Goal: Task Accomplishment & Management: Use online tool/utility

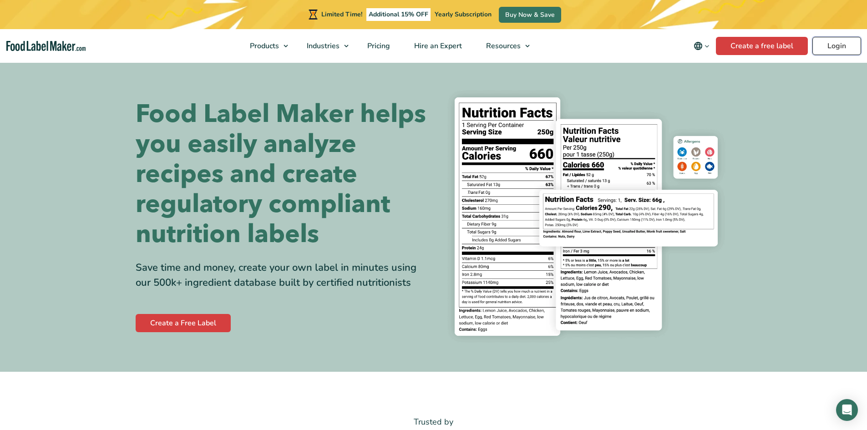
click at [837, 51] on link "Login" at bounding box center [837, 46] width 49 height 18
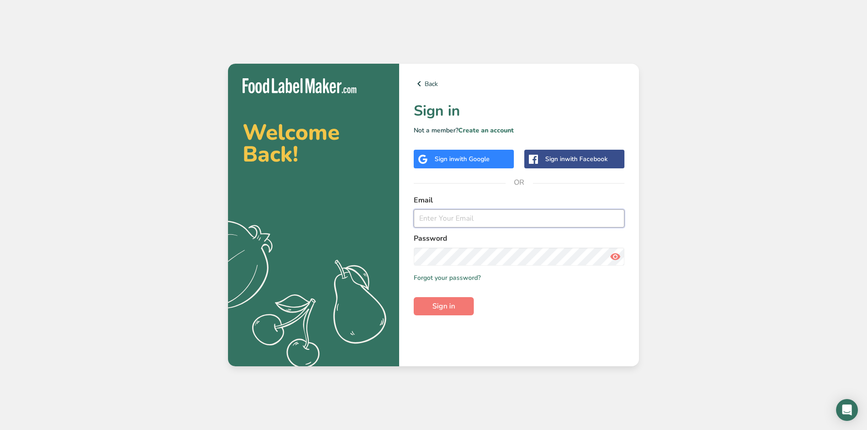
type input "greg@taylorchip.com"
click at [455, 222] on input "greg@taylorchip.com" at bounding box center [519, 218] width 211 height 18
click at [452, 302] on span "Sign in" at bounding box center [444, 306] width 23 height 11
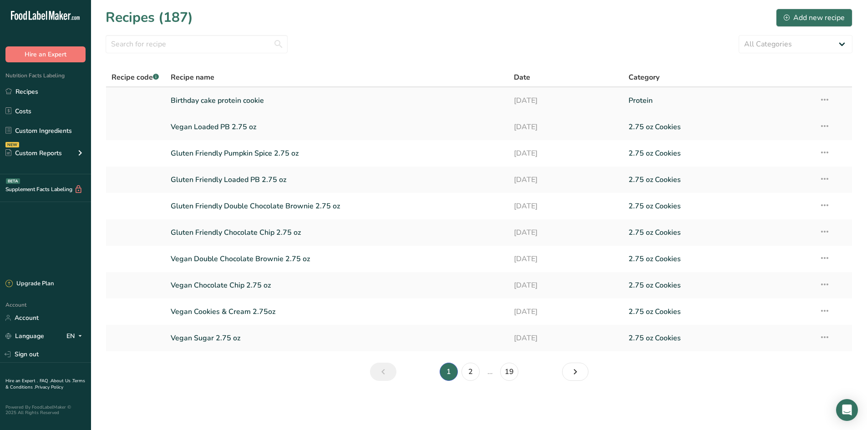
click at [252, 94] on link "Birthday cake protein cookie" at bounding box center [337, 100] width 333 height 19
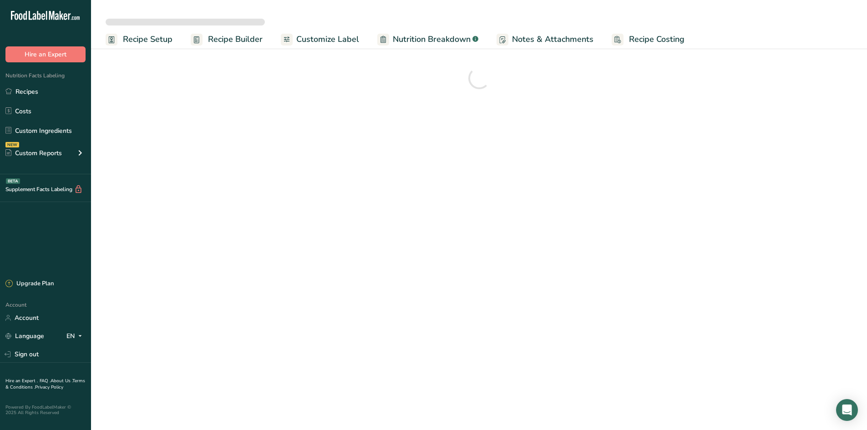
click at [158, 40] on span "Recipe Setup" at bounding box center [148, 39] width 50 height 12
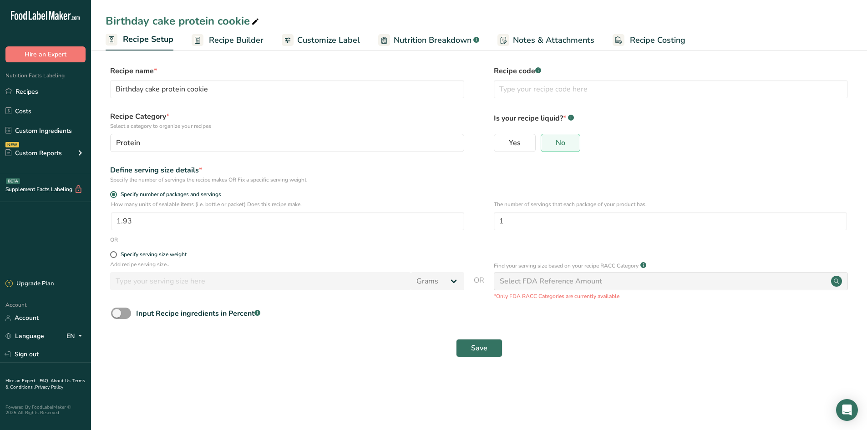
click at [155, 46] on link "Recipe Setup" at bounding box center [140, 40] width 68 height 22
click at [40, 92] on link "Recipes" at bounding box center [45, 91] width 91 height 17
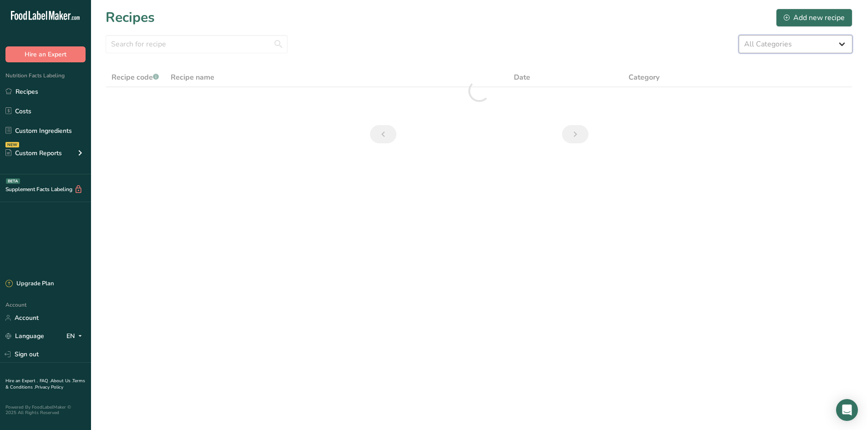
click at [783, 48] on select "All Categories 1.4 oz Mini Cookie 2.75 oz Cookies 3 oz Cookies (2025) 5 oz Cook…" at bounding box center [796, 44] width 114 height 18
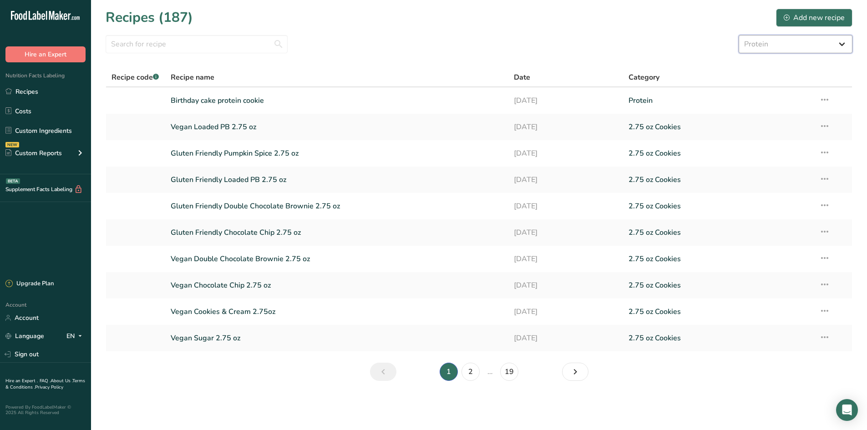
click at [739, 35] on select "All Categories 1.4 oz Mini Cookie 2.75 oz Cookies 3 oz Cookies (2025) 5 oz Cook…" at bounding box center [796, 44] width 114 height 18
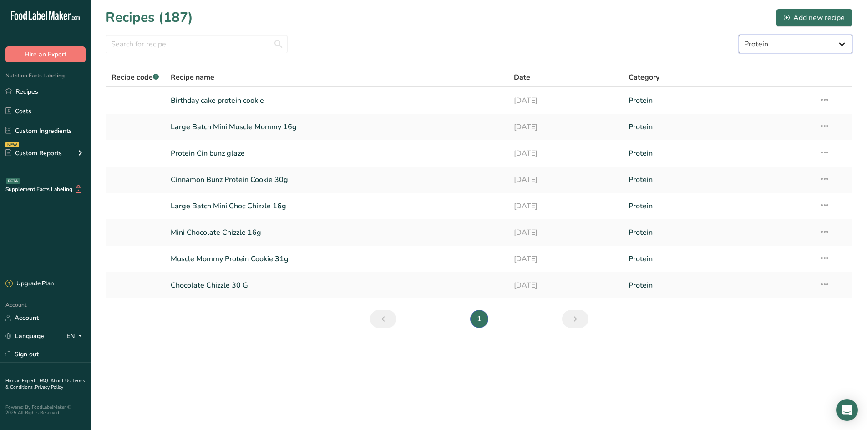
click at [766, 51] on select "All Categories 1.4 oz Mini Cookie 2.75 oz Cookies 3 oz Cookies (2025) 5 oz Cook…" at bounding box center [796, 44] width 114 height 18
select select "2463"
click at [739, 35] on select "All Categories 1.4 oz Mini Cookie 2.75 oz Cookies 3 oz Cookies (2025) 5 oz Cook…" at bounding box center [796, 44] width 114 height 18
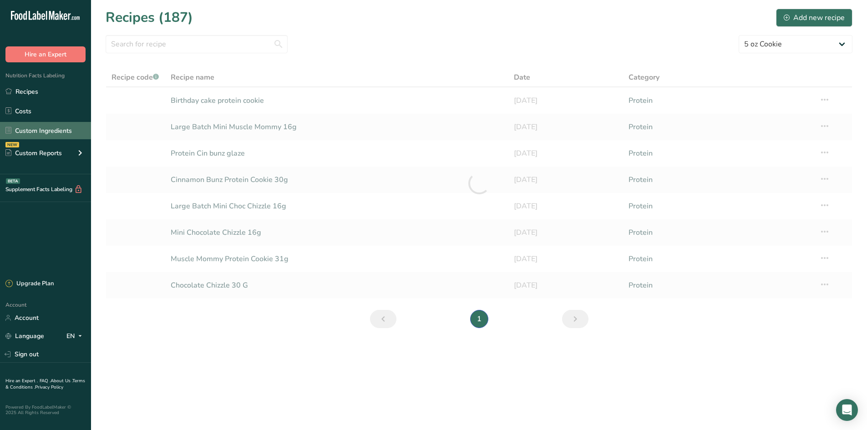
click at [46, 134] on link "Custom Ingredients" at bounding box center [45, 130] width 91 height 17
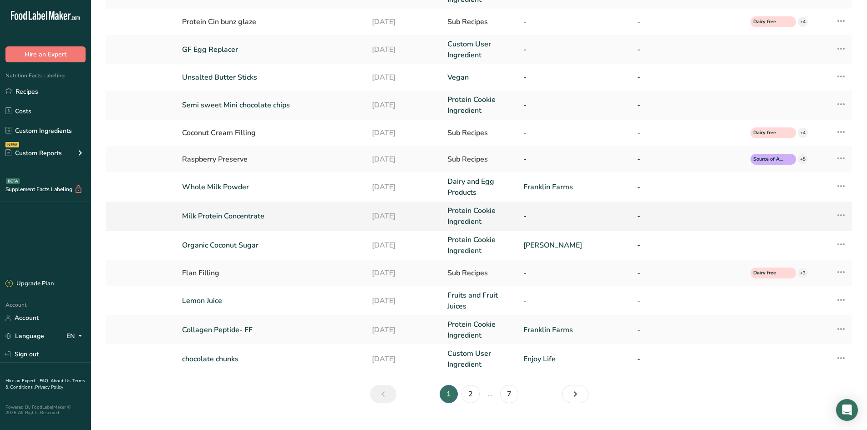
scroll to position [137, 0]
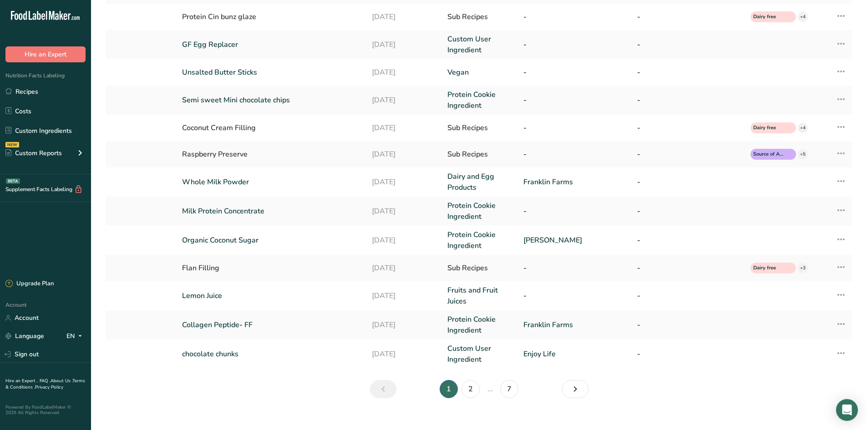
click at [466, 398] on li "2" at bounding box center [471, 389] width 22 height 18
click at [470, 393] on link "2" at bounding box center [471, 389] width 18 height 18
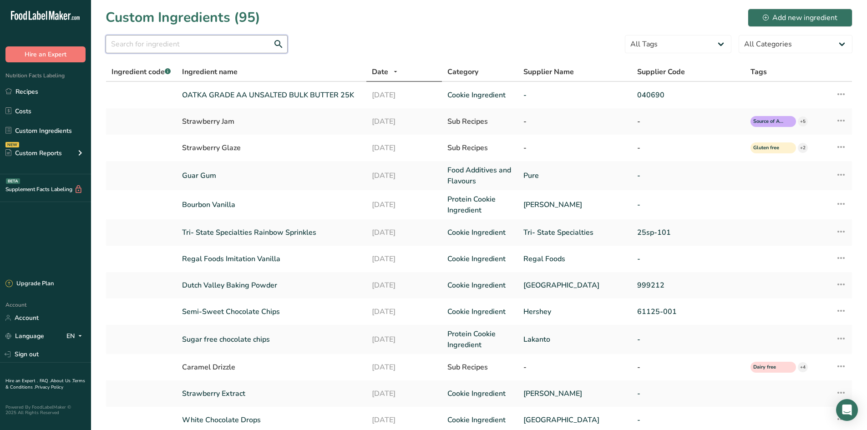
click at [219, 44] on input "text" at bounding box center [197, 44] width 182 height 18
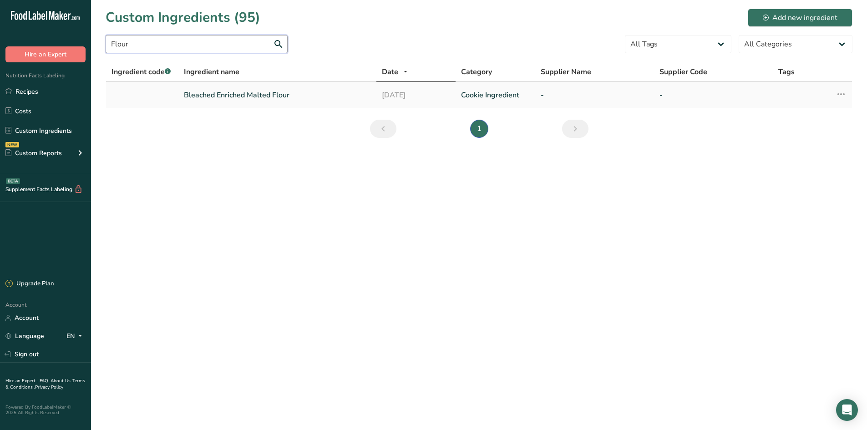
type input "Flour"
click at [235, 97] on link "Bleached Enriched Malted Flour" at bounding box center [277, 95] width 187 height 11
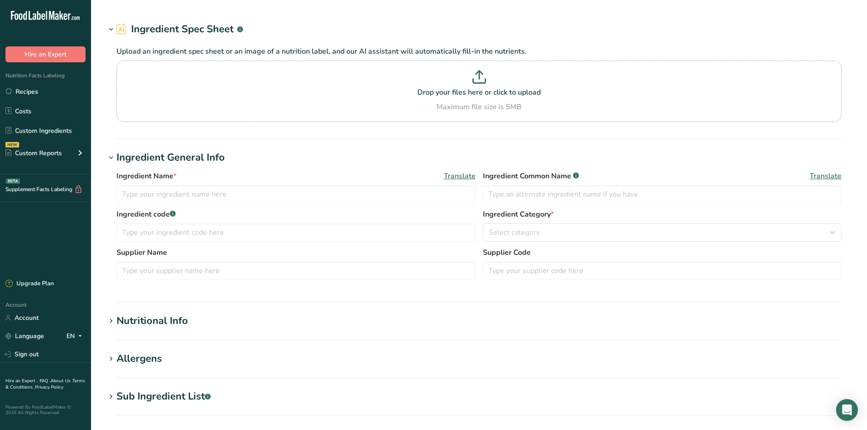
type input "Bleached Enriched Malted Flour"
type input "Flour"
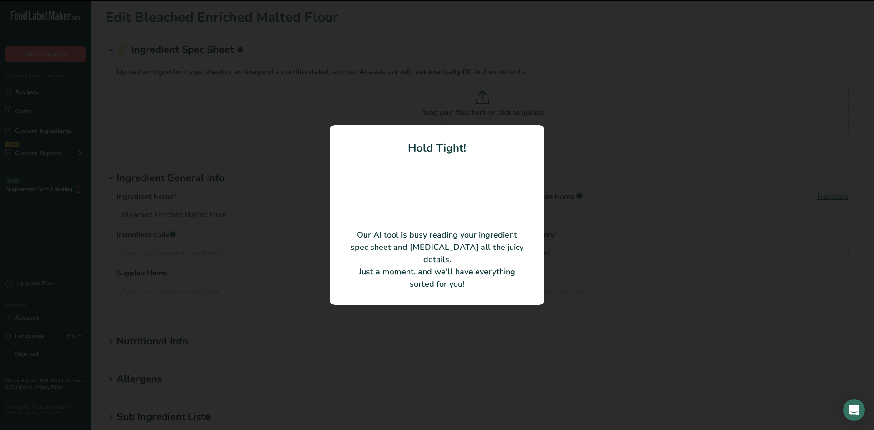
type input "Wheat Flour, Niacin, Iron, Thiamine, Riboflavin, and Folic Acid"
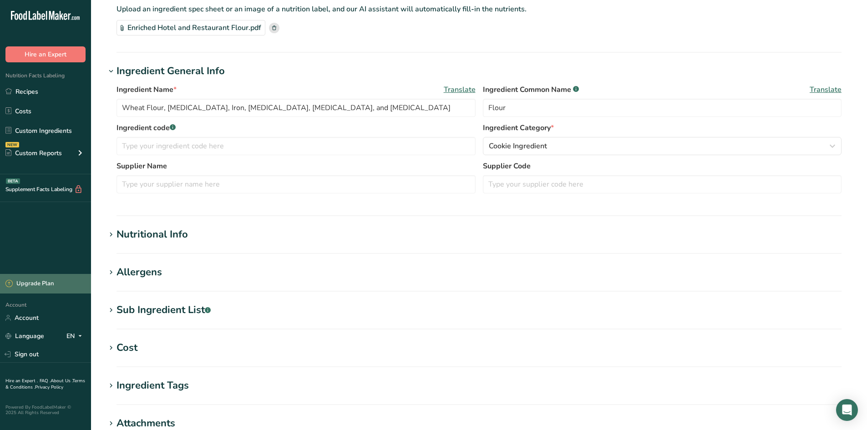
scroll to position [137, 0]
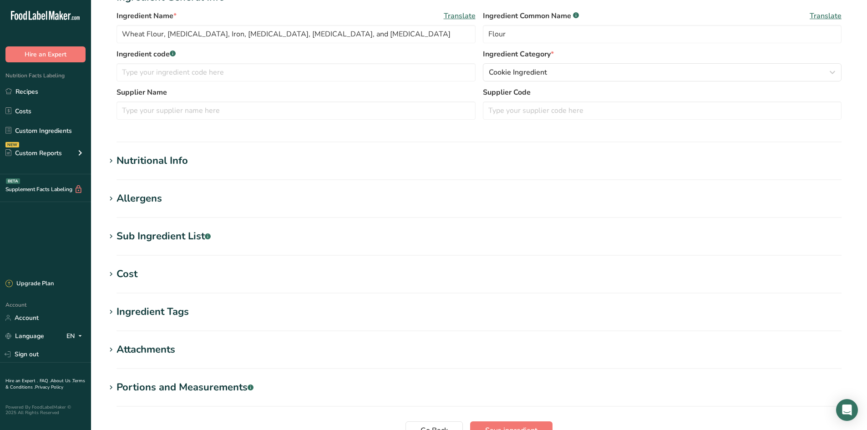
click at [172, 242] on div "Sub Ingredient List .a-a{fill:#347362;}.b-a{fill:#fff;}" at bounding box center [164, 236] width 94 height 15
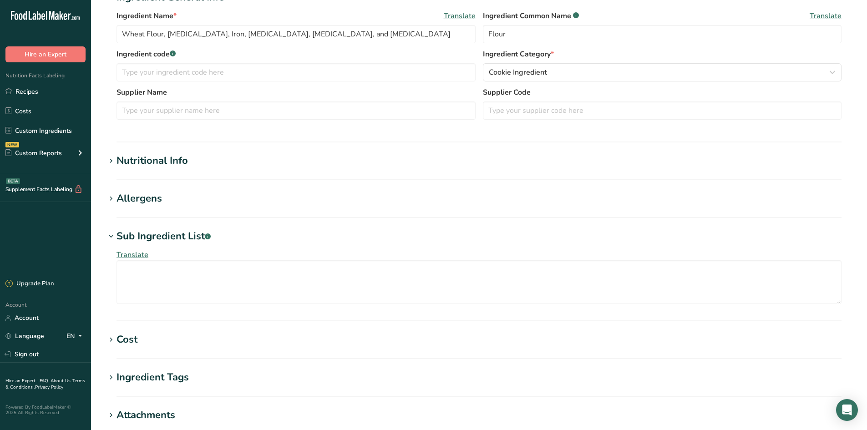
click at [174, 242] on div "Sub Ingredient List .a-a{fill:#347362;}.b-a{fill:#fff;}" at bounding box center [164, 236] width 94 height 15
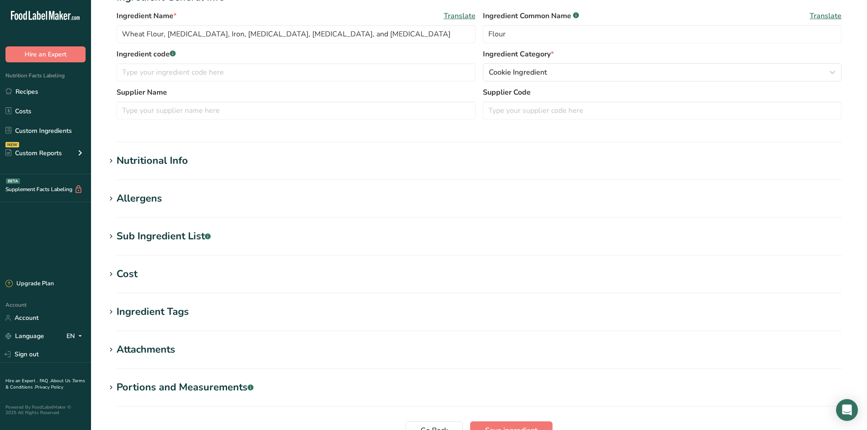
scroll to position [46, 0]
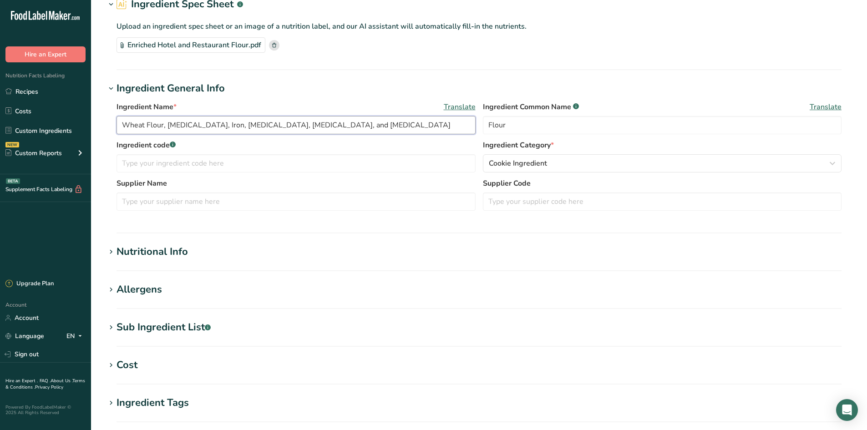
drag, startPoint x: 339, startPoint y: 128, endPoint x: 117, endPoint y: 134, distance: 222.3
click at [117, 134] on div "Ingredient Name * Translate Wheat Flour, Niacin, Iron, Thiamine, Riboflavin, an…" at bounding box center [479, 121] width 725 height 38
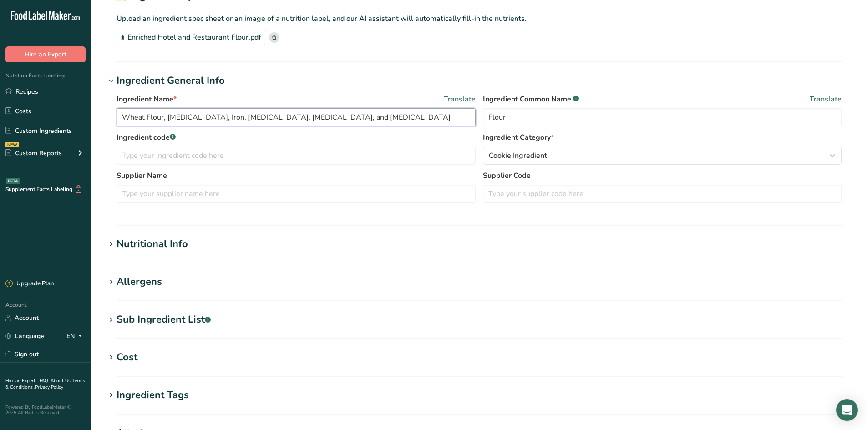
scroll to position [91, 0]
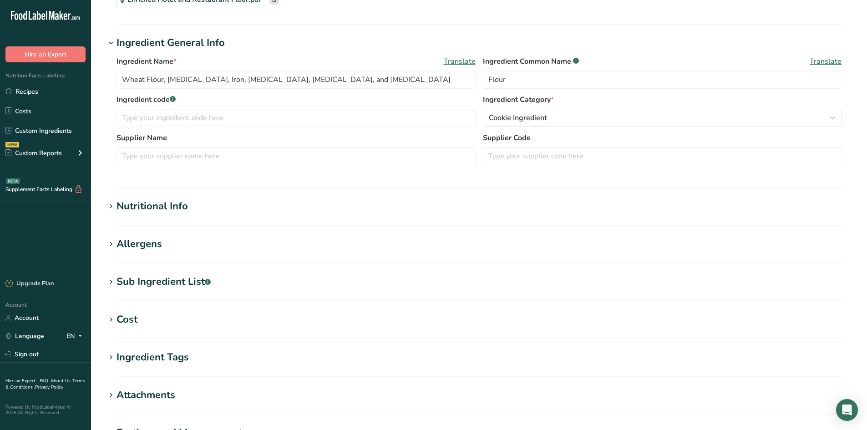
click at [170, 285] on div "Sub Ingredient List .a-a{fill:#347362;}.b-a{fill:#fff;}" at bounding box center [164, 282] width 94 height 15
click at [200, 319] on textarea at bounding box center [479, 328] width 725 height 44
paste textarea "Wheat Flour, Niacin, Iron, Thiamine, Riboflavin, and Folic Acid"
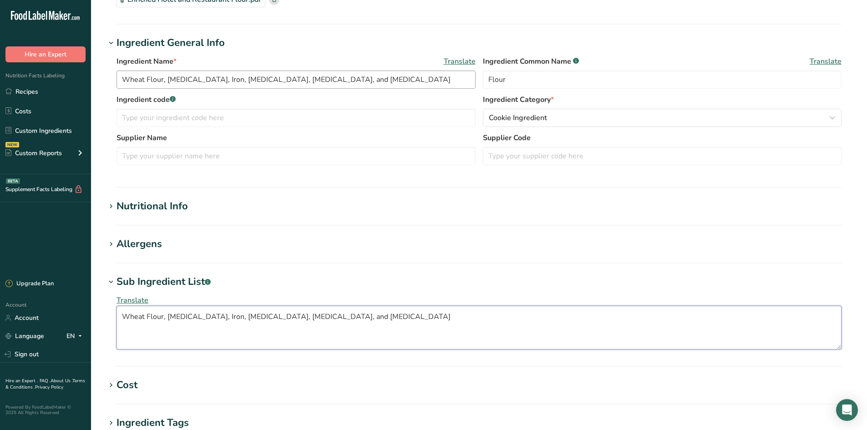
type textarea "Wheat Flour, Niacin, Iron, Thiamine, Riboflavin, and Folic Acid"
drag, startPoint x: 339, startPoint y: 75, endPoint x: 73, endPoint y: 79, distance: 266.0
click at [73, 79] on div ".a-20{fill:#fff;} Hire an Expert Nutrition Facts Labeling Recipes Costs Custom …" at bounding box center [433, 268] width 867 height 719
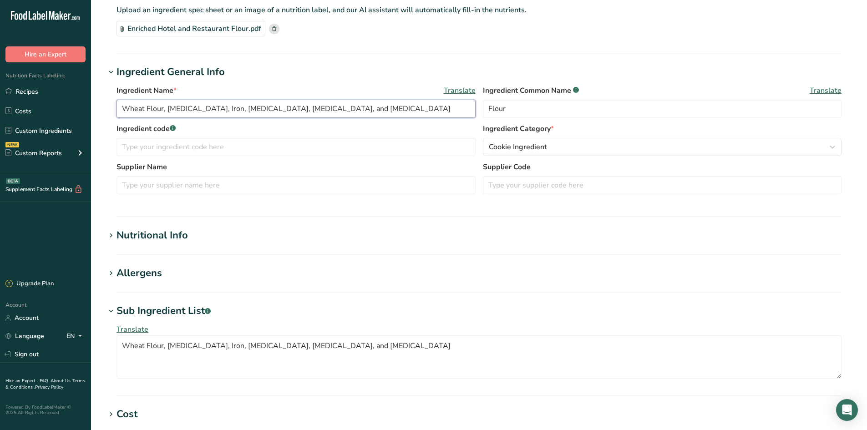
scroll to position [46, 0]
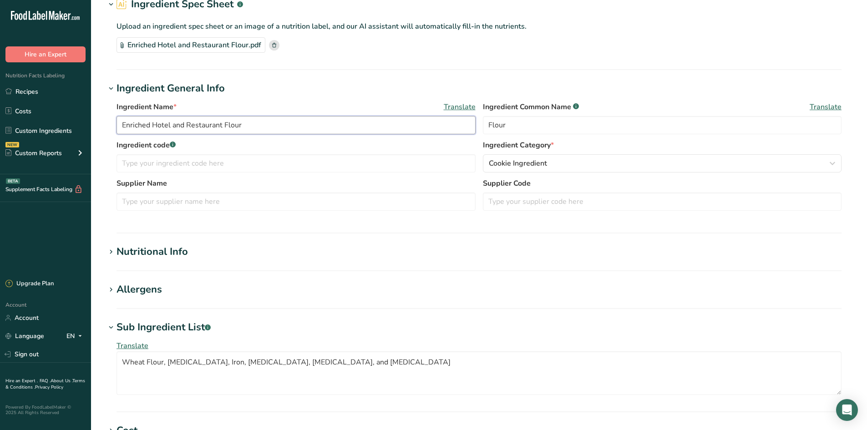
type input "Enriched Hotel and Restaurant Flour"
click at [251, 135] on div "Ingredient Name * Translate Enriched Hotel and Restaurant Flour Ingredient Comm…" at bounding box center [479, 121] width 725 height 38
click at [544, 159] on span "Cookie Ingredient" at bounding box center [518, 163] width 58 height 11
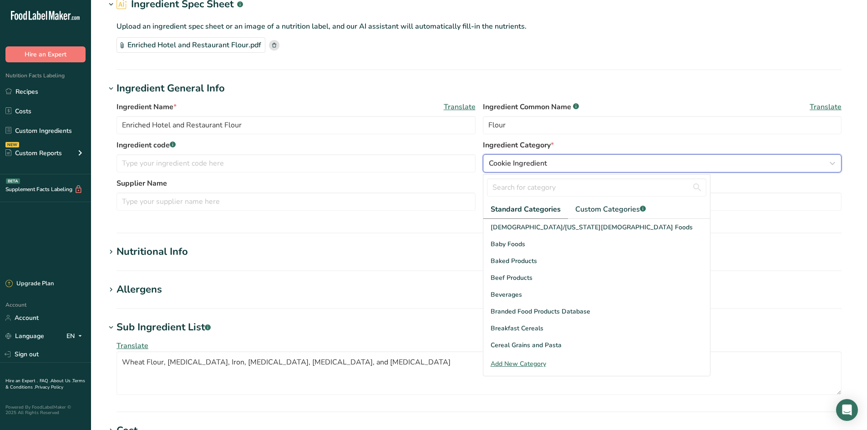
click at [544, 159] on span "Cookie Ingredient" at bounding box center [518, 163] width 58 height 11
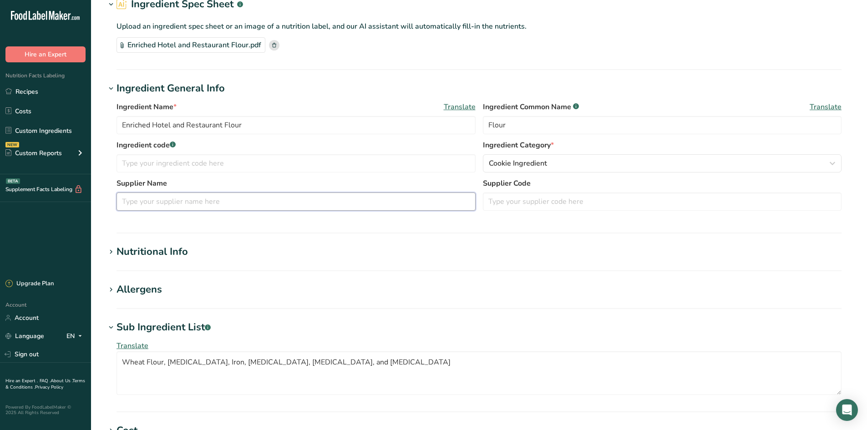
click at [162, 209] on input "text" at bounding box center [296, 202] width 359 height 18
drag, startPoint x: 161, startPoint y: 202, endPoint x: 138, endPoint y: 203, distance: 22.3
click at [138, 203] on input "Snavley" at bounding box center [296, 202] width 359 height 18
type input "Snavely Mill Inc."
click at [208, 291] on h1 "Allergens" at bounding box center [479, 289] width 747 height 15
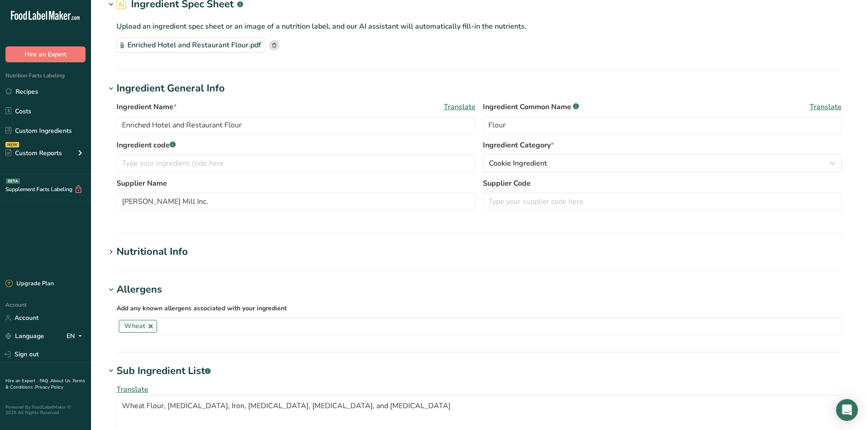
click at [208, 291] on h1 "Allergens" at bounding box center [479, 289] width 747 height 15
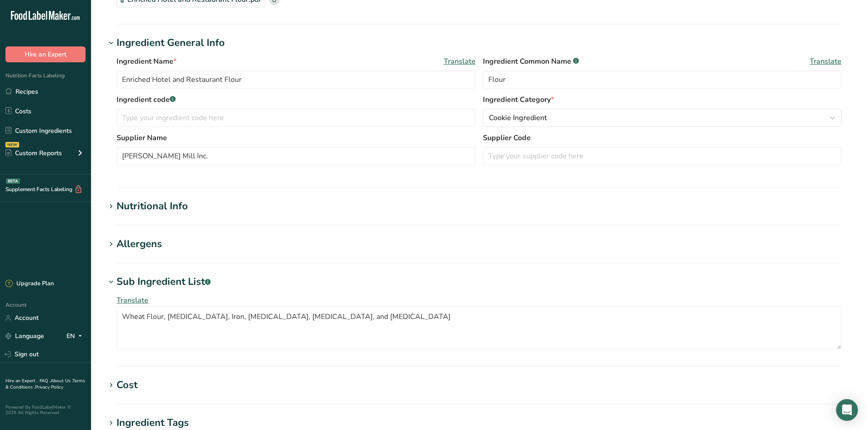
scroll to position [244, 0]
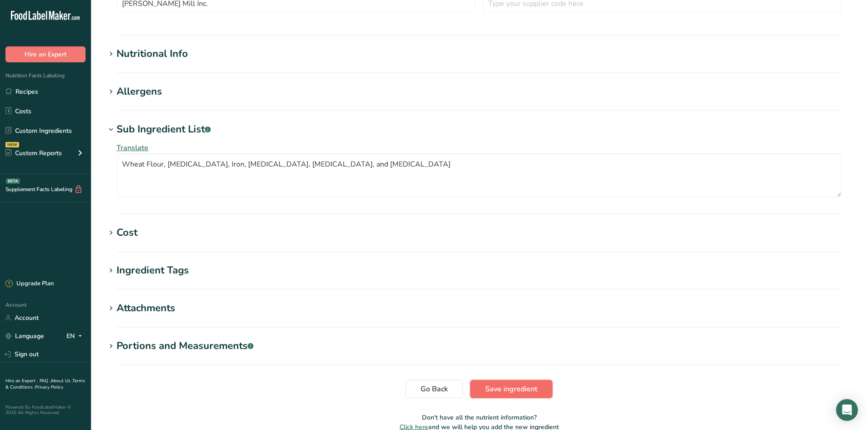
click at [512, 387] on span "Save ingredient" at bounding box center [511, 389] width 52 height 11
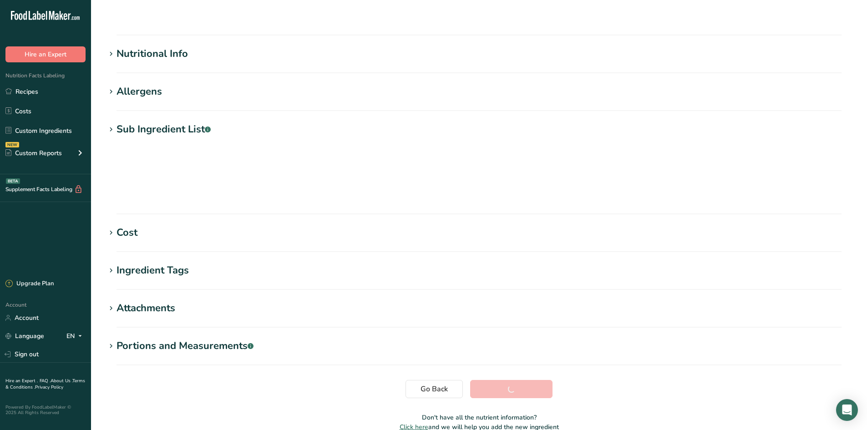
scroll to position [51, 0]
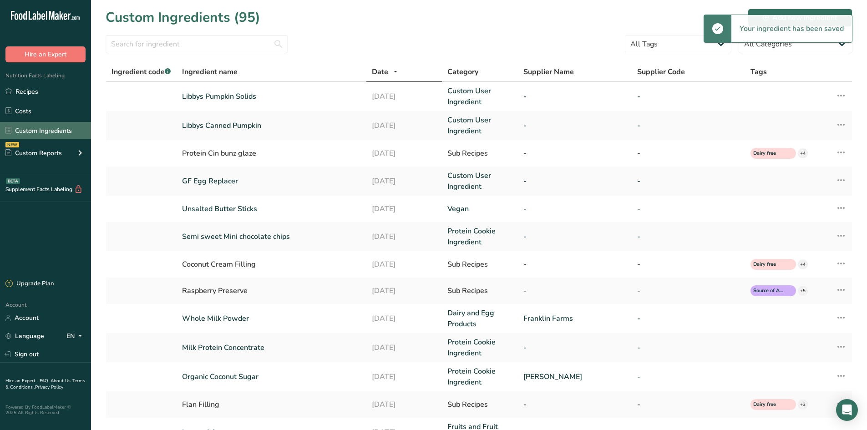
click at [38, 128] on link "Custom Ingredients" at bounding box center [45, 130] width 91 height 17
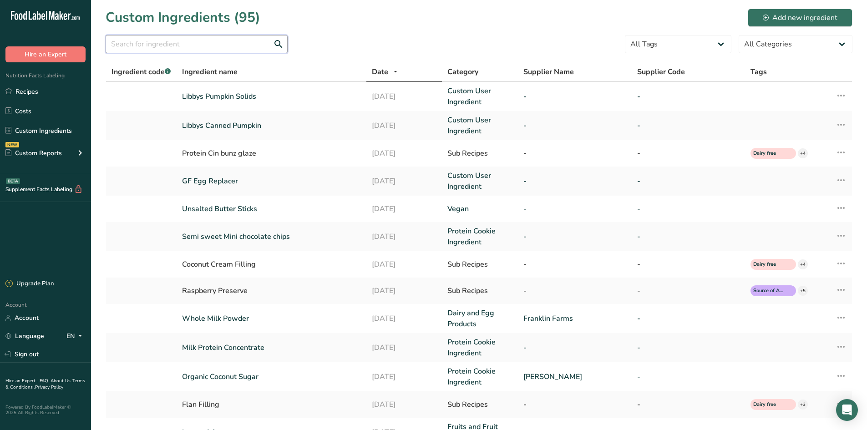
click at [179, 39] on input "text" at bounding box center [197, 44] width 182 height 18
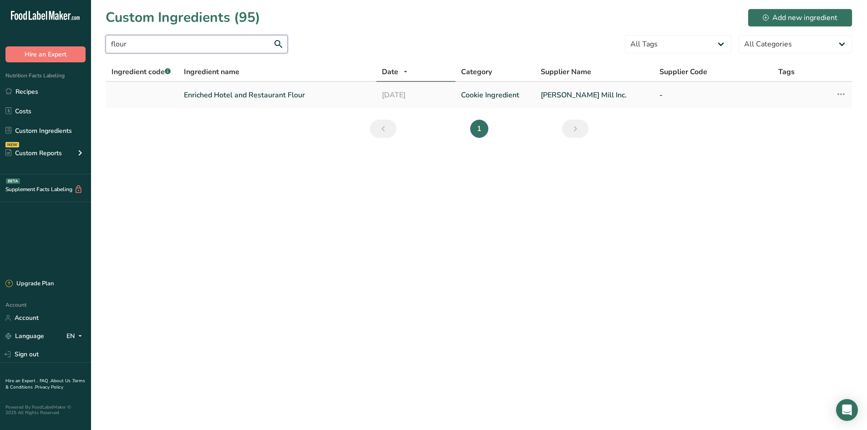
type input "flour"
click at [260, 93] on link "Enriched Hotel and Restaurant Flour" at bounding box center [277, 95] width 187 height 11
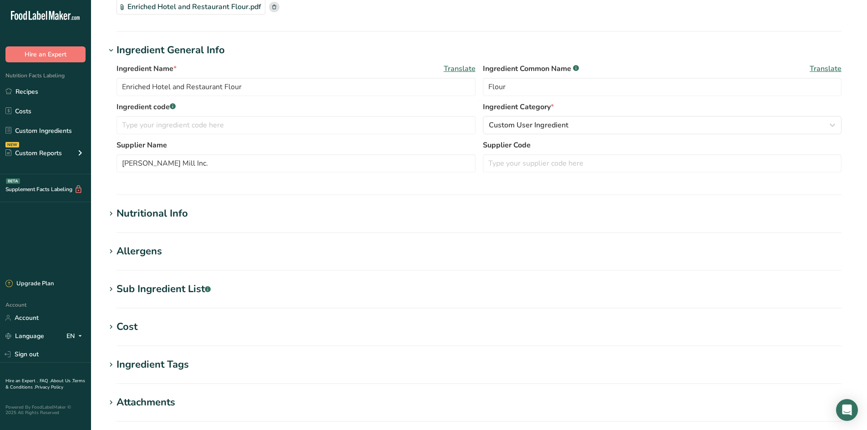
scroll to position [137, 0]
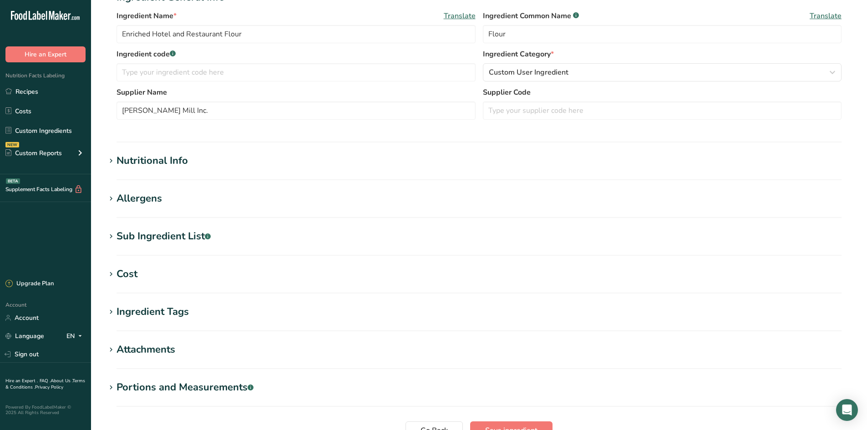
click at [170, 232] on div "Sub Ingredient List .a-a{fill:#347362;}.b-a{fill:#fff;}" at bounding box center [164, 236] width 94 height 15
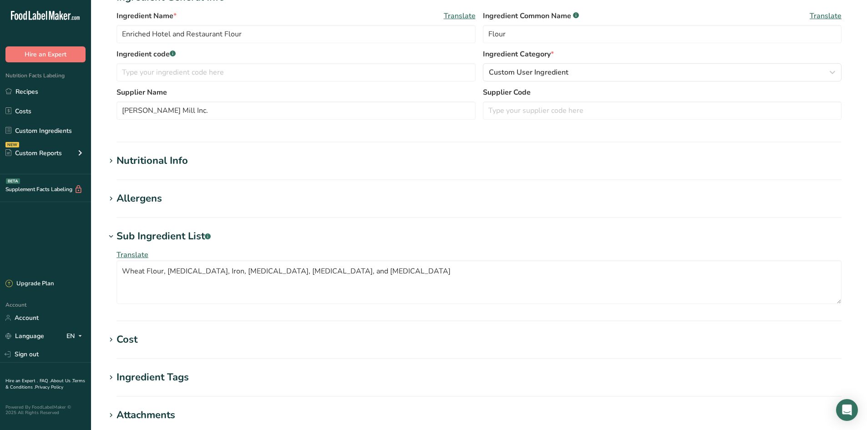
click at [170, 232] on div "Sub Ingredient List .a-a{fill:#347362;}.b-a{fill:#fff;}" at bounding box center [164, 236] width 94 height 15
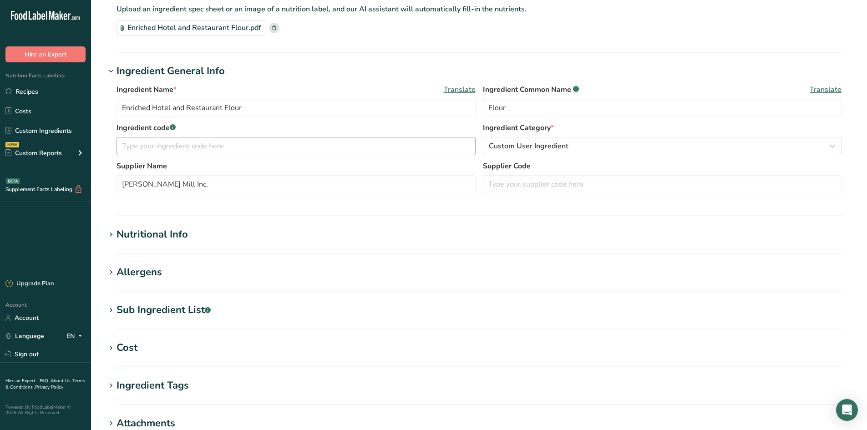
scroll to position [46, 0]
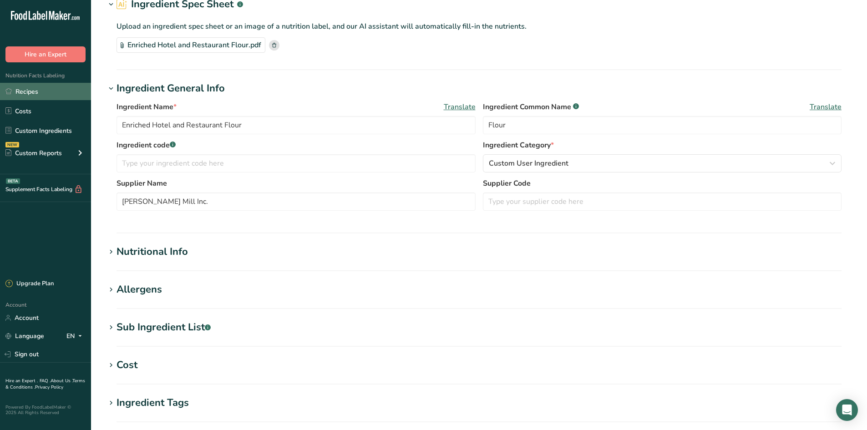
click at [25, 83] on link "Recipes" at bounding box center [45, 91] width 91 height 17
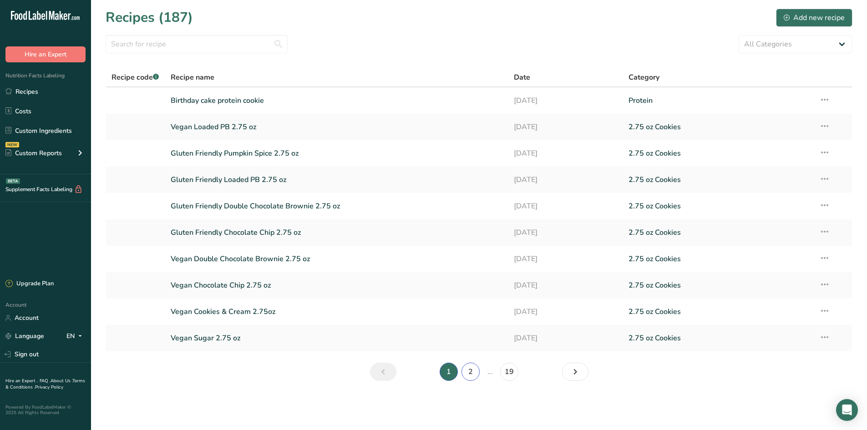
click at [473, 376] on link "2" at bounding box center [471, 372] width 18 height 18
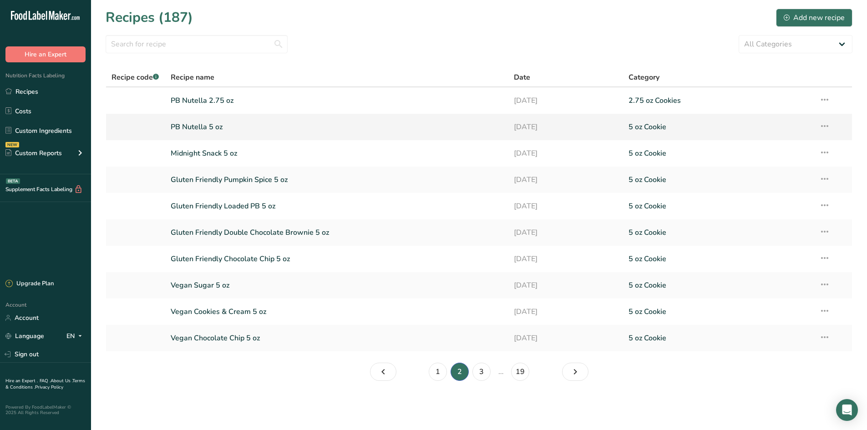
click at [205, 122] on link "PB Nutella 5 oz" at bounding box center [337, 126] width 333 height 19
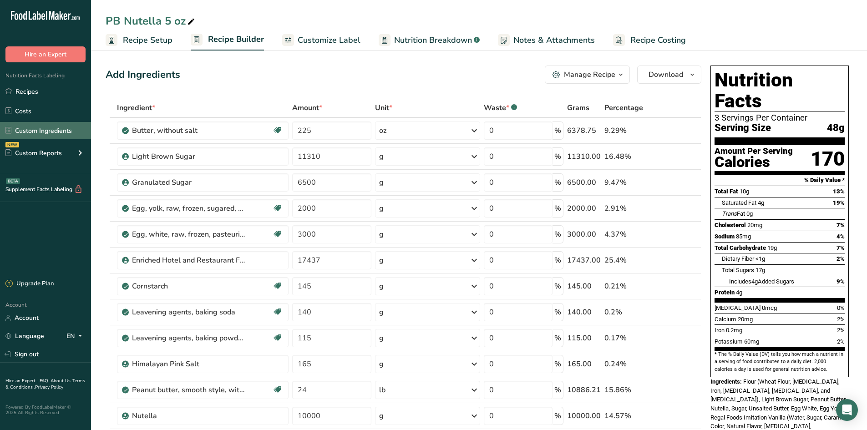
click at [51, 132] on link "Custom Ingredients" at bounding box center [45, 130] width 91 height 17
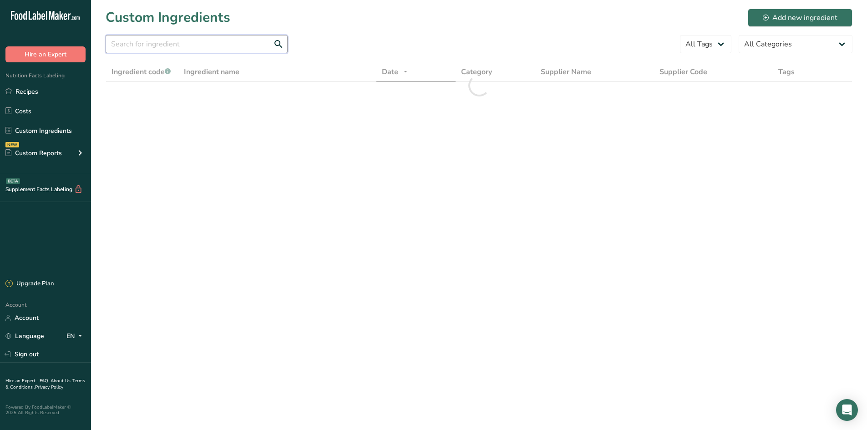
click at [169, 47] on input "text" at bounding box center [197, 44] width 182 height 18
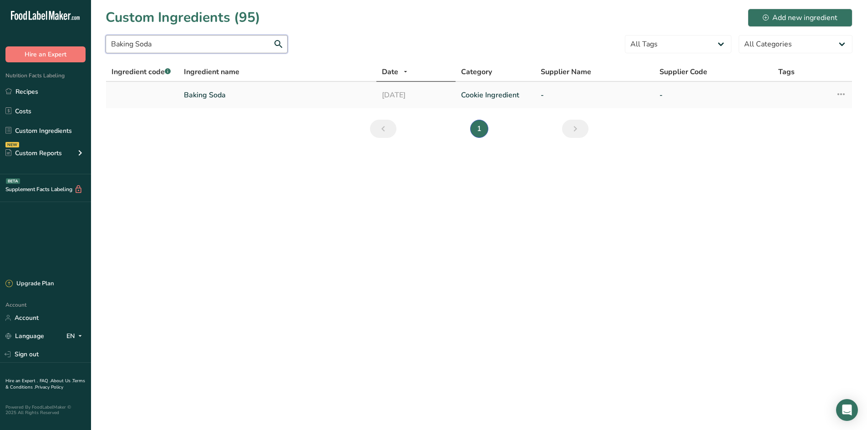
type input "Baking Soda"
click at [236, 92] on link "Baking Soda" at bounding box center [277, 95] width 187 height 11
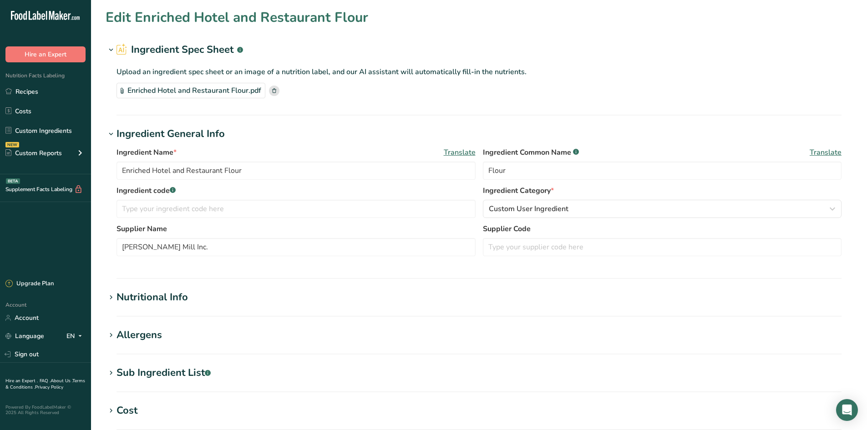
type input "Baking Soda"
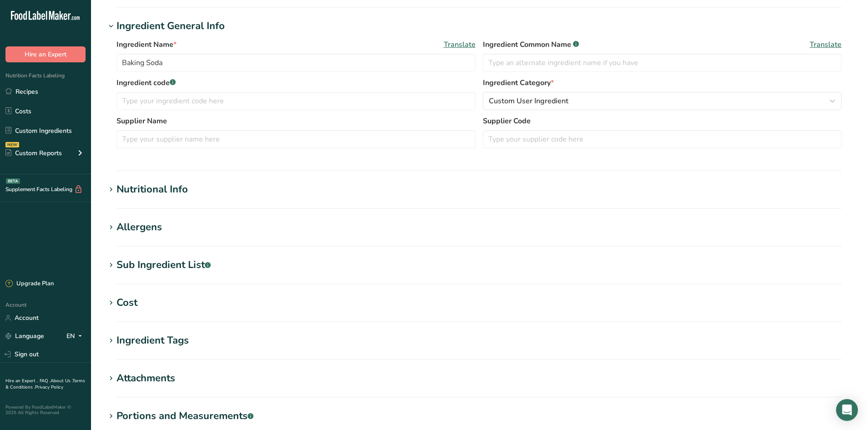
scroll to position [182, 0]
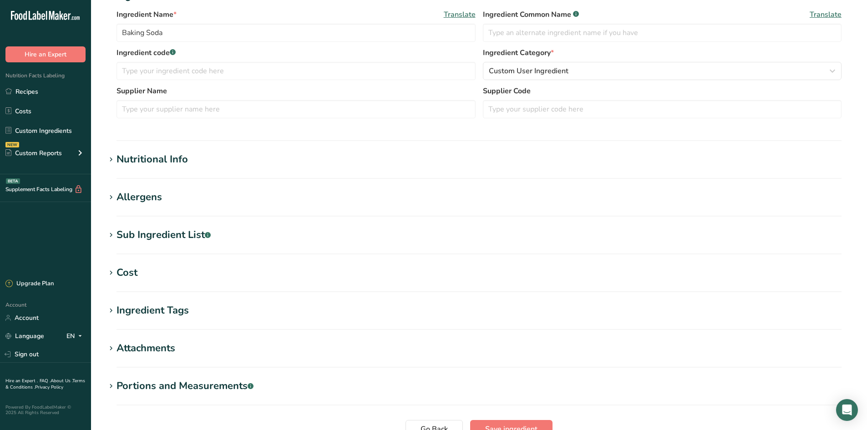
click at [129, 242] on div "Sub Ingredient List .a-a{fill:#347362;}.b-a{fill:#fff;}" at bounding box center [164, 235] width 94 height 15
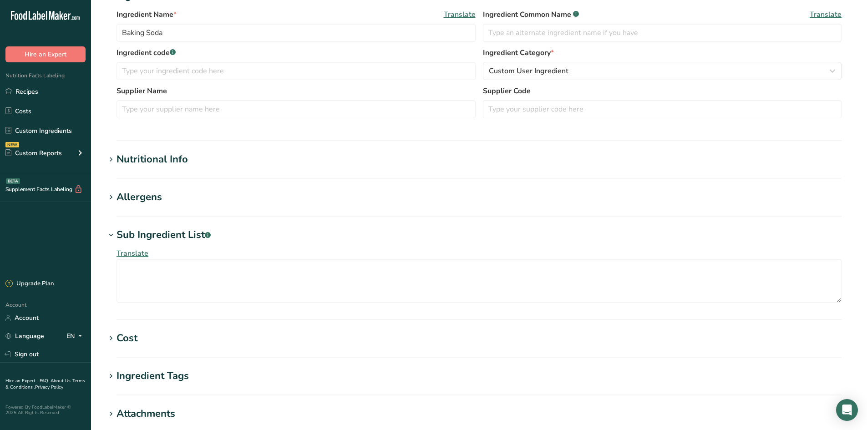
click at [129, 242] on div "Sub Ingredient List .a-a{fill:#347362;}.b-a{fill:#fff;}" at bounding box center [164, 235] width 94 height 15
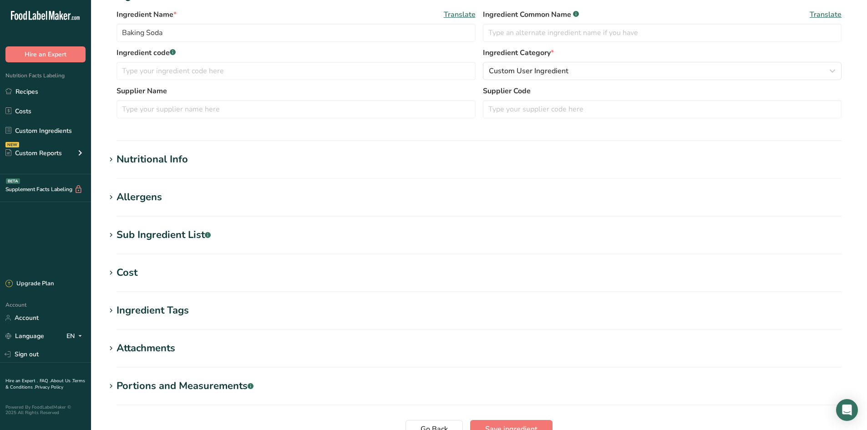
drag, startPoint x: 152, startPoint y: 321, endPoint x: 149, endPoint y: 312, distance: 9.4
click at [152, 319] on section "Ingredient Tags Add tags Standard Tags Custom Tags Source of Antioxidants Prebi…" at bounding box center [479, 316] width 747 height 27
click at [166, 230] on div "Sub Ingredient List .a-a{fill:#347362;}.b-a{fill:#fff;}" at bounding box center [164, 235] width 94 height 15
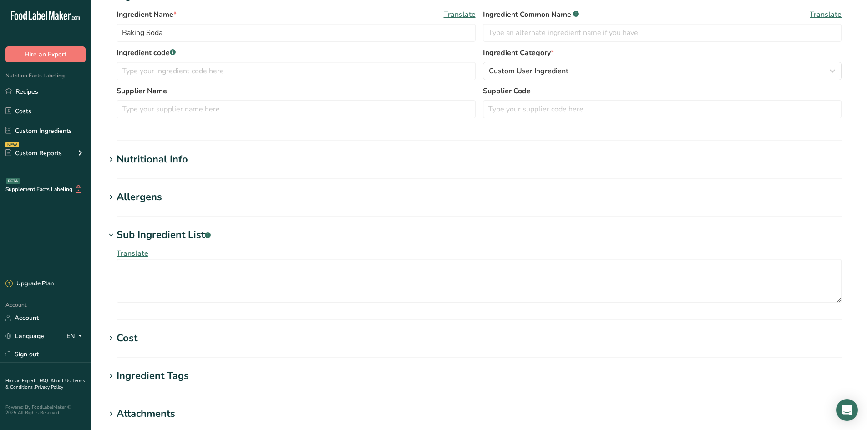
click at [166, 230] on div "Sub Ingredient List .a-a{fill:#347362;}.b-a{fill:#fff;}" at bounding box center [164, 235] width 94 height 15
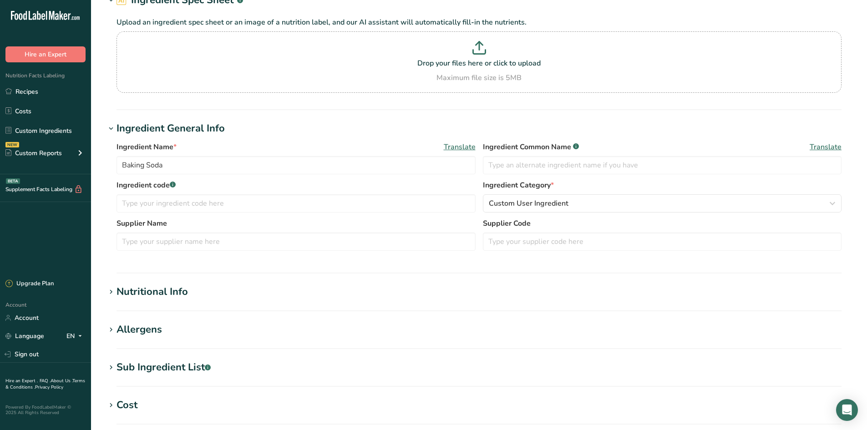
scroll to position [0, 0]
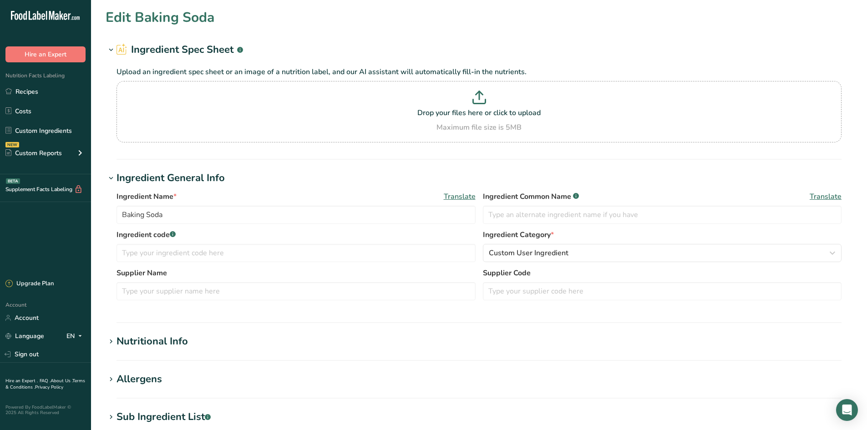
click at [143, 13] on h1 "Edit Baking Soda" at bounding box center [160, 17] width 109 height 20
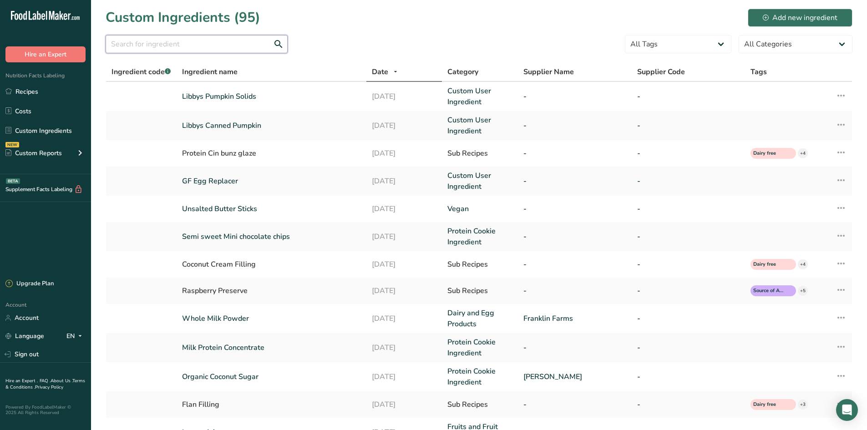
drag, startPoint x: 141, startPoint y: 49, endPoint x: 141, endPoint y: 44, distance: 5.0
click at [141, 45] on input "text" at bounding box center [197, 44] width 182 height 18
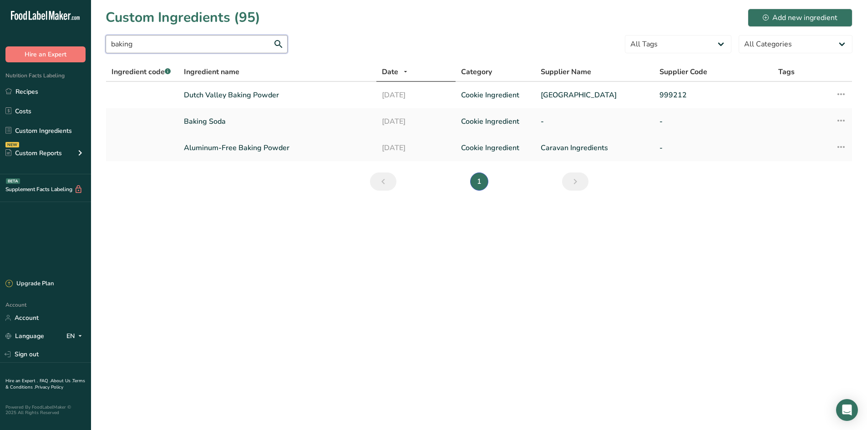
type input "baking"
click at [276, 149] on link "Aluminum-Free Baking Powder" at bounding box center [277, 148] width 187 height 11
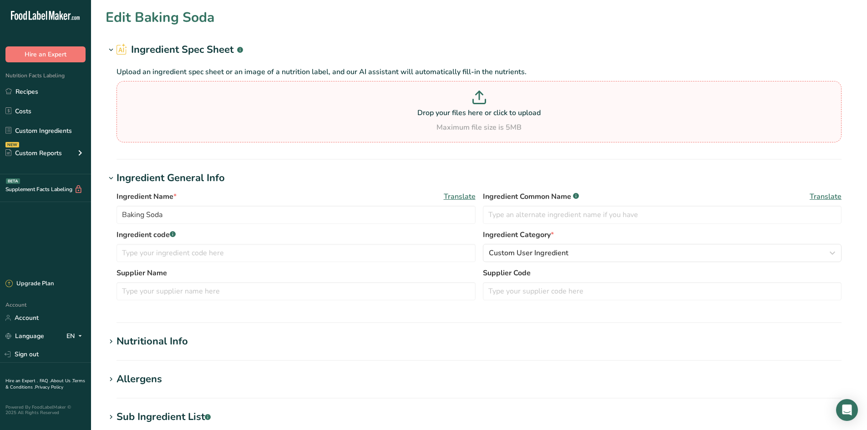
type input "Aluminum-Free Baking Powder"
type input "Caravan Ingredients"
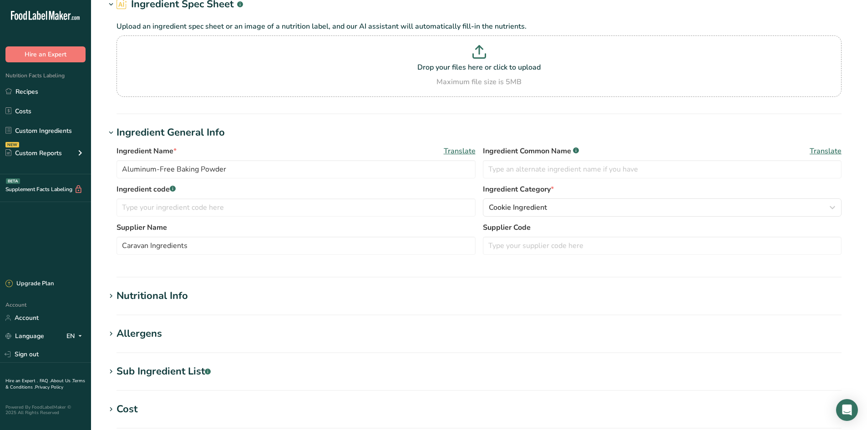
scroll to position [137, 0]
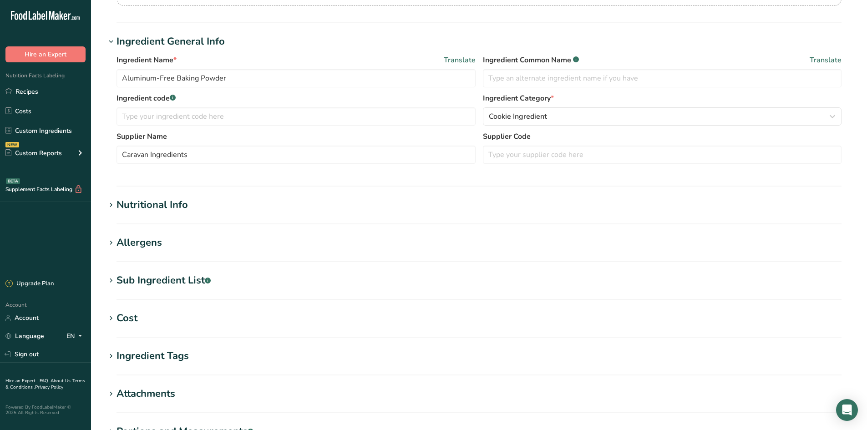
click at [183, 274] on div "Sub Ingredient List .a-a{fill:#347362;}.b-a{fill:#fff;}" at bounding box center [164, 280] width 94 height 15
click at [179, 316] on textarea at bounding box center [479, 327] width 725 height 44
paste textarea "sodium acid pyrophosphate, sodium bicarbonate, cornstarch, monocalcium phosphate"
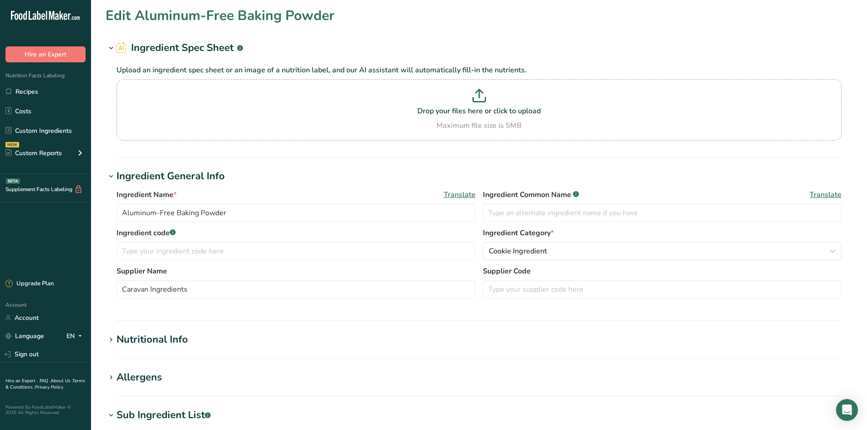
scroll to position [0, 0]
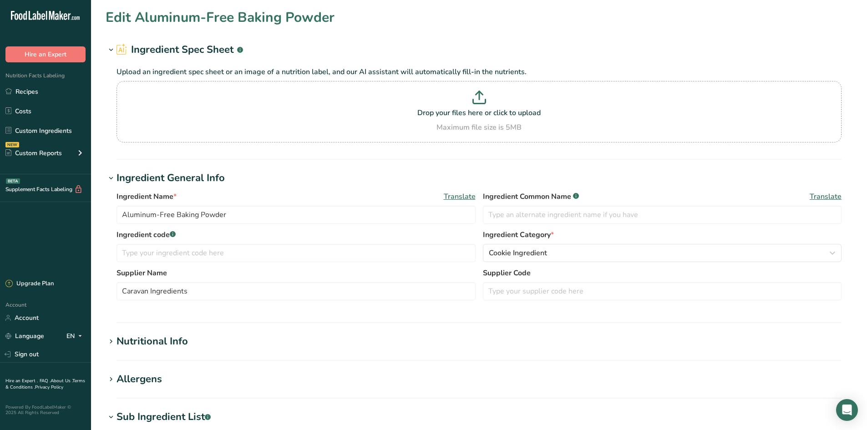
type textarea "sodium acid pyrophosphate, sodium bicarbonate, cornstarch, monocalcium phosphate"
click at [246, 156] on section "Ingredient Spec Sheet .a-a{fill:#347362;}.b-a{fill:#fff;} Upload an ingredient …" at bounding box center [479, 100] width 747 height 117
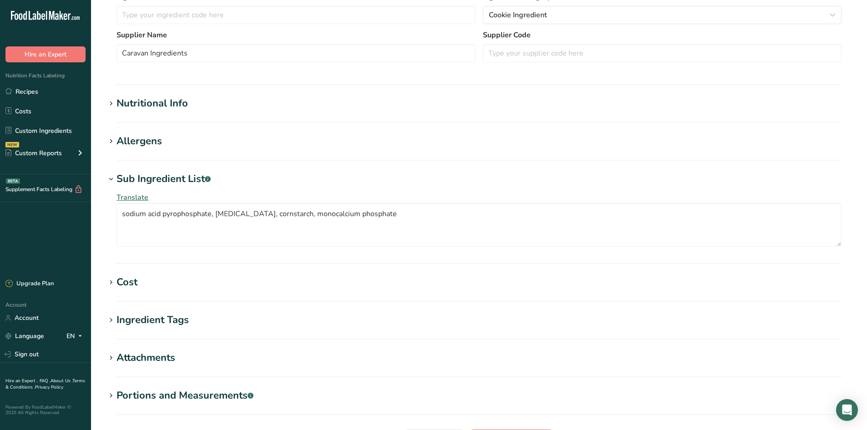
scroll to position [319, 0]
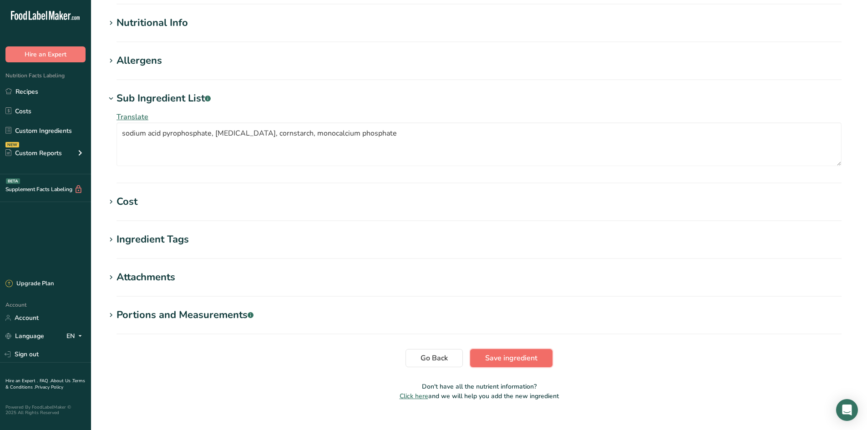
click at [520, 357] on span "Save ingredient" at bounding box center [511, 358] width 52 height 11
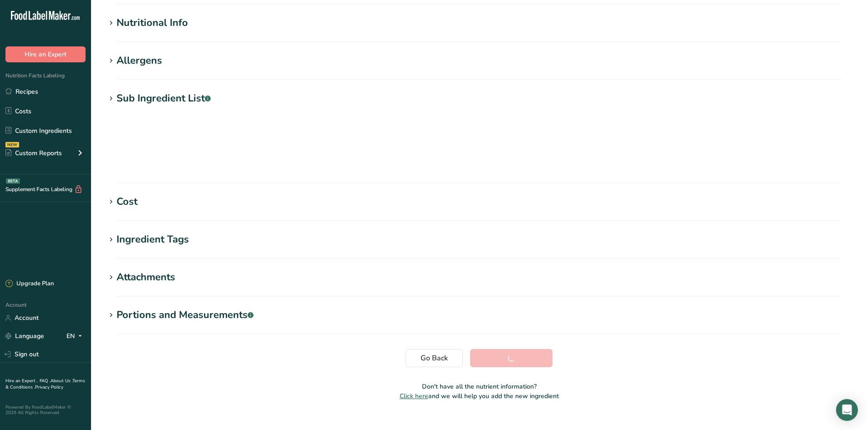
scroll to position [51, 0]
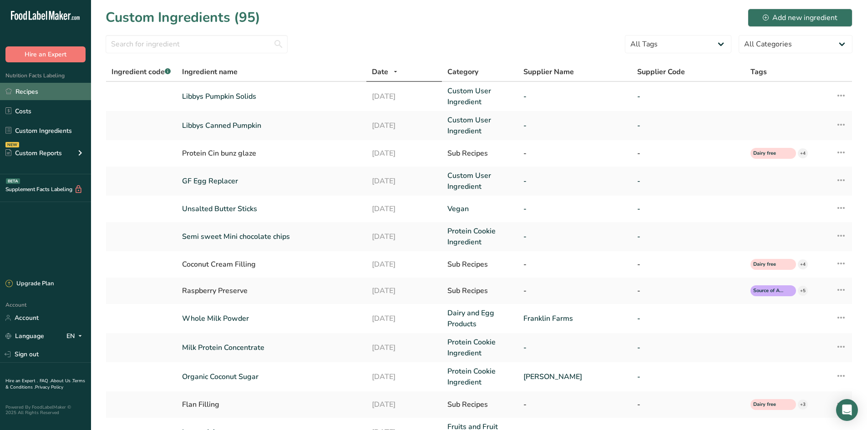
click at [38, 92] on link "Recipes" at bounding box center [45, 91] width 91 height 17
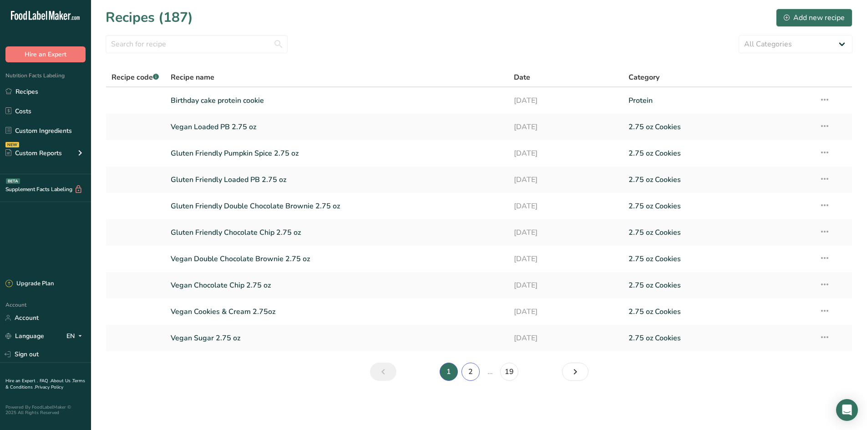
click at [468, 371] on link "2" at bounding box center [471, 372] width 18 height 18
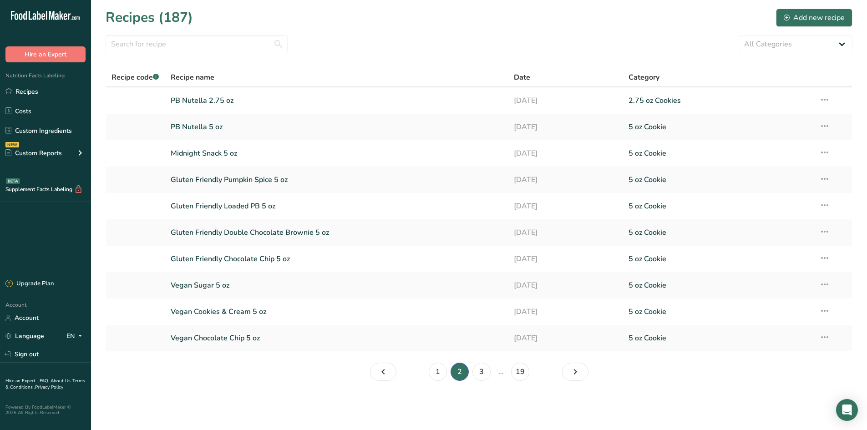
click at [201, 132] on link "PB Nutella 5 oz" at bounding box center [337, 126] width 333 height 19
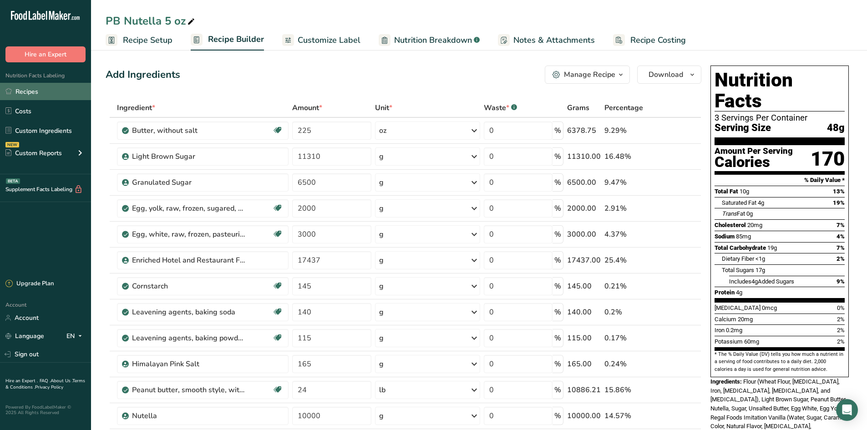
click at [29, 93] on link "Recipes" at bounding box center [45, 91] width 91 height 17
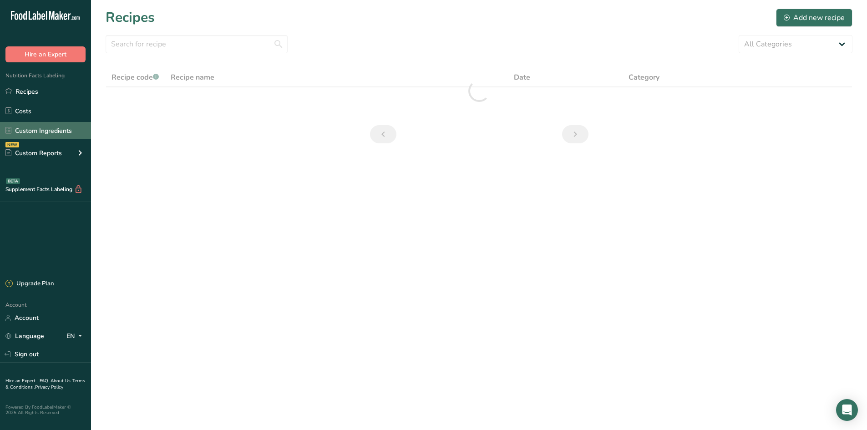
click at [41, 134] on link "Custom Ingredients" at bounding box center [45, 130] width 91 height 17
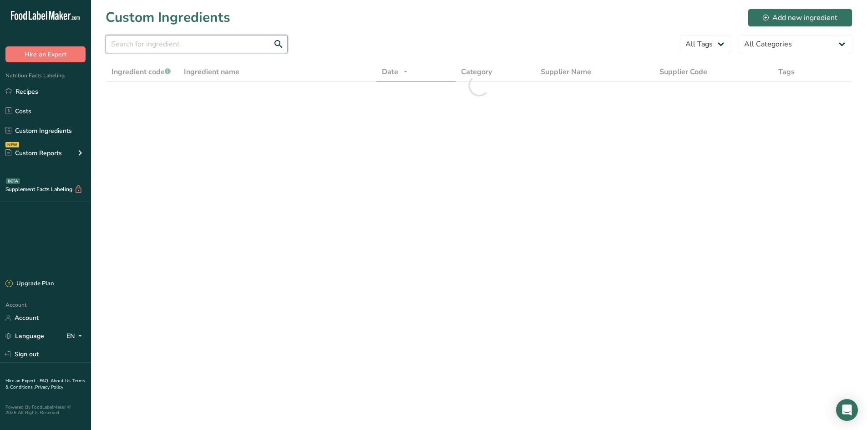
click at [150, 48] on input "text" at bounding box center [197, 44] width 182 height 18
type input "1"
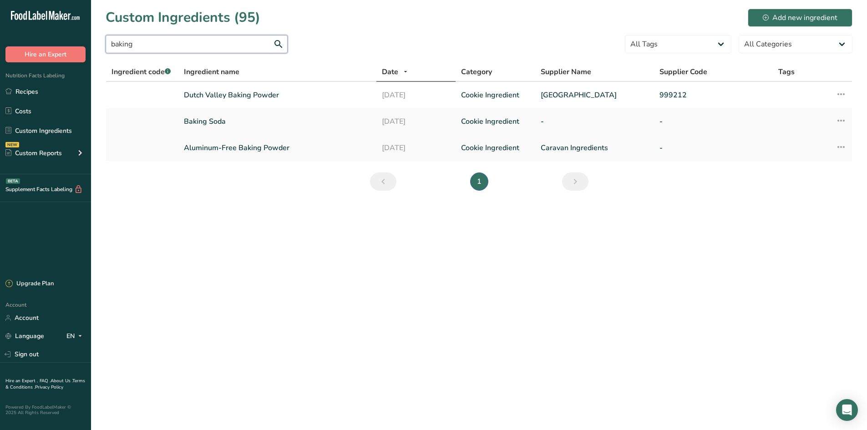
type input "baking"
click at [245, 149] on link "Aluminum-Free Baking Powder" at bounding box center [277, 148] width 187 height 11
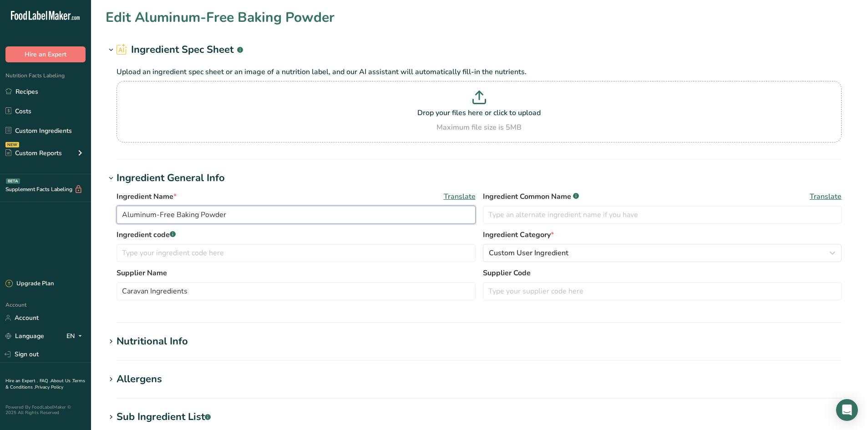
drag, startPoint x: 173, startPoint y: 214, endPoint x: 104, endPoint y: 212, distance: 69.2
click at [104, 212] on section "Edit Aluminum-Free Baking Powder Ingredient Spec Sheet .a-a{fill:#347362;}.b-a{…" at bounding box center [479, 334] width 776 height 669
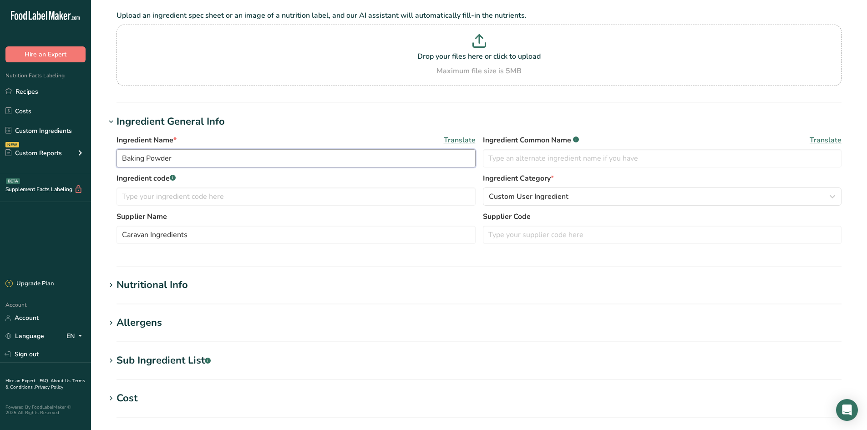
scroll to position [91, 0]
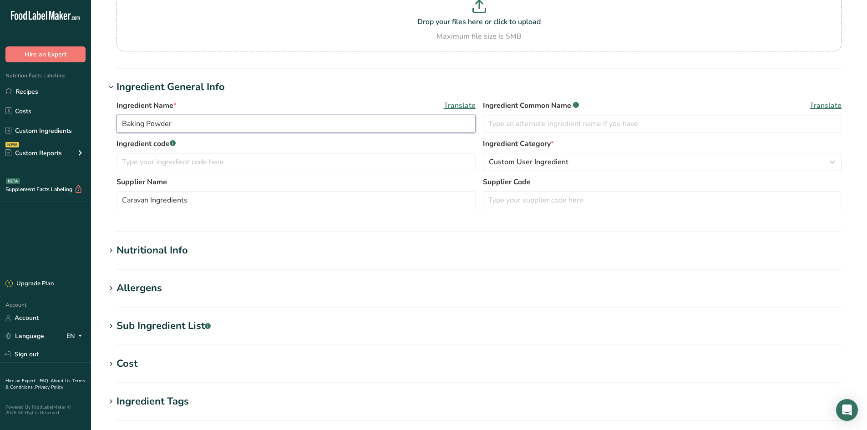
type input "Baking Powder"
click at [182, 322] on div "Sub Ingredient List .a-a{fill:#347362;}.b-a{fill:#fff;}" at bounding box center [164, 326] width 94 height 15
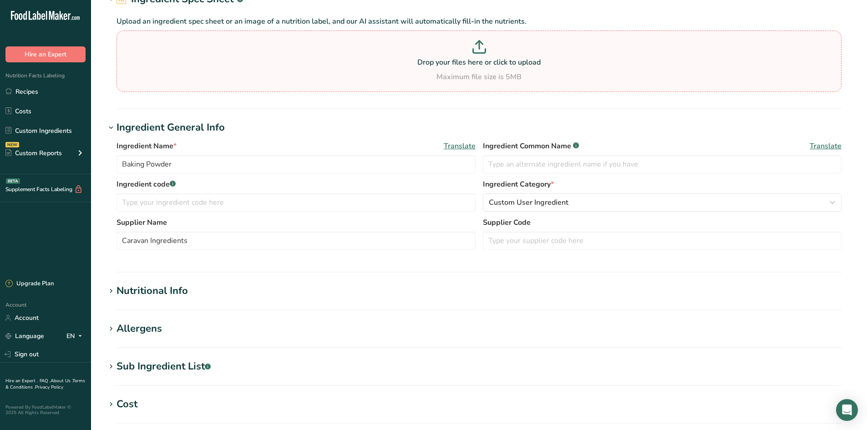
scroll to position [0, 0]
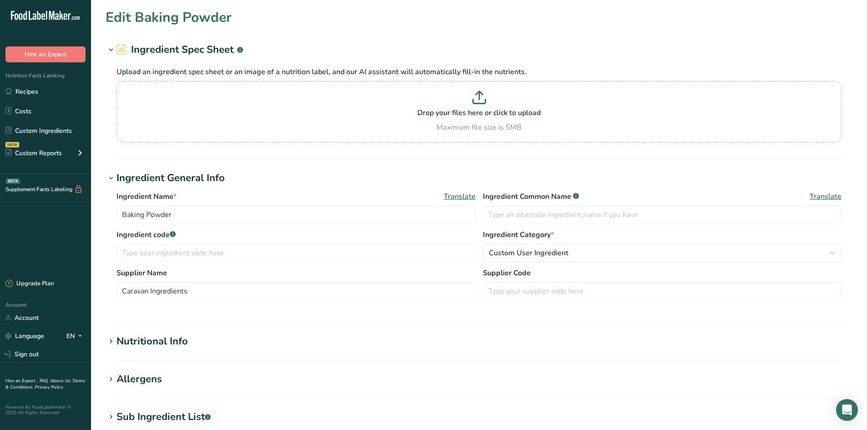
click at [437, 163] on section "Edit Baking Powder Ingredient Spec Sheet .a-a{fill:#347362;}.b-a{fill:#fff;} Up…" at bounding box center [479, 334] width 776 height 669
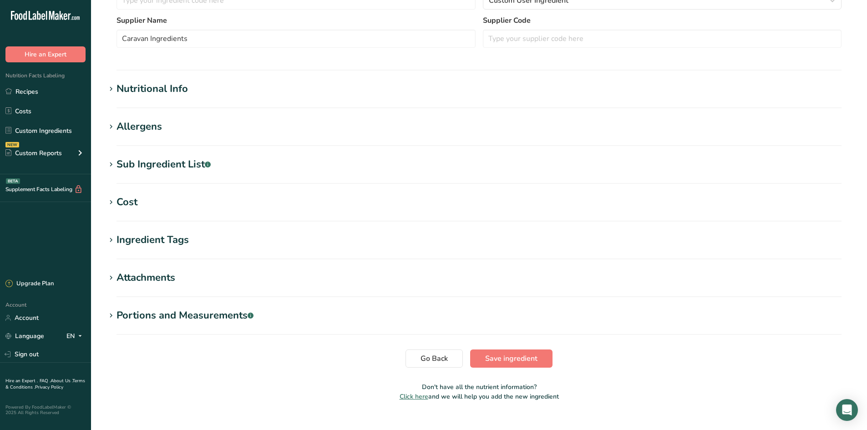
scroll to position [268, 0]
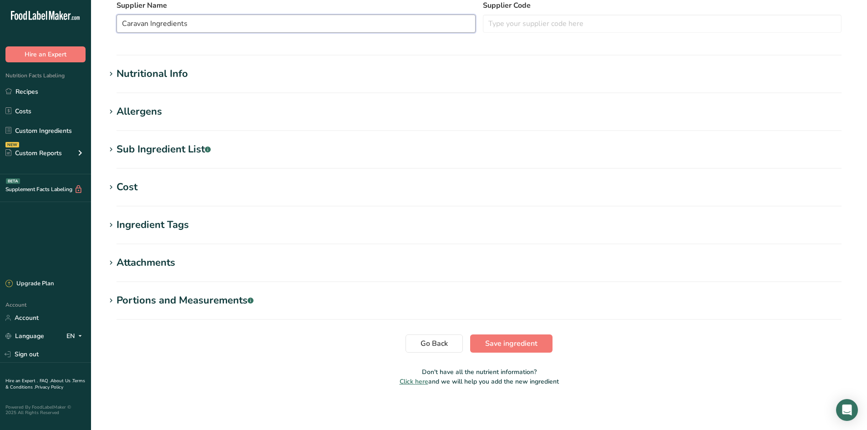
drag, startPoint x: 215, startPoint y: 27, endPoint x: -69, endPoint y: 47, distance: 284.4
click at [0, 47] on html ".a-20{fill:#fff;} Hire an Expert Nutrition Facts Labeling Recipes Costs Custom …" at bounding box center [433, 81] width 867 height 698
click at [538, 335] on button "Save ingredient" at bounding box center [511, 344] width 82 height 18
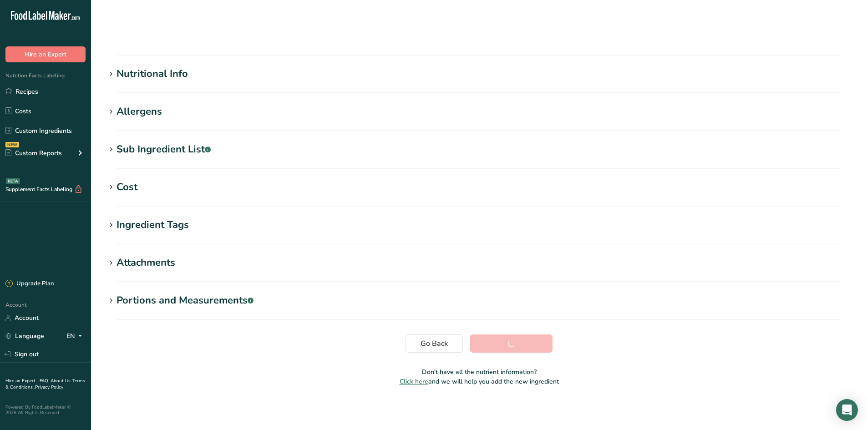
scroll to position [51, 0]
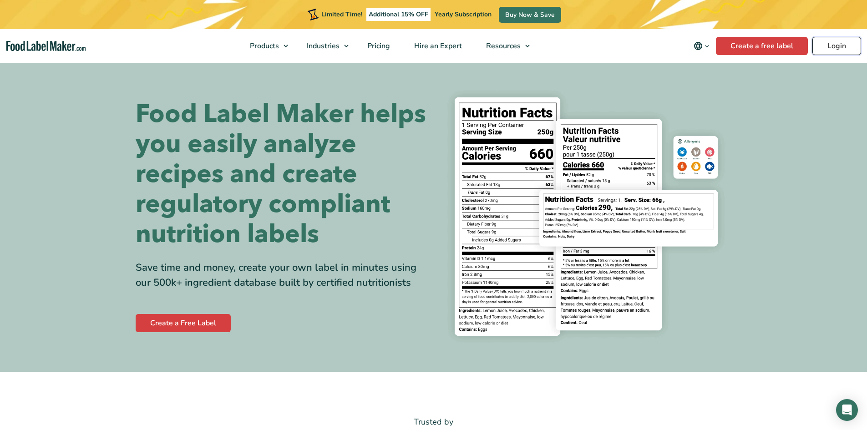
click at [830, 48] on link "Login" at bounding box center [837, 46] width 49 height 18
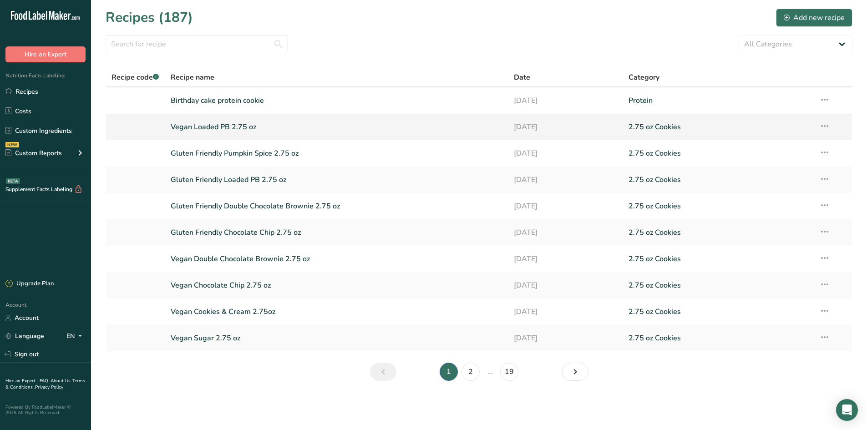
click at [252, 130] on link "Vegan Loaded PB 2.75 oz" at bounding box center [337, 126] width 333 height 19
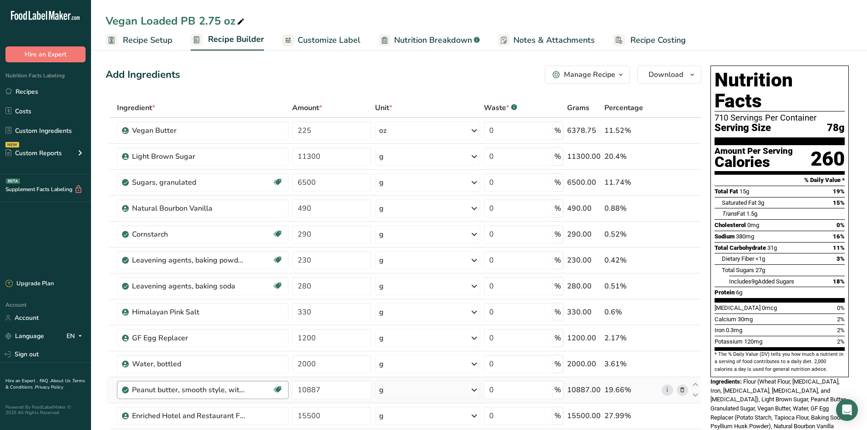
scroll to position [182, 0]
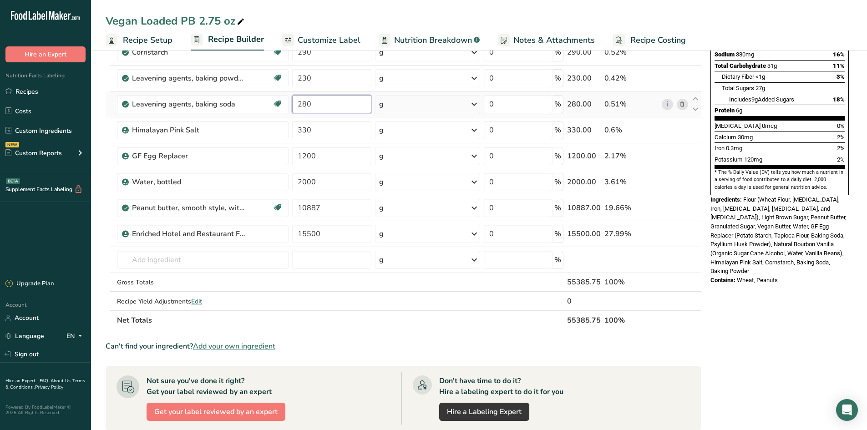
drag, startPoint x: 357, startPoint y: 106, endPoint x: 283, endPoint y: 114, distance: 74.7
click at [283, 114] on tr "Leavening agents, baking soda Dairy free Gluten free Vegan Vegetarian Soy free …" at bounding box center [403, 105] width 595 height 26
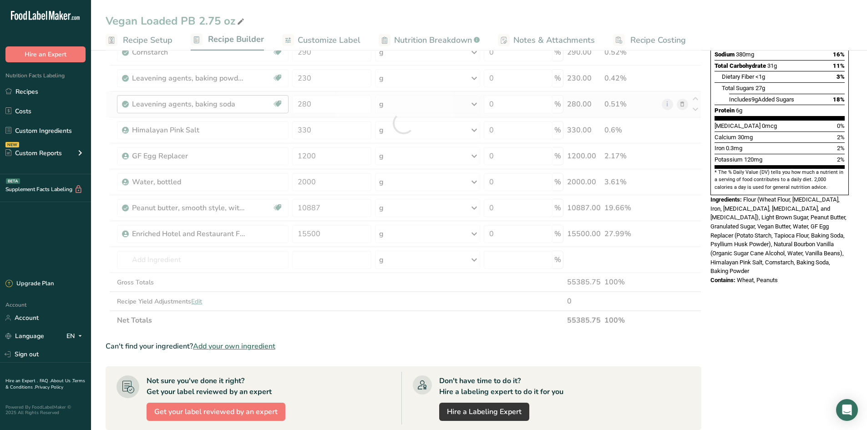
click at [118, 106] on div "Ingredient * Amount * Unit * Waste * .a-a{fill:#347362;}.b-a{fill:#fff;} Grams …" at bounding box center [404, 123] width 596 height 414
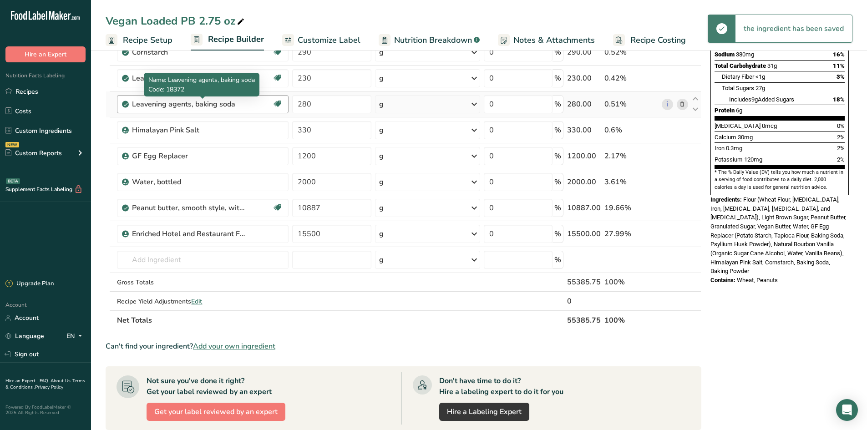
click at [229, 107] on div "Leavening agents, baking soda" at bounding box center [189, 104] width 114 height 11
drag, startPoint x: 249, startPoint y: 107, endPoint x: 151, endPoint y: 98, distance: 98.7
click at [151, 98] on div "Leavening agents, baking soda Dairy free Gluten free Vegan Vegetarian Soy free" at bounding box center [203, 104] width 172 height 18
click at [244, 107] on div "Leavening agents, baking soda" at bounding box center [189, 104] width 114 height 11
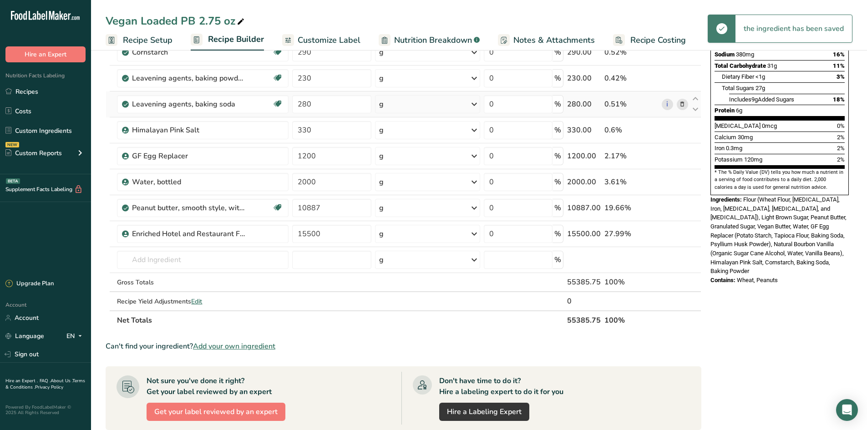
drag, startPoint x: 241, startPoint y: 106, endPoint x: 109, endPoint y: 112, distance: 132.7
click at [110, 114] on tr "Leavening agents, baking soda Dairy free Gluten free Vegan Vegetarian Soy free …" at bounding box center [403, 105] width 595 height 26
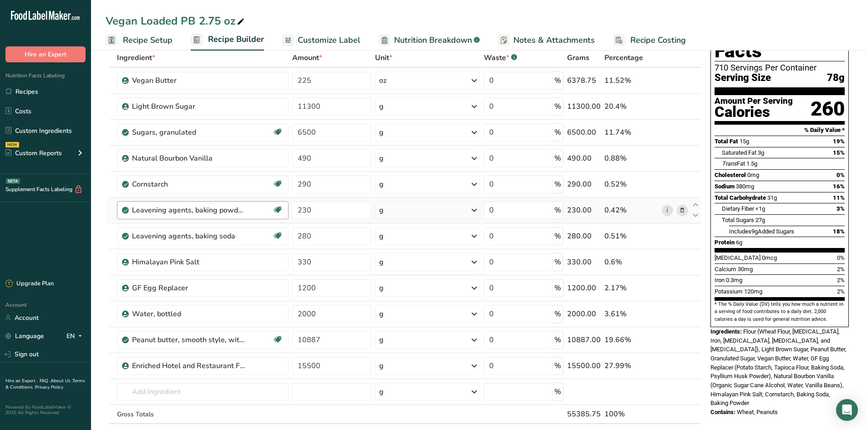
scroll to position [46, 0]
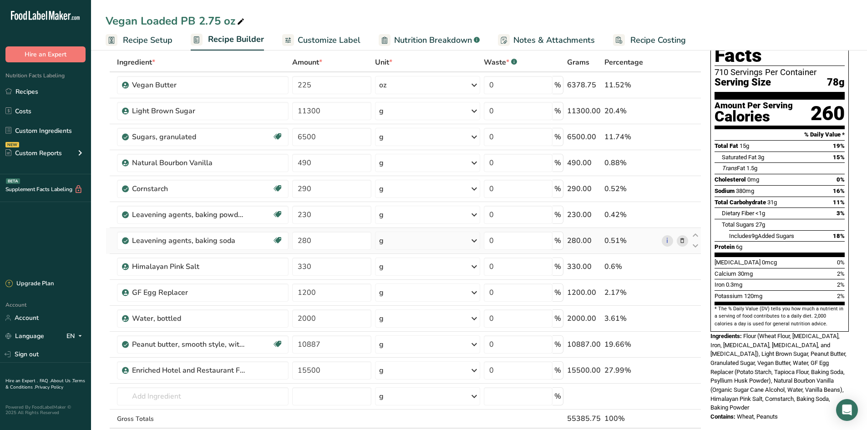
click at [685, 240] on icon at bounding box center [682, 241] width 6 height 10
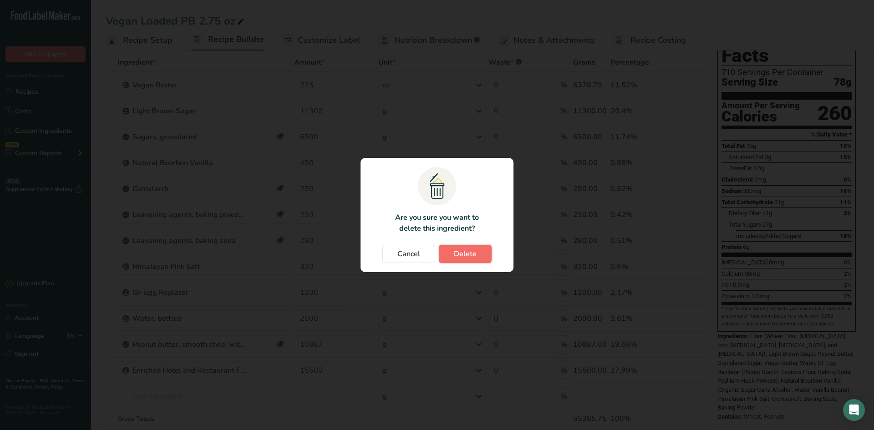
click at [482, 248] on button "Delete" at bounding box center [465, 254] width 53 height 18
type input "330"
type input "1200"
type input "2000"
type input "10887"
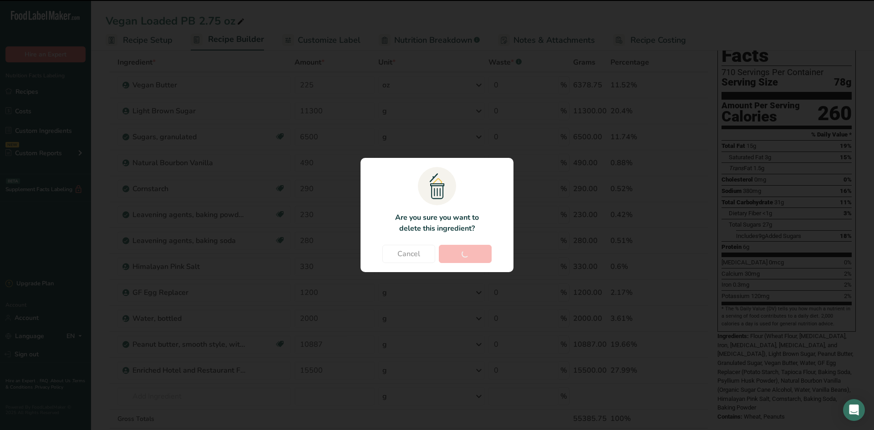
type input "15500"
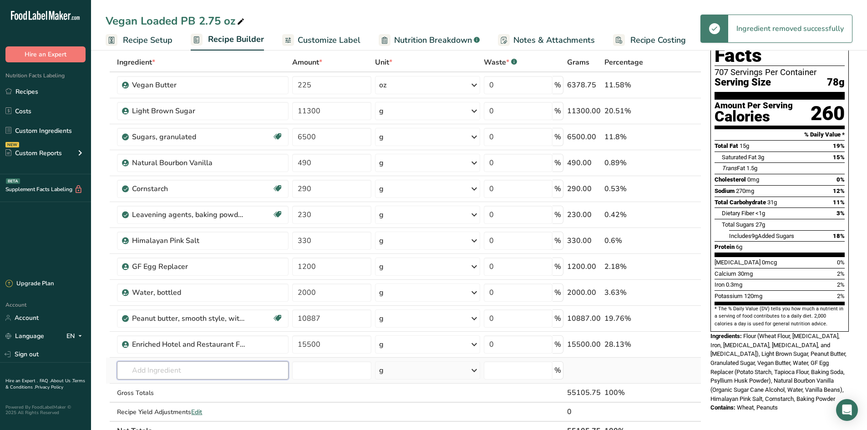
click at [213, 362] on input "text" at bounding box center [203, 371] width 172 height 18
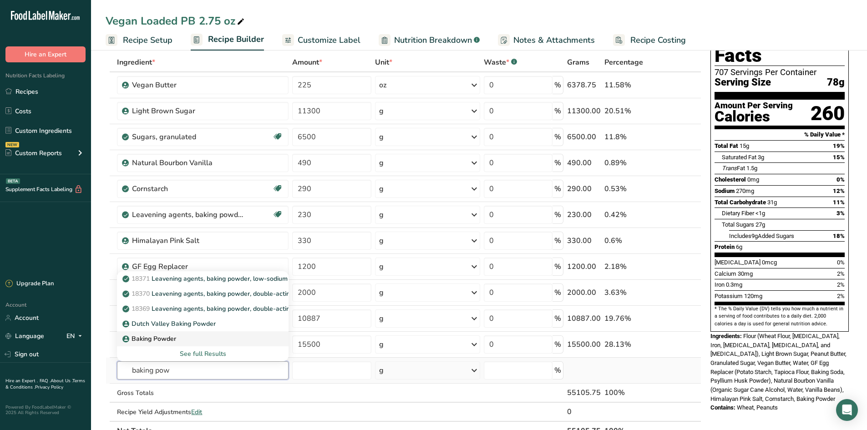
type input "baking pow"
click at [184, 335] on div "Baking Powder" at bounding box center [195, 339] width 143 height 10
type input "Baking Powder"
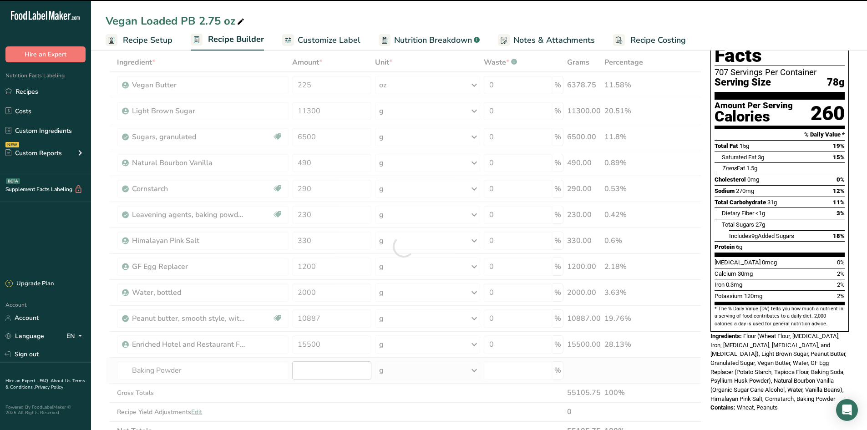
type input "0"
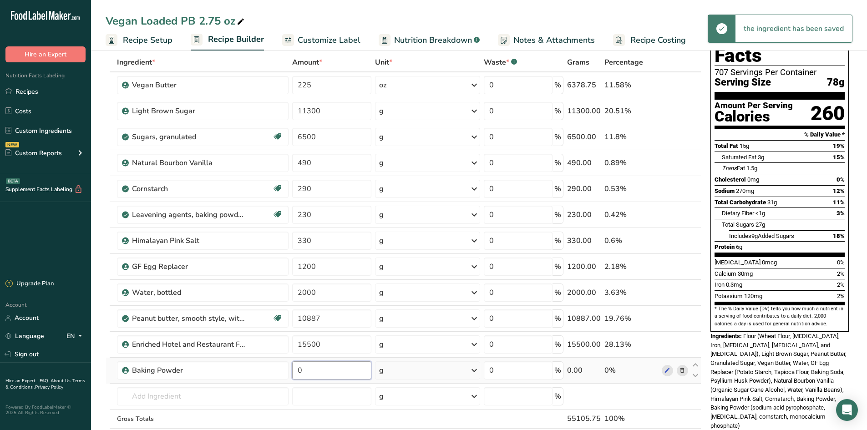
click at [321, 371] on input "0" at bounding box center [331, 371] width 79 height 18
drag, startPoint x: 321, startPoint y: 371, endPoint x: 271, endPoint y: 371, distance: 50.5
click at [271, 371] on tr "Baking Powder 0 g Weight Units g kg mg See more Volume Units l Volume units req…" at bounding box center [403, 371] width 595 height 26
paste input "28"
type input "280"
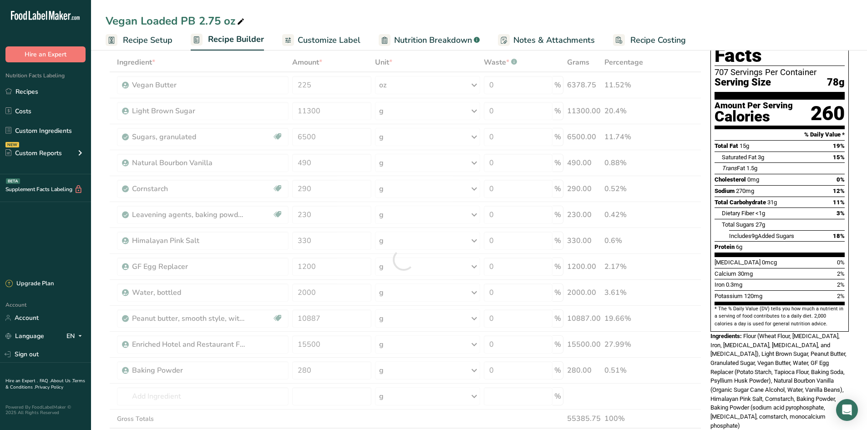
click at [744, 419] on div "Nutrition Facts 707 Servings Per Container Serving Size 78g Amount Per Serving …" at bounding box center [780, 390] width 146 height 748
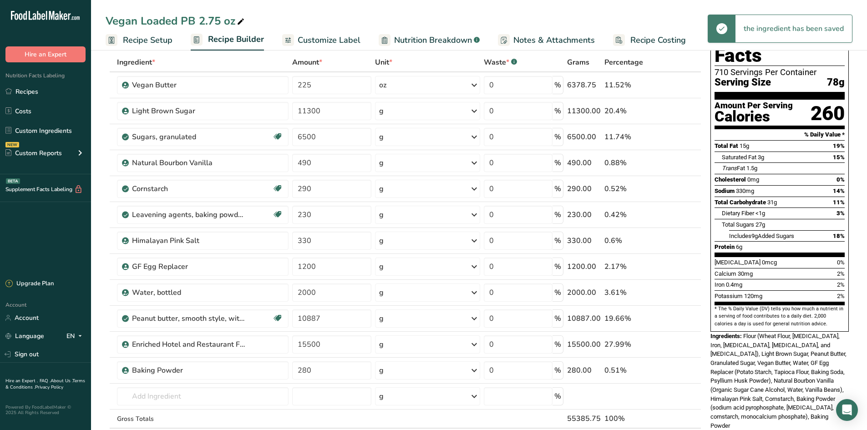
scroll to position [0, 0]
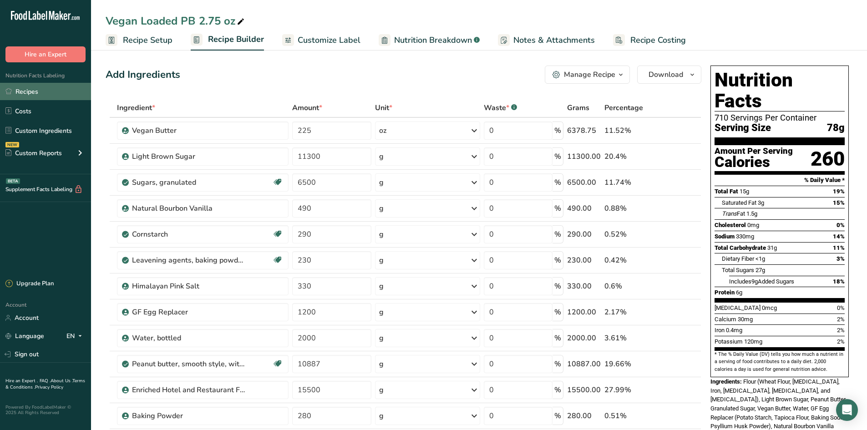
click at [36, 92] on link "Recipes" at bounding box center [45, 91] width 91 height 17
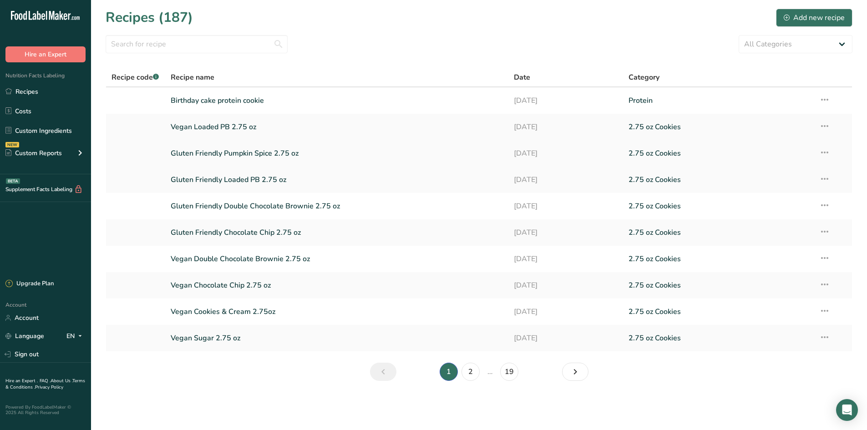
click at [224, 159] on link "Gluten Friendly Pumpkin Spice 2.75 oz" at bounding box center [337, 153] width 333 height 19
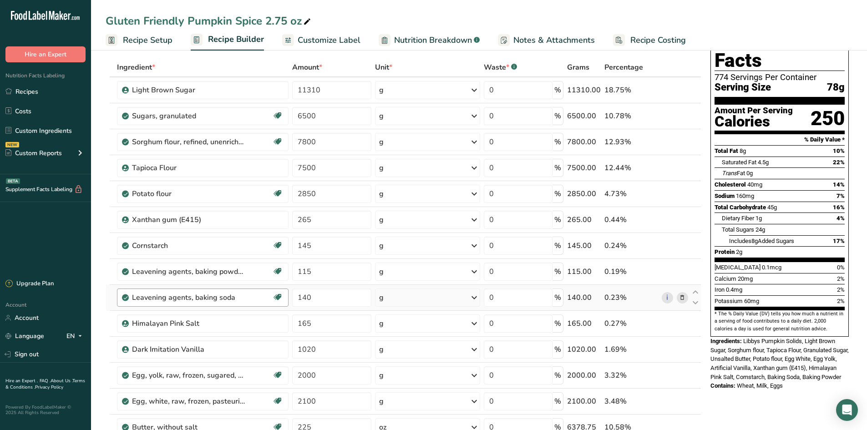
scroll to position [91, 0]
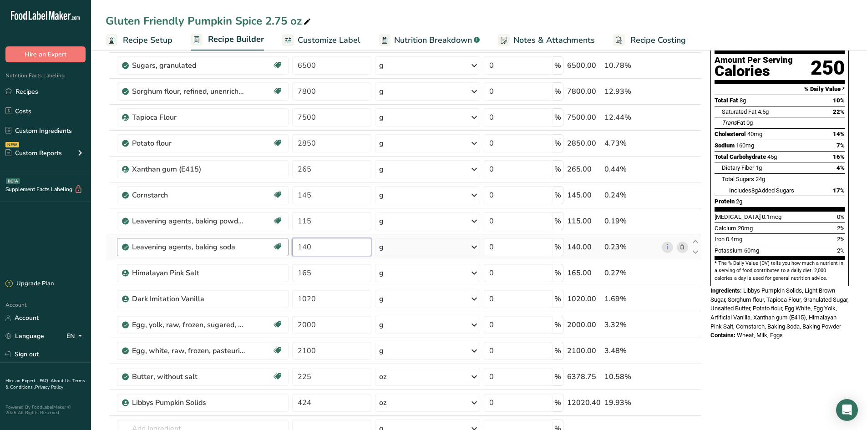
drag, startPoint x: 357, startPoint y: 249, endPoint x: 248, endPoint y: 254, distance: 108.5
click at [248, 254] on tr "Leavening agents, baking soda Dairy free Gluten free Vegan Vegetarian Soy free …" at bounding box center [403, 248] width 595 height 26
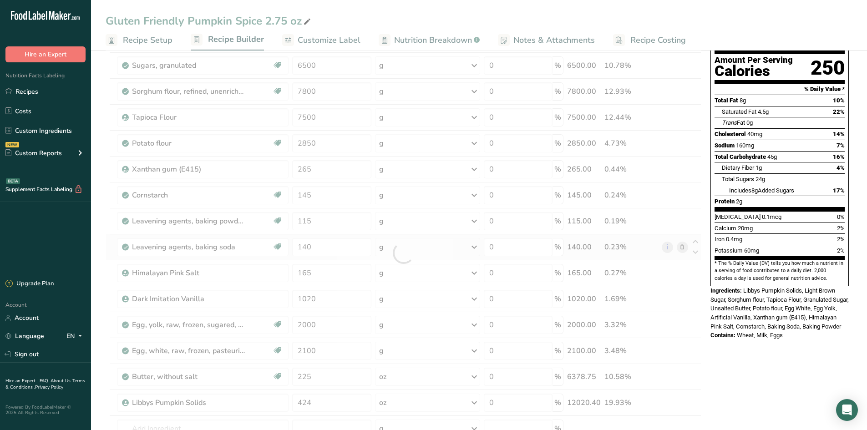
click at [685, 252] on div "Ingredient * Amount * Unit * Waste * .a-a{fill:#347362;}.b-a{fill:#fff;} Grams …" at bounding box center [404, 253] width 596 height 492
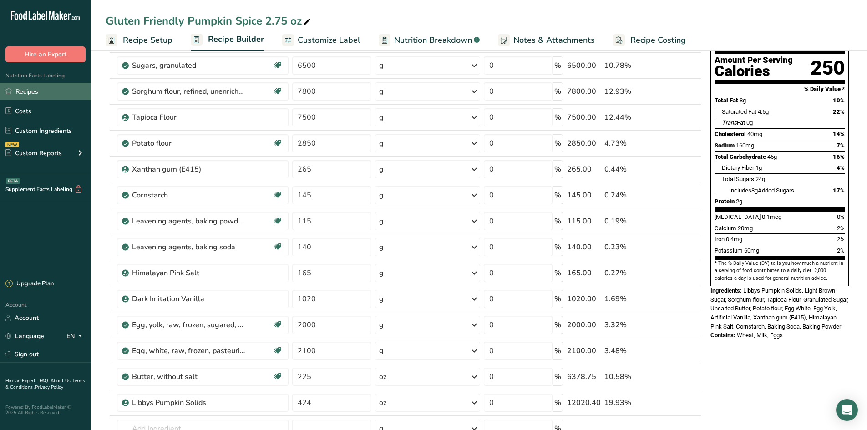
click at [27, 96] on link "Recipes" at bounding box center [45, 91] width 91 height 17
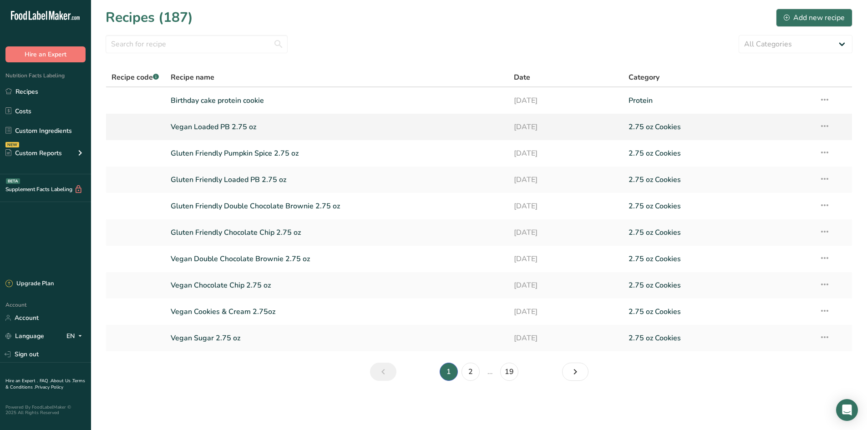
click at [224, 126] on link "Vegan Loaded PB 2.75 oz" at bounding box center [337, 126] width 333 height 19
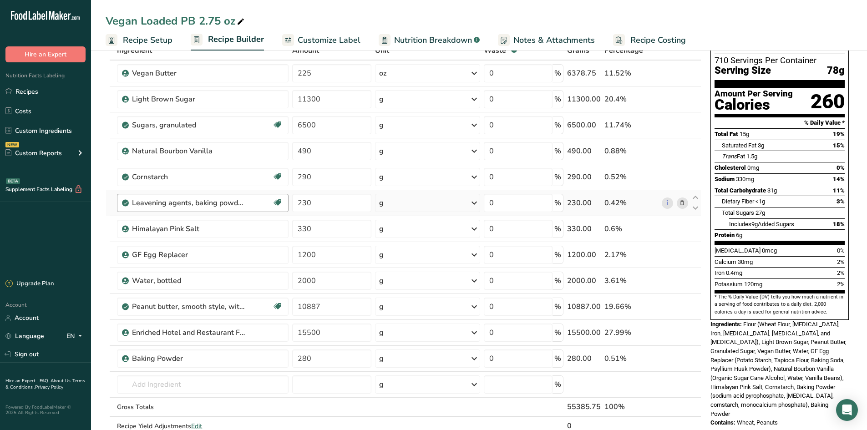
scroll to position [91, 0]
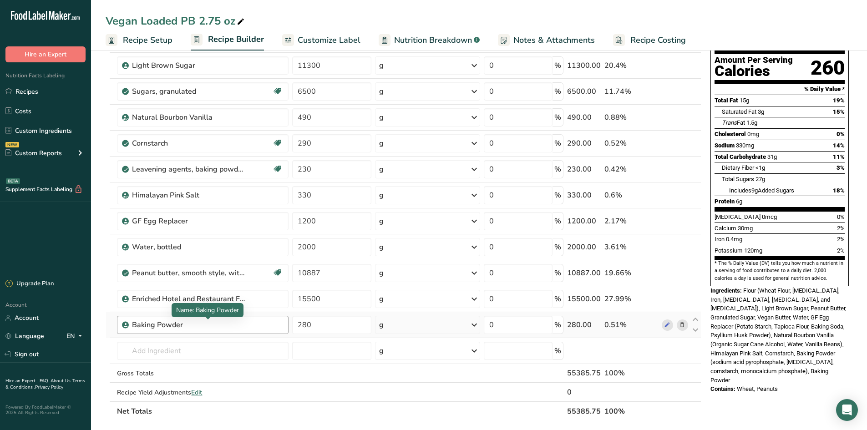
click at [194, 329] on div "Baking Powder" at bounding box center [189, 325] width 114 height 11
click at [667, 329] on icon at bounding box center [667, 326] width 6 height 10
drag, startPoint x: 335, startPoint y: 330, endPoint x: 244, endPoint y: 327, distance: 91.1
click at [244, 327] on tr "Baking Powder 280 g Weight Units g kg mg See more Volume Units l Volume units r…" at bounding box center [403, 325] width 595 height 26
type input "230"
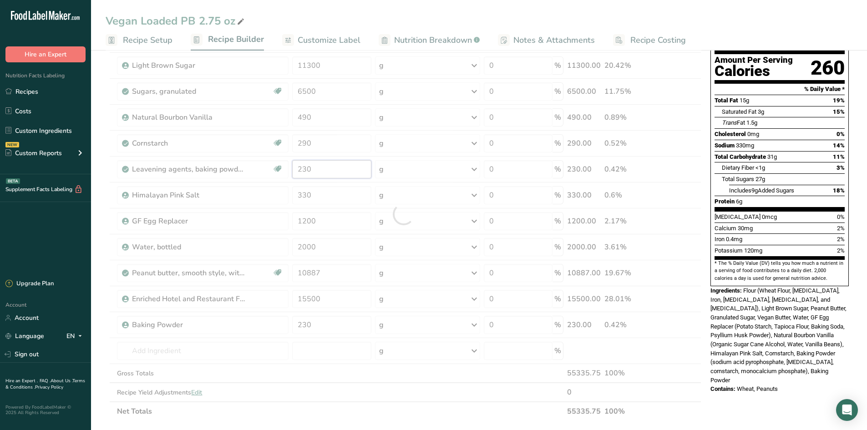
drag, startPoint x: 337, startPoint y: 166, endPoint x: 304, endPoint y: 170, distance: 33.5
click at [304, 170] on div "Ingredient * Amount * Unit * Waste * .a-a{fill:#347362;}.b-a{fill:#fff;} Grams …" at bounding box center [404, 214] width 596 height 414
click at [148, 181] on div "Ingredient * Amount * Unit * Waste * .a-a{fill:#347362;}.b-a{fill:#fff;} Grams …" at bounding box center [404, 214] width 596 height 414
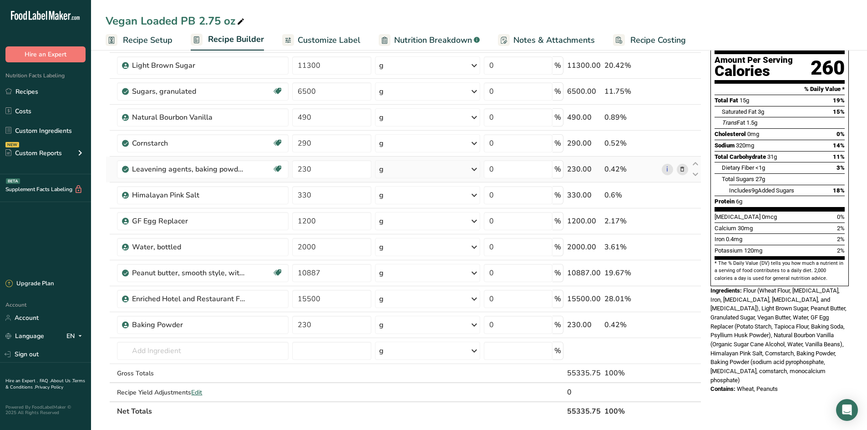
click at [680, 168] on icon at bounding box center [682, 170] width 6 height 10
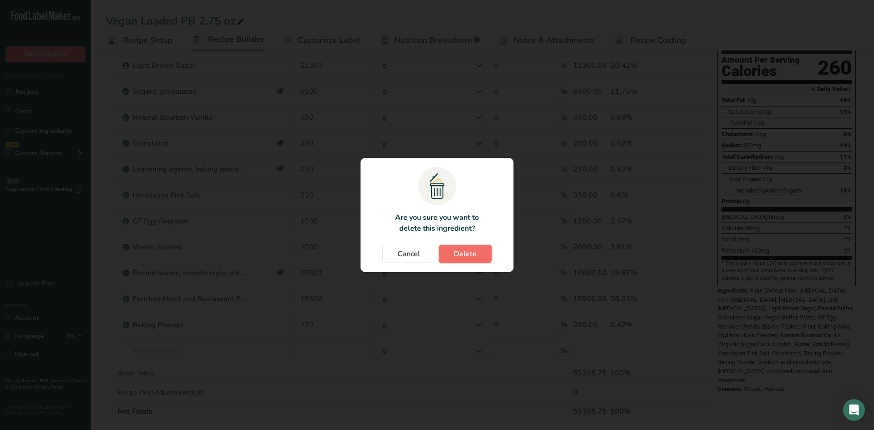
click at [475, 248] on button "Delete" at bounding box center [465, 254] width 53 height 18
type input "330"
type input "1200"
type input "2000"
type input "10887"
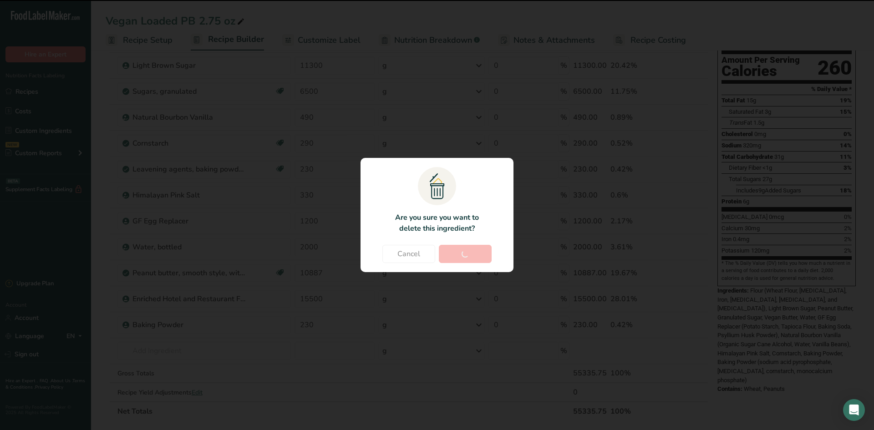
type input "15500"
type input "230"
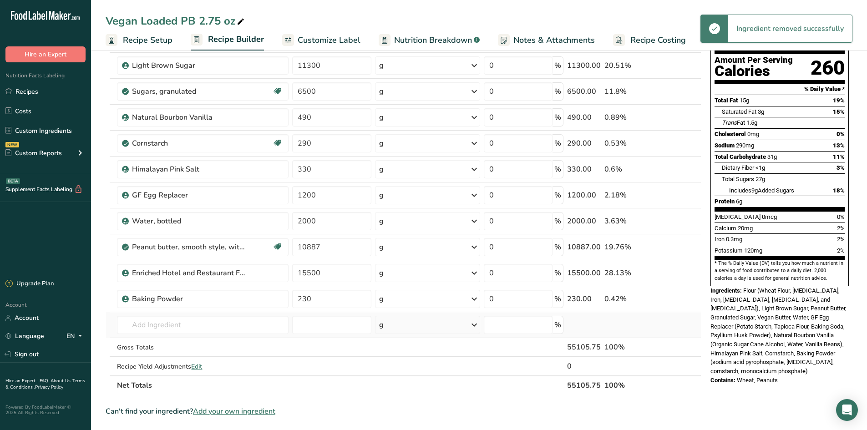
click at [139, 314] on td "Almond flour 1211 Milk, whole, 3.25% milkfat, without added vitamin A and vitam…" at bounding box center [202, 325] width 175 height 26
click at [141, 324] on input "text" at bounding box center [203, 325] width 172 height 18
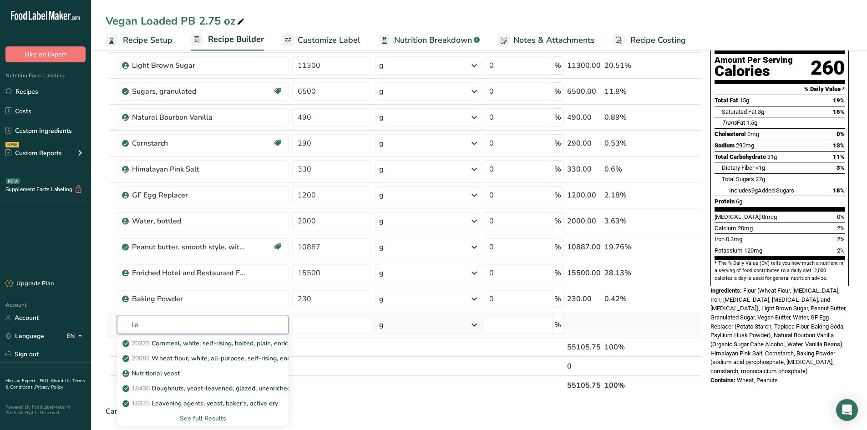
type input "l"
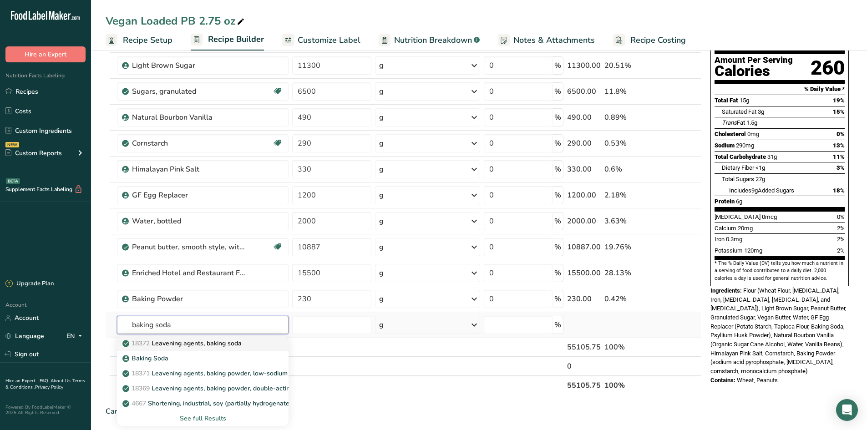
type input "baking soda"
click at [178, 348] on link "18372 Leavening agents, baking soda" at bounding box center [203, 343] width 172 height 15
type input "Leavening agents, baking soda"
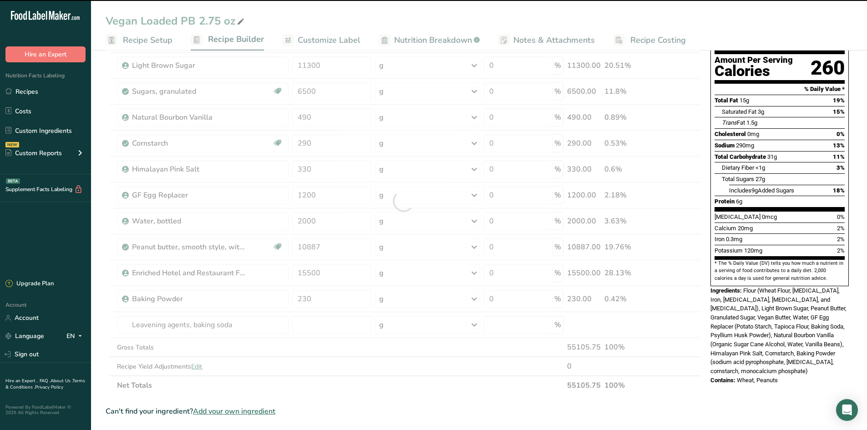
type input "0"
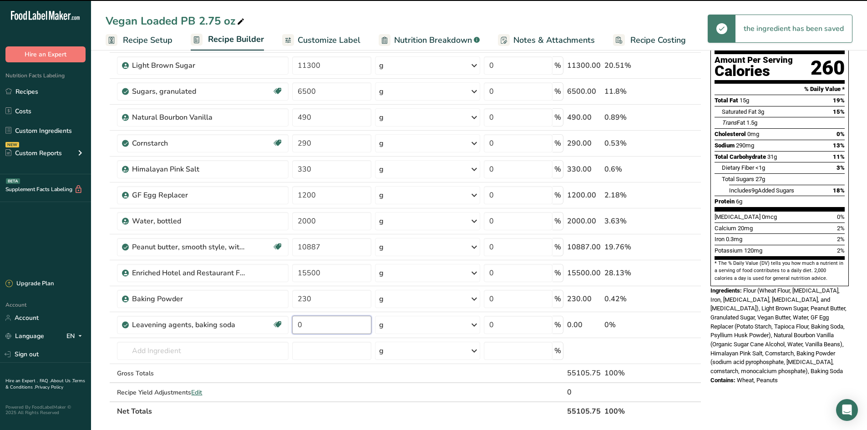
click at [323, 325] on input "0" at bounding box center [331, 325] width 79 height 18
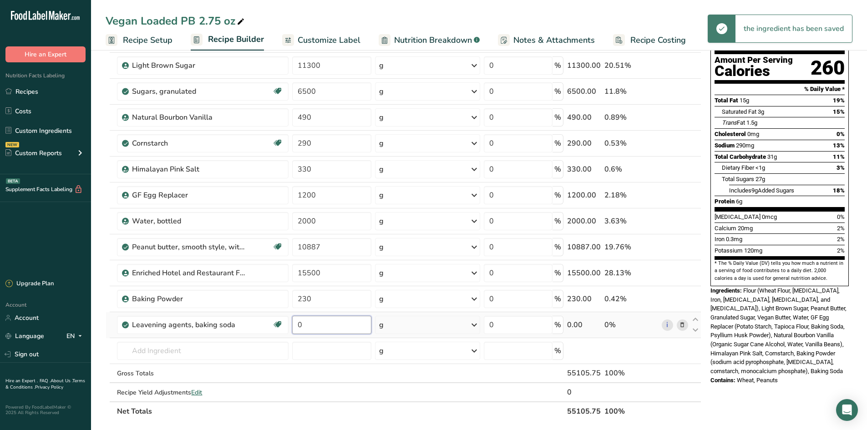
drag, startPoint x: 323, startPoint y: 325, endPoint x: 290, endPoint y: 327, distance: 32.8
click at [291, 327] on td "0" at bounding box center [332, 325] width 83 height 26
type input "280"
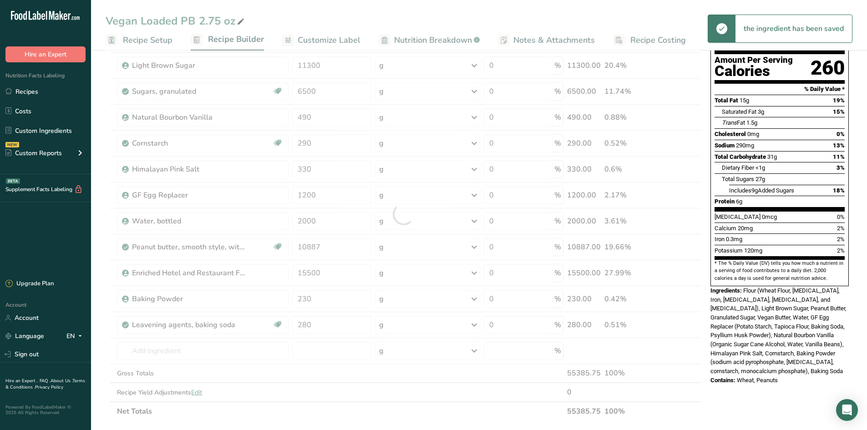
click at [713, 386] on div "Nutrition Facts 707 Servings Per Container Serving Size 78g Amount Per Serving …" at bounding box center [780, 345] width 146 height 748
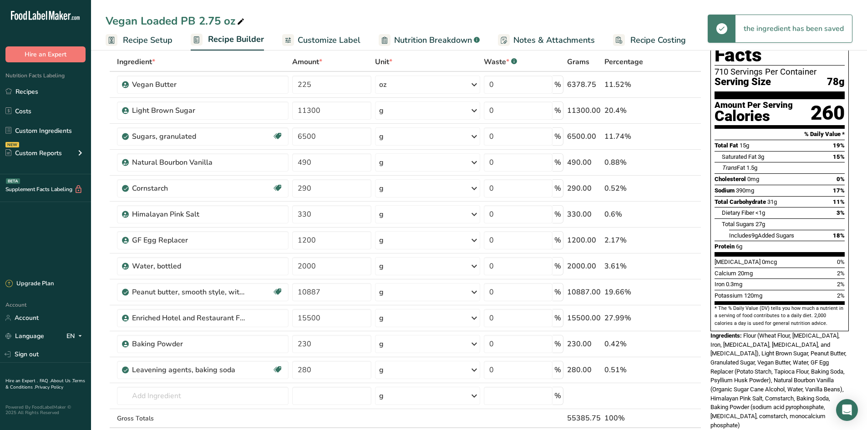
scroll to position [46, 0]
click at [32, 93] on link "Recipes" at bounding box center [45, 91] width 91 height 17
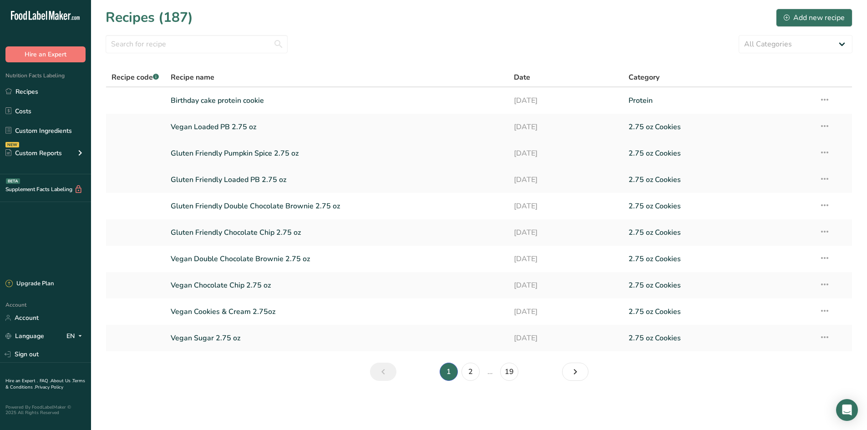
click at [216, 158] on link "Gluten Friendly Pumpkin Spice 2.75 oz" at bounding box center [337, 153] width 333 height 19
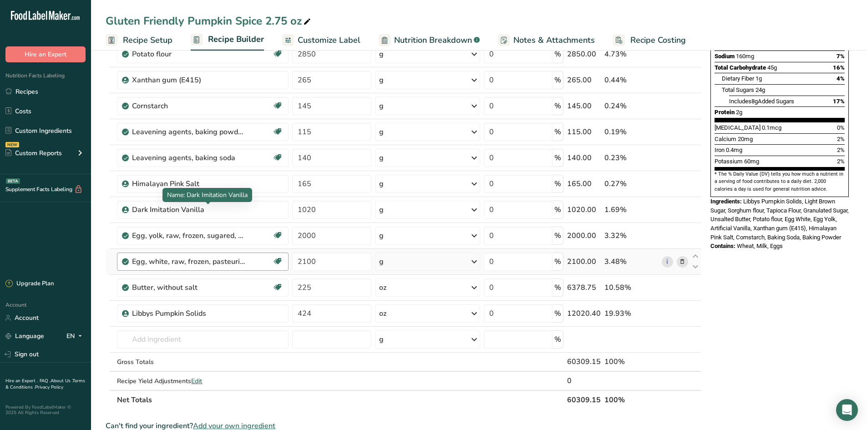
scroll to position [182, 0]
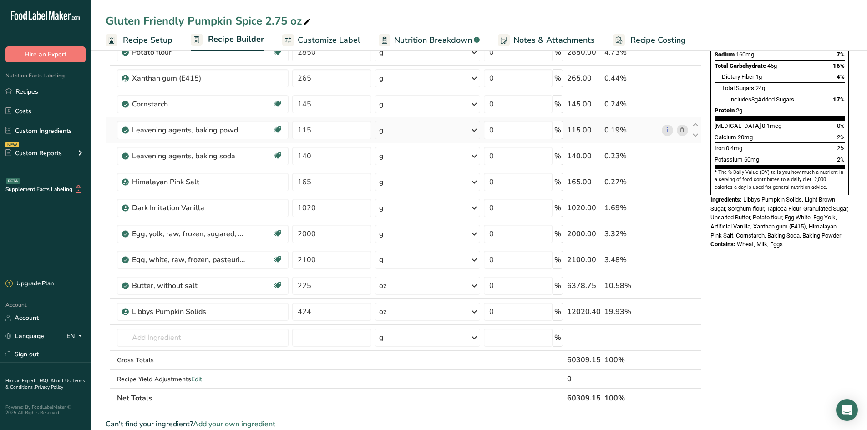
click at [682, 127] on icon at bounding box center [682, 131] width 6 height 10
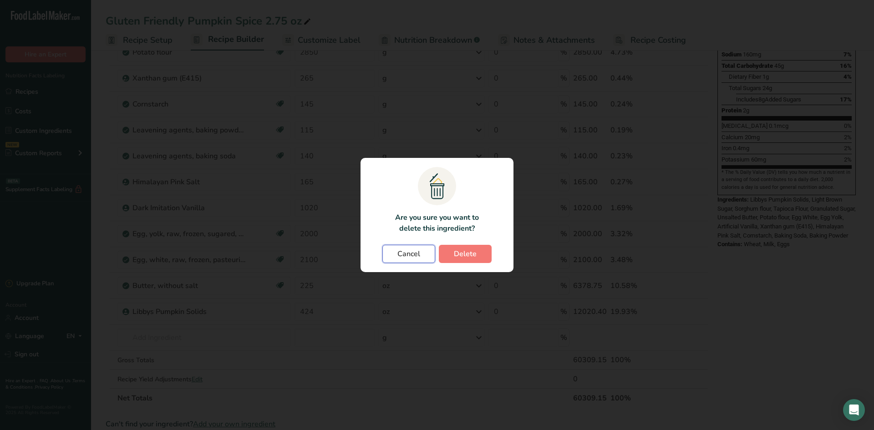
click at [418, 253] on span "Cancel" at bounding box center [409, 254] width 23 height 11
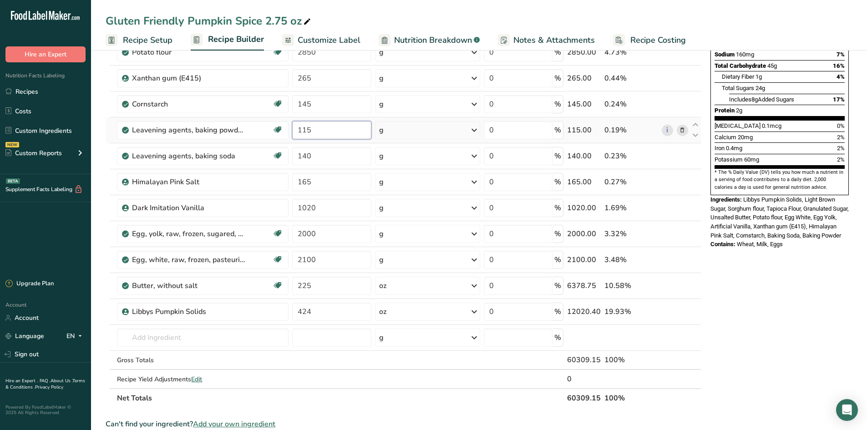
drag, startPoint x: 311, startPoint y: 128, endPoint x: 289, endPoint y: 130, distance: 21.9
click at [289, 130] on tr "Leavening agents, baking powder, double-acting, sodium aluminum sulfate Dairy f…" at bounding box center [403, 130] width 595 height 26
click at [680, 128] on div "Ingredient * Amount * Unit * Waste * .a-a{fill:#347362;}.b-a{fill:#fff;} Grams …" at bounding box center [404, 162] width 596 height 492
click at [686, 133] on span at bounding box center [682, 130] width 11 height 11
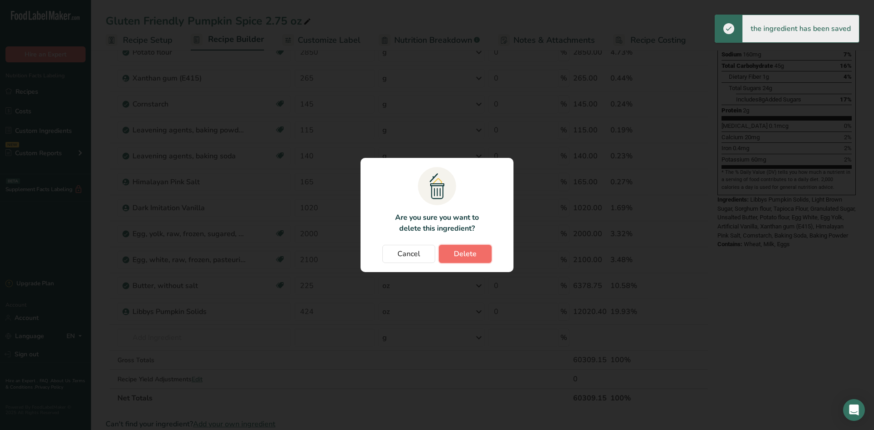
click at [470, 255] on span "Delete" at bounding box center [465, 254] width 23 height 11
type input "140"
type input "165"
type input "1020"
type input "2000"
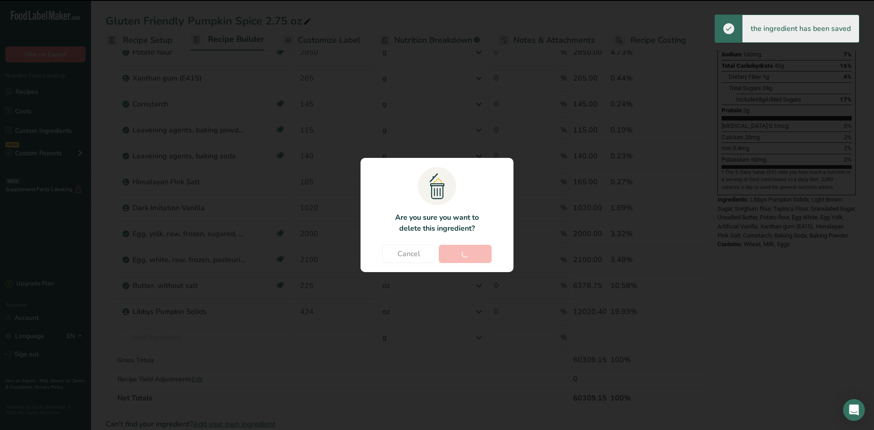
type input "2100"
type input "225"
type input "424"
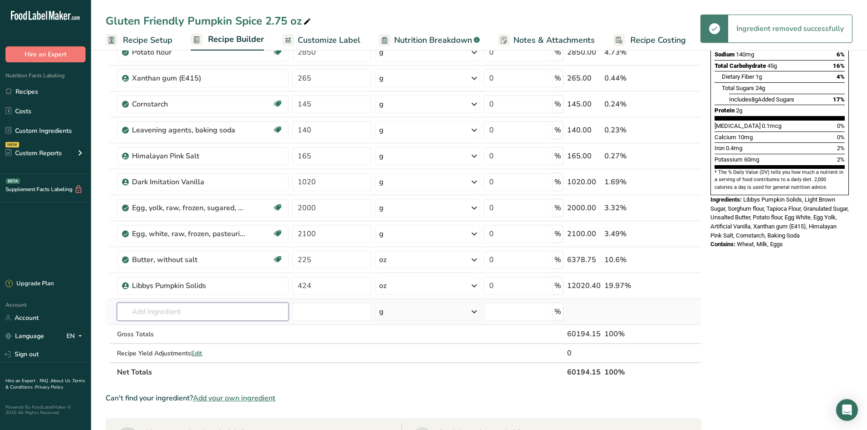
click at [169, 316] on input "text" at bounding box center [203, 312] width 172 height 18
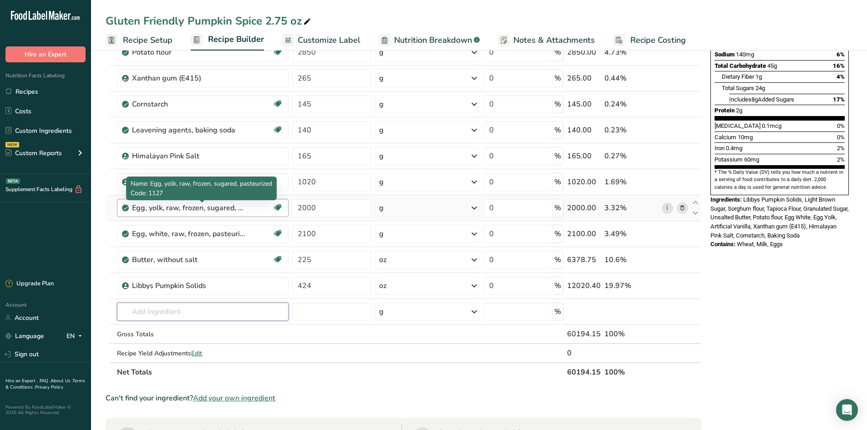
type input "n"
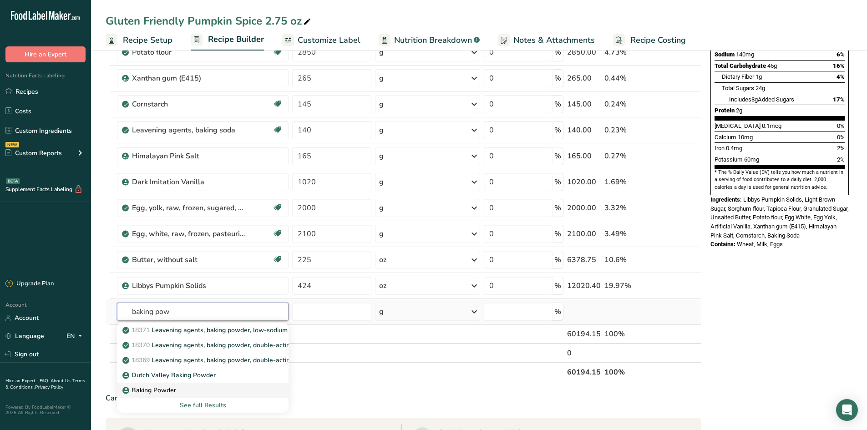
type input "baking pow"
click at [226, 385] on link "Baking Powder" at bounding box center [203, 390] width 172 height 15
type input "Baking Powder"
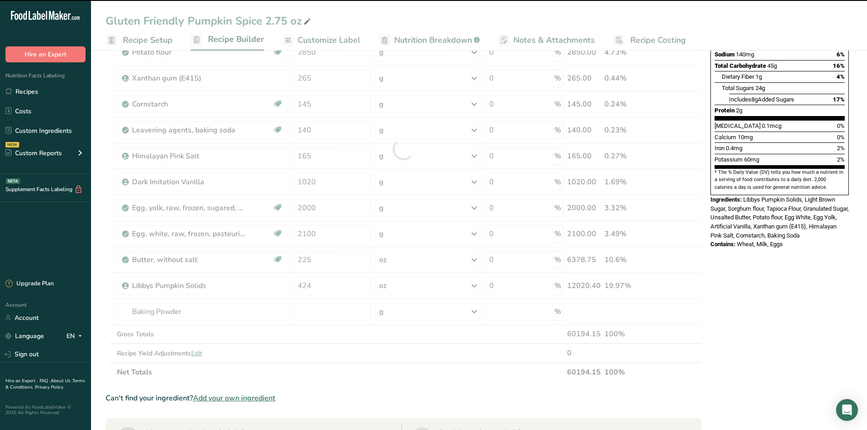
type input "0"
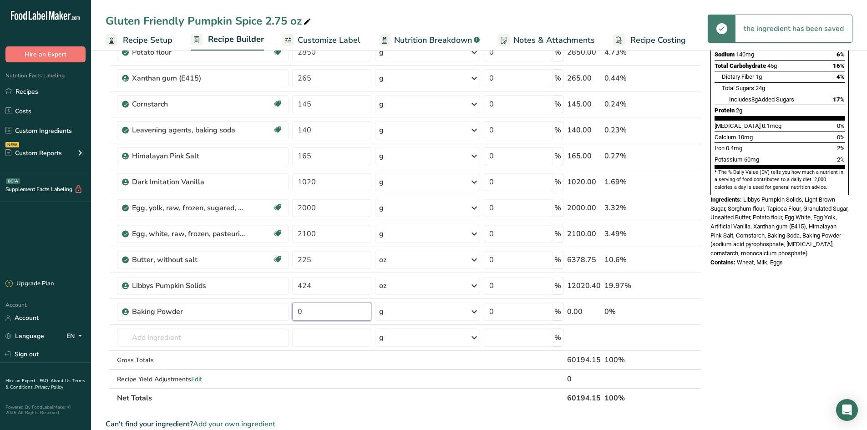
click at [302, 316] on input "0" at bounding box center [331, 312] width 79 height 18
drag, startPoint x: 312, startPoint y: 312, endPoint x: 282, endPoint y: 320, distance: 31.4
click at [282, 320] on tr "Baking Powder 0 g Weight Units g kg mg See more Volume Units l Volume units req…" at bounding box center [403, 312] width 595 height 26
paste input "115"
type input "115"
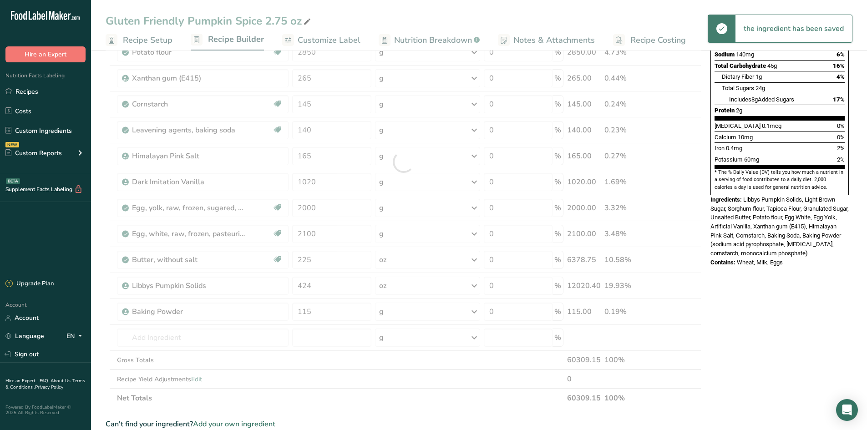
click at [791, 352] on div "Nutrition Facts 772 Servings Per Container Serving Size 78g Amount Per Serving …" at bounding box center [780, 293] width 146 height 826
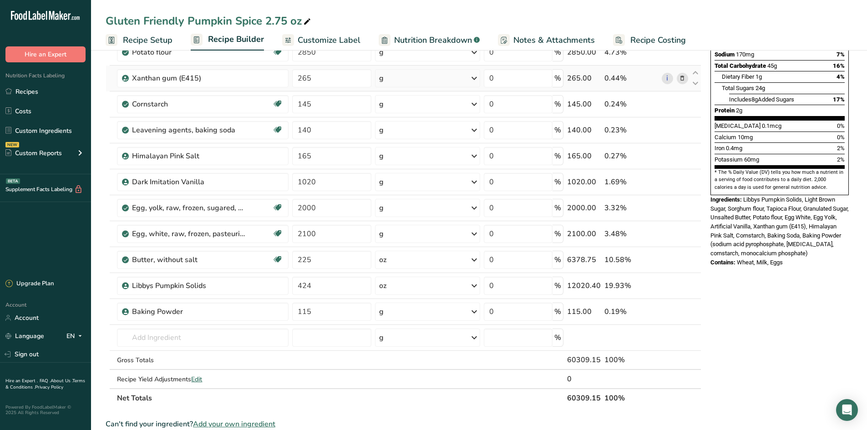
scroll to position [137, 0]
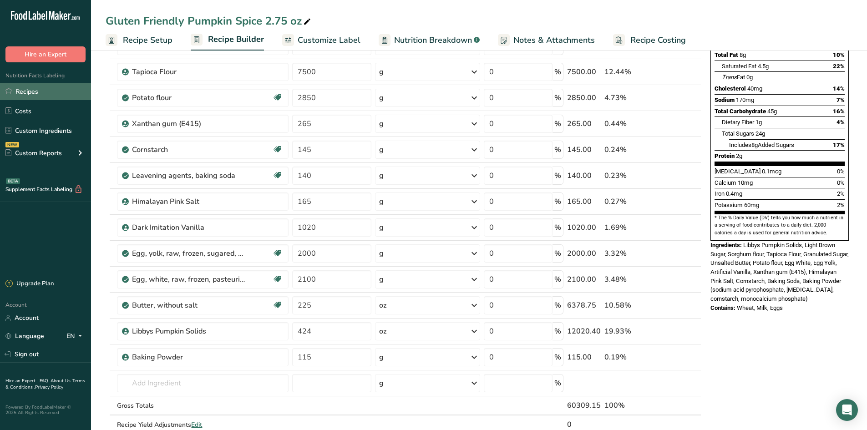
click at [32, 95] on link "Recipes" at bounding box center [45, 91] width 91 height 17
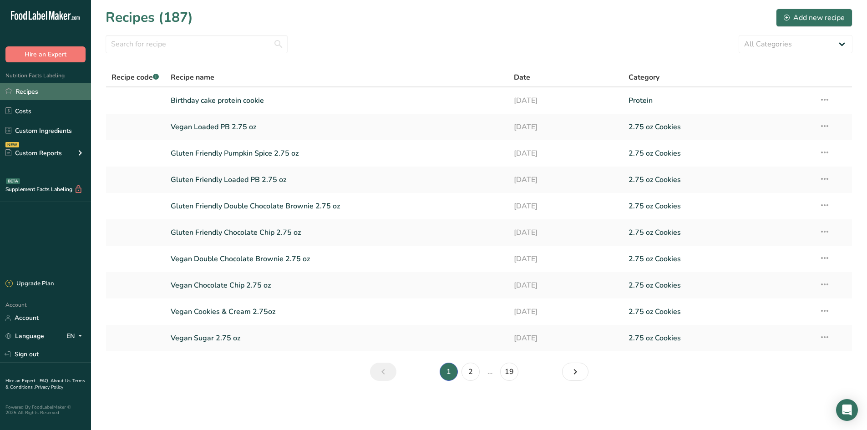
click at [46, 86] on link "Recipes" at bounding box center [45, 91] width 91 height 17
click at [78, 129] on link "Custom Ingredients" at bounding box center [45, 130] width 91 height 17
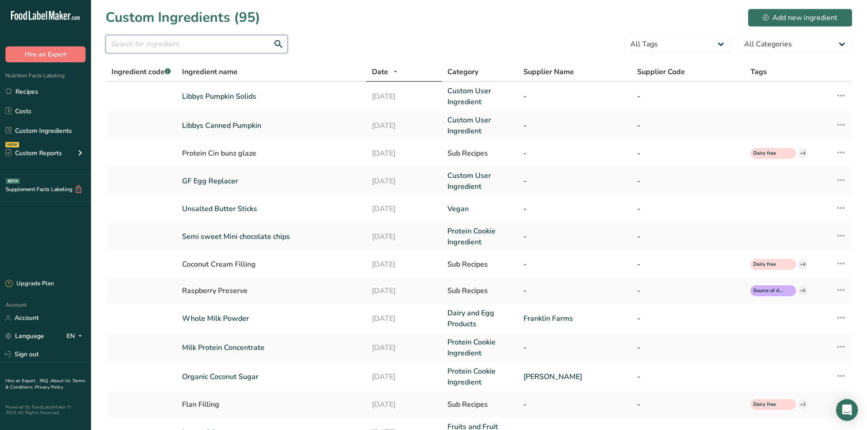
click at [184, 36] on input "text" at bounding box center [197, 44] width 182 height 18
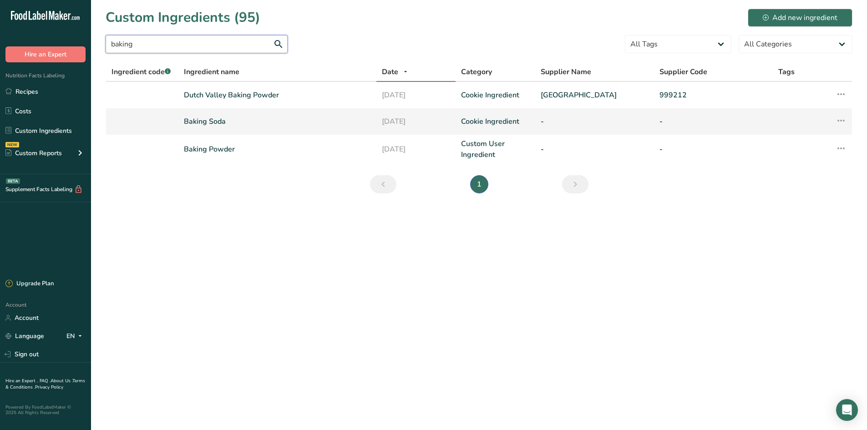
type input "baking"
click at [247, 122] on link "Baking Soda" at bounding box center [277, 121] width 187 height 11
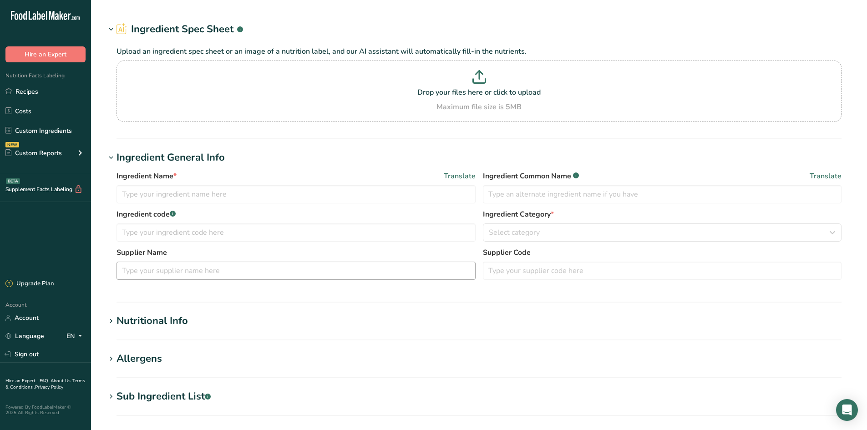
type input "Baking Soda"
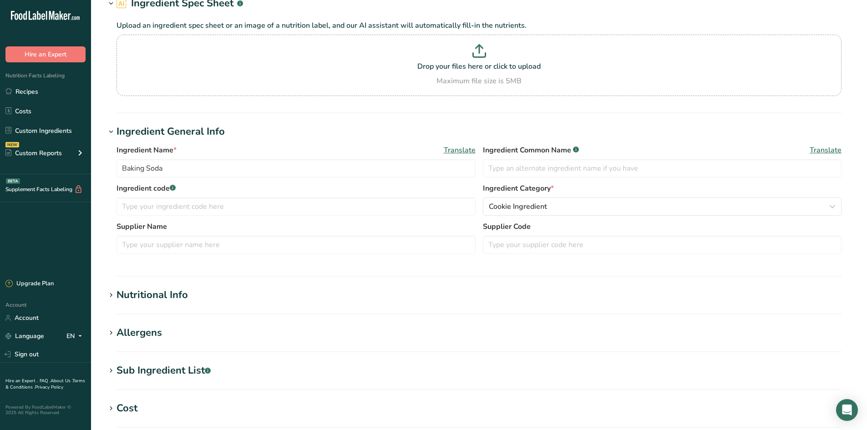
scroll to position [46, 0]
click at [152, 369] on div "Sub Ingredient List .a-a{fill:#347362;}.b-a{fill:#fff;}" at bounding box center [164, 371] width 94 height 15
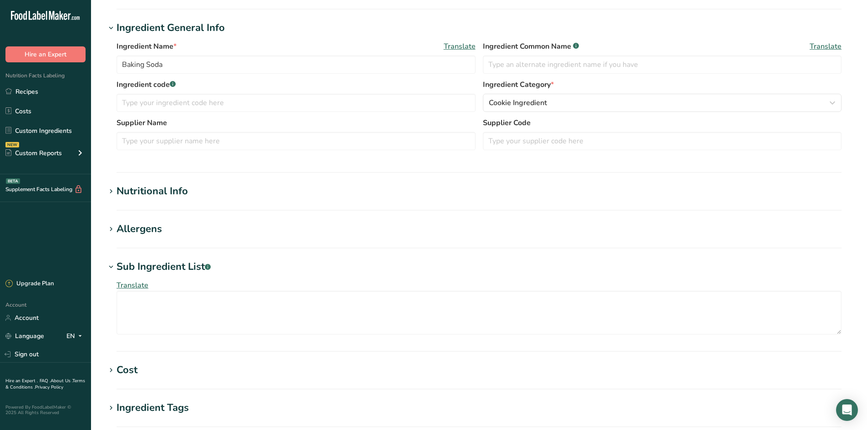
scroll to position [182, 0]
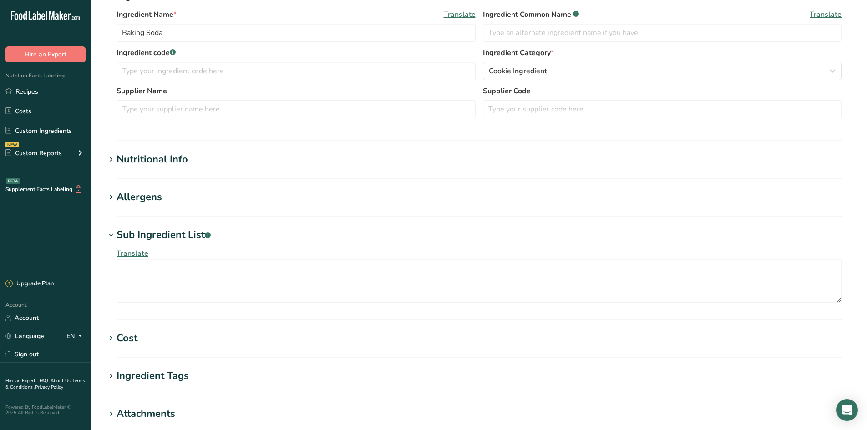
click at [149, 237] on div "Sub Ingredient List .a-a{fill:#347362;}.b-a{fill:#fff;}" at bounding box center [164, 235] width 94 height 15
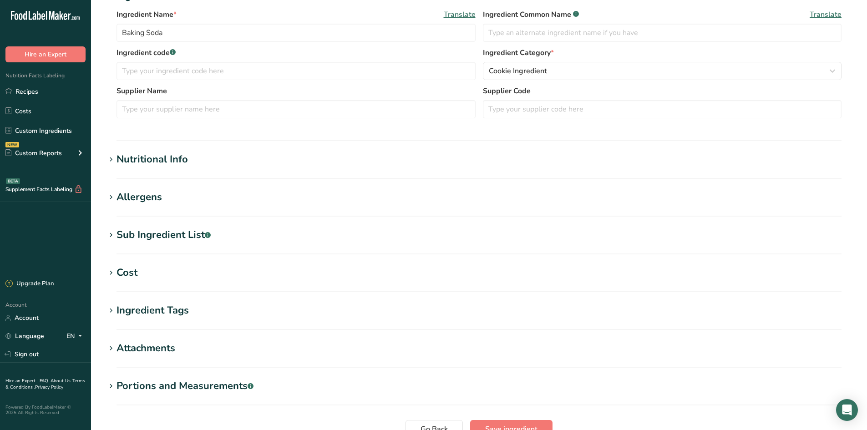
click at [167, 277] on h1 "Cost" at bounding box center [479, 272] width 747 height 15
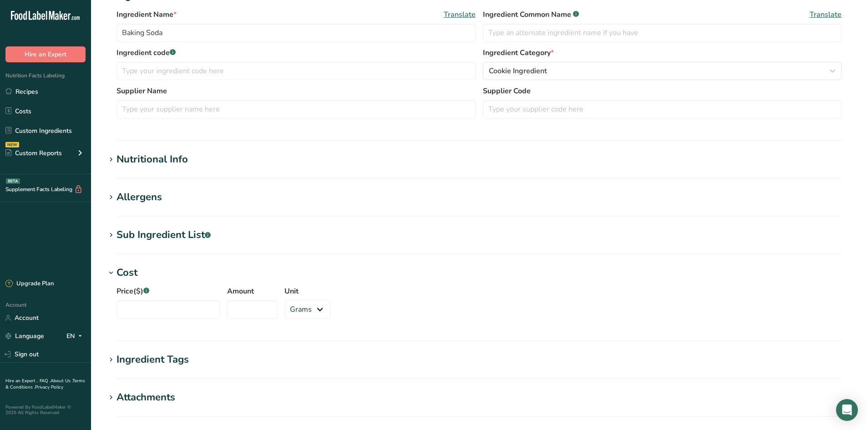
click at [153, 245] on section "Sub Ingredient List .a-a{fill:#347362;}.b-a{fill:#fff;} Translate" at bounding box center [479, 241] width 747 height 27
click at [150, 235] on div "Sub Ingredient List .a-a{fill:#347362;}.b-a{fill:#fff;}" at bounding box center [164, 235] width 94 height 15
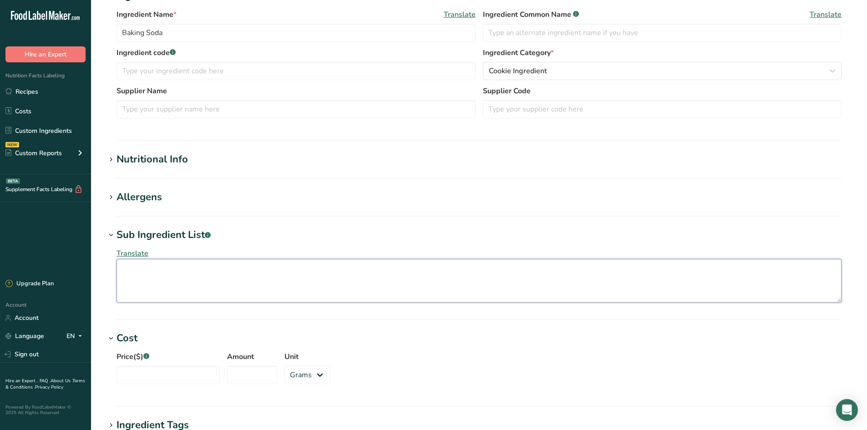
drag, startPoint x: 133, startPoint y: 264, endPoint x: 133, endPoint y: 258, distance: 5.9
click at [133, 260] on textarea at bounding box center [479, 281] width 725 height 44
type textarea "A"
type textarea "a"
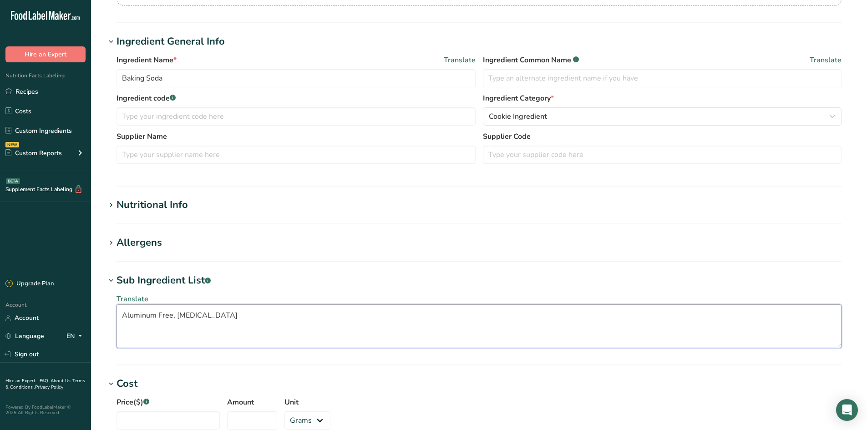
type textarea "Aluminum Free, Sodium Bicarbonate"
click at [316, 207] on h1 "Nutritional Info" at bounding box center [479, 205] width 747 height 15
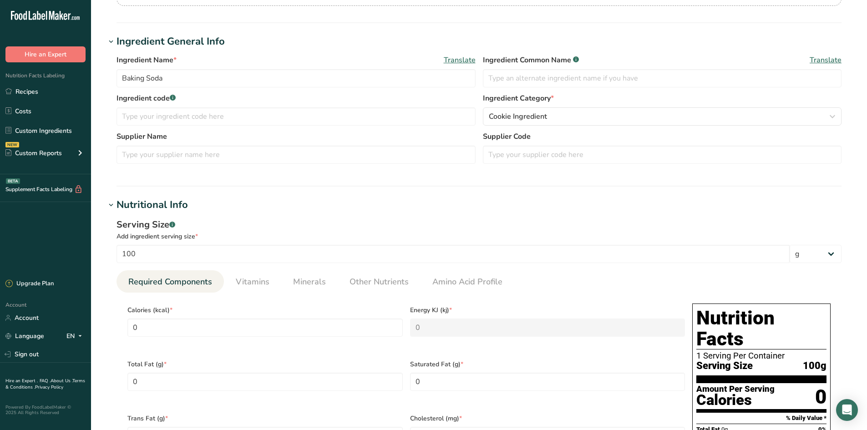
click at [232, 204] on h1 "Nutritional Info" at bounding box center [479, 205] width 747 height 15
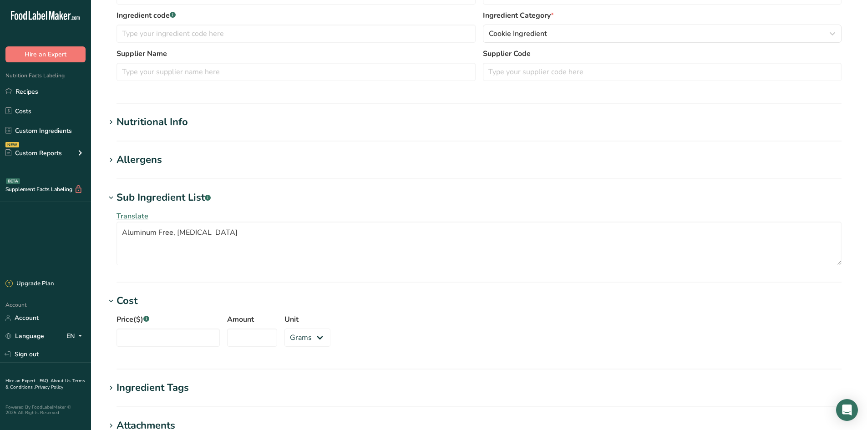
scroll to position [273, 0]
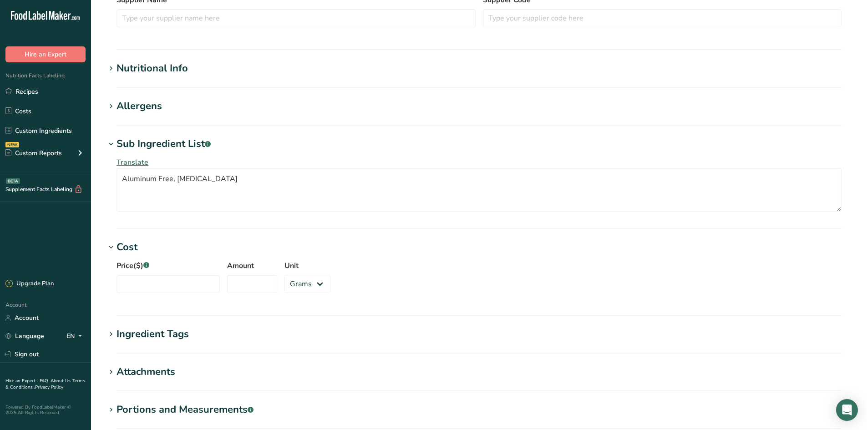
click at [558, 273] on div "Price($) .a-a{fill:#347362;}.b-a{fill:#fff;} Amount Unit Grams kg mg mcg lb oz" at bounding box center [479, 279] width 747 height 49
click at [161, 138] on div "Sub Ingredient List .a-a{fill:#347362;}.b-a{fill:#fff;}" at bounding box center [164, 144] width 94 height 15
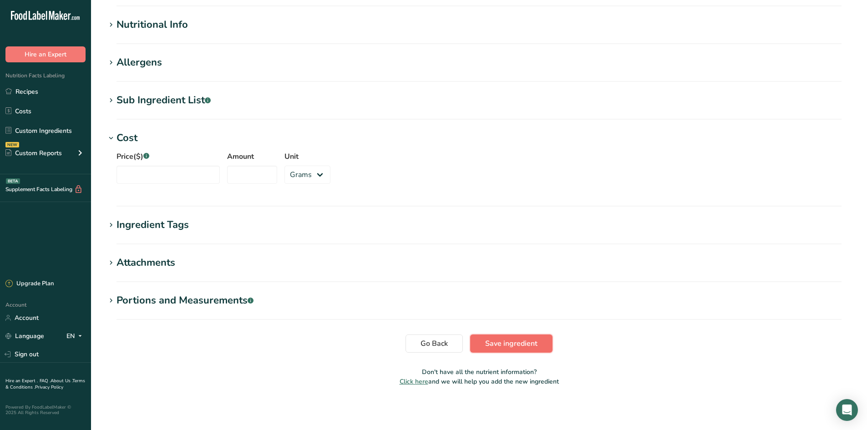
click at [524, 340] on span "Save ingredient" at bounding box center [511, 343] width 52 height 11
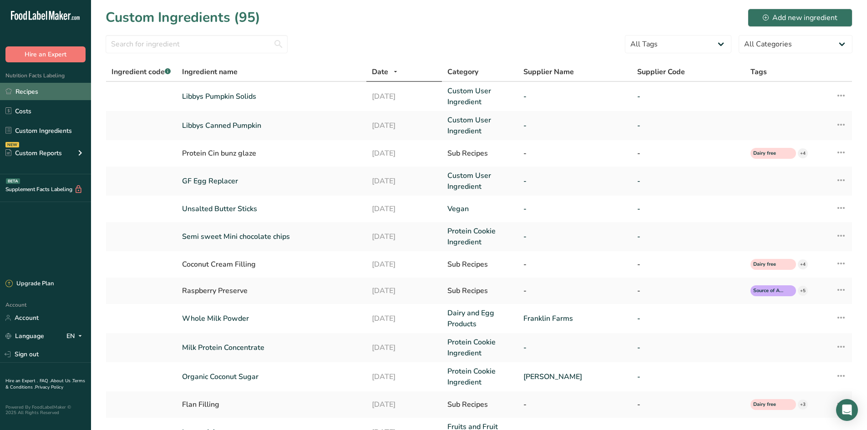
click at [51, 86] on link "Recipes" at bounding box center [45, 91] width 91 height 17
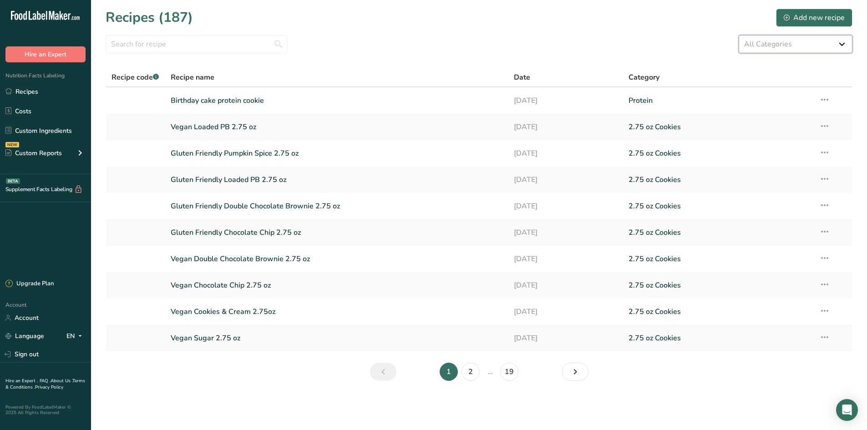
click at [767, 41] on select "All Categories 1.4 oz Mini Cookie 2.75 oz Cookies 3 oz Cookies (2025) 5 oz Cook…" at bounding box center [796, 44] width 114 height 18
select select "2463"
click at [739, 35] on select "All Categories 1.4 oz Mini Cookie 2.75 oz Cookies 3 oz Cookies (2025) 5 oz Cook…" at bounding box center [796, 44] width 114 height 18
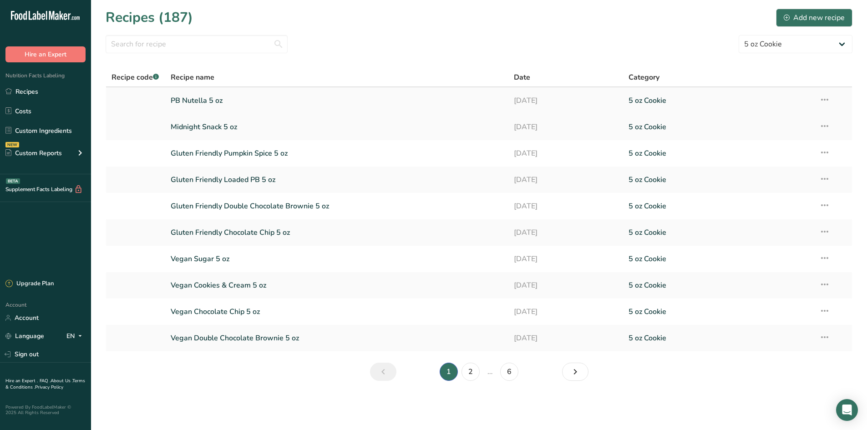
click at [405, 94] on link "PB Nutella 5 oz" at bounding box center [337, 100] width 333 height 19
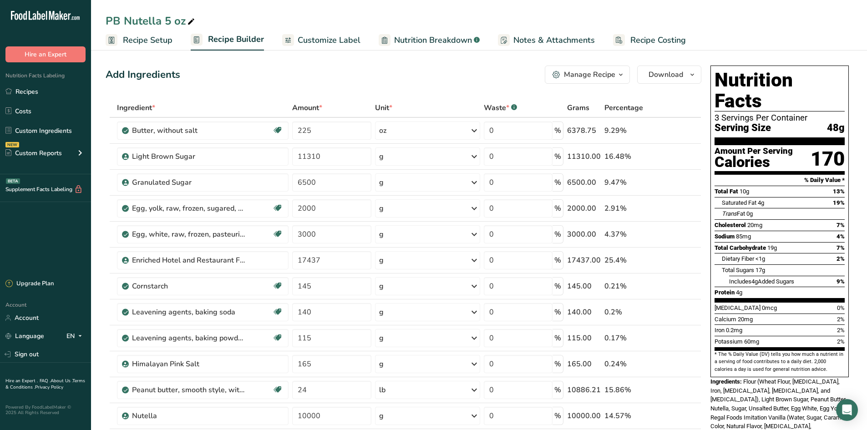
drag, startPoint x: 208, startPoint y: 89, endPoint x: 184, endPoint y: 33, distance: 60.8
click at [250, 319] on div "Leavening agents, baking soda Dairy free Gluten free Vegan Vegetarian Soy free" at bounding box center [203, 312] width 172 height 18
click at [577, 71] on div "Manage Recipe" at bounding box center [589, 74] width 51 height 11
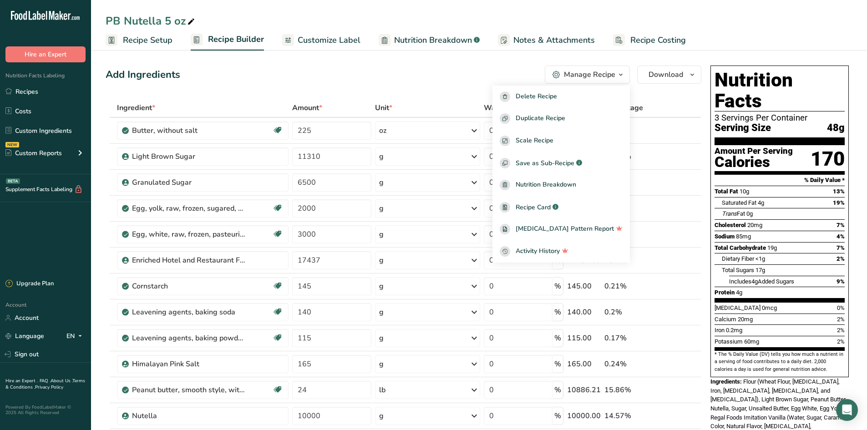
click at [577, 71] on div "Manage Recipe" at bounding box center [589, 74] width 51 height 11
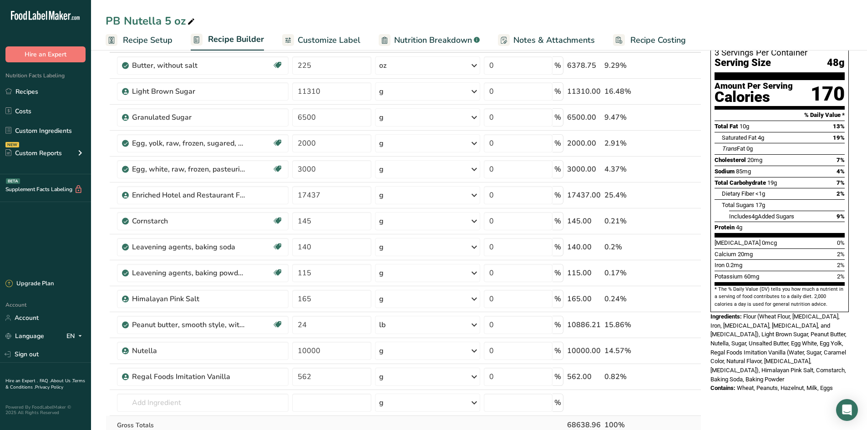
scroll to position [46, 0]
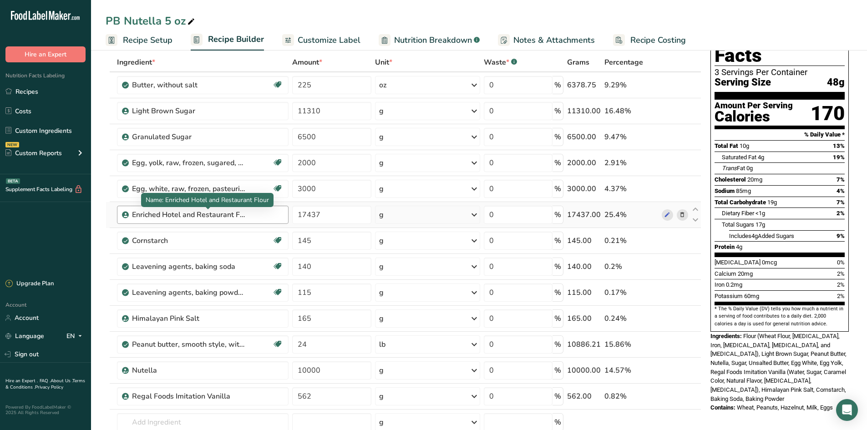
click at [205, 216] on div "Enriched Hotel and Restaurant Flour" at bounding box center [189, 214] width 114 height 11
drag, startPoint x: 247, startPoint y: 216, endPoint x: 185, endPoint y: 214, distance: 62.4
click at [185, 214] on div "Enriched Hotel and Restaurant Flour" at bounding box center [207, 214] width 151 height 11
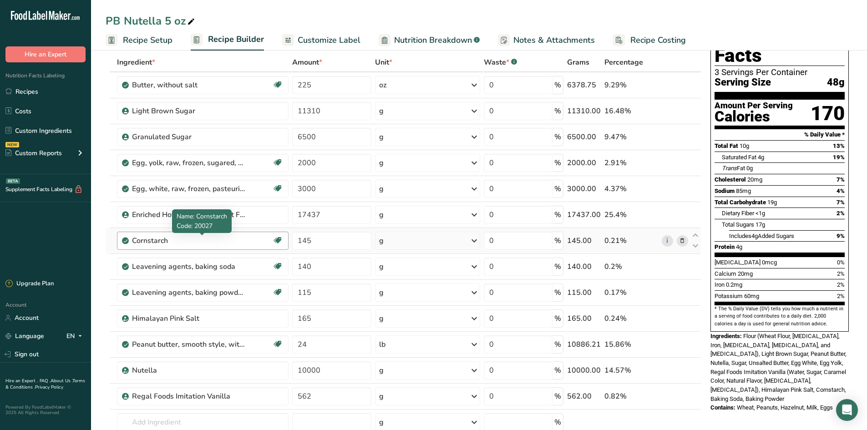
click at [194, 242] on div "Cornstarch" at bounding box center [189, 240] width 114 height 11
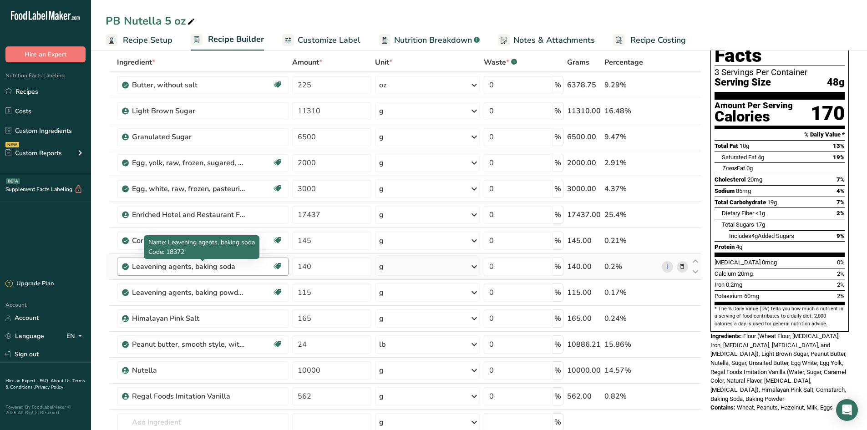
click at [204, 266] on div "Leavening agents, baking soda" at bounding box center [189, 266] width 114 height 11
drag, startPoint x: 245, startPoint y: 269, endPoint x: 139, endPoint y: 268, distance: 106.1
click at [139, 268] on div "Leavening agents, baking soda" at bounding box center [189, 266] width 114 height 11
drag, startPoint x: 164, startPoint y: 266, endPoint x: 278, endPoint y: 266, distance: 113.8
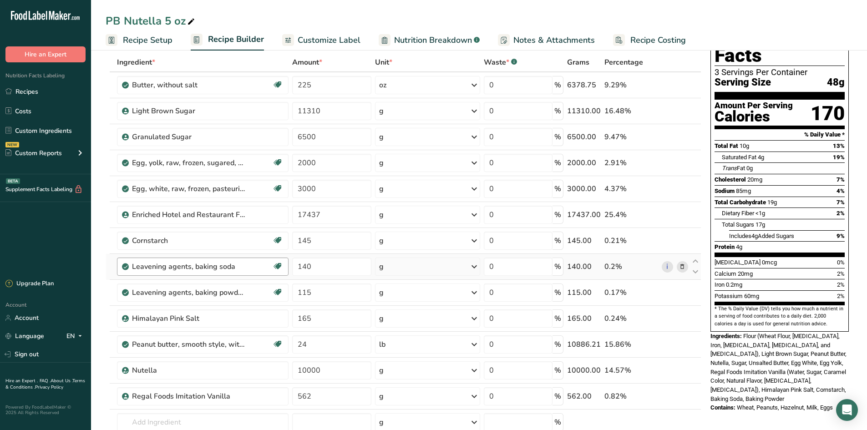
click at [260, 266] on div "Leavening agents, baking soda" at bounding box center [202, 266] width 140 height 11
click at [641, 274] on td "0.2%" at bounding box center [631, 267] width 57 height 26
click at [670, 269] on link "i" at bounding box center [667, 266] width 11 height 11
drag, startPoint x: 336, startPoint y: 293, endPoint x: 301, endPoint y: 292, distance: 34.6
click at [301, 292] on input "115" at bounding box center [331, 293] width 79 height 18
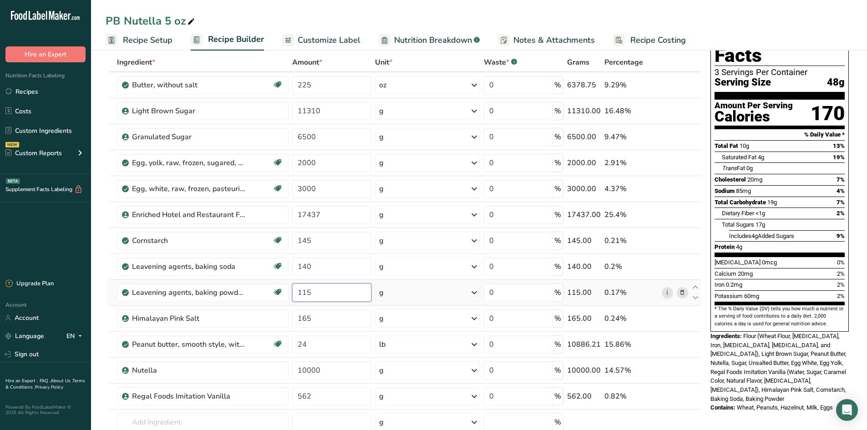
click at [322, 290] on input "115" at bounding box center [331, 293] width 79 height 18
click at [159, 426] on div "Ingredient * Amount * Unit * Waste * .a-a{fill:#347362;}.b-a{fill:#fff;} Grams …" at bounding box center [404, 273] width 596 height 440
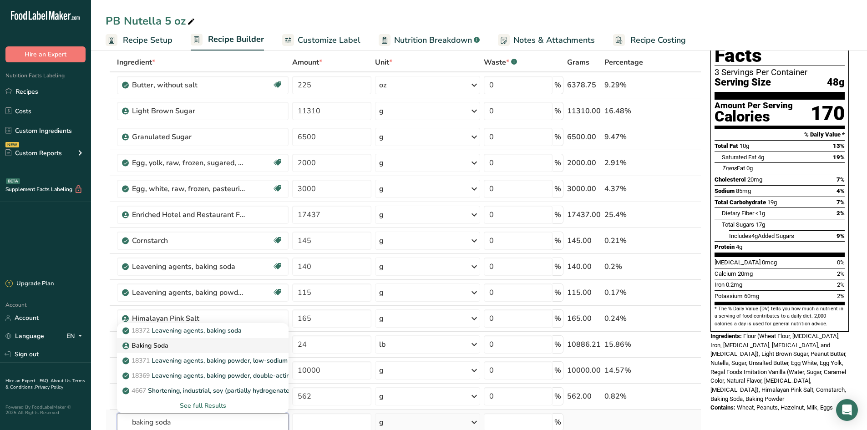
type input "baking soda"
click at [158, 347] on p "Baking Soda" at bounding box center [146, 346] width 44 height 10
type input "Baking Soda"
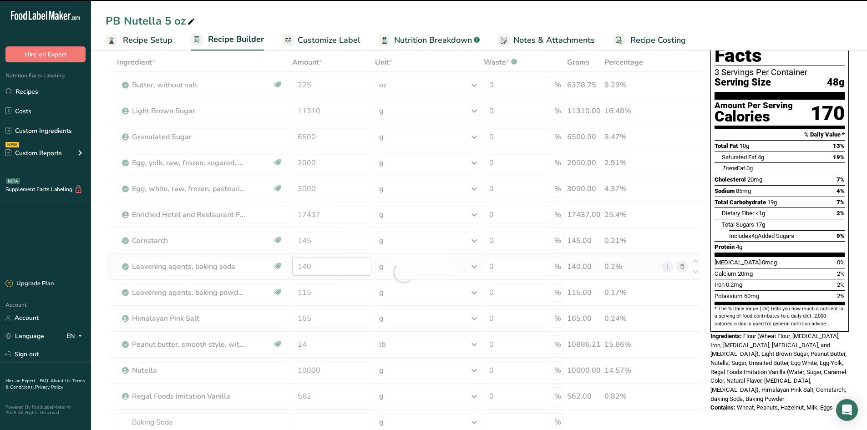
type input "0"
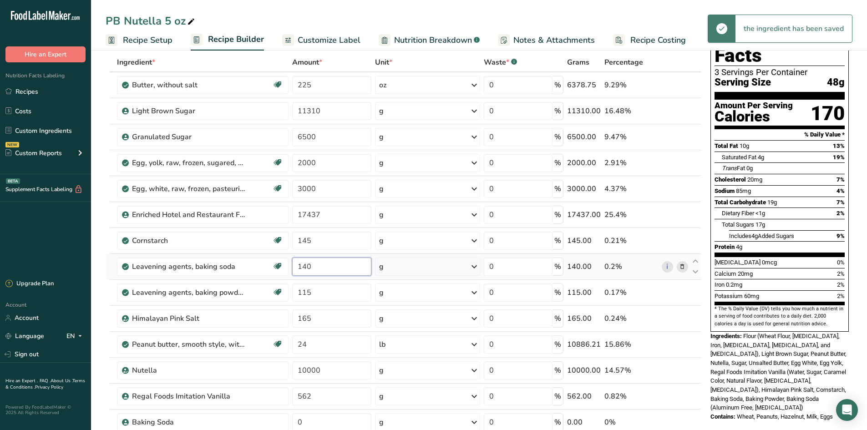
drag, startPoint x: 337, startPoint y: 271, endPoint x: 292, endPoint y: 273, distance: 45.1
click at [292, 273] on input "140" at bounding box center [331, 267] width 79 height 18
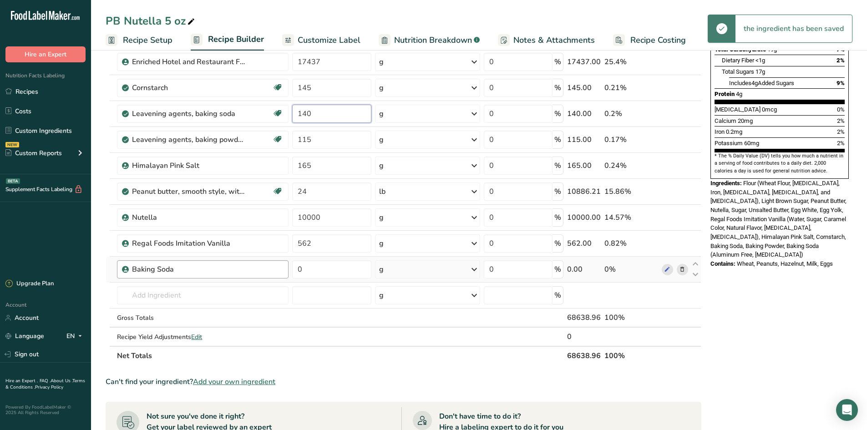
scroll to position [182, 0]
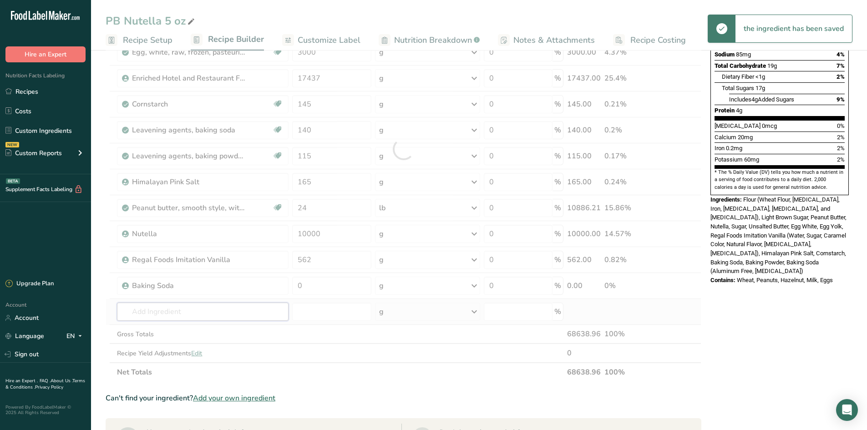
click at [187, 311] on div "Ingredient * Amount * Unit * Waste * .a-a{fill:#347362;}.b-a{fill:#fff;} Grams …" at bounding box center [404, 149] width 596 height 466
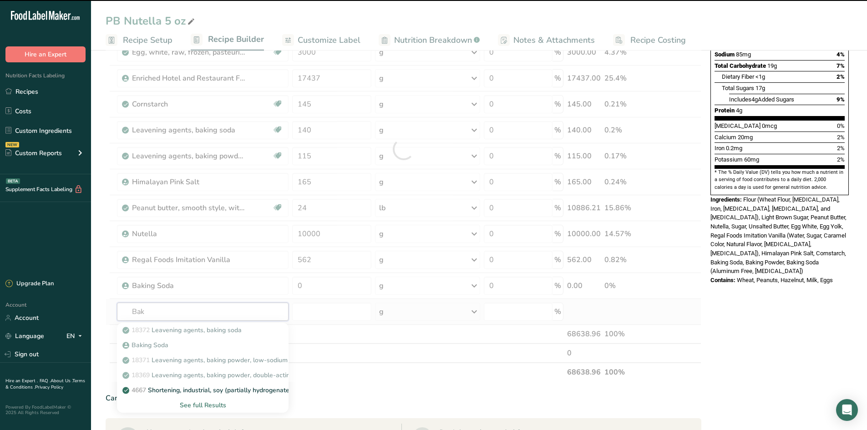
type input "Baki"
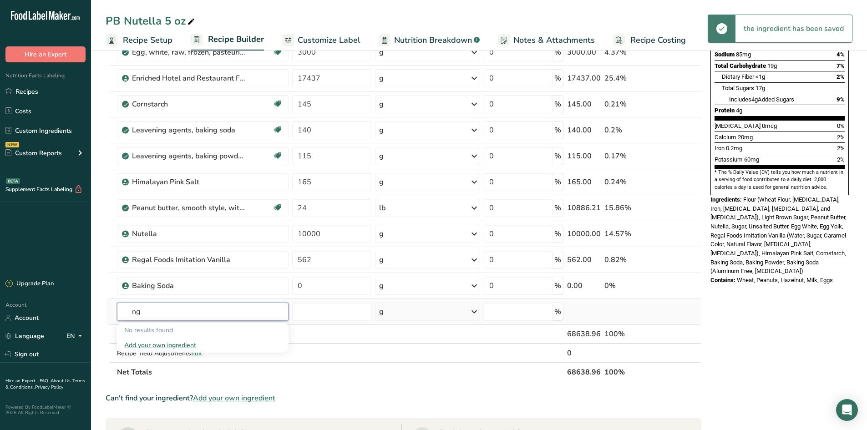
type input "n"
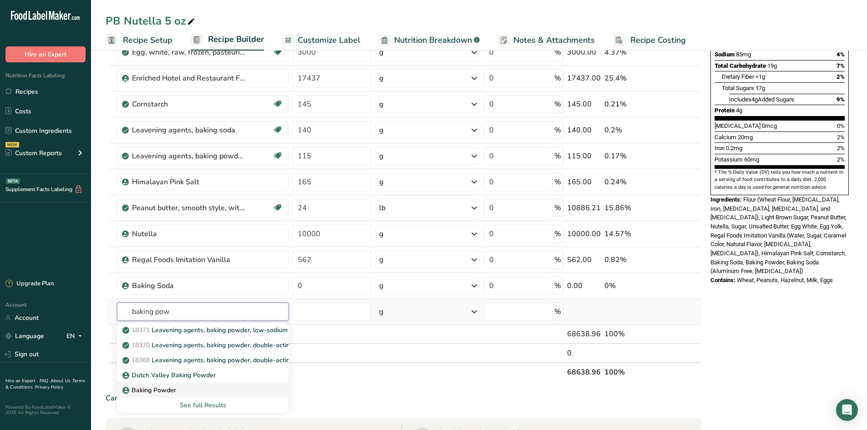
type input "baking pow"
click at [190, 390] on div "Baking Powder" at bounding box center [195, 391] width 143 height 10
type input "Baking Powder"
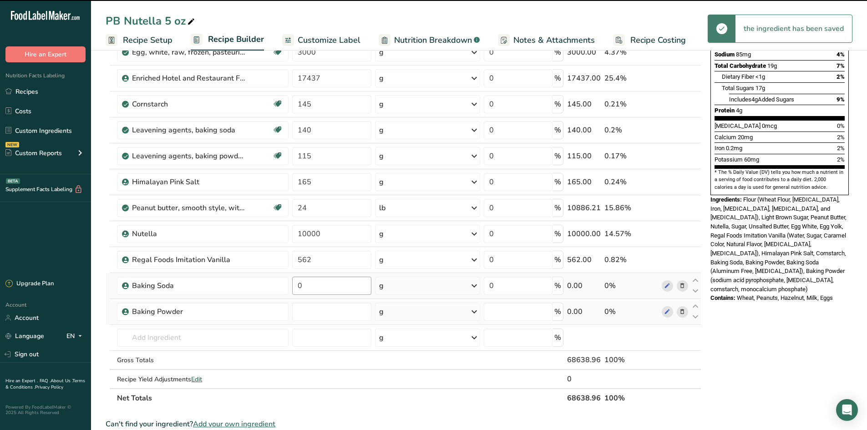
type input "0"
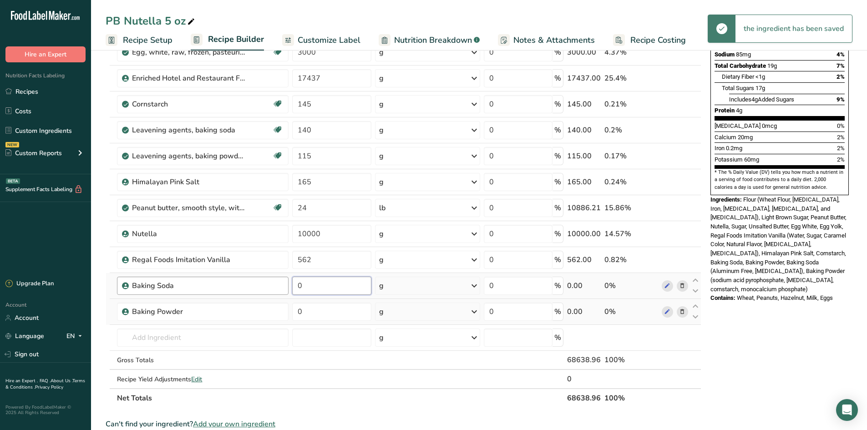
drag, startPoint x: 308, startPoint y: 289, endPoint x: 251, endPoint y: 282, distance: 57.8
click at [251, 282] on tr "Baking Soda 0 g Weight Units g kg mg See more Volume Units l Volume units requi…" at bounding box center [403, 286] width 595 height 26
type input "140"
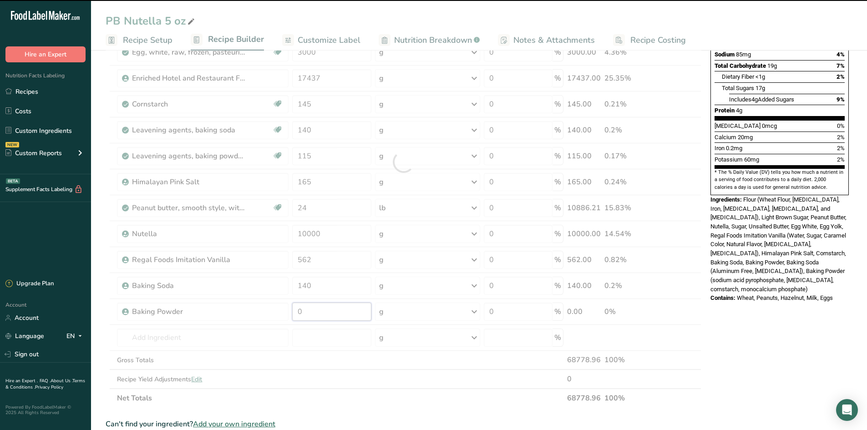
drag, startPoint x: 327, startPoint y: 316, endPoint x: 271, endPoint y: 307, distance: 56.2
click at [271, 307] on div "Ingredient * Amount * Unit * Waste * .a-a{fill:#347362;}.b-a{fill:#fff;} Grams …" at bounding box center [404, 162] width 596 height 492
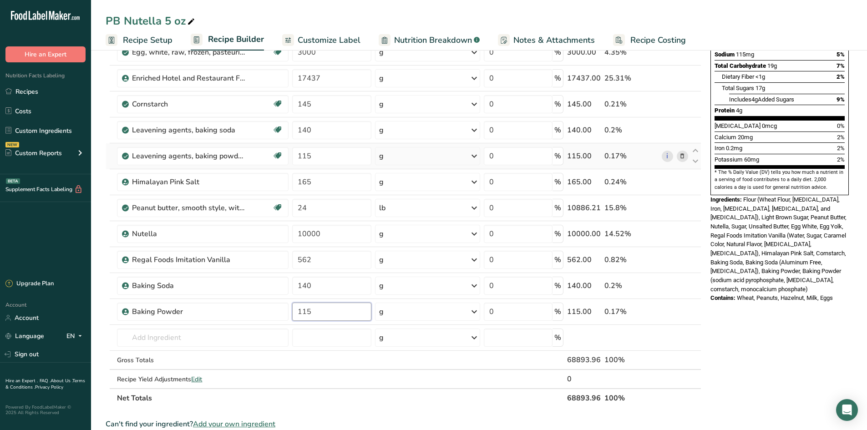
type input "115"
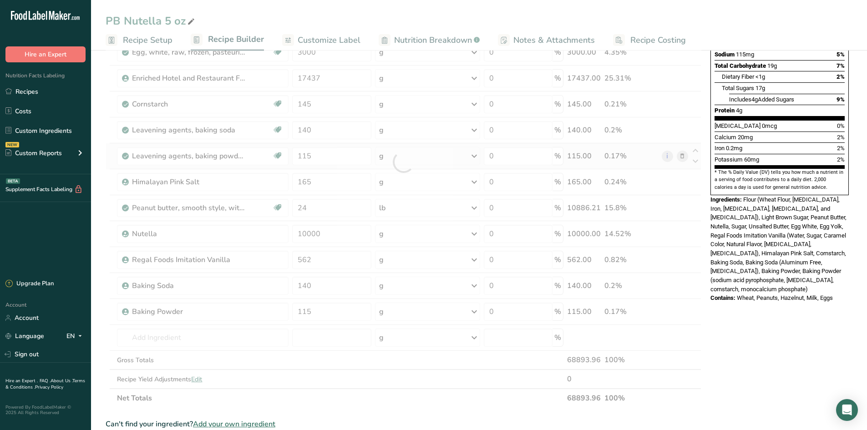
click at [686, 153] on div "Ingredient * Amount * Unit * Waste * .a-a{fill:#347362;}.b-a{fill:#fff;} Grams …" at bounding box center [404, 162] width 596 height 492
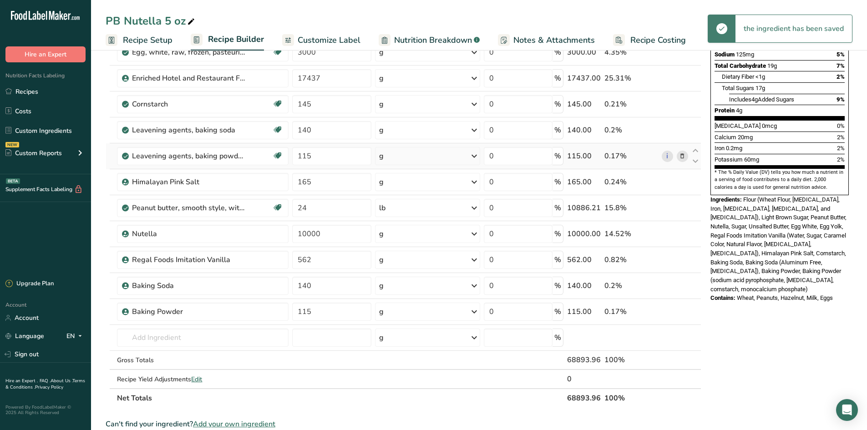
click at [686, 153] on icon at bounding box center [682, 157] width 6 height 10
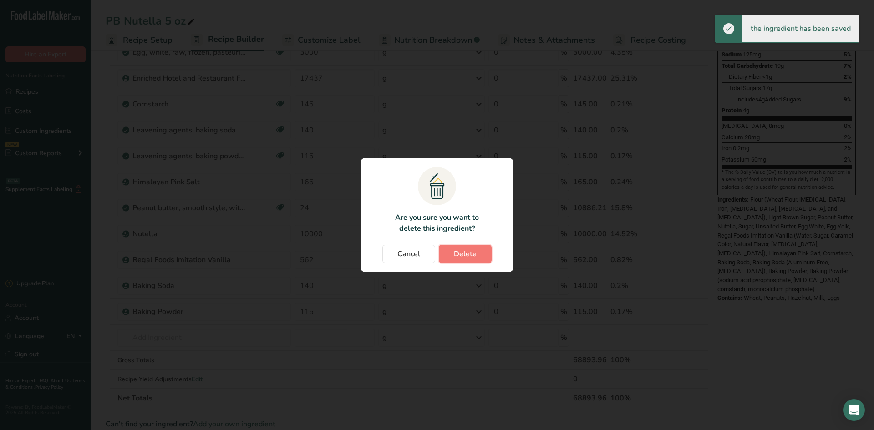
click at [463, 252] on span "Delete" at bounding box center [465, 254] width 23 height 11
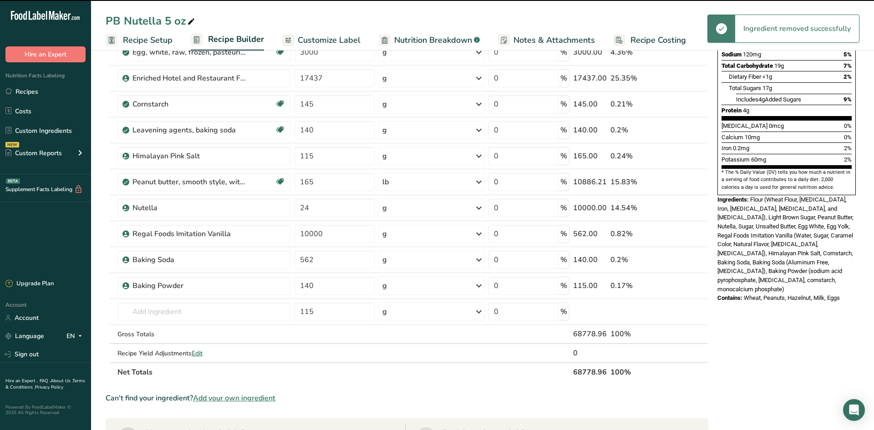
type input "165"
type input "24"
type input "10000"
type input "562"
type input "140"
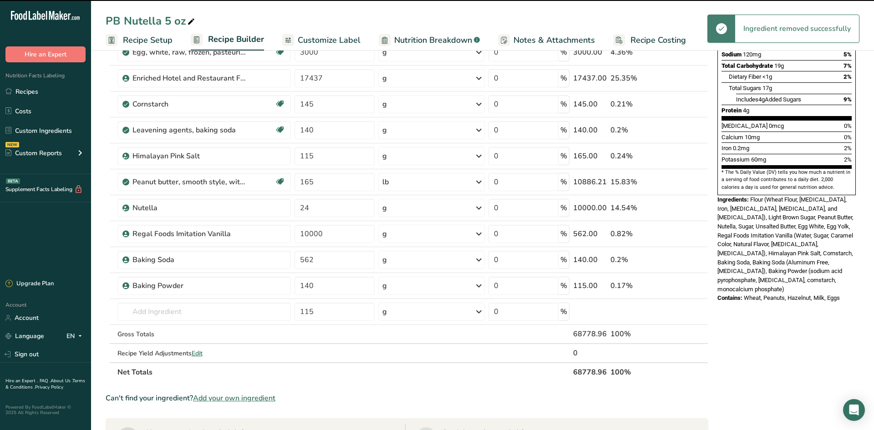
type input "115"
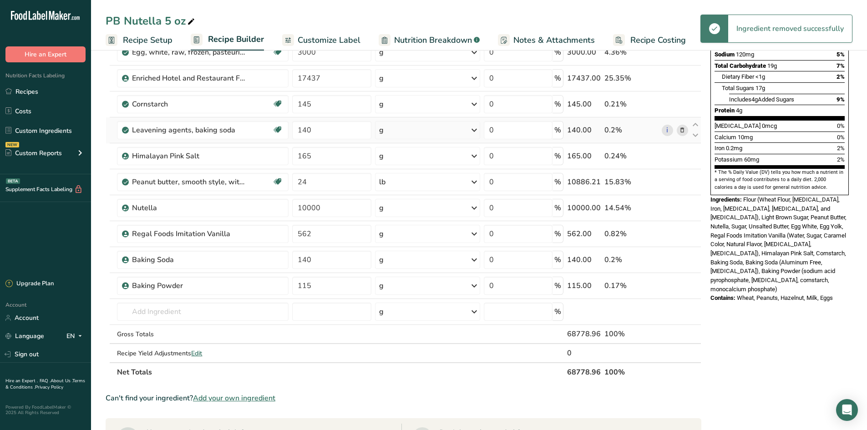
click at [688, 134] on span at bounding box center [682, 130] width 11 height 11
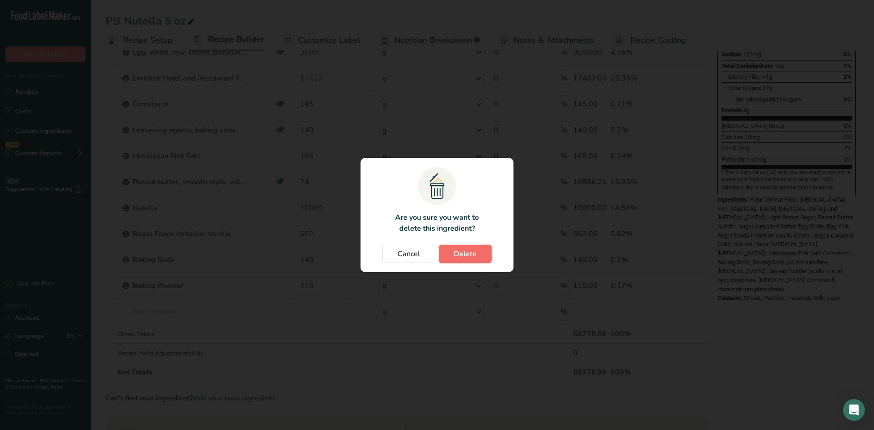
click at [474, 245] on button "Delete" at bounding box center [465, 254] width 53 height 18
type input "165"
type input "24"
type input "10000"
type input "562"
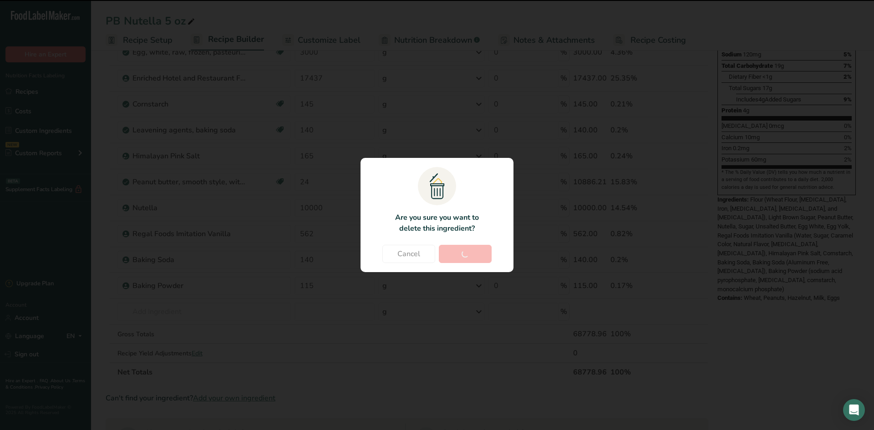
type input "140"
type input "115"
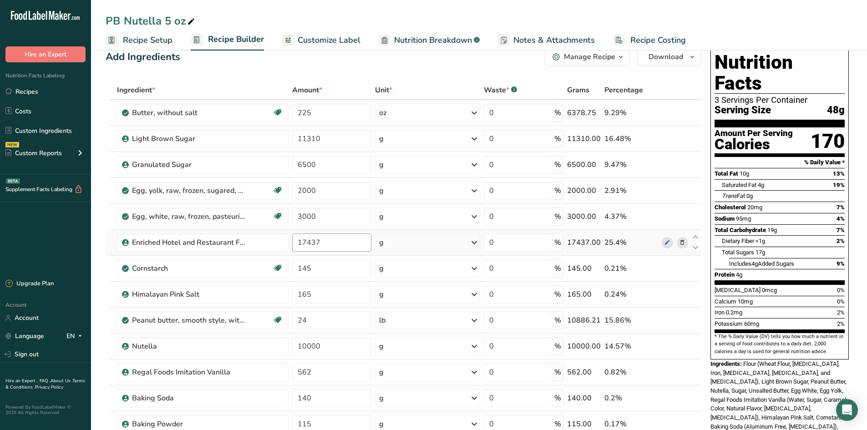
scroll to position [0, 0]
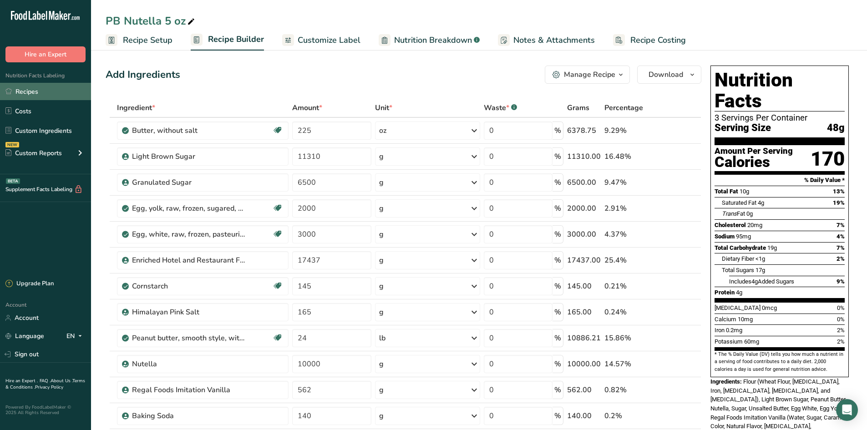
click at [47, 87] on link "Recipes" at bounding box center [45, 91] width 91 height 17
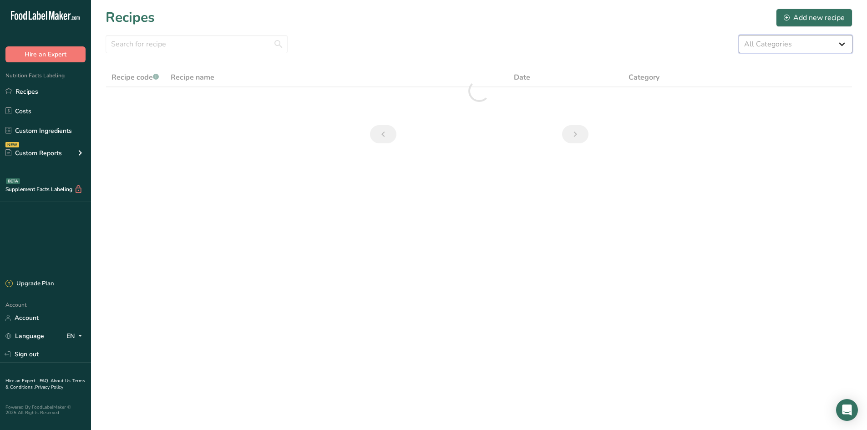
click at [800, 53] on select "All Categories 1.4 oz Mini Cookie 2.75 oz Cookies 3 oz Cookies (2025) 5 oz Cook…" at bounding box center [796, 44] width 114 height 18
select select "2463"
click at [739, 35] on select "All Categories 1.4 oz Mini Cookie 2.75 oz Cookies 3 oz Cookies (2025) 5 oz Cook…" at bounding box center [796, 44] width 114 height 18
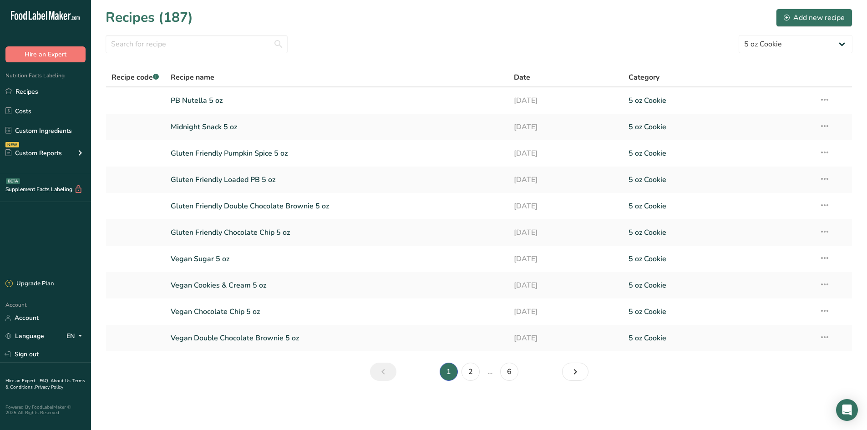
drag, startPoint x: 666, startPoint y: 35, endPoint x: 672, endPoint y: 36, distance: 5.8
click at [666, 35] on section "Recipes (187) Add new recipe All Categories 1.4 oz Mini Cookie 2.75 oz Cookies …" at bounding box center [479, 198] width 776 height 396
click at [265, 128] on link "Midnight Snack 5 oz" at bounding box center [337, 126] width 333 height 19
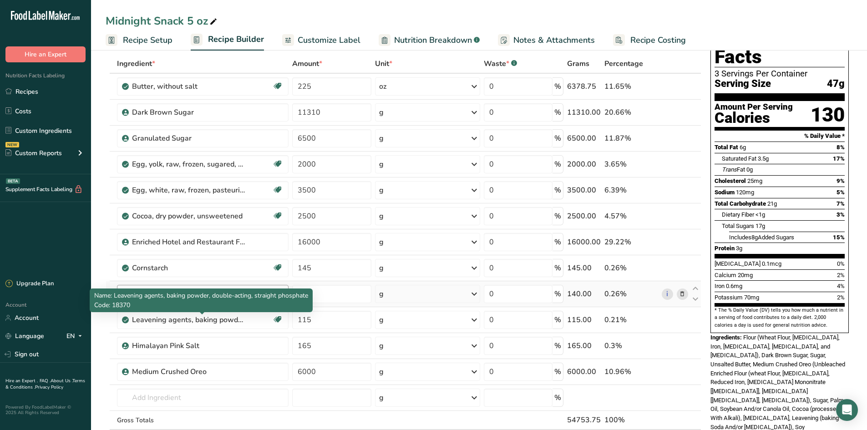
scroll to position [137, 0]
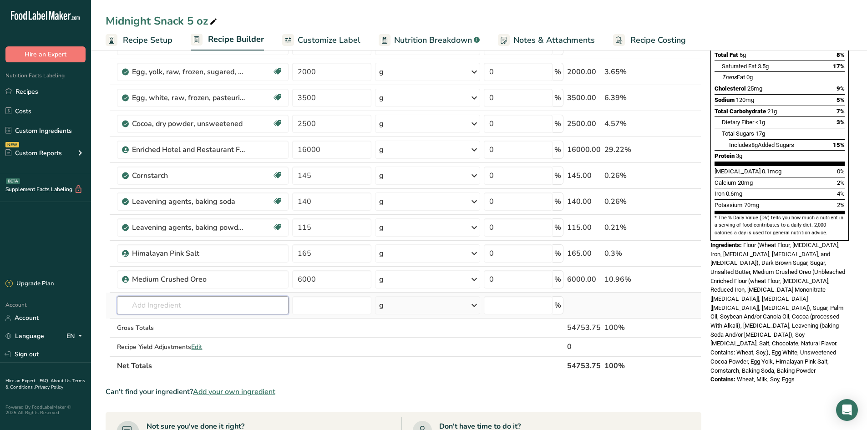
click at [146, 298] on input "text" at bounding box center [203, 305] width 172 height 18
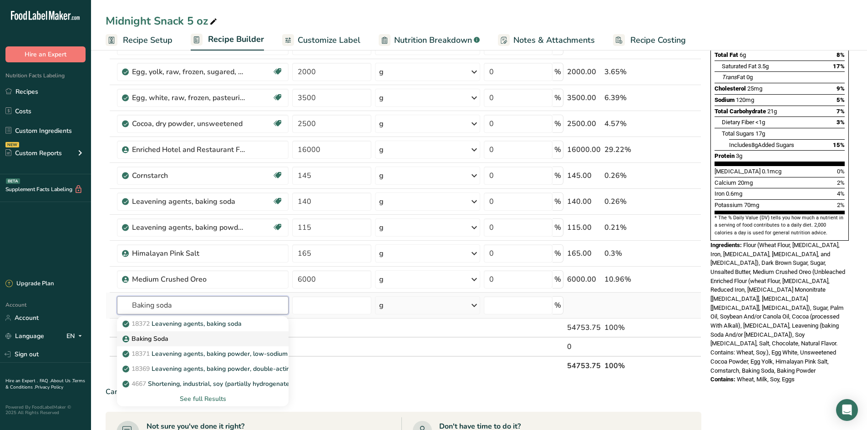
type input "Baking soda"
click at [159, 342] on p "Baking Soda" at bounding box center [146, 339] width 44 height 10
type input "Baking Soda"
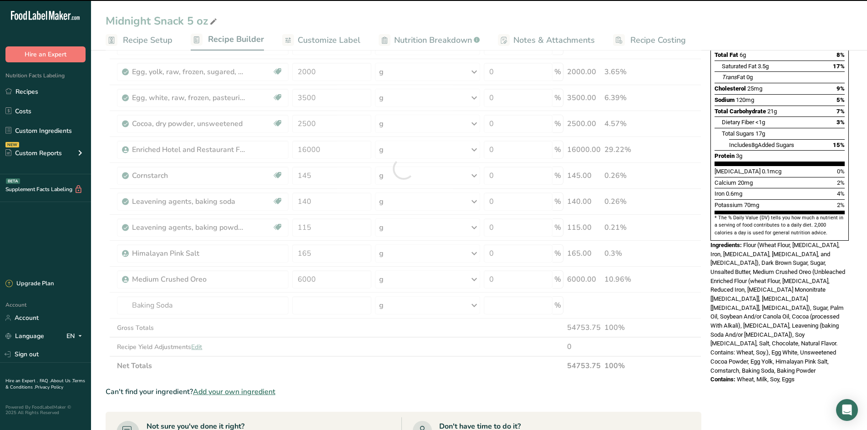
type input "0"
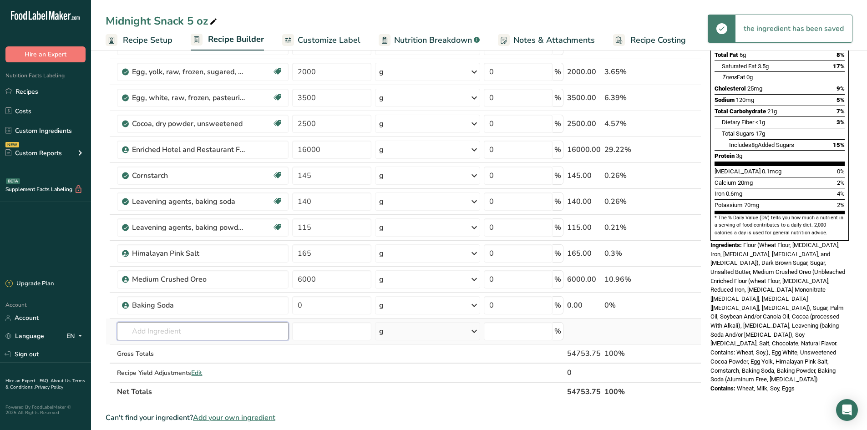
click at [165, 331] on input "text" at bounding box center [203, 331] width 172 height 18
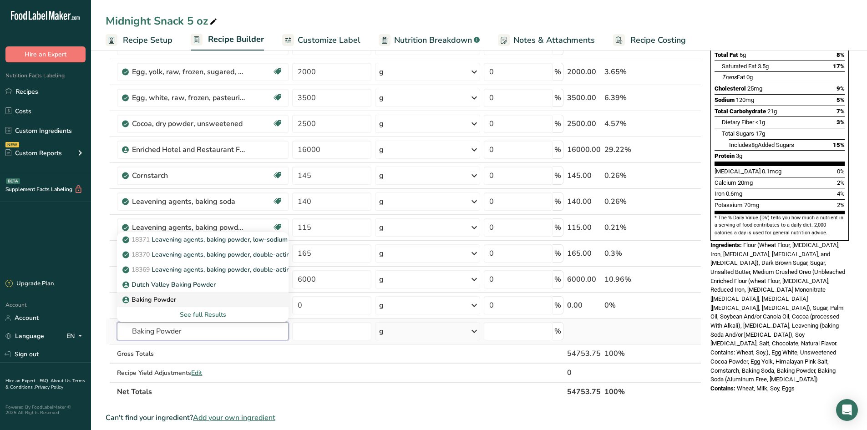
type input "Baking Powder"
click at [160, 300] on p "Baking Powder" at bounding box center [150, 300] width 52 height 10
type input "Baking Powder"
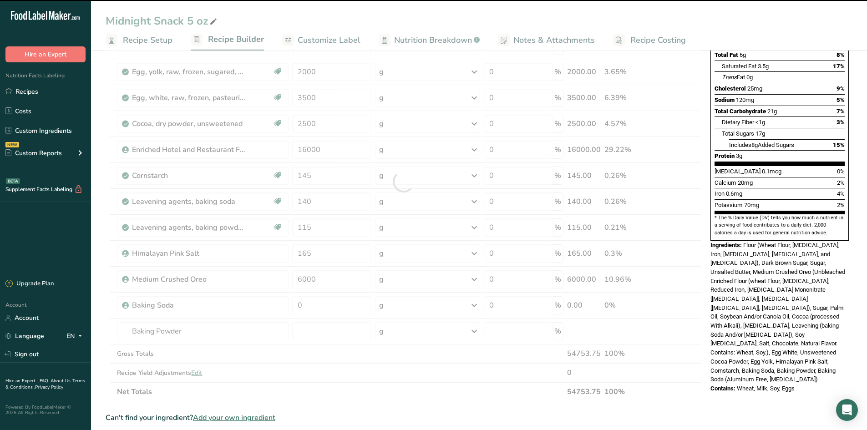
type input "0"
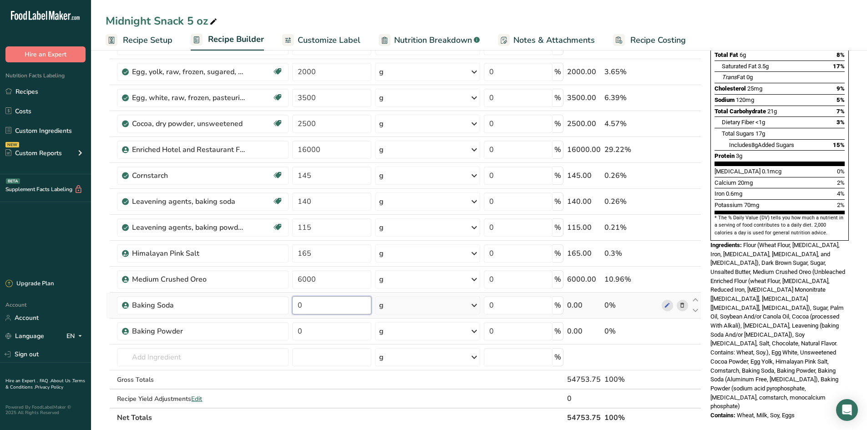
click at [312, 309] on input "0" at bounding box center [331, 305] width 79 height 18
drag, startPoint x: 312, startPoint y: 309, endPoint x: 283, endPoint y: 305, distance: 29.4
click at [283, 305] on tr "Baking Soda 0 g Weight Units g kg mg See more Volume Units l Volume units requi…" at bounding box center [403, 306] width 595 height 26
type input "140"
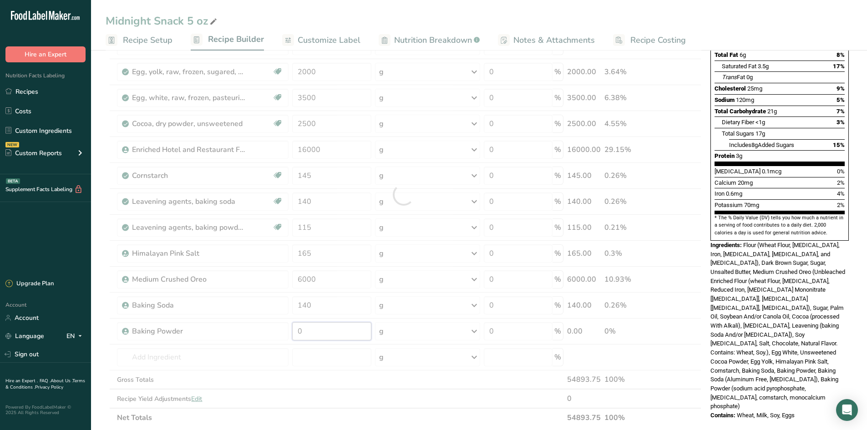
drag, startPoint x: 309, startPoint y: 330, endPoint x: 284, endPoint y: 323, distance: 25.8
click at [286, 325] on div "Ingredient * Amount * Unit * Waste * .a-a{fill:#347362;}.b-a{fill:#fff;} Grams …" at bounding box center [404, 195] width 596 height 466
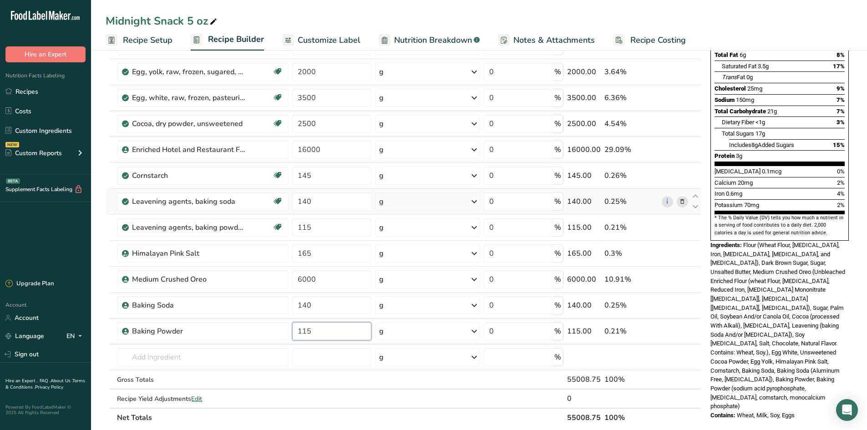
type input "115"
click at [687, 206] on div "Ingredient * Amount * Unit * Waste * .a-a{fill:#347362;}.b-a{fill:#fff;} Grams …" at bounding box center [404, 195] width 596 height 466
click at [680, 201] on icon at bounding box center [682, 202] width 6 height 10
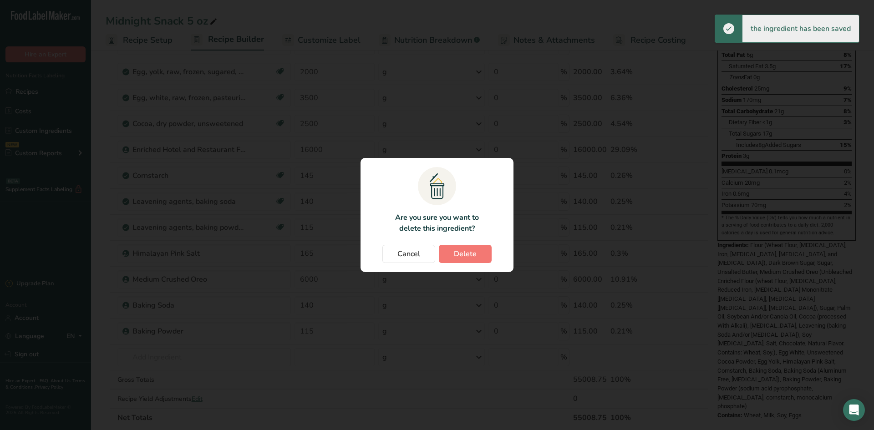
click at [485, 243] on section ".a{fill:#f5f3ed;}.b,.e{fill:#0f393a;}.c{fill:none;}.d{fill:#f2c549;}.e{stroke:r…" at bounding box center [437, 215] width 153 height 114
click at [482, 250] on button "Delete" at bounding box center [465, 254] width 53 height 18
type input "115"
type input "165"
type input "6000"
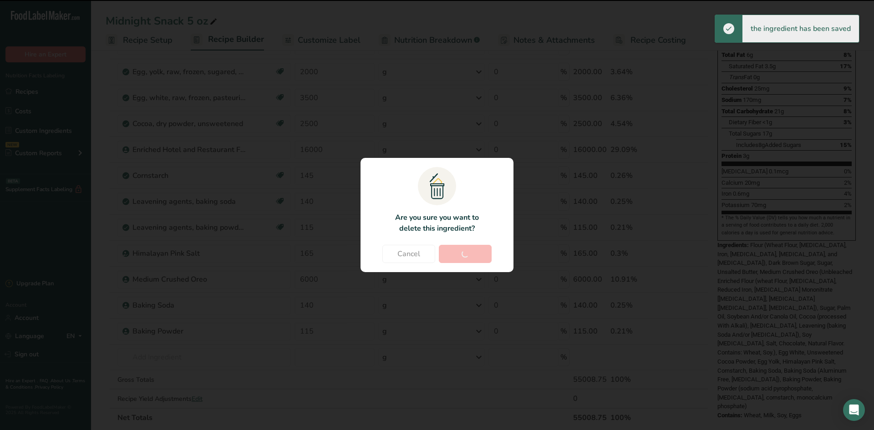
type input "140"
type input "115"
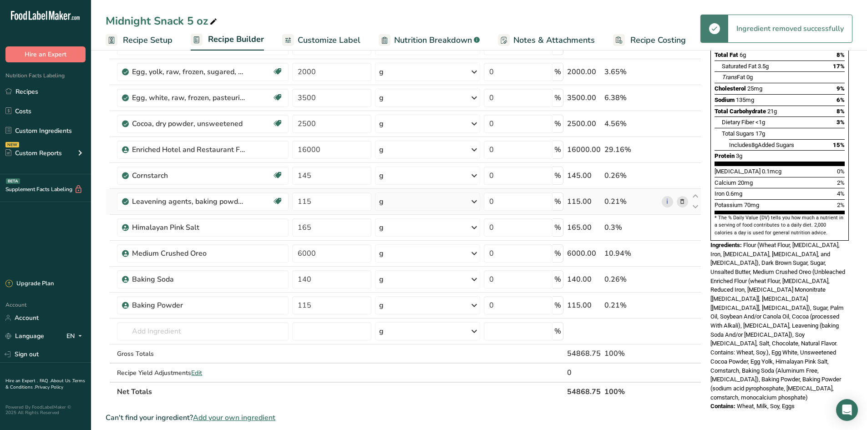
click at [681, 201] on icon at bounding box center [682, 202] width 6 height 10
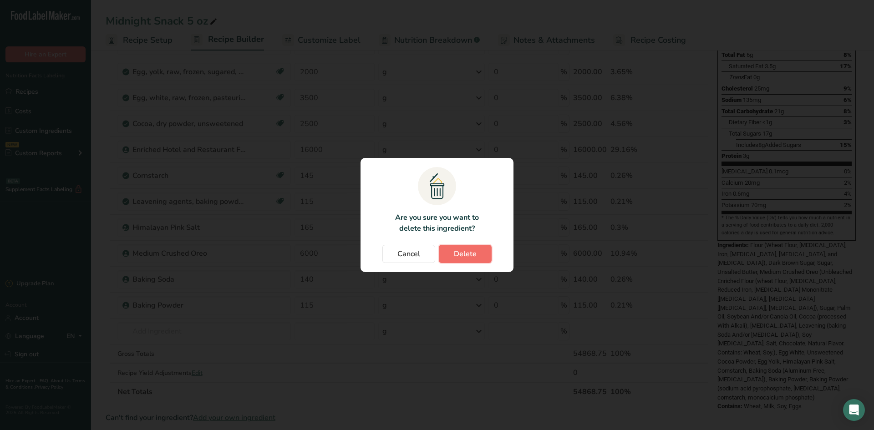
click at [457, 258] on span "Delete" at bounding box center [465, 254] width 23 height 11
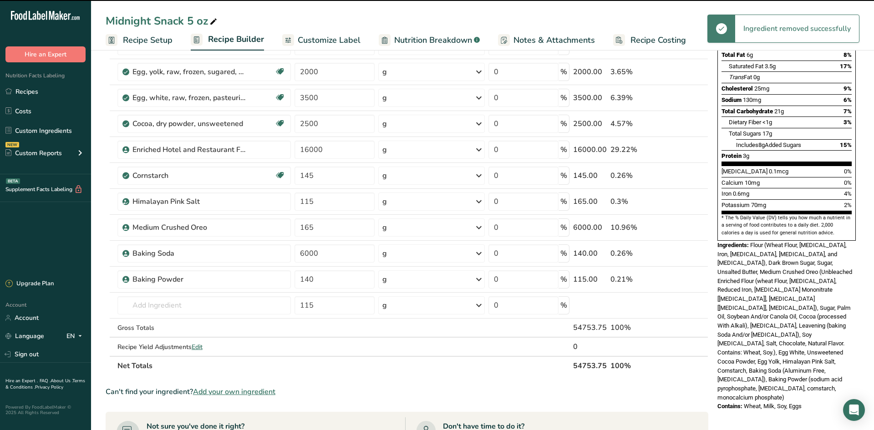
type input "165"
type input "6000"
type input "140"
type input "115"
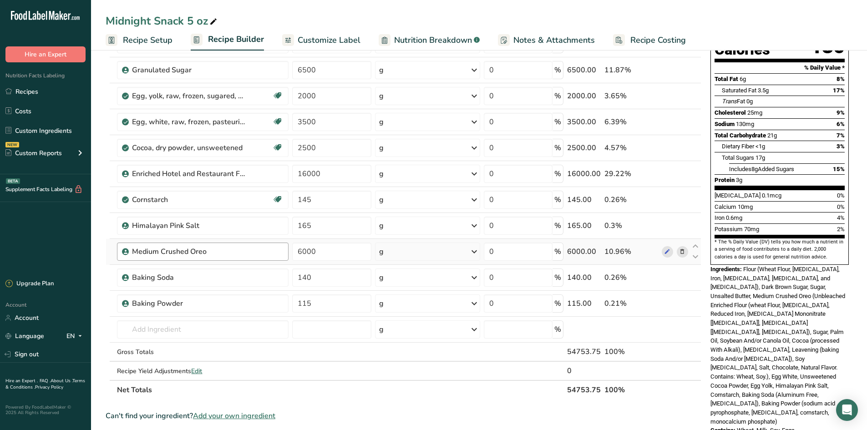
scroll to position [91, 0]
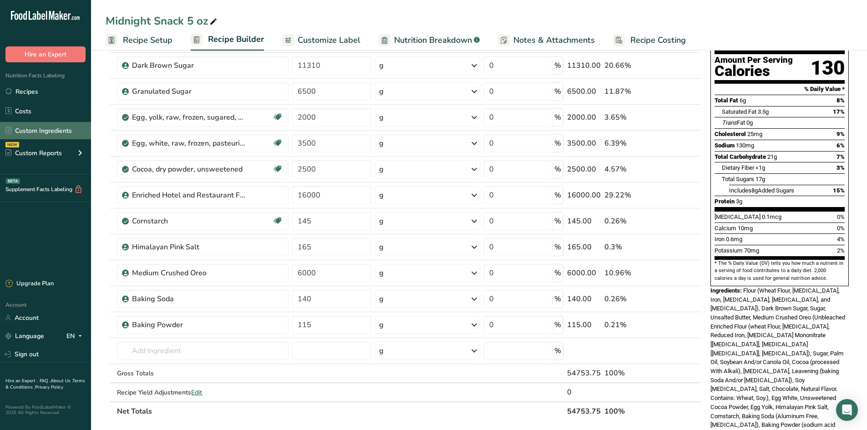
click at [58, 132] on link "Custom Ingredients" at bounding box center [45, 130] width 91 height 17
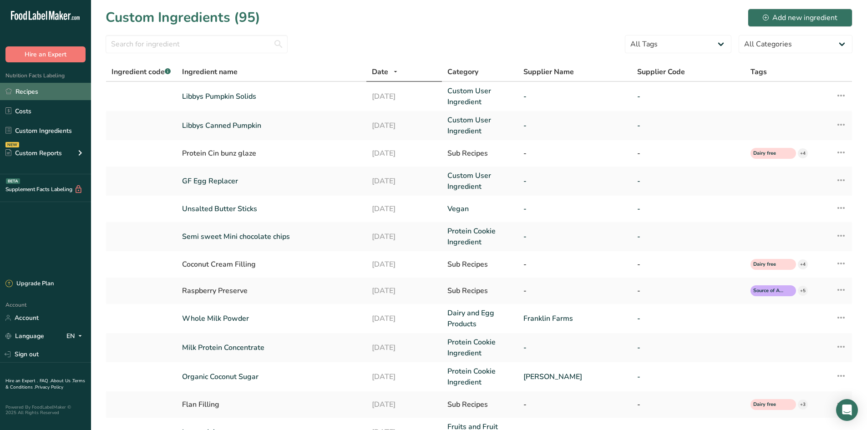
click at [43, 95] on link "Recipes" at bounding box center [45, 91] width 91 height 17
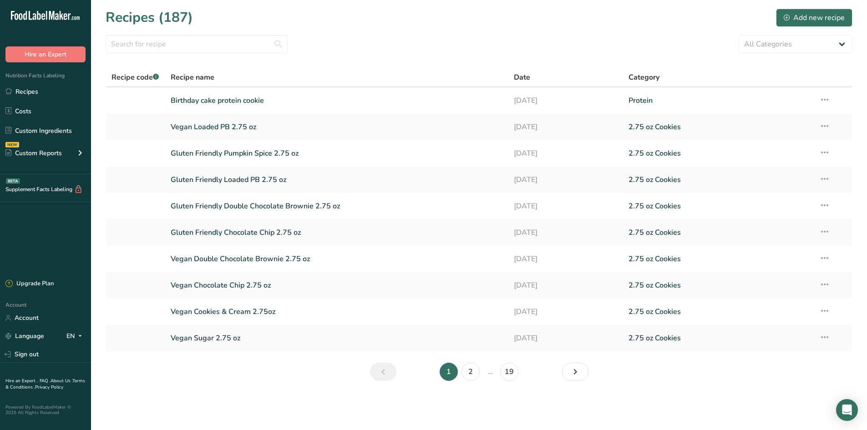
click at [778, 31] on section "Recipes (187) Add new recipe All Categories 1.4 oz Mini Cookie 2.75 oz Cookies …" at bounding box center [479, 198] width 776 height 396
click at [775, 41] on select "All Categories 1.4 oz Mini Cookie 2.75 oz Cookies 3 oz Cookies (2025) 5 oz Cook…" at bounding box center [796, 44] width 114 height 18
select select "2463"
click at [739, 35] on select "All Categories 1.4 oz Mini Cookie 2.75 oz Cookies 3 oz Cookies (2025) 5 oz Cook…" at bounding box center [796, 44] width 114 height 18
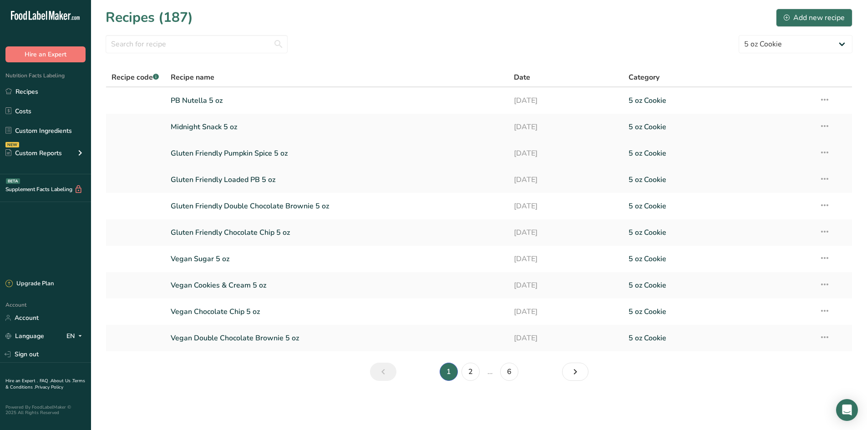
click at [258, 154] on link "Gluten Friendly Pumpkin Spice 5 oz" at bounding box center [337, 153] width 333 height 19
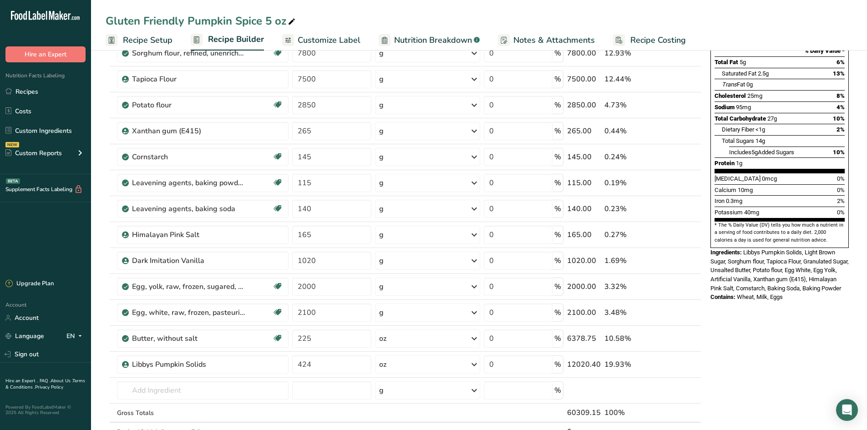
scroll to position [137, 0]
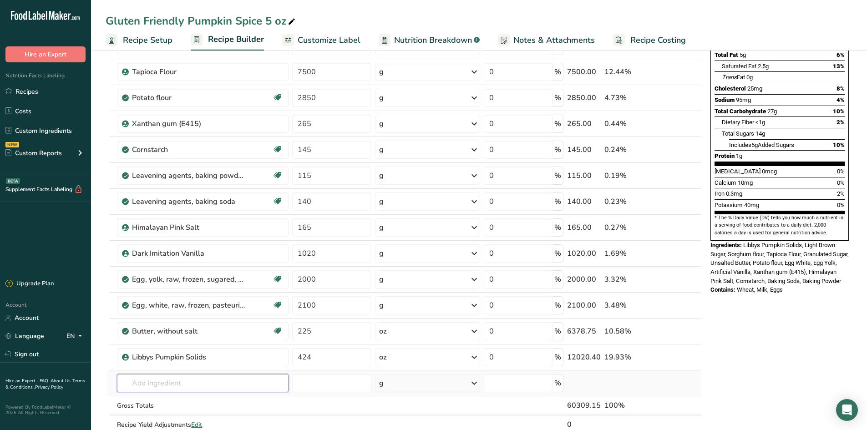
click at [182, 387] on input "text" at bounding box center [203, 383] width 172 height 18
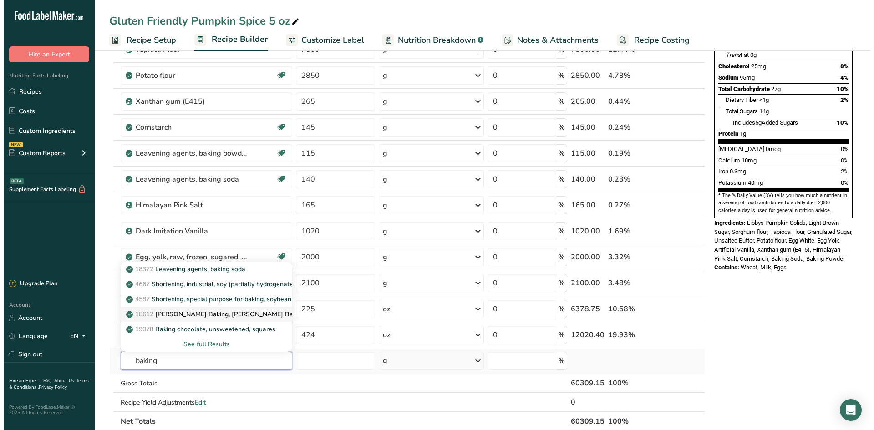
scroll to position [182, 0]
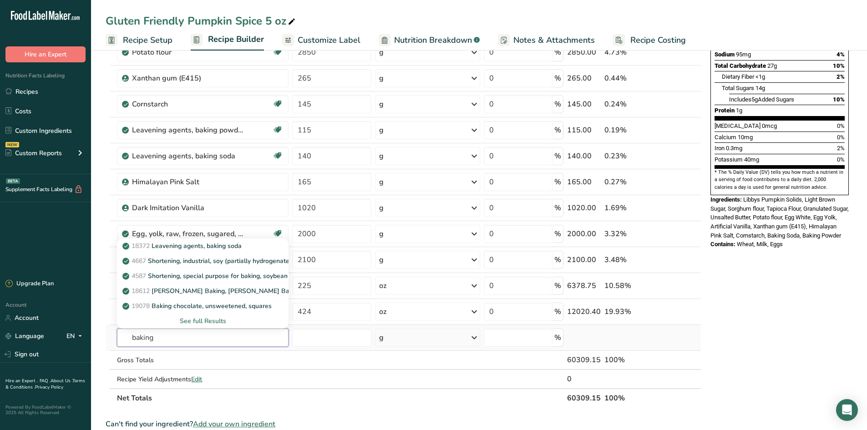
type input "baking"
click at [204, 320] on div "See full Results" at bounding box center [202, 321] width 157 height 10
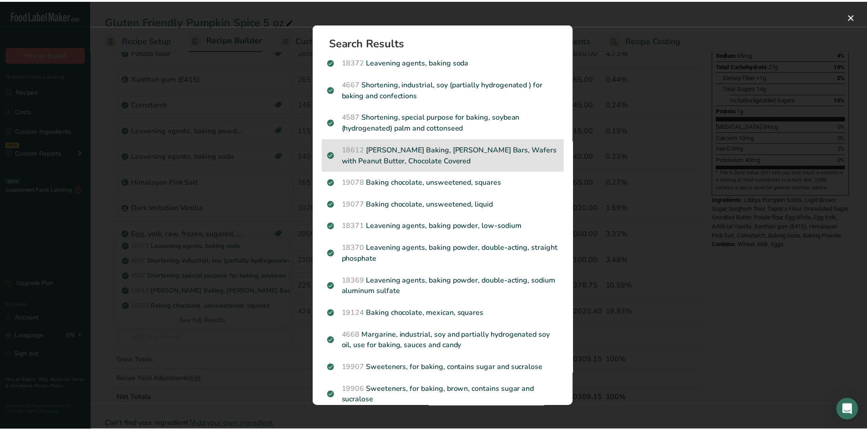
scroll to position [91, 0]
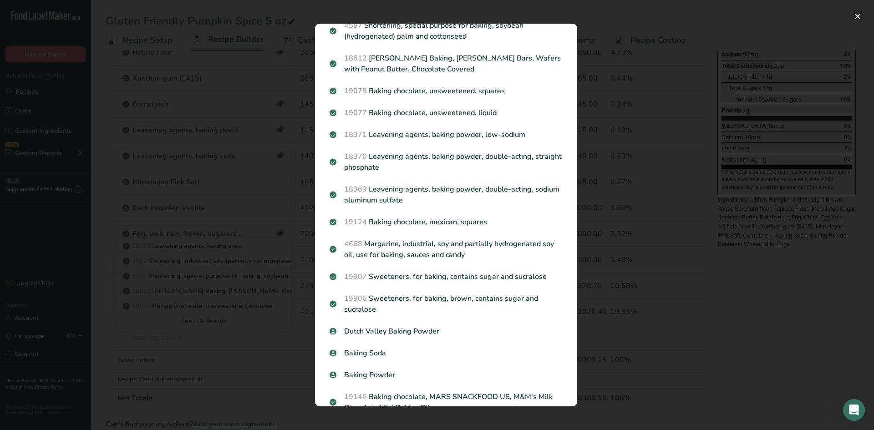
click at [734, 175] on div "Search results modal" at bounding box center [437, 215] width 874 height 430
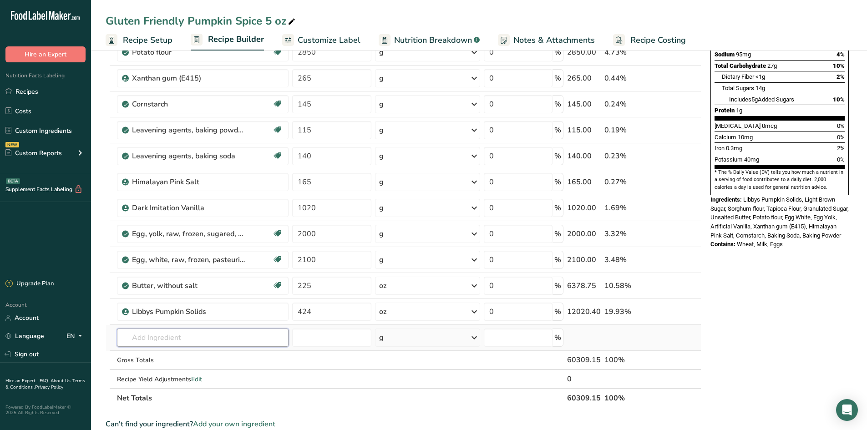
drag, startPoint x: 178, startPoint y: 340, endPoint x: 159, endPoint y: 341, distance: 19.2
click at [177, 340] on input "text" at bounding box center [203, 338] width 172 height 18
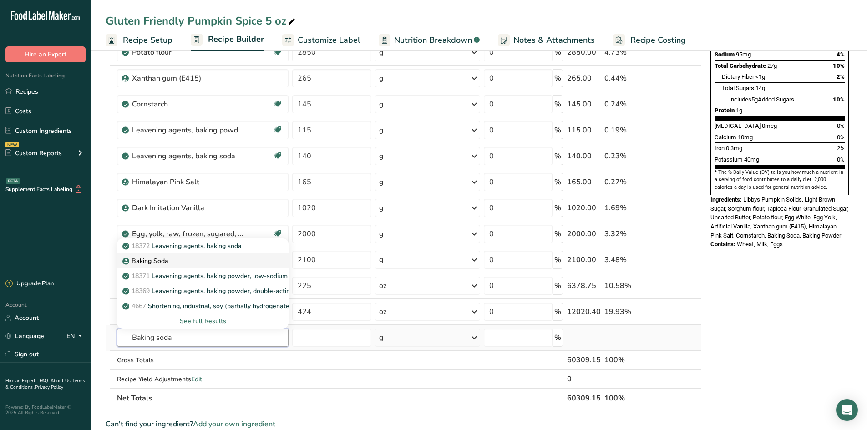
type input "Baking soda"
click at [152, 256] on p "Baking Soda" at bounding box center [146, 261] width 44 height 10
type input "Baking Soda"
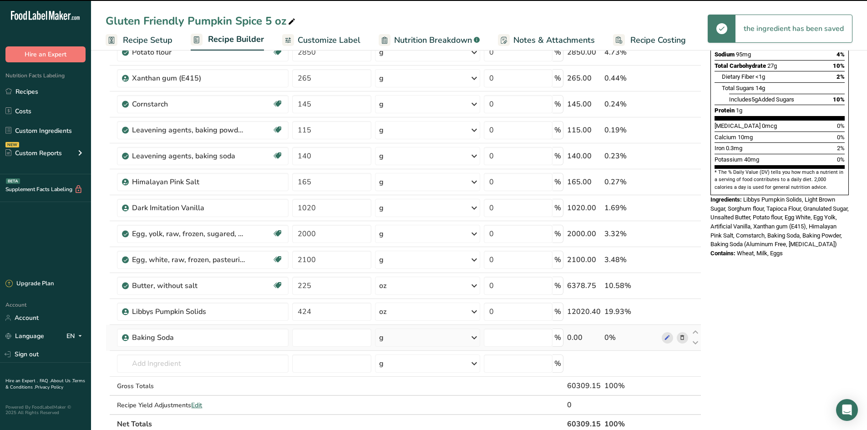
type input "0"
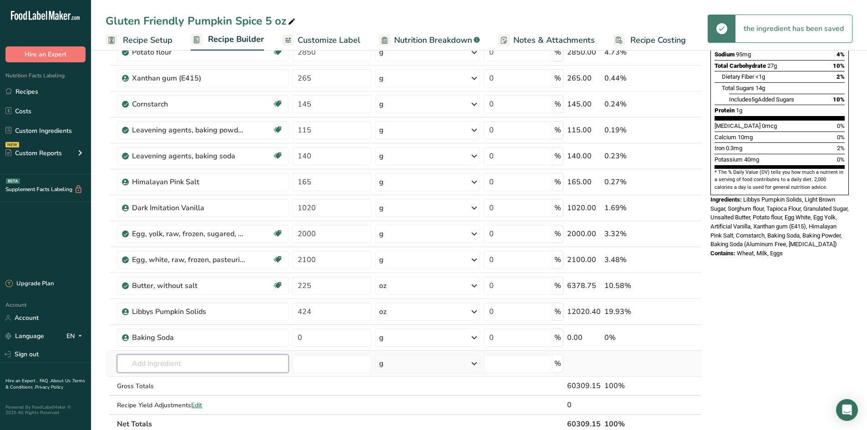
click at [170, 368] on input "text" at bounding box center [203, 364] width 172 height 18
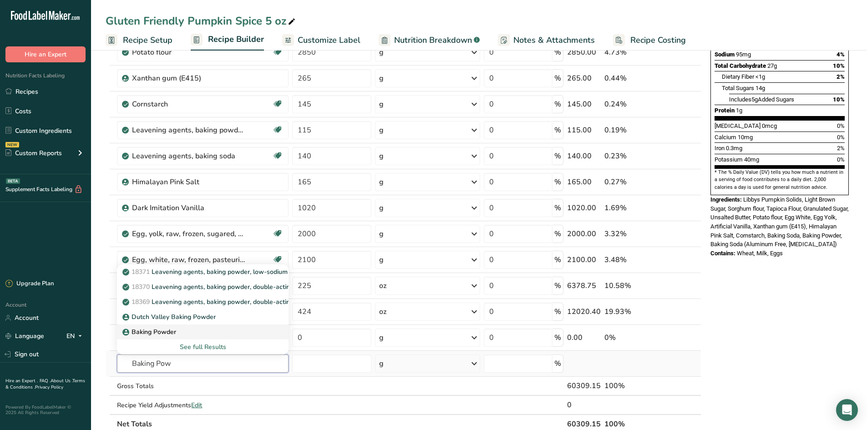
type input "Baking Pow"
click at [192, 325] on link "Baking Powder" at bounding box center [203, 332] width 172 height 15
type input "Baking Powder"
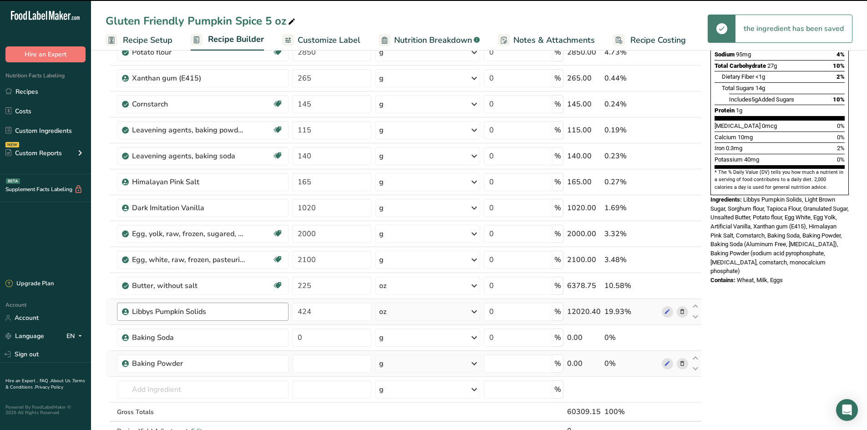
type input "0"
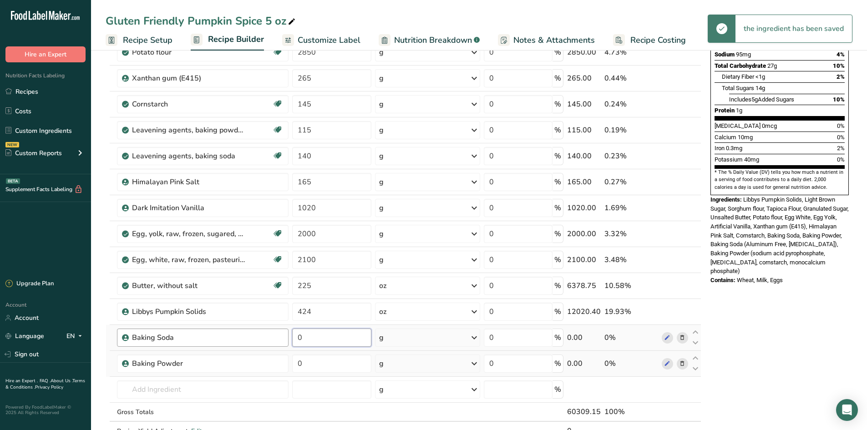
drag, startPoint x: 319, startPoint y: 339, endPoint x: 267, endPoint y: 335, distance: 52.1
click at [267, 335] on tr "Baking Soda 0 g Weight Units g kg mg See more Volume Units l Volume units requi…" at bounding box center [403, 338] width 595 height 26
type input "140"
click at [308, 362] on div "Ingredient * Amount * Unit * Waste * .a-a{fill:#347362;}.b-a{fill:#fff;} Grams …" at bounding box center [404, 188] width 596 height 544
drag, startPoint x: 308, startPoint y: 363, endPoint x: 281, endPoint y: 362, distance: 27.3
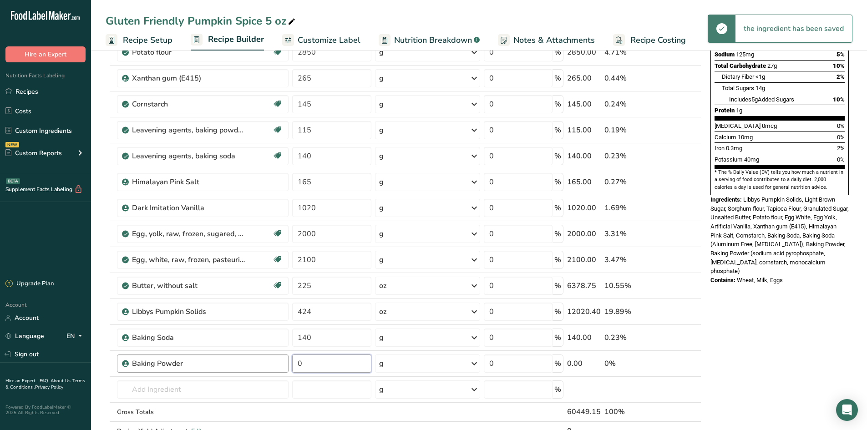
click at [281, 364] on tr "Baking Powder 0 g Weight Units g kg mg See more Volume Units l Volume units req…" at bounding box center [403, 364] width 595 height 26
type input "115"
click at [783, 236] on div "Ingredients: Libbys Pumpkin Solids, Light Brown Sugar, Sorghum flour, Tapioca F…" at bounding box center [780, 235] width 138 height 81
click at [681, 134] on icon at bounding box center [682, 131] width 6 height 10
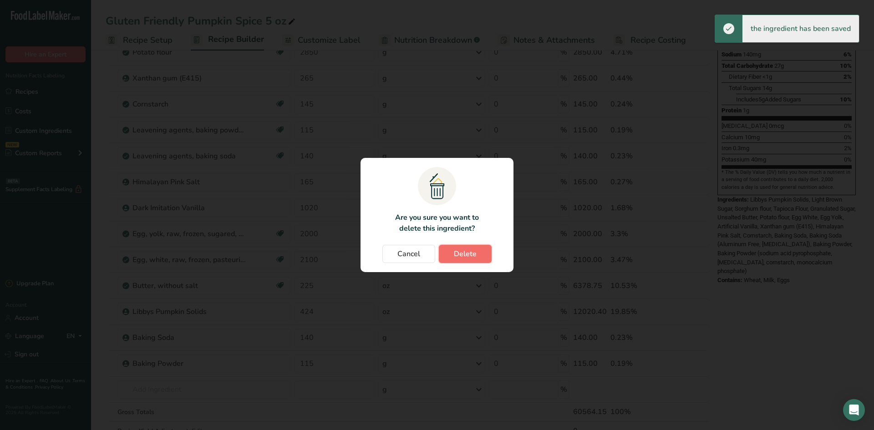
click at [452, 248] on button "Delete" at bounding box center [465, 254] width 53 height 18
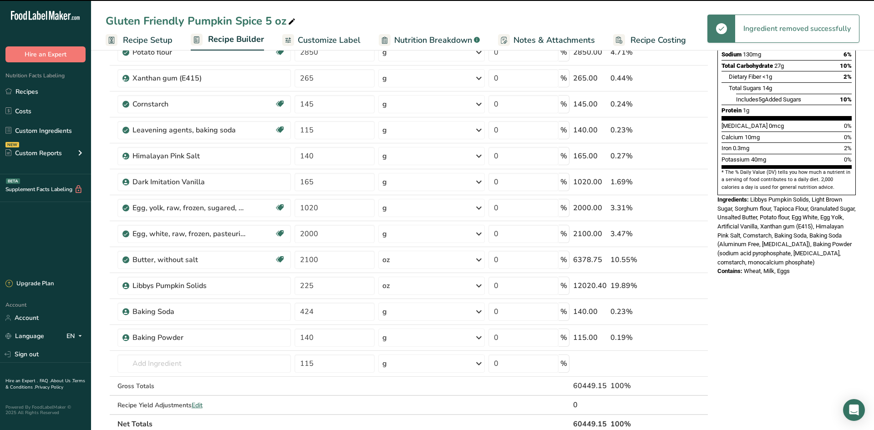
type input "140"
type input "165"
type input "1020"
type input "2000"
type input "2100"
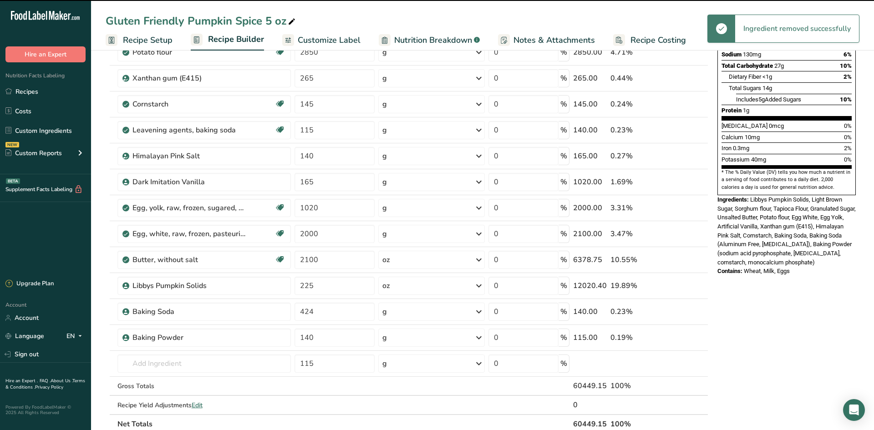
type input "225"
type input "424"
type input "140"
type input "115"
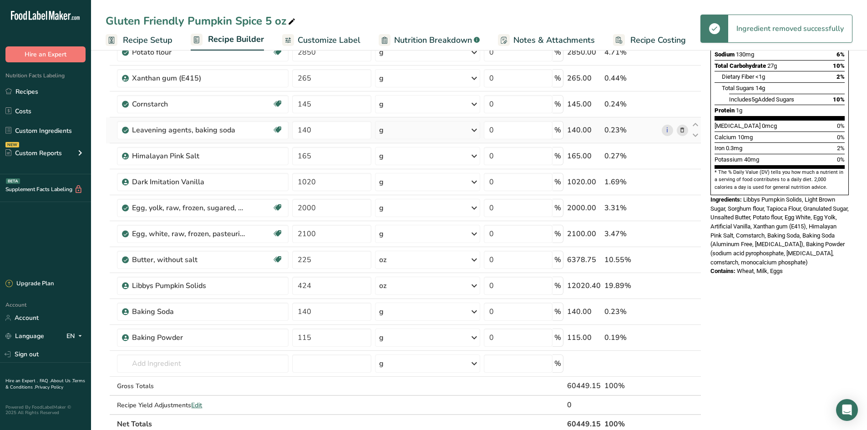
click at [683, 131] on icon at bounding box center [682, 131] width 6 height 10
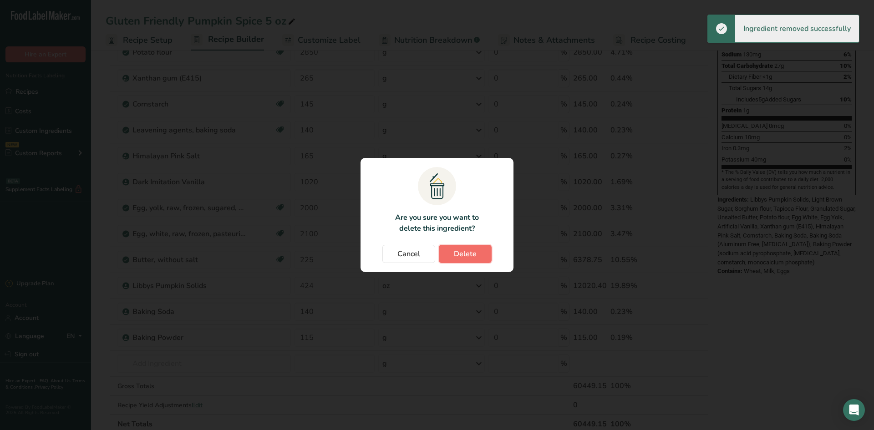
click at [477, 253] on button "Delete" at bounding box center [465, 254] width 53 height 18
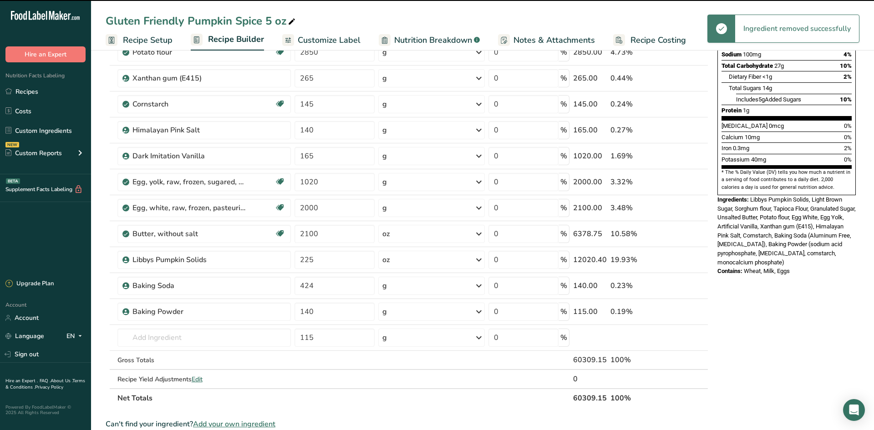
type input "165"
type input "1020"
type input "2000"
type input "2100"
type input "225"
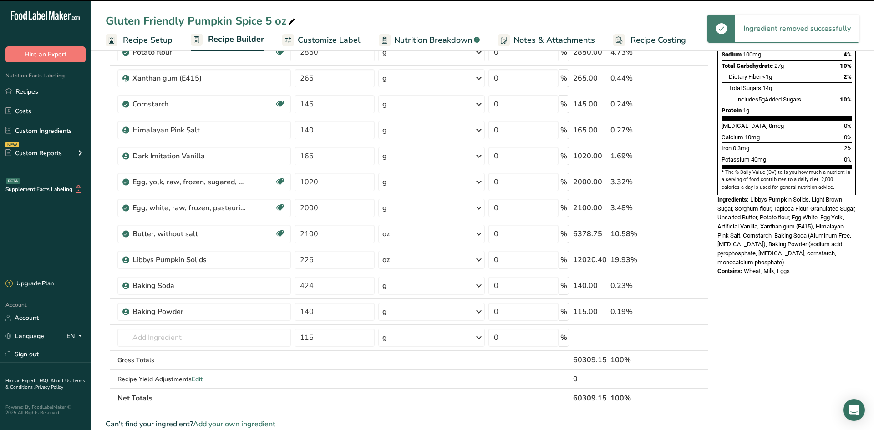
type input "424"
type input "140"
type input "115"
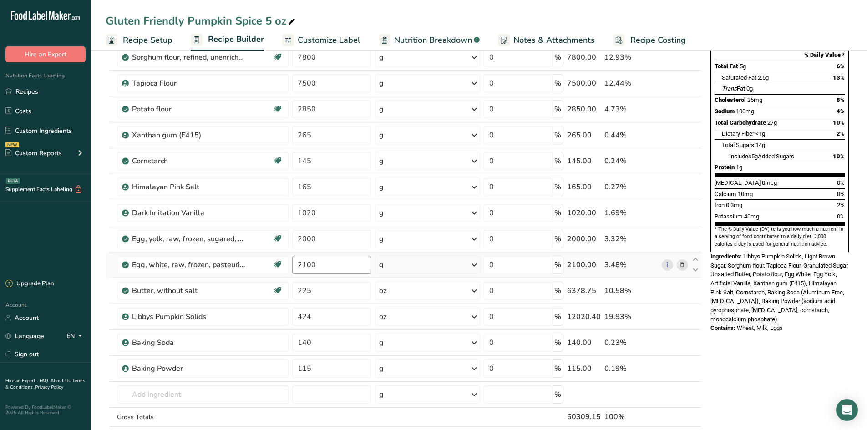
scroll to position [0, 0]
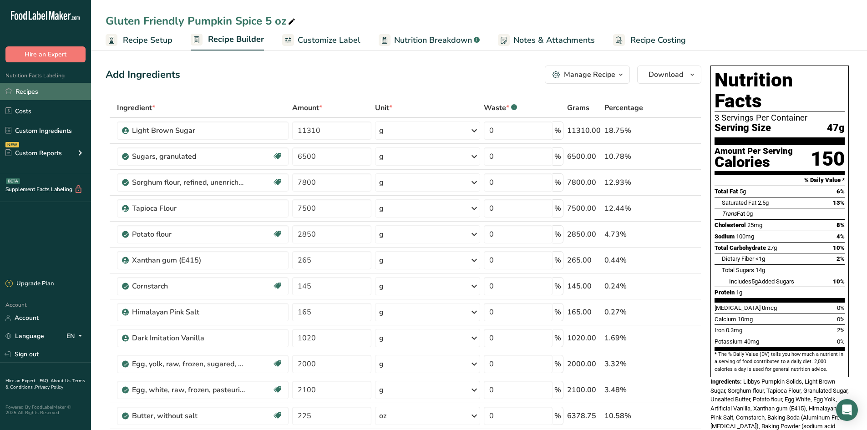
click at [29, 92] on link "Recipes" at bounding box center [45, 91] width 91 height 17
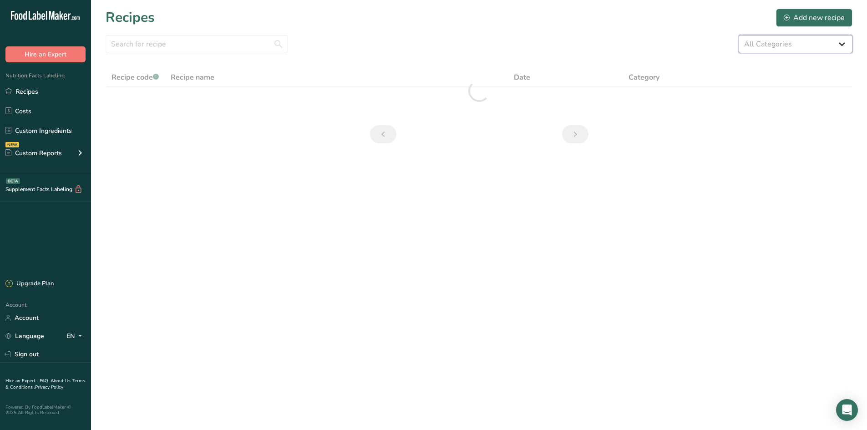
drag, startPoint x: 810, startPoint y: 45, endPoint x: 806, endPoint y: 51, distance: 7.1
click at [810, 45] on select "All Categories 1.4 oz Mini Cookie 2.75 oz Cookies 3 oz Cookies (2025) 5 oz Cook…" at bounding box center [796, 44] width 114 height 18
select select "2463"
click at [739, 35] on select "All Categories 1.4 oz Mini Cookie 2.75 oz Cookies 3 oz Cookies (2025) 5 oz Cook…" at bounding box center [796, 44] width 114 height 18
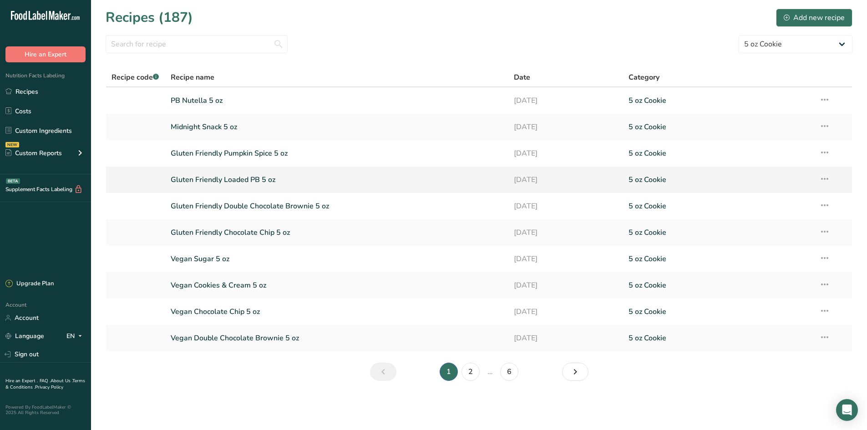
click at [237, 181] on link "Gluten Friendly Loaded PB 5 oz" at bounding box center [337, 179] width 333 height 19
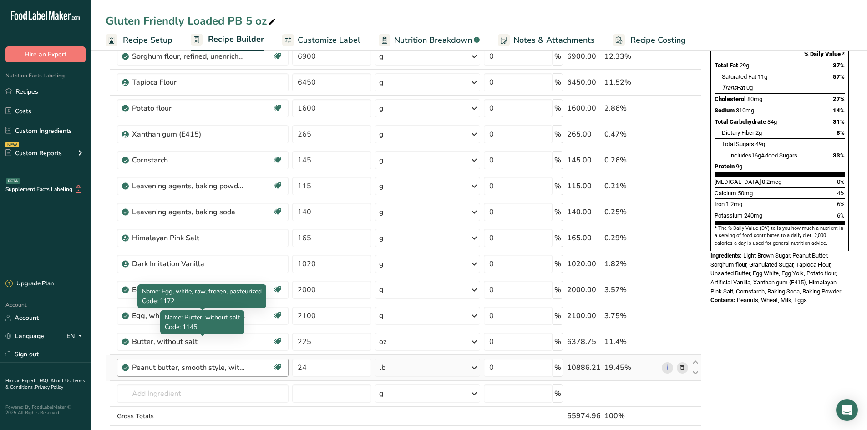
scroll to position [137, 0]
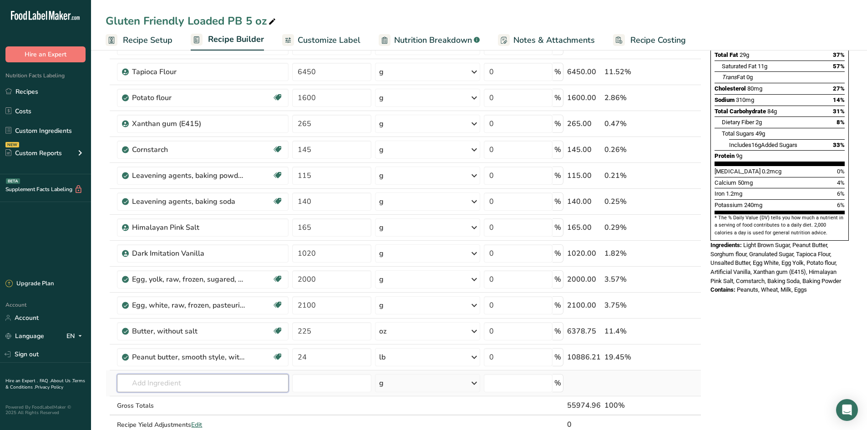
click at [159, 383] on input "text" at bounding box center [203, 383] width 172 height 18
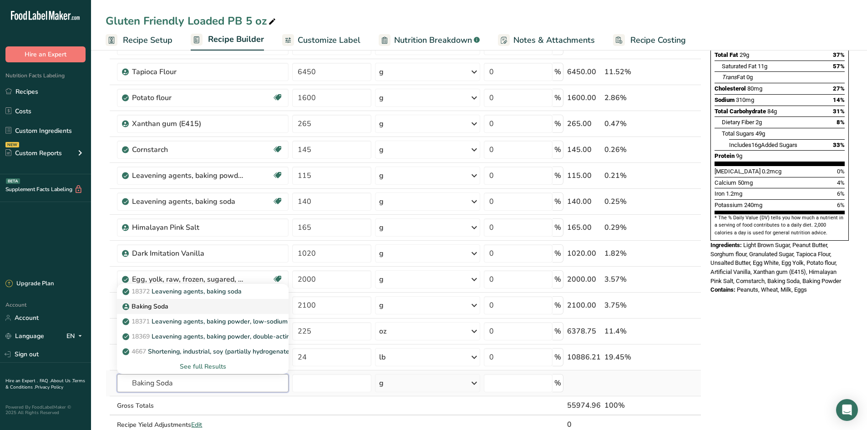
type input "Baking Soda"
click at [161, 313] on link "Baking Soda" at bounding box center [203, 306] width 172 height 15
type input "Baking Soda"
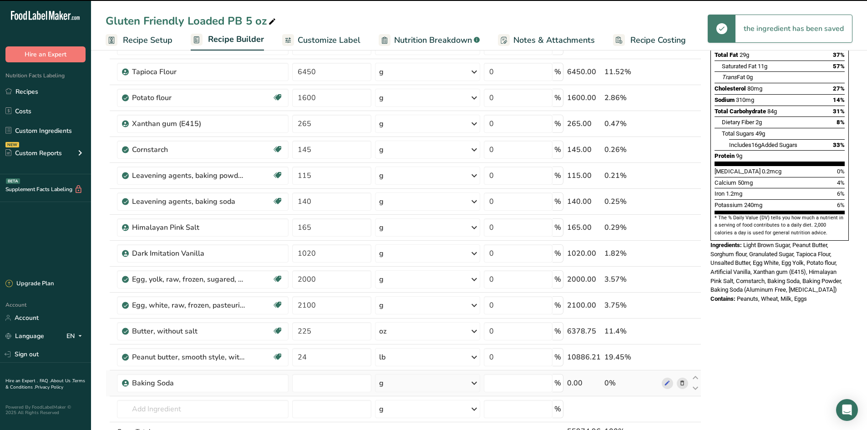
type input "0"
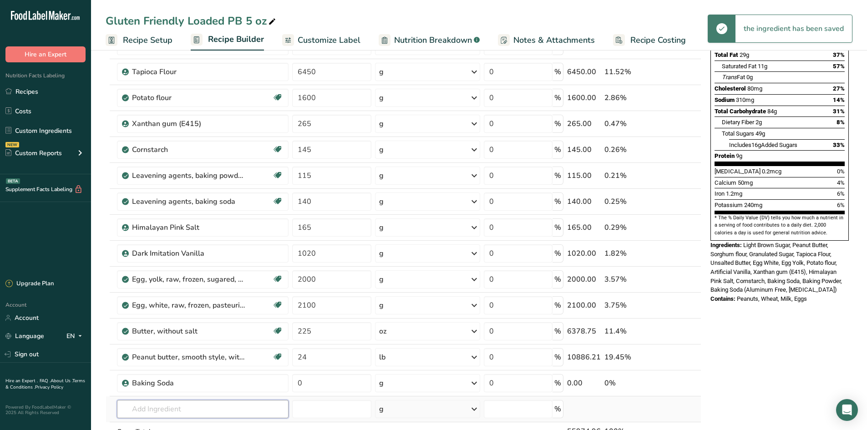
click at [173, 415] on input "text" at bounding box center [203, 409] width 172 height 18
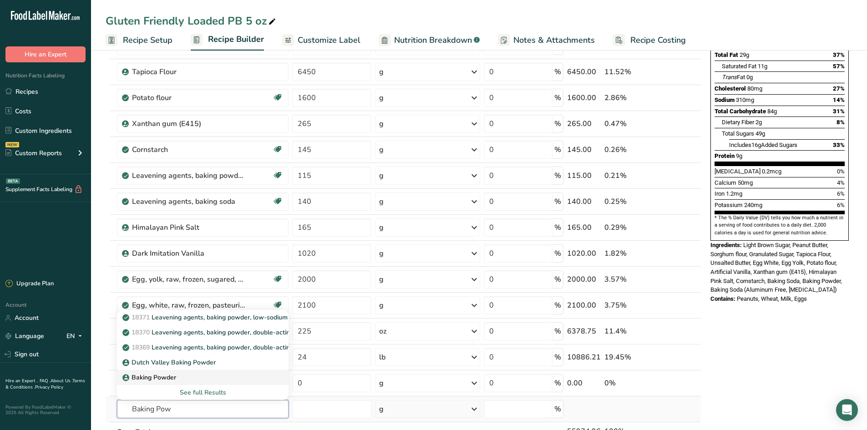
type input "Baking Pow"
click at [184, 374] on div "Baking Powder" at bounding box center [195, 378] width 143 height 10
type input "Baking Powder"
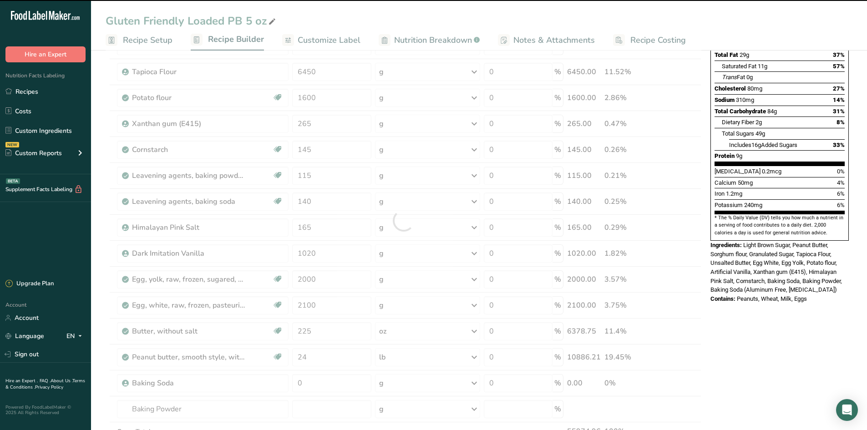
type input "0"
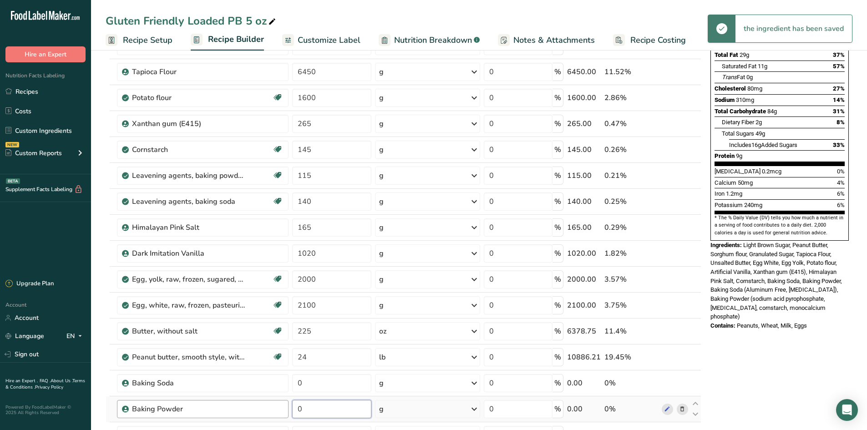
drag, startPoint x: 302, startPoint y: 410, endPoint x: 287, endPoint y: 407, distance: 15.4
click at [287, 407] on tr "Baking Powder 0 g Weight Units g kg mg See more Volume Units l Volume units req…" at bounding box center [403, 410] width 595 height 26
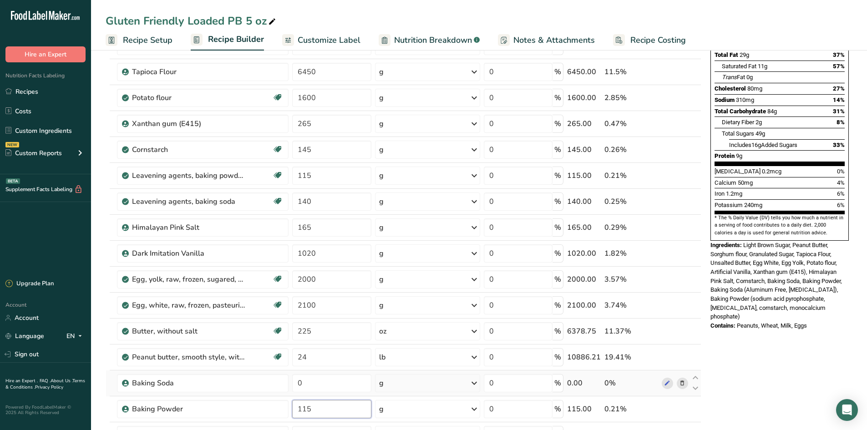
type input "115"
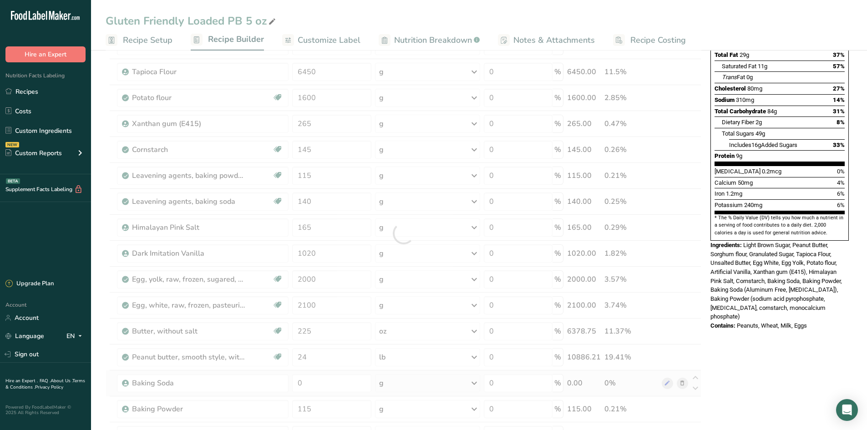
click at [327, 394] on div "Ingredient * Amount * Unit * Waste * .a-a{fill:#347362;}.b-a{fill:#fff;} Grams …" at bounding box center [404, 234] width 596 height 544
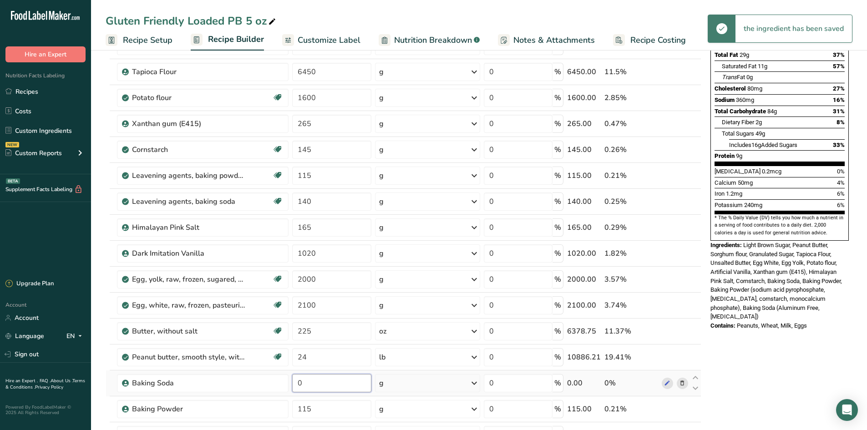
drag, startPoint x: 335, startPoint y: 388, endPoint x: 293, endPoint y: 385, distance: 42.0
click at [293, 385] on input "0" at bounding box center [331, 383] width 79 height 18
type input "140"
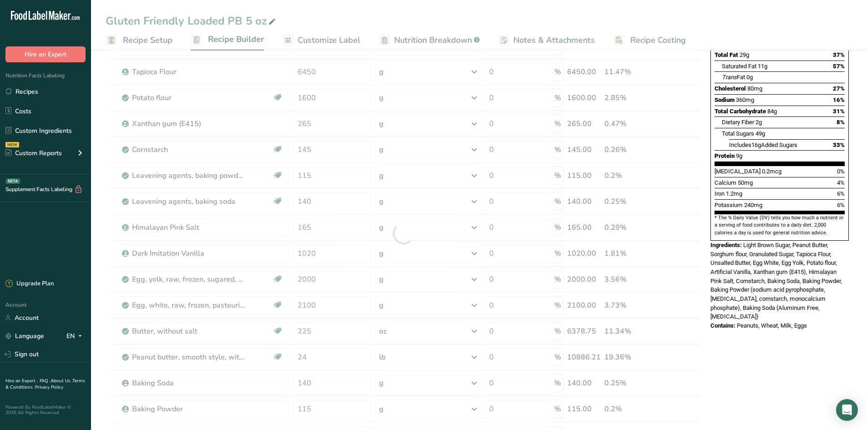
drag, startPoint x: 767, startPoint y: 344, endPoint x: 738, endPoint y: 321, distance: 36.6
click at [767, 342] on div "Nutrition Facts 396 Servings Per Container Serving Size 142g Amount Per Serving…" at bounding box center [780, 364] width 146 height 878
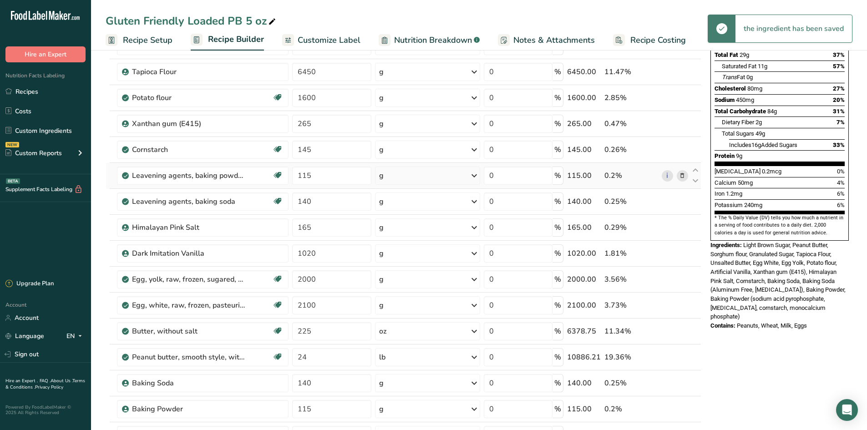
click at [684, 175] on icon at bounding box center [682, 176] width 6 height 10
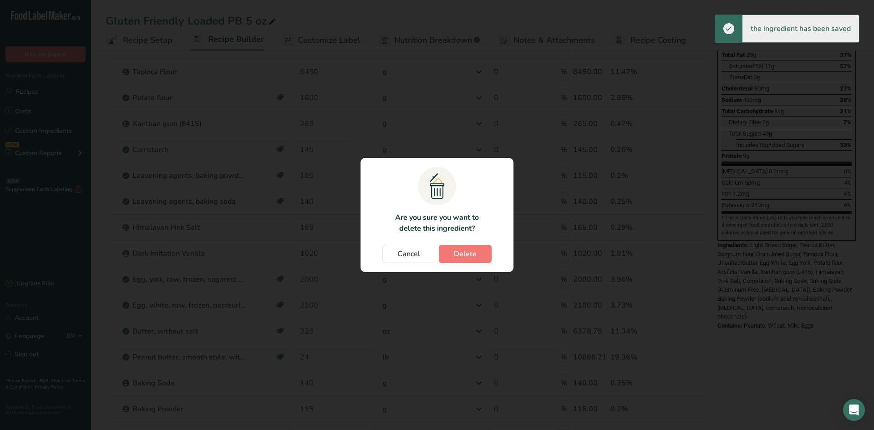
drag, startPoint x: 473, startPoint y: 240, endPoint x: 472, endPoint y: 245, distance: 4.6
click at [472, 244] on section ".a{fill:#f5f3ed;}.b,.e{fill:#0f393a;}.c{fill:none;}.d{fill:#f2c549;}.e{stroke:r…" at bounding box center [437, 215] width 153 height 114
click at [469, 260] on button "Delete" at bounding box center [465, 254] width 53 height 18
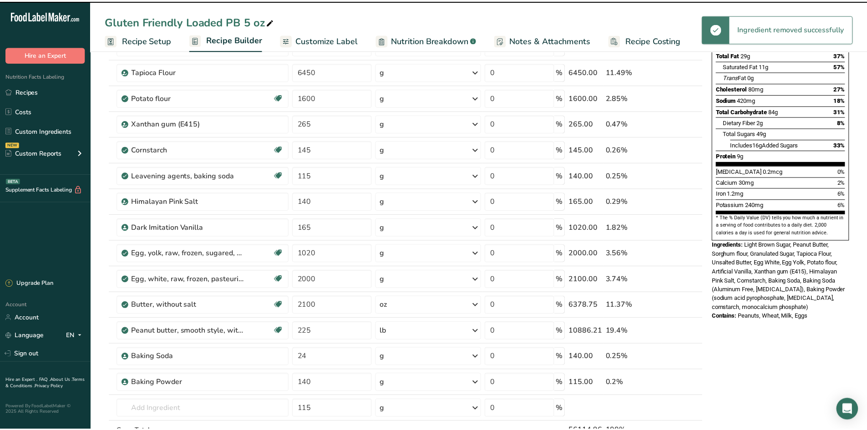
type input "140"
type input "165"
type input "1020"
type input "2000"
type input "2100"
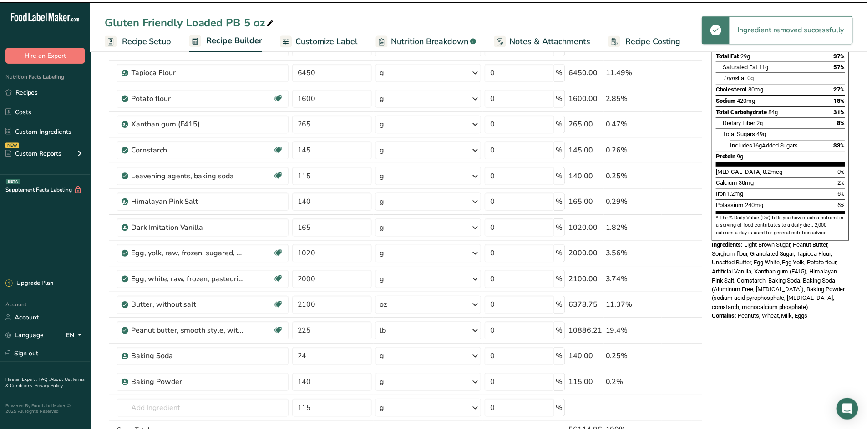
type input "225"
type input "24"
type input "140"
type input "115"
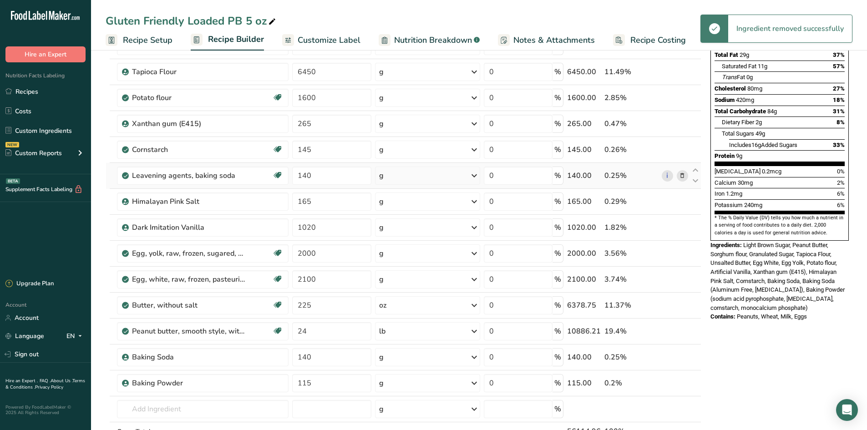
click at [685, 173] on icon at bounding box center [682, 176] width 6 height 10
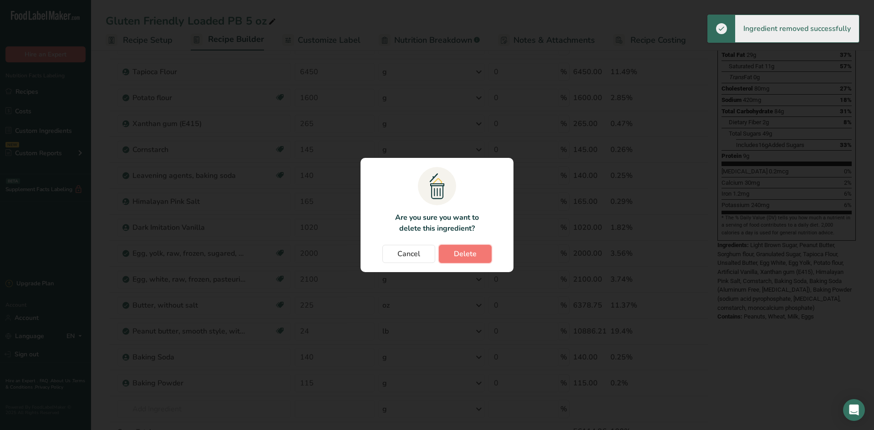
click at [486, 250] on button "Delete" at bounding box center [465, 254] width 53 height 18
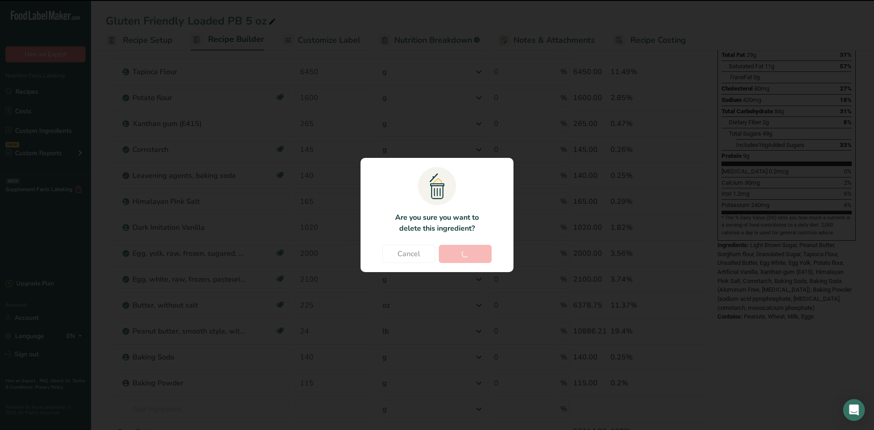
type input "165"
type input "1020"
type input "2000"
type input "2100"
type input "225"
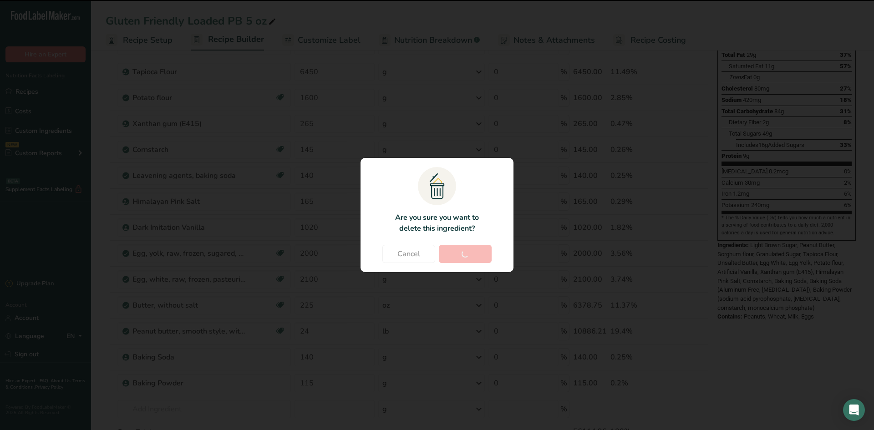
type input "24"
type input "140"
type input "115"
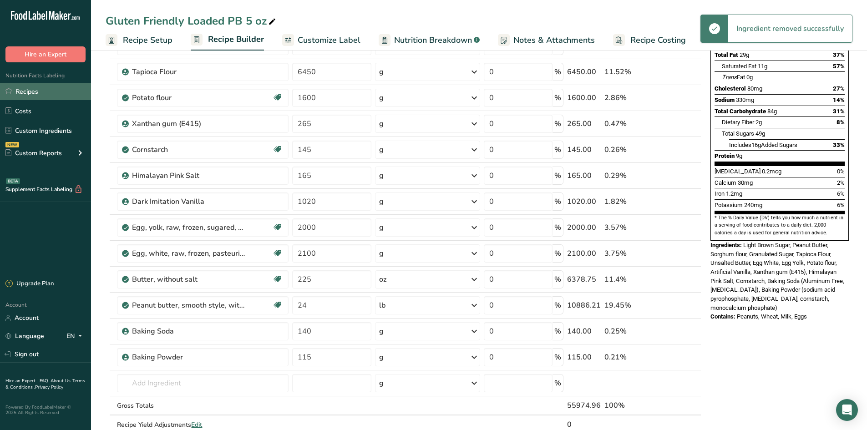
click at [26, 92] on link "Recipes" at bounding box center [45, 91] width 91 height 17
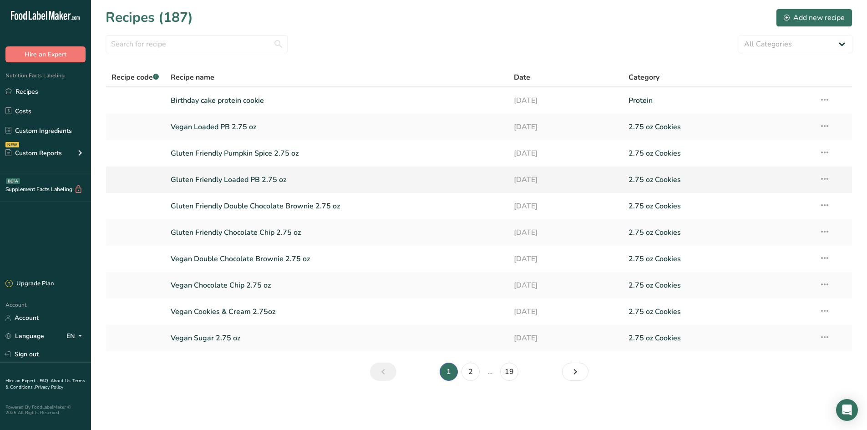
click at [287, 177] on link "Gluten Friendly Loaded PB 2.75 oz" at bounding box center [337, 179] width 333 height 19
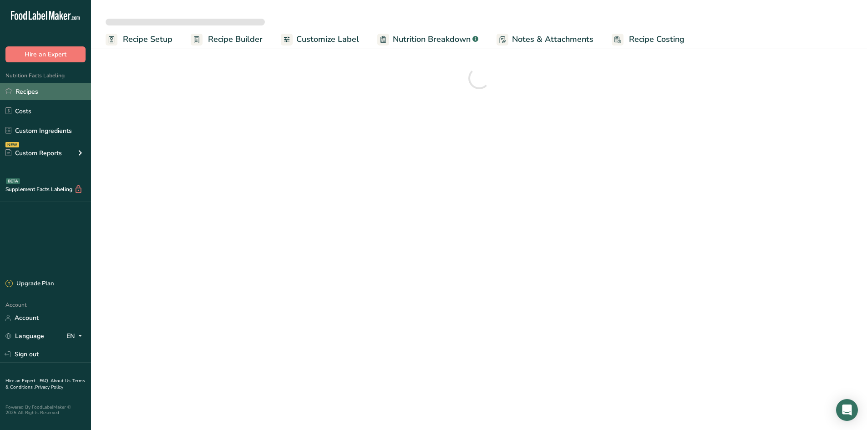
click at [31, 92] on link "Recipes" at bounding box center [45, 91] width 91 height 17
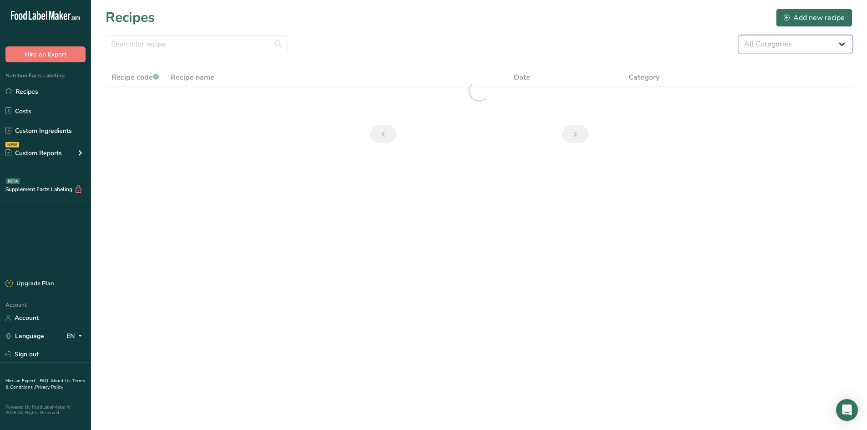
click at [789, 48] on select "All Categories 1.4 oz Mini Cookie 2.75 oz Cookies 3 oz Cookies (2025) 5 oz Cook…" at bounding box center [796, 44] width 114 height 18
select select "2463"
click at [739, 35] on select "All Categories 1.4 oz Mini Cookie 2.75 oz Cookies 3 oz Cookies (2025) 5 oz Cook…" at bounding box center [796, 44] width 114 height 18
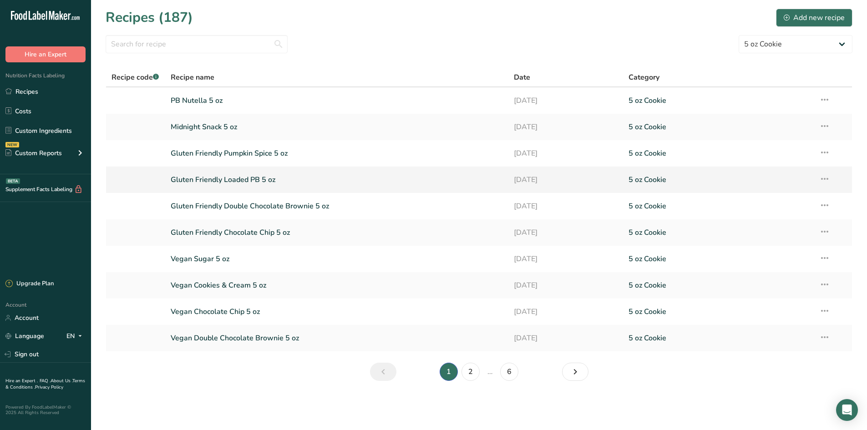
click at [286, 180] on link "Gluten Friendly Loaded PB 5 oz" at bounding box center [337, 179] width 333 height 19
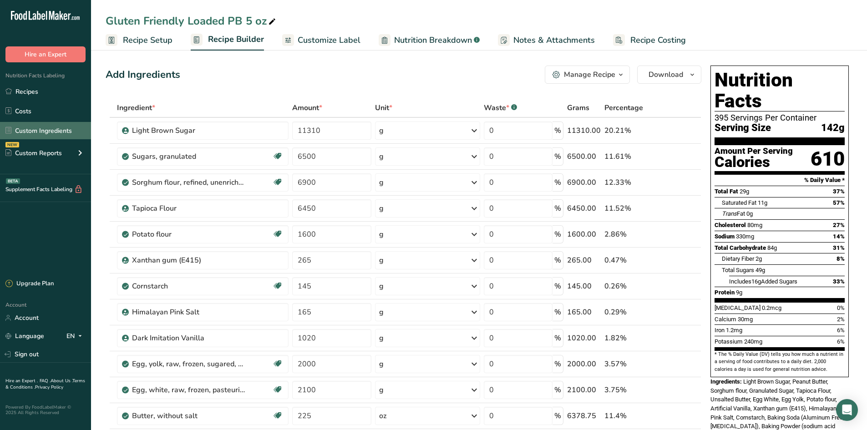
click at [53, 135] on link "Custom Ingredients" at bounding box center [45, 130] width 91 height 17
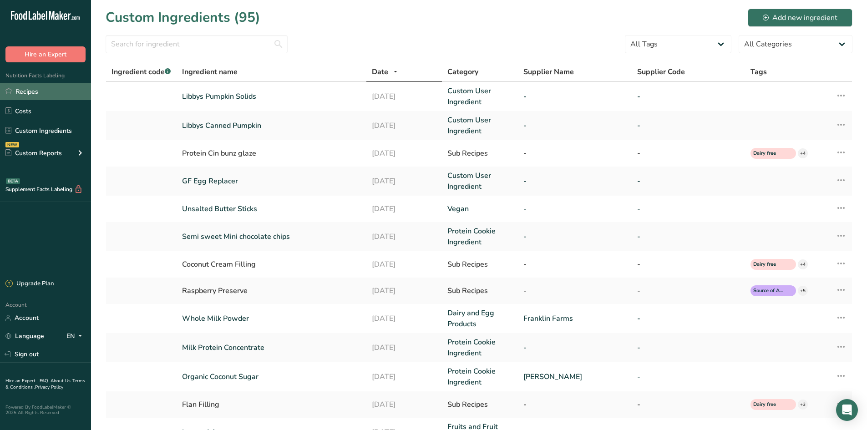
click at [47, 87] on link "Recipes" at bounding box center [45, 91] width 91 height 17
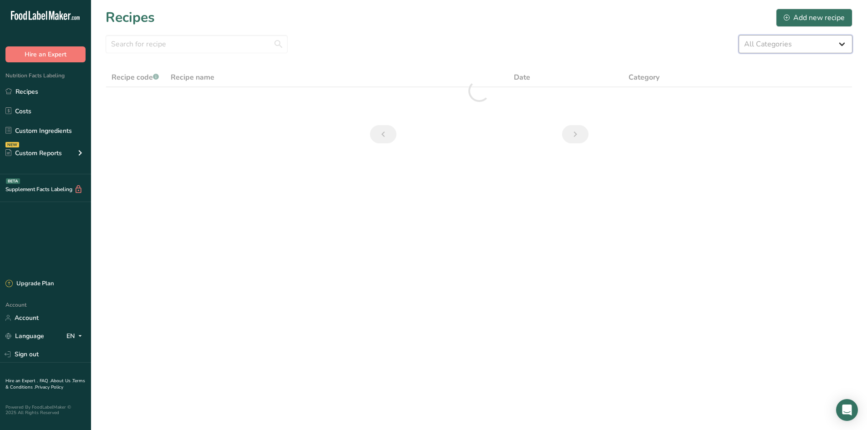
click at [773, 43] on select "All Categories 1.4 oz Mini Cookie 2.75 oz Cookies 3 oz Cookies (2025) 5 oz Cook…" at bounding box center [796, 44] width 114 height 18
select select "2463"
click at [739, 35] on select "All Categories 1.4 oz Mini Cookie 2.75 oz Cookies 3 oz Cookies (2025) 5 oz Cook…" at bounding box center [796, 44] width 114 height 18
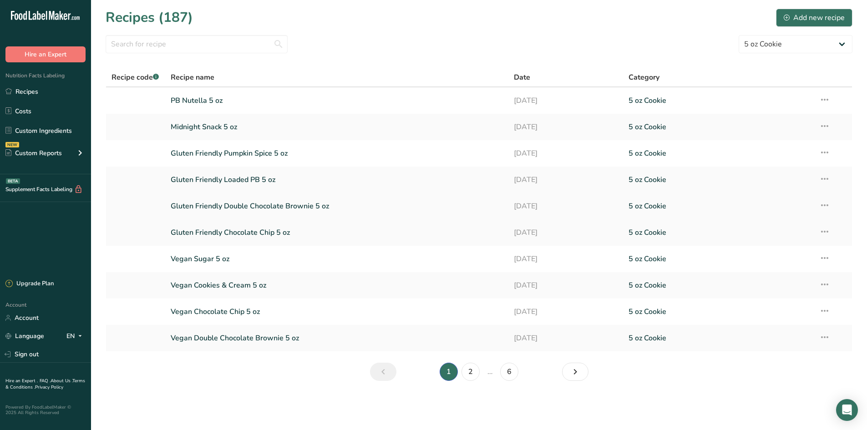
click at [222, 206] on link "Gluten Friendly Double Chocolate Brownie 5 oz" at bounding box center [337, 206] width 333 height 19
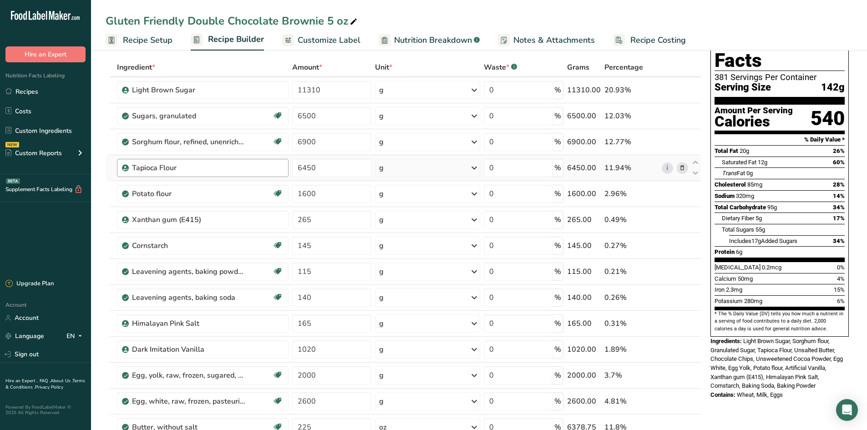
scroll to position [182, 0]
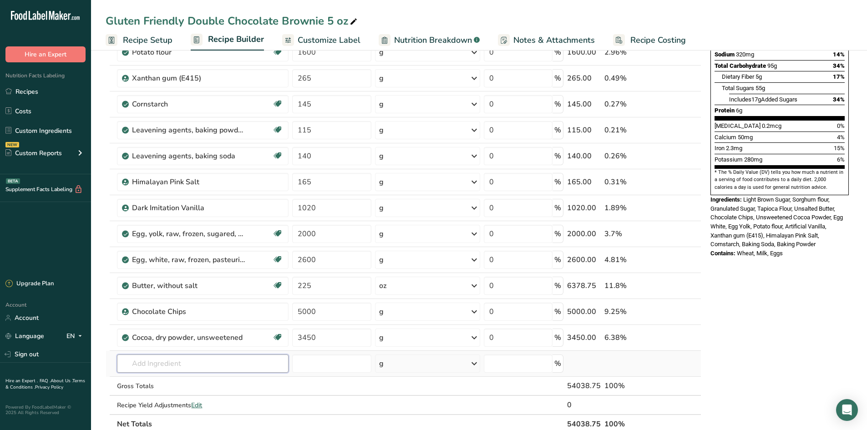
click at [205, 364] on input "text" at bounding box center [203, 364] width 172 height 18
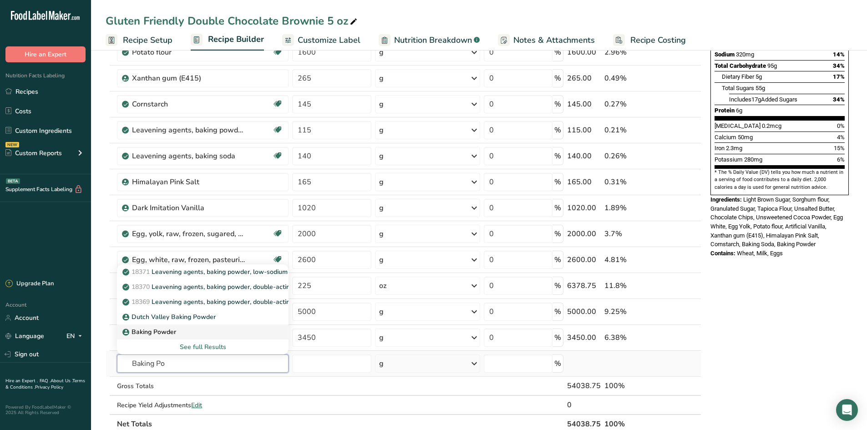
type input "Baking Po"
click at [194, 328] on div "Baking Powder" at bounding box center [195, 332] width 143 height 10
type input "Baking Powder"
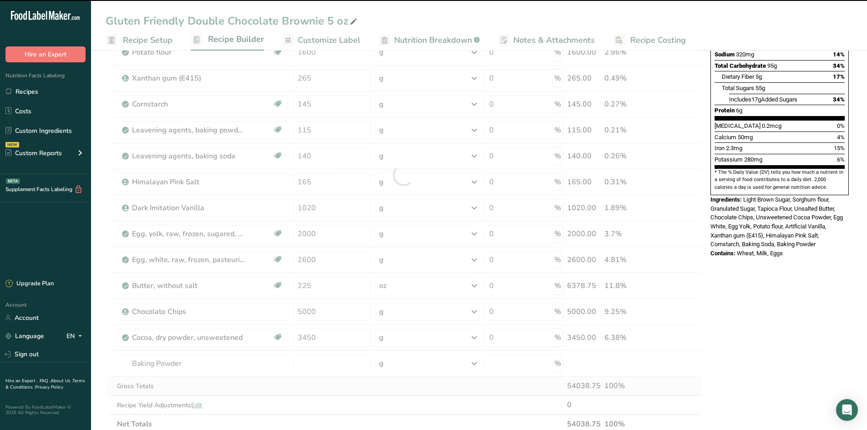
type input "0"
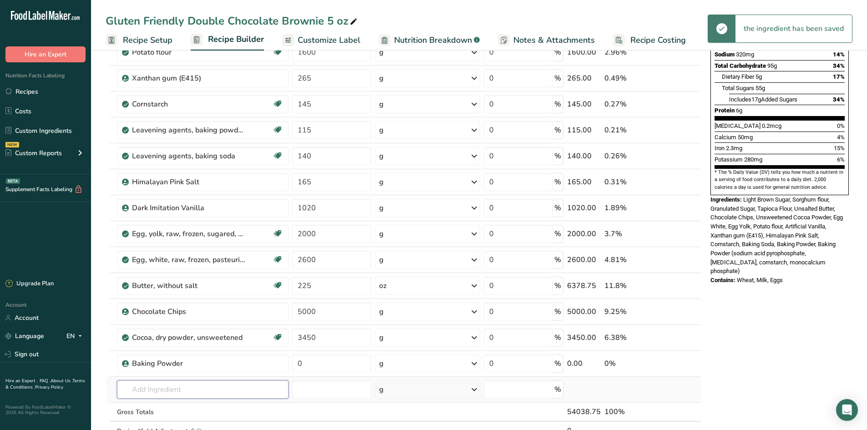
click at [179, 385] on input "text" at bounding box center [203, 390] width 172 height 18
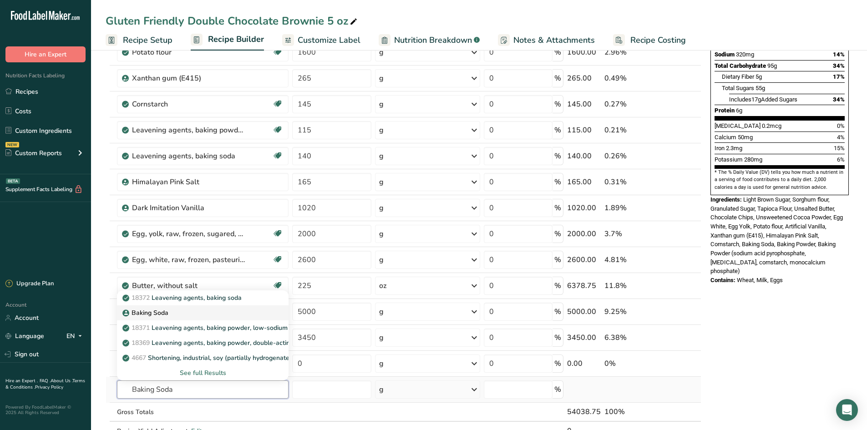
type input "Baking Soda"
click at [163, 311] on p "Baking Soda" at bounding box center [146, 313] width 44 height 10
type input "Baking Soda"
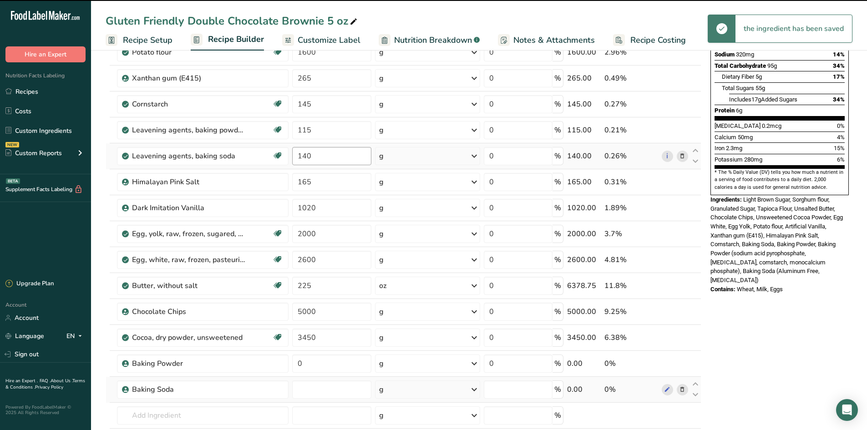
type input "0"
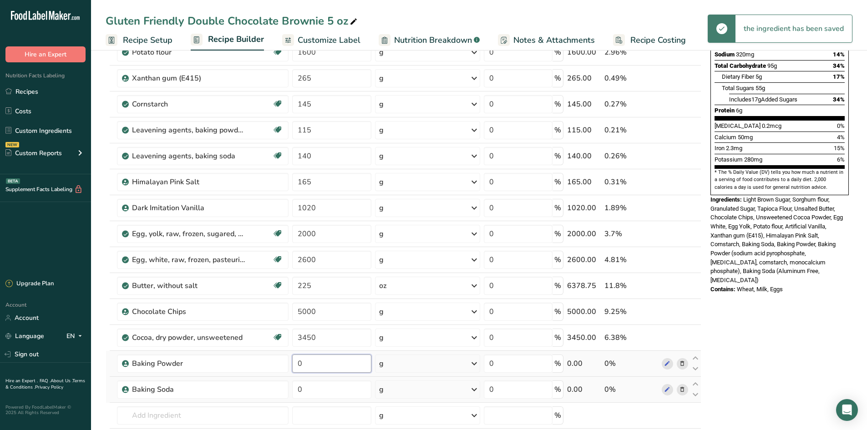
drag, startPoint x: 316, startPoint y: 361, endPoint x: 292, endPoint y: 362, distance: 24.2
click at [292, 362] on td "0" at bounding box center [332, 364] width 83 height 26
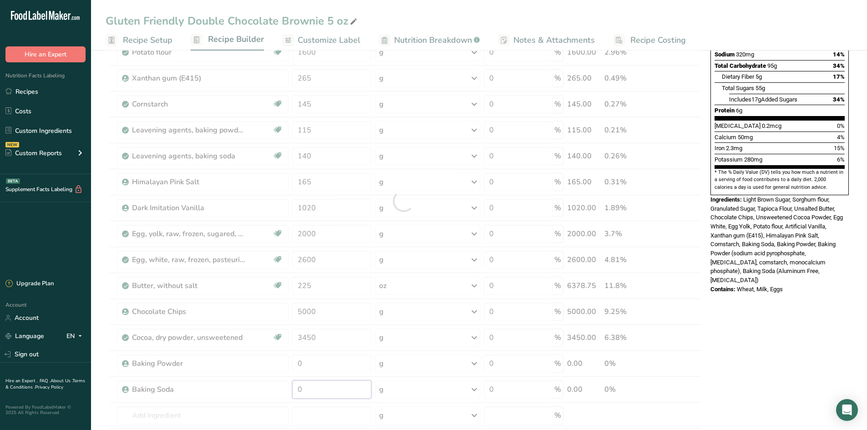
drag, startPoint x: 317, startPoint y: 387, endPoint x: 289, endPoint y: 369, distance: 33.4
click at [292, 388] on div "Ingredient * Amount * Unit * Waste * .a-a{fill:#347362;}.b-a{fill:#fff;} Grams …" at bounding box center [404, 201] width 596 height 570
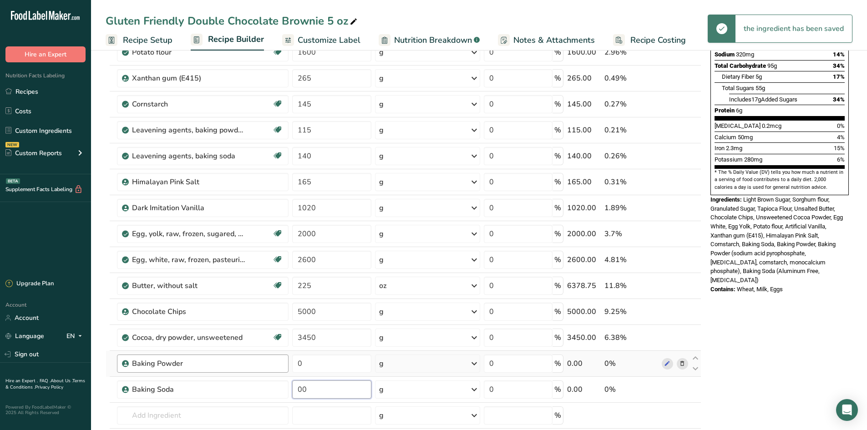
drag, startPoint x: 298, startPoint y: 387, endPoint x: 252, endPoint y: 371, distance: 49.1
click at [255, 382] on tr "Baking Soda 00 g Weight Units g kg mg See more Volume Units l Volume units requ…" at bounding box center [403, 390] width 595 height 26
type input "140"
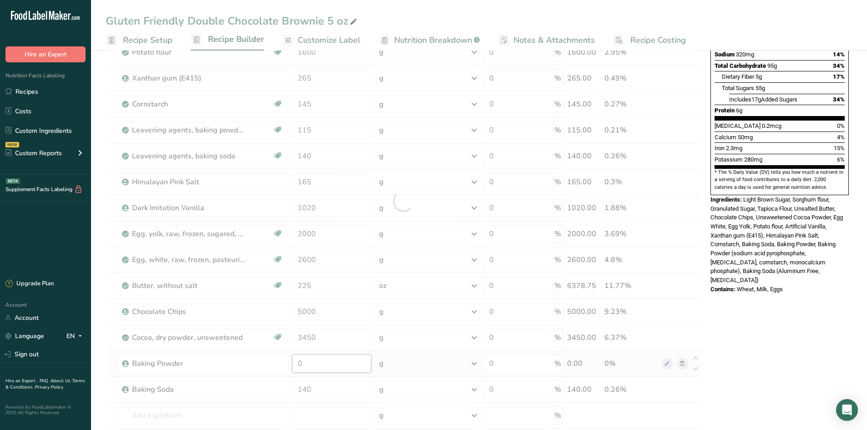
click at [286, 361] on div "Ingredient * Amount * Unit * Waste * .a-a{fill:#347362;}.b-a{fill:#fff;} Grams …" at bounding box center [404, 201] width 596 height 570
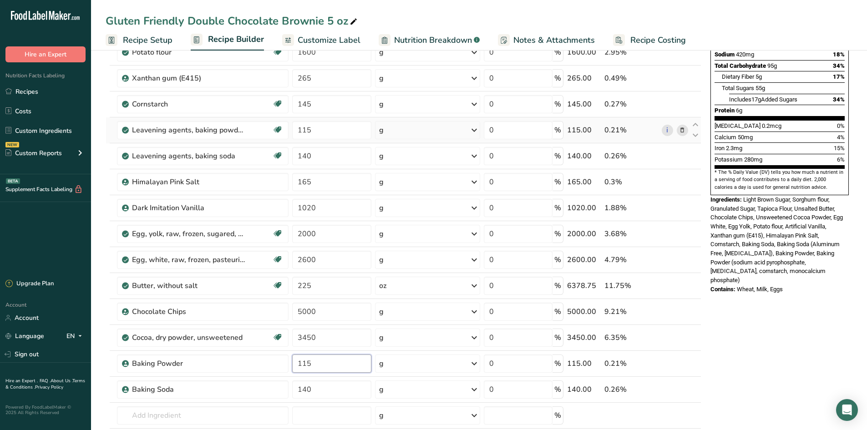
type input "115"
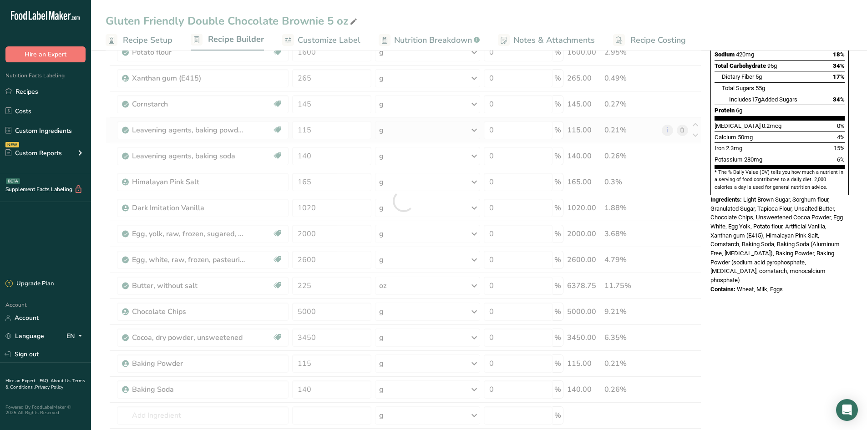
click at [685, 131] on div "Ingredient * Amount * Unit * Waste * .a-a{fill:#347362;}.b-a{fill:#fff;} Grams …" at bounding box center [404, 201] width 596 height 570
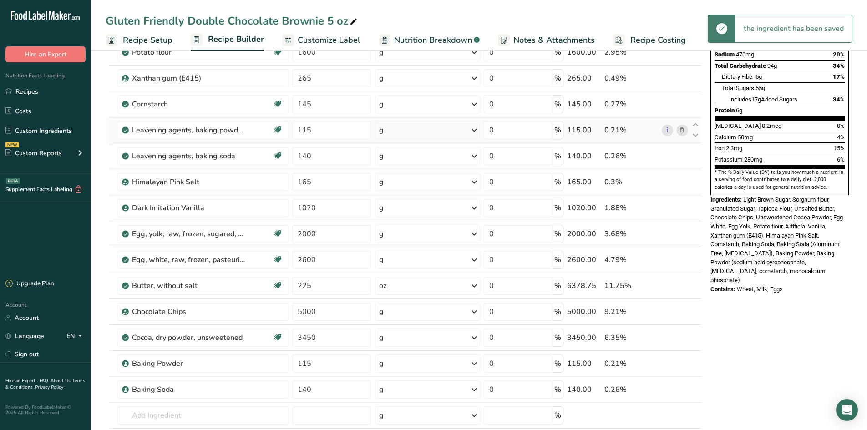
click at [688, 128] on span at bounding box center [682, 130] width 11 height 11
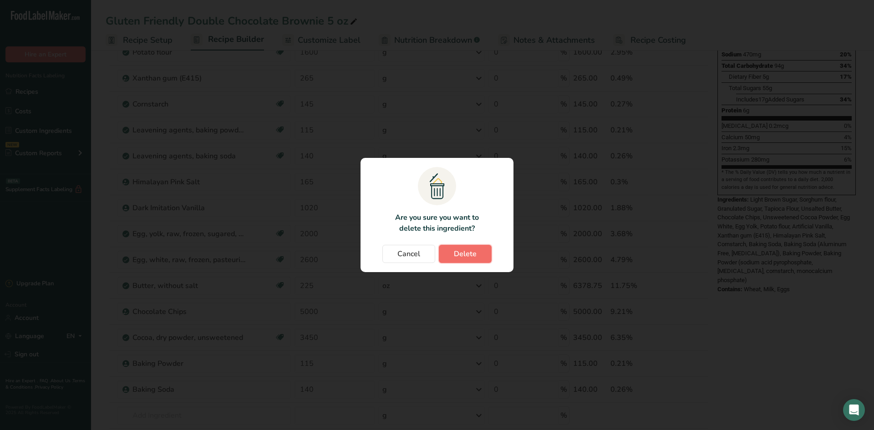
click at [460, 255] on span "Delete" at bounding box center [465, 254] width 23 height 11
type input "140"
type input "165"
type input "1020"
type input "2000"
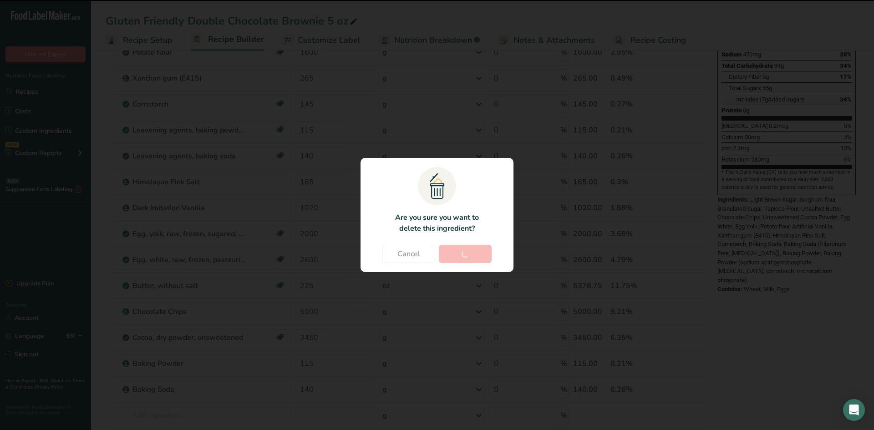
type input "2600"
type input "225"
type input "5000"
type input "3450"
type input "115"
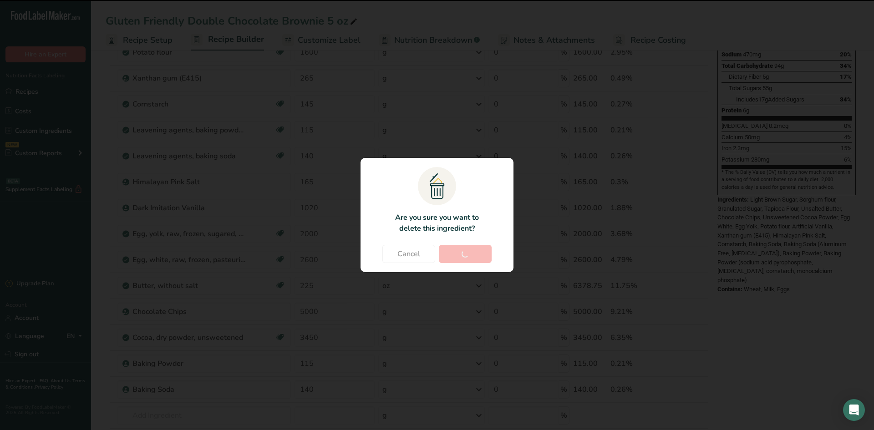
type input "140"
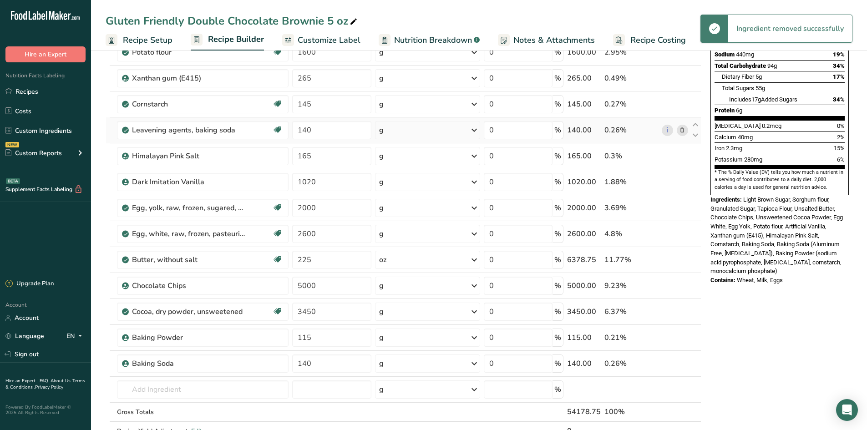
click at [688, 129] on span at bounding box center [682, 130] width 11 height 11
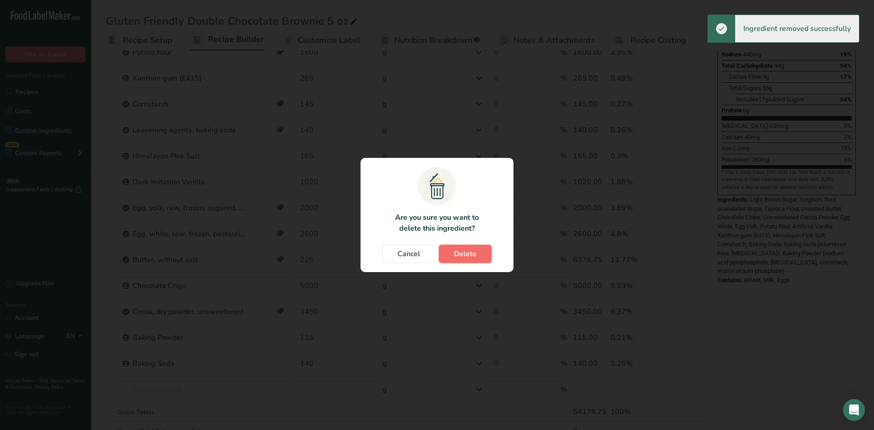
click at [481, 255] on button "Delete" at bounding box center [465, 254] width 53 height 18
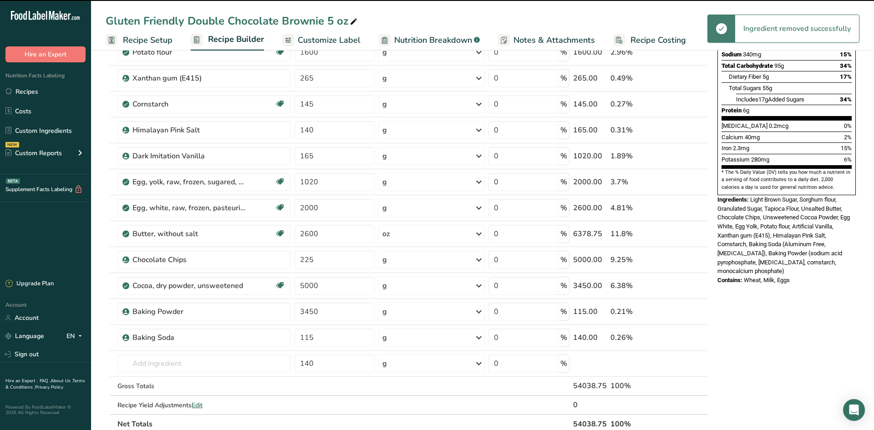
type input "165"
type input "1020"
type input "2000"
type input "2600"
type input "225"
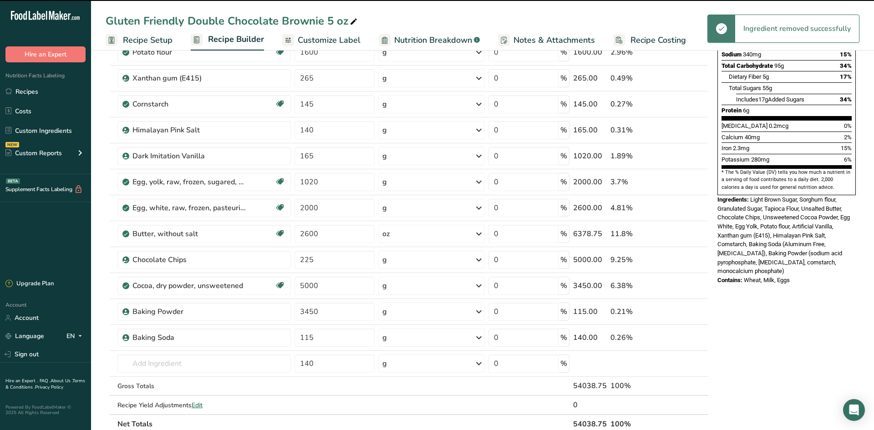
type input "5000"
type input "3450"
type input "115"
type input "140"
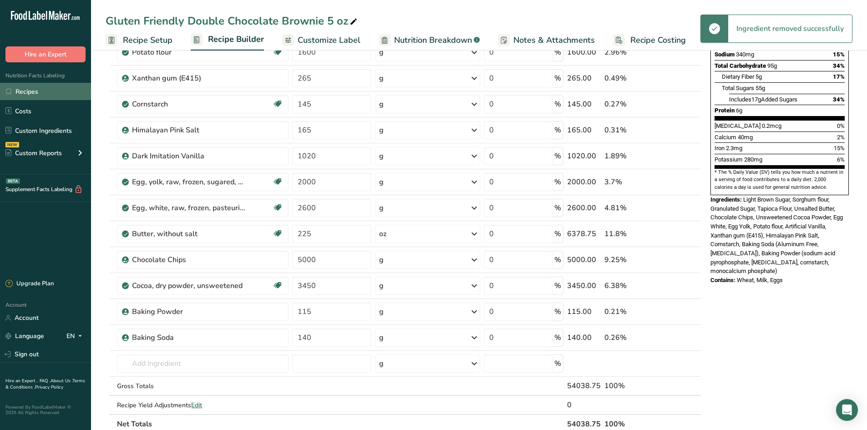
click at [51, 92] on link "Recipes" at bounding box center [45, 91] width 91 height 17
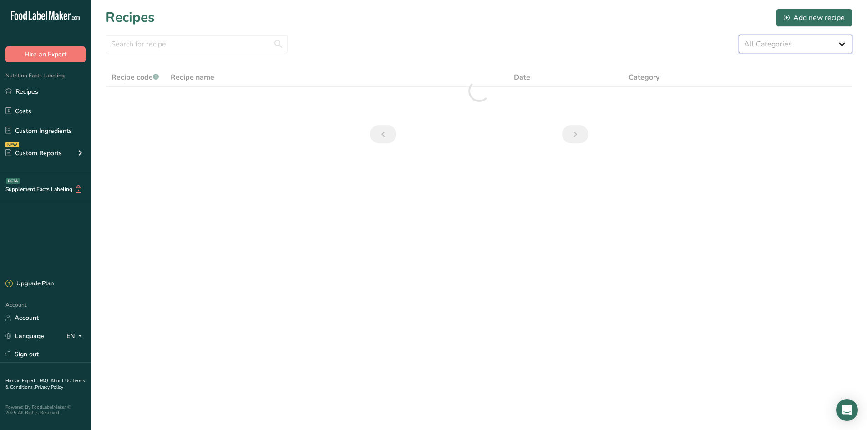
click at [820, 41] on select "All Categories 1.4 oz Mini Cookie 2.75 oz Cookies 3 oz Cookies (2025) 5 oz Cook…" at bounding box center [796, 44] width 114 height 18
click at [739, 35] on select "All Categories 1.4 oz Mini Cookie 2.75 oz Cookies 3 oz Cookies (2025) 5 oz Cook…" at bounding box center [796, 44] width 114 height 18
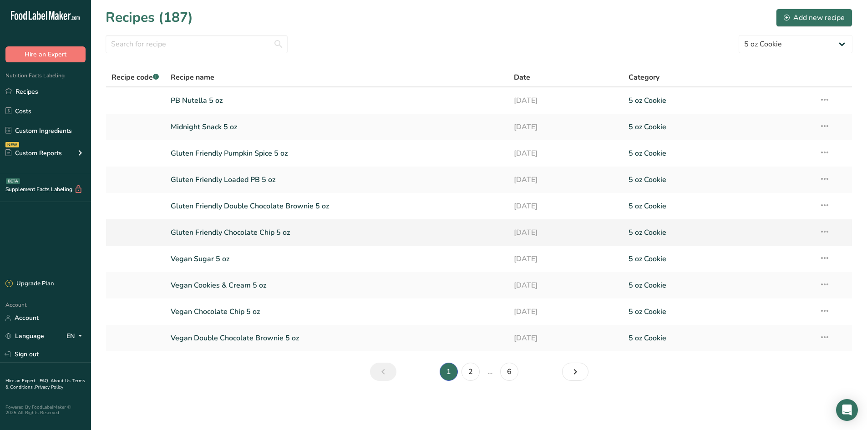
click at [234, 232] on link "Gluten Friendly Chocolate Chip 5 oz" at bounding box center [337, 232] width 333 height 19
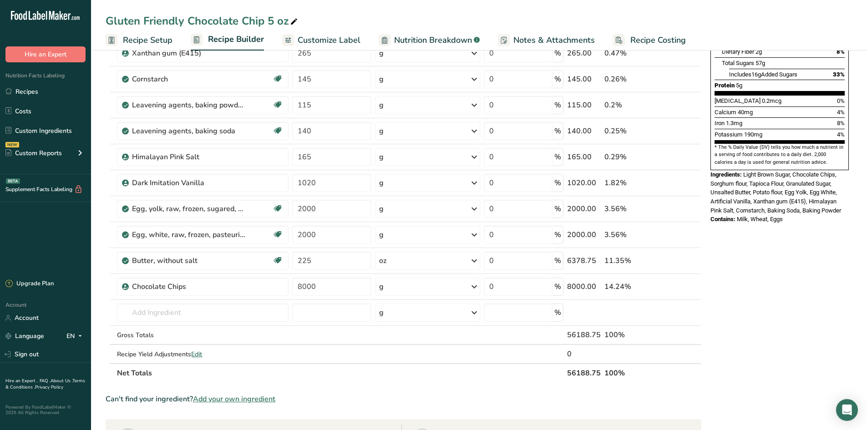
scroll to position [273, 0]
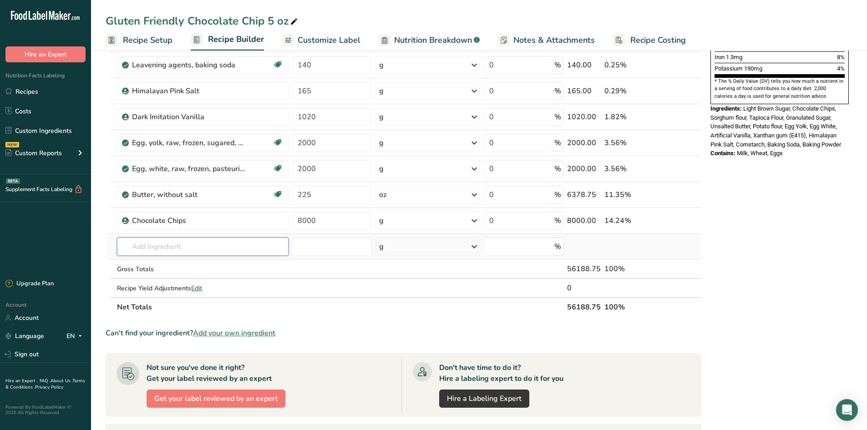
click at [157, 249] on input "text" at bounding box center [203, 247] width 172 height 18
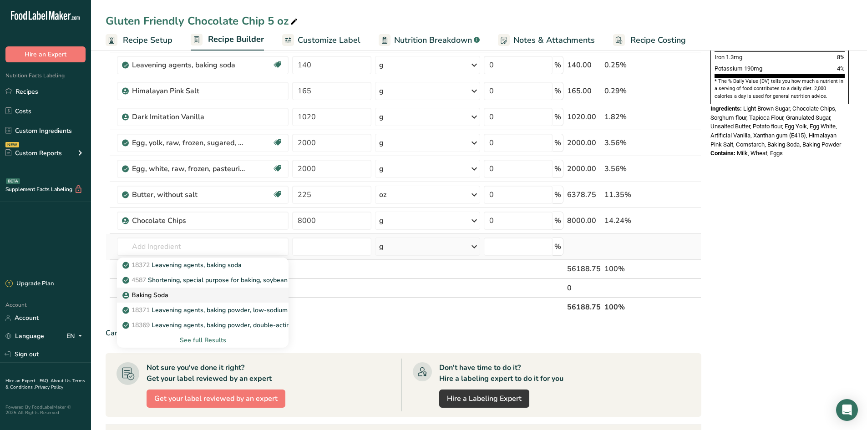
click at [180, 296] on div "Baking Soda" at bounding box center [195, 296] width 143 height 10
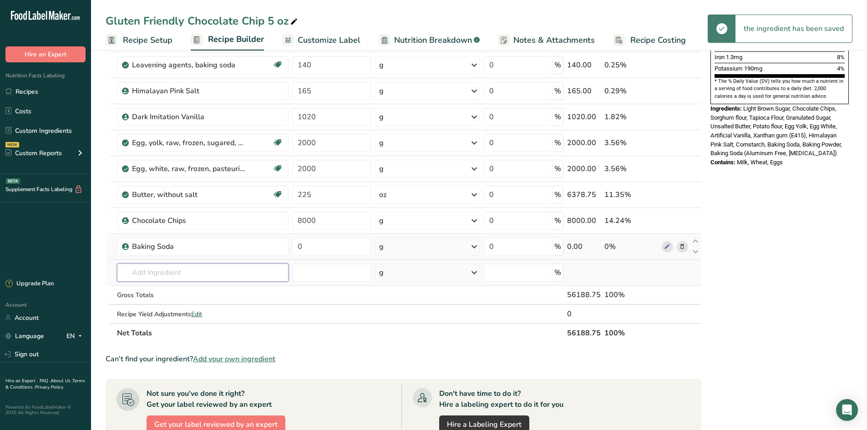
click at [178, 265] on input "text" at bounding box center [203, 273] width 172 height 18
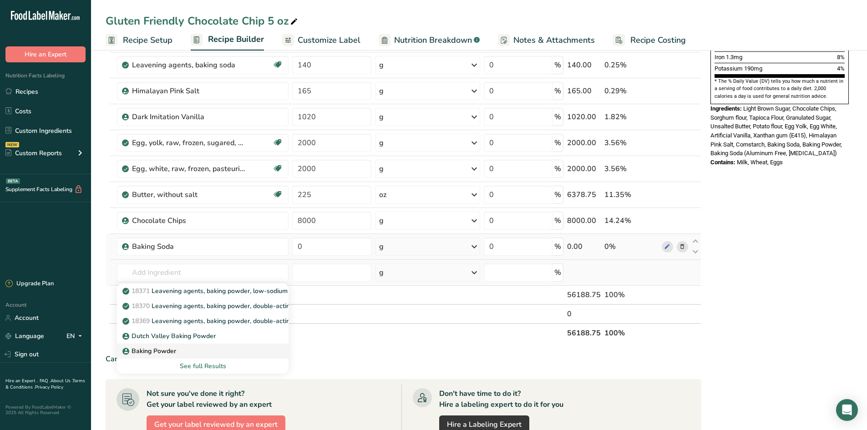
click at [178, 345] on link "Baking Powder" at bounding box center [203, 351] width 172 height 15
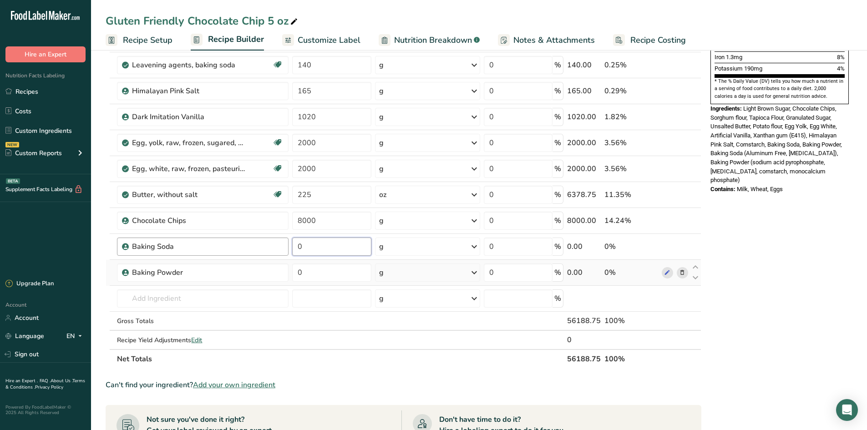
drag, startPoint x: 317, startPoint y: 246, endPoint x: 278, endPoint y: 244, distance: 39.7
click at [278, 244] on tr "Baking Soda 0 g Weight Units g kg mg See more Volume Units l Volume units requi…" at bounding box center [403, 247] width 595 height 26
click at [334, 284] on div "Ingredient * Amount * Unit * Waste * .a-a{fill:#347362;}.b-a{fill:#fff;} Grams …" at bounding box center [404, 97] width 596 height 544
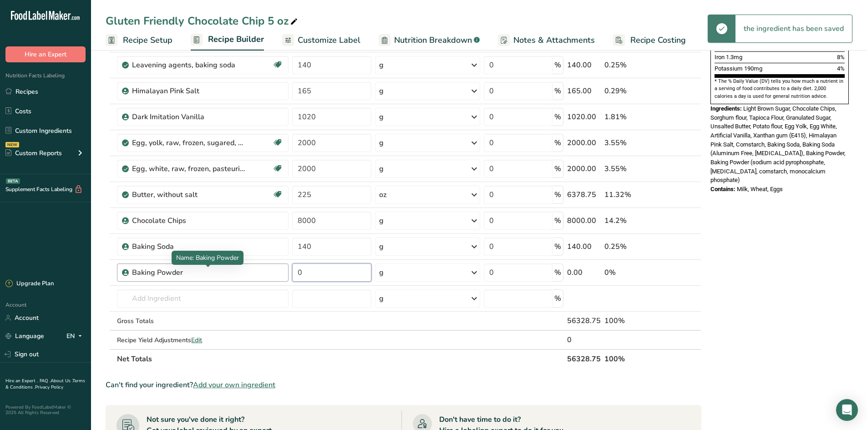
drag, startPoint x: 314, startPoint y: 274, endPoint x: 238, endPoint y: 269, distance: 75.8
click at [238, 269] on tr "Baking Powder 0 g Weight Units g kg mg See more Volume Units l Volume units req…" at bounding box center [403, 273] width 595 height 26
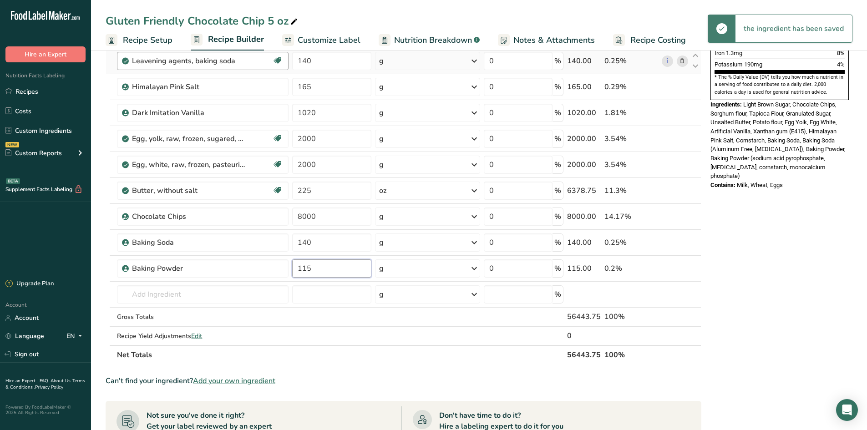
scroll to position [182, 0]
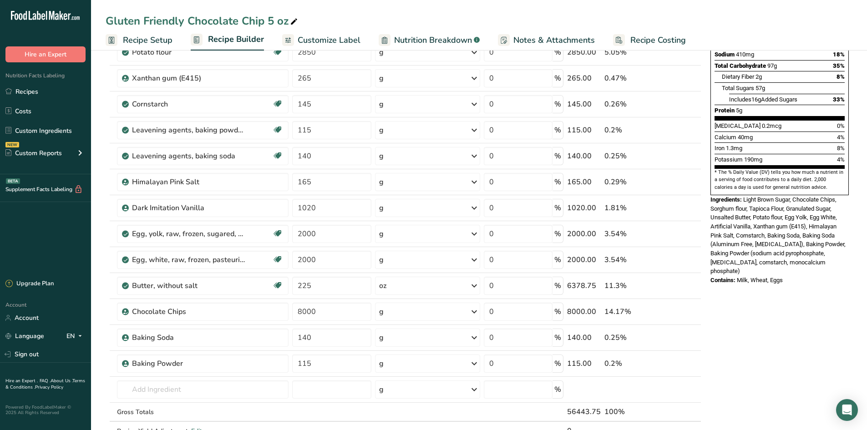
click at [742, 273] on div "Nutrition Facts 397 Servings Per Container Serving Size 142g Amount Per Serving…" at bounding box center [780, 87] width 146 height 414
click at [680, 128] on icon at bounding box center [682, 131] width 6 height 10
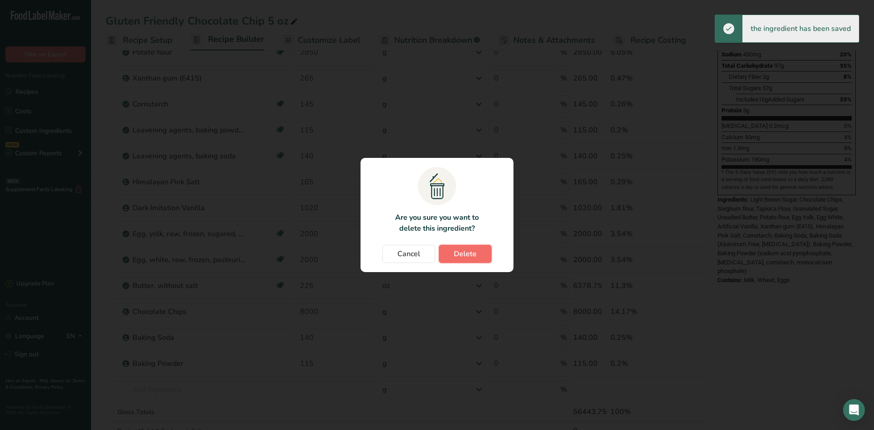
click at [469, 257] on span "Delete" at bounding box center [465, 254] width 23 height 11
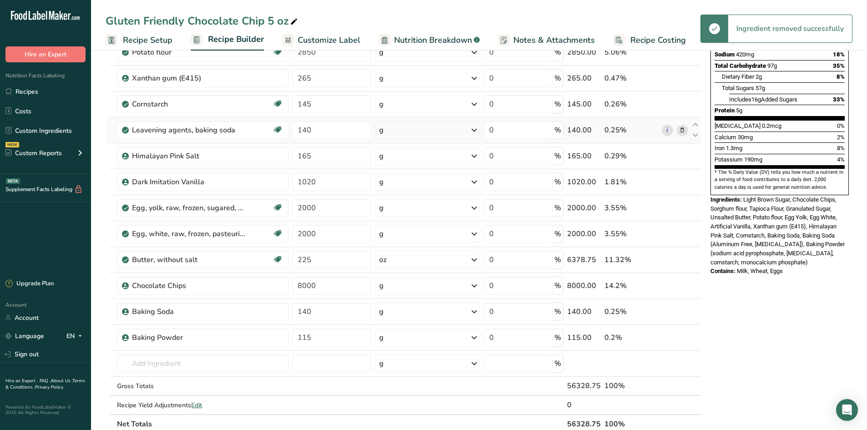
click at [687, 127] on span at bounding box center [682, 130] width 11 height 11
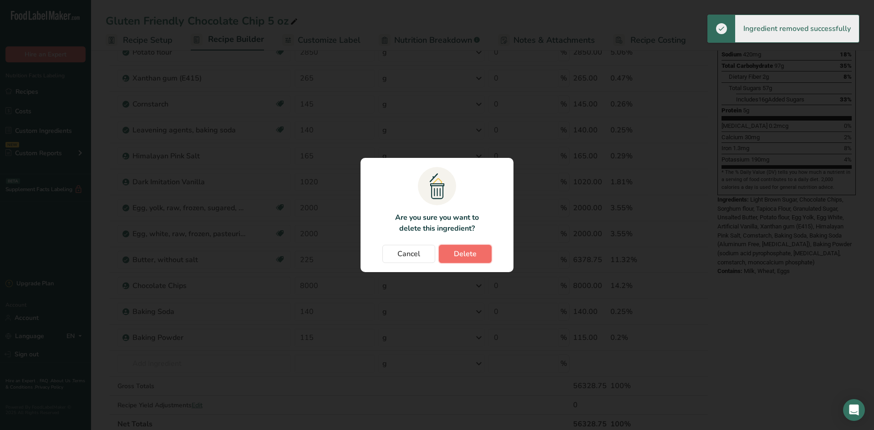
click at [479, 256] on button "Delete" at bounding box center [465, 254] width 53 height 18
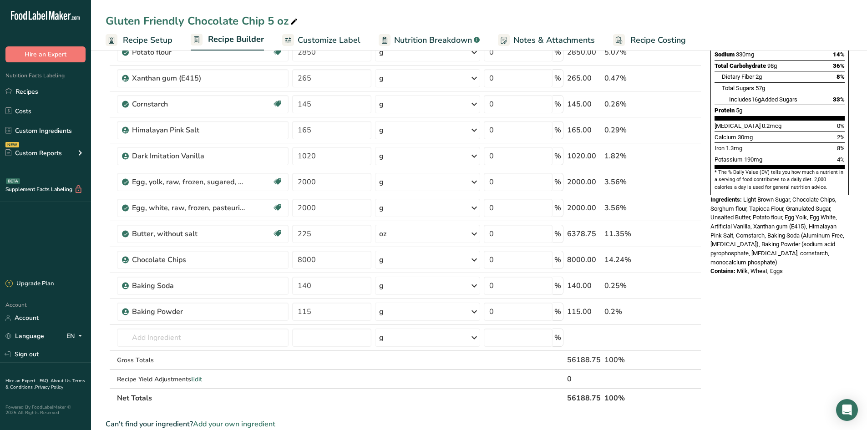
click at [862, 344] on section "Add Ingredients Manage Recipe Delete Recipe Duplicate Recipe Scale Recipe Save …" at bounding box center [479, 292] width 776 height 855
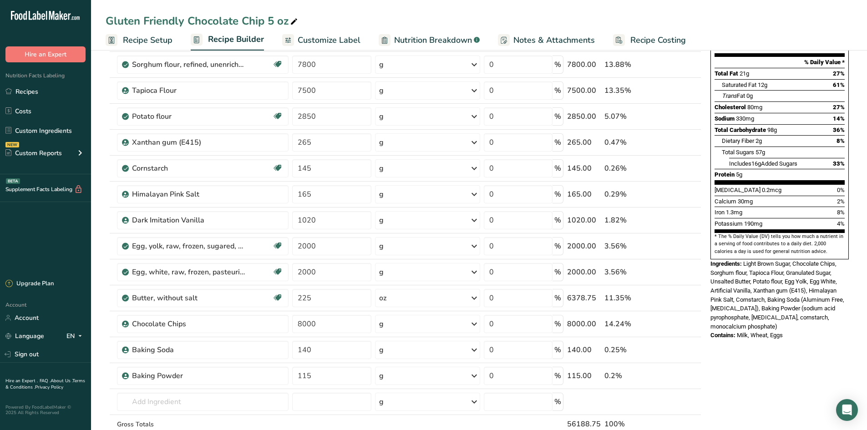
scroll to position [46, 0]
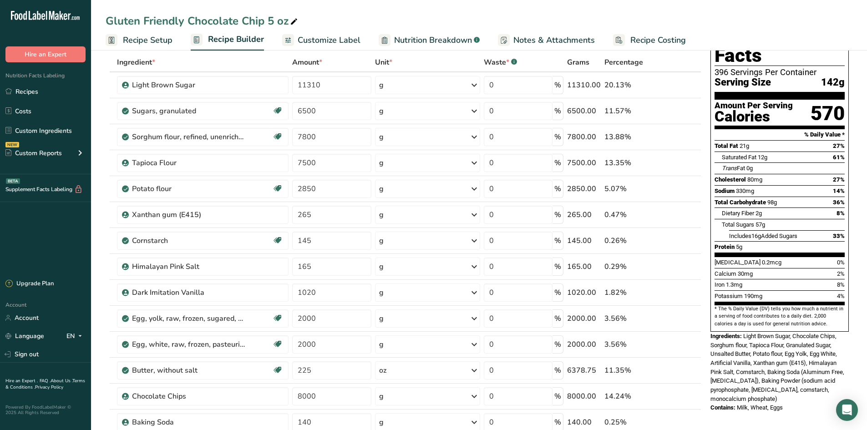
click at [43, 88] on link "Recipes" at bounding box center [45, 91] width 91 height 17
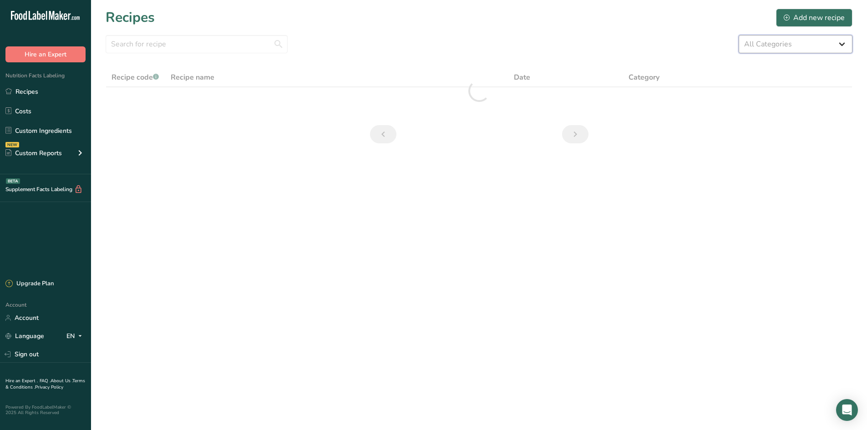
click at [835, 42] on select "All Categories 1.4 oz Mini Cookie 2.75 oz Cookies 3 oz Cookies (2025) 5 oz Cook…" at bounding box center [796, 44] width 114 height 18
click at [739, 35] on select "All Categories 1.4 oz Mini Cookie 2.75 oz Cookies 3 oz Cookies (2025) 5 oz Cook…" at bounding box center [796, 44] width 114 height 18
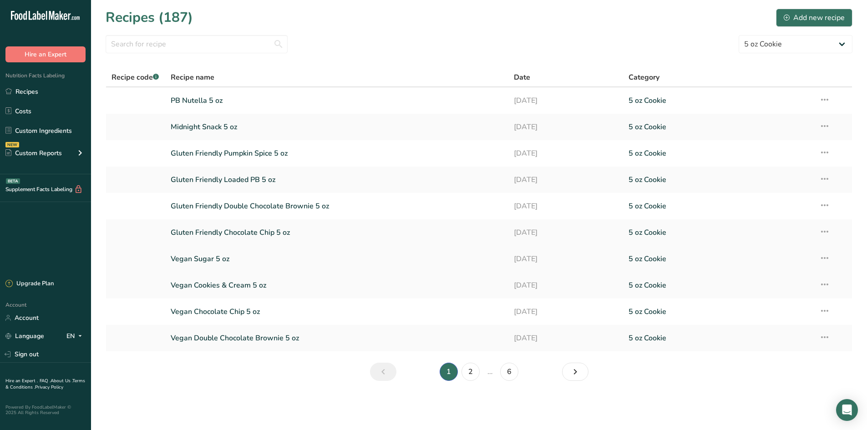
click at [255, 262] on link "Vegan Sugar 5 oz" at bounding box center [337, 259] width 333 height 19
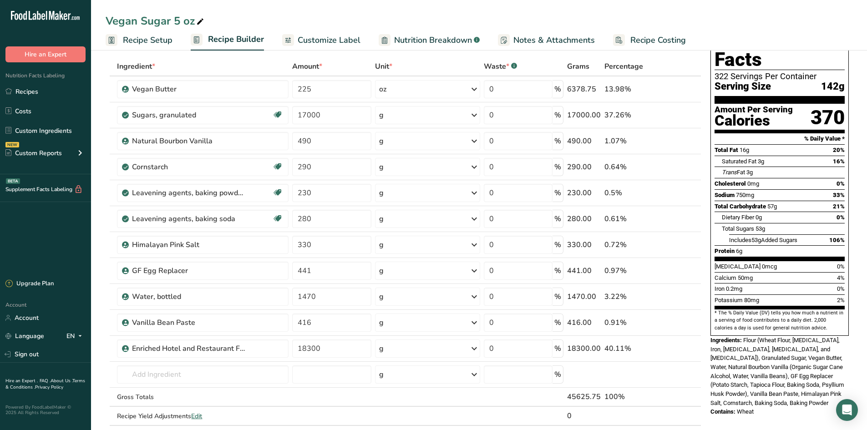
scroll to position [91, 0]
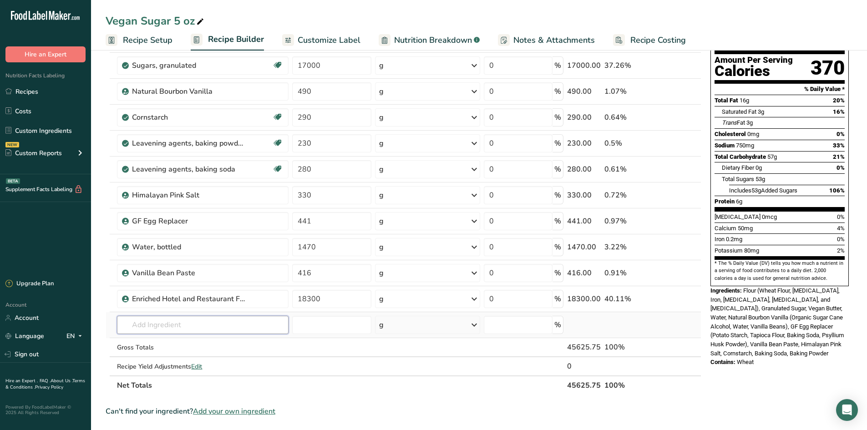
click at [154, 322] on input "text" at bounding box center [203, 325] width 172 height 18
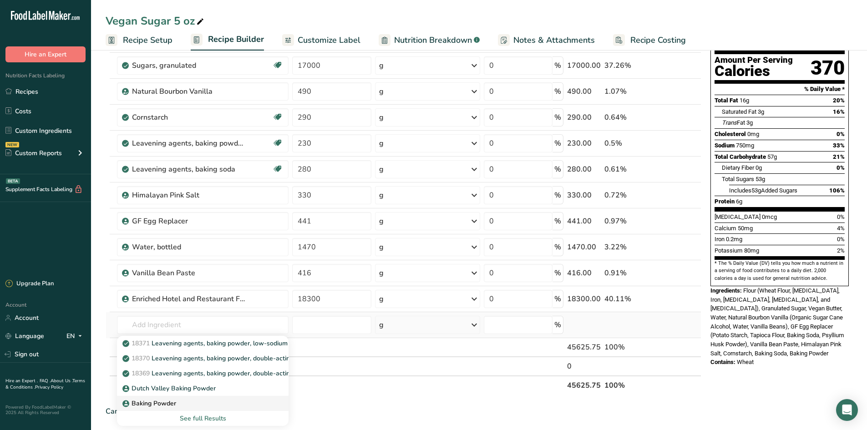
click at [183, 404] on div "Baking Powder" at bounding box center [195, 404] width 143 height 10
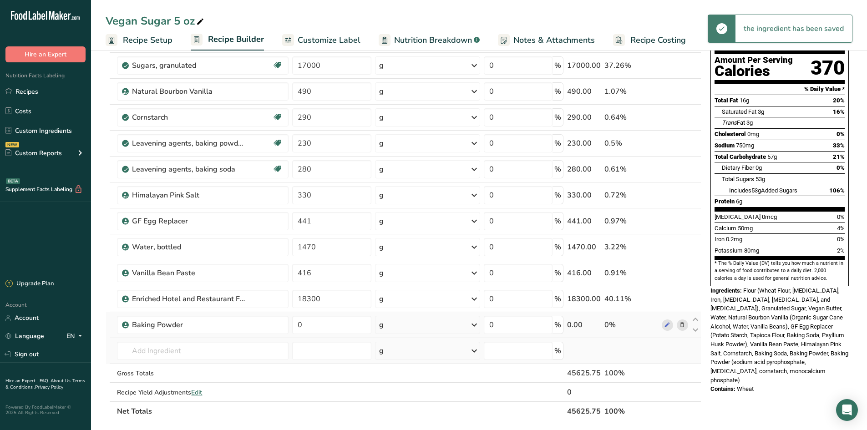
click at [171, 340] on td "18371 Leavening agents, baking powder, low-sodium 18370 Leavening agents, bakin…" at bounding box center [202, 351] width 175 height 26
click at [171, 359] on input "text" at bounding box center [203, 351] width 172 height 18
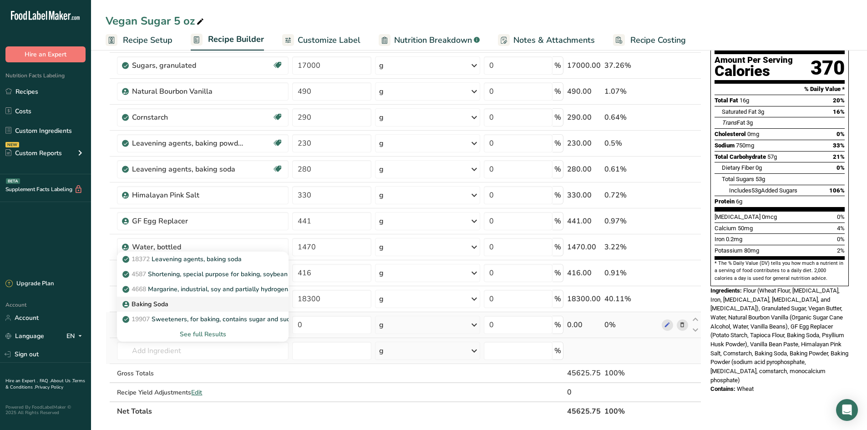
click at [175, 308] on div "Baking Soda" at bounding box center [195, 305] width 143 height 10
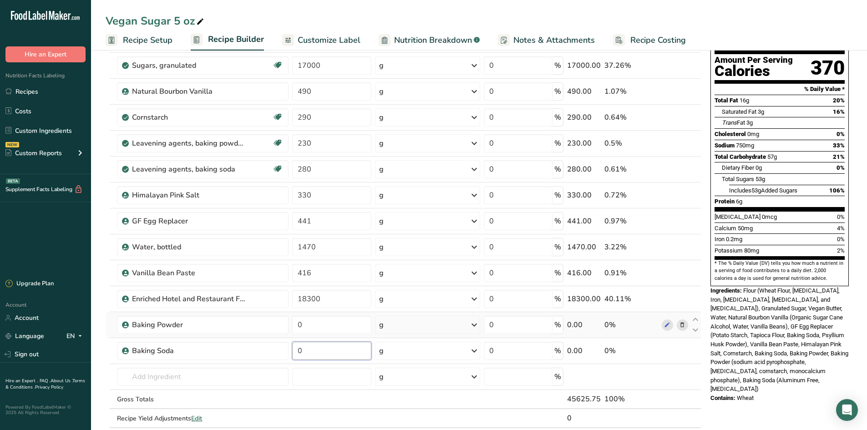
drag, startPoint x: 310, startPoint y: 344, endPoint x: 272, endPoint y: 339, distance: 37.6
click at [275, 347] on tr "Baking Soda 0 g Weight Units g kg mg See more Volume Units l Volume units requi…" at bounding box center [403, 351] width 595 height 26
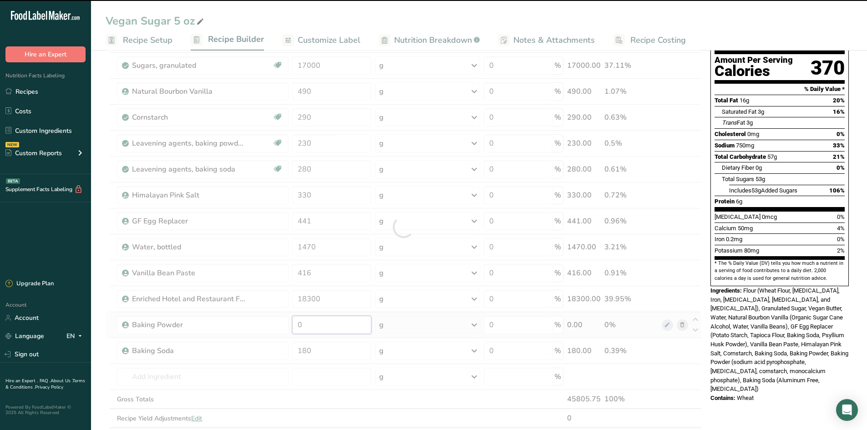
click at [314, 328] on div "Ingredient * Amount * Unit * Waste * .a-a{fill:#347362;}.b-a{fill:#fff;} Grams …" at bounding box center [404, 227] width 596 height 440
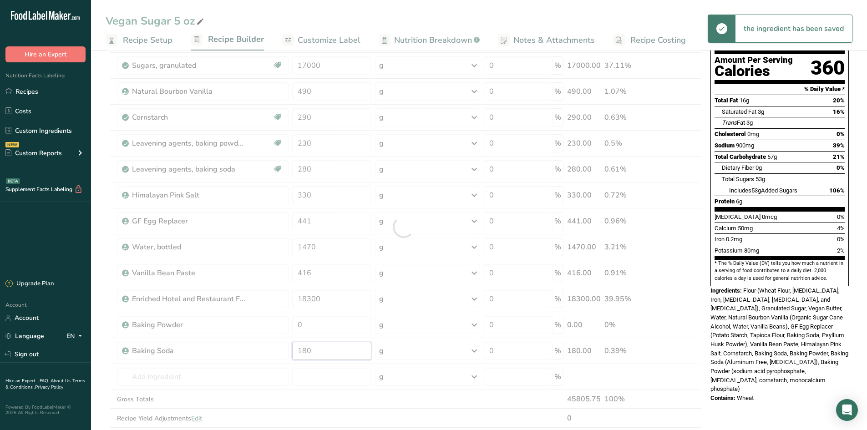
drag, startPoint x: 320, startPoint y: 350, endPoint x: 286, endPoint y: 349, distance: 33.7
click at [287, 350] on div "Ingredient * Amount * Unit * Waste * .a-a{fill:#347362;}.b-a{fill:#fff;} Grams …" at bounding box center [404, 227] width 596 height 440
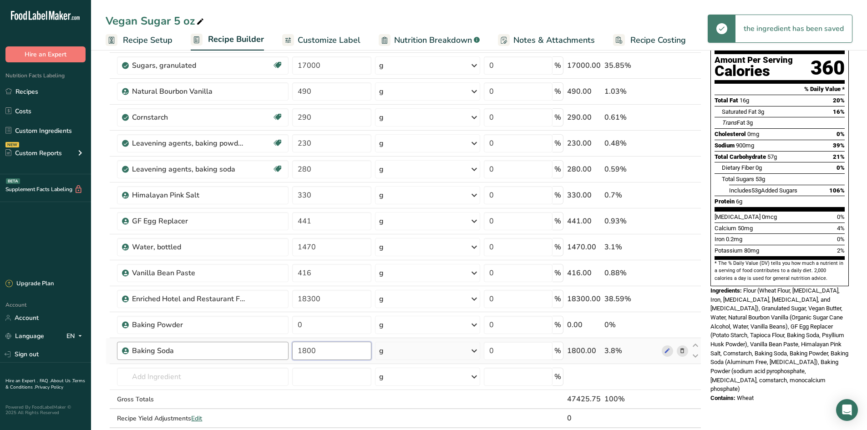
drag, startPoint x: 332, startPoint y: 354, endPoint x: 274, endPoint y: 347, distance: 58.7
click at [274, 347] on tr "Baking Soda 1800 g Weight Units g kg mg See more Volume Units l Volume units re…" at bounding box center [403, 351] width 595 height 26
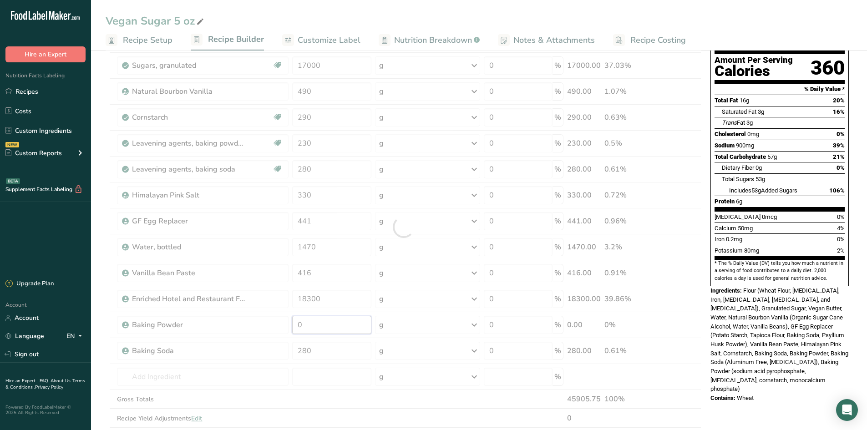
drag, startPoint x: 309, startPoint y: 329, endPoint x: 276, endPoint y: 315, distance: 35.1
click at [276, 315] on div "Ingredient * Amount * Unit * Waste * .a-a{fill:#347362;}.b-a{fill:#fff;} Grams …" at bounding box center [404, 227] width 596 height 440
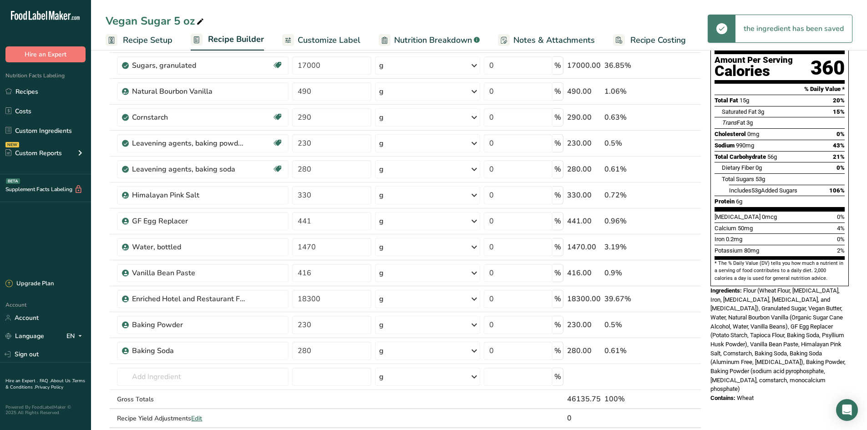
click at [98, 167] on section "Add Ingredients Manage Recipe Delete Recipe Duplicate Recipe Scale Recipe Save …" at bounding box center [479, 357] width 776 height 803
click at [680, 169] on icon at bounding box center [682, 170] width 6 height 10
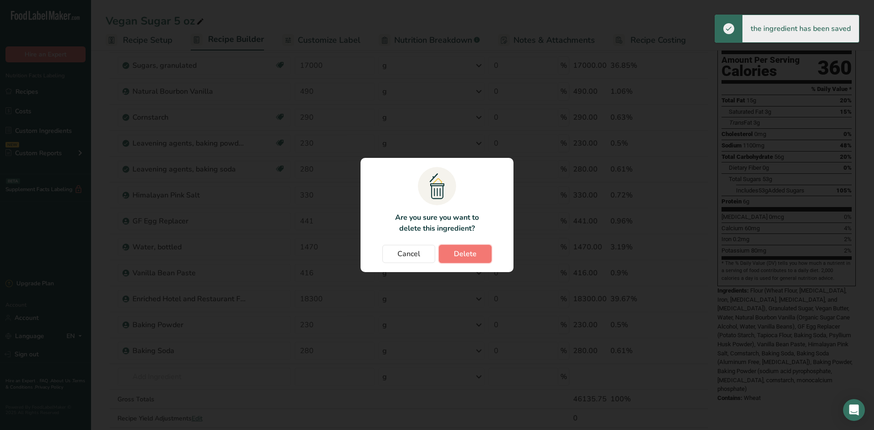
drag, startPoint x: 459, startPoint y: 262, endPoint x: 454, endPoint y: 253, distance: 10.8
click at [459, 262] on button "Delete" at bounding box center [465, 254] width 53 height 18
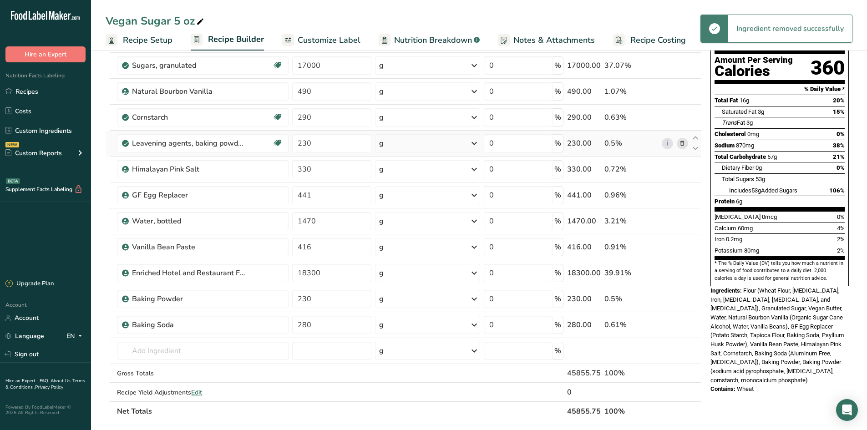
click at [686, 144] on icon at bounding box center [682, 144] width 6 height 10
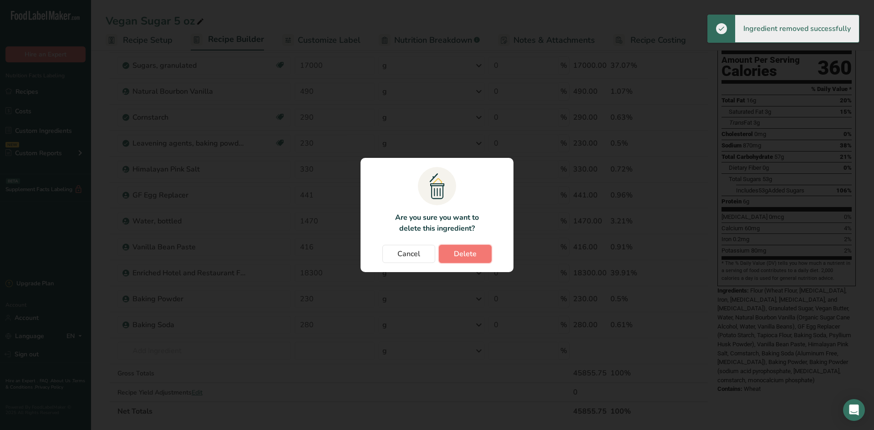
click at [479, 248] on button "Delete" at bounding box center [465, 254] width 53 height 18
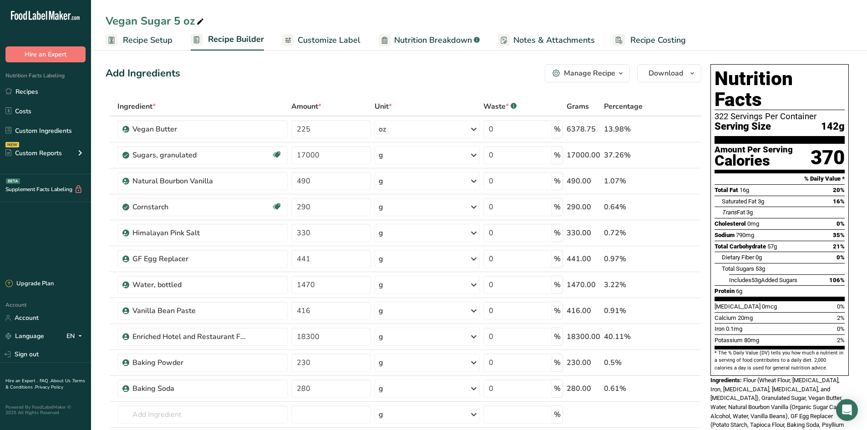
scroll to position [0, 0]
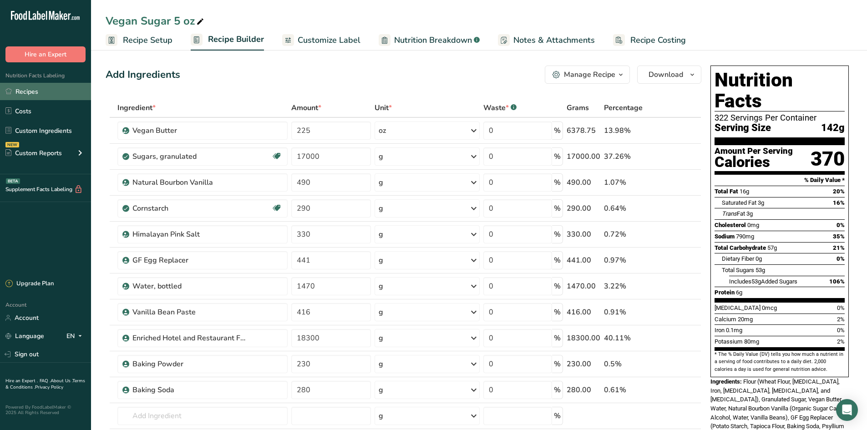
click at [35, 93] on link "Recipes" at bounding box center [45, 91] width 91 height 17
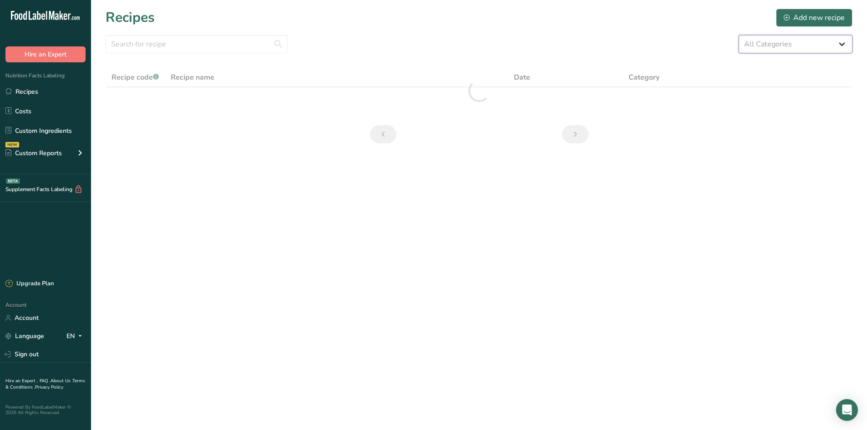
click at [817, 37] on select "All Categories 1.4 oz Mini Cookie 2.75 oz Cookies 3 oz Cookies (2025) 5 oz Cook…" at bounding box center [796, 44] width 114 height 18
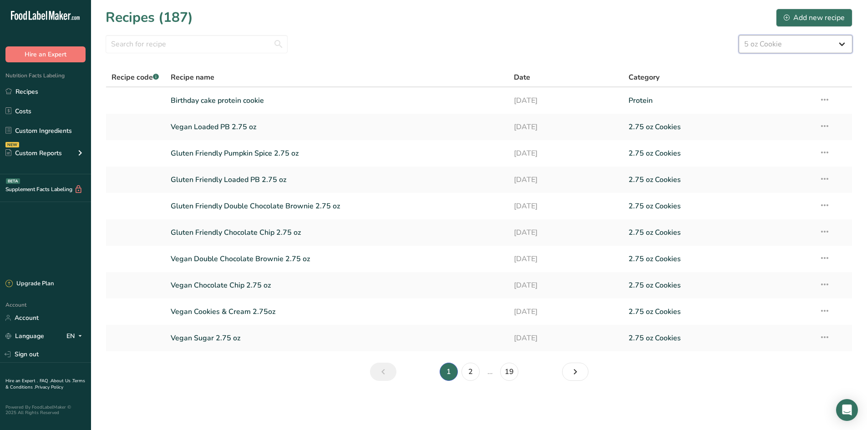
click at [739, 35] on select "All Categories 1.4 oz Mini Cookie 2.75 oz Cookies 3 oz Cookies (2025) 5 oz Cook…" at bounding box center [796, 44] width 114 height 18
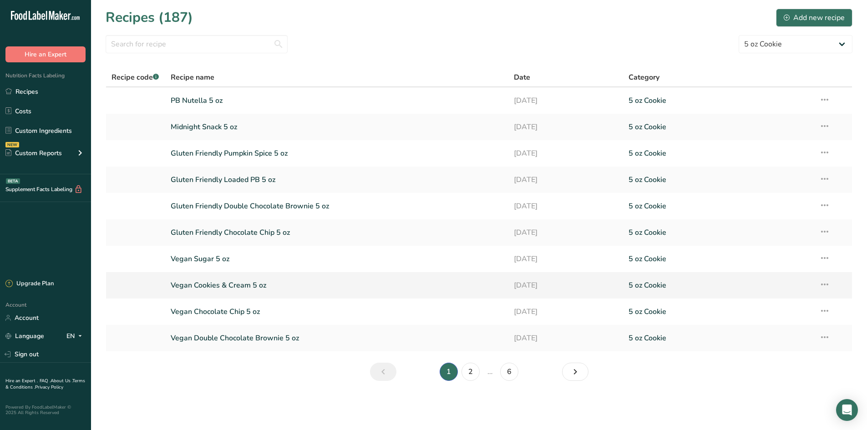
click at [230, 280] on link "Vegan Cookies & Cream 5 oz" at bounding box center [337, 285] width 333 height 19
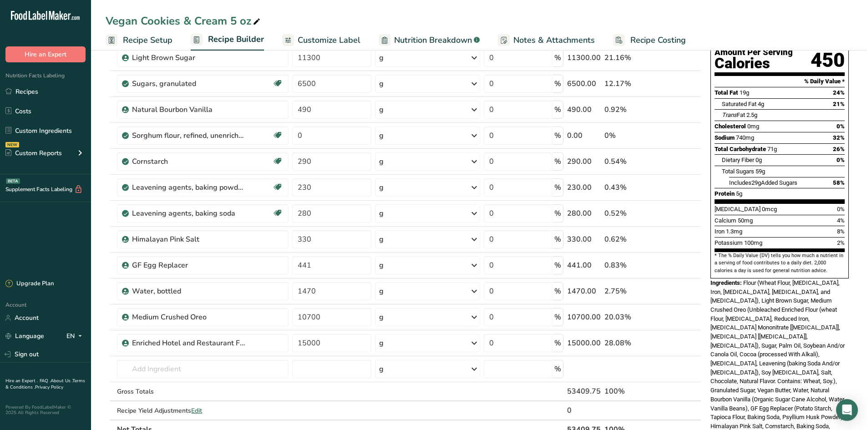
scroll to position [91, 0]
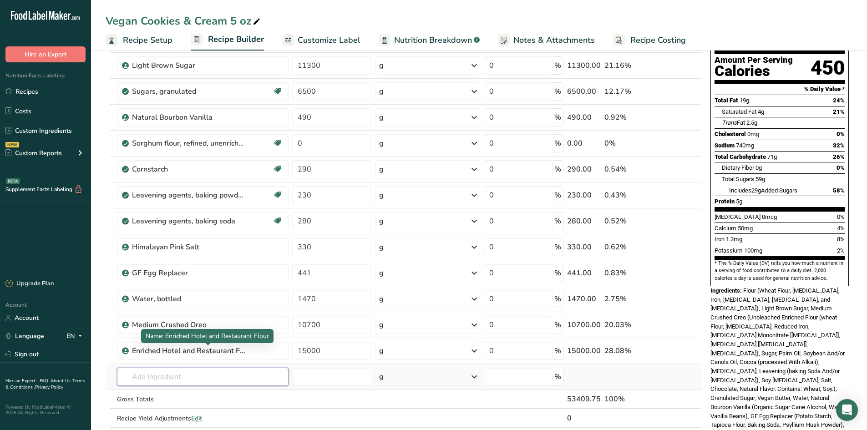
click at [151, 378] on input "text" at bounding box center [203, 377] width 172 height 18
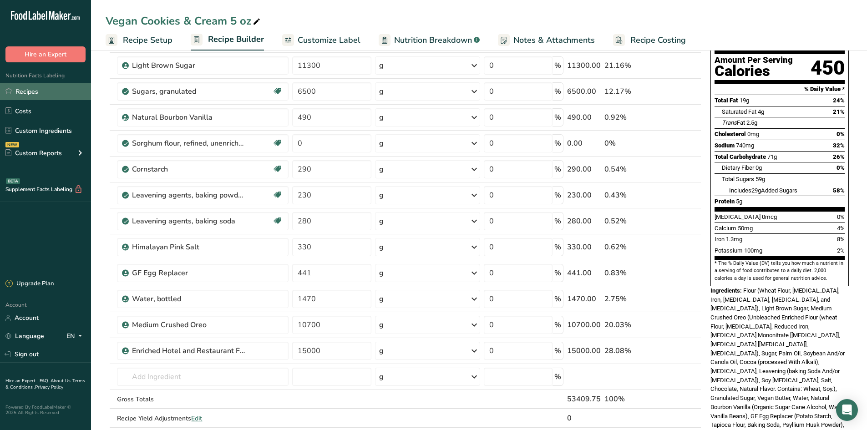
click at [56, 85] on link "Recipes" at bounding box center [45, 91] width 91 height 17
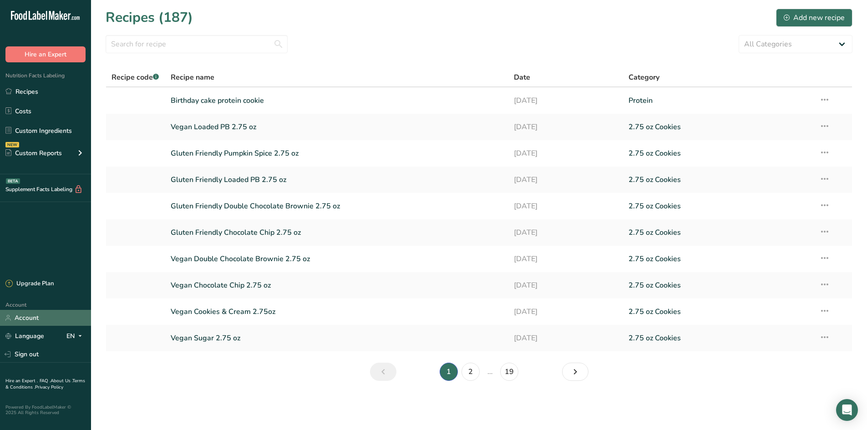
click at [38, 320] on link "Account" at bounding box center [45, 318] width 91 height 16
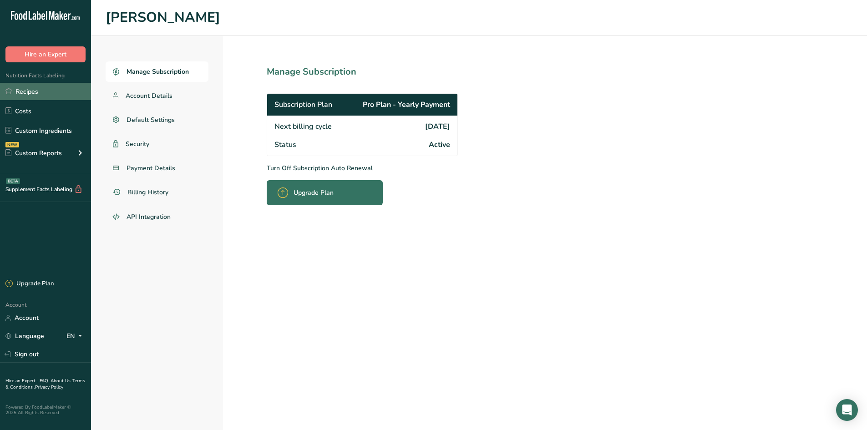
click at [45, 93] on link "Recipes" at bounding box center [45, 91] width 91 height 17
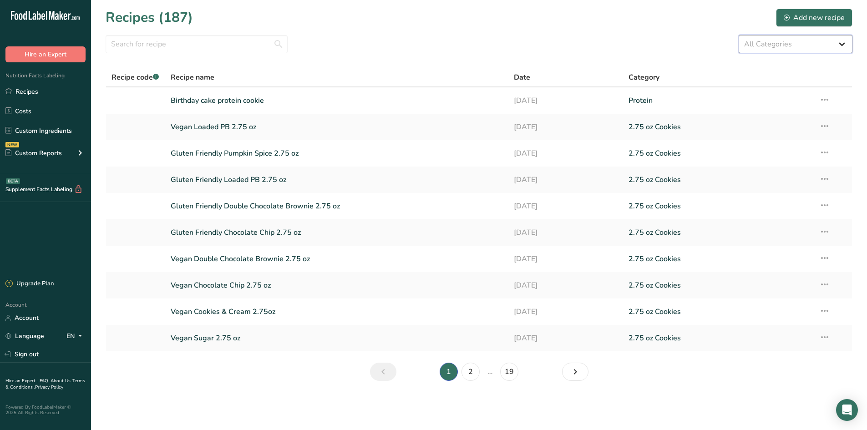
click at [792, 45] on select "All Categories 1.4 oz Mini Cookie 2.75 oz Cookies 3 oz Cookies (2025) 5 oz Cook…" at bounding box center [796, 44] width 114 height 18
click at [739, 35] on select "All Categories 1.4 oz Mini Cookie 2.75 oz Cookies 3 oz Cookies (2025) 5 oz Cook…" at bounding box center [796, 44] width 114 height 18
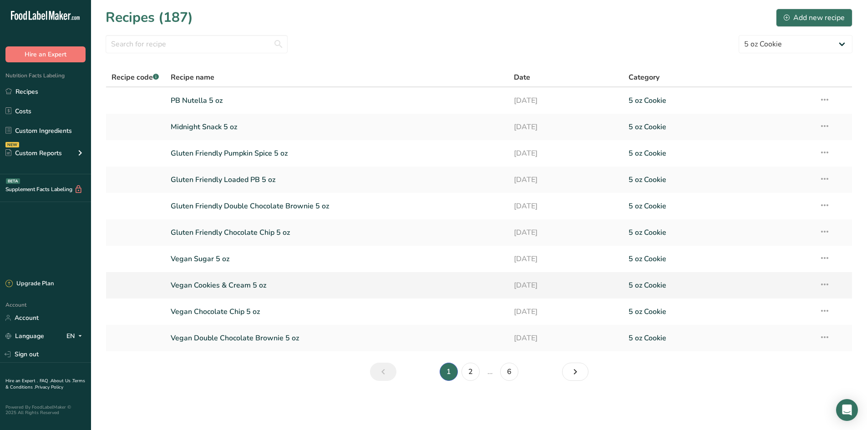
click at [260, 295] on link "Vegan Cookies & Cream 5 oz" at bounding box center [337, 285] width 333 height 19
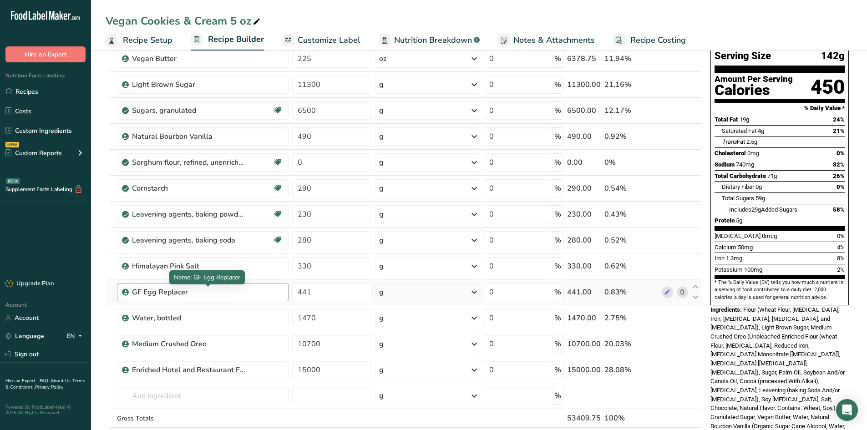
scroll to position [91, 0]
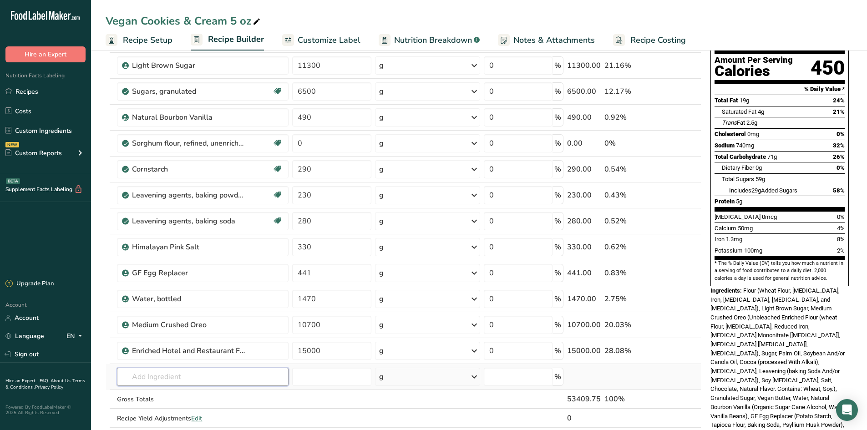
click at [200, 381] on input "text" at bounding box center [203, 377] width 172 height 18
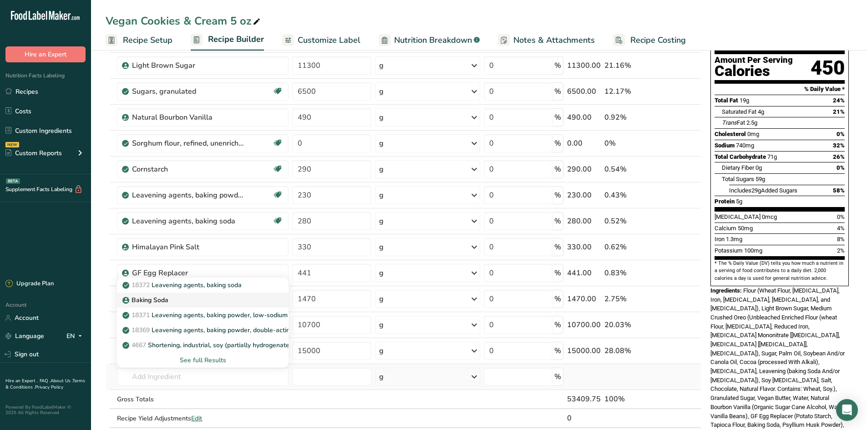
click at [147, 301] on p "Baking Soda" at bounding box center [146, 301] width 44 height 10
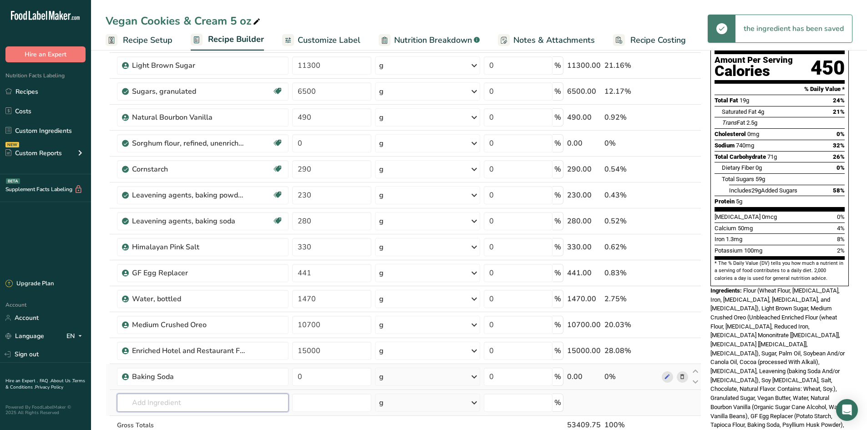
click at [179, 408] on input "text" at bounding box center [203, 403] width 172 height 18
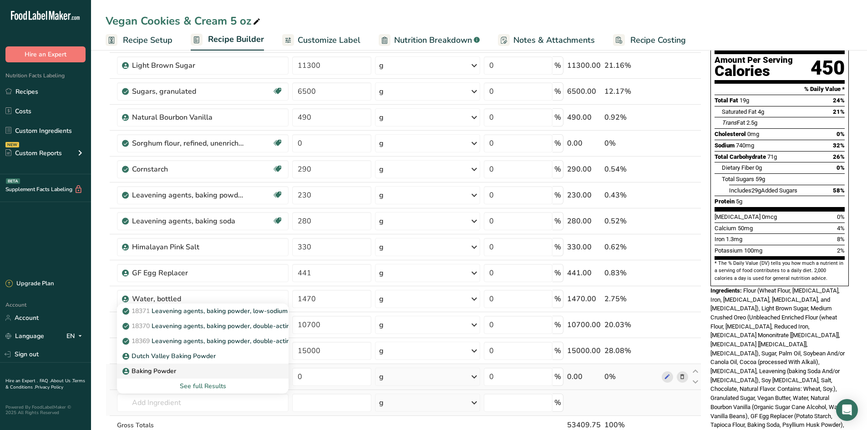
click at [169, 369] on p "Baking Powder" at bounding box center [150, 372] width 52 height 10
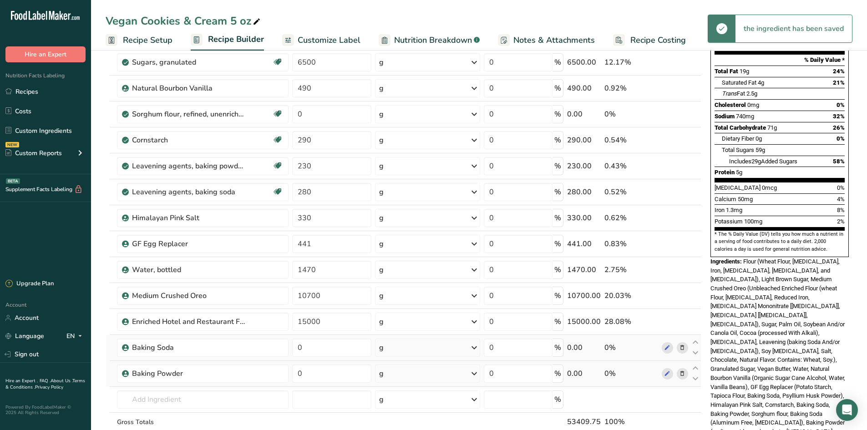
scroll to position [137, 0]
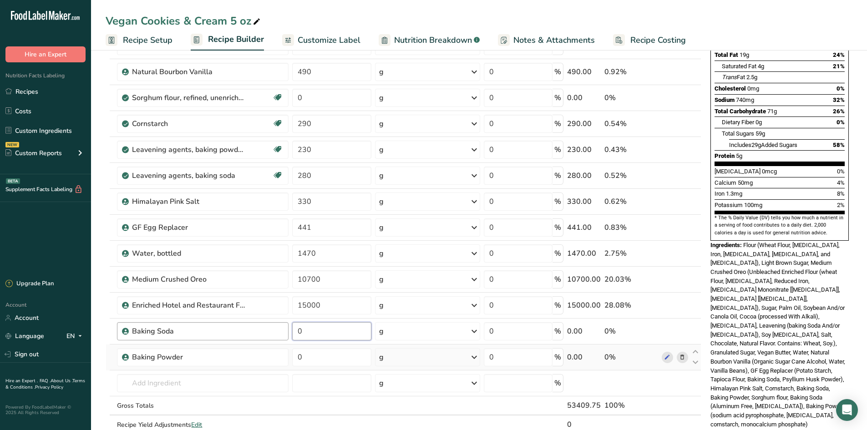
drag, startPoint x: 314, startPoint y: 324, endPoint x: 277, endPoint y: 325, distance: 36.9
click at [277, 325] on tr "Baking Soda 0 g Weight Units g kg mg See more Volume Units l Volume units requi…" at bounding box center [403, 332] width 595 height 26
click at [321, 356] on div "Ingredient * Amount * Unit * Waste * .a-a{fill:#347362;}.b-a{fill:#fff;} Grams …" at bounding box center [404, 208] width 596 height 492
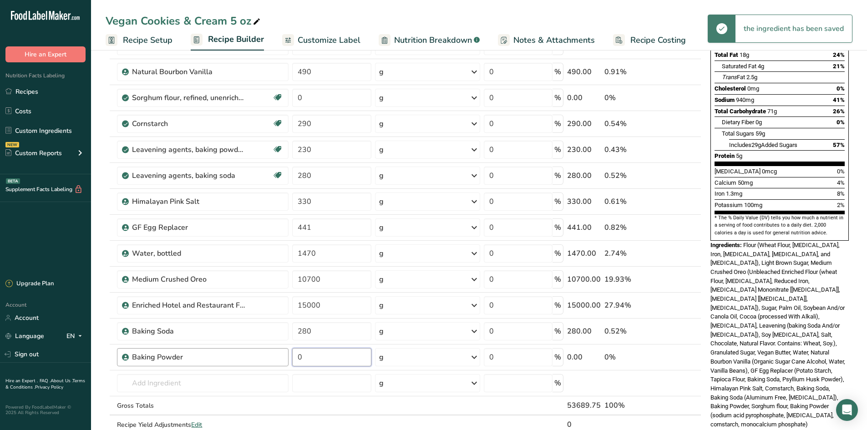
drag, startPoint x: 298, startPoint y: 354, endPoint x: 261, endPoint y: 355, distance: 36.9
click at [261, 355] on tr "Baking Powder 0 g Weight Units g kg mg See more Volume Units l Volume units req…" at bounding box center [403, 358] width 595 height 26
click at [357, 406] on div "Ingredient * Amount * Unit * Waste * .a-a{fill:#347362;}.b-a{fill:#fff;} Grams …" at bounding box center [404, 208] width 596 height 492
click at [683, 176] on icon at bounding box center [682, 176] width 6 height 10
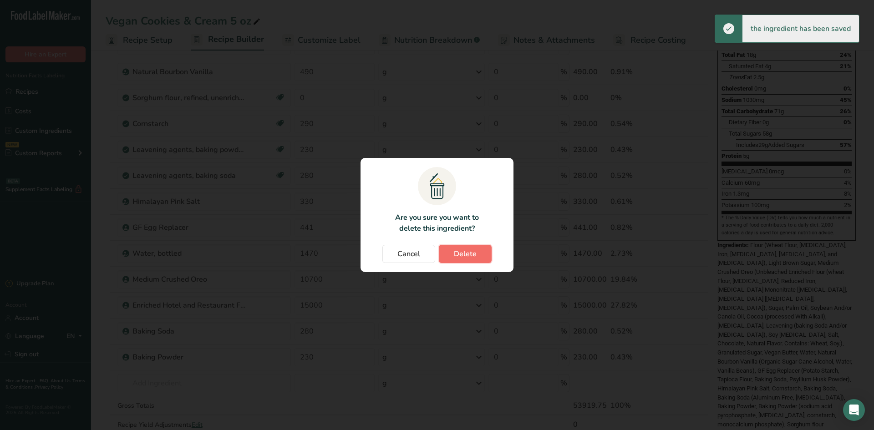
click at [468, 252] on span "Delete" at bounding box center [465, 254] width 23 height 11
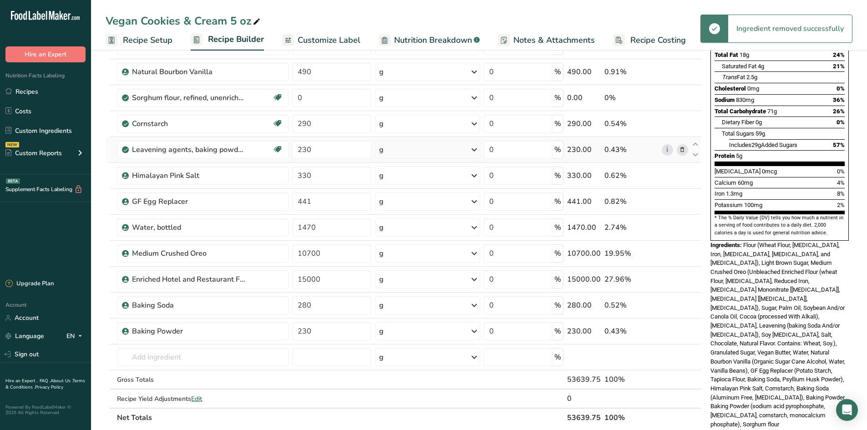
click at [682, 151] on icon at bounding box center [682, 150] width 6 height 10
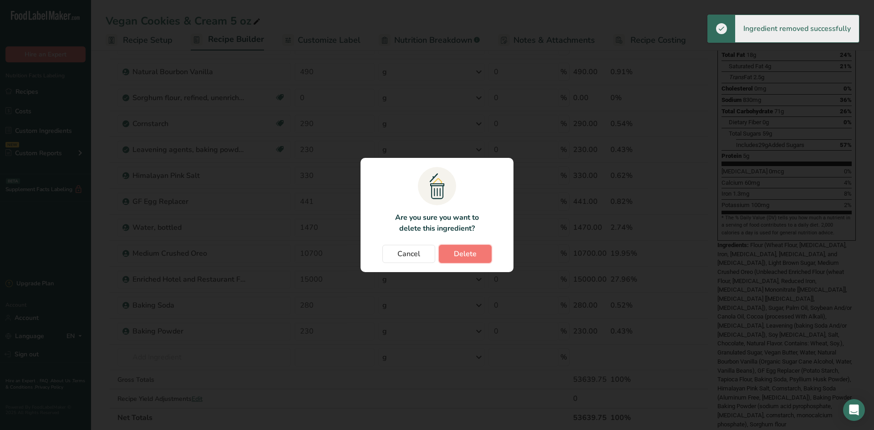
click at [464, 255] on span "Delete" at bounding box center [465, 254] width 23 height 11
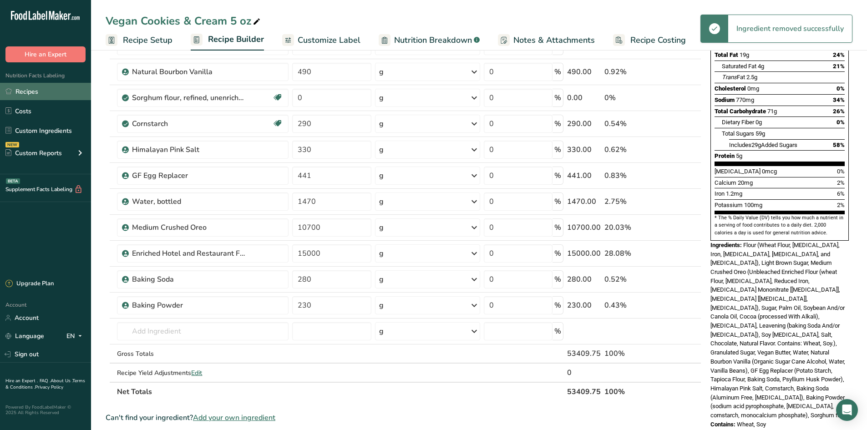
click at [40, 89] on link "Recipes" at bounding box center [45, 91] width 91 height 17
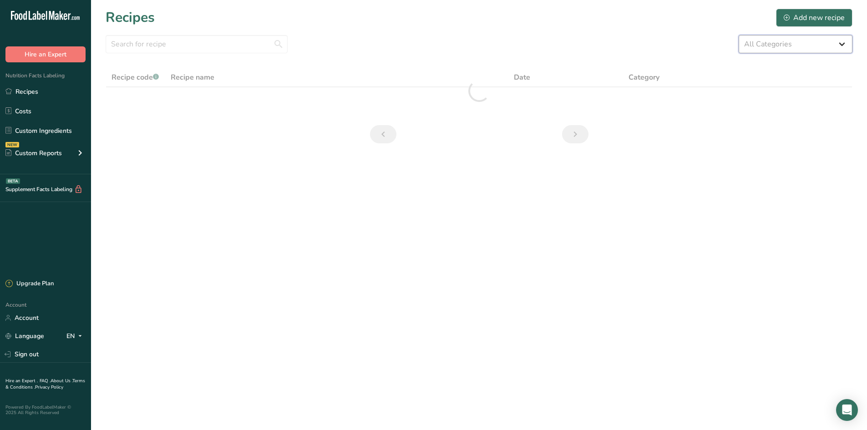
click at [782, 40] on select "All Categories 1.4 oz Mini Cookie 2.75 oz Cookies 3 oz Cookies (2025) 5 oz Cook…" at bounding box center [796, 44] width 114 height 18
click at [739, 35] on select "All Categories 1.4 oz Mini Cookie 2.75 oz Cookies 3 oz Cookies (2025) 5 oz Cook…" at bounding box center [796, 44] width 114 height 18
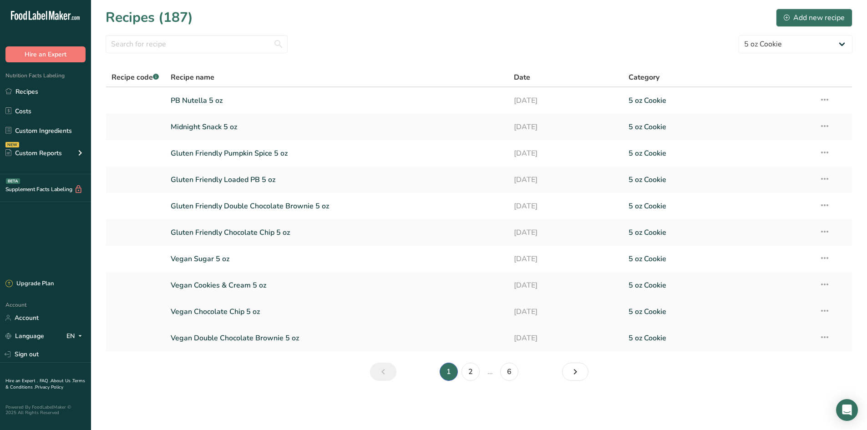
click at [245, 308] on link "Vegan Chocolate Chip 5 oz" at bounding box center [337, 311] width 333 height 19
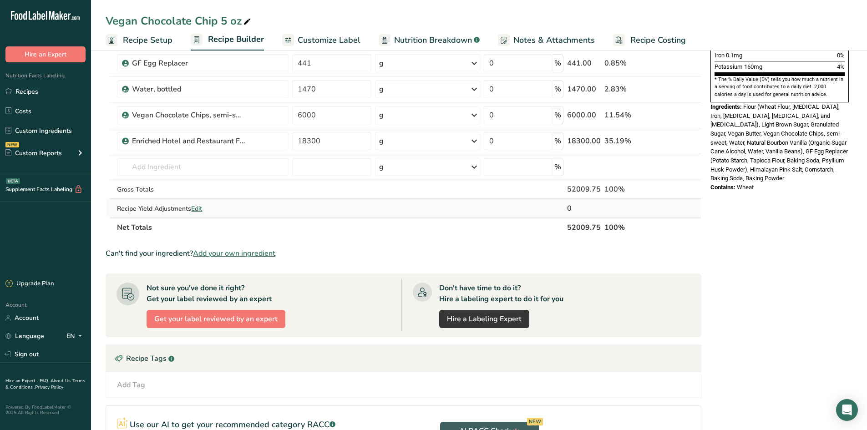
scroll to position [273, 0]
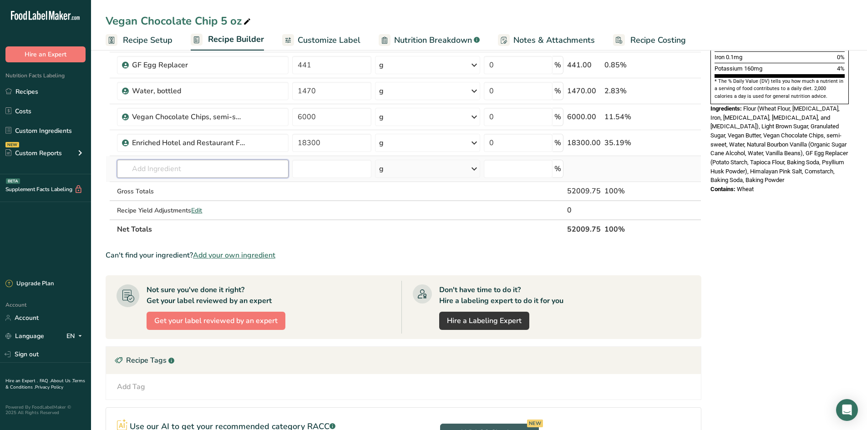
click at [173, 170] on input "text" at bounding box center [203, 169] width 172 height 18
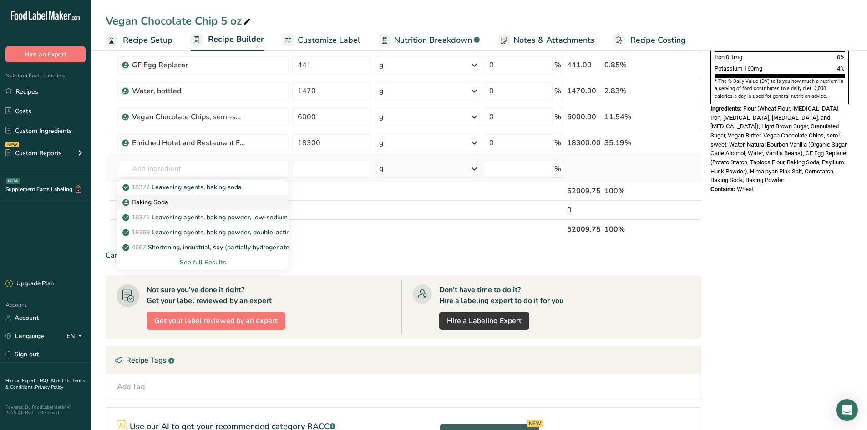
click at [179, 206] on div "Baking Soda" at bounding box center [195, 203] width 143 height 10
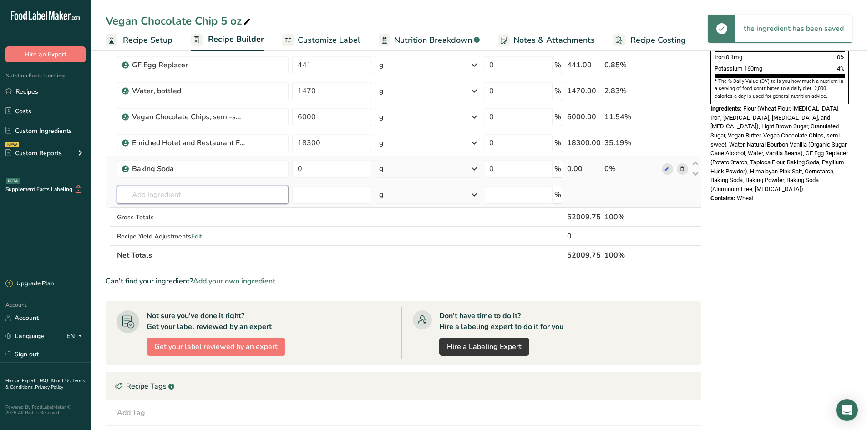
click at [161, 198] on input "text" at bounding box center [203, 195] width 172 height 18
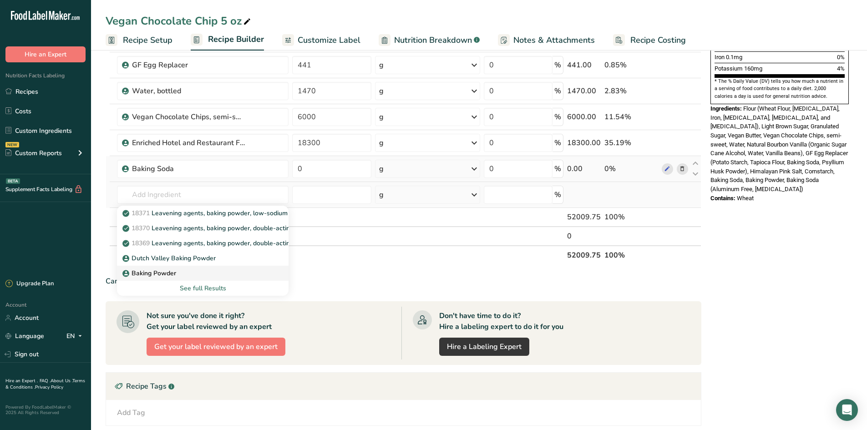
click at [168, 267] on link "Baking Powder" at bounding box center [203, 273] width 172 height 15
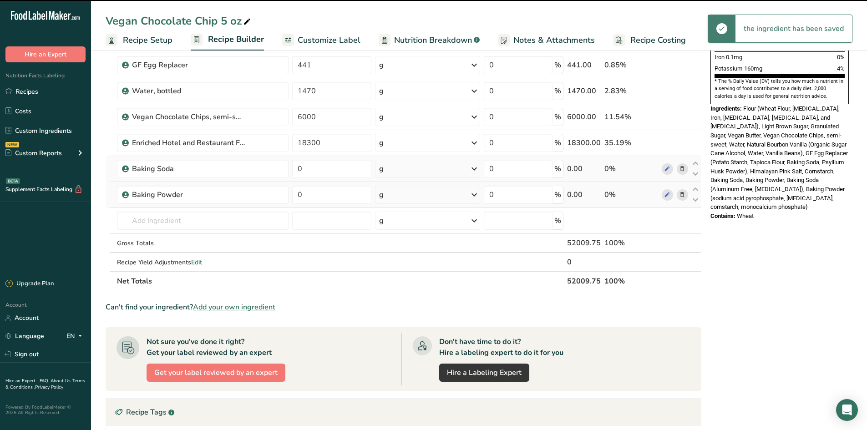
scroll to position [137, 0]
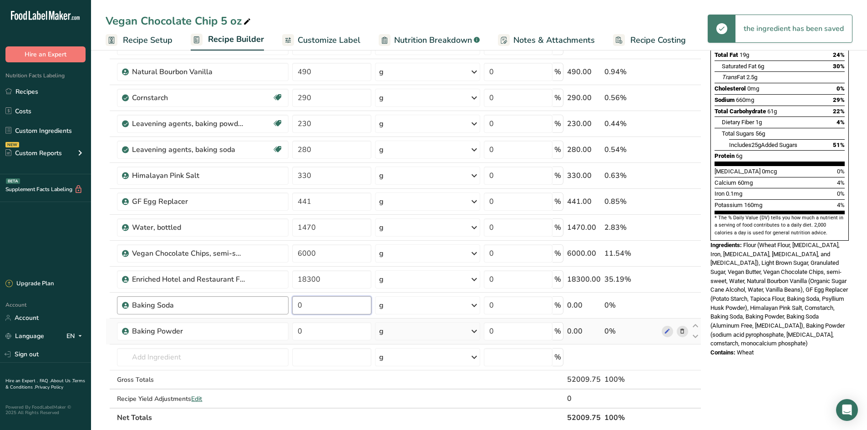
drag, startPoint x: 329, startPoint y: 314, endPoint x: 271, endPoint y: 308, distance: 58.1
click at [271, 309] on tr "Baking Soda 0 g Weight Units g kg mg See more Volume Units l Volume units requi…" at bounding box center [403, 306] width 595 height 26
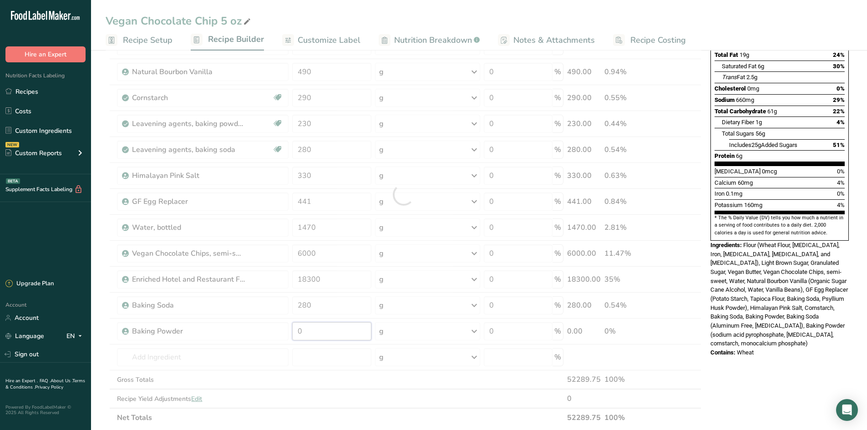
drag, startPoint x: 330, startPoint y: 336, endPoint x: 285, endPoint y: 332, distance: 44.8
click at [285, 332] on div "Ingredient * Amount * Unit * Waste * .a-a{fill:#347362;}.b-a{fill:#fff;} Grams …" at bounding box center [404, 195] width 596 height 466
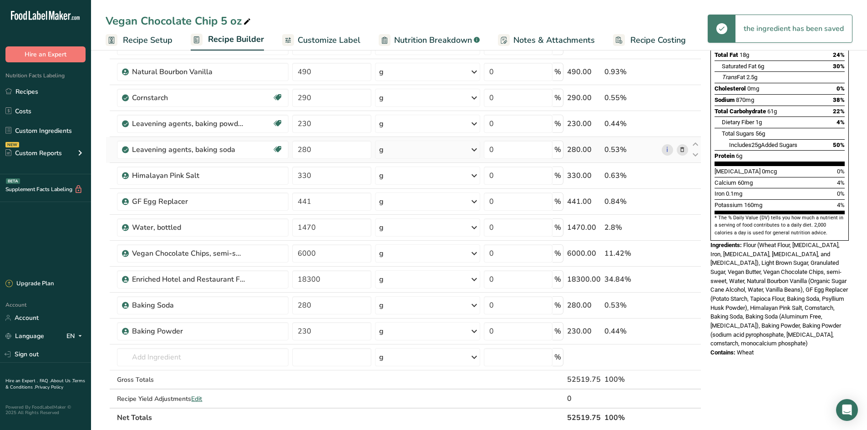
click at [109, 144] on div "Ingredient * Amount * Unit * Waste * .a-a{fill:#347362;}.b-a{fill:#fff;} Grams …" at bounding box center [404, 195] width 596 height 466
click at [679, 153] on span at bounding box center [682, 149] width 11 height 11
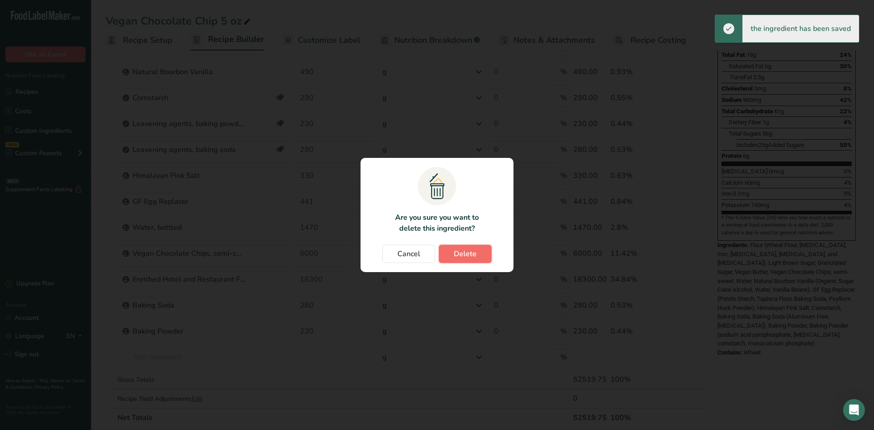
click at [489, 248] on button "Delete" at bounding box center [465, 254] width 53 height 18
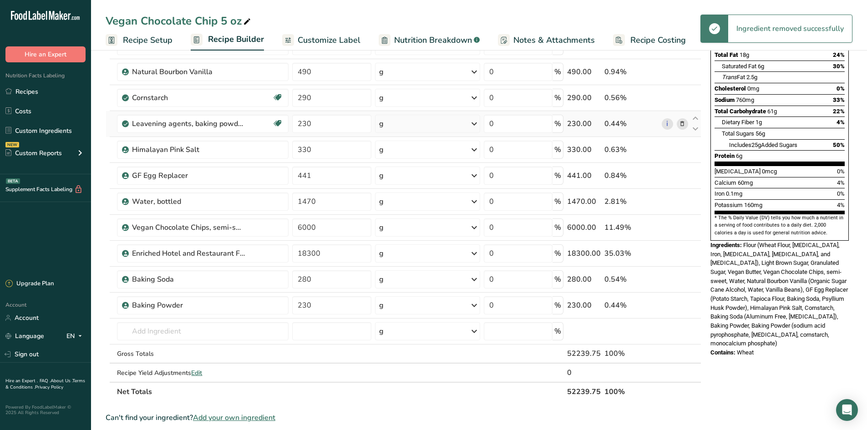
click at [686, 124] on span at bounding box center [682, 123] width 11 height 11
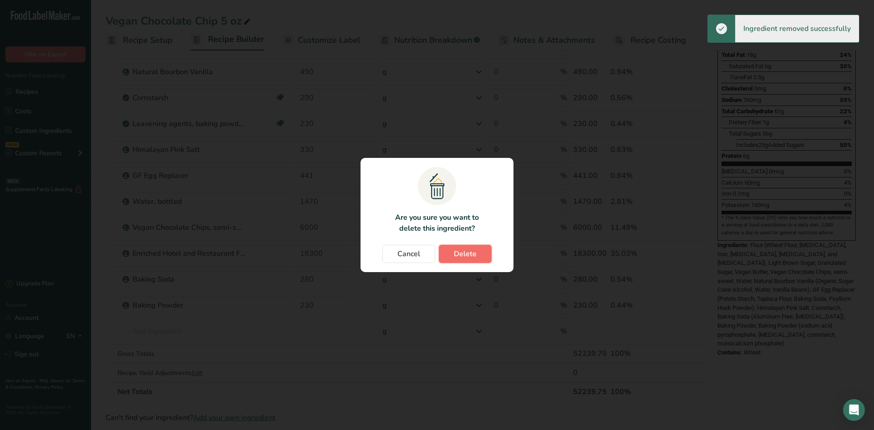
click at [459, 248] on button "Delete" at bounding box center [465, 254] width 53 height 18
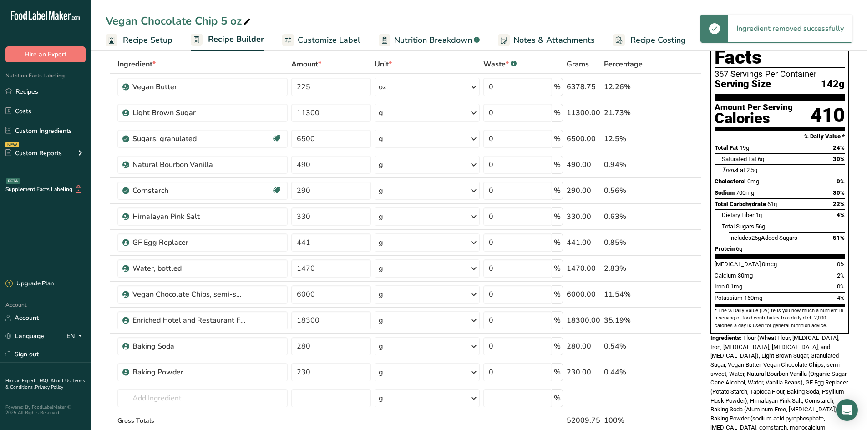
scroll to position [0, 0]
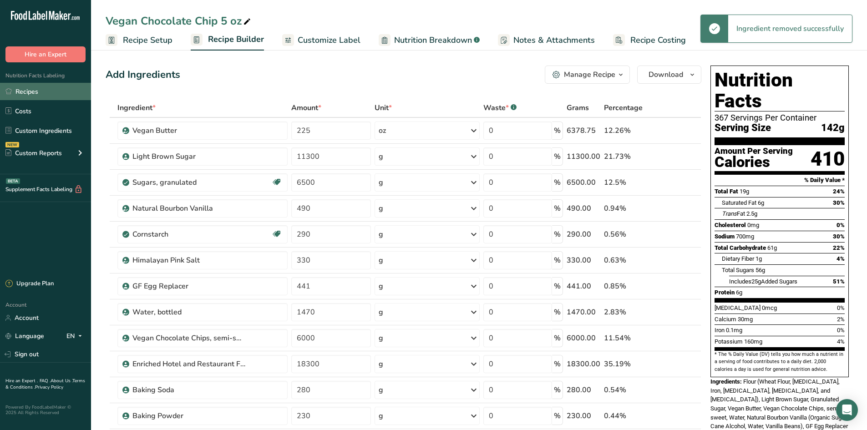
click at [31, 90] on link "Recipes" at bounding box center [45, 91] width 91 height 17
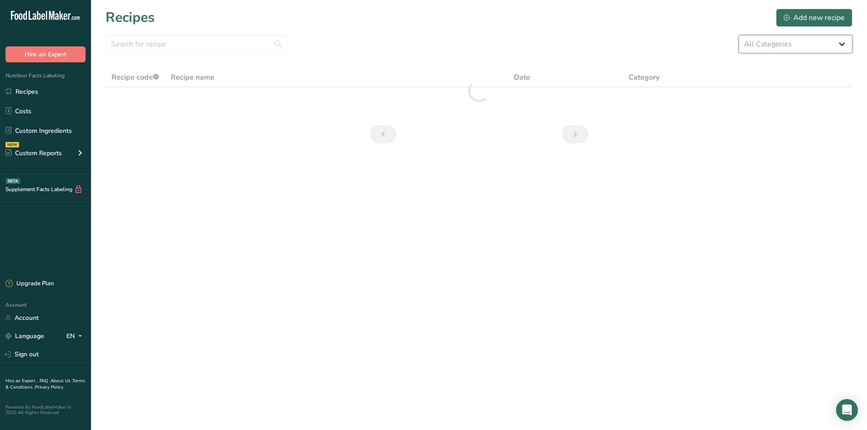
click at [811, 51] on select "All Categories 1.4 oz Mini Cookie 2.75 oz Cookies 3 oz Cookies (2025) 5 oz Cook…" at bounding box center [796, 44] width 114 height 18
click at [739, 35] on select "All Categories 1.4 oz Mini Cookie 2.75 oz Cookies 3 oz Cookies (2025) 5 oz Cook…" at bounding box center [796, 44] width 114 height 18
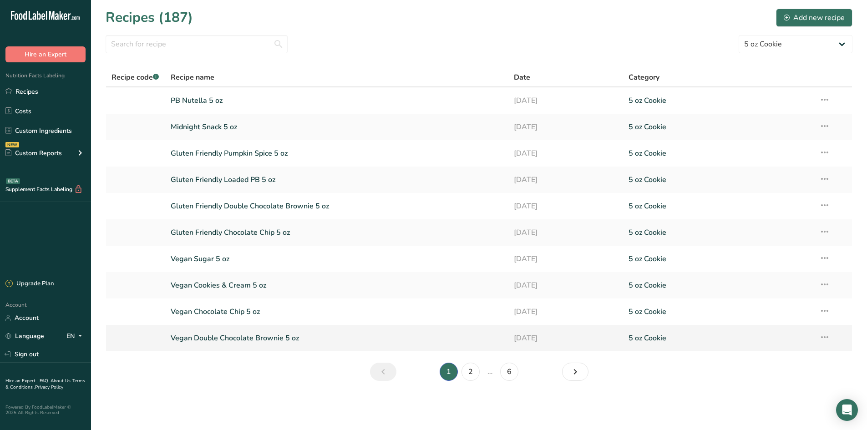
click at [224, 341] on link "Vegan Double Chocolate Brownie 5 oz" at bounding box center [337, 338] width 333 height 19
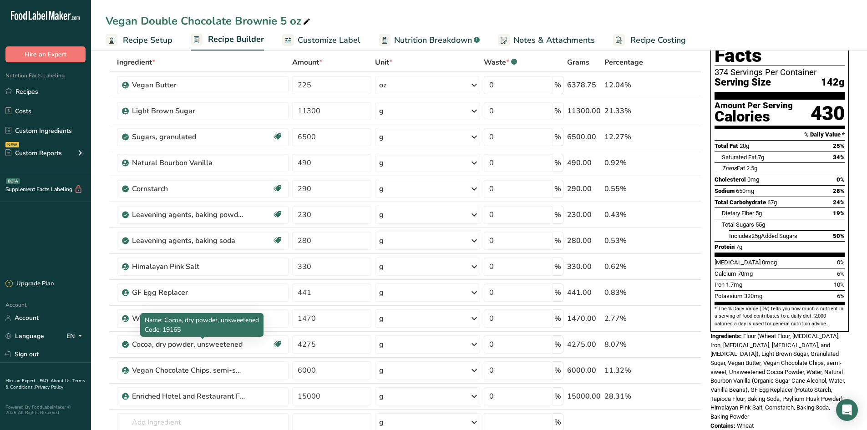
scroll to position [182, 0]
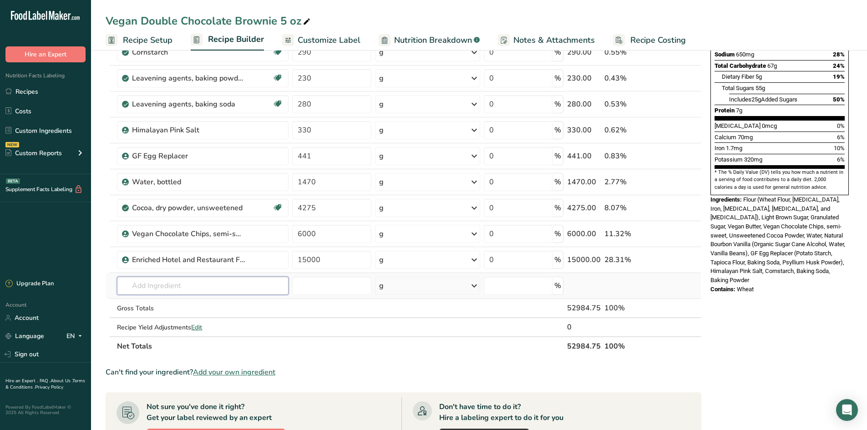
click at [167, 285] on input "text" at bounding box center [203, 286] width 172 height 18
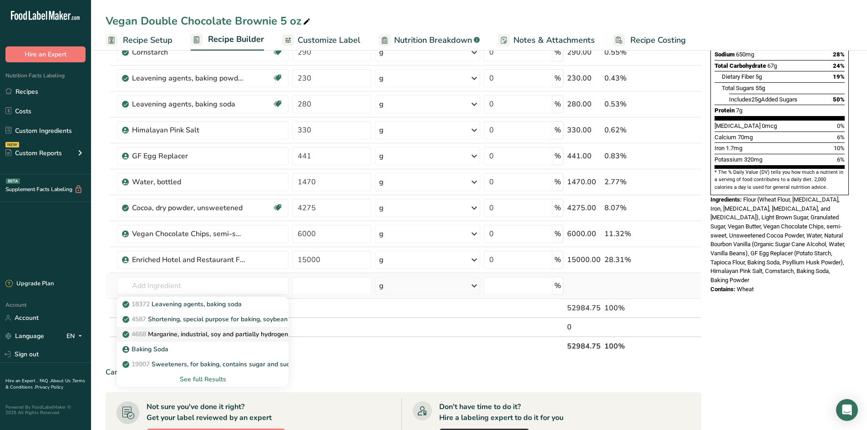
click at [181, 340] on link "4668 Margarine, industrial, soy and partially hydrogenated soy oil, use for bak…" at bounding box center [203, 334] width 172 height 15
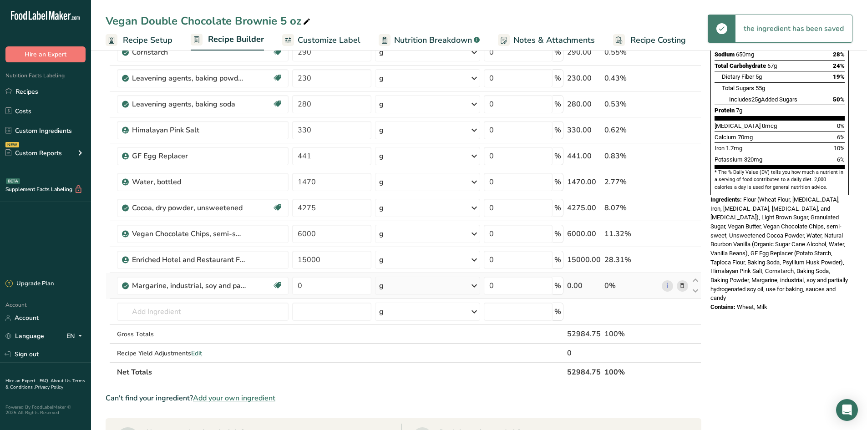
click at [687, 286] on span at bounding box center [682, 286] width 11 height 11
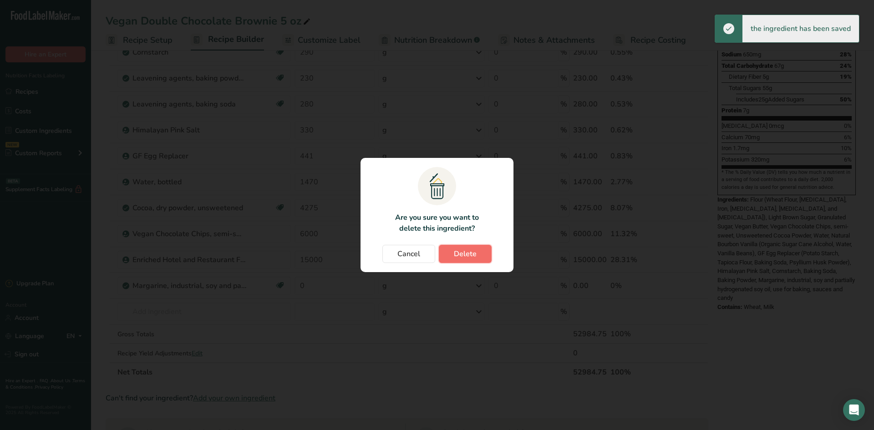
click at [477, 257] on button "Delete" at bounding box center [465, 254] width 53 height 18
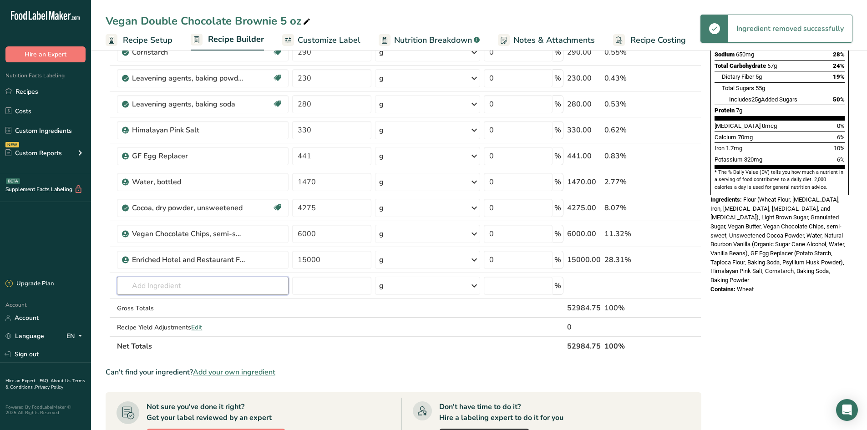
click at [161, 287] on input "text" at bounding box center [203, 286] width 172 height 18
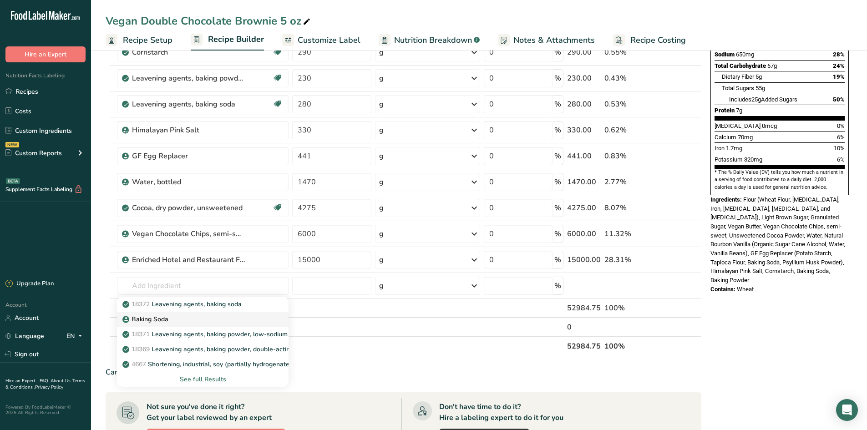
click at [159, 316] on p "Baking Soda" at bounding box center [146, 320] width 44 height 10
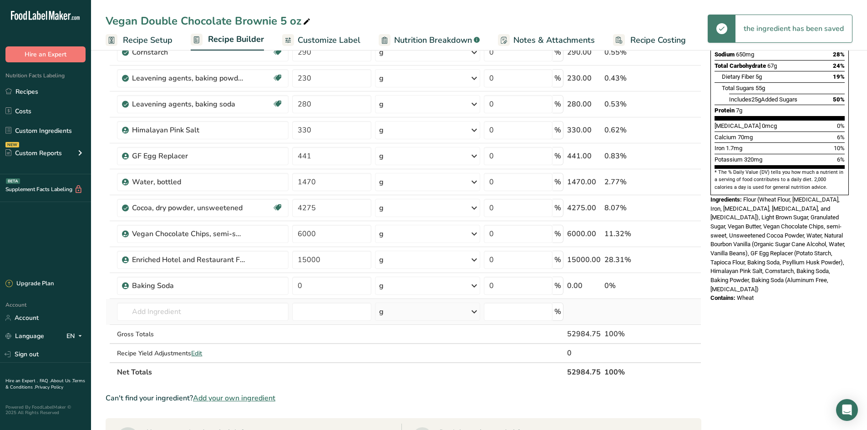
click at [155, 302] on td "18372 Leavening agents, baking soda Baking Soda 18371 Leavening agents, baking …" at bounding box center [202, 312] width 175 height 26
click at [157, 312] on input "text" at bounding box center [203, 312] width 172 height 18
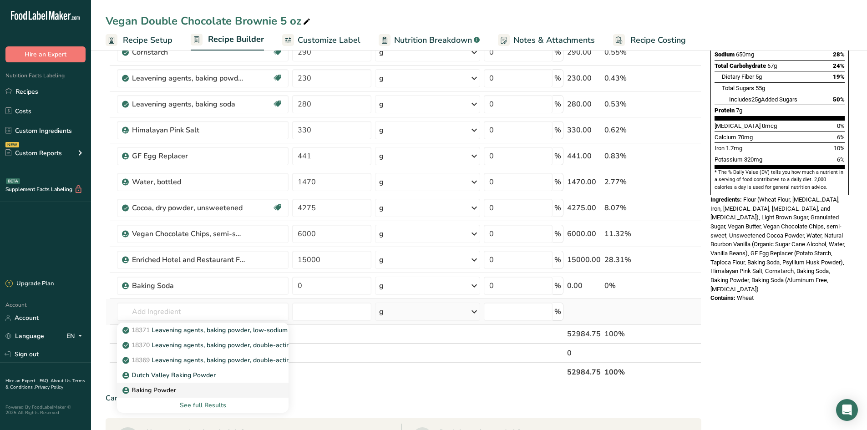
click at [180, 386] on div "Baking Powder" at bounding box center [195, 391] width 143 height 10
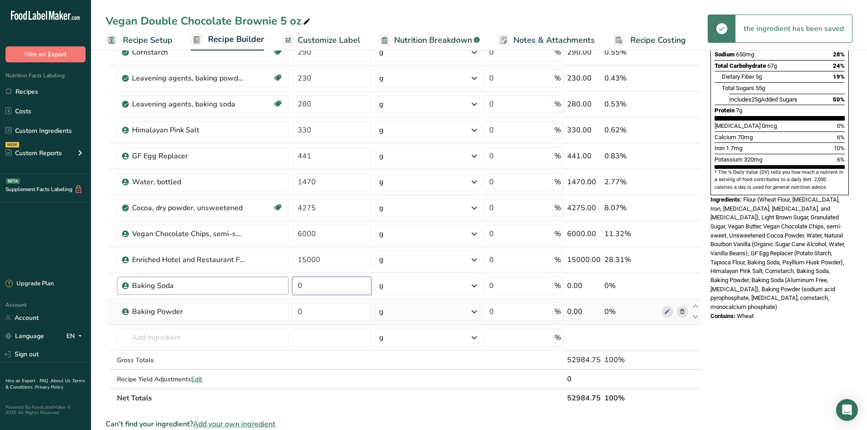
drag, startPoint x: 309, startPoint y: 286, endPoint x: 285, endPoint y: 286, distance: 24.1
click at [285, 286] on tr "Baking Soda 0 g Weight Units g kg mg See more Volume Units l Volume units requi…" at bounding box center [403, 286] width 595 height 26
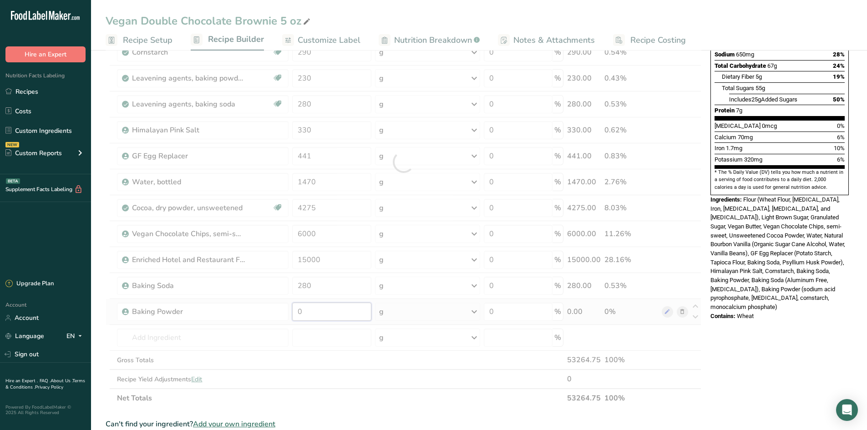
click at [321, 311] on div "Ingredient * Amount * Unit * Waste * .a-a{fill:#347362;}.b-a{fill:#fff;} Grams …" at bounding box center [404, 162] width 596 height 492
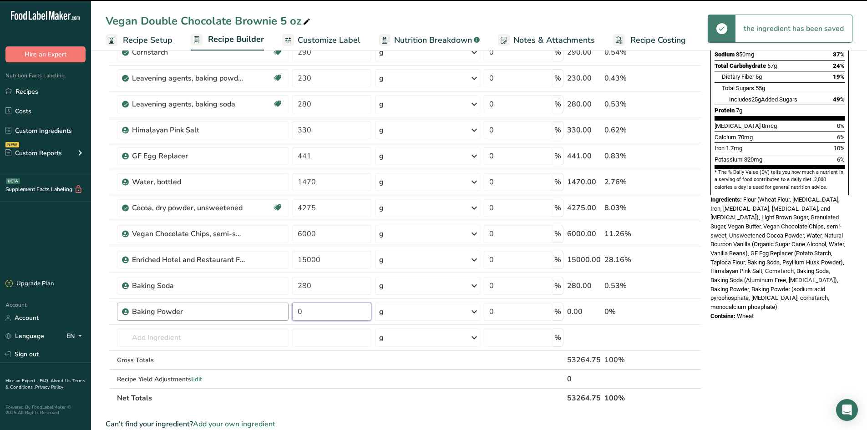
drag, startPoint x: 302, startPoint y: 312, endPoint x: 270, endPoint y: 311, distance: 32.4
click at [270, 311] on tr "Baking Powder 0 g Weight Units g kg mg See more Volume Units l Volume units req…" at bounding box center [403, 312] width 595 height 26
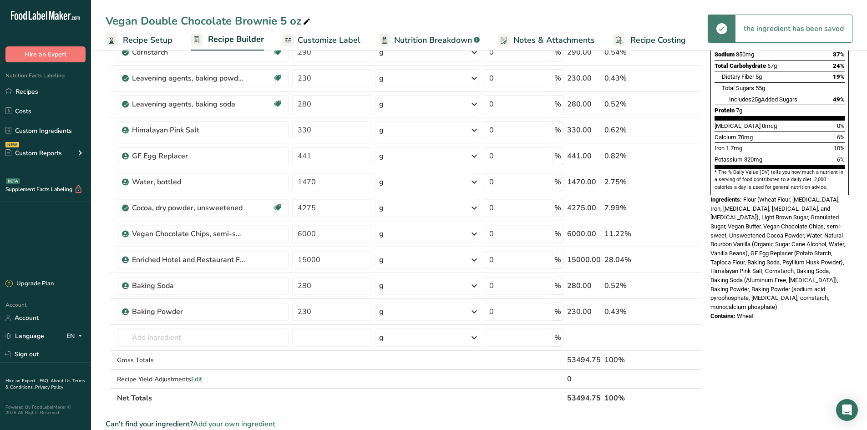
drag, startPoint x: 100, startPoint y: 291, endPoint x: 96, endPoint y: 150, distance: 141.2
click at [100, 289] on section "Add Ingredients Manage Recipe Delete Recipe Duplicate Recipe Scale Recipe Save …" at bounding box center [479, 292] width 776 height 855
click at [680, 78] on icon at bounding box center [682, 79] width 6 height 10
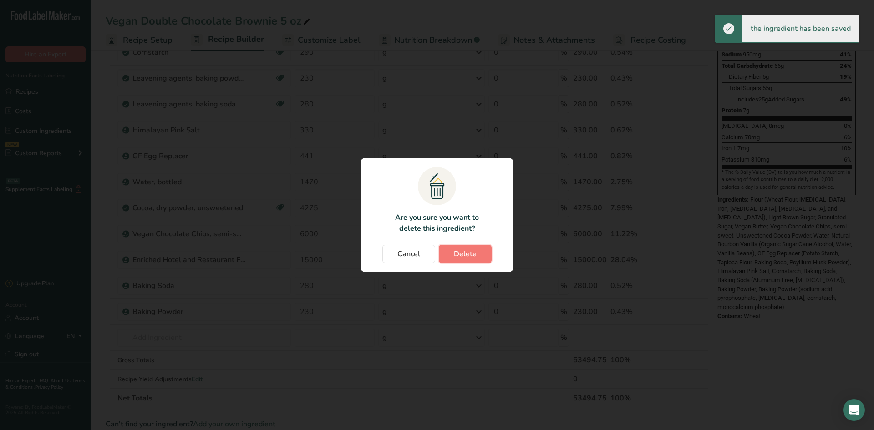
click at [471, 257] on span "Delete" at bounding box center [465, 254] width 23 height 11
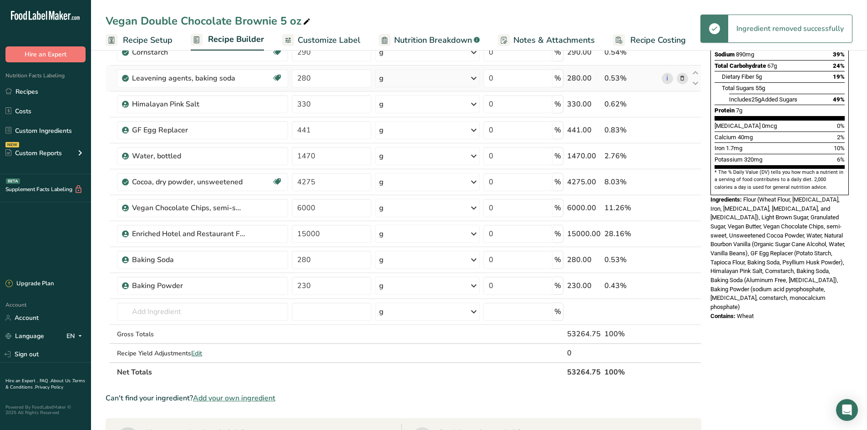
click at [681, 80] on icon at bounding box center [682, 79] width 6 height 10
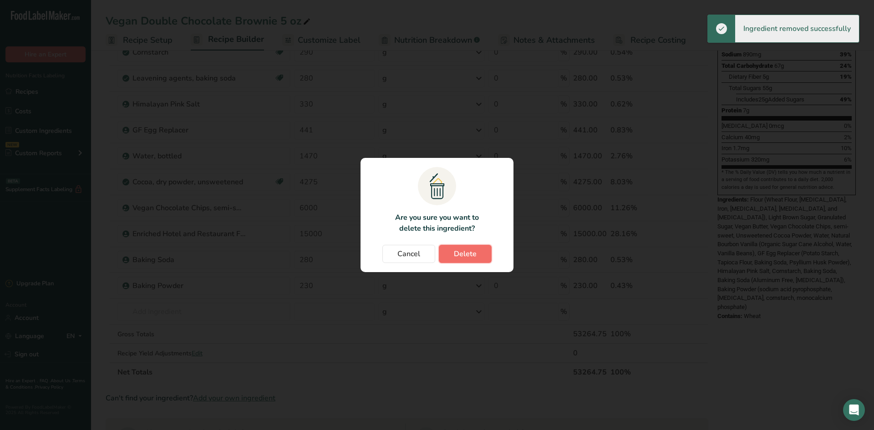
click at [456, 250] on span "Delete" at bounding box center [465, 254] width 23 height 11
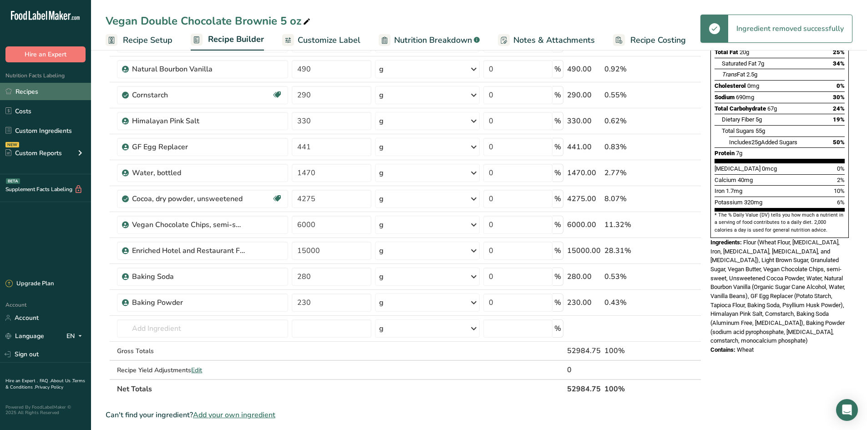
scroll to position [137, 0]
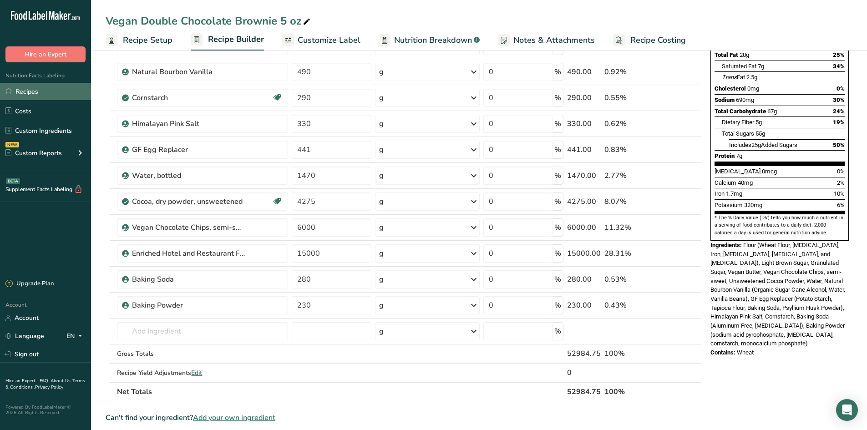
click at [29, 92] on link "Recipes" at bounding box center [45, 91] width 91 height 17
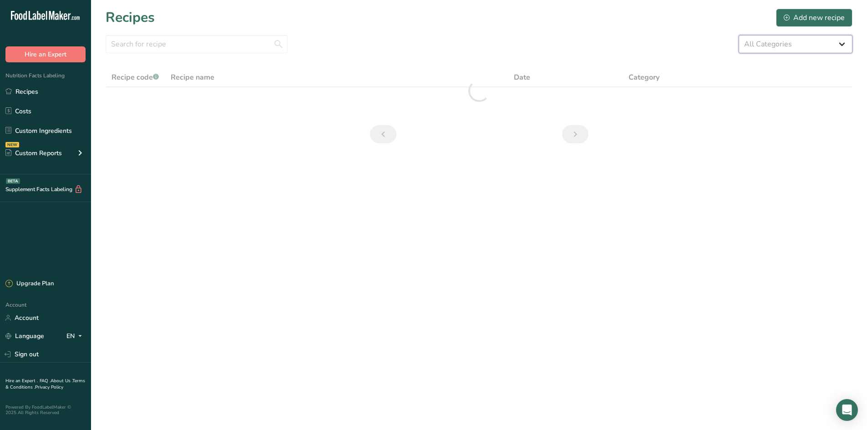
click at [810, 40] on select "All Categories 1.4 oz Mini Cookie 2.75 oz Cookies 3 oz Cookies (2025) 5 oz Cook…" at bounding box center [796, 44] width 114 height 18
click at [739, 35] on select "All Categories 1.4 oz Mini Cookie 2.75 oz Cookies 3 oz Cookies (2025) 5 oz Cook…" at bounding box center [796, 44] width 114 height 18
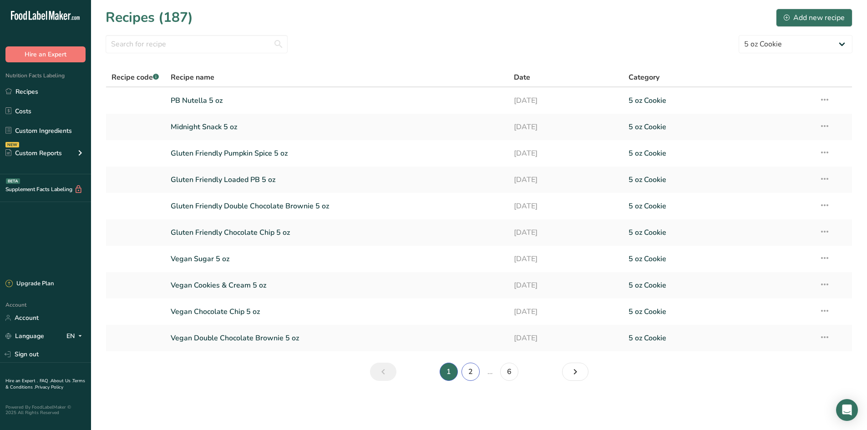
click at [474, 378] on link "2" at bounding box center [471, 372] width 18 height 18
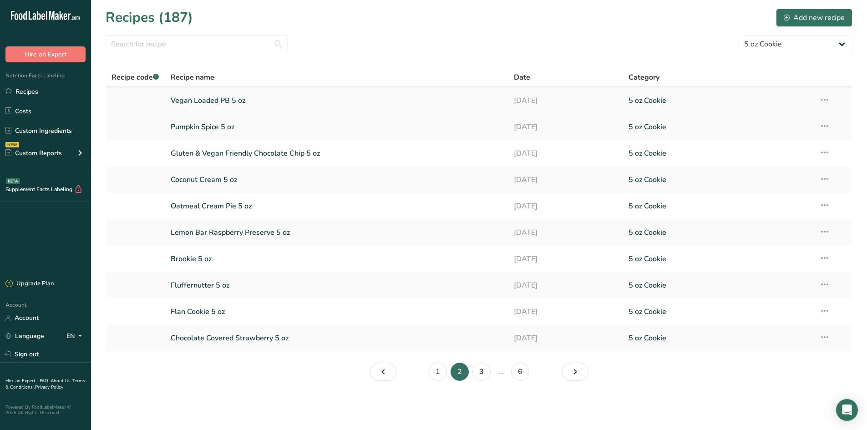
click at [259, 97] on link "Vegan Loaded PB 5 oz" at bounding box center [337, 100] width 333 height 19
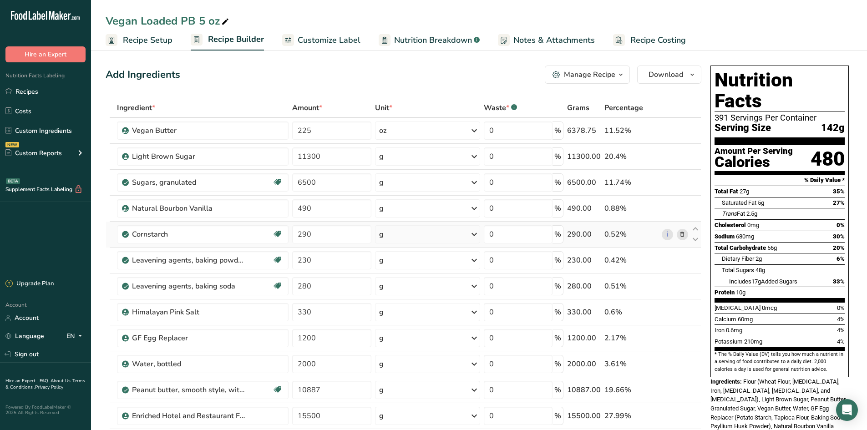
scroll to position [91, 0]
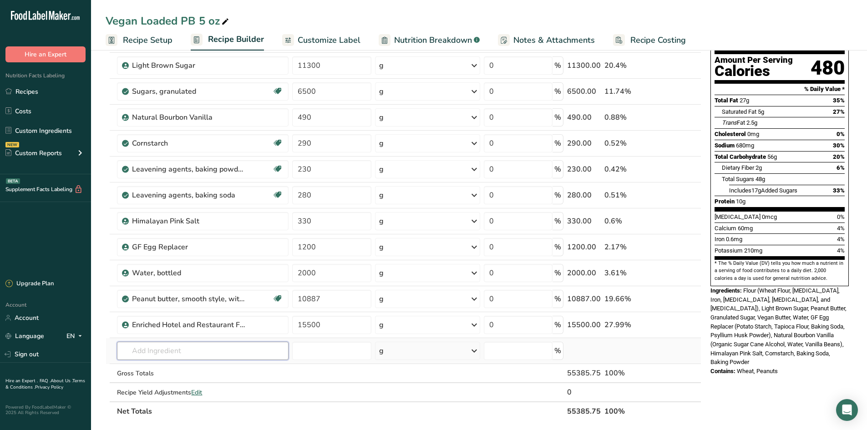
click at [154, 356] on input "text" at bounding box center [203, 351] width 172 height 18
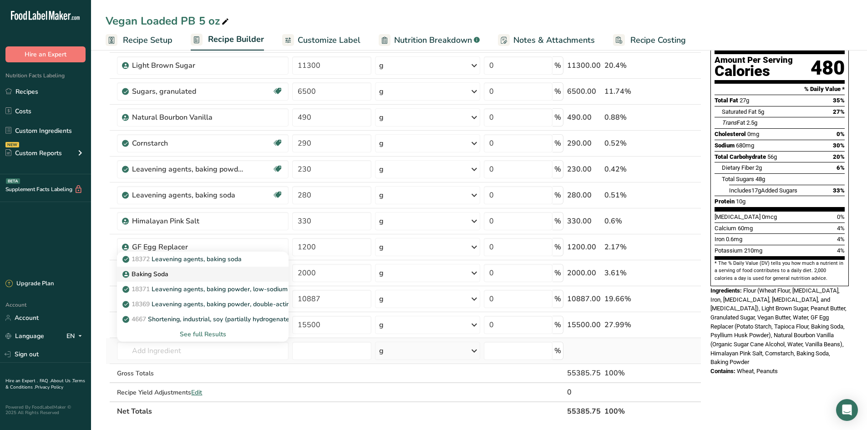
click at [172, 276] on div "Baking Soda" at bounding box center [195, 275] width 143 height 10
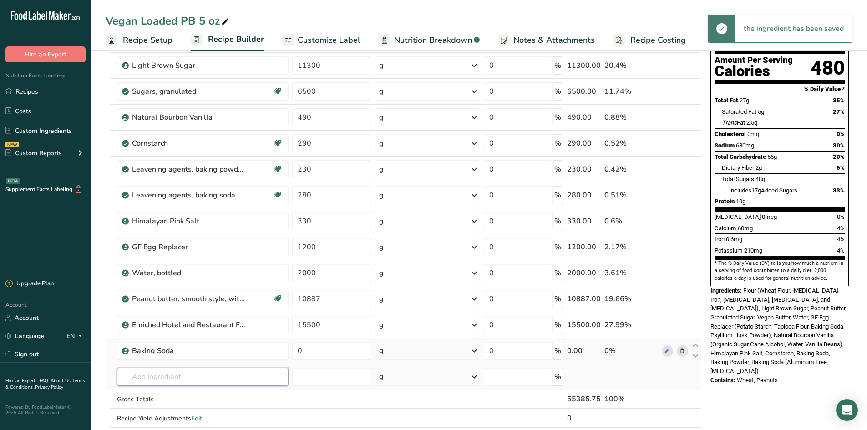
click at [155, 377] on input "text" at bounding box center [203, 377] width 172 height 18
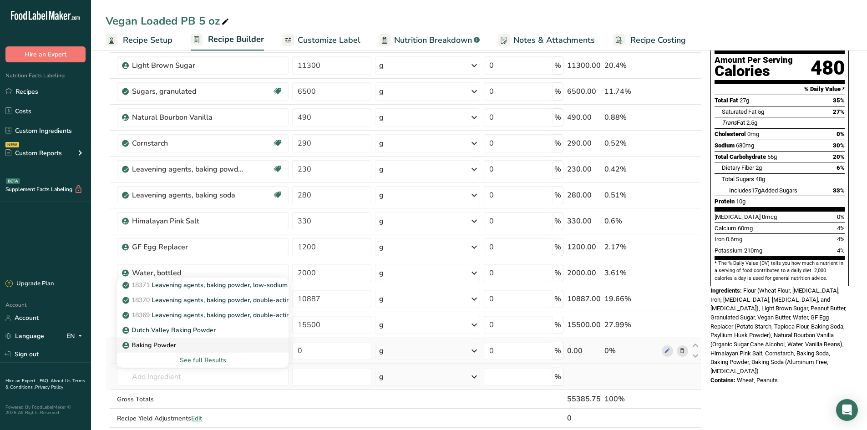
click at [154, 347] on p "Baking Powder" at bounding box center [150, 346] width 52 height 10
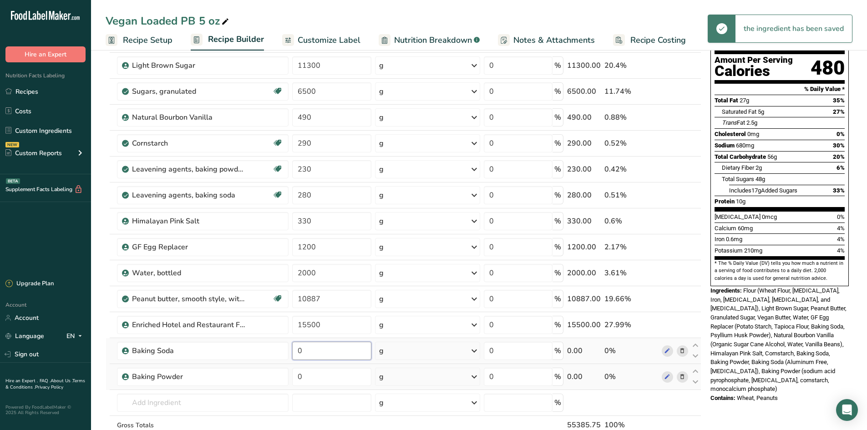
drag, startPoint x: 322, startPoint y: 356, endPoint x: 292, endPoint y: 355, distance: 30.1
click at [292, 355] on td "0" at bounding box center [332, 351] width 83 height 26
click at [355, 386] on div "Ingredient * Amount * Unit * Waste * .a-a{fill:#347362;}.b-a{fill:#fff;} Grams …" at bounding box center [404, 240] width 596 height 466
drag, startPoint x: 329, startPoint y: 374, endPoint x: 291, endPoint y: 378, distance: 38.9
click at [291, 378] on td "0" at bounding box center [332, 377] width 83 height 26
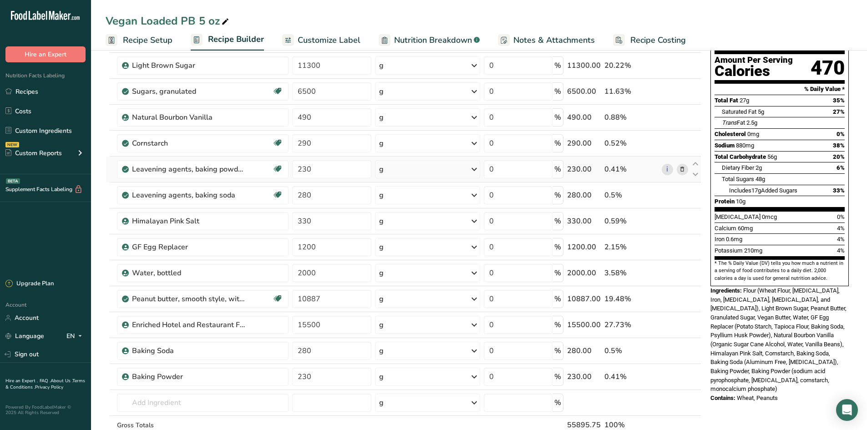
click at [111, 169] on div "Ingredient * Amount * Unit * Waste * .a-a{fill:#347362;}.b-a{fill:#fff;} Grams …" at bounding box center [404, 240] width 596 height 466
click at [680, 168] on icon at bounding box center [682, 170] width 6 height 10
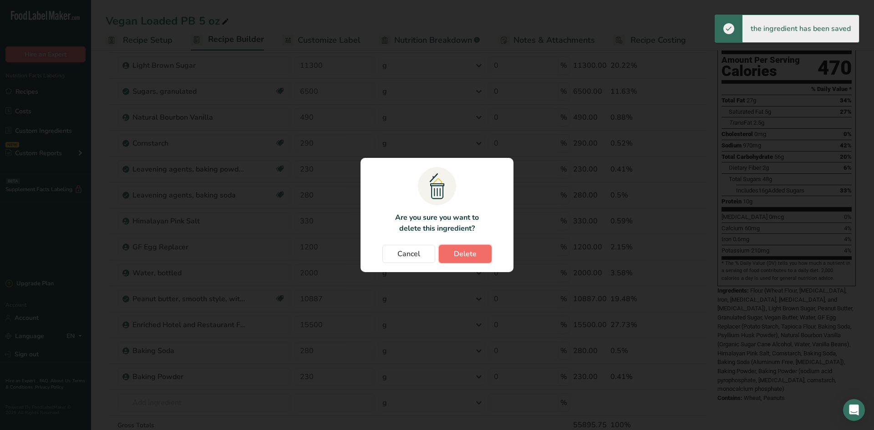
click at [467, 257] on span "Delete" at bounding box center [465, 254] width 23 height 11
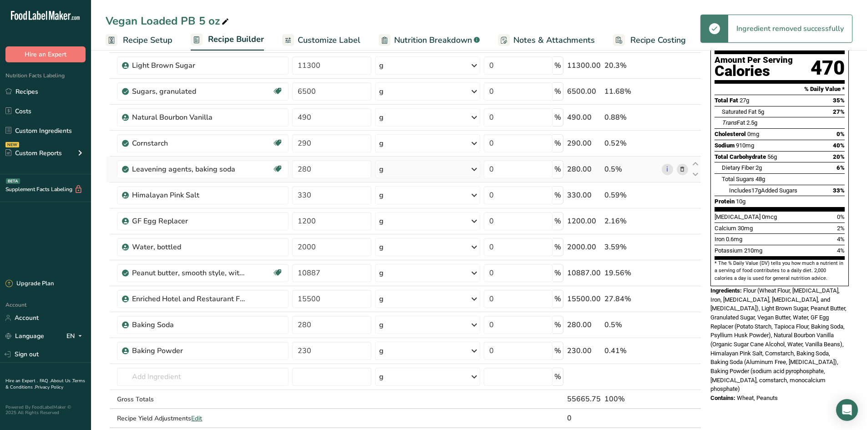
click at [680, 166] on icon at bounding box center [682, 170] width 6 height 10
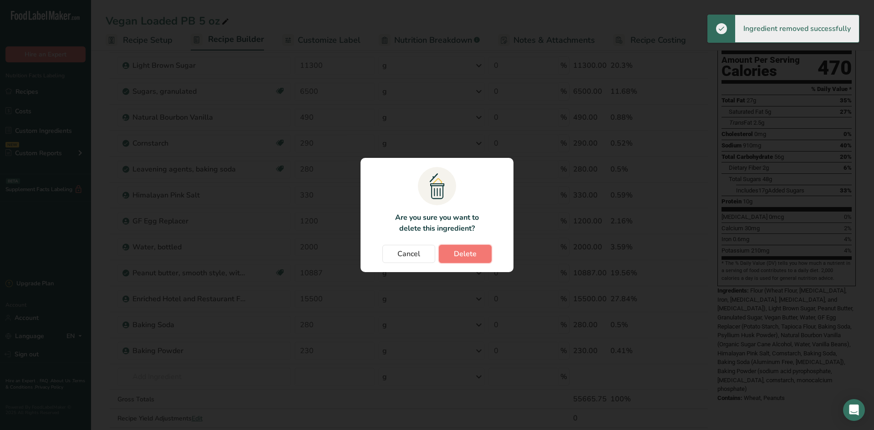
click at [480, 259] on button "Delete" at bounding box center [465, 254] width 53 height 18
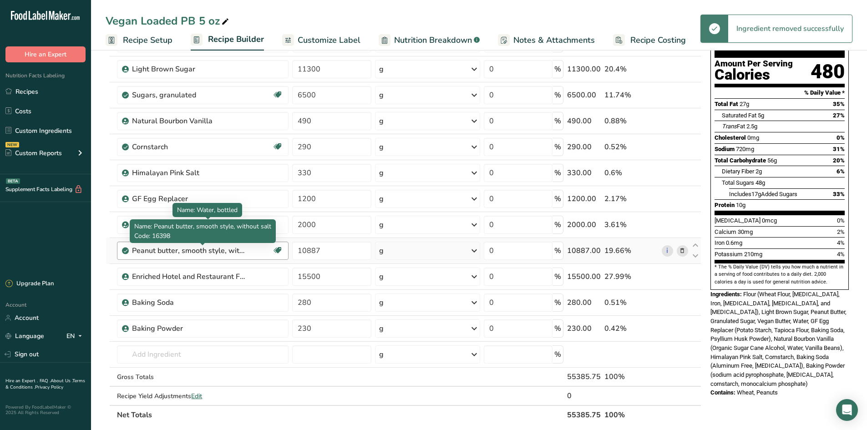
scroll to position [0, 0]
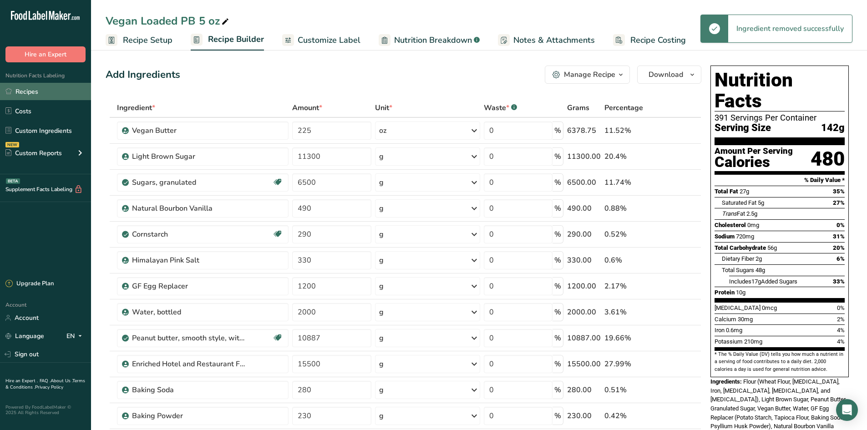
click at [28, 91] on link "Recipes" at bounding box center [45, 91] width 91 height 17
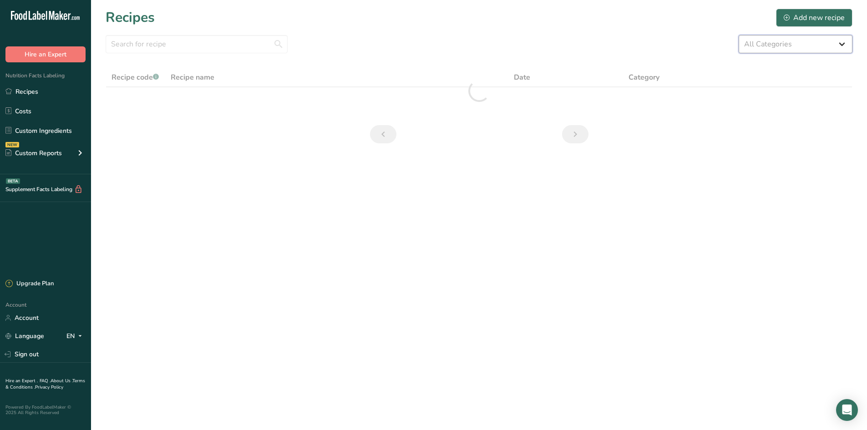
click at [823, 44] on select "All Categories 1.4 oz Mini Cookie 2.75 oz Cookies 3 oz Cookies (2025) 5 oz Cook…" at bounding box center [796, 44] width 114 height 18
click at [739, 35] on select "All Categories 1.4 oz Mini Cookie 2.75 oz Cookies 3 oz Cookies (2025) 5 oz Cook…" at bounding box center [796, 44] width 114 height 18
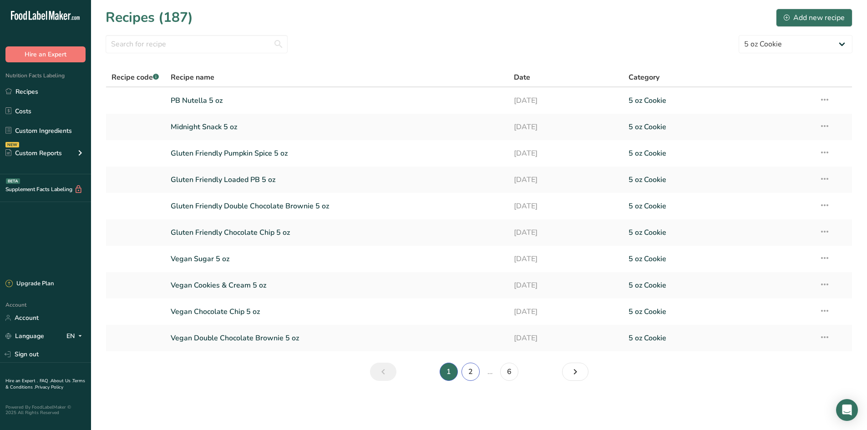
click at [470, 375] on link "2" at bounding box center [471, 372] width 18 height 18
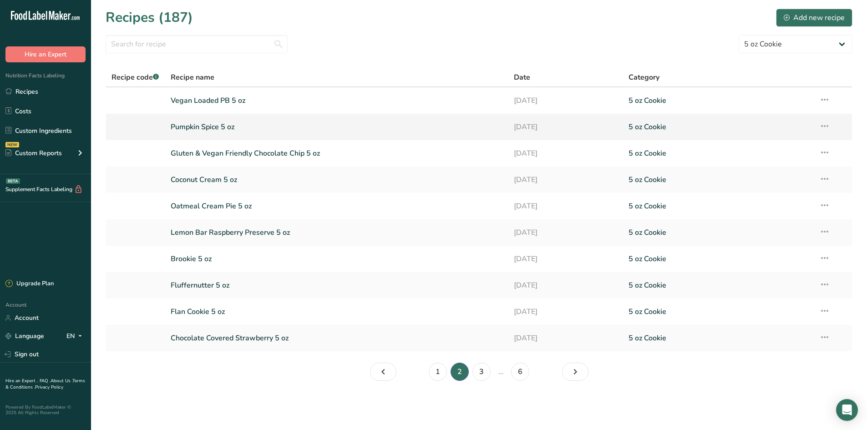
click at [214, 126] on link "Pumpkin Spice 5 oz" at bounding box center [337, 126] width 333 height 19
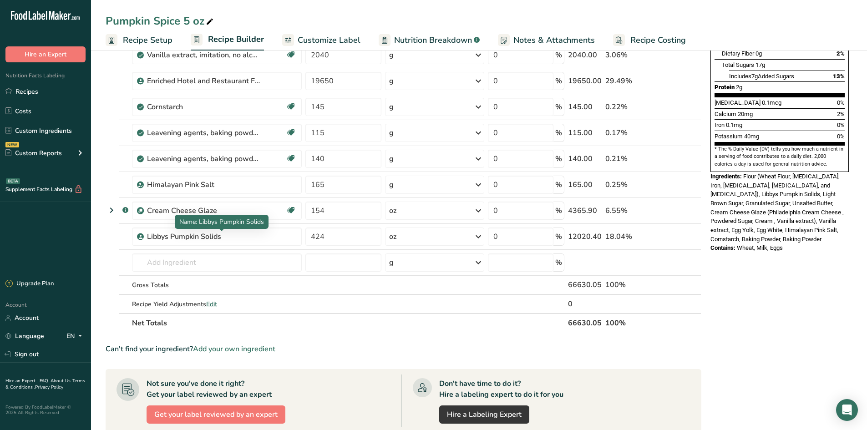
scroll to position [228, 0]
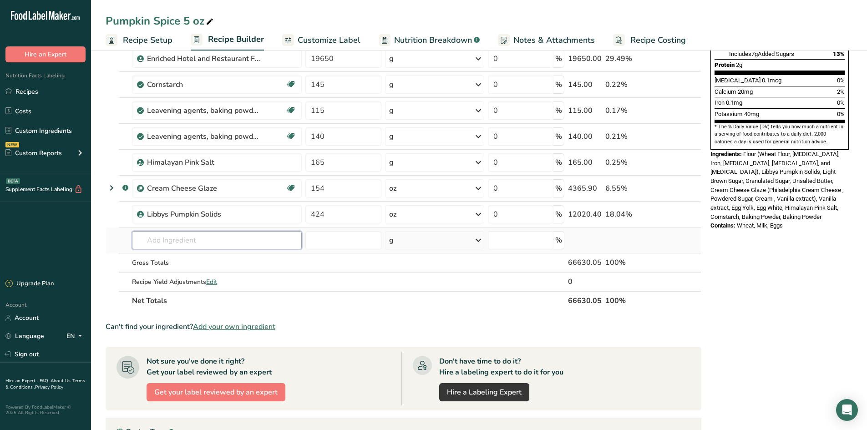
click at [165, 245] on input "text" at bounding box center [217, 240] width 170 height 18
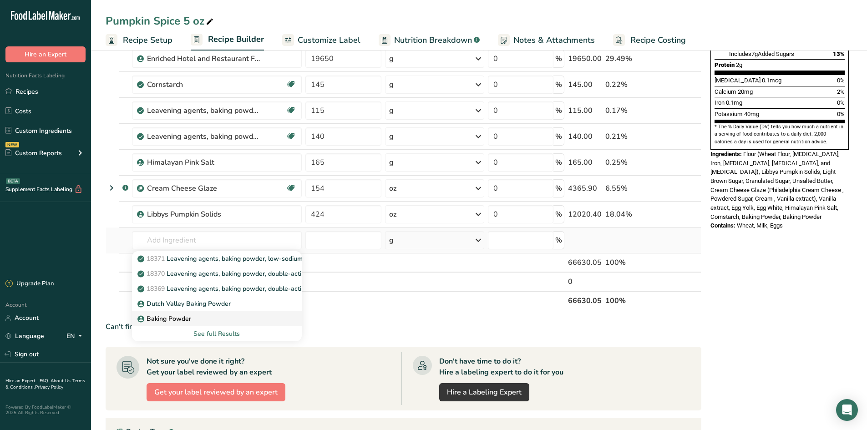
click at [190, 313] on link "Baking Powder" at bounding box center [217, 318] width 170 height 15
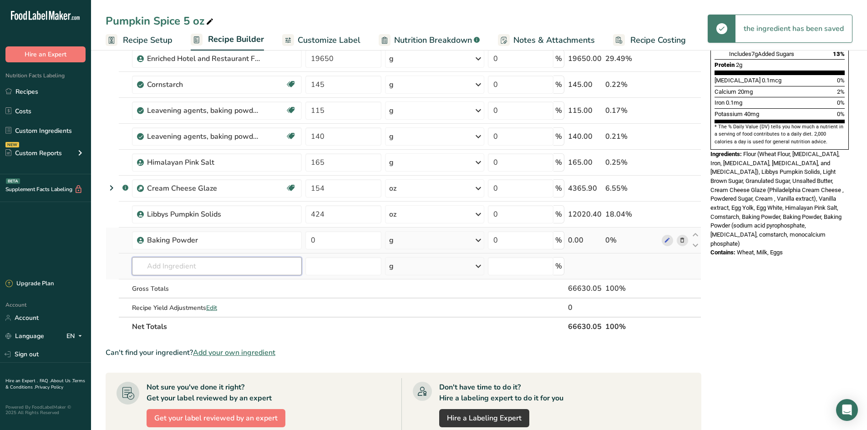
click at [176, 260] on input "text" at bounding box center [217, 266] width 170 height 18
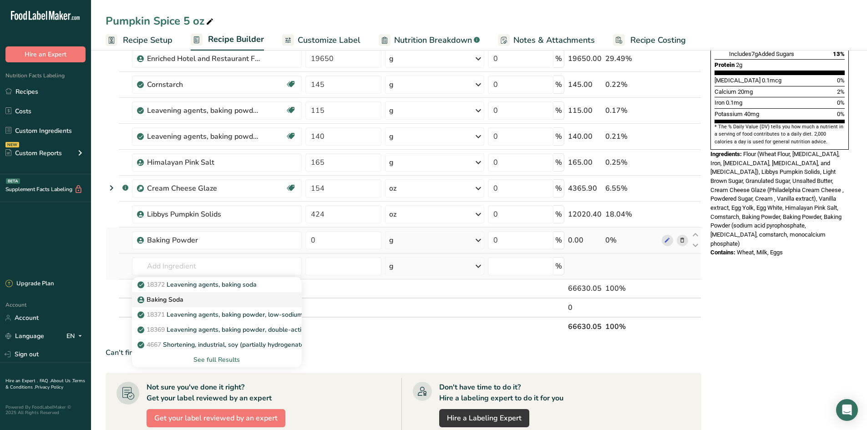
click at [190, 297] on div "Baking Soda" at bounding box center [209, 300] width 141 height 10
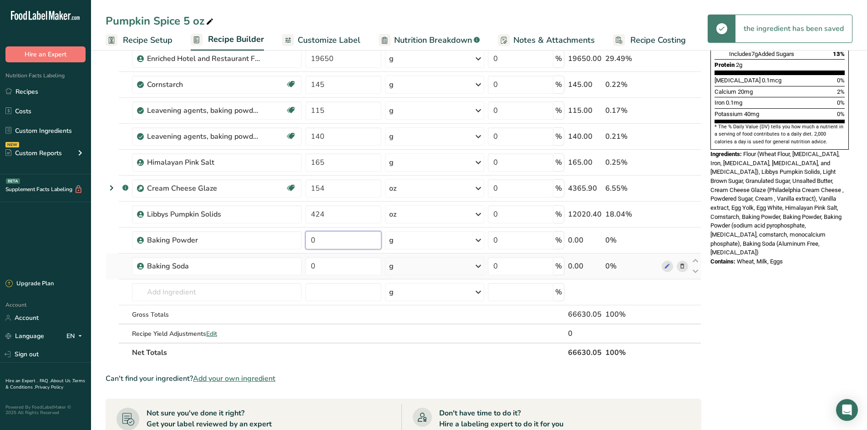
drag, startPoint x: 343, startPoint y: 249, endPoint x: 292, endPoint y: 252, distance: 51.1
click at [292, 252] on tr "Baking Powder 0 g Weight Units g kg mg See more Volume Units l Volume units req…" at bounding box center [403, 241] width 595 height 26
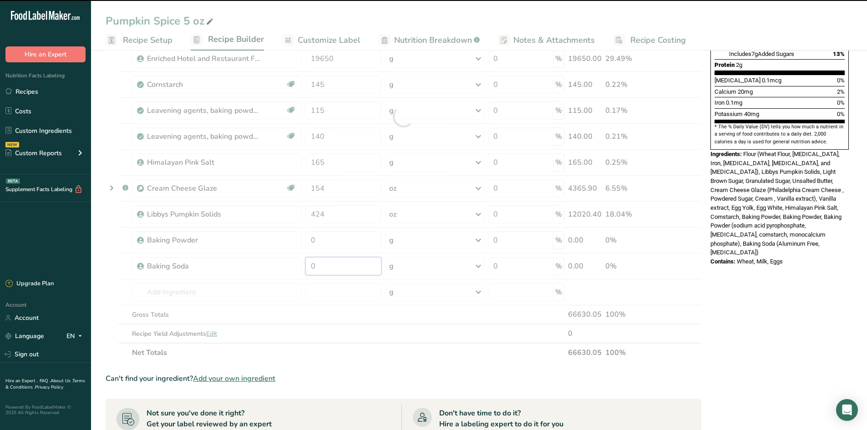
drag, startPoint x: 321, startPoint y: 265, endPoint x: 302, endPoint y: 266, distance: 19.2
click at [302, 266] on div "Ingredient * Amount * Unit * Waste * .a-a{fill:#347362;}.b-a{fill:#fff;} Grams …" at bounding box center [404, 117] width 596 height 492
click at [310, 239] on div "Ingredient * Amount * Unit * Waste * .a-a{fill:#347362;}.b-a{fill:#fff;} Grams …" at bounding box center [404, 117] width 596 height 492
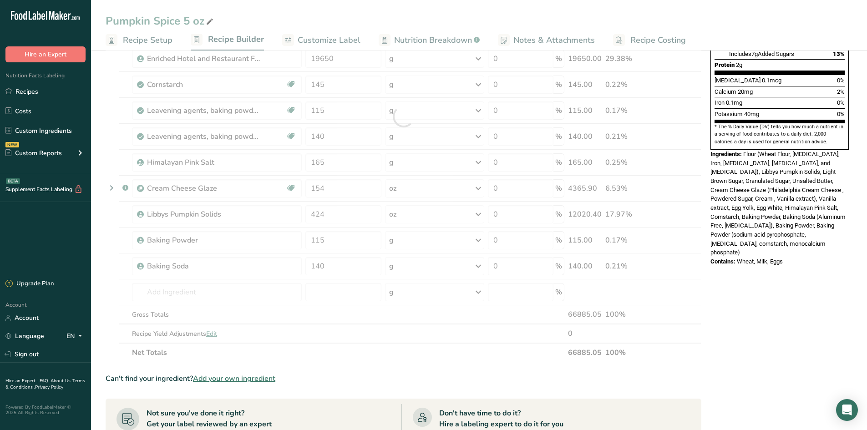
click at [430, 360] on div "Ingredient * Amount * Unit * Waste * .a-a{fill:#347362;}.b-a{fill:#fff;} Grams …" at bounding box center [404, 117] width 596 height 492
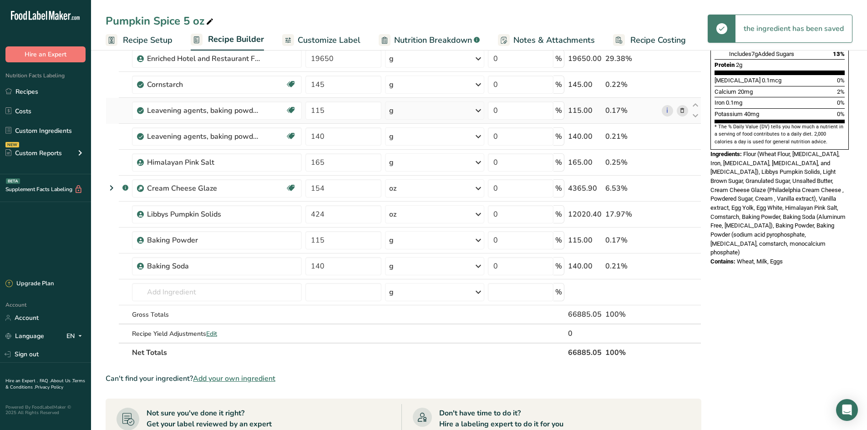
click at [119, 109] on td at bounding box center [124, 111] width 11 height 26
click at [683, 107] on icon at bounding box center [682, 111] width 6 height 10
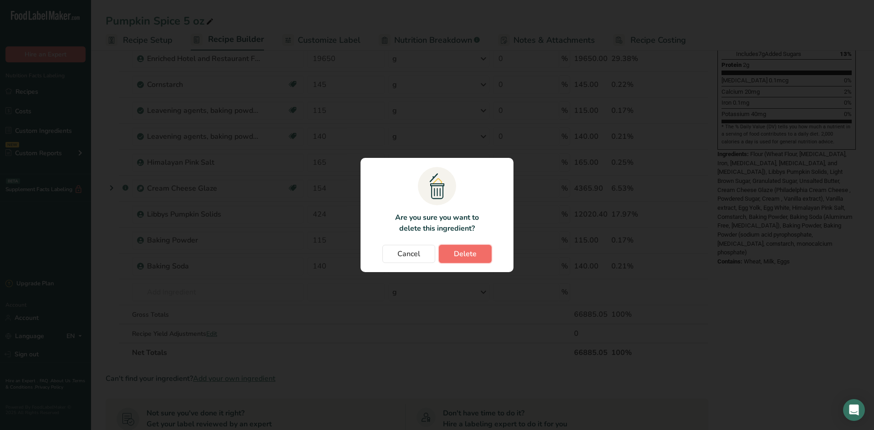
click at [466, 252] on span "Delete" at bounding box center [465, 254] width 23 height 11
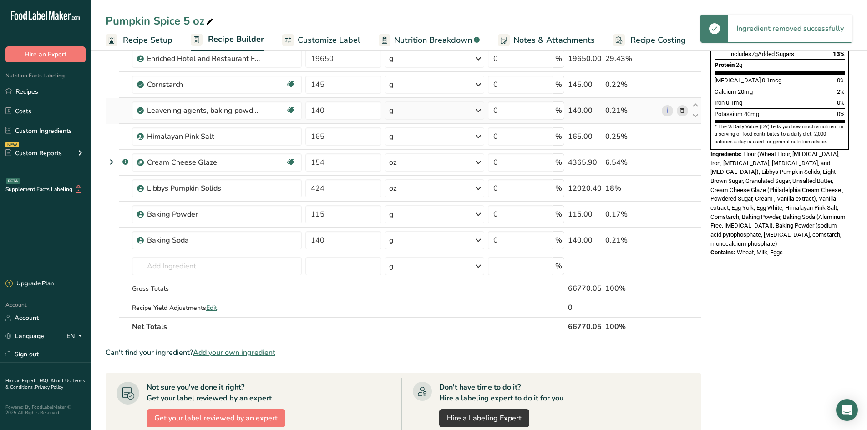
click at [684, 112] on icon at bounding box center [682, 111] width 6 height 10
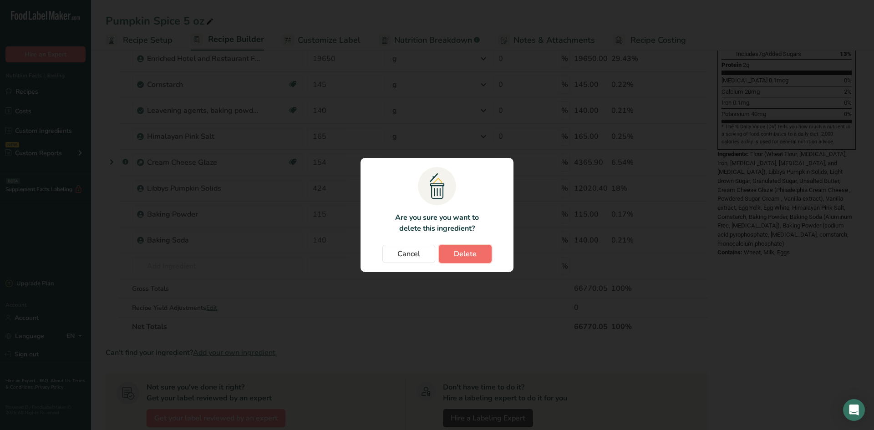
click at [461, 261] on button "Delete" at bounding box center [465, 254] width 53 height 18
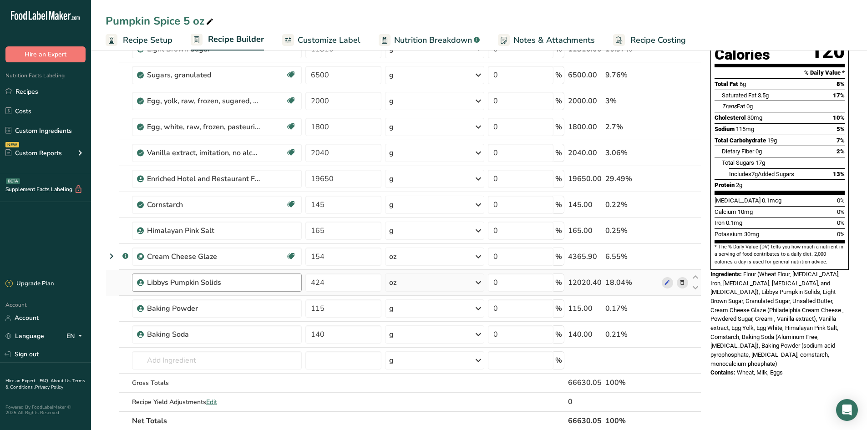
scroll to position [91, 0]
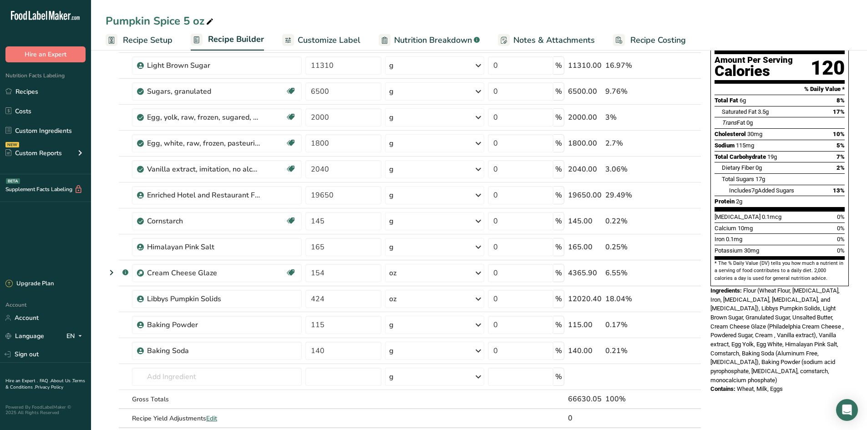
drag, startPoint x: 31, startPoint y: 92, endPoint x: 36, endPoint y: 72, distance: 20.5
click at [31, 92] on link "Recipes" at bounding box center [45, 91] width 91 height 17
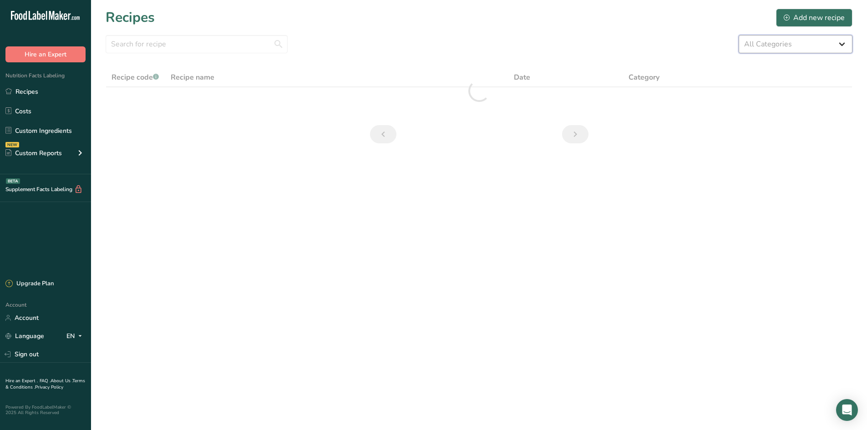
click at [823, 46] on select "All Categories 1.4 oz Mini Cookie 2.75 oz Cookies 3 oz Cookies (2025) 5 oz Cook…" at bounding box center [796, 44] width 114 height 18
click at [739, 35] on select "All Categories 1.4 oz Mini Cookie 2.75 oz Cookies 3 oz Cookies (2025) 5 oz Cook…" at bounding box center [796, 44] width 114 height 18
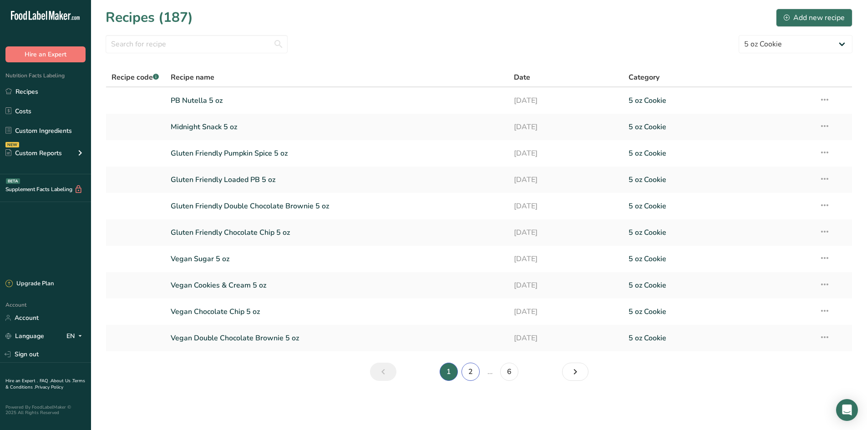
click at [464, 376] on link "2" at bounding box center [471, 372] width 18 height 18
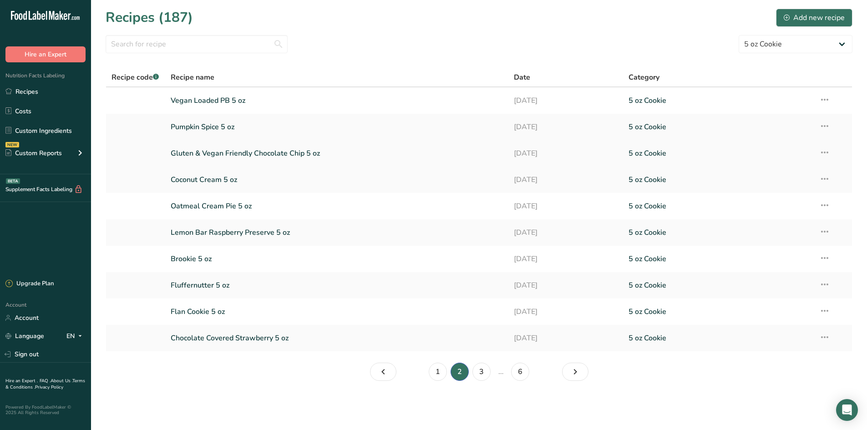
click at [233, 152] on link "Gluten & Vegan Friendly Chocolate Chip 5 oz" at bounding box center [337, 153] width 333 height 19
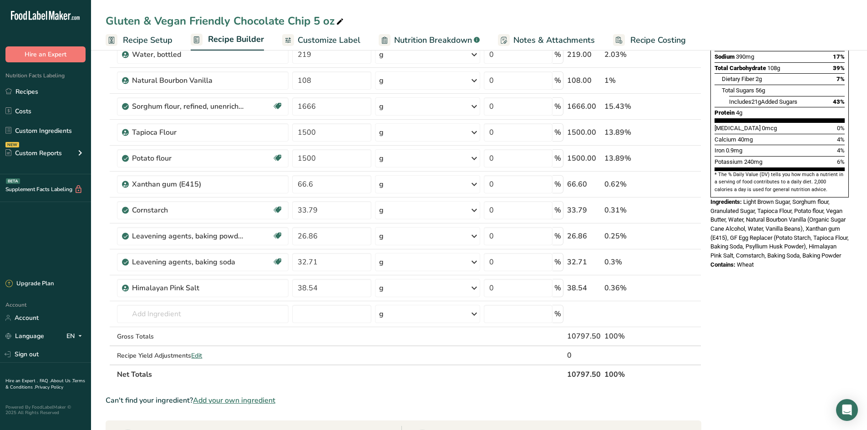
scroll to position [182, 0]
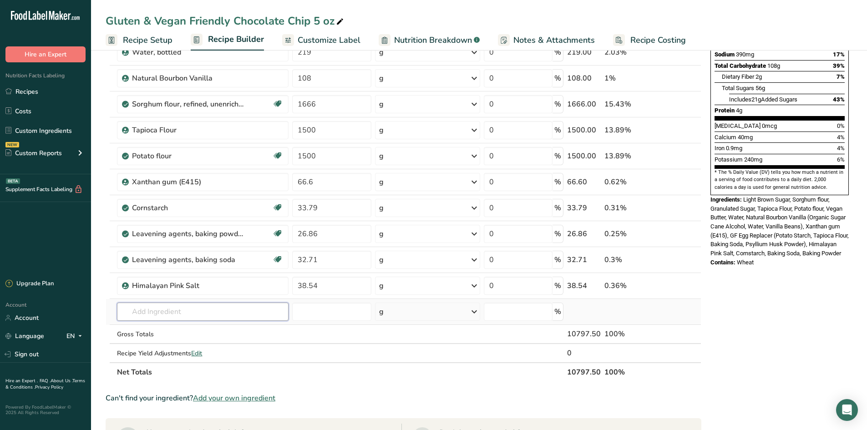
click at [141, 310] on input "text" at bounding box center [203, 312] width 172 height 18
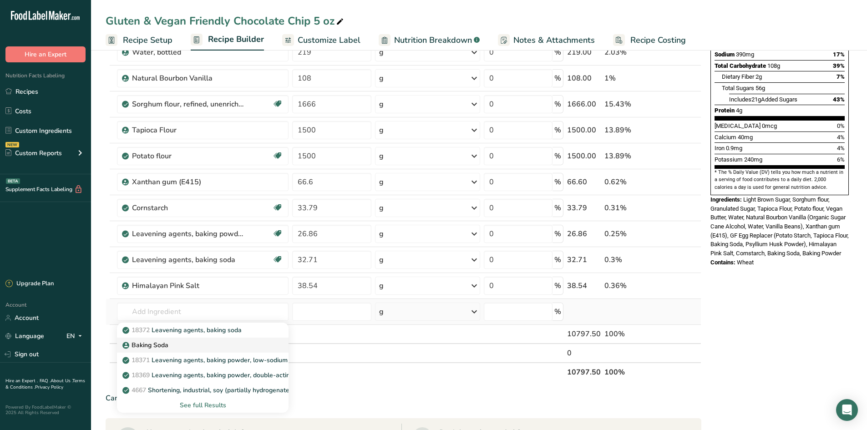
click at [204, 342] on div "Baking Soda" at bounding box center [195, 346] width 143 height 10
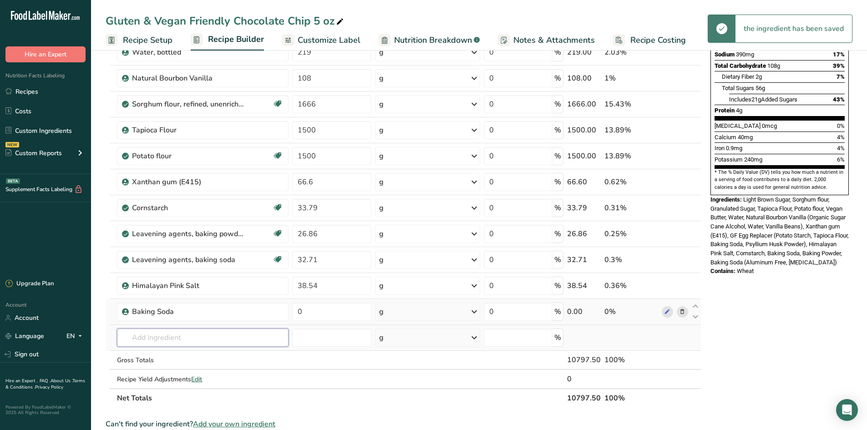
click at [156, 337] on input "text" at bounding box center [203, 338] width 172 height 18
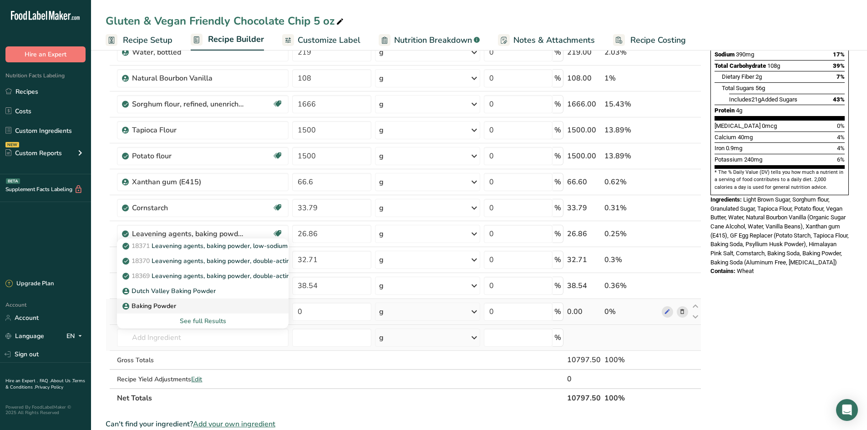
click at [159, 302] on p "Baking Powder" at bounding box center [150, 306] width 52 height 10
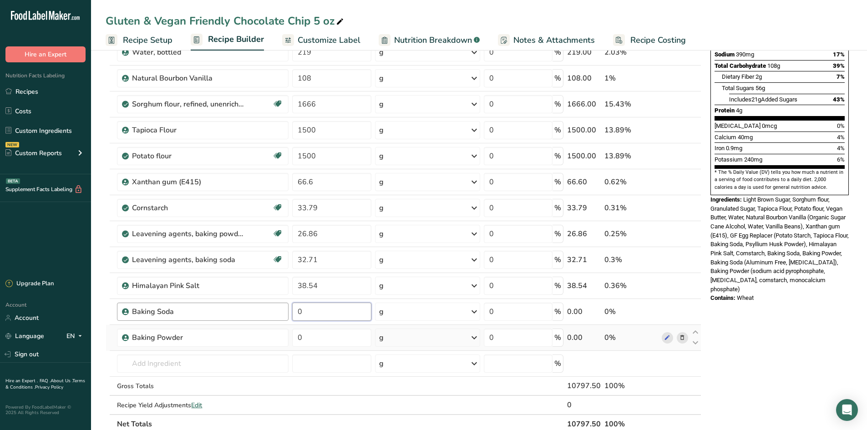
drag, startPoint x: 316, startPoint y: 312, endPoint x: 279, endPoint y: 308, distance: 38.1
click at [279, 308] on tr "Baking Soda 0 g Weight Units g kg mg See more Volume Units l Volume units requi…" at bounding box center [403, 312] width 595 height 26
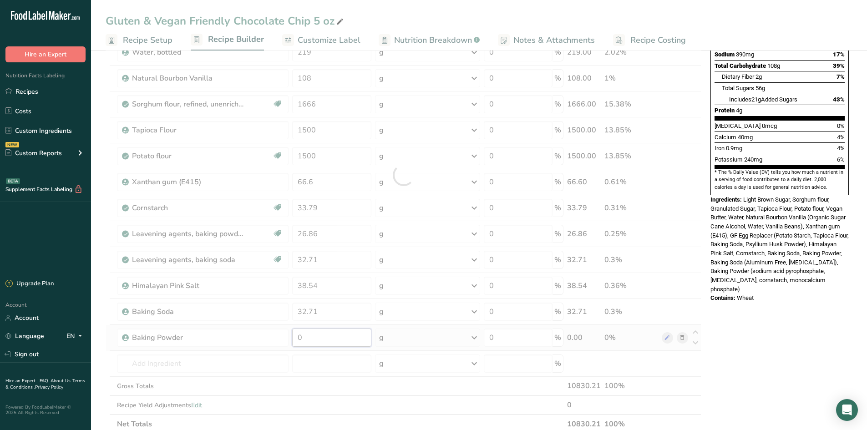
click at [291, 339] on div "Ingredient * Amount * Unit * Waste * .a-a{fill:#347362;}.b-a{fill:#fff;} Grams …" at bounding box center [404, 175] width 596 height 518
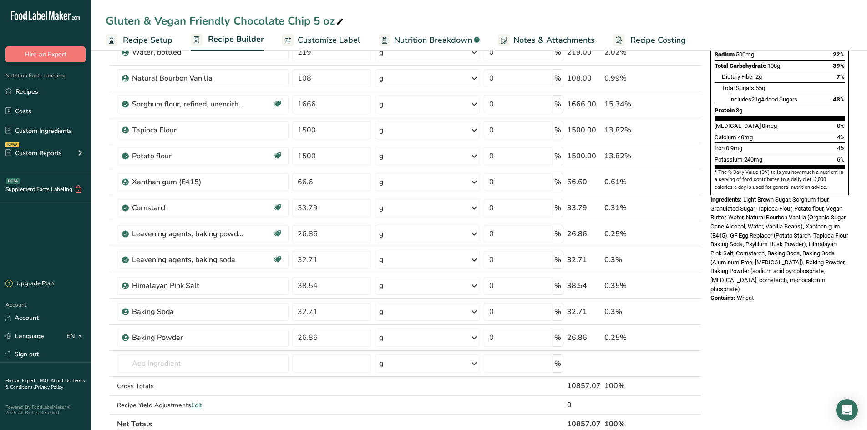
click at [102, 229] on section "Add Ingredients Manage Recipe Delete Recipe Duplicate Recipe Scale Recipe Save …" at bounding box center [479, 305] width 776 height 881
click at [683, 235] on icon at bounding box center [682, 235] width 6 height 10
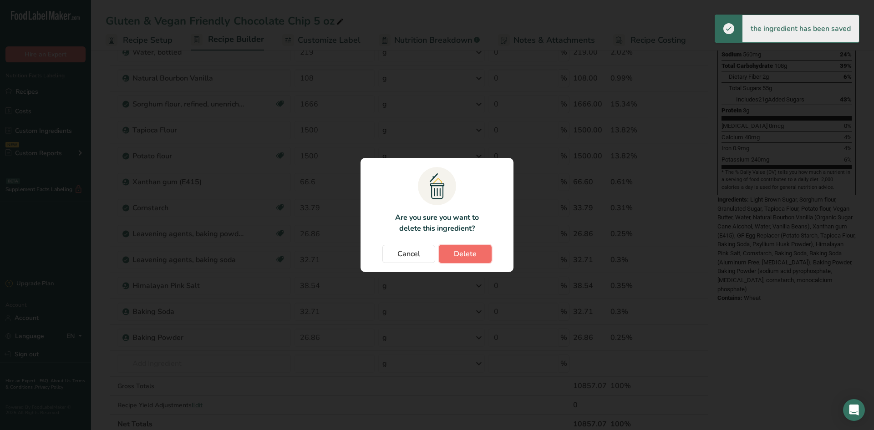
click at [467, 254] on span "Delete" at bounding box center [465, 254] width 23 height 11
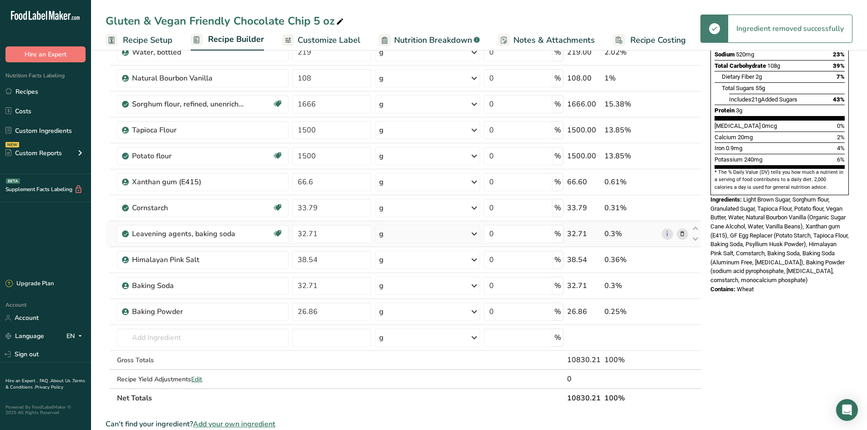
click at [688, 233] on span at bounding box center [682, 234] width 11 height 11
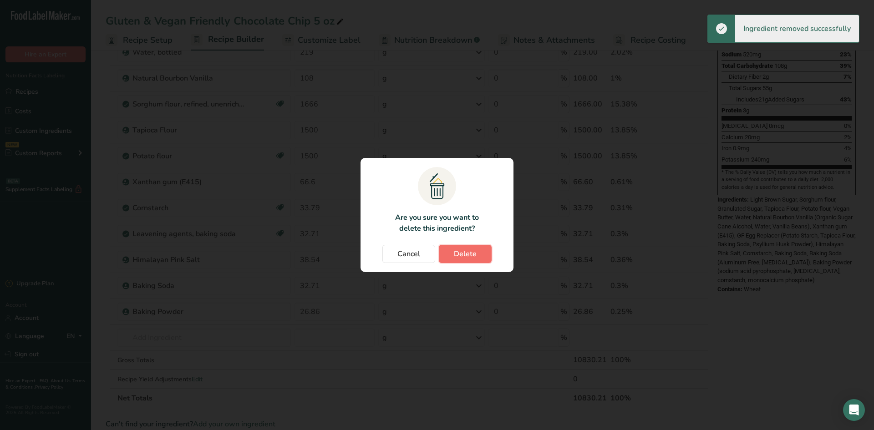
click at [476, 259] on button "Delete" at bounding box center [465, 254] width 53 height 18
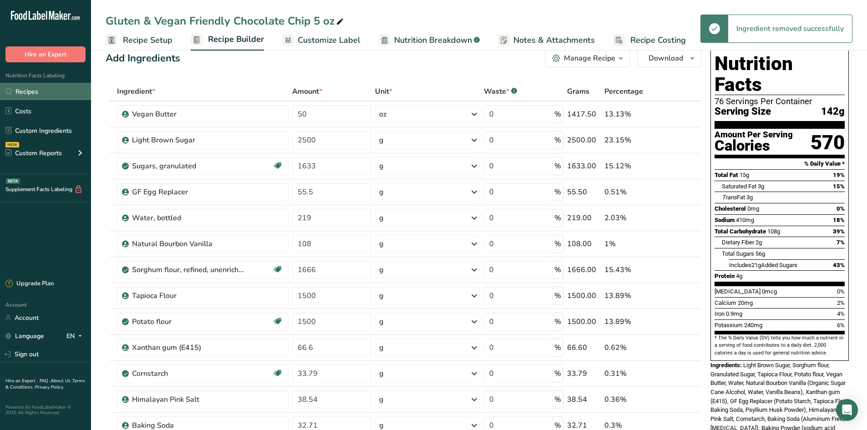
scroll to position [0, 0]
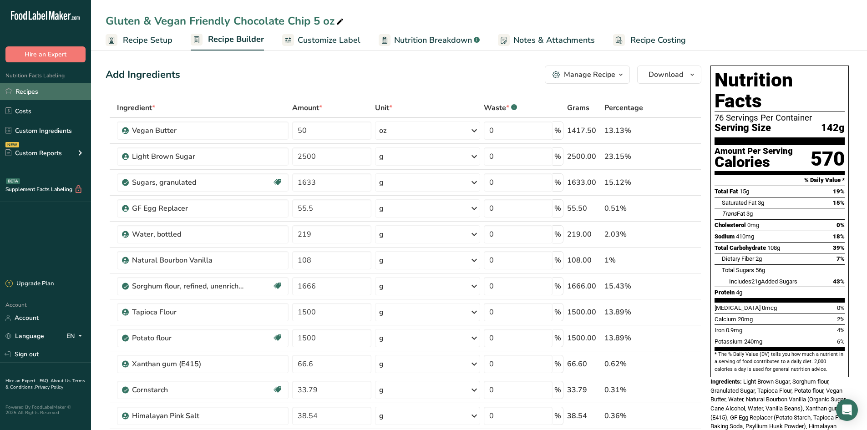
click at [39, 91] on link "Recipes" at bounding box center [45, 91] width 91 height 17
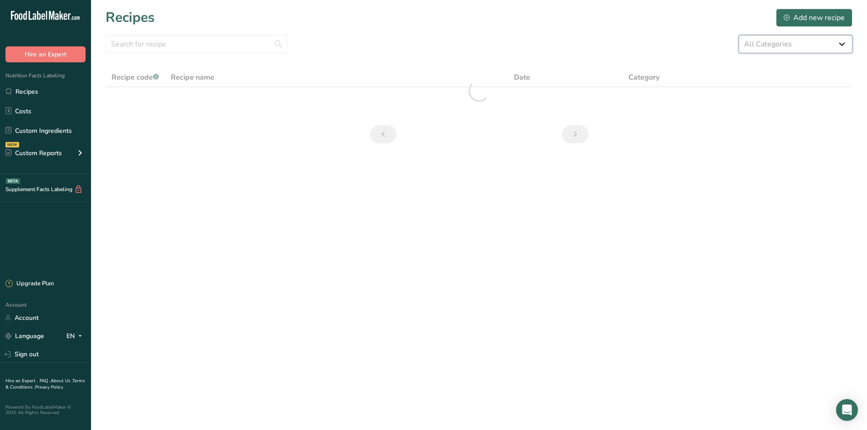
drag, startPoint x: 816, startPoint y: 36, endPoint x: 814, endPoint y: 44, distance: 8.0
click at [816, 36] on select "All Categories 1.4 oz Mini Cookie 2.75 oz Cookies 3 oz Cookies (2025) 5 oz Cook…" at bounding box center [796, 44] width 114 height 18
click at [739, 35] on select "All Categories 1.4 oz Mini Cookie 2.75 oz Cookies 3 oz Cookies (2025) 5 oz Cook…" at bounding box center [796, 44] width 114 height 18
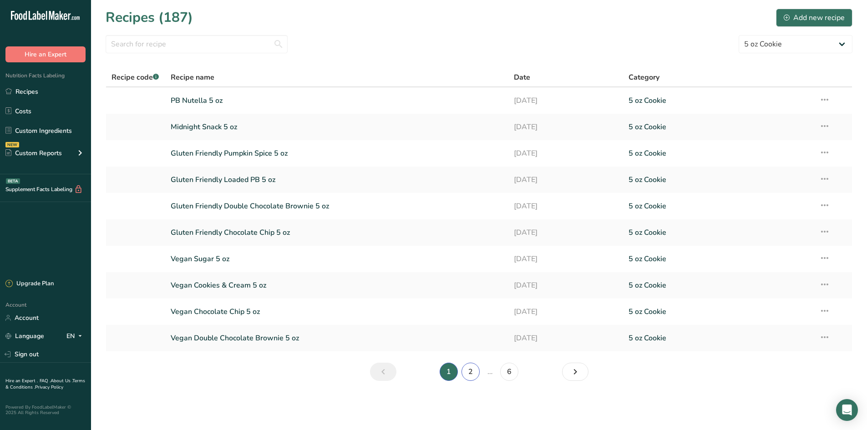
click at [464, 377] on link "2" at bounding box center [471, 372] width 18 height 18
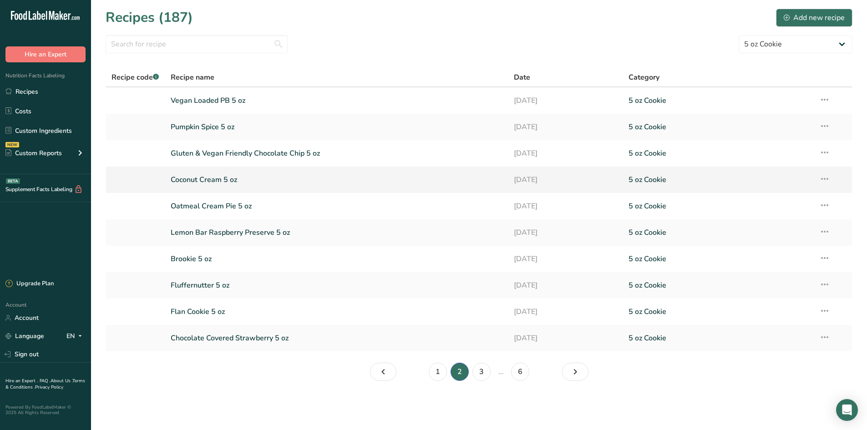
click at [245, 183] on link "Coconut Cream 5 oz" at bounding box center [337, 179] width 333 height 19
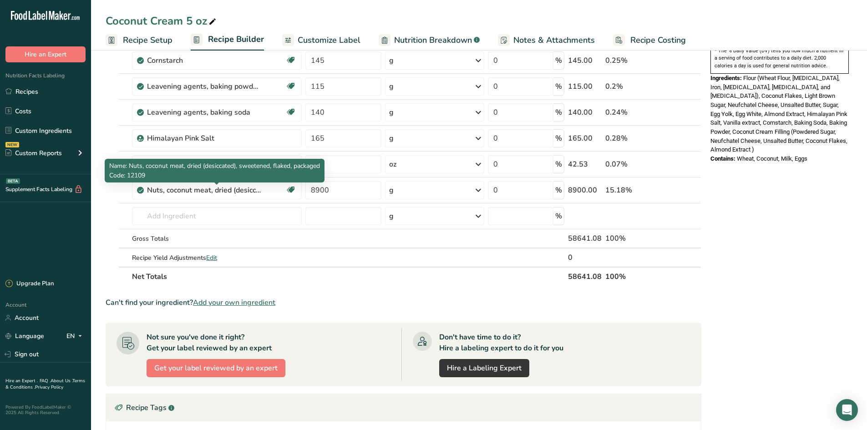
scroll to position [319, 0]
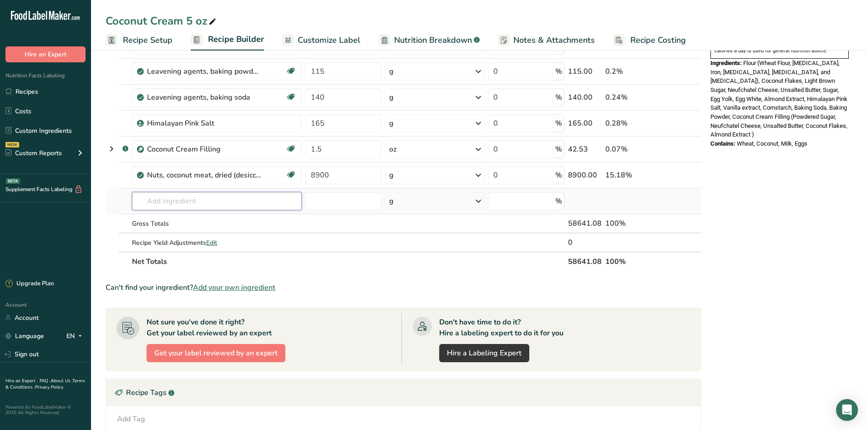
click at [183, 200] on input "text" at bounding box center [217, 201] width 170 height 18
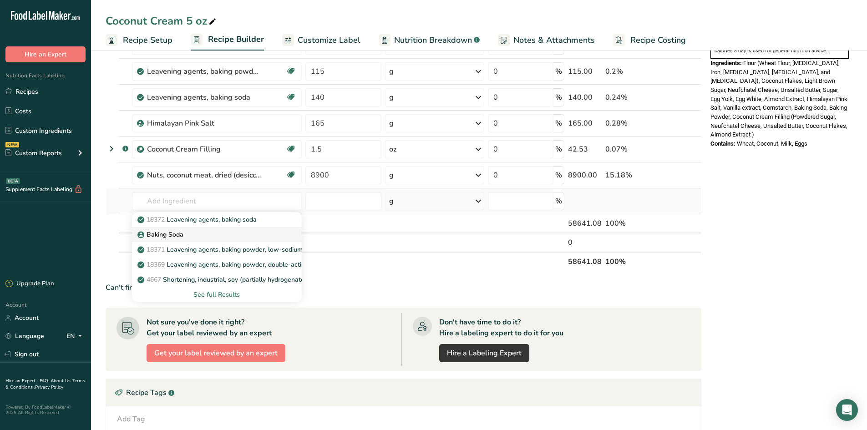
click at [185, 232] on div "Baking Soda" at bounding box center [209, 235] width 141 height 10
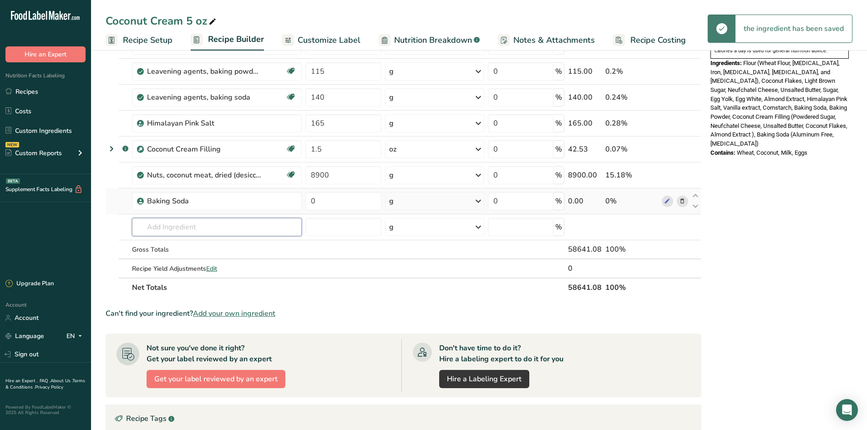
click at [173, 219] on input "text" at bounding box center [217, 227] width 170 height 18
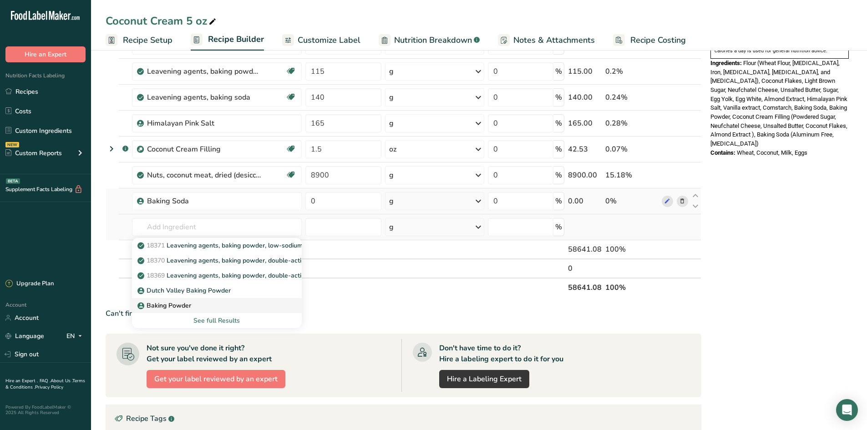
click at [184, 305] on p "Baking Powder" at bounding box center [165, 306] width 52 height 10
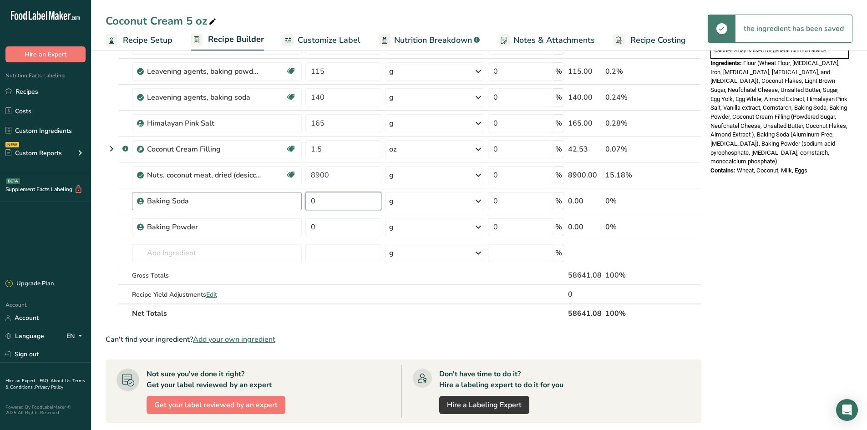
drag, startPoint x: 331, startPoint y: 203, endPoint x: 295, endPoint y: 203, distance: 36.0
click at [295, 203] on tr "Baking Soda 0 g Weight Units g kg mg See more Volume Units l Volume units requi…" at bounding box center [403, 202] width 595 height 26
click at [326, 225] on div "Ingredient * Amount * Unit * Waste * .a-a{fill:#347362;}.b-a{fill:#fff;} Grams …" at bounding box center [404, 52] width 596 height 544
drag, startPoint x: 332, startPoint y: 230, endPoint x: 301, endPoint y: 222, distance: 32.4
click at [302, 224] on tr "Baking Powder 0 g Weight Units g kg mg See more Volume Units l Volume units req…" at bounding box center [403, 227] width 595 height 26
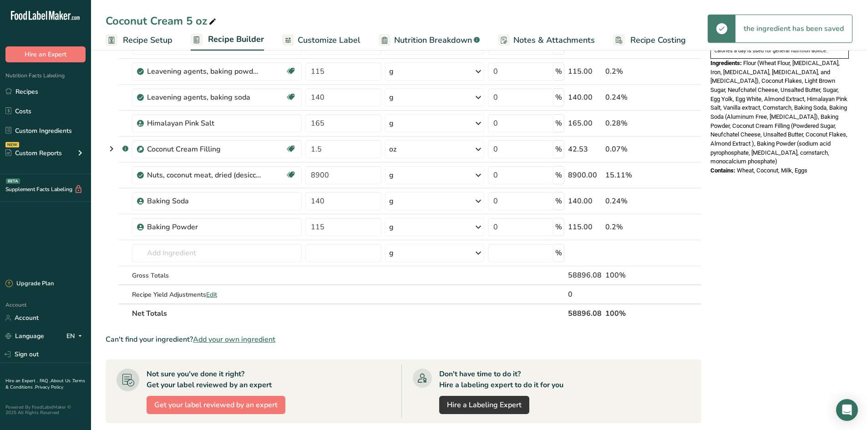
click at [784, 248] on div "Nutrition Facts 415 Servings Per Container Serving Size 142g Amount Per Serving…" at bounding box center [780, 182] width 146 height 878
click at [683, 96] on icon at bounding box center [682, 98] width 6 height 10
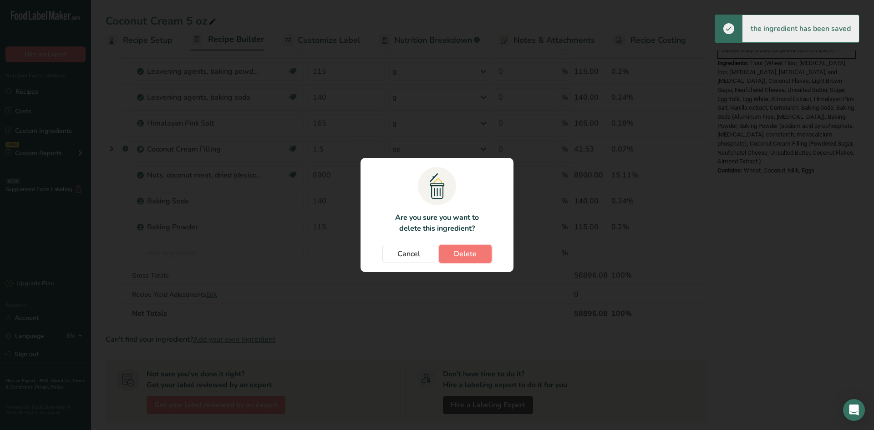
drag, startPoint x: 466, startPoint y: 253, endPoint x: 366, endPoint y: 209, distance: 109.1
click at [466, 254] on span "Delete" at bounding box center [465, 254] width 23 height 11
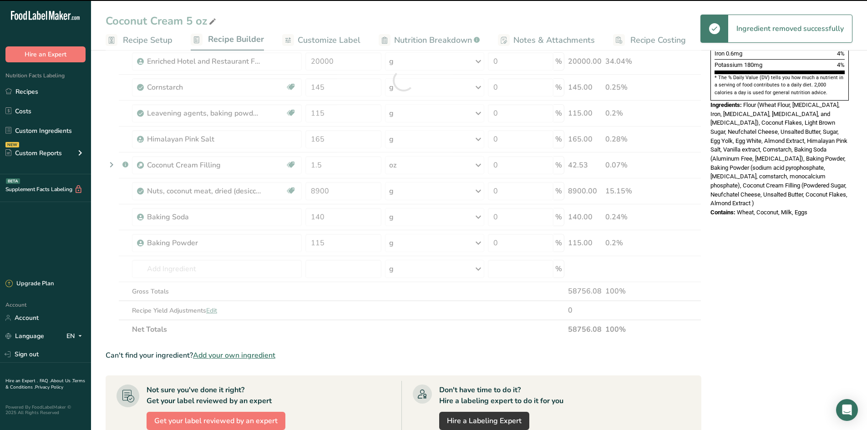
scroll to position [228, 0]
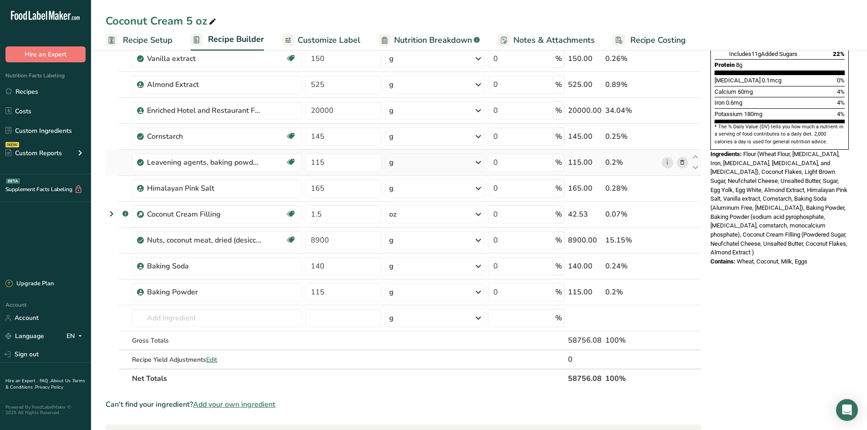
click at [682, 165] on icon at bounding box center [682, 163] width 6 height 10
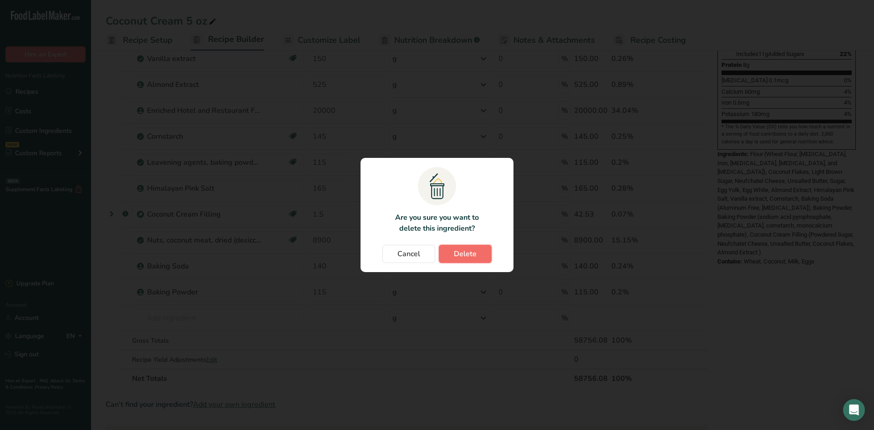
click at [486, 251] on button "Delete" at bounding box center [465, 254] width 53 height 18
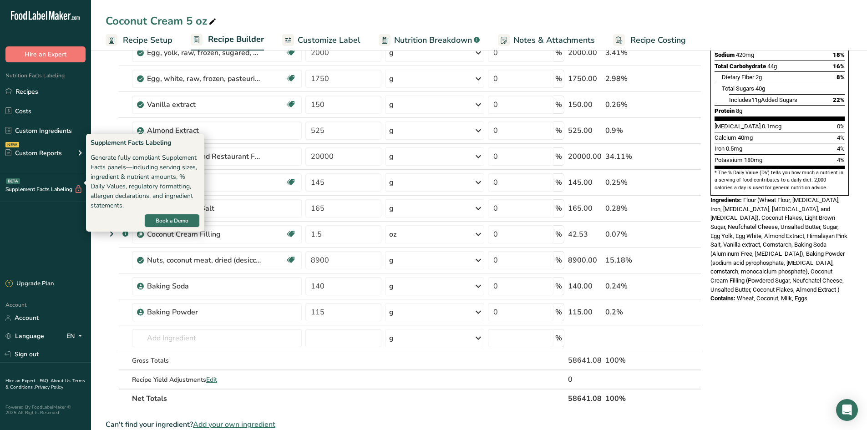
scroll to position [182, 0]
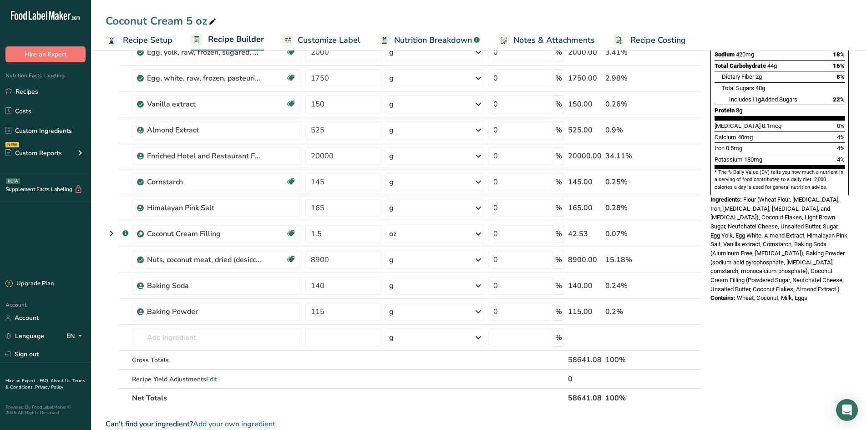
click at [59, 87] on link "Recipes" at bounding box center [45, 91] width 91 height 17
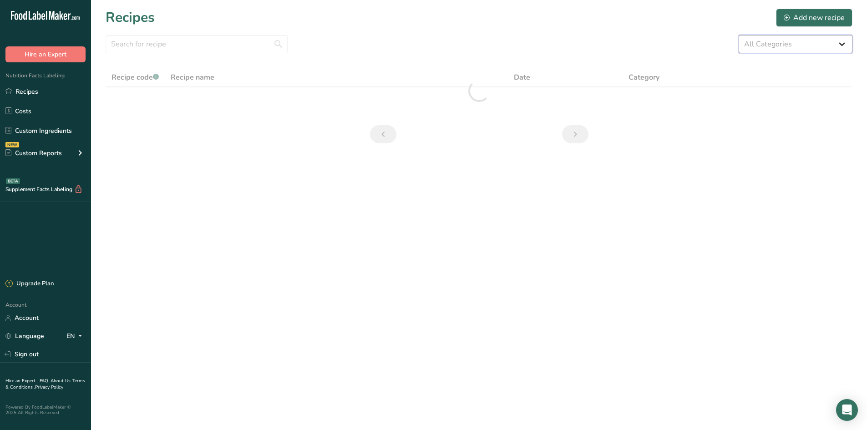
click at [830, 42] on select "All Categories 1.4 oz Mini Cookie 2.75 oz Cookies 3 oz Cookies (2025) 5 oz Cook…" at bounding box center [796, 44] width 114 height 18
click at [739, 35] on select "All Categories 1.4 oz Mini Cookie 2.75 oz Cookies 3 oz Cookies (2025) 5 oz Cook…" at bounding box center [796, 44] width 114 height 18
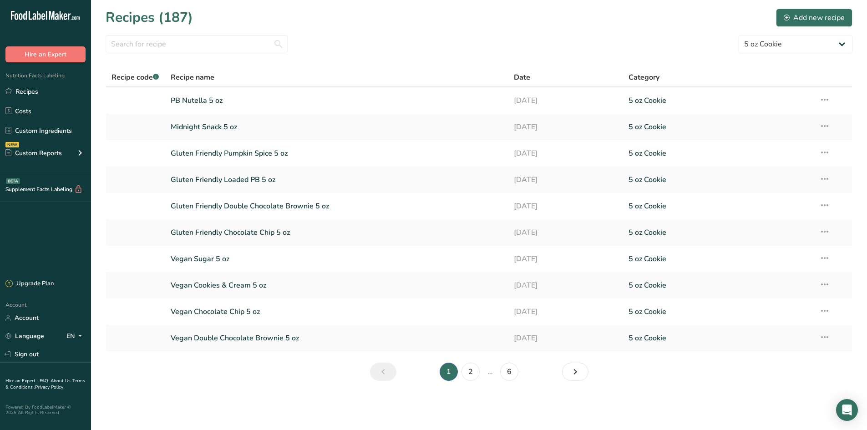
click at [464, 382] on section "Recipes (187) Add new recipe All Categories 1.4 oz Mini Cookie 2.75 oz Cookies …" at bounding box center [479, 198] width 776 height 396
click at [466, 381] on li "2" at bounding box center [471, 372] width 22 height 18
click at [471, 369] on link "2" at bounding box center [471, 372] width 18 height 18
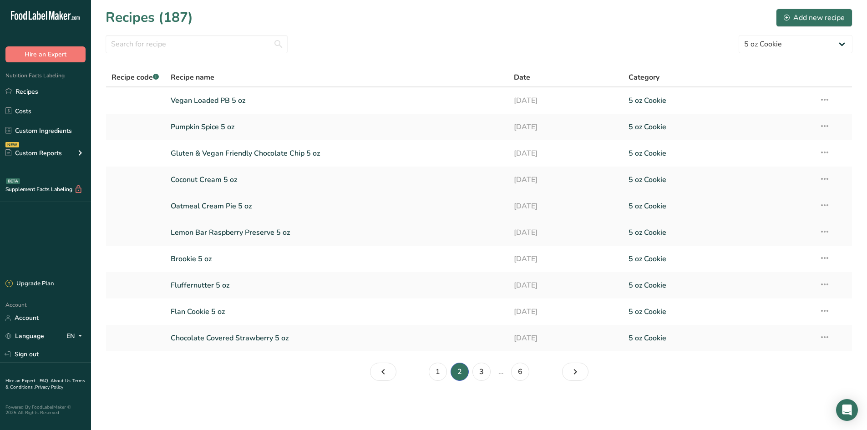
click at [188, 214] on link "Oatmeal Cream Pie 5 oz" at bounding box center [337, 206] width 333 height 19
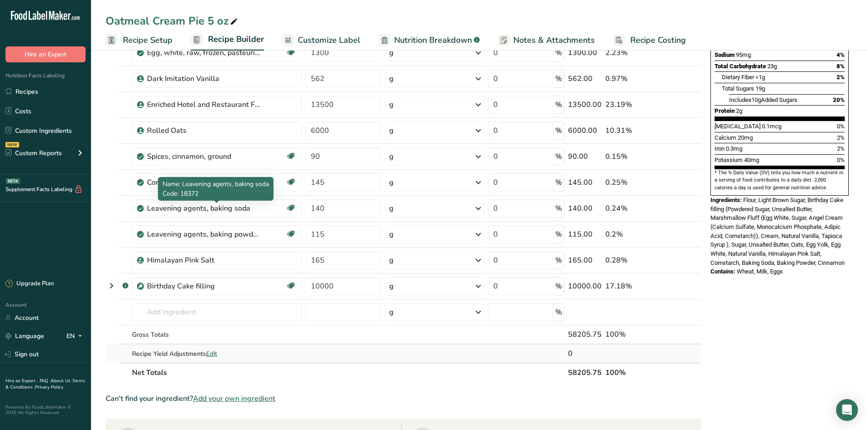
scroll to position [182, 0]
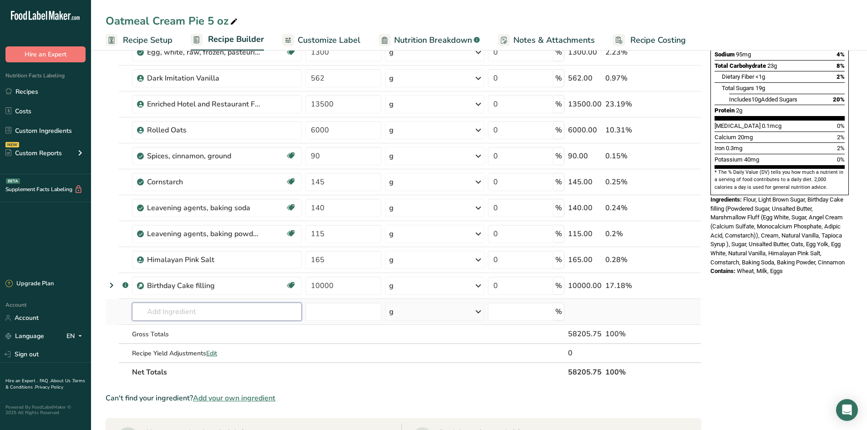
click at [160, 310] on input "text" at bounding box center [217, 312] width 170 height 18
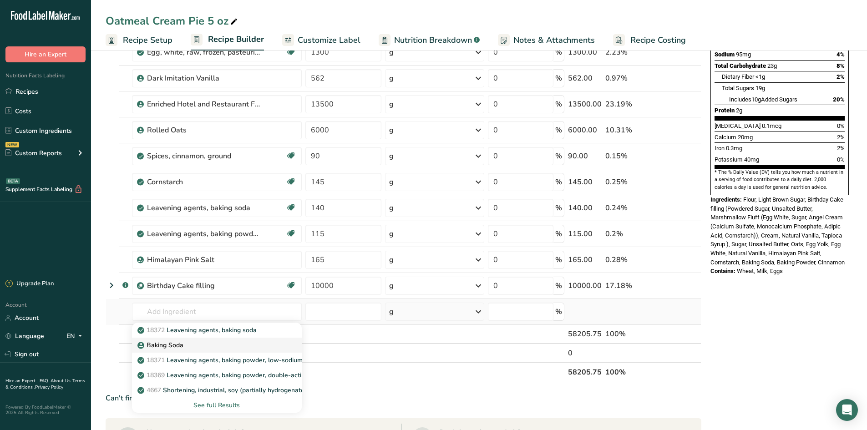
click at [185, 343] on div "Baking Soda" at bounding box center [209, 346] width 141 height 10
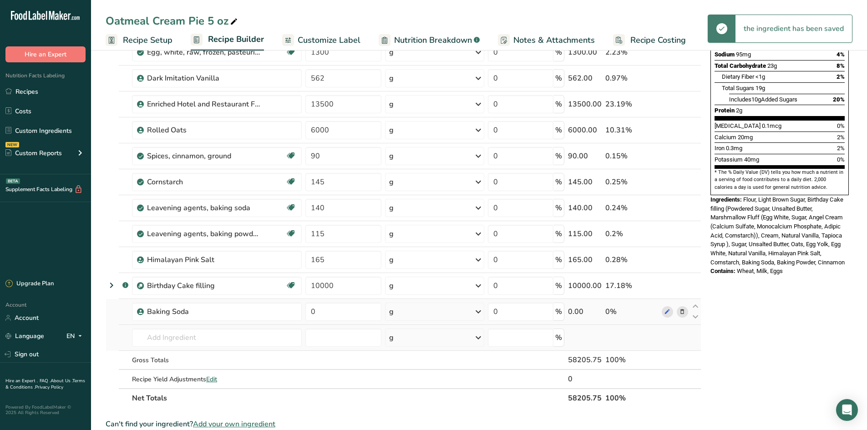
click at [162, 327] on td "18372 Leavening agents, baking soda Baking Soda 18371 Leavening agents, baking …" at bounding box center [216, 338] width 173 height 26
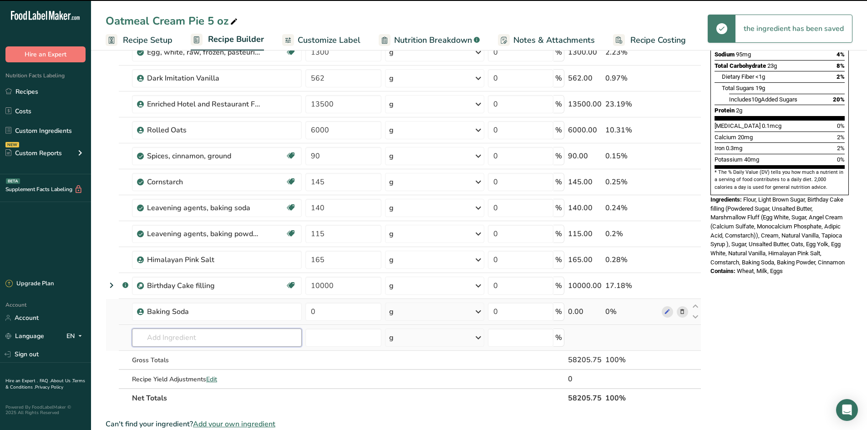
click at [165, 343] on input "text" at bounding box center [217, 338] width 170 height 18
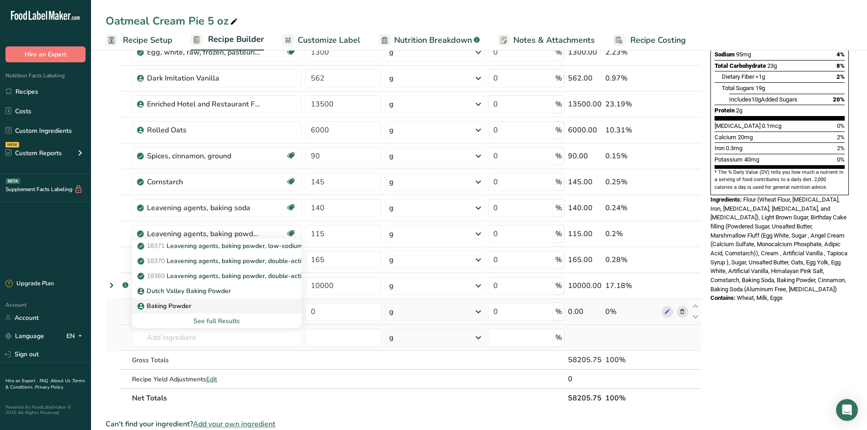
click at [200, 307] on div "Baking Powder" at bounding box center [209, 306] width 141 height 10
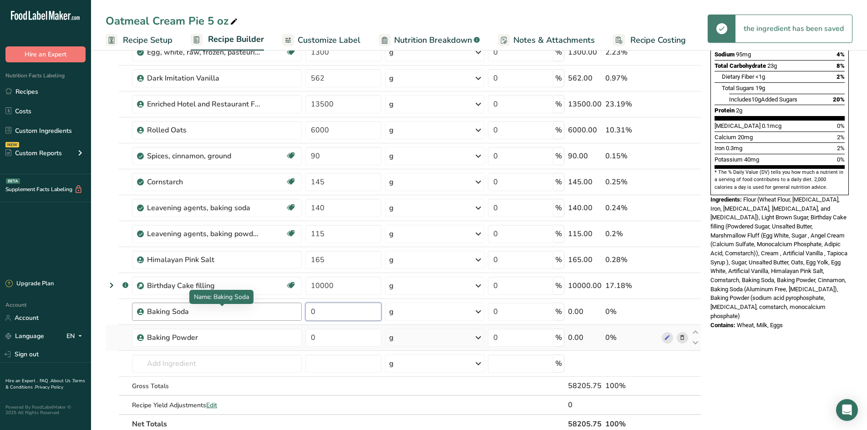
drag, startPoint x: 327, startPoint y: 313, endPoint x: 252, endPoint y: 312, distance: 75.1
click at [252, 312] on tr "Baking Soda 0 g Weight Units g kg mg See more Volume Units l Volume units requi…" at bounding box center [403, 312] width 595 height 26
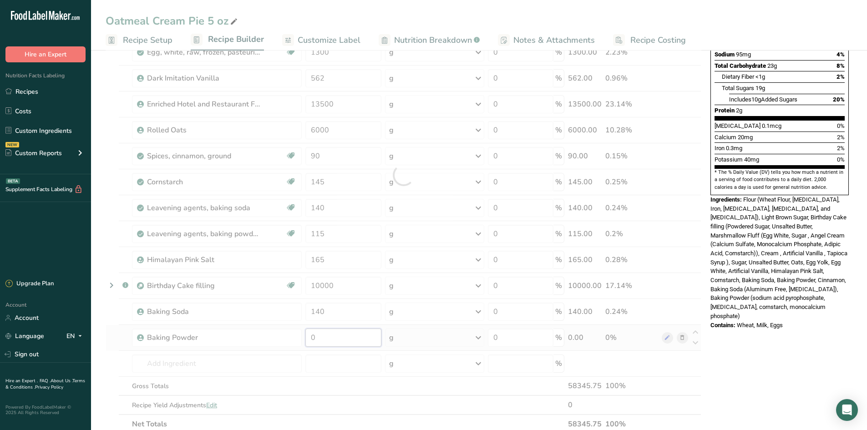
click at [362, 338] on div "Ingredient * Amount * Unit * Waste * .a-a{fill:#347362;}.b-a{fill:#fff;} Grams …" at bounding box center [404, 175] width 596 height 518
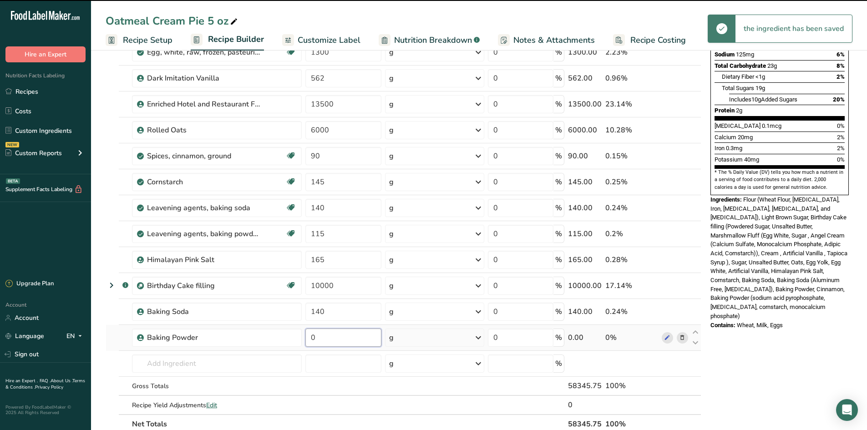
click at [331, 335] on input "0" at bounding box center [344, 338] width 76 height 18
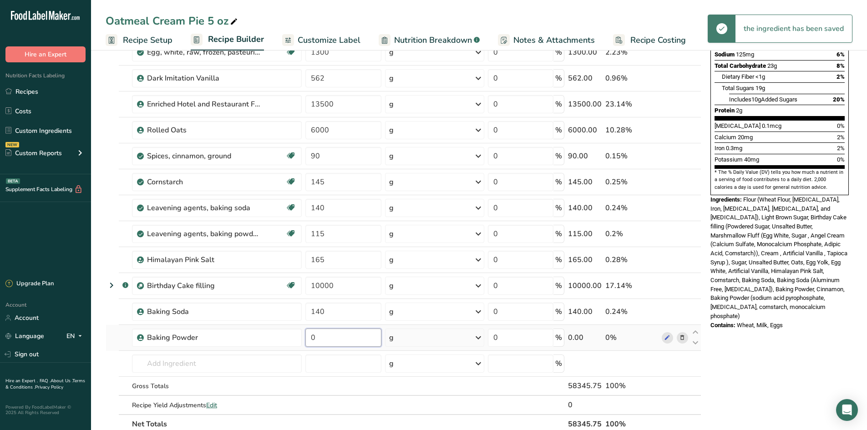
drag, startPoint x: 331, startPoint y: 335, endPoint x: 308, endPoint y: 336, distance: 22.8
click at [308, 336] on input "0" at bounding box center [344, 338] width 76 height 18
click at [115, 220] on div "Ingredient * Amount * Unit * Waste * .a-a{fill:#347362;}.b-a{fill:#fff;} Grams …" at bounding box center [404, 175] width 596 height 518
click at [685, 234] on icon at bounding box center [682, 235] width 6 height 10
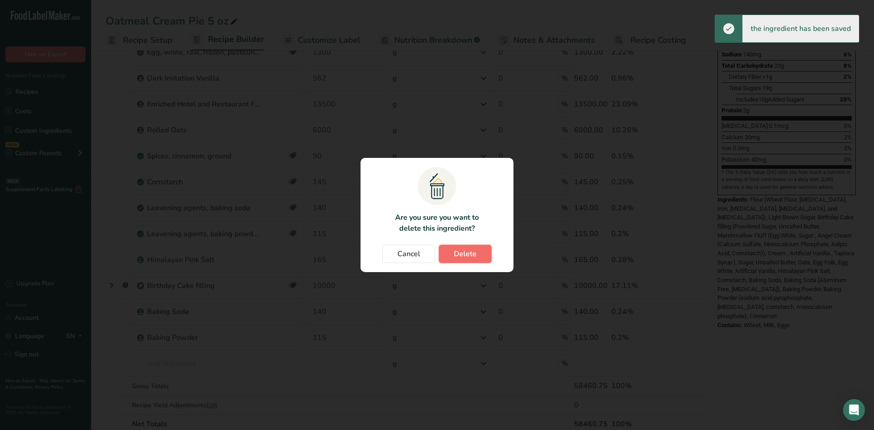
click at [469, 250] on span "Delete" at bounding box center [465, 254] width 23 height 11
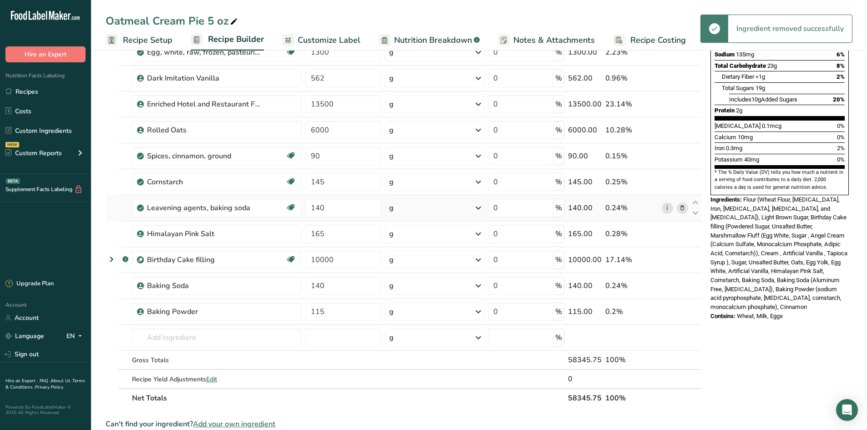
click at [683, 208] on icon at bounding box center [682, 209] width 6 height 10
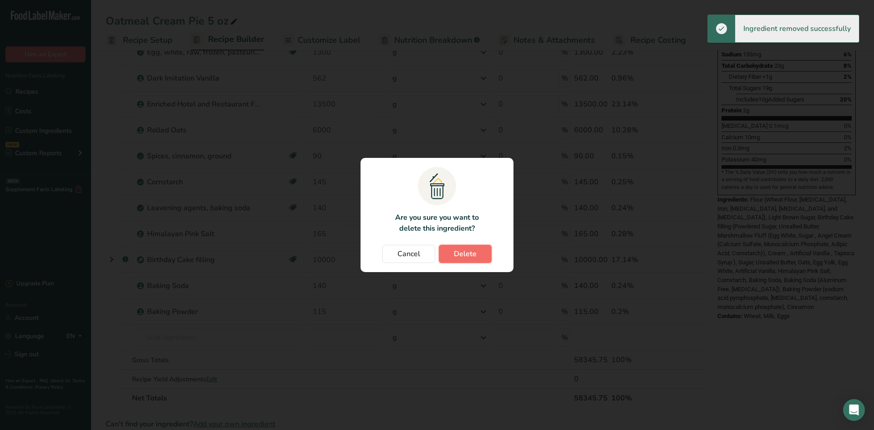
click at [455, 258] on span "Delete" at bounding box center [465, 254] width 23 height 11
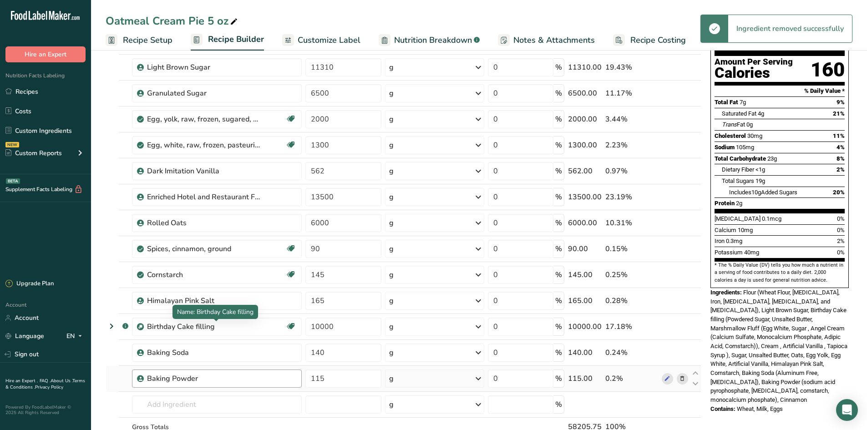
scroll to position [46, 0]
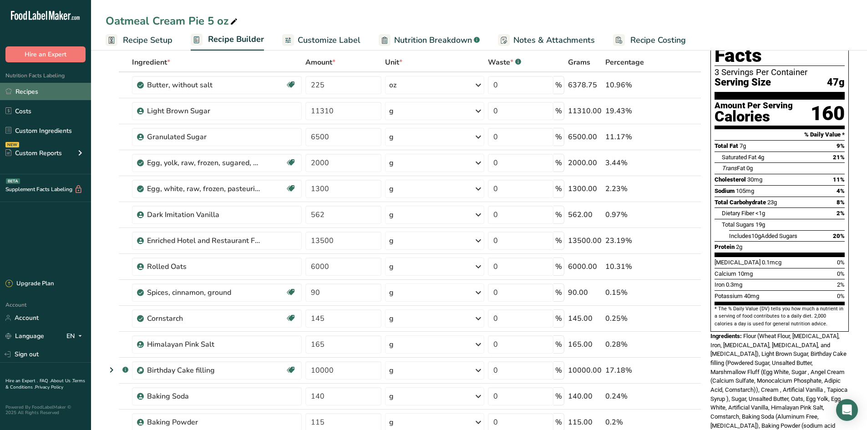
click at [24, 93] on link "Recipes" at bounding box center [45, 91] width 91 height 17
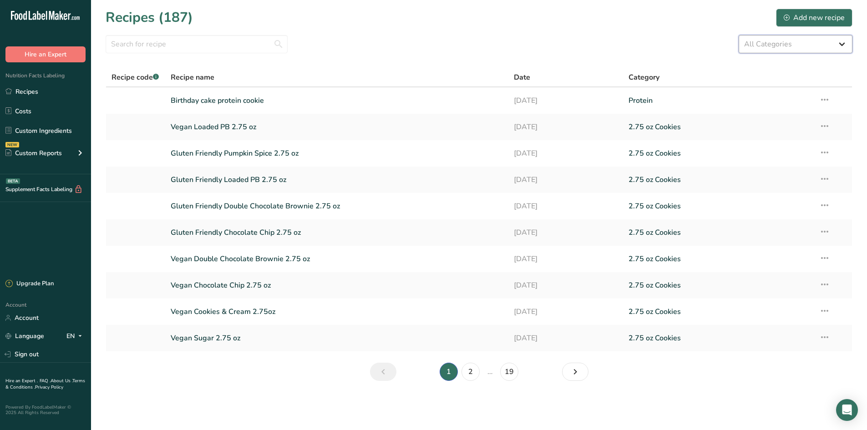
drag, startPoint x: 809, startPoint y: 45, endPoint x: 806, endPoint y: 53, distance: 8.4
click at [809, 45] on select "All Categories 1.4 oz Mini Cookie 2.75 oz Cookies 3 oz Cookies (2025) 5 oz Cook…" at bounding box center [796, 44] width 114 height 18
click at [739, 35] on select "All Categories 1.4 oz Mini Cookie 2.75 oz Cookies 3 oz Cookies (2025) 5 oz Cook…" at bounding box center [796, 44] width 114 height 18
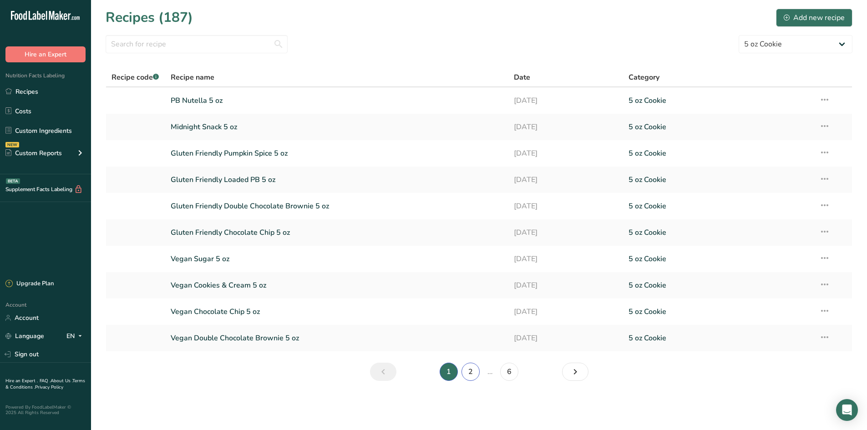
click at [476, 375] on link "2" at bounding box center [471, 372] width 18 height 18
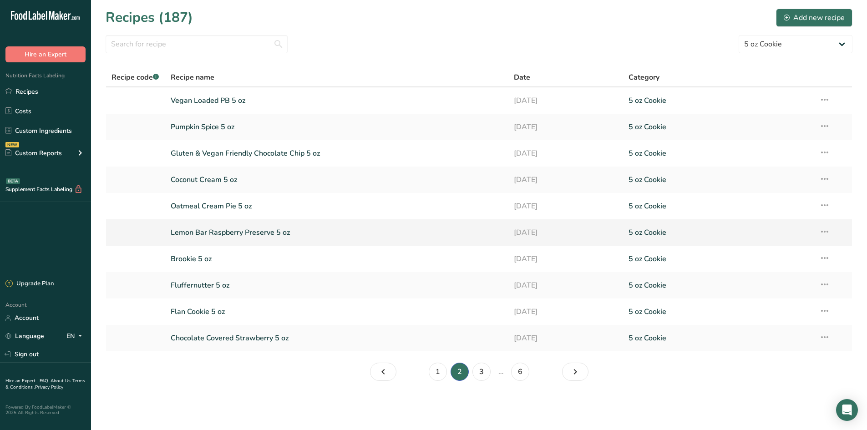
click at [237, 235] on link "Lemon Bar Raspberry Preserve 5 oz" at bounding box center [337, 232] width 333 height 19
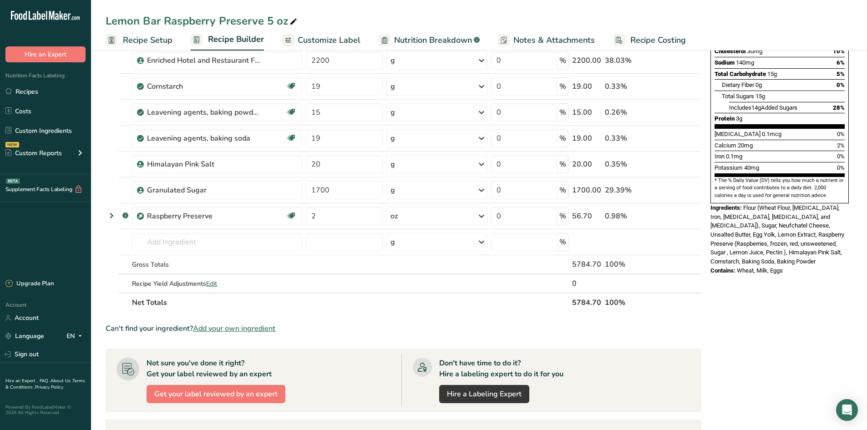
scroll to position [182, 0]
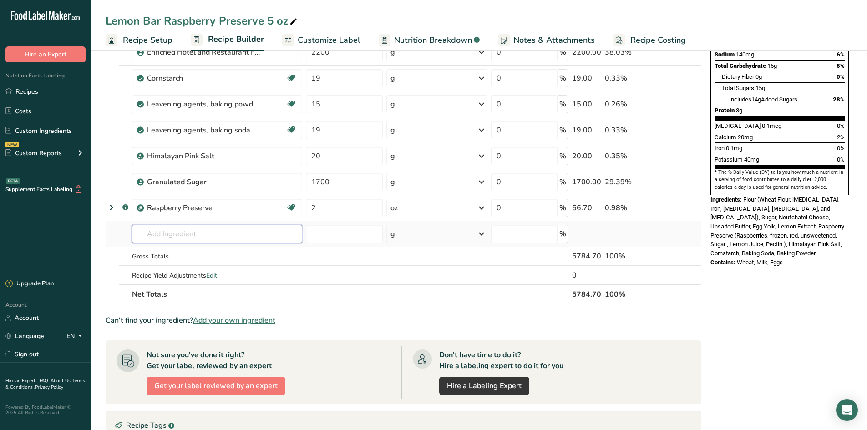
click at [185, 238] on input "text" at bounding box center [217, 234] width 170 height 18
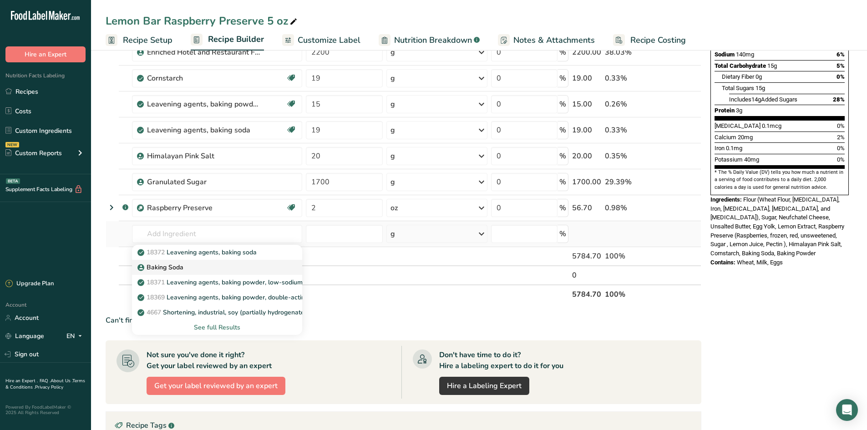
click at [196, 267] on div "Baking Soda" at bounding box center [209, 268] width 141 height 10
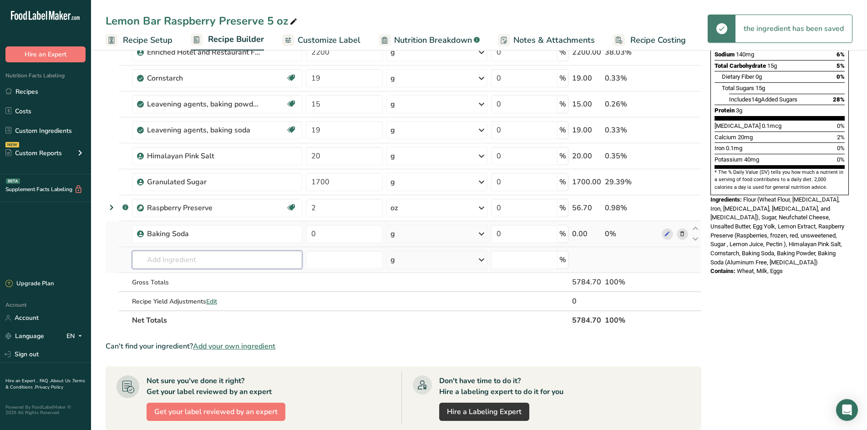
click at [165, 262] on input "text" at bounding box center [217, 260] width 170 height 18
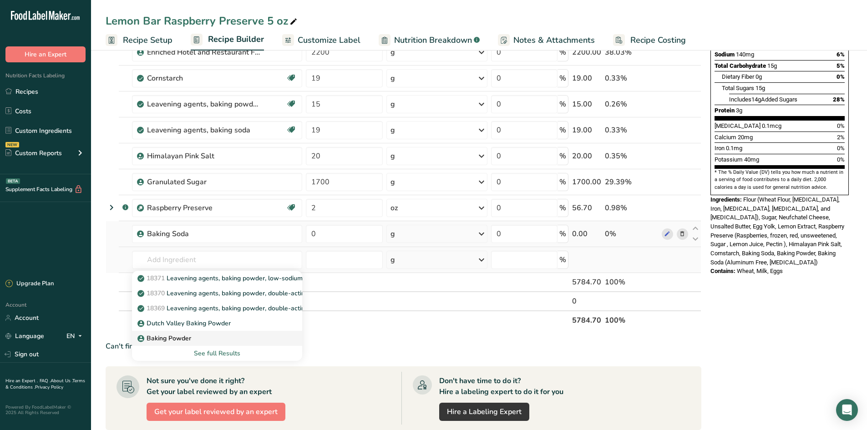
click at [179, 339] on p "Baking Powder" at bounding box center [165, 339] width 52 height 10
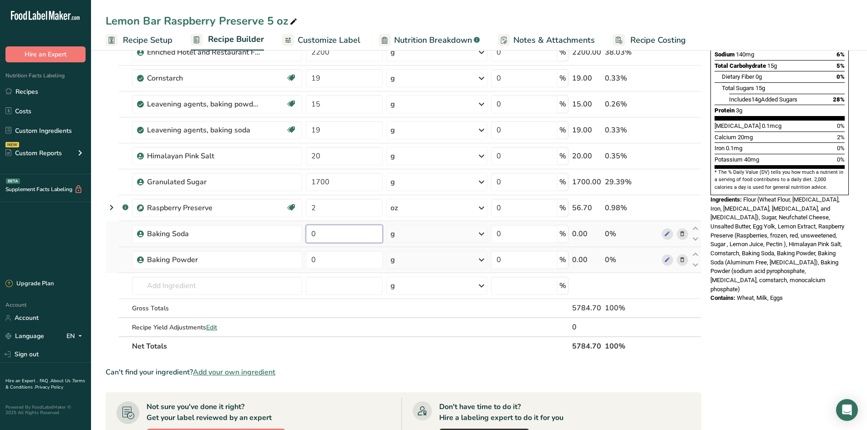
drag, startPoint x: 333, startPoint y: 235, endPoint x: 312, endPoint y: 229, distance: 21.8
click at [312, 229] on input "0" at bounding box center [344, 234] width 77 height 18
click at [339, 260] on div "Ingredient * Amount * Unit * Waste * .a-a{fill:#347362;}.b-a{fill:#fff;} Grams …" at bounding box center [404, 136] width 596 height 440
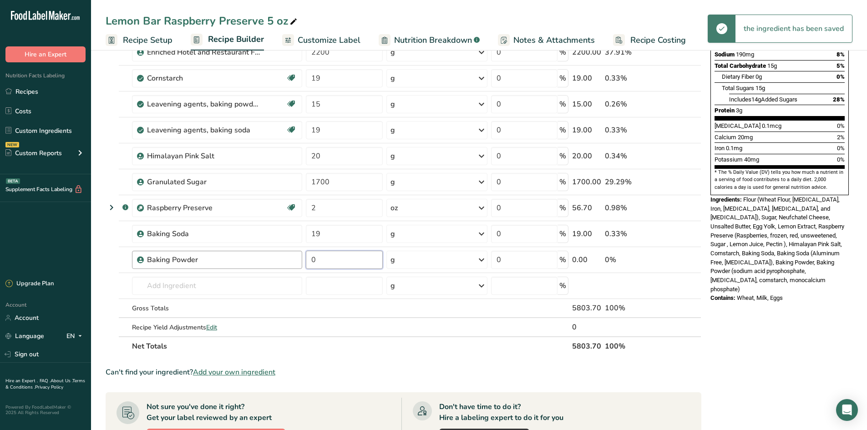
drag, startPoint x: 340, startPoint y: 255, endPoint x: 286, endPoint y: 246, distance: 54.4
click at [296, 259] on tr "Baking Powder 0 g Weight Units g kg mg See more Volume Units l Volume units req…" at bounding box center [403, 260] width 595 height 26
click at [357, 344] on div "Ingredient * Amount * Unit * Waste * .a-a{fill:#347362;}.b-a{fill:#fff;} Grams …" at bounding box center [404, 136] width 596 height 440
click at [686, 130] on icon at bounding box center [682, 131] width 6 height 10
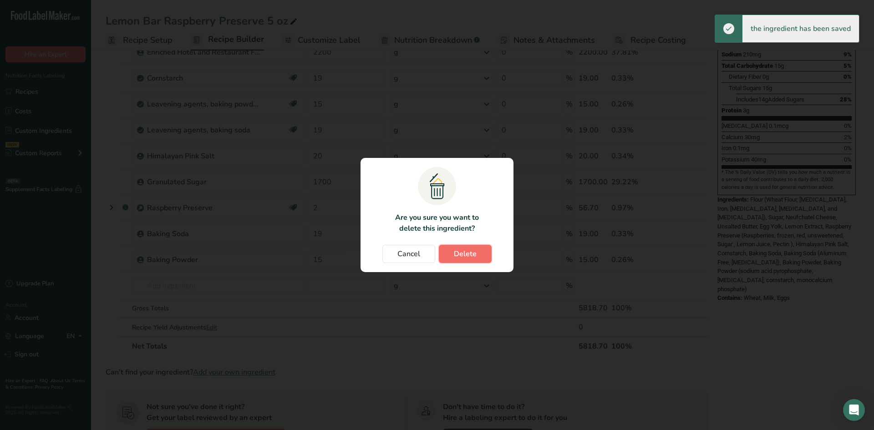
click at [469, 251] on span "Delete" at bounding box center [465, 254] width 23 height 11
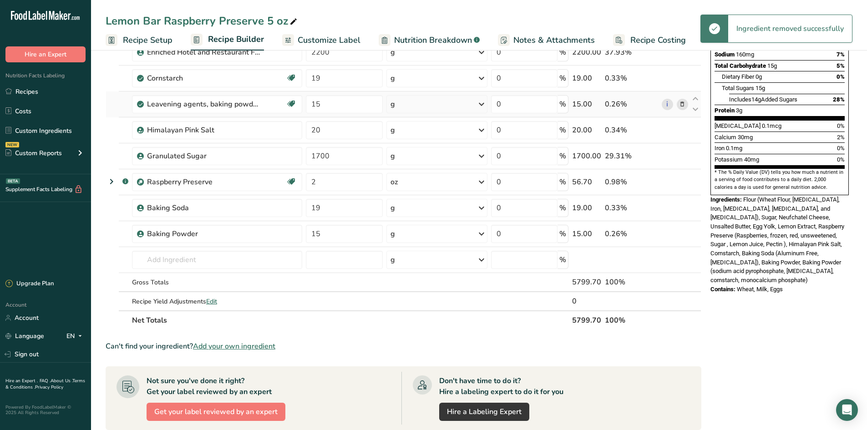
click at [686, 101] on icon at bounding box center [682, 105] width 6 height 10
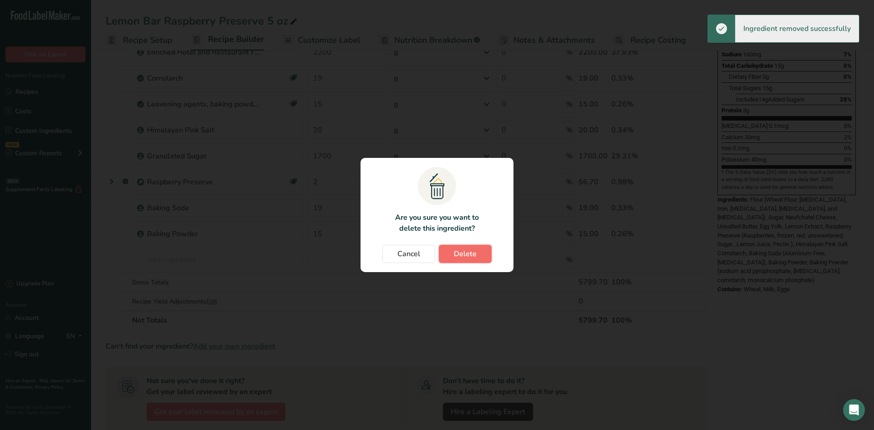
click at [480, 250] on button "Delete" at bounding box center [465, 254] width 53 height 18
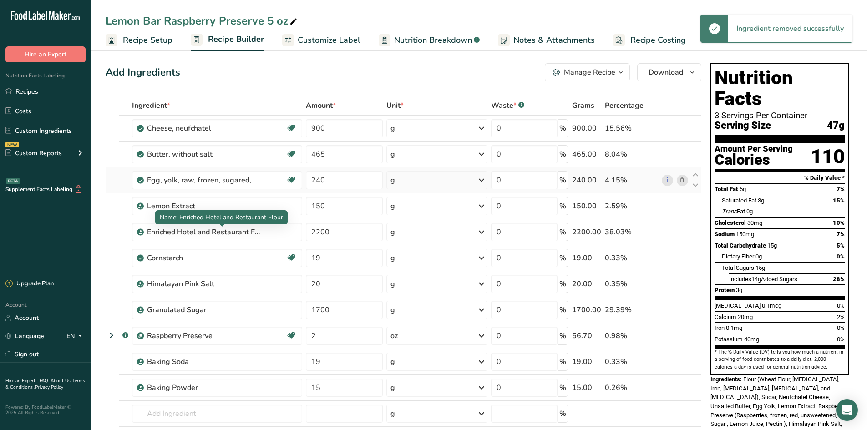
scroll to position [0, 0]
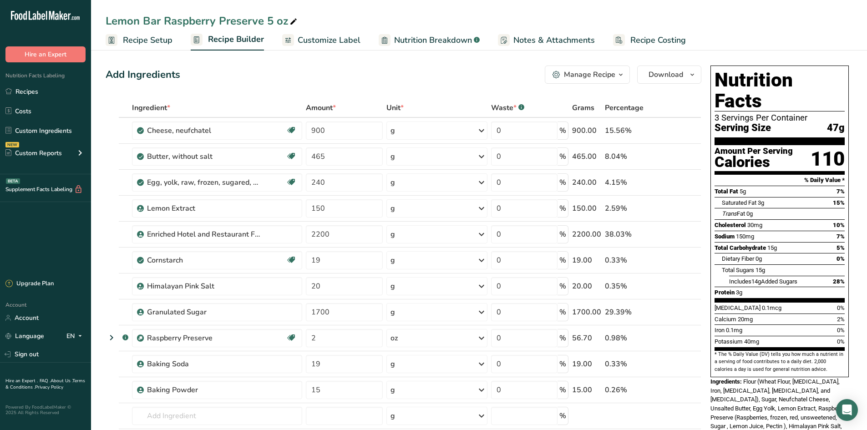
click at [107, 98] on div "Add Ingredients Manage Recipe Delete Recipe Duplicate Recipe Scale Recipe Save …" at bounding box center [407, 423] width 602 height 722
click at [37, 91] on link "Recipes" at bounding box center [45, 91] width 91 height 17
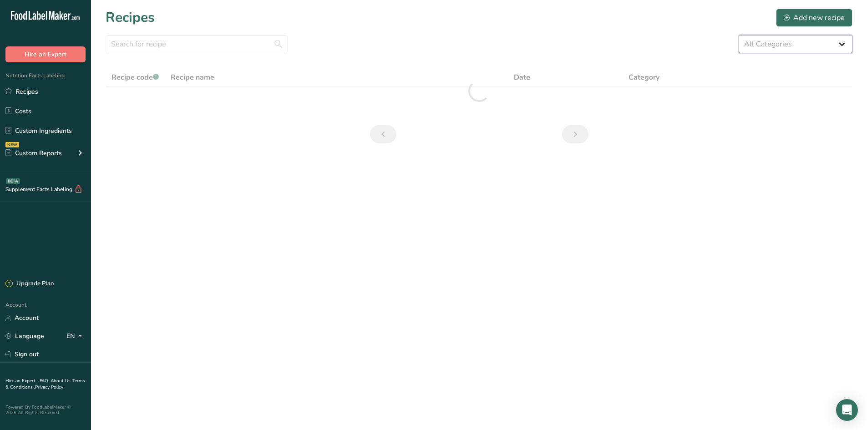
drag, startPoint x: 832, startPoint y: 39, endPoint x: 830, endPoint y: 47, distance: 8.6
click at [832, 39] on select "All Categories 1.4 oz Mini Cookie 2.75 oz Cookies 3 oz Cookies (2025) 5 oz Cook…" at bounding box center [796, 44] width 114 height 18
click at [739, 35] on select "All Categories 1.4 oz Mini Cookie 2.75 oz Cookies 3 oz Cookies (2025) 5 oz Cook…" at bounding box center [796, 44] width 114 height 18
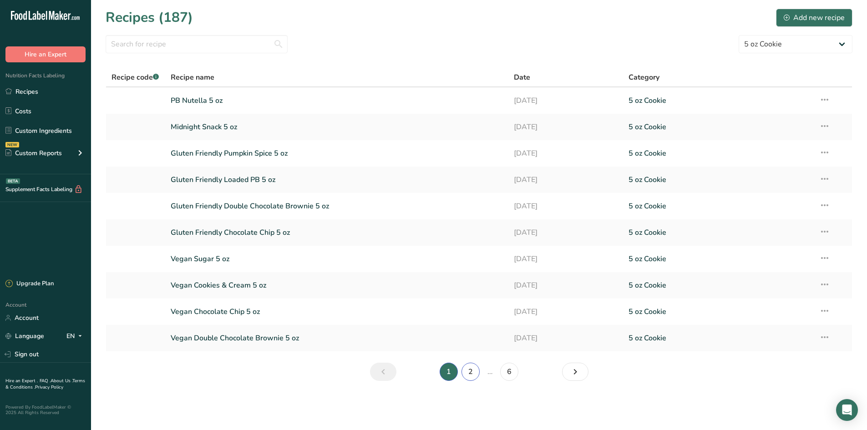
click at [466, 375] on link "2" at bounding box center [471, 372] width 18 height 18
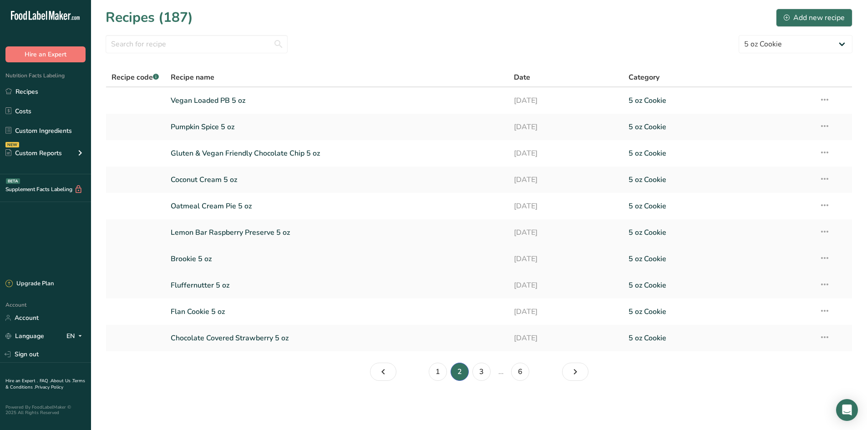
click at [221, 259] on link "Brookie 5 oz" at bounding box center [337, 259] width 333 height 19
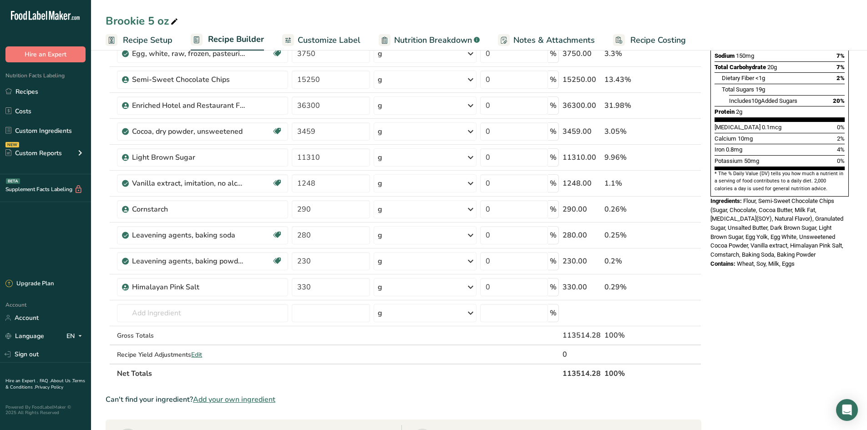
scroll to position [182, 0]
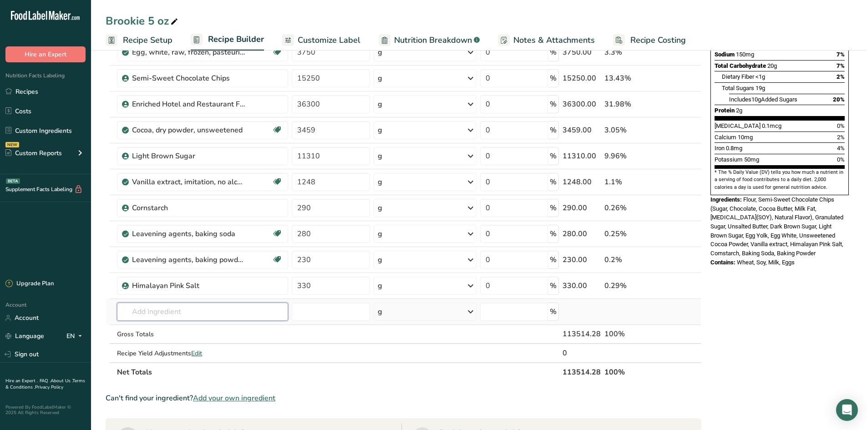
click at [170, 310] on input "text" at bounding box center [202, 312] width 171 height 18
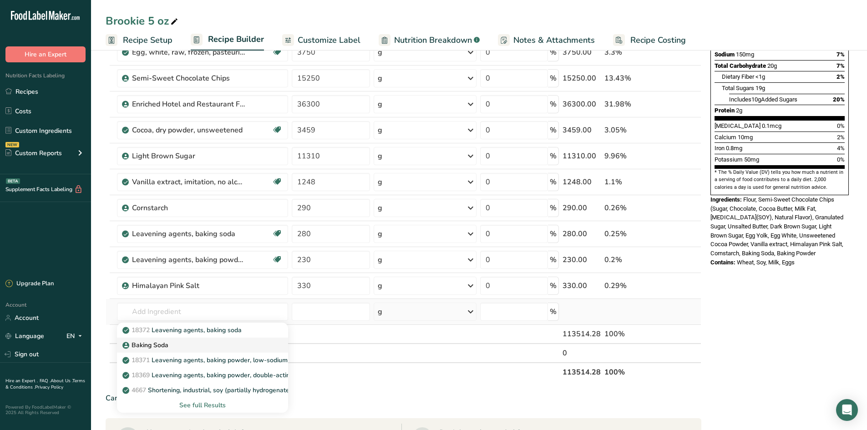
click at [161, 342] on p "Baking Soda" at bounding box center [146, 346] width 44 height 10
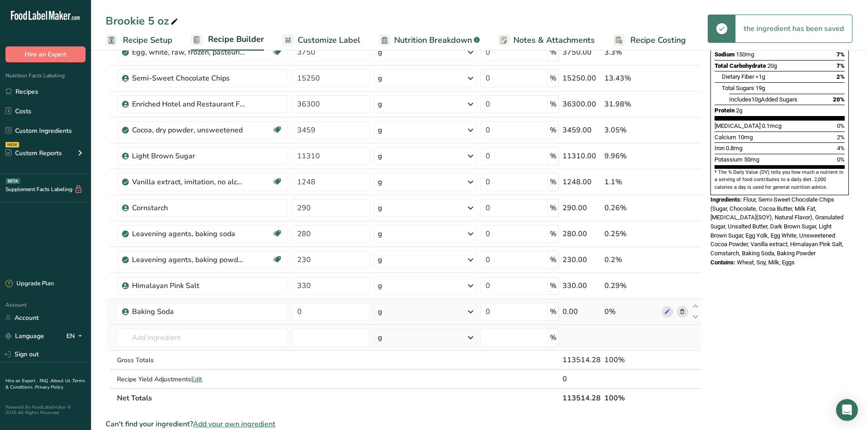
click at [164, 328] on td "18372 Leavening agents, baking soda Baking Soda 18371 Leavening agents, baking …" at bounding box center [202, 338] width 175 height 26
click at [164, 333] on input "text" at bounding box center [202, 338] width 171 height 18
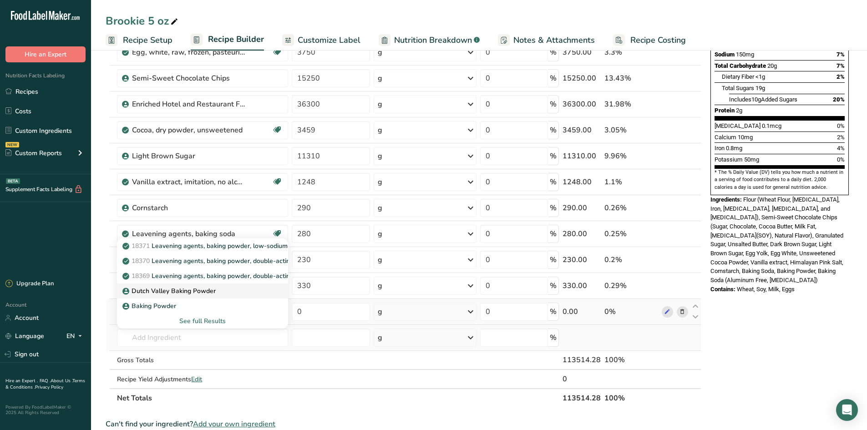
click at [168, 298] on link "Dutch Valley Baking Powder" at bounding box center [202, 291] width 171 height 15
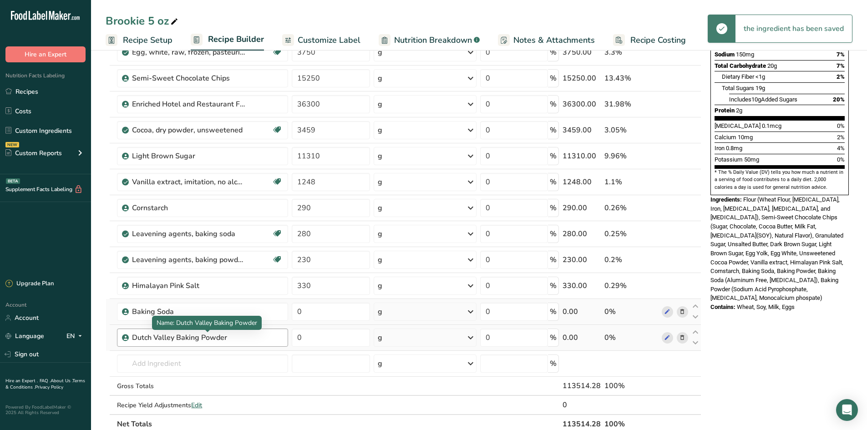
click at [240, 338] on div "Dutch Valley Baking Powder" at bounding box center [189, 337] width 114 height 11
click at [683, 338] on icon at bounding box center [682, 338] width 6 height 10
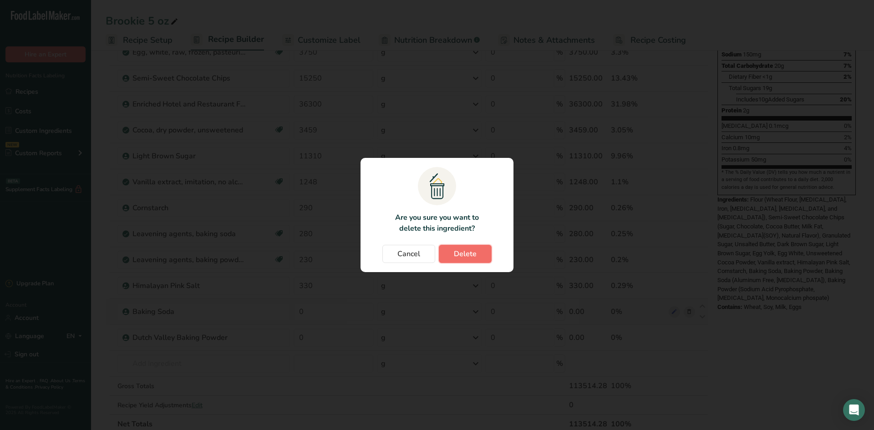
click at [484, 256] on button "Delete" at bounding box center [465, 254] width 53 height 18
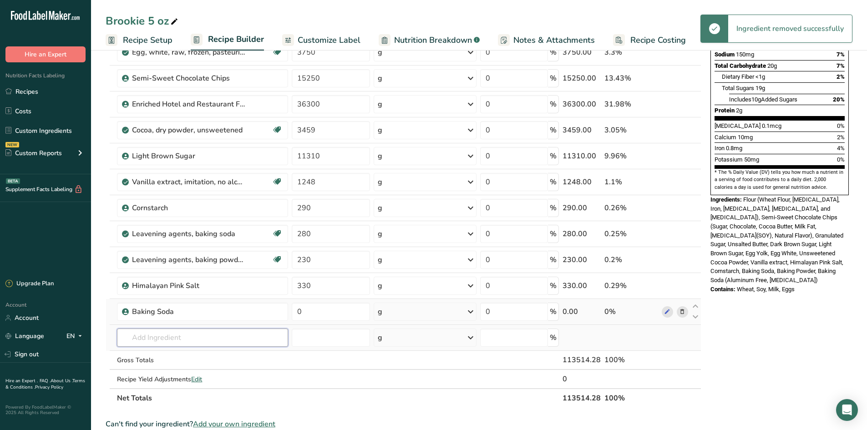
click at [220, 338] on input "text" at bounding box center [202, 338] width 171 height 18
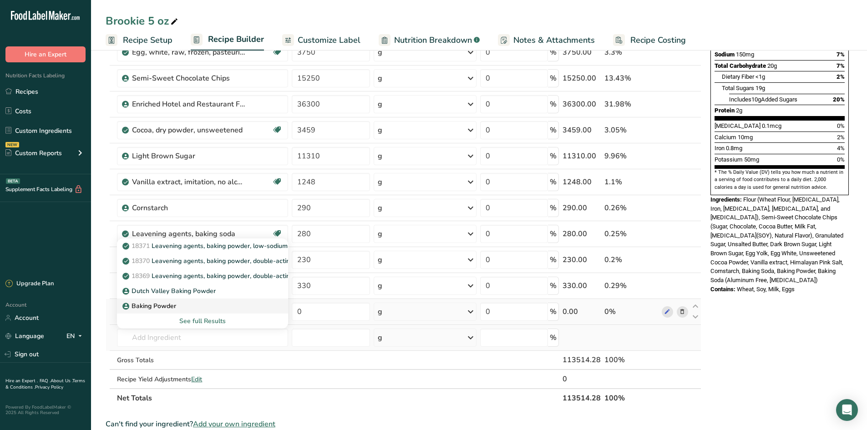
click at [166, 308] on p "Baking Powder" at bounding box center [150, 306] width 52 height 10
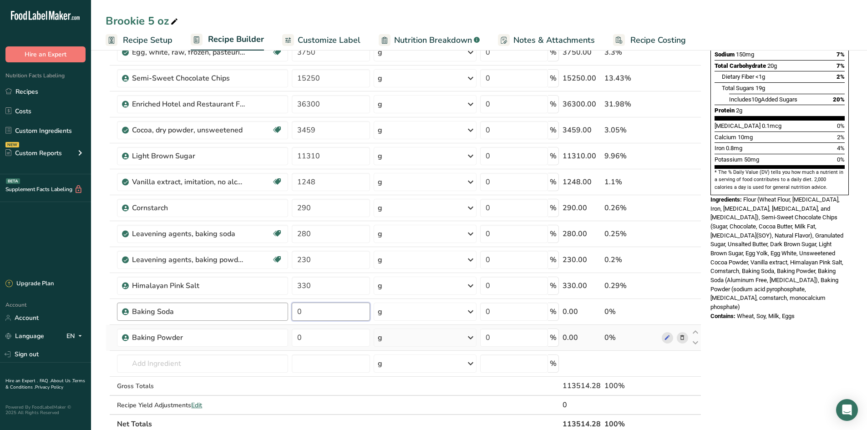
drag, startPoint x: 322, startPoint y: 316, endPoint x: 281, endPoint y: 319, distance: 41.6
click at [281, 319] on tr "Baking Soda 0 g Weight Units g kg mg See more Volume Units l Volume units requi…" at bounding box center [403, 312] width 595 height 26
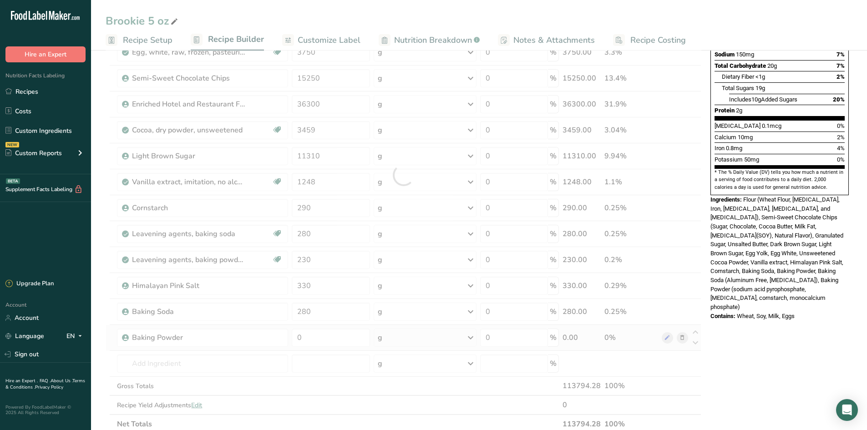
drag, startPoint x: 333, startPoint y: 347, endPoint x: 330, endPoint y: 338, distance: 9.6
click at [333, 342] on div "Ingredient * Amount * Unit * Waste * .a-a{fill:#347362;}.b-a{fill:#fff;} Grams …" at bounding box center [404, 175] width 596 height 518
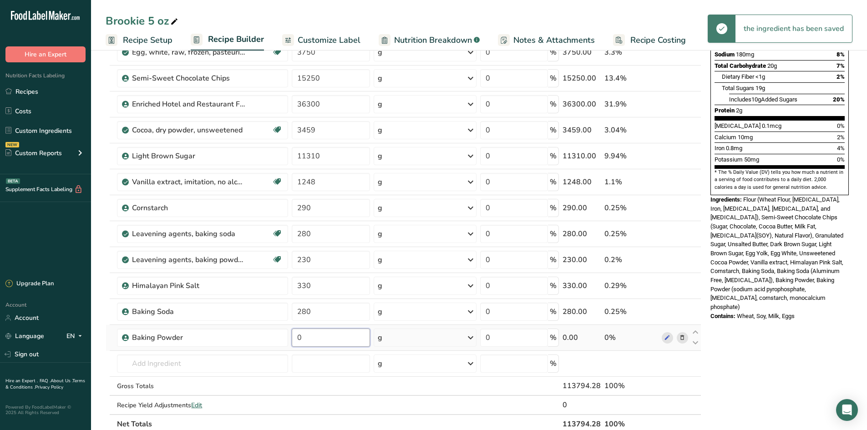
drag, startPoint x: 334, startPoint y: 337, endPoint x: 295, endPoint y: 336, distance: 39.2
click at [295, 336] on input "0" at bounding box center [331, 338] width 78 height 18
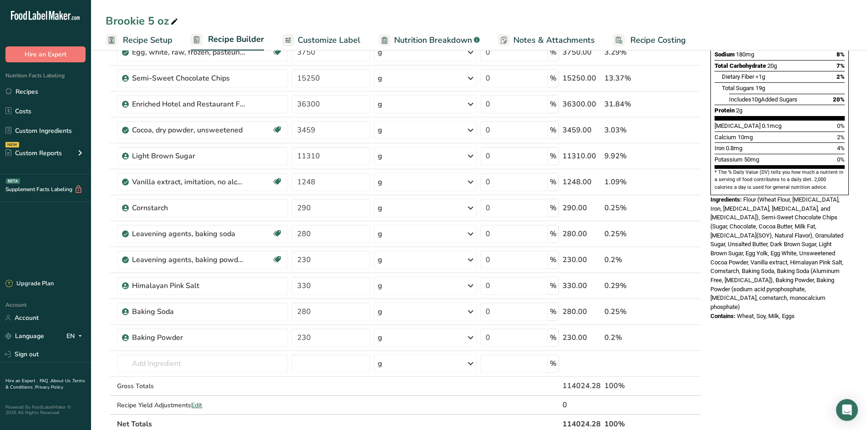
click at [102, 192] on section "Add Ingredients Manage Recipe Delete Recipe Duplicate Recipe Scale Recipe Save …" at bounding box center [479, 305] width 776 height 881
click at [681, 233] on icon at bounding box center [682, 235] width 6 height 10
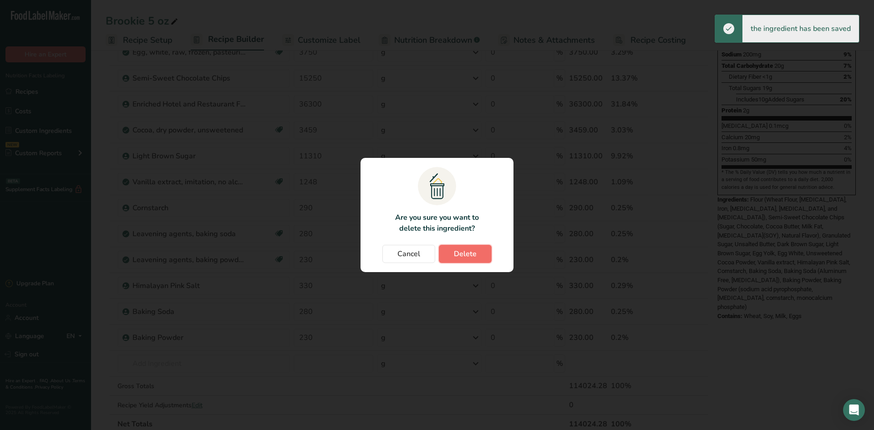
click at [473, 257] on span "Delete" at bounding box center [465, 254] width 23 height 11
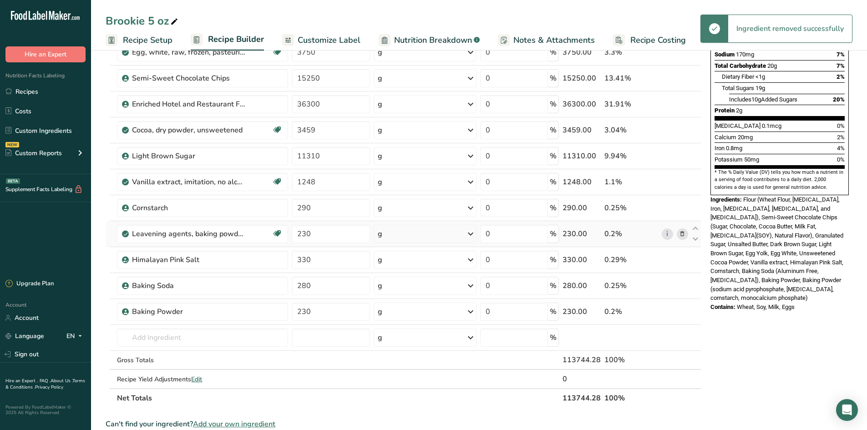
click at [689, 235] on td "i" at bounding box center [675, 234] width 30 height 26
click at [683, 234] on icon at bounding box center [682, 235] width 6 height 10
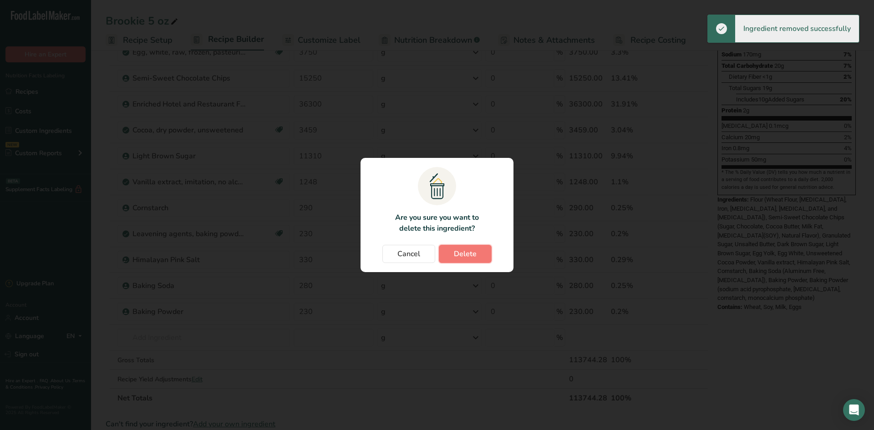
click at [479, 259] on button "Delete" at bounding box center [465, 254] width 53 height 18
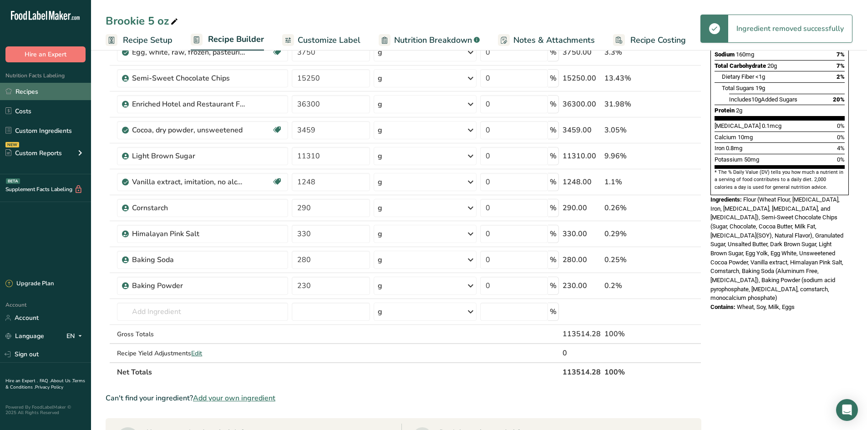
click at [56, 90] on link "Recipes" at bounding box center [45, 91] width 91 height 17
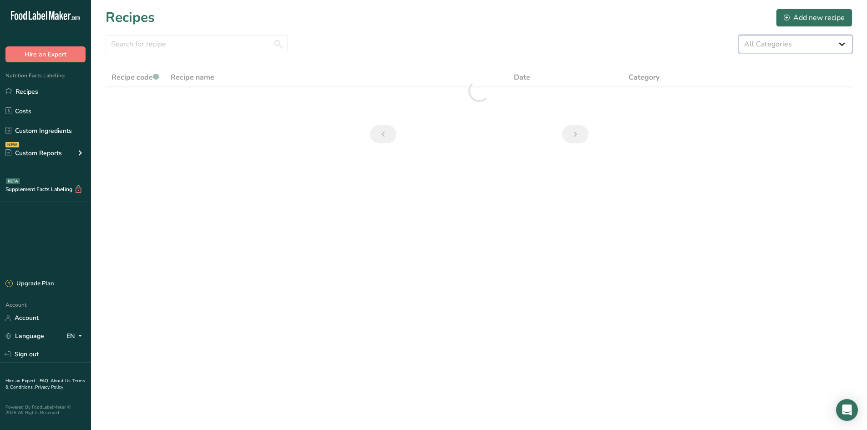
click at [811, 46] on select "All Categories 1.4 oz Mini Cookie 2.75 oz Cookies 3 oz Cookies (2025) 5 oz Cook…" at bounding box center [796, 44] width 114 height 18
click at [739, 35] on select "All Categories 1.4 oz Mini Cookie 2.75 oz Cookies 3 oz Cookies (2025) 5 oz Cook…" at bounding box center [796, 44] width 114 height 18
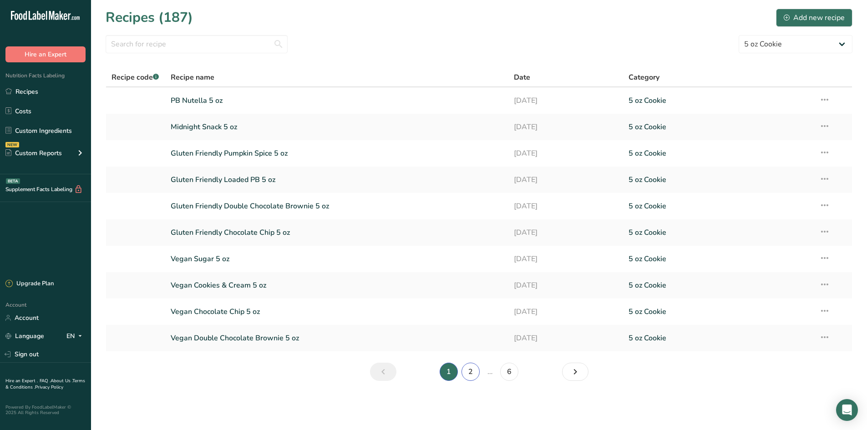
click at [469, 377] on link "2" at bounding box center [471, 372] width 18 height 18
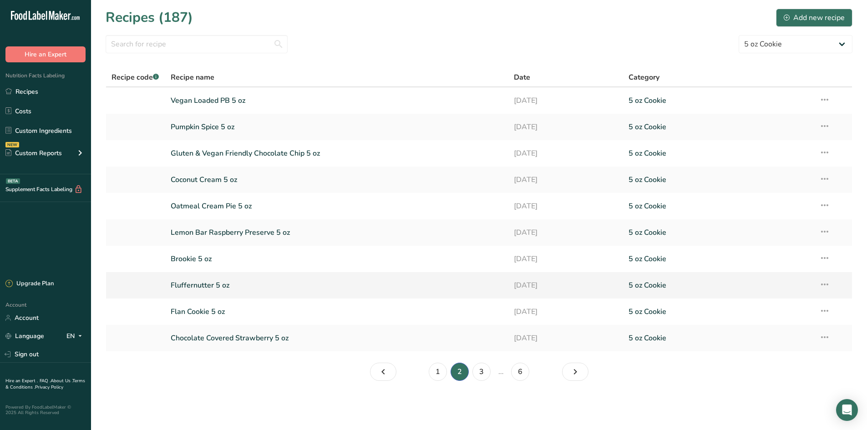
click at [255, 287] on link "Fluffernutter 5 oz" at bounding box center [337, 285] width 333 height 19
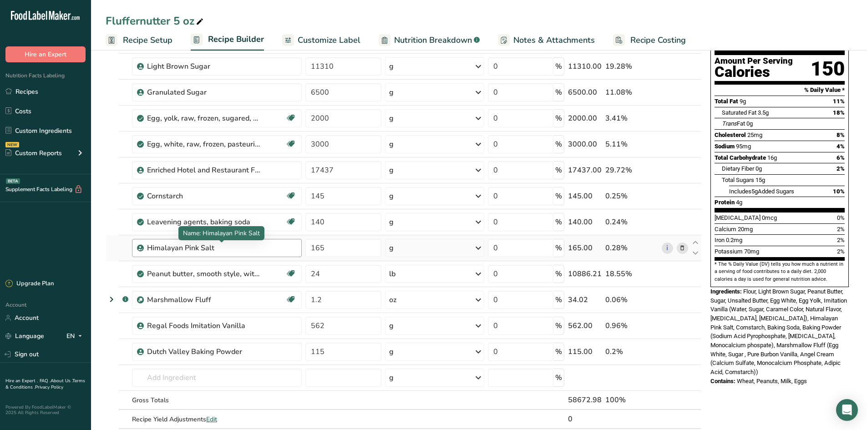
scroll to position [91, 0]
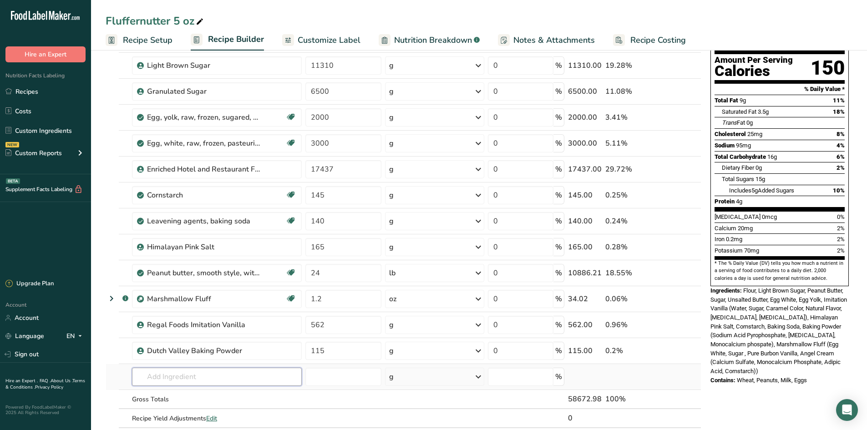
click at [239, 372] on input "text" at bounding box center [217, 377] width 170 height 18
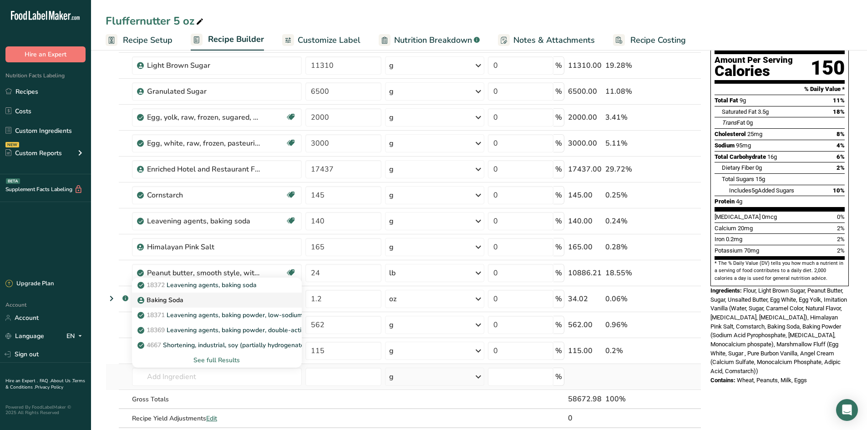
click at [184, 299] on div "Baking Soda" at bounding box center [209, 301] width 141 height 10
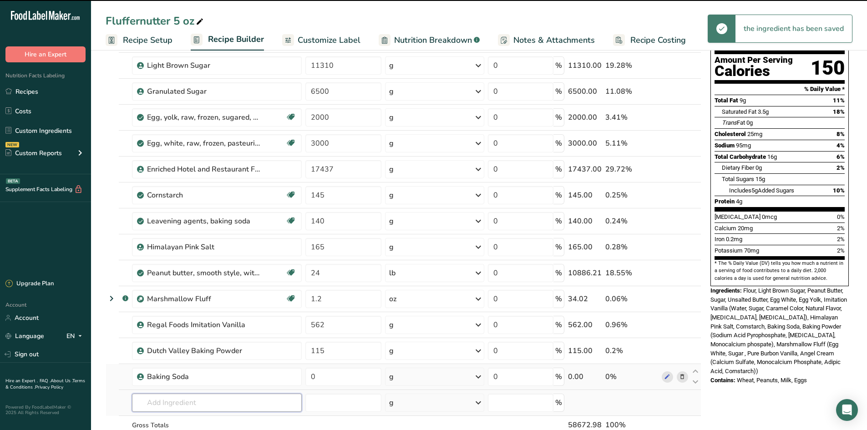
click at [168, 401] on input "text" at bounding box center [217, 403] width 170 height 18
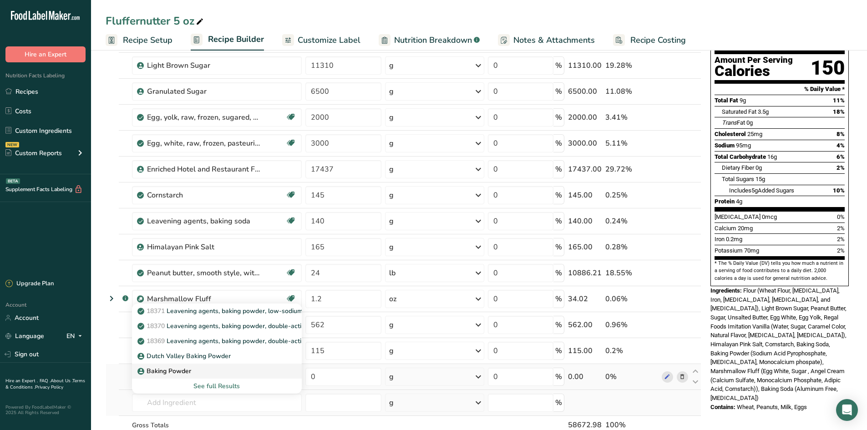
click at [189, 371] on p "Baking Powder" at bounding box center [165, 372] width 52 height 10
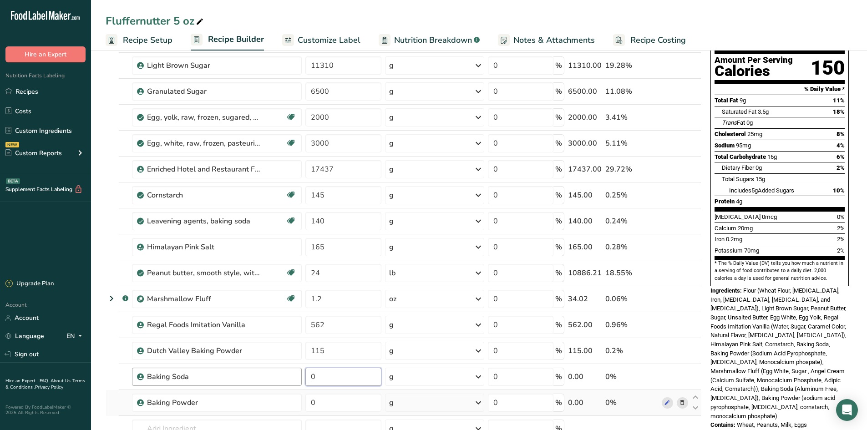
drag, startPoint x: 335, startPoint y: 381, endPoint x: 283, endPoint y: 378, distance: 52.0
click at [291, 381] on tr "Baking Soda 0 g Weight Units g kg mg See more Volume Units l Volume units requi…" at bounding box center [403, 377] width 595 height 26
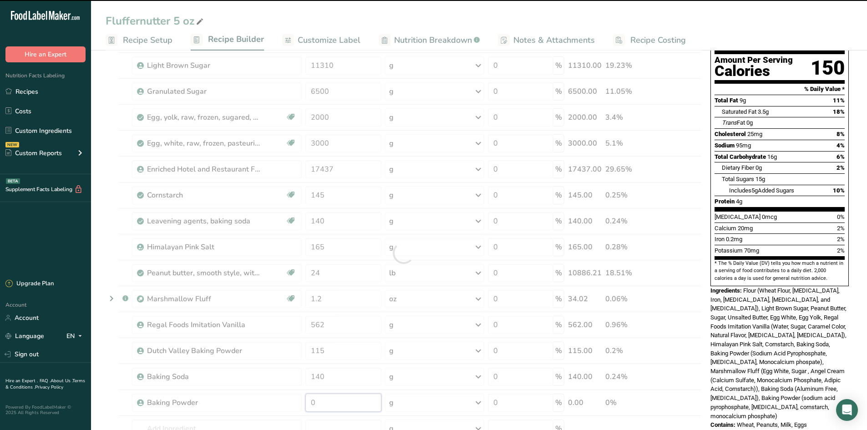
drag, startPoint x: 336, startPoint y: 406, endPoint x: 260, endPoint y: 404, distance: 76.1
click at [260, 404] on div "Ingredient * Amount * Unit * Waste * .a-a{fill:#347362;}.b-a{fill:#fff;} Grams …" at bounding box center [404, 253] width 596 height 492
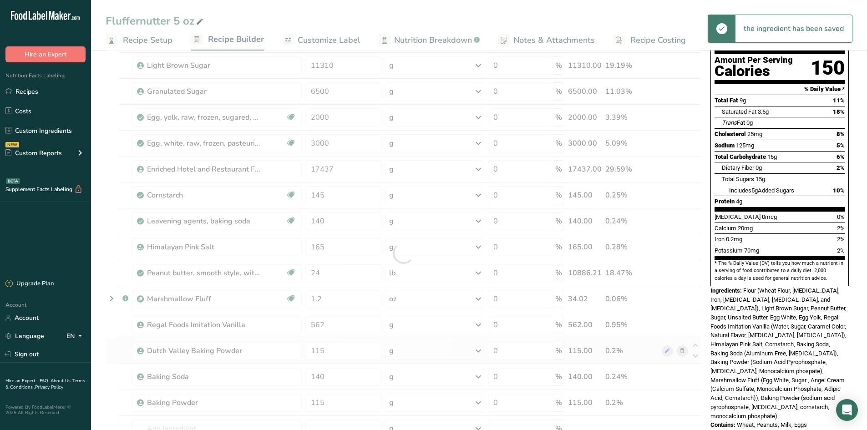
click at [122, 357] on div "Ingredient * Amount * Unit * Waste * .a-a{fill:#347362;}.b-a{fill:#fff;} Grams …" at bounding box center [404, 253] width 596 height 492
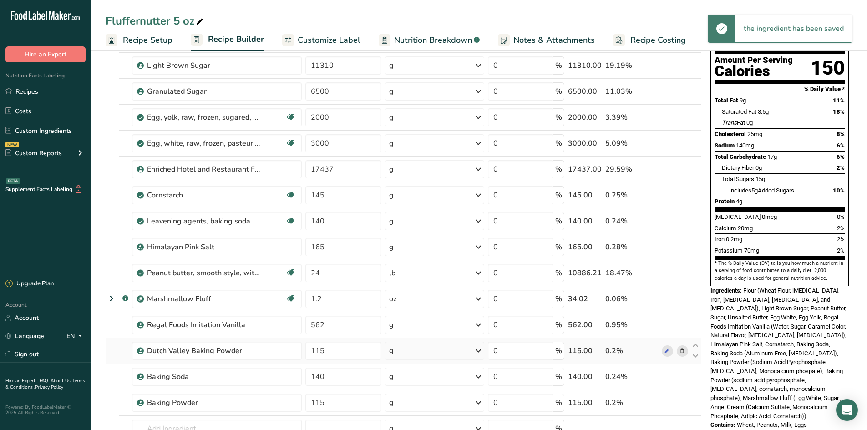
click at [679, 352] on span at bounding box center [682, 351] width 11 height 11
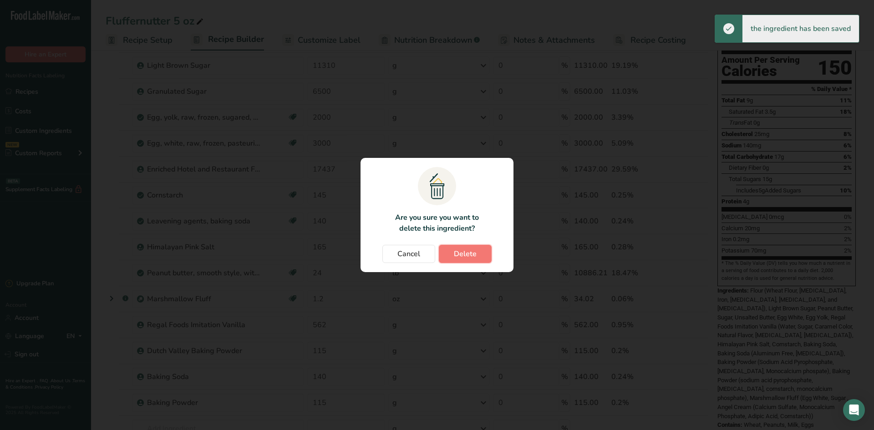
drag, startPoint x: 476, startPoint y: 256, endPoint x: 470, endPoint y: 259, distance: 6.7
click at [476, 256] on span "Delete" at bounding box center [465, 254] width 23 height 11
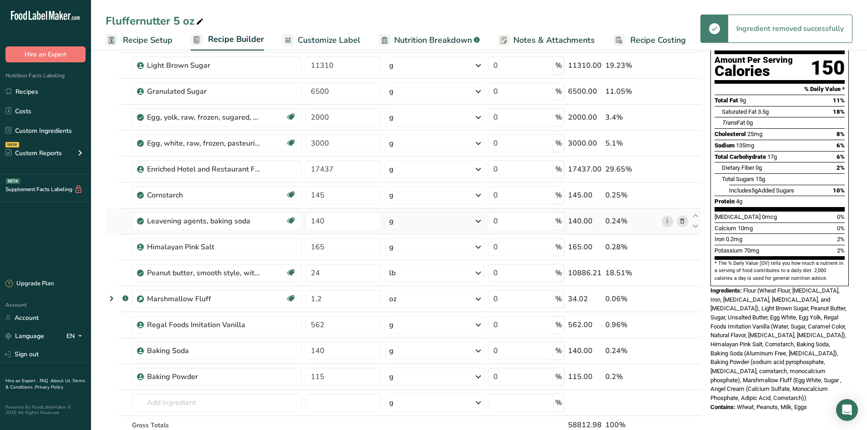
click at [684, 221] on icon at bounding box center [682, 222] width 6 height 10
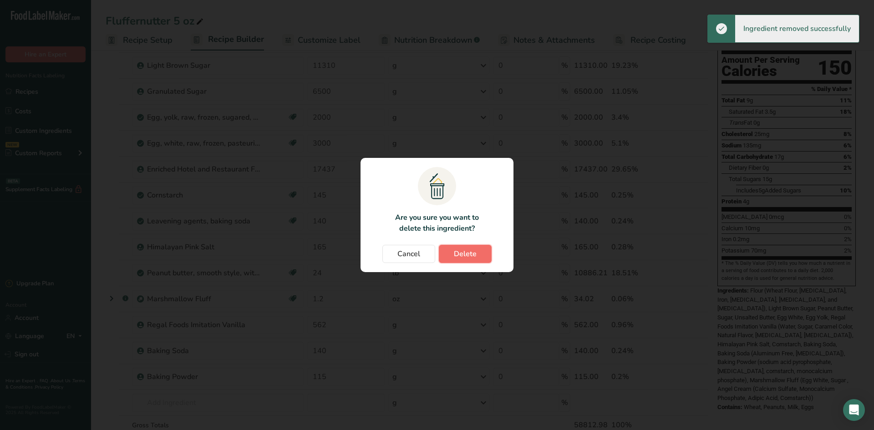
click at [465, 258] on span "Delete" at bounding box center [465, 254] width 23 height 11
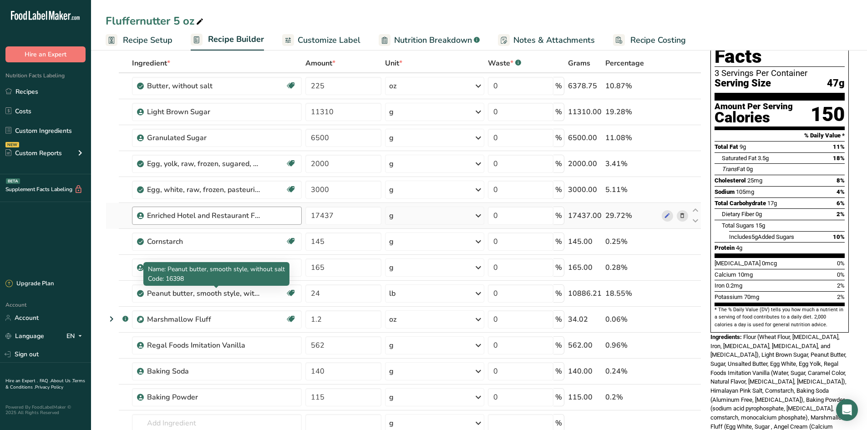
scroll to position [0, 0]
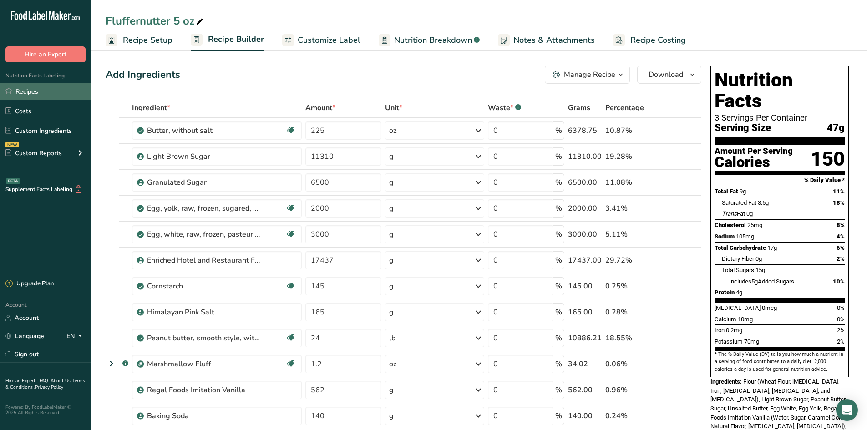
click at [53, 84] on link "Recipes" at bounding box center [45, 91] width 91 height 17
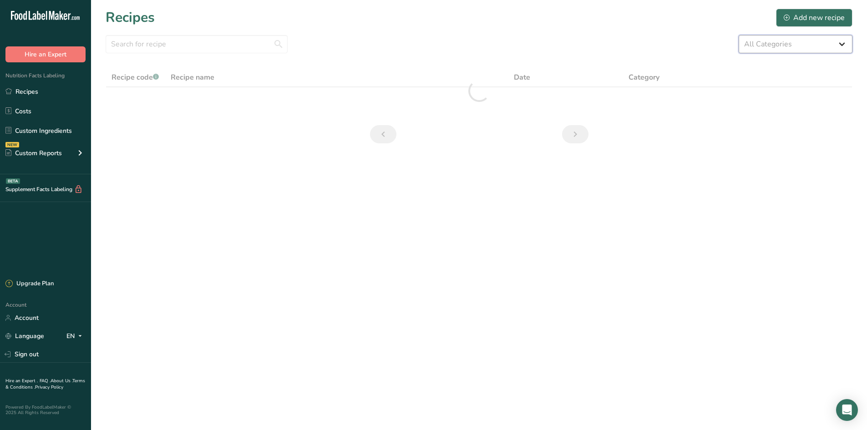
click at [795, 51] on select "All Categories 1.4 oz Mini Cookie 2.75 oz Cookies 3 oz Cookies (2025) 5 oz Cook…" at bounding box center [796, 44] width 114 height 18
click at [739, 35] on select "All Categories 1.4 oz Mini Cookie 2.75 oz Cookies 3 oz Cookies (2025) 5 oz Cook…" at bounding box center [796, 44] width 114 height 18
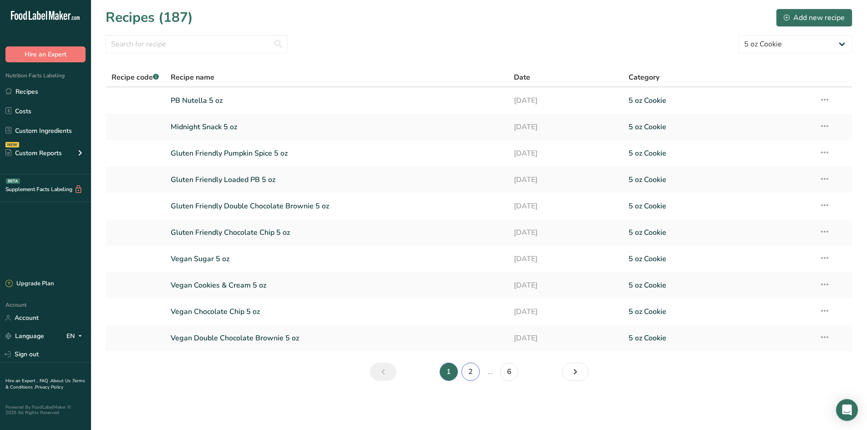
click at [469, 377] on link "2" at bounding box center [471, 372] width 18 height 18
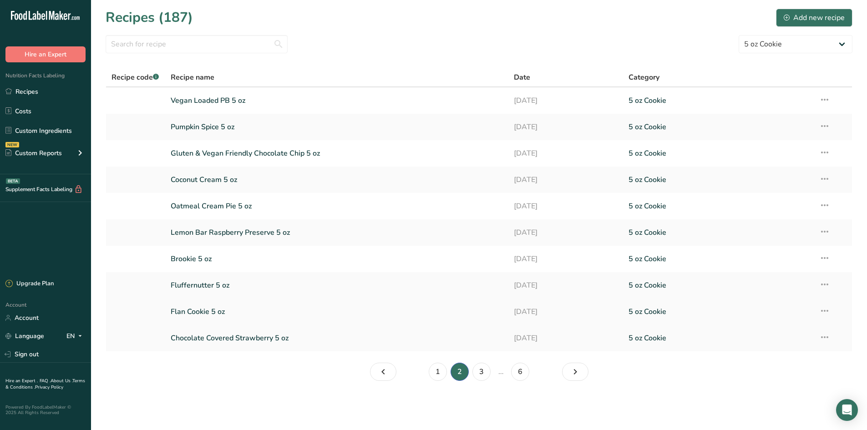
click at [269, 310] on link "Flan Cookie 5 oz" at bounding box center [337, 311] width 333 height 19
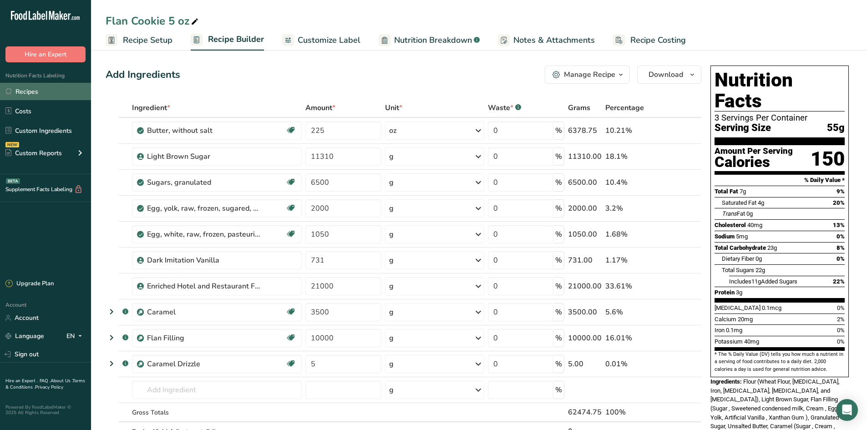
click at [70, 89] on link "Recipes" at bounding box center [45, 91] width 91 height 17
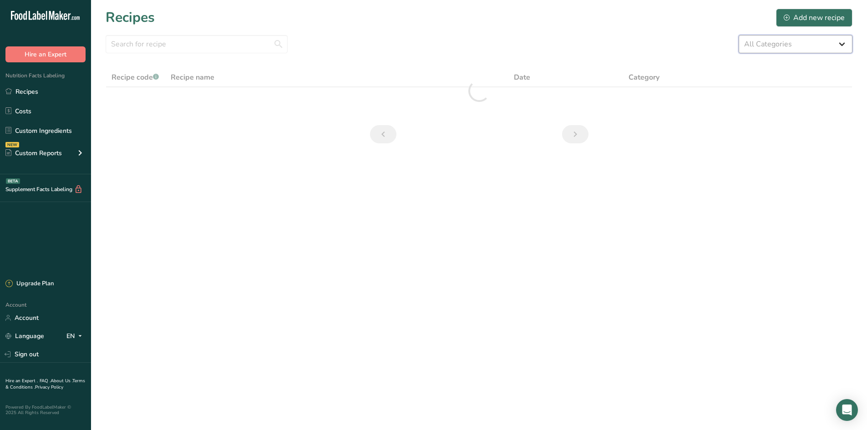
click at [819, 41] on select "All Categories 1.4 oz Mini Cookie 2.75 oz Cookies 3 oz Cookies (2025) 5 oz Cook…" at bounding box center [796, 44] width 114 height 18
click at [739, 35] on select "All Categories 1.4 oz Mini Cookie 2.75 oz Cookies 3 oz Cookies (2025) 5 oz Cook…" at bounding box center [796, 44] width 114 height 18
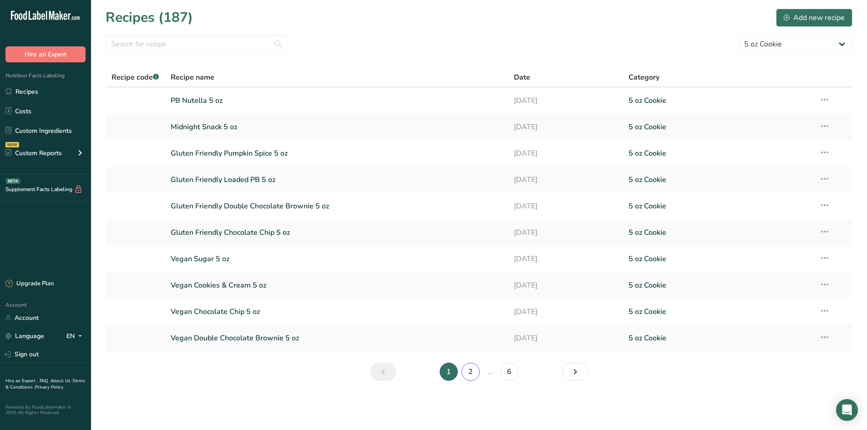
click at [468, 377] on link "2" at bounding box center [471, 372] width 18 height 18
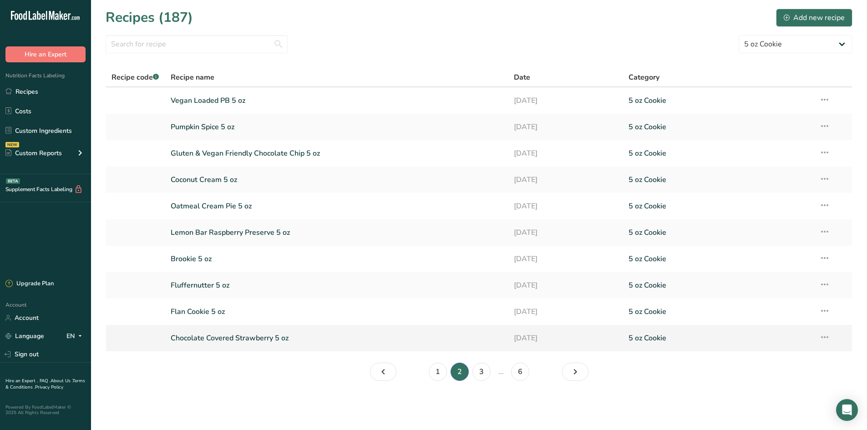
click at [360, 332] on link "Chocolate Covered Strawberry 5 oz" at bounding box center [337, 338] width 333 height 19
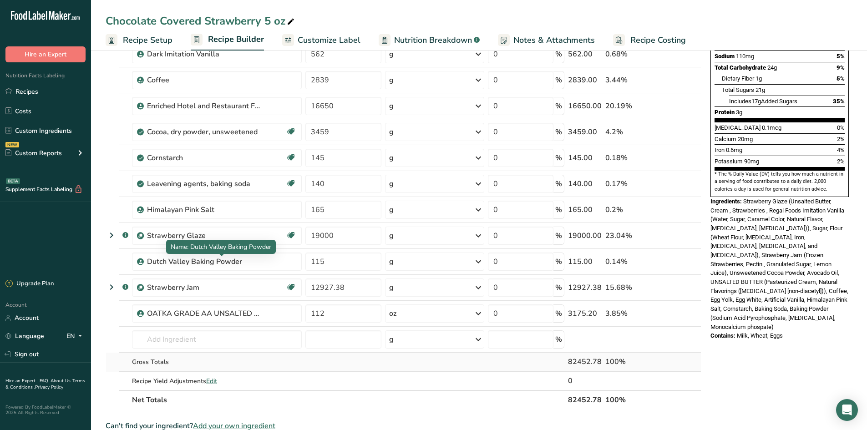
scroll to position [182, 0]
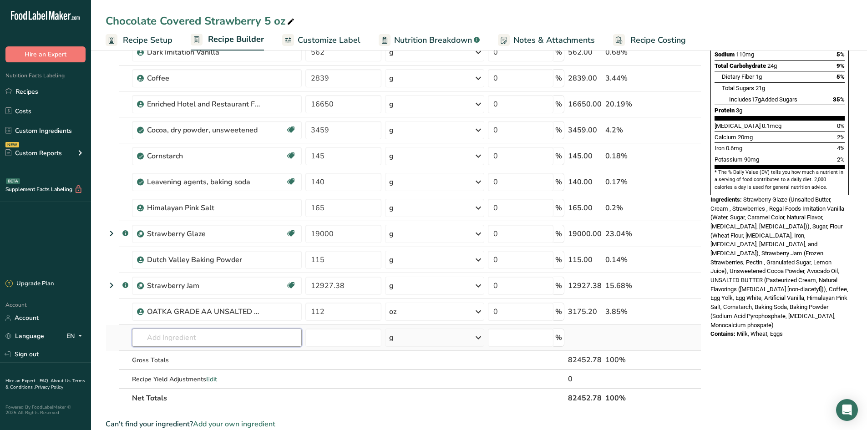
click at [168, 334] on input "text" at bounding box center [217, 338] width 170 height 18
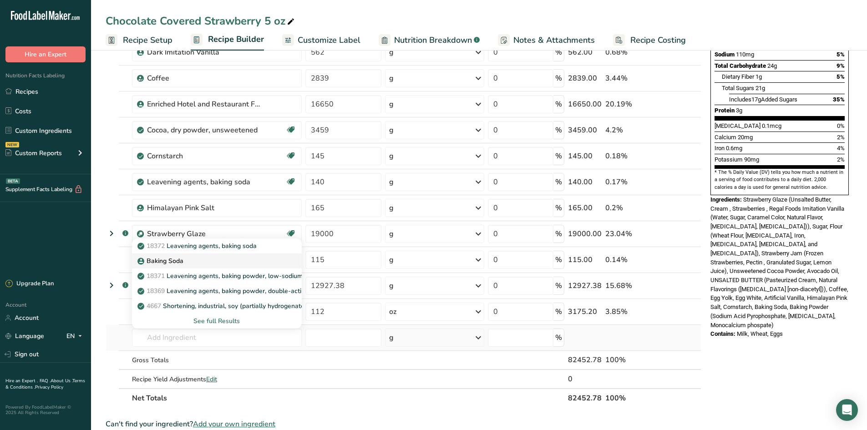
click at [184, 263] on div "Baking Soda" at bounding box center [209, 261] width 141 height 10
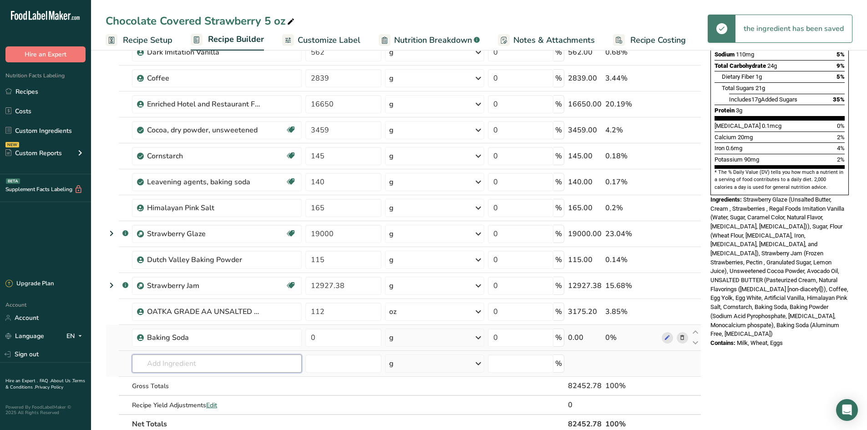
click at [172, 366] on input "text" at bounding box center [217, 364] width 170 height 18
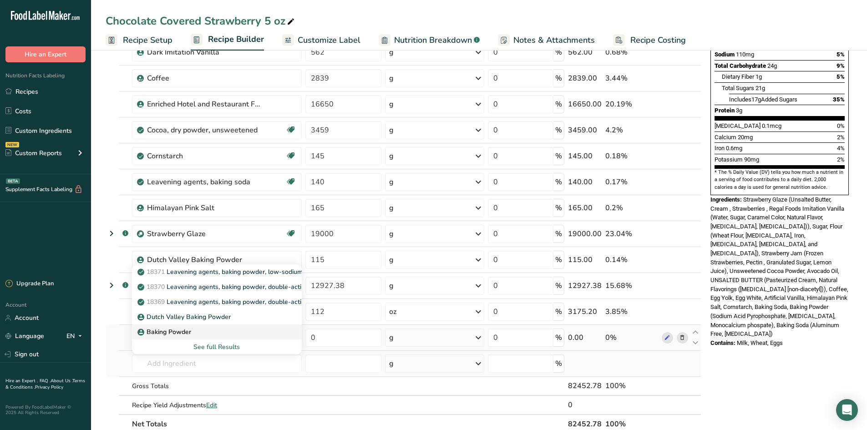
click at [202, 333] on div "Baking Powder" at bounding box center [209, 332] width 141 height 10
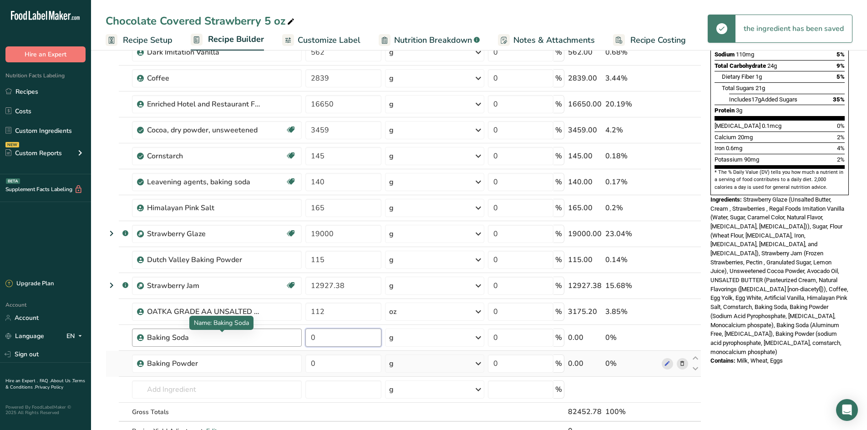
drag, startPoint x: 336, startPoint y: 336, endPoint x: 251, endPoint y: 336, distance: 84.7
click at [251, 336] on tr "Baking Soda 0 g Weight Units g kg mg See more Volume Units l Volume units requi…" at bounding box center [403, 338] width 595 height 26
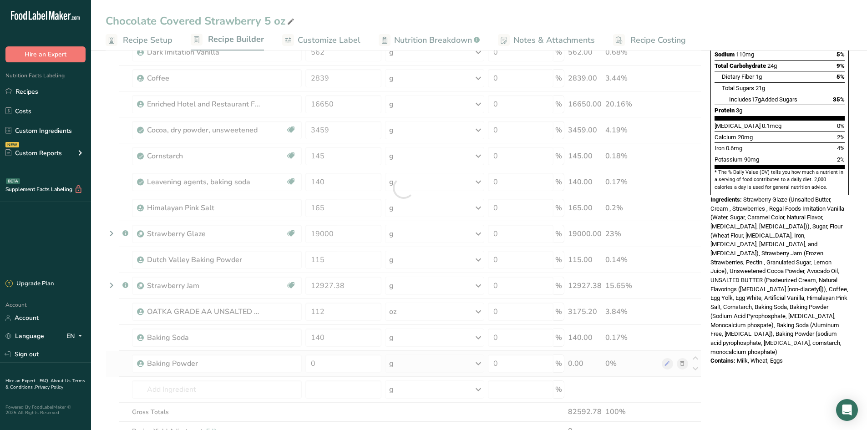
click at [392, 375] on div "Ingredient * Amount * Unit * Waste * .a-a{fill:#347362;}.b-a{fill:#fff;} Grams …" at bounding box center [404, 188] width 596 height 544
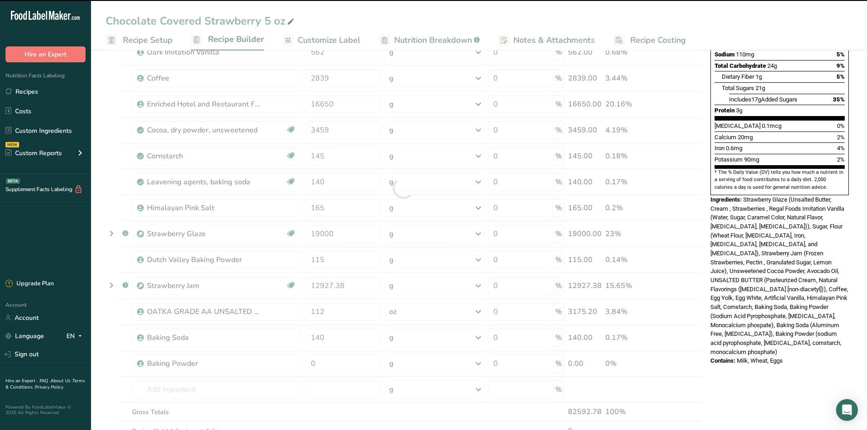
click at [361, 368] on div at bounding box center [404, 188] width 596 height 544
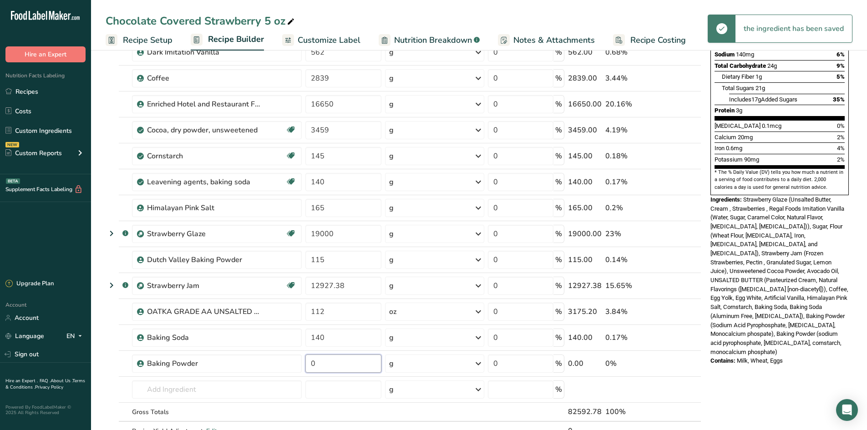
click at [359, 357] on input "0" at bounding box center [344, 364] width 76 height 18
drag, startPoint x: 359, startPoint y: 357, endPoint x: 294, endPoint y: 349, distance: 65.6
click at [291, 353] on tr "Baking Powder 0 g Weight Units g kg mg See more Volume Units l Volume units req…" at bounding box center [403, 364] width 595 height 26
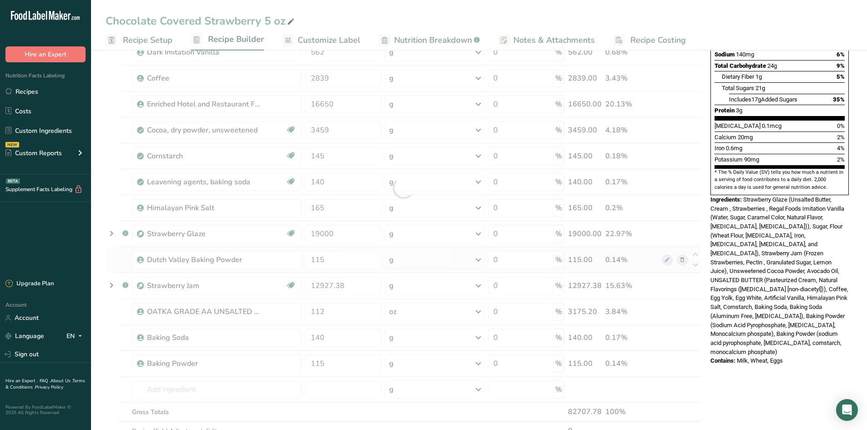
click at [118, 265] on div "Ingredient * Amount * Unit * Waste * .a-a{fill:#347362;}.b-a{fill:#fff;} Grams …" at bounding box center [404, 188] width 596 height 544
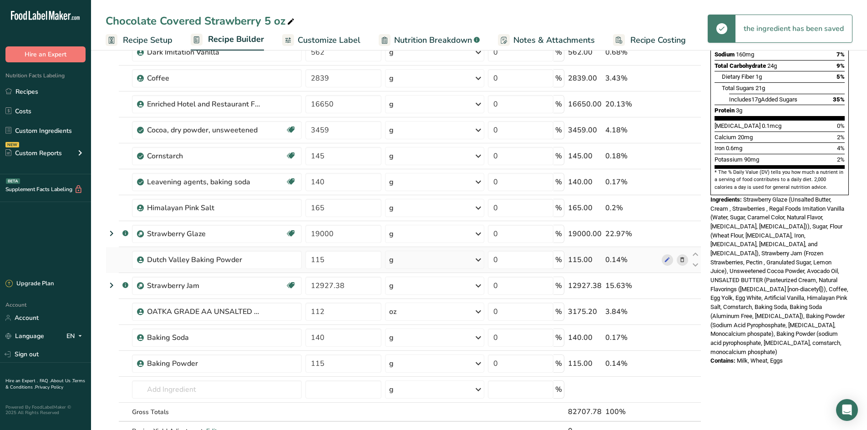
click at [685, 260] on icon at bounding box center [682, 260] width 6 height 10
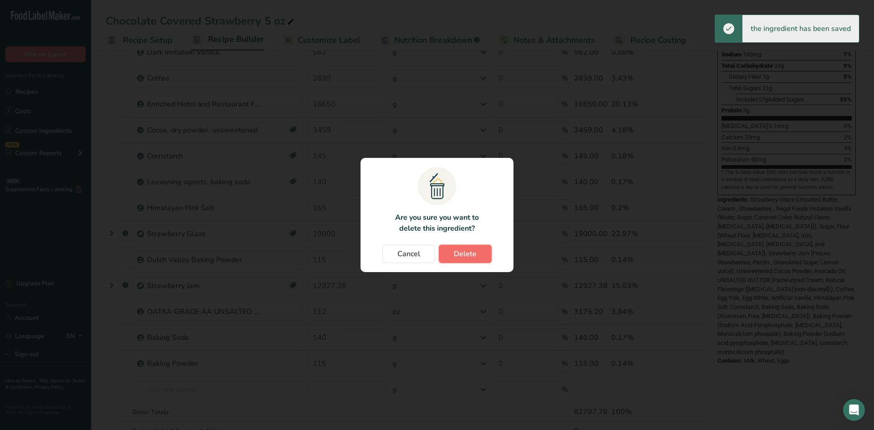
click at [466, 255] on span "Delete" at bounding box center [465, 254] width 23 height 11
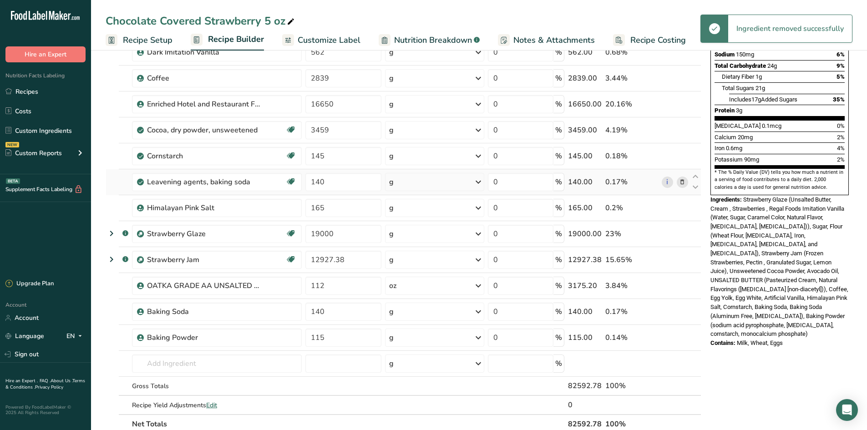
click at [679, 182] on icon at bounding box center [682, 183] width 6 height 10
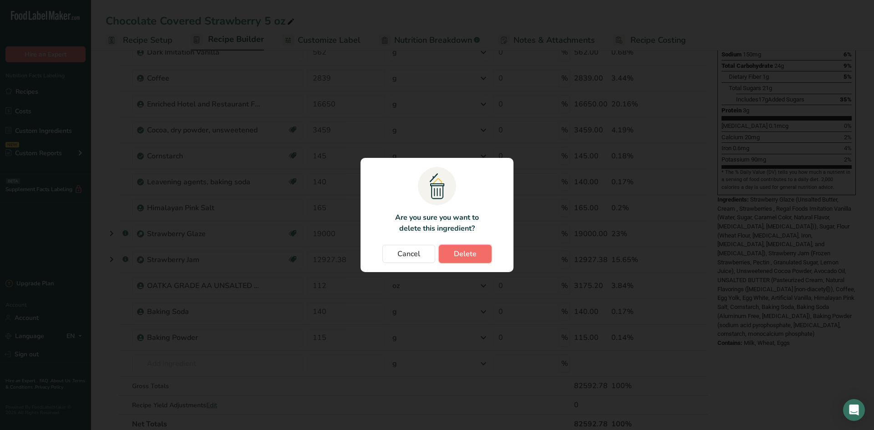
click at [453, 255] on button "Delete" at bounding box center [465, 254] width 53 height 18
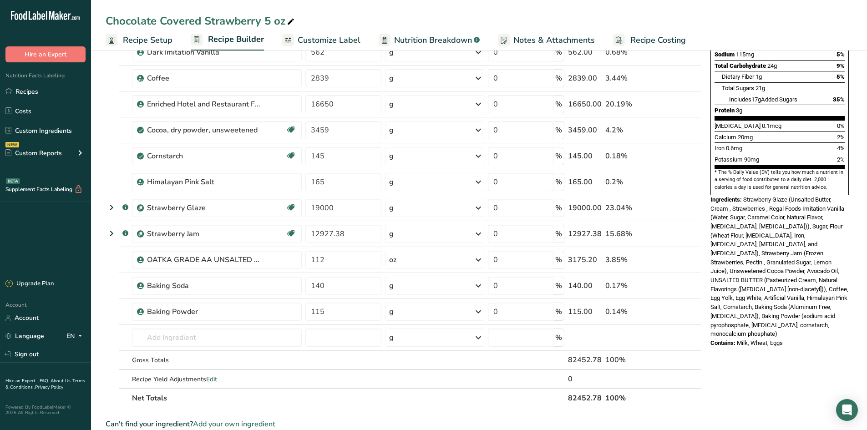
drag, startPoint x: 46, startPoint y: 88, endPoint x: 722, endPoint y: 76, distance: 675.9
click at [46, 88] on link "Recipes" at bounding box center [45, 91] width 91 height 17
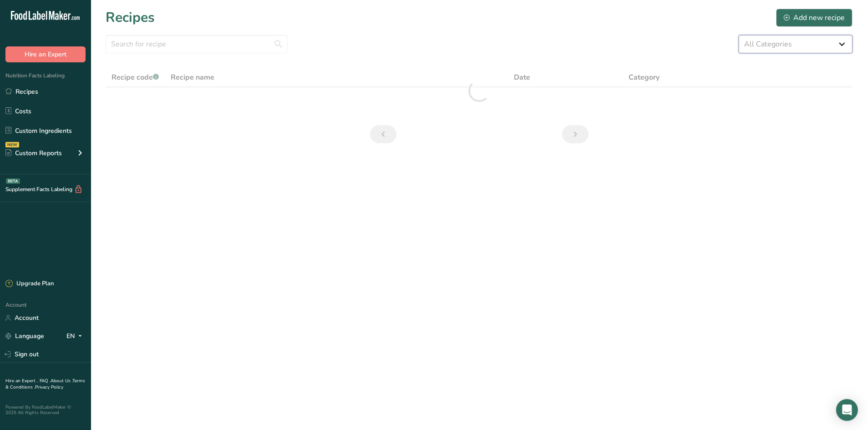
drag, startPoint x: 839, startPoint y: 37, endPoint x: 834, endPoint y: 52, distance: 16.0
click at [839, 37] on select "All Categories 1.4 oz Mini Cookie 2.75 oz Cookies 3 oz Cookies (2025) 5 oz Cook…" at bounding box center [796, 44] width 114 height 18
click at [739, 35] on select "All Categories 1.4 oz Mini Cookie 2.75 oz Cookies 3 oz Cookies (2025) 5 oz Cook…" at bounding box center [796, 44] width 114 height 18
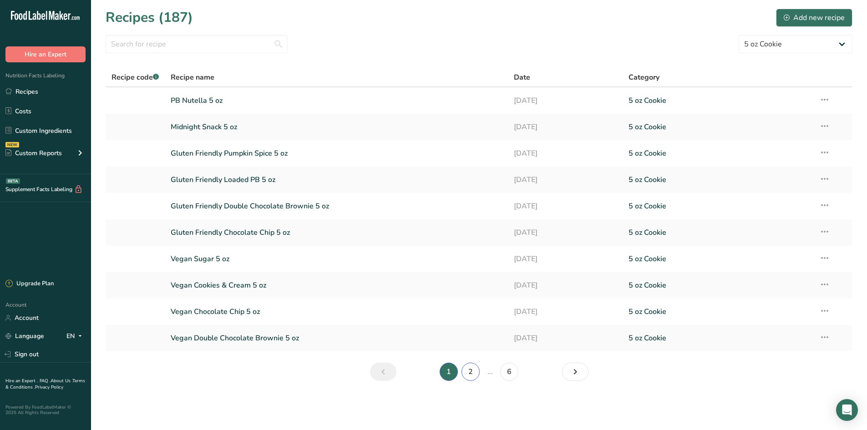
click at [477, 373] on link "2" at bounding box center [471, 372] width 18 height 18
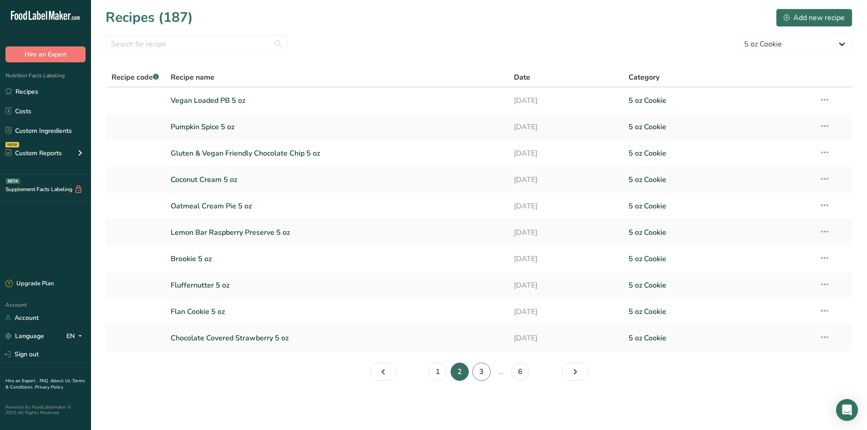
click at [480, 374] on link "3" at bounding box center [482, 372] width 18 height 18
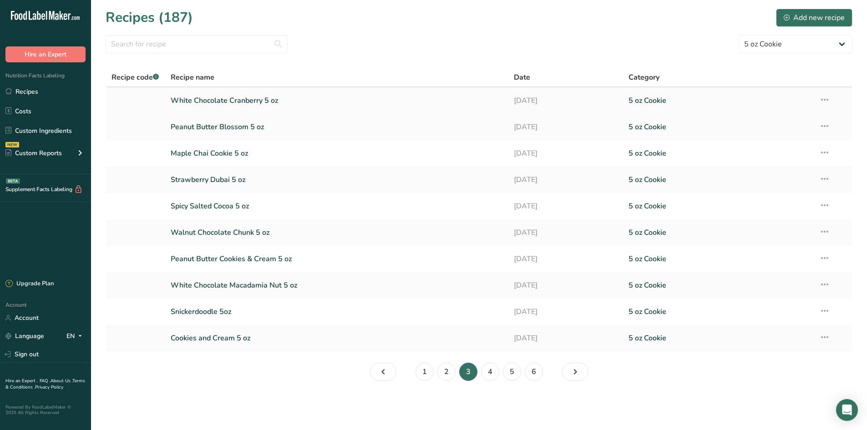
click at [284, 101] on link "White Chocolate Cranberry 5 oz" at bounding box center [337, 100] width 333 height 19
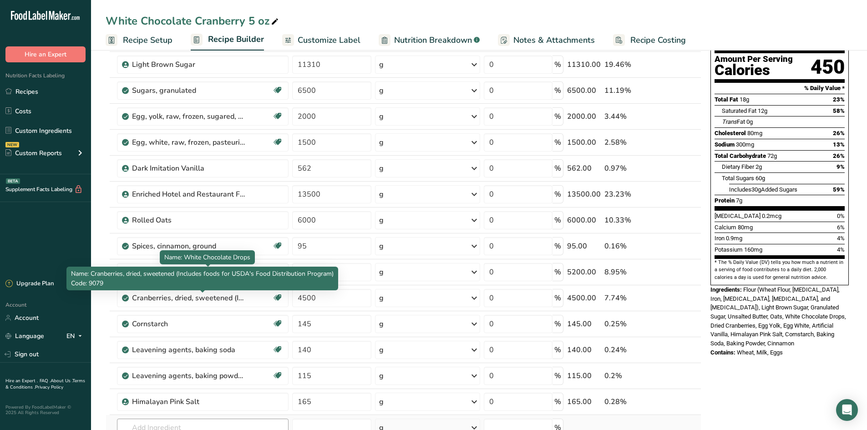
scroll to position [91, 0]
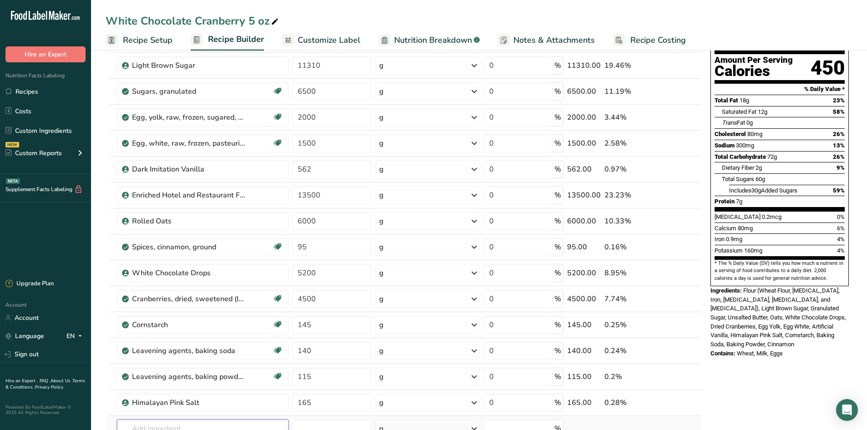
click at [169, 427] on input "text" at bounding box center [203, 429] width 172 height 18
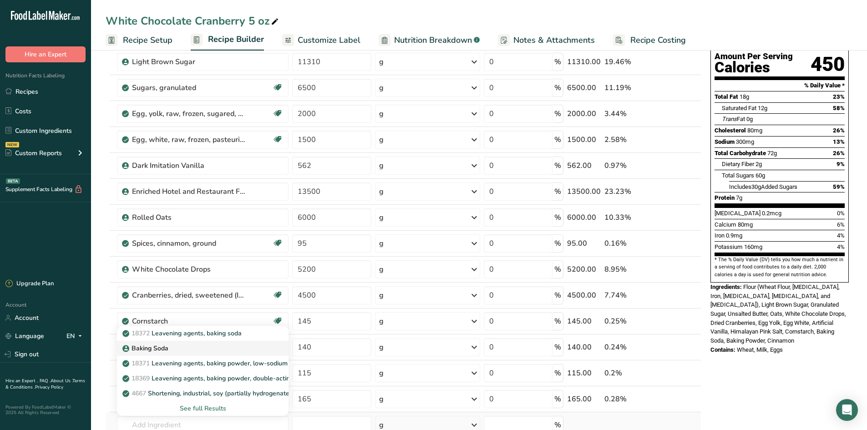
click at [165, 350] on p "Baking Soda" at bounding box center [146, 349] width 44 height 10
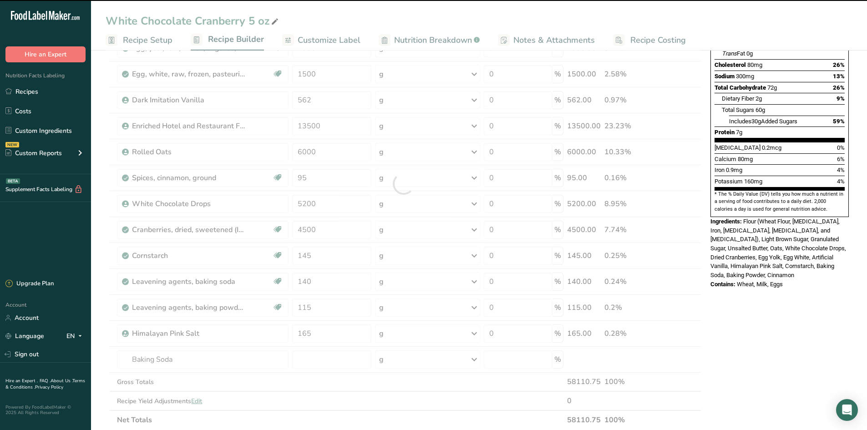
scroll to position [186, 0]
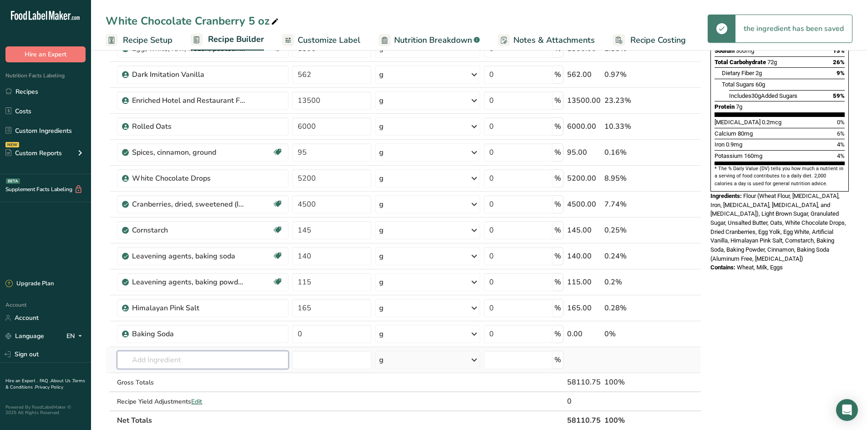
click at [153, 357] on input "text" at bounding box center [203, 360] width 172 height 18
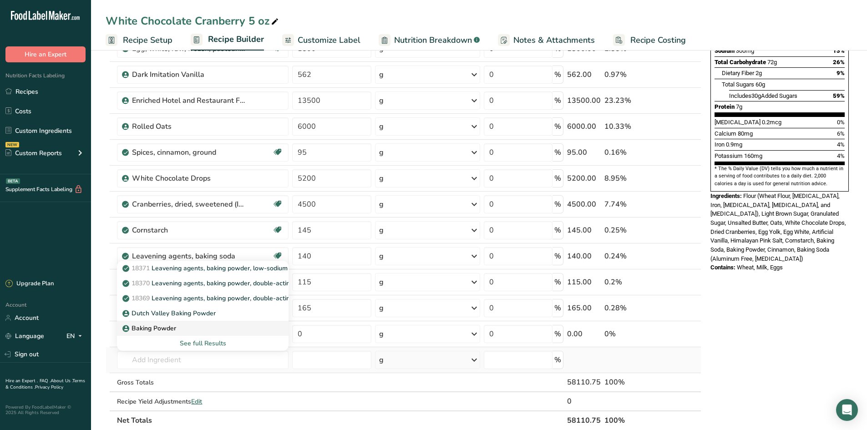
click at [154, 335] on link "Baking Powder" at bounding box center [203, 328] width 172 height 15
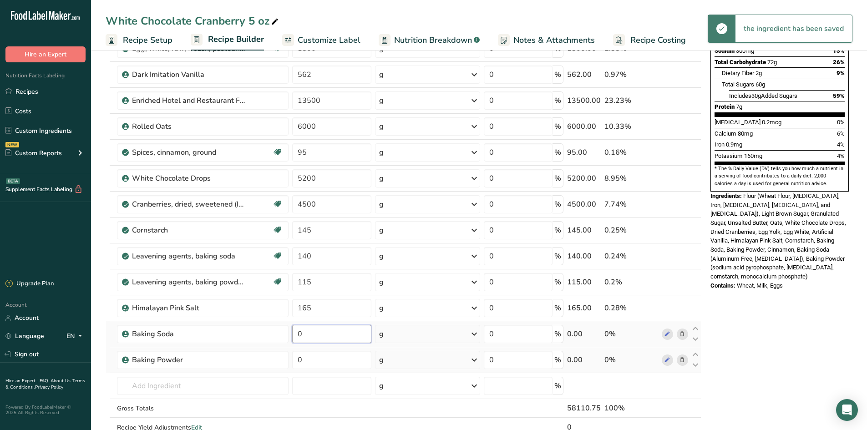
drag, startPoint x: 330, startPoint y: 329, endPoint x: 289, endPoint y: 327, distance: 41.0
click at [291, 327] on td "0" at bounding box center [332, 334] width 83 height 26
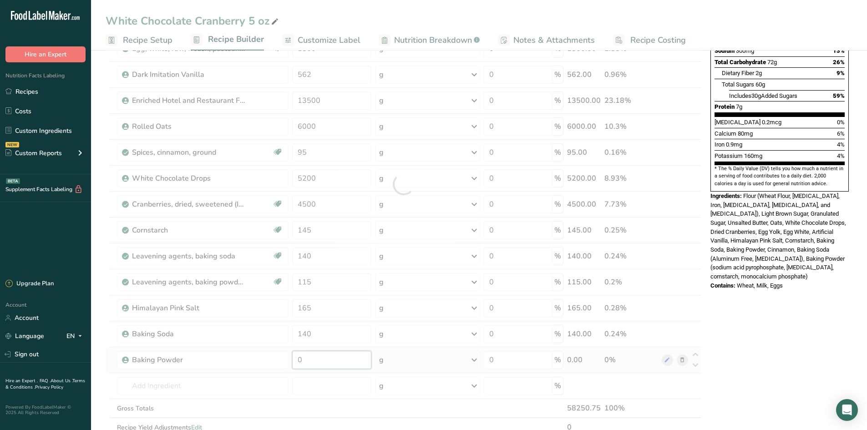
click at [327, 360] on div "Ingredient * Amount * Unit * Waste * .a-a{fill:#347362;}.b-a{fill:#fff;} Grams …" at bounding box center [404, 185] width 596 height 544
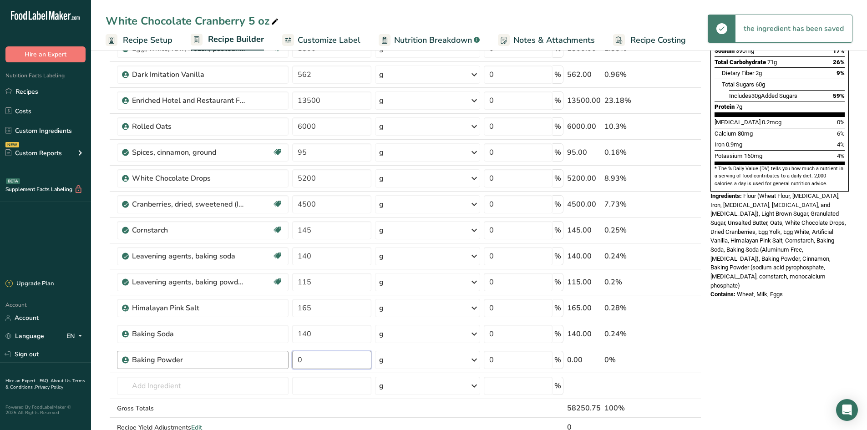
drag, startPoint x: 324, startPoint y: 356, endPoint x: 259, endPoint y: 362, distance: 65.4
click at [259, 362] on tr "Baking Powder 0 g Weight Units g kg mg See more Volume Units l Volume units req…" at bounding box center [403, 360] width 595 height 26
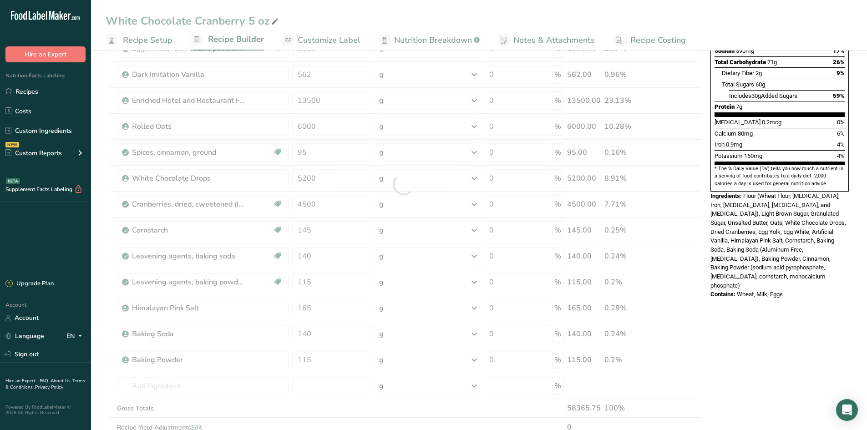
drag, startPoint x: 106, startPoint y: 285, endPoint x: 109, endPoint y: 261, distance: 23.8
click at [106, 284] on div "Ingredient * Amount * Unit * Waste * .a-a{fill:#347362;}.b-a{fill:#fff;} Grams …" at bounding box center [404, 185] width 596 height 544
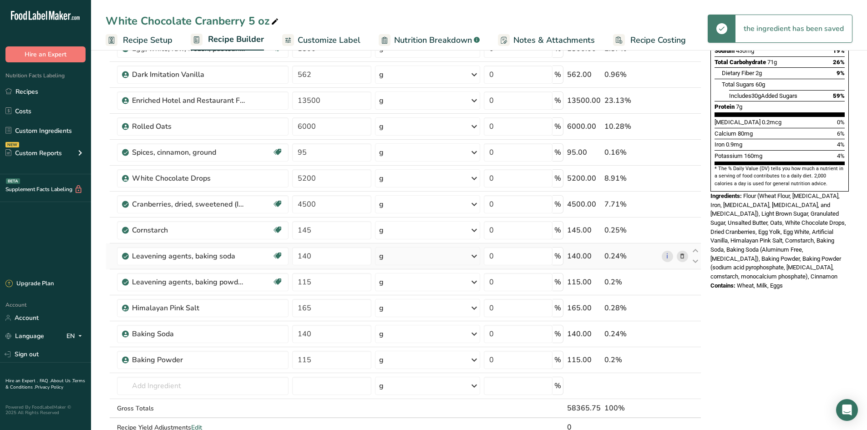
click at [681, 259] on icon at bounding box center [682, 257] width 6 height 10
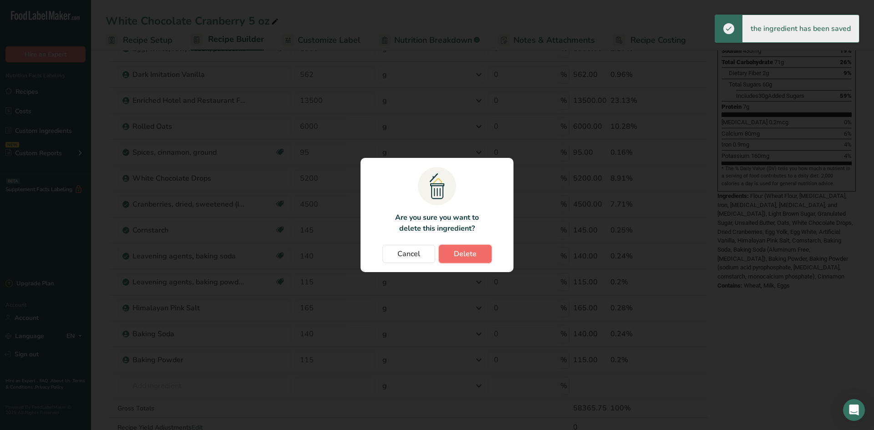
click at [462, 257] on span "Delete" at bounding box center [465, 254] width 23 height 11
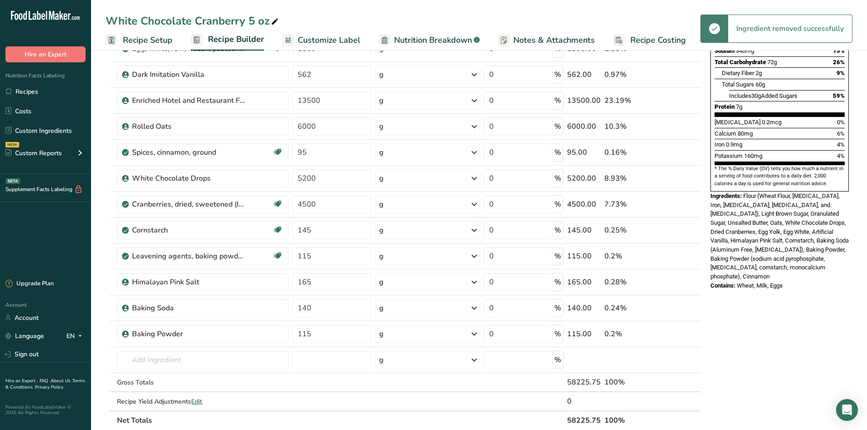
click at [684, 257] on icon at bounding box center [682, 257] width 6 height 10
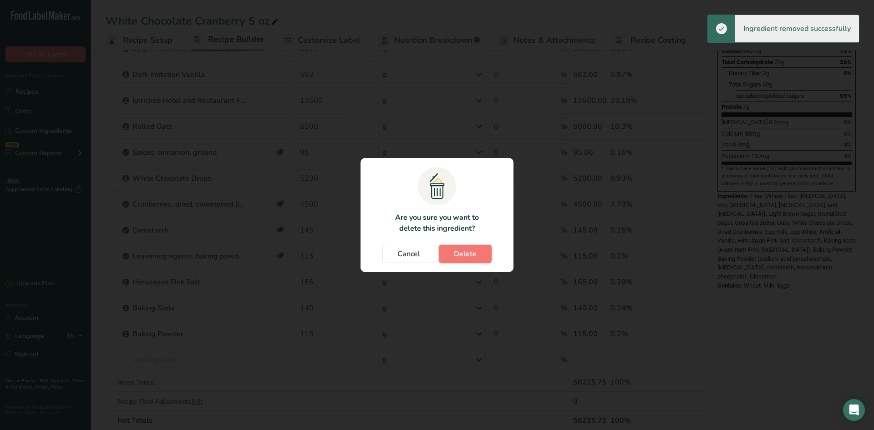
click at [474, 254] on span "Delete" at bounding box center [465, 254] width 23 height 11
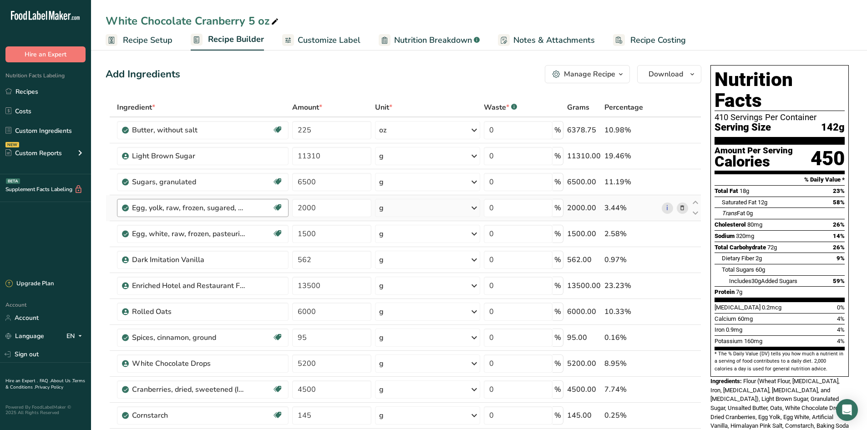
scroll to position [0, 0]
click at [20, 89] on link "Recipes" at bounding box center [45, 91] width 91 height 17
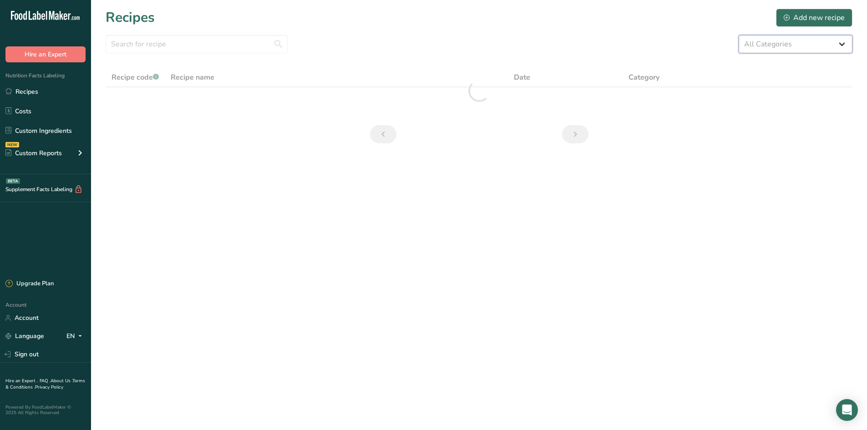
click at [852, 47] on select "All Categories 1.4 oz Mini Cookie 2.75 oz Cookies 3 oz Cookies (2025) 5 oz Cook…" at bounding box center [796, 44] width 114 height 18
click at [739, 35] on select "All Categories 1.4 oz Mini Cookie 2.75 oz Cookies 3 oz Cookies (2025) 5 oz Cook…" at bounding box center [796, 44] width 114 height 18
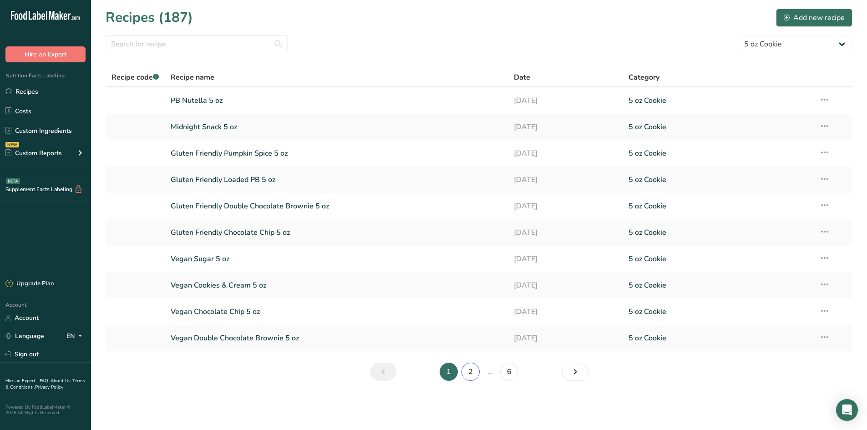
click at [473, 374] on link "2" at bounding box center [471, 372] width 18 height 18
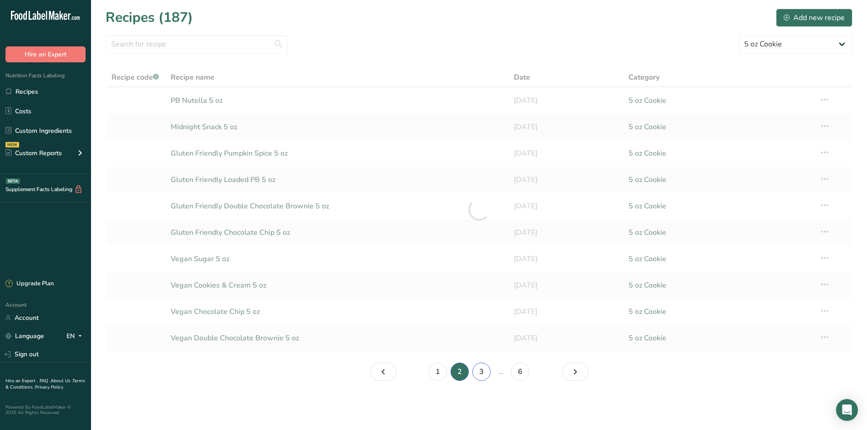
click at [483, 376] on link "3" at bounding box center [482, 372] width 18 height 18
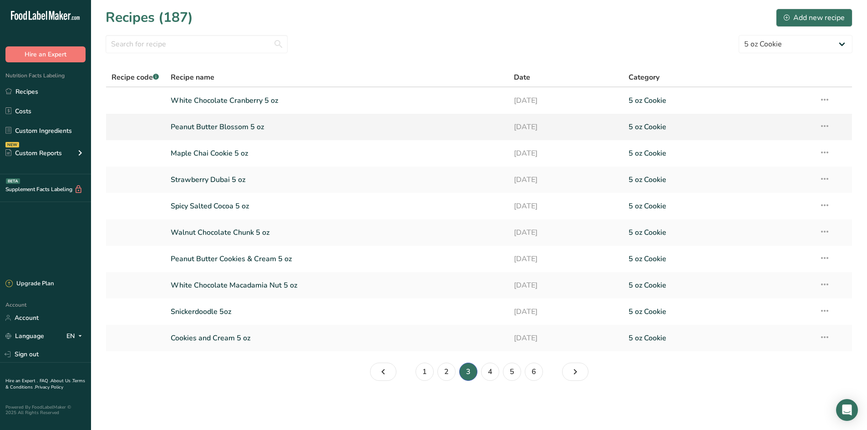
click at [223, 133] on link "Peanut Butter Blossom 5 oz" at bounding box center [337, 126] width 333 height 19
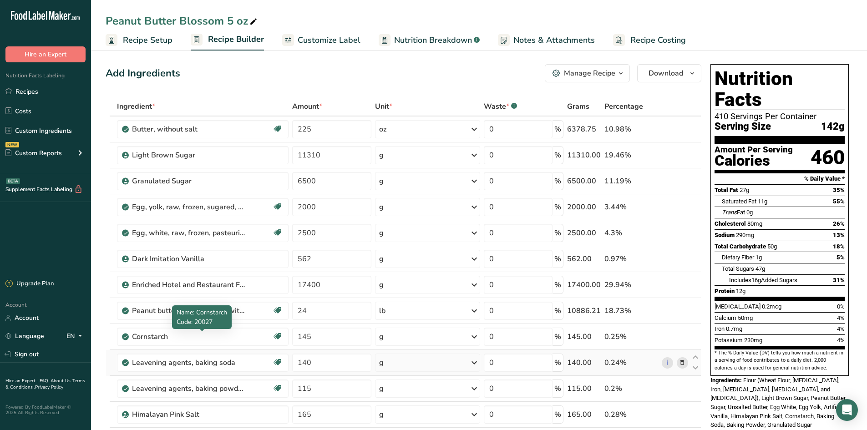
scroll to position [182, 0]
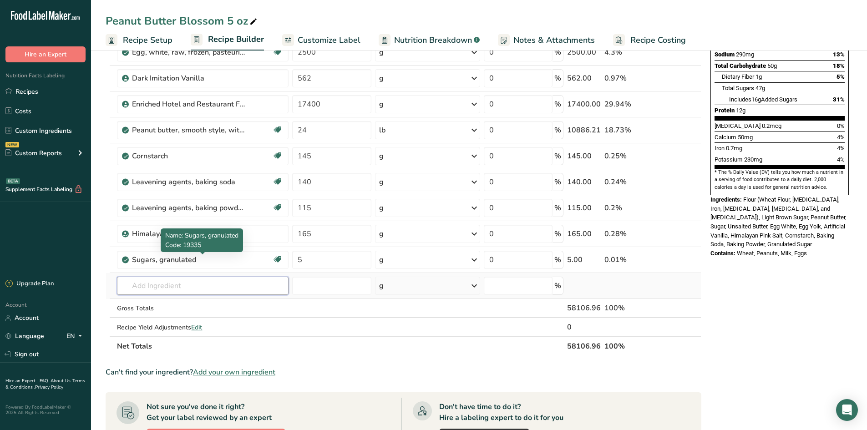
click at [171, 285] on input "text" at bounding box center [203, 286] width 172 height 18
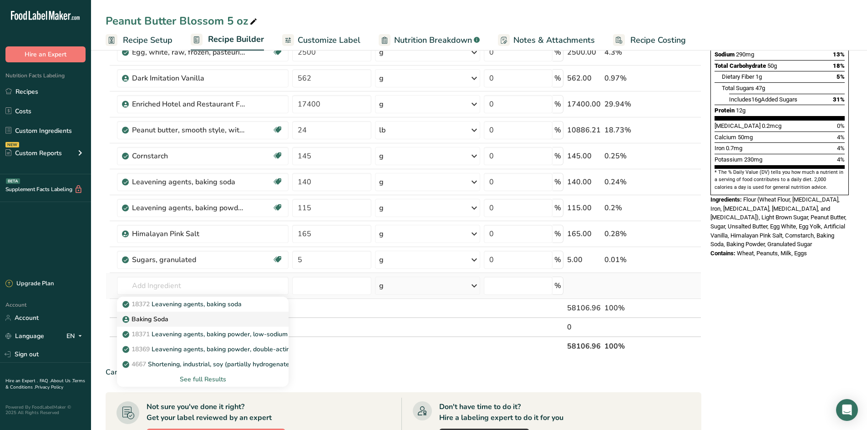
click at [175, 316] on div "Baking Soda" at bounding box center [195, 320] width 143 height 10
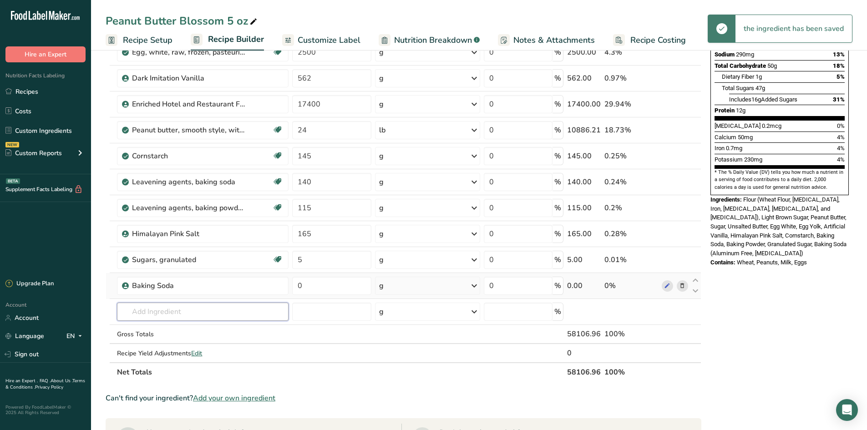
click at [167, 307] on input "text" at bounding box center [203, 312] width 172 height 18
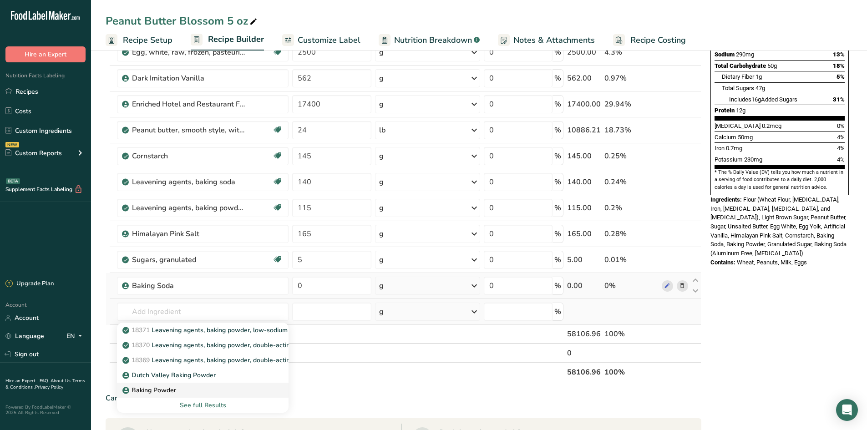
click at [180, 387] on div "Baking Powder" at bounding box center [195, 391] width 143 height 10
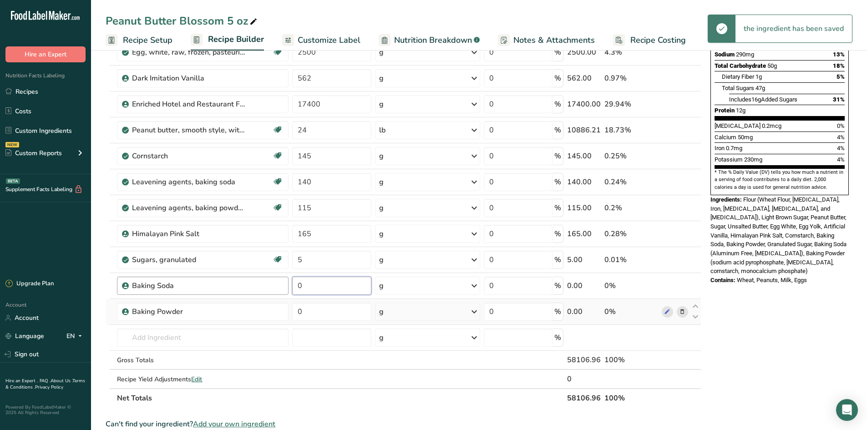
drag, startPoint x: 325, startPoint y: 287, endPoint x: 276, endPoint y: 290, distance: 48.8
click at [276, 290] on tr "Baking Soda 0 g Weight Units g kg mg See more Volume Units l Volume units requi…" at bounding box center [403, 286] width 595 height 26
click at [339, 314] on div "Ingredient * Amount * Unit * Waste * .a-a{fill:#347362;}.b-a{fill:#fff;} Grams …" at bounding box center [404, 162] width 596 height 492
drag, startPoint x: 311, startPoint y: 314, endPoint x: 249, endPoint y: 308, distance: 62.3
click at [249, 308] on tr "Baking Powder 0 g Weight Units g kg mg See more Volume Units l Volume units req…" at bounding box center [403, 312] width 595 height 26
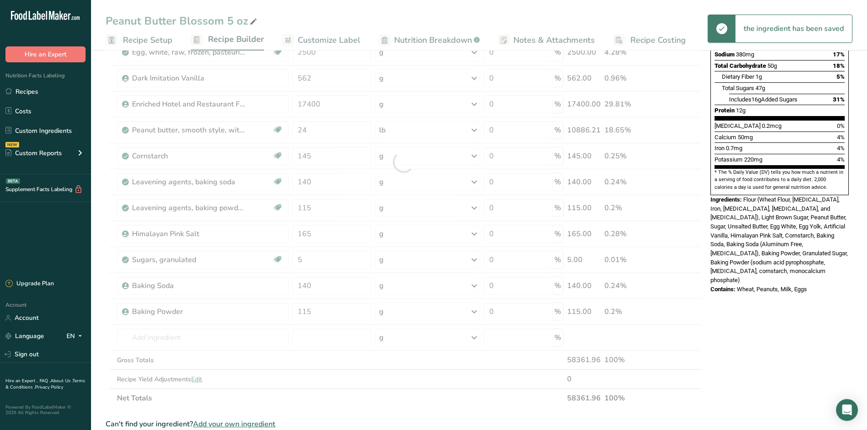
click at [106, 186] on div "Ingredient * Amount * Unit * Waste * .a-a{fill:#347362;}.b-a{fill:#fff;} Grams …" at bounding box center [404, 162] width 596 height 492
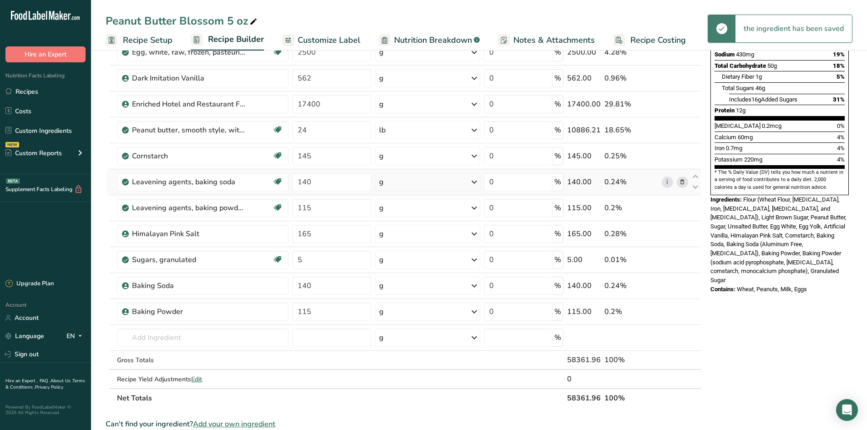
click at [681, 184] on icon at bounding box center [682, 183] width 6 height 10
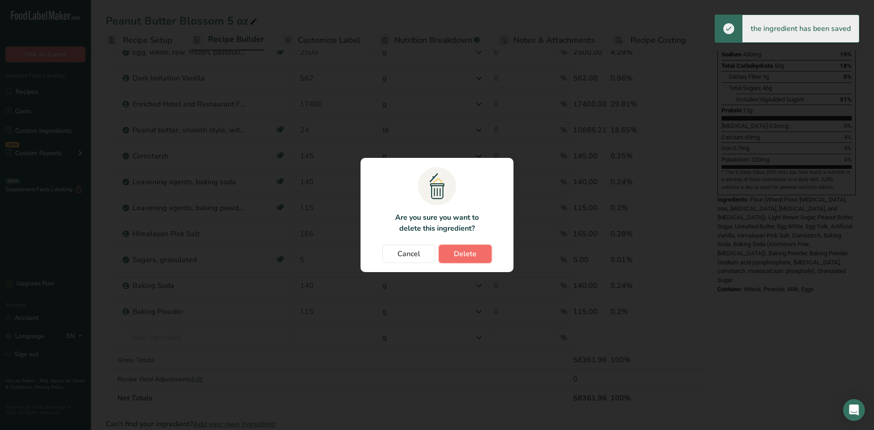
click at [473, 252] on span "Delete" at bounding box center [465, 254] width 23 height 11
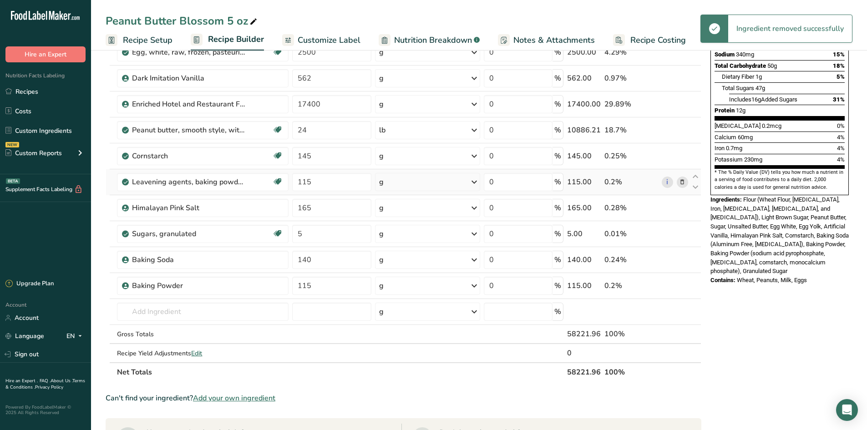
click at [682, 187] on div at bounding box center [682, 182] width 11 height 11
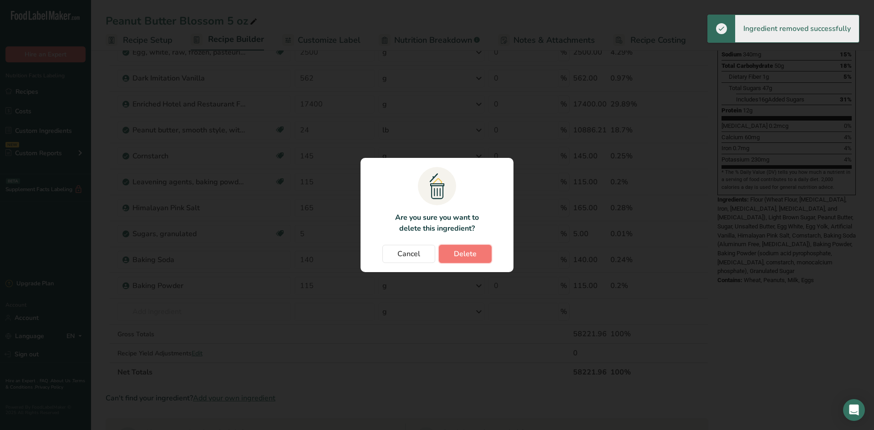
click at [463, 255] on span "Delete" at bounding box center [465, 254] width 23 height 11
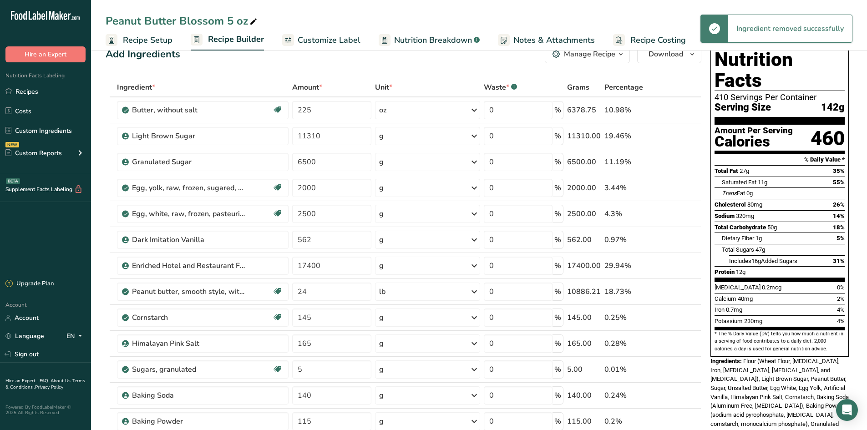
scroll to position [0, 0]
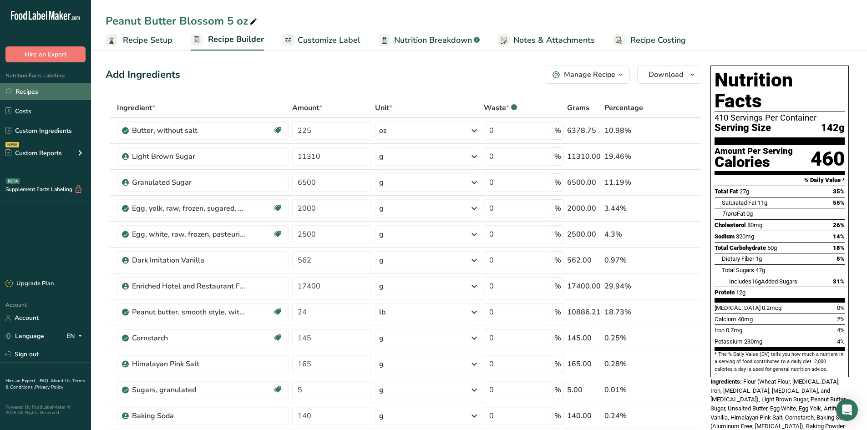
click at [48, 94] on link "Recipes" at bounding box center [45, 91] width 91 height 17
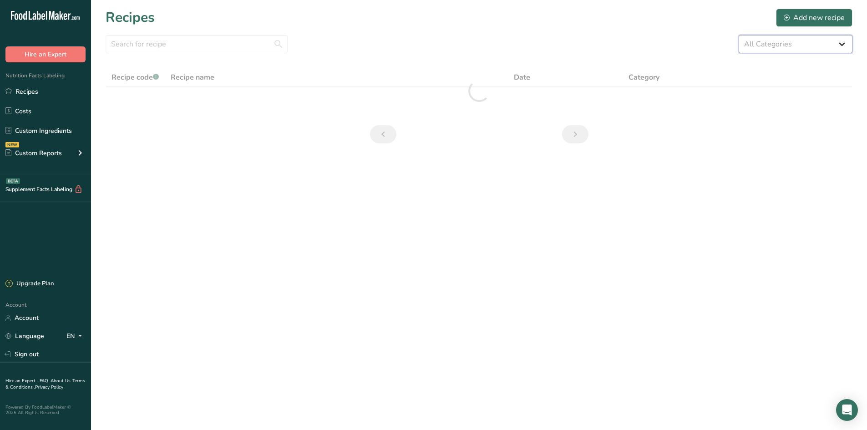
drag, startPoint x: 807, startPoint y: 47, endPoint x: 803, endPoint y: 53, distance: 6.8
click at [807, 47] on select "All Categories 1.4 oz Mini Cookie 2.75 oz Cookies 3 oz Cookies (2025) 5 oz Cook…" at bounding box center [796, 44] width 114 height 18
click at [739, 35] on select "All Categories 1.4 oz Mini Cookie 2.75 oz Cookies 3 oz Cookies (2025) 5 oz Cook…" at bounding box center [796, 44] width 114 height 18
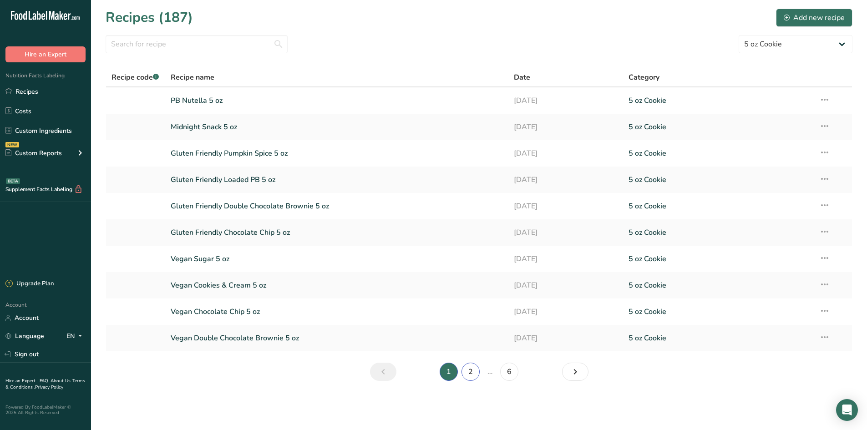
click at [473, 376] on link "2" at bounding box center [471, 372] width 18 height 18
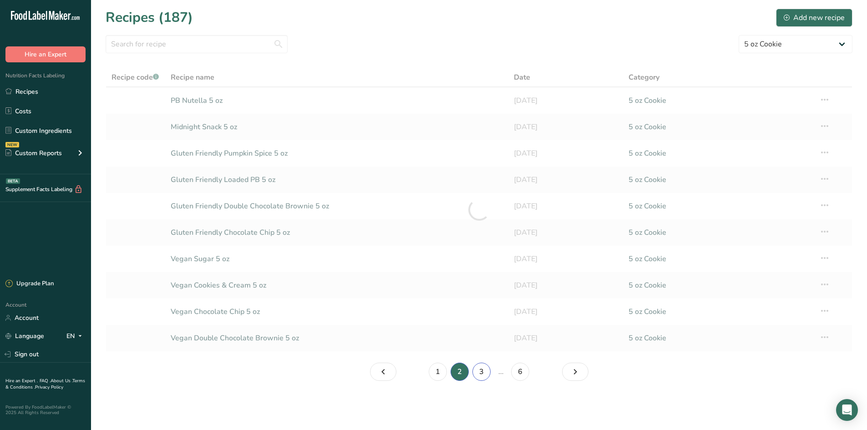
click at [479, 374] on link "3" at bounding box center [482, 372] width 18 height 18
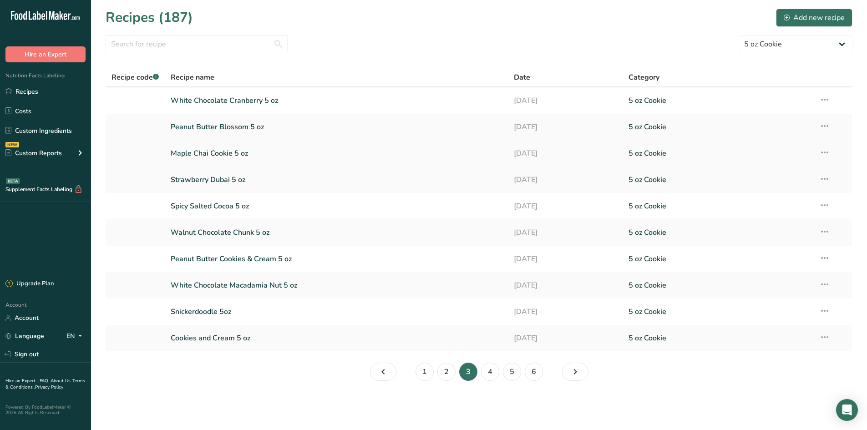
click at [231, 156] on link "Maple Chai Cookie 5 oz" at bounding box center [337, 153] width 333 height 19
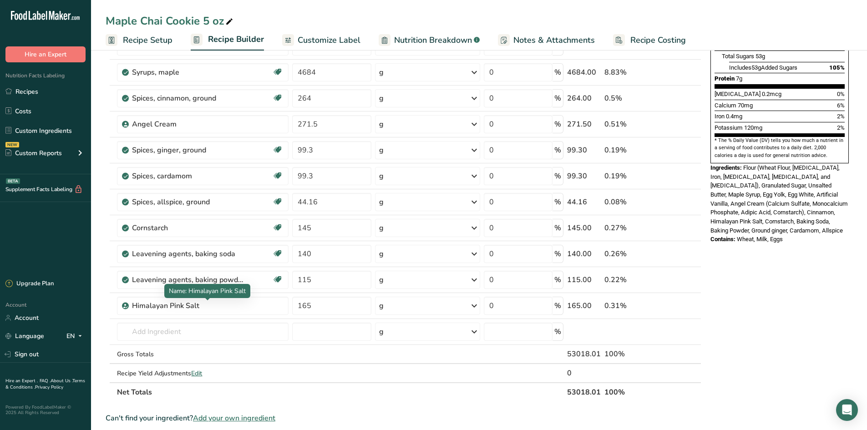
scroll to position [319, 0]
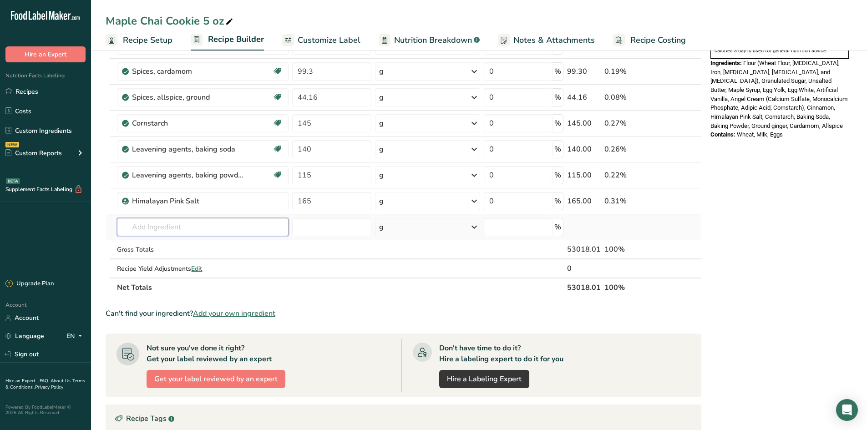
click at [155, 222] on input "text" at bounding box center [203, 227] width 172 height 18
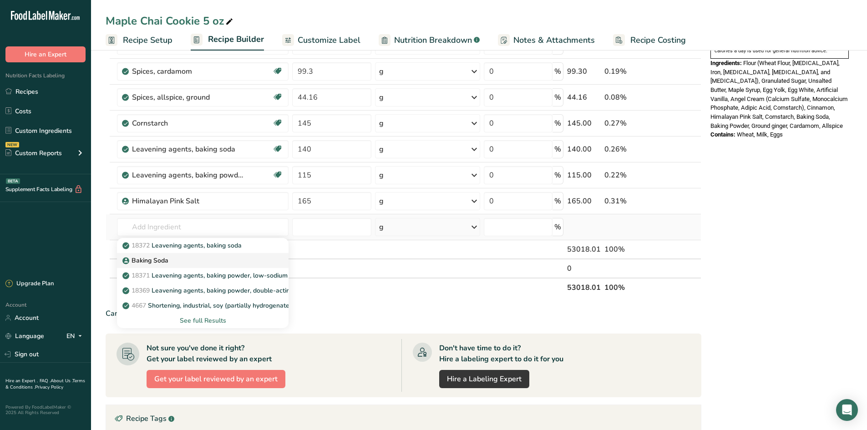
click at [165, 258] on p "Baking Soda" at bounding box center [146, 261] width 44 height 10
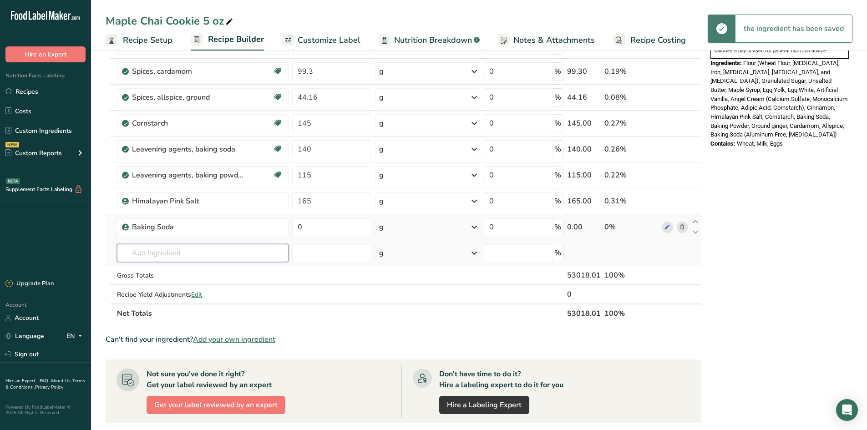
click at [171, 249] on input "text" at bounding box center [203, 253] width 172 height 18
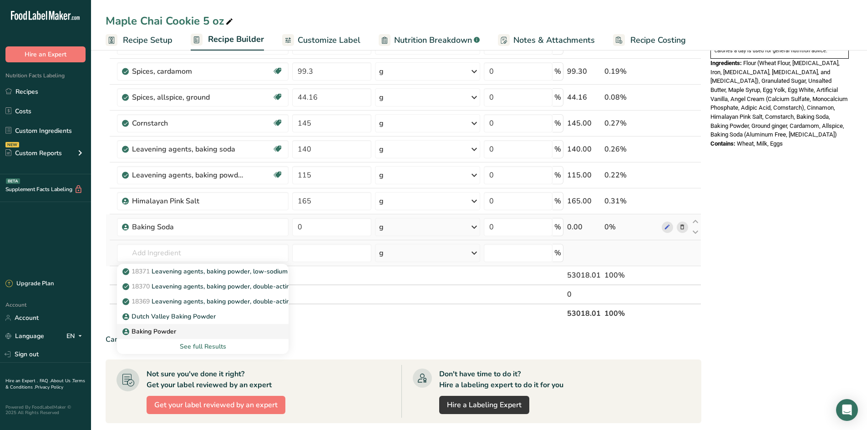
click at [174, 332] on p "Baking Powder" at bounding box center [150, 332] width 52 height 10
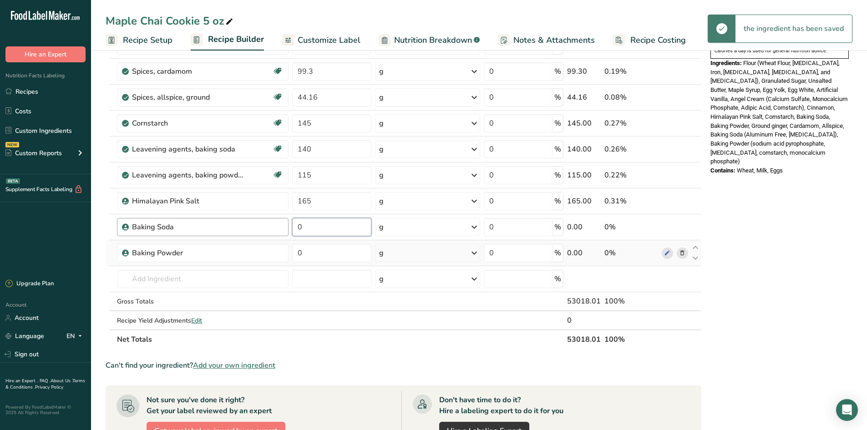
drag, startPoint x: 319, startPoint y: 231, endPoint x: 281, endPoint y: 225, distance: 38.3
click at [282, 225] on tr "Baking Soda 0 g Weight Units g kg mg See more Volume Units l Volume units requi…" at bounding box center [403, 227] width 595 height 26
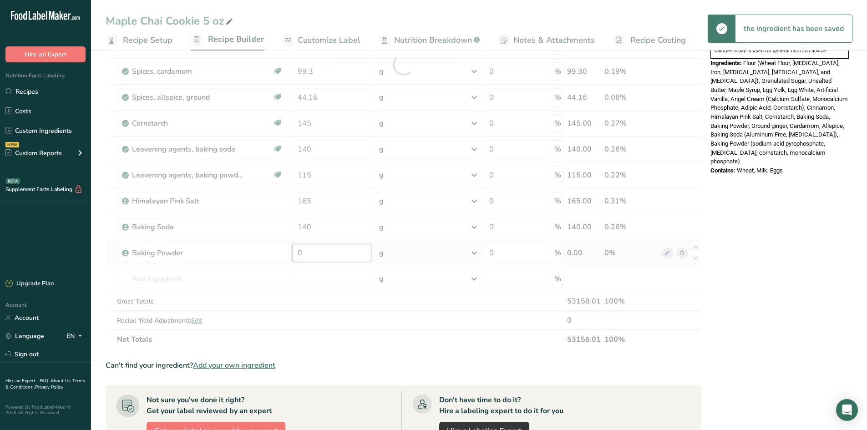
click at [284, 254] on div "Ingredient * Amount * Unit * Waste * .a-a{fill:#347362;}.b-a{fill:#fff;} Grams …" at bounding box center [404, 65] width 596 height 570
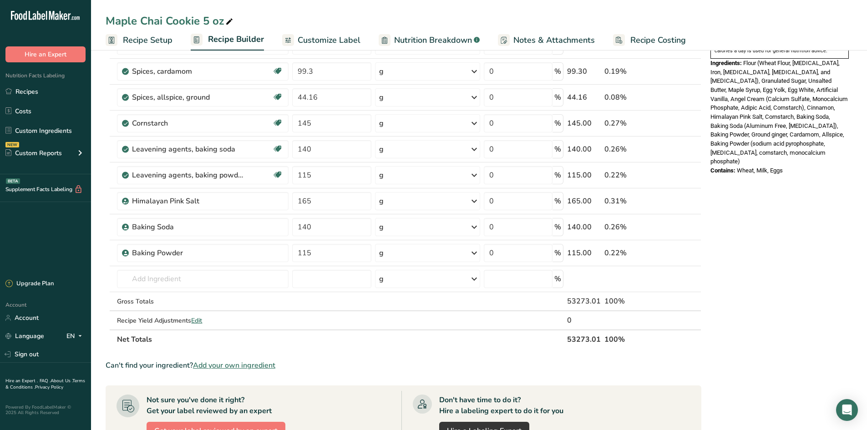
click at [102, 150] on section "Add Ingredients Manage Recipe Delete Recipe Duplicate Recipe Scale Recipe Save …" at bounding box center [479, 195] width 776 height 933
click at [689, 151] on td "i" at bounding box center [675, 150] width 30 height 26
click at [685, 149] on icon at bounding box center [682, 150] width 6 height 10
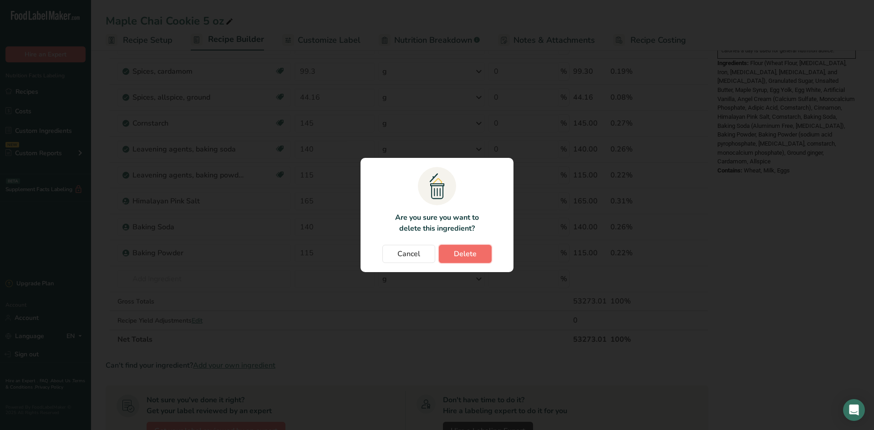
click at [473, 253] on span "Delete" at bounding box center [465, 254] width 23 height 11
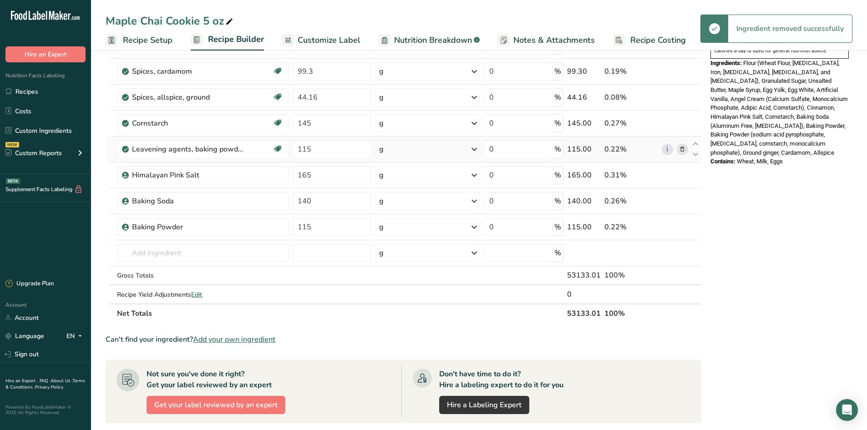
click at [687, 149] on span at bounding box center [682, 149] width 11 height 11
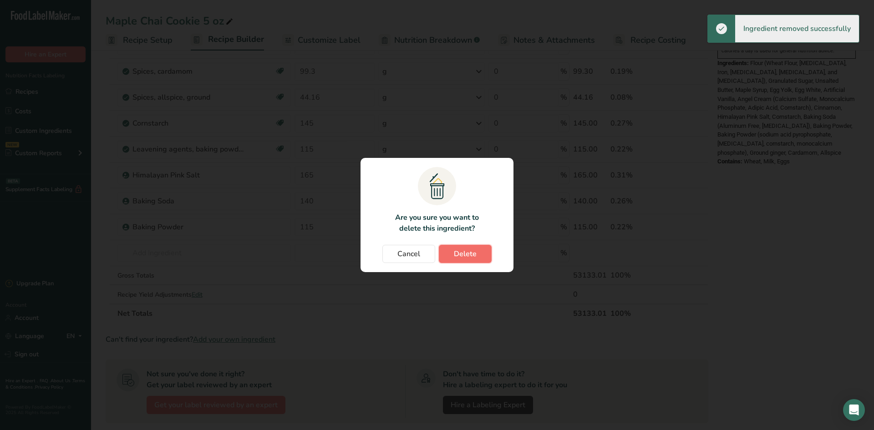
click at [440, 250] on button "Delete" at bounding box center [465, 254] width 53 height 18
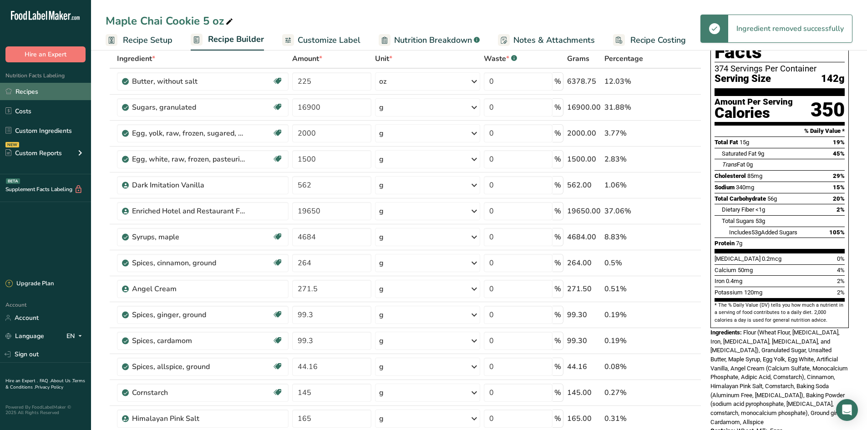
scroll to position [46, 0]
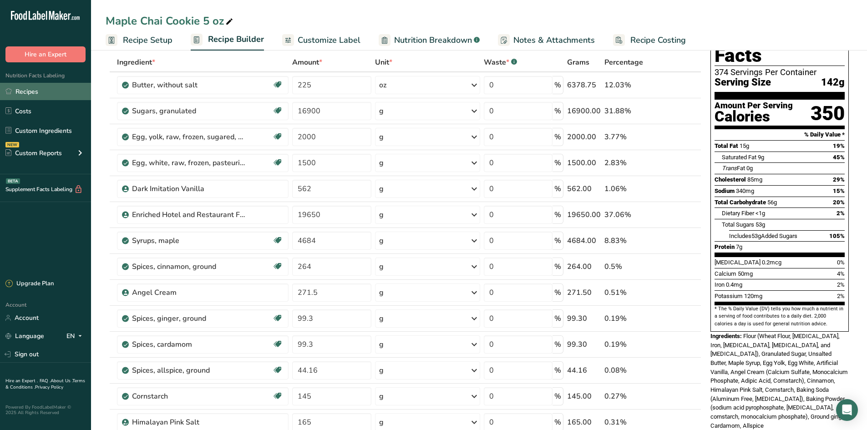
click at [51, 88] on link "Recipes" at bounding box center [45, 91] width 91 height 17
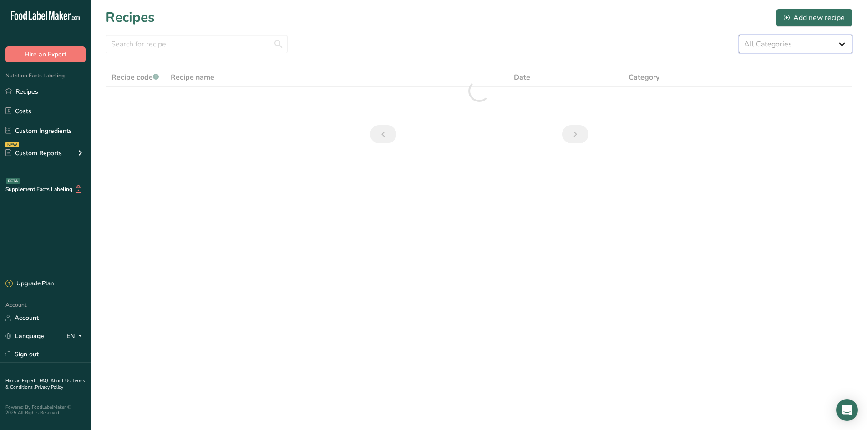
drag, startPoint x: 826, startPoint y: 45, endPoint x: 823, endPoint y: 52, distance: 7.8
click at [826, 46] on select "All Categories 1.4 oz Mini Cookie 2.75 oz Cookies 3 oz Cookies (2025) 5 oz Cook…" at bounding box center [796, 44] width 114 height 18
click at [739, 35] on select "All Categories 1.4 oz Mini Cookie 2.75 oz Cookies 3 oz Cookies (2025) 5 oz Cook…" at bounding box center [796, 44] width 114 height 18
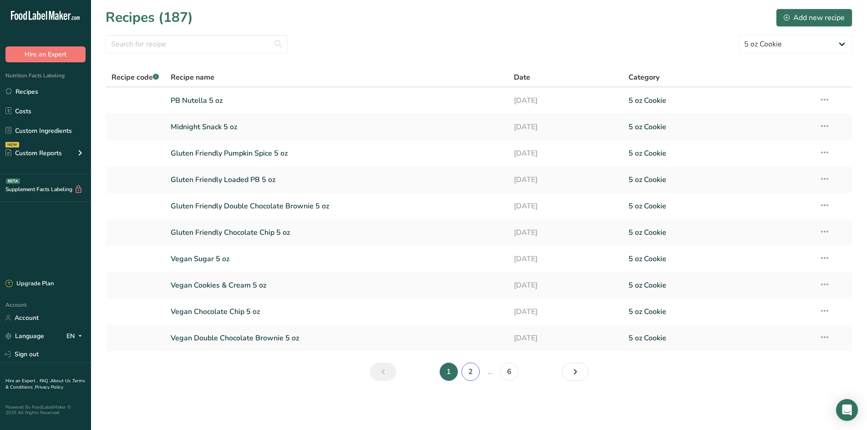
click at [467, 375] on link "2" at bounding box center [471, 372] width 18 height 18
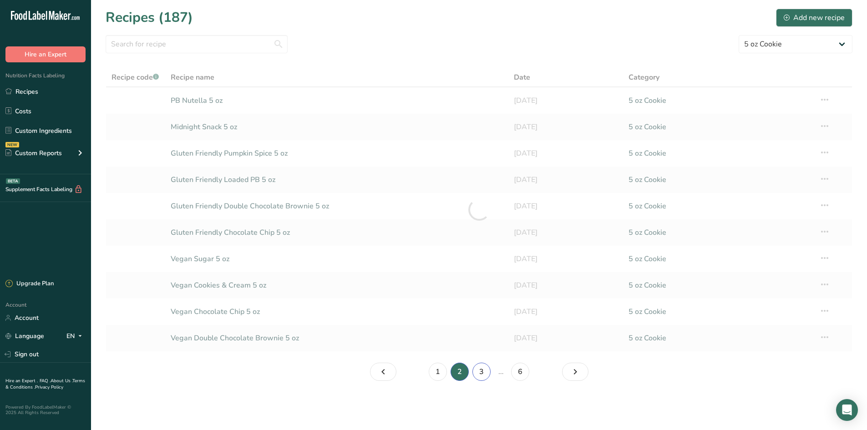
click at [487, 376] on link "3" at bounding box center [482, 372] width 18 height 18
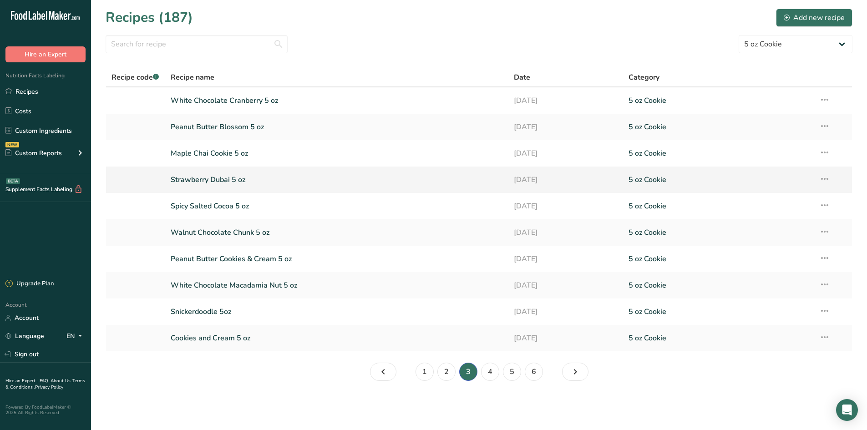
click at [222, 176] on link "Strawberry Dubai 5 oz" at bounding box center [337, 179] width 333 height 19
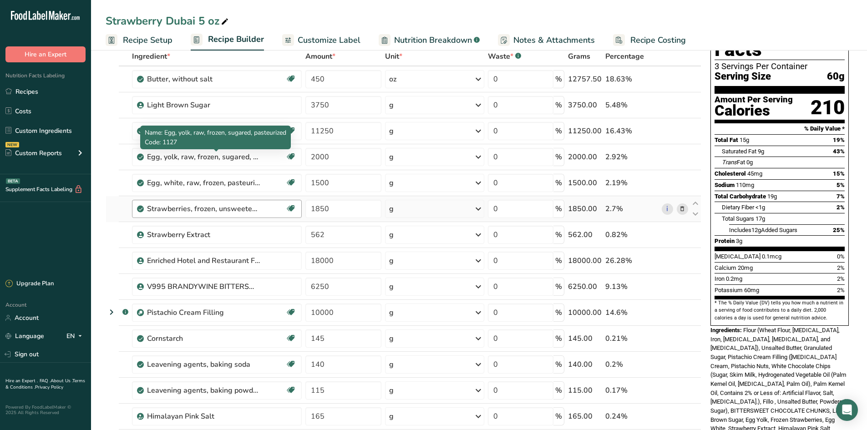
scroll to position [228, 0]
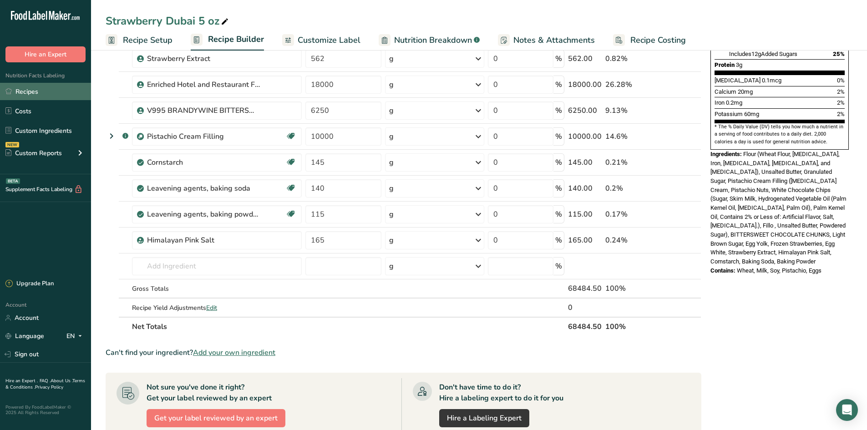
click at [36, 92] on link "Recipes" at bounding box center [45, 91] width 91 height 17
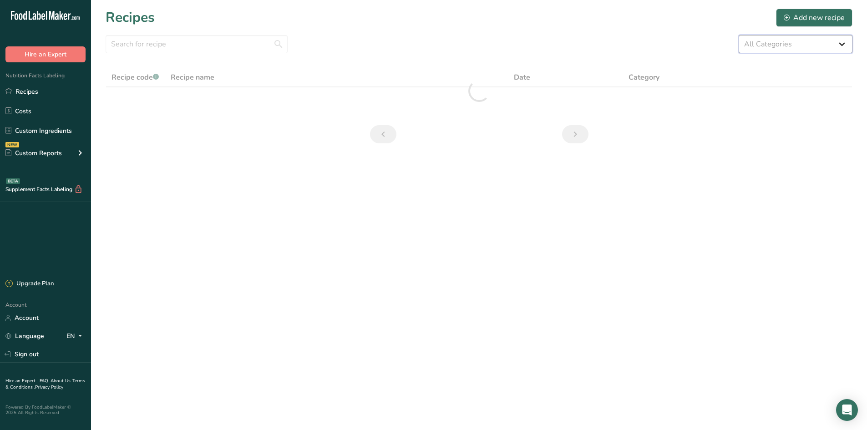
click at [815, 38] on select "All Categories 1.4 oz Mini Cookie 2.75 oz Cookies 3 oz Cookies (2025) 5 oz Cook…" at bounding box center [796, 44] width 114 height 18
click at [739, 35] on select "All Categories 1.4 oz Mini Cookie 2.75 oz Cookies 3 oz Cookies (2025) 5 oz Cook…" at bounding box center [796, 44] width 114 height 18
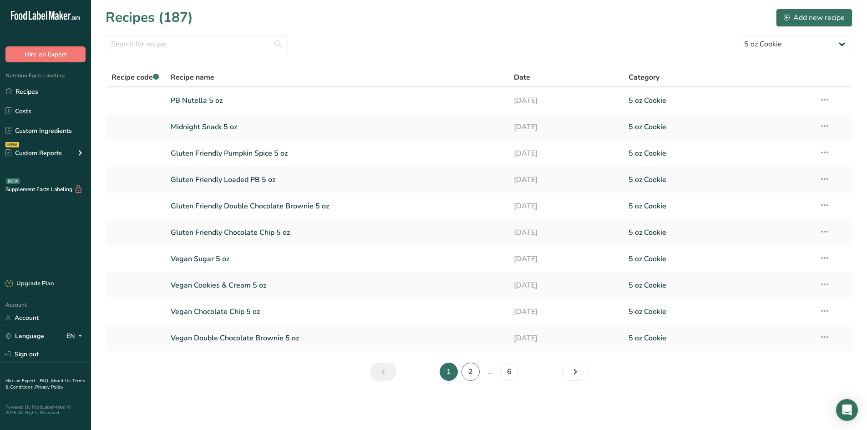
click at [470, 379] on link "2" at bounding box center [471, 372] width 18 height 18
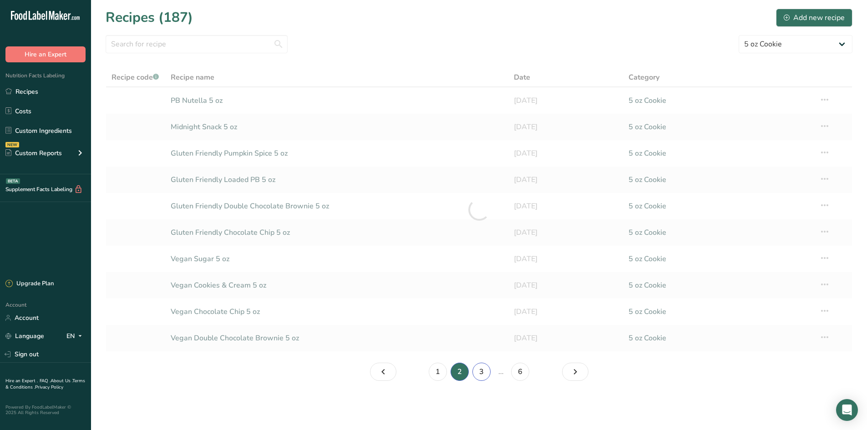
click at [486, 373] on link "3" at bounding box center [482, 372] width 18 height 18
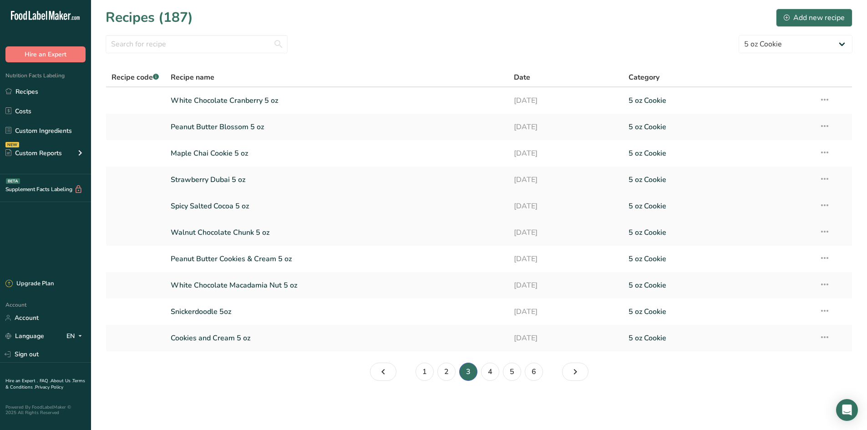
click at [263, 207] on link "Spicy Salted Cocoa 5 oz" at bounding box center [337, 206] width 333 height 19
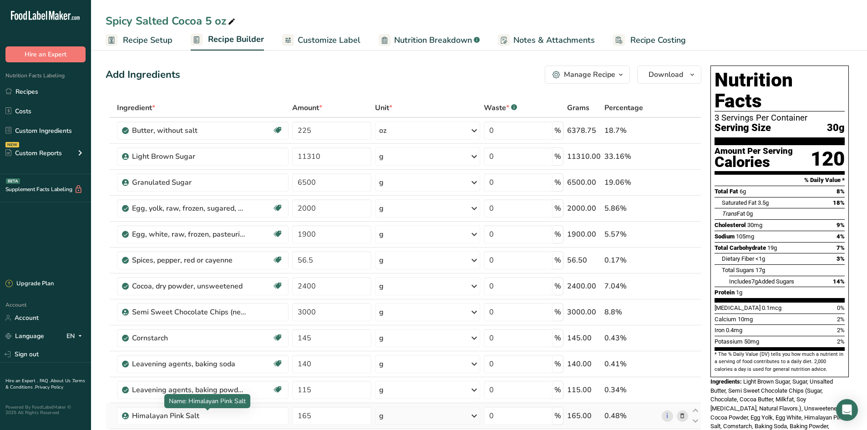
scroll to position [46, 0]
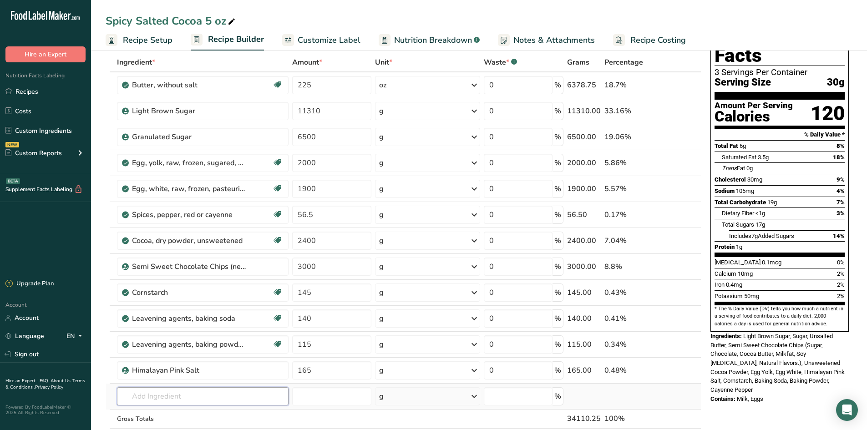
click at [175, 395] on input "text" at bounding box center [203, 397] width 172 height 18
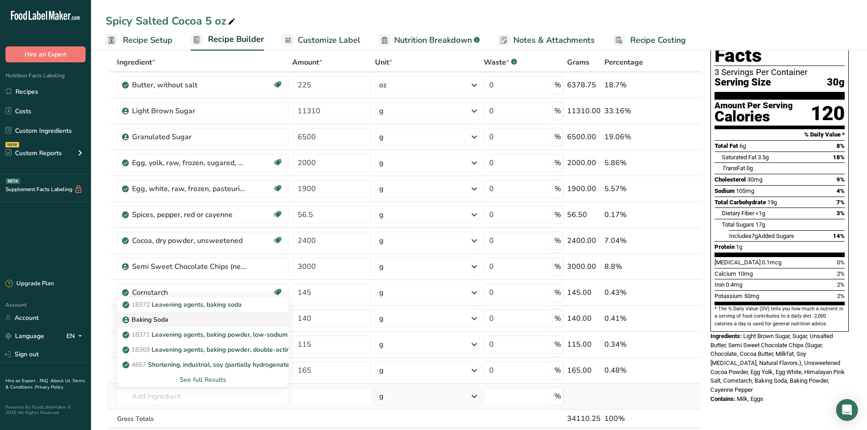
click at [156, 319] on p "Baking Soda" at bounding box center [146, 320] width 44 height 10
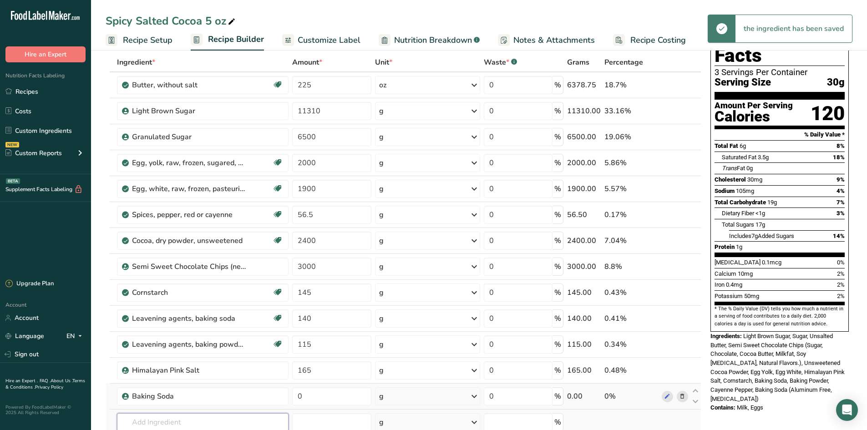
click at [146, 420] on input "text" at bounding box center [203, 422] width 172 height 18
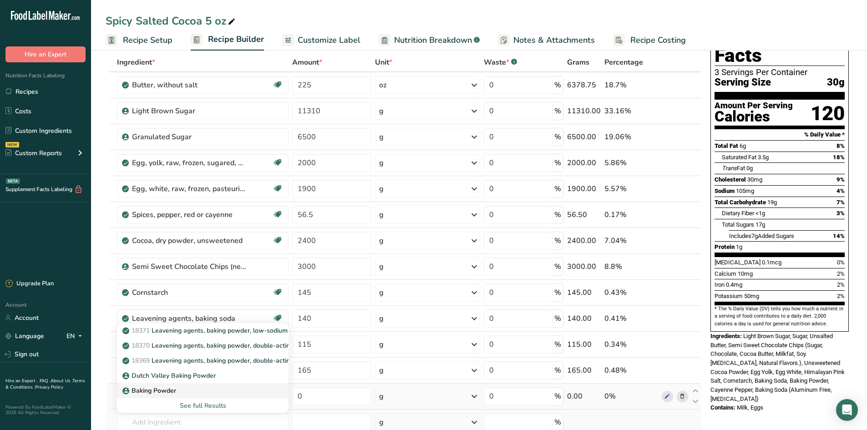
click at [162, 392] on p "Baking Powder" at bounding box center [150, 391] width 52 height 10
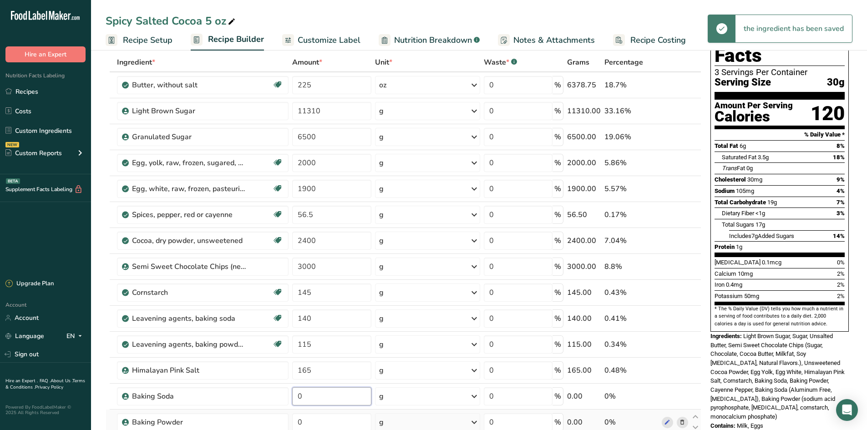
drag, startPoint x: 331, startPoint y: 390, endPoint x: 287, endPoint y: 386, distance: 43.5
click at [287, 387] on tr "Baking Soda 0 g Weight Units g kg mg See more Volume Units l Volume units requi…" at bounding box center [403, 397] width 595 height 26
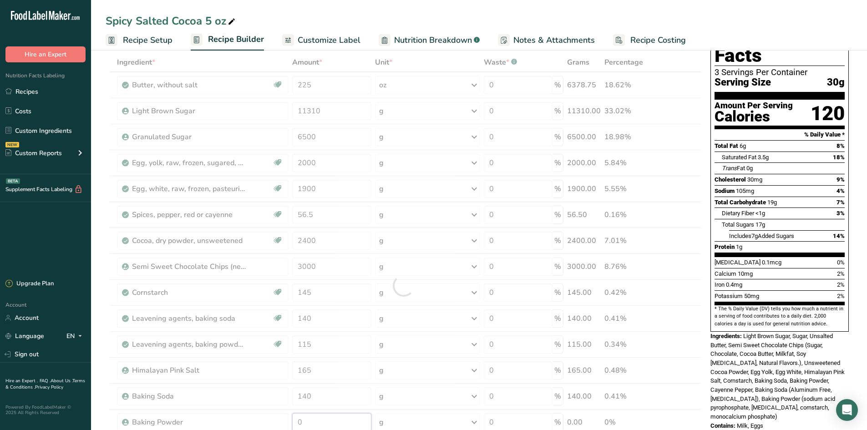
drag, startPoint x: 324, startPoint y: 426, endPoint x: 271, endPoint y: 411, distance: 54.9
click at [277, 420] on div "Ingredient * Amount * Unit * Waste * .a-a{fill:#347362;}.b-a{fill:#fff;} Grams …" at bounding box center [404, 286] width 596 height 466
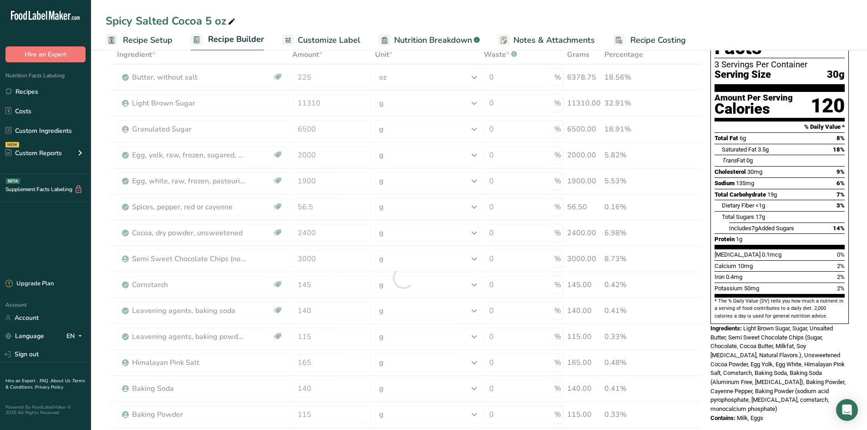
click at [99, 371] on section "Add Ingredients Manage Recipe Delete Recipe Duplicate Recipe Scale Recipe Save …" at bounding box center [479, 408] width 776 height 829
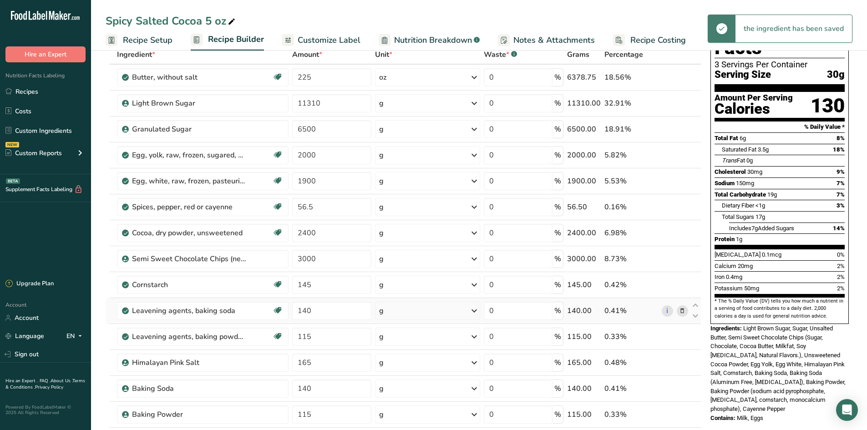
click at [682, 308] on icon at bounding box center [682, 311] width 6 height 10
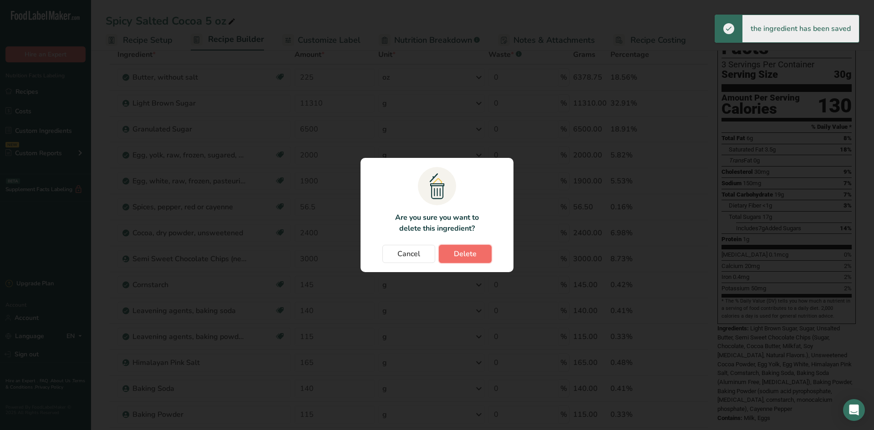
click at [469, 258] on span "Delete" at bounding box center [465, 254] width 23 height 11
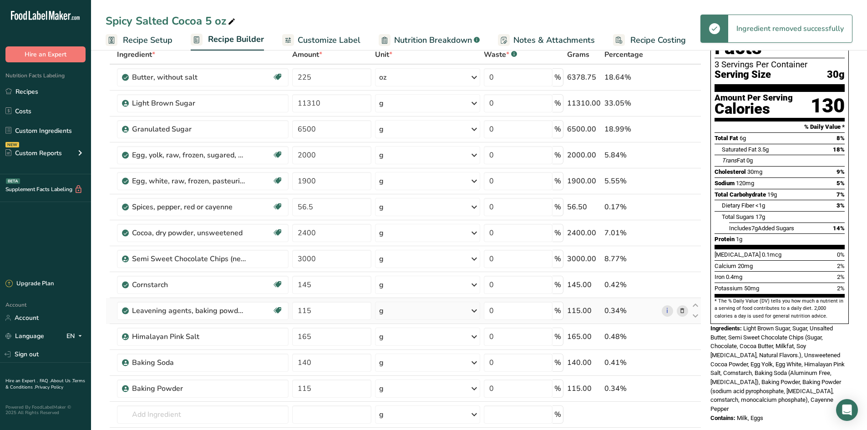
click at [683, 311] on icon at bounding box center [682, 311] width 6 height 10
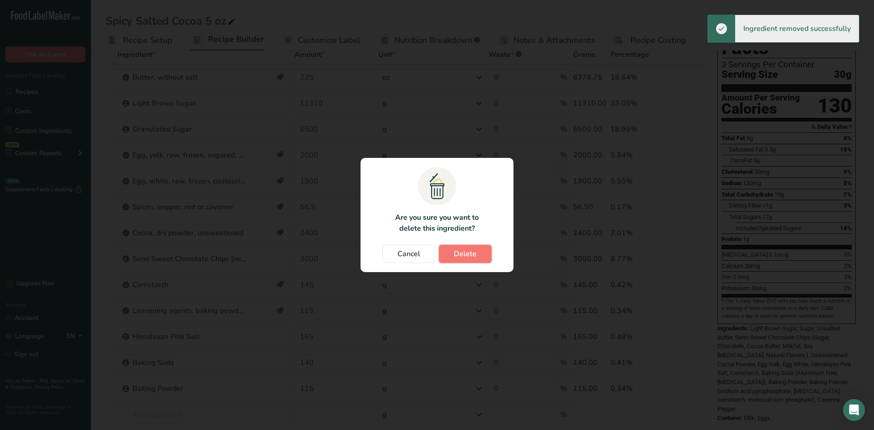
click at [455, 253] on span "Delete" at bounding box center [465, 254] width 23 height 11
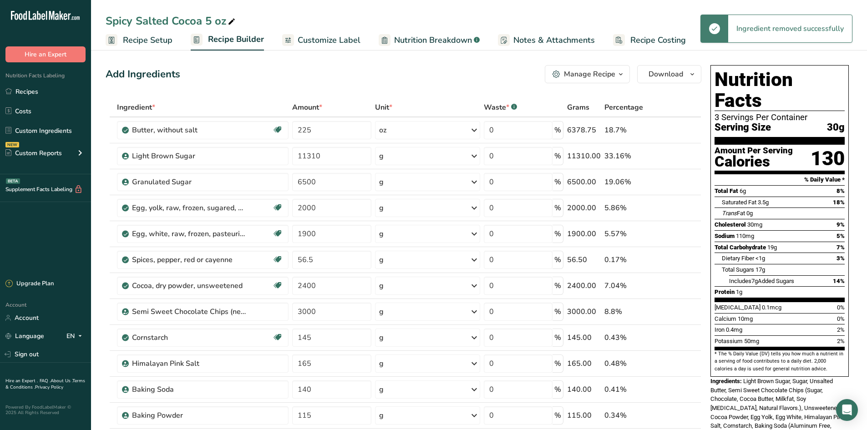
scroll to position [0, 0]
click at [36, 101] on ul "Recipes Costs Custom Ingredients NEW Custom Reports Menu Label Ingredient Compa…" at bounding box center [45, 124] width 91 height 82
click at [36, 96] on link "Recipes" at bounding box center [45, 91] width 91 height 17
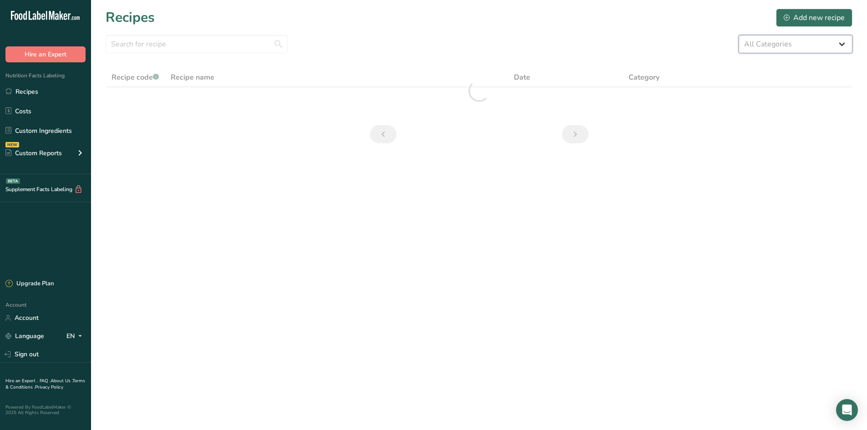
click at [791, 39] on select "All Categories 1.4 oz Mini Cookie 2.75 oz Cookies 3 oz Cookies (2025) 5 oz Cook…" at bounding box center [796, 44] width 114 height 18
click at [739, 35] on select "All Categories 1.4 oz Mini Cookie 2.75 oz Cookies 3 oz Cookies (2025) 5 oz Cook…" at bounding box center [796, 44] width 114 height 18
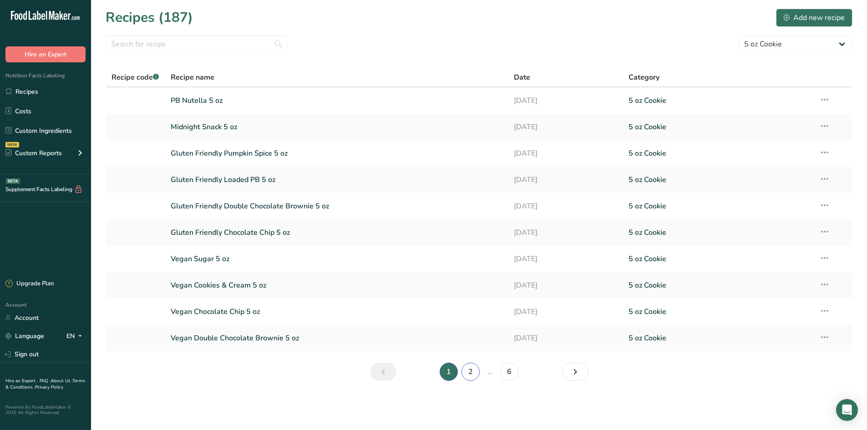
click at [469, 376] on link "2" at bounding box center [471, 372] width 18 height 18
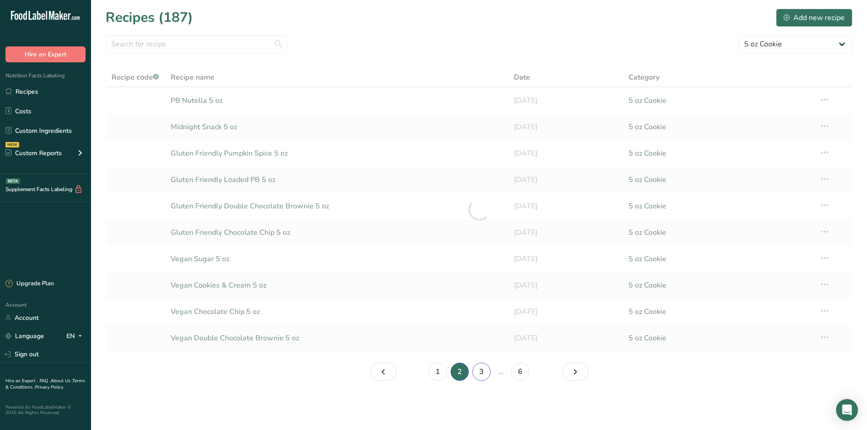
click at [479, 377] on link "3" at bounding box center [482, 372] width 18 height 18
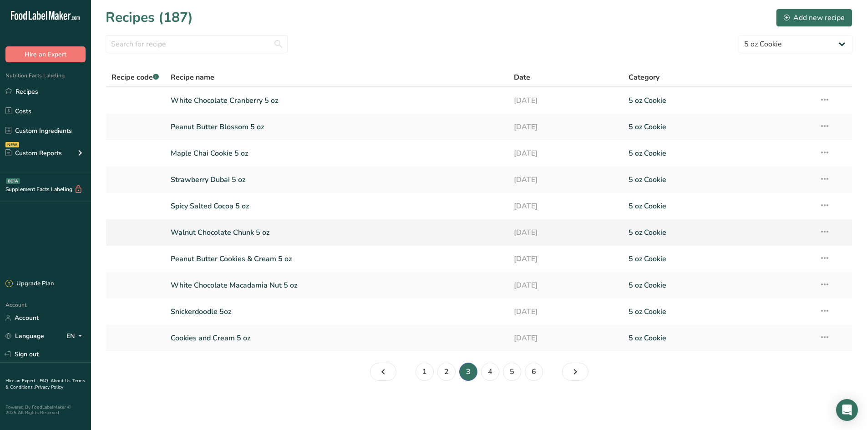
click at [225, 230] on link "Walnut Chocolate Chunk 5 oz" at bounding box center [337, 232] width 333 height 19
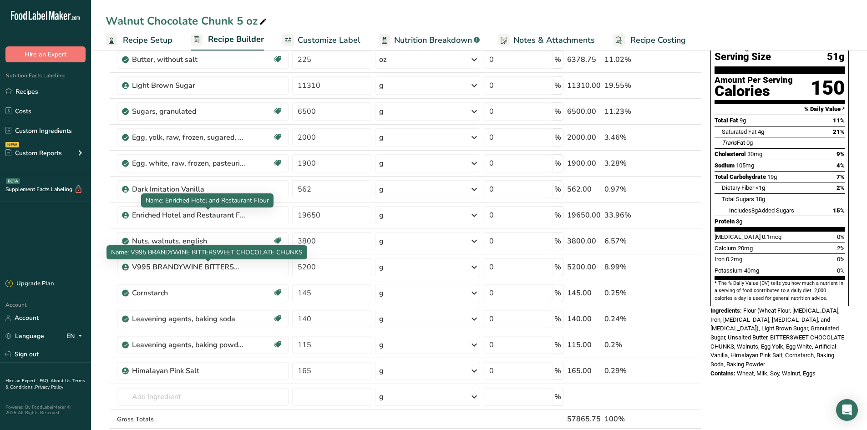
scroll to position [137, 0]
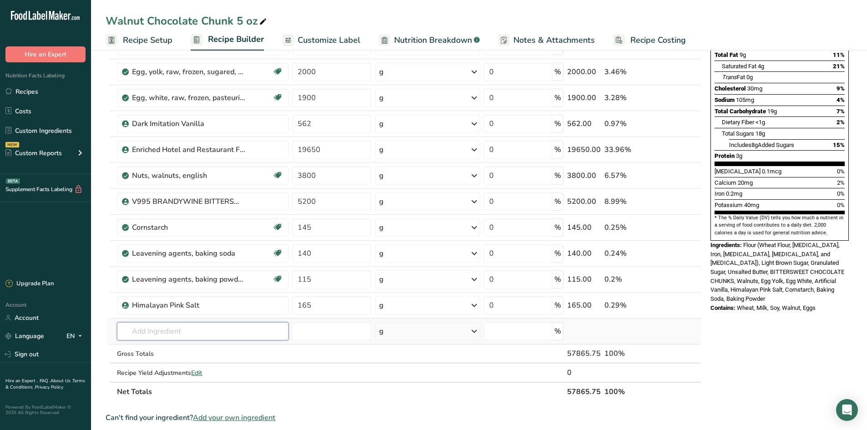
click at [157, 330] on input "text" at bounding box center [203, 331] width 172 height 18
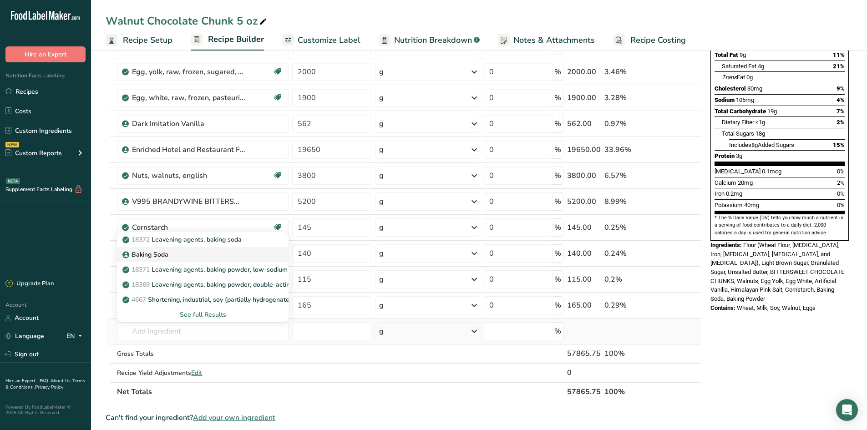
click at [161, 254] on p "Baking Soda" at bounding box center [146, 255] width 44 height 10
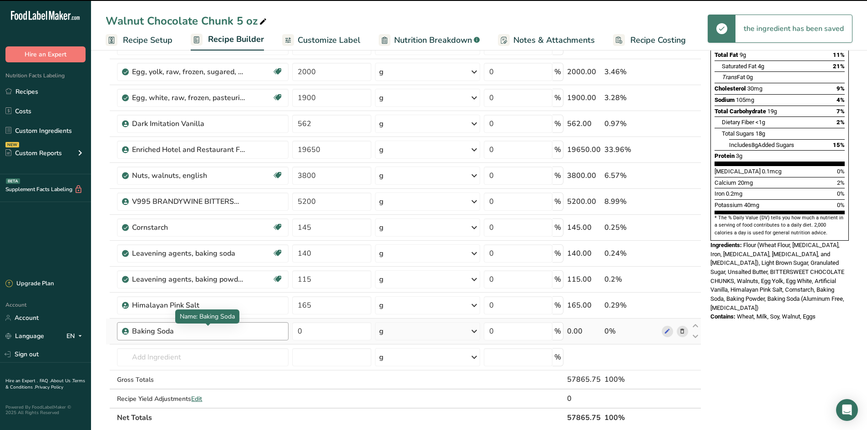
click at [155, 338] on div "Baking Soda" at bounding box center [203, 331] width 172 height 18
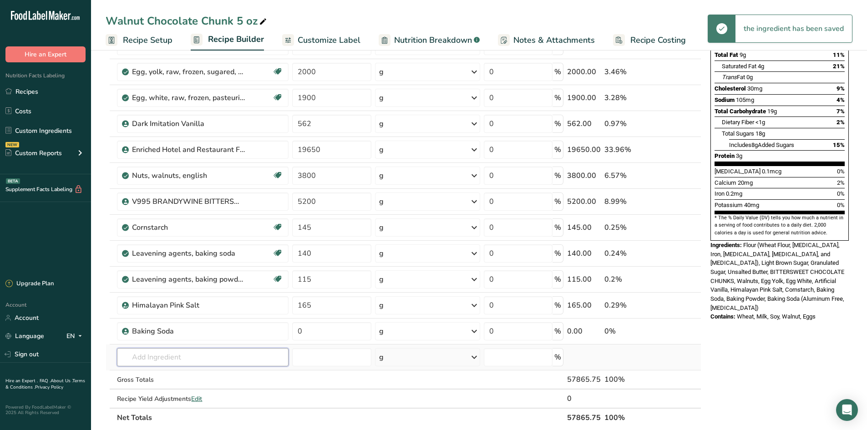
click at [152, 352] on input "text" at bounding box center [203, 357] width 172 height 18
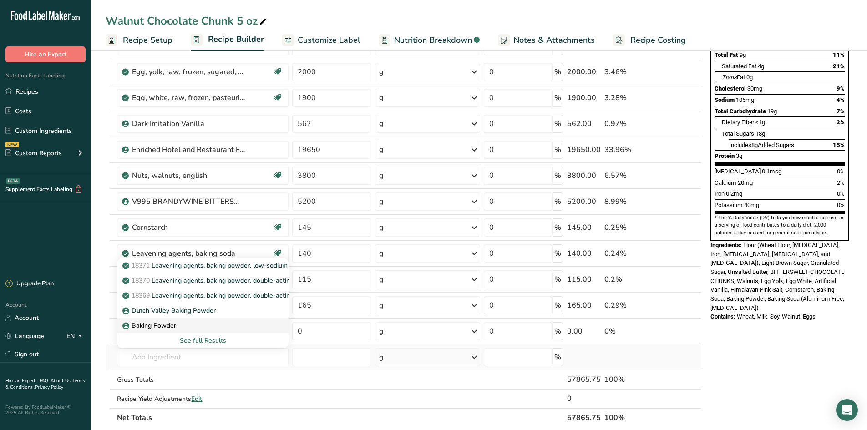
click at [175, 321] on link "Baking Powder" at bounding box center [203, 325] width 172 height 15
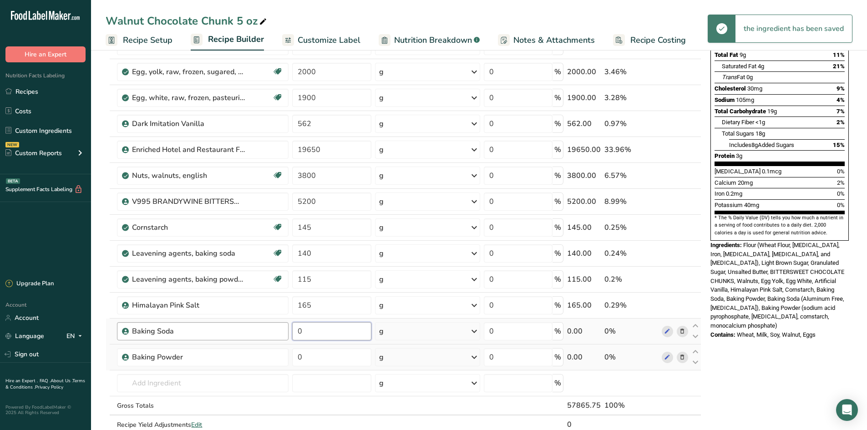
drag, startPoint x: 322, startPoint y: 327, endPoint x: 283, endPoint y: 325, distance: 39.2
click at [283, 325] on tr "Baking Soda 0 g Weight Units g kg mg See more Volume Units l Volume units requi…" at bounding box center [403, 332] width 595 height 26
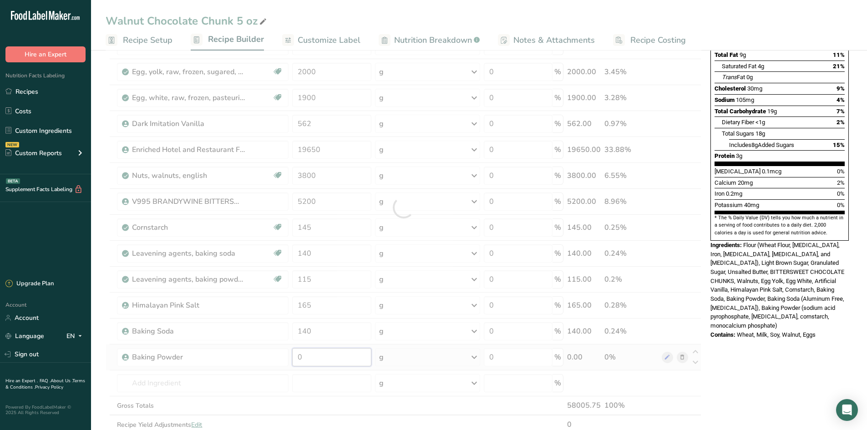
click at [346, 364] on div "Ingredient * Amount * Unit * Waste * .a-a{fill:#347362;}.b-a{fill:#fff;} Grams …" at bounding box center [404, 208] width 596 height 492
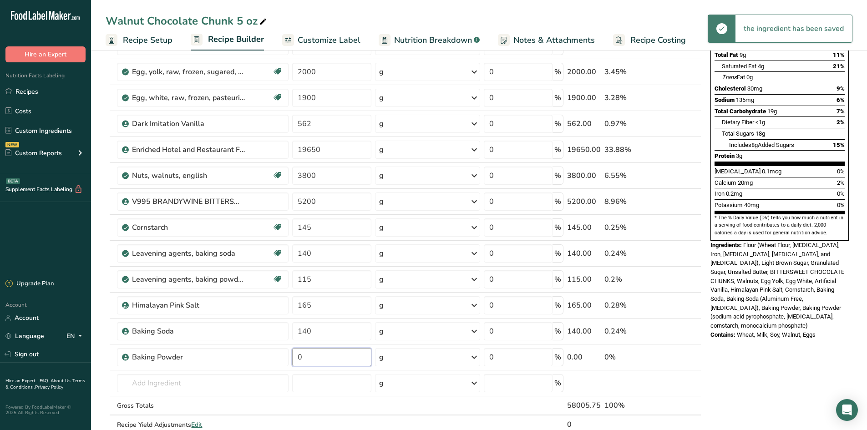
drag, startPoint x: 340, startPoint y: 349, endPoint x: 241, endPoint y: 347, distance: 98.4
click at [241, 347] on tr "Baking Powder 0 g Weight Units g kg mg See more Volume Units l Volume units req…" at bounding box center [403, 358] width 595 height 26
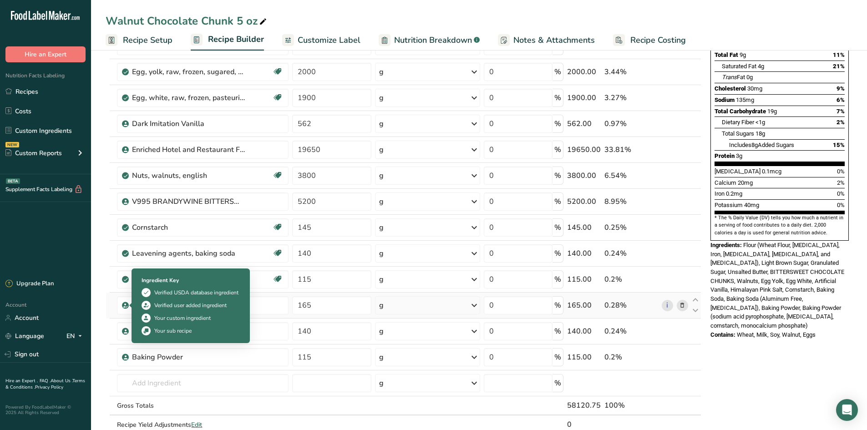
click at [111, 314] on div "Ingredient * Amount * Unit * Waste * .a-a{fill:#347362;}.b-a{fill:#fff;} Grams …" at bounding box center [404, 208] width 596 height 492
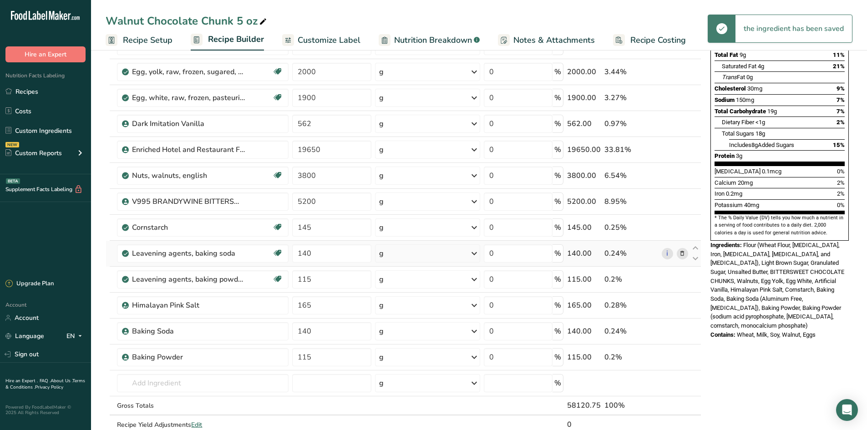
click at [683, 254] on icon at bounding box center [682, 254] width 6 height 10
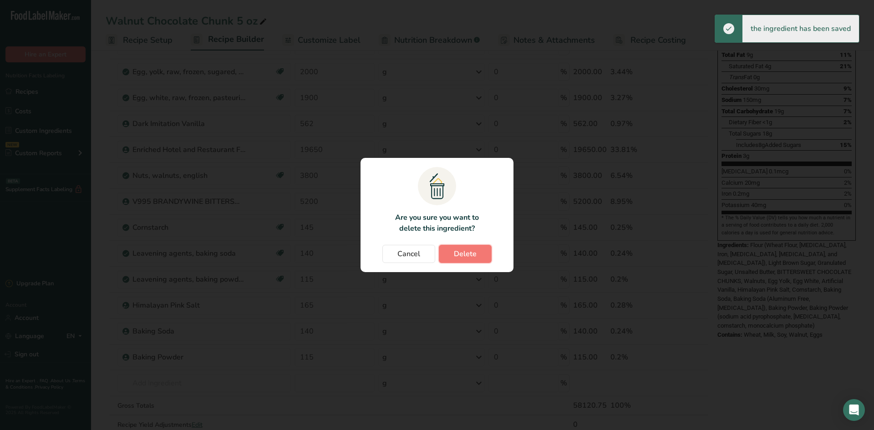
drag, startPoint x: 480, startPoint y: 262, endPoint x: 476, endPoint y: 259, distance: 5.2
click at [479, 262] on button "Delete" at bounding box center [465, 254] width 53 height 18
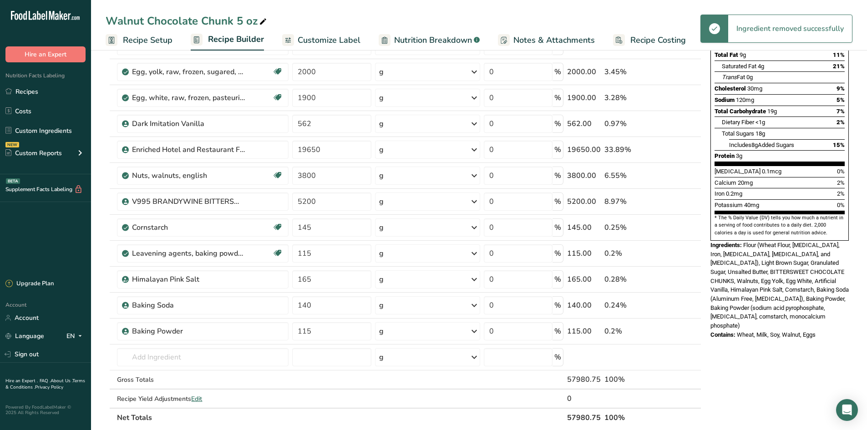
click at [683, 252] on icon at bounding box center [682, 254] width 6 height 10
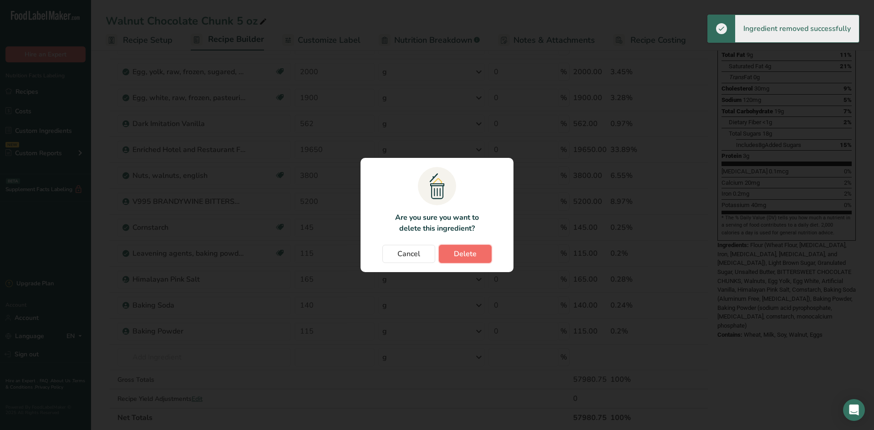
click at [459, 257] on span "Delete" at bounding box center [465, 254] width 23 height 11
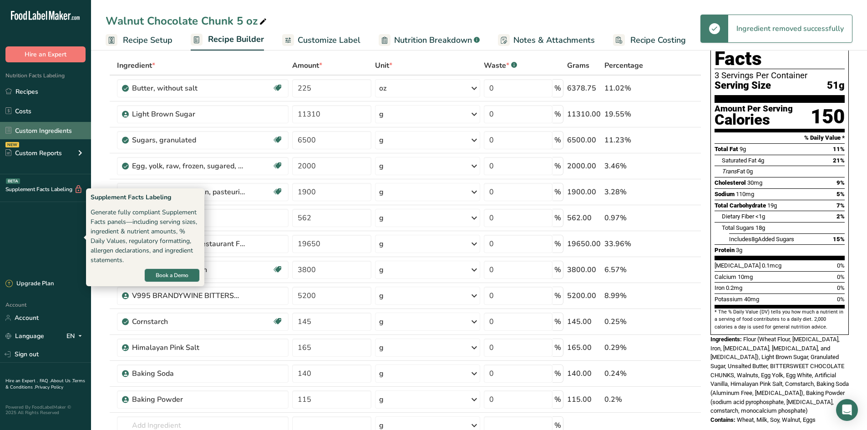
scroll to position [91, 0]
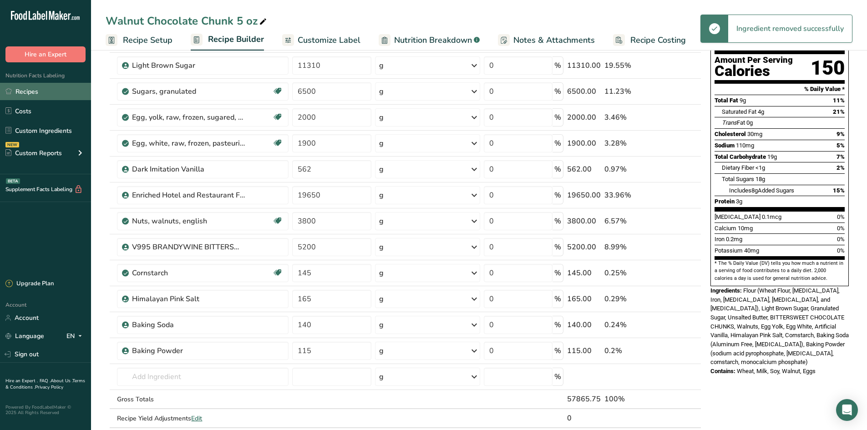
click at [40, 93] on link "Recipes" at bounding box center [45, 91] width 91 height 17
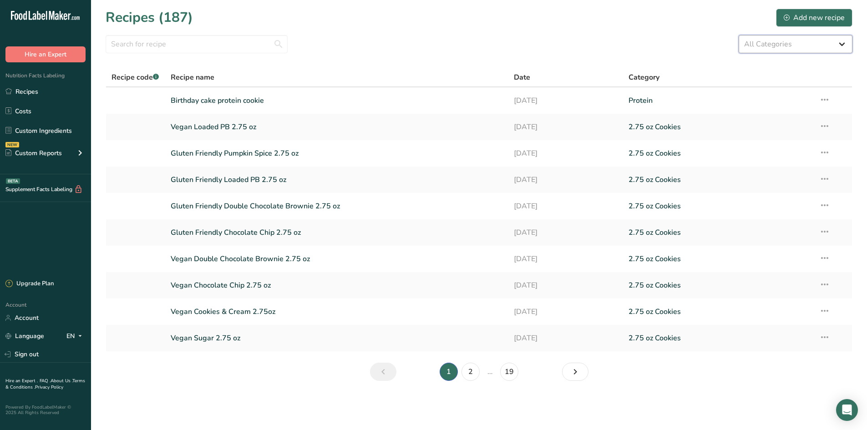
click at [773, 42] on select "All Categories 1.4 oz Mini Cookie 2.75 oz Cookies 3 oz Cookies (2025) 5 oz Cook…" at bounding box center [796, 44] width 114 height 18
click at [739, 35] on select "All Categories 1.4 oz Mini Cookie 2.75 oz Cookies 3 oz Cookies (2025) 5 oz Cook…" at bounding box center [796, 44] width 114 height 18
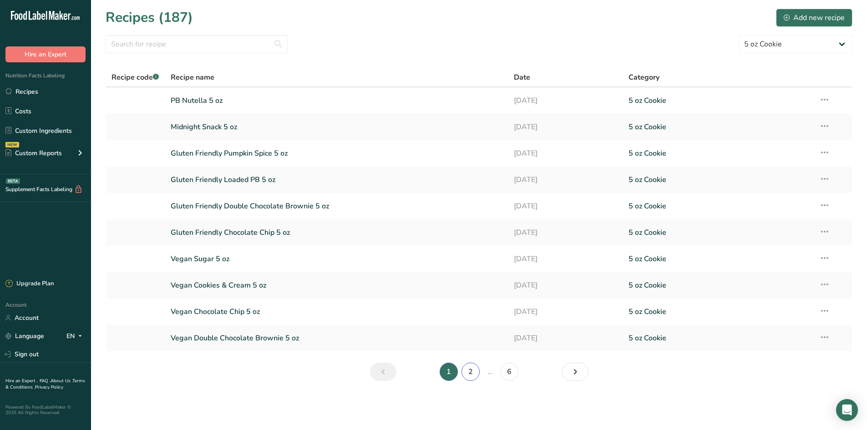
click at [470, 378] on link "2" at bounding box center [471, 372] width 18 height 18
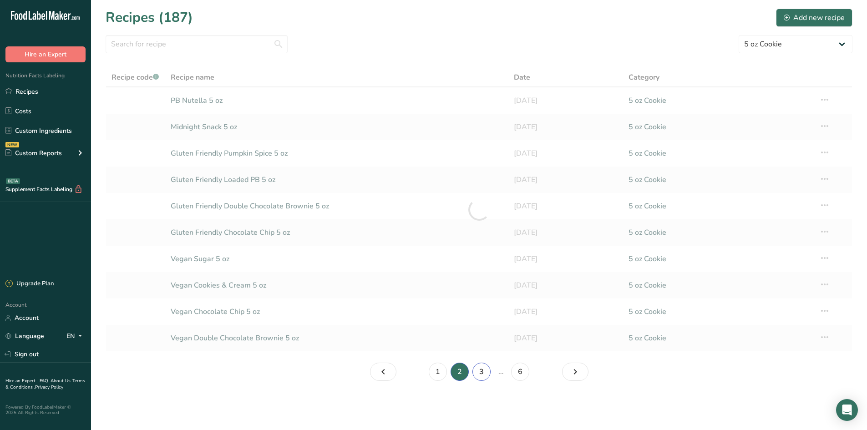
click at [479, 372] on link "3" at bounding box center [482, 372] width 18 height 18
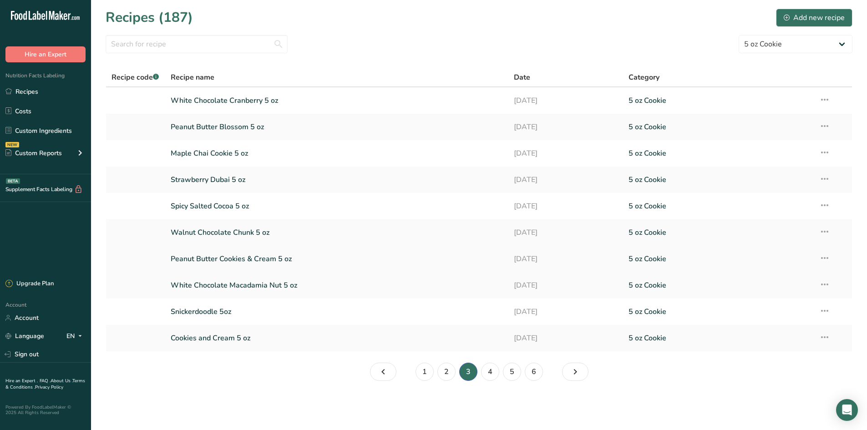
click at [298, 257] on link "Peanut Butter Cookies & Cream 5 oz" at bounding box center [337, 259] width 333 height 19
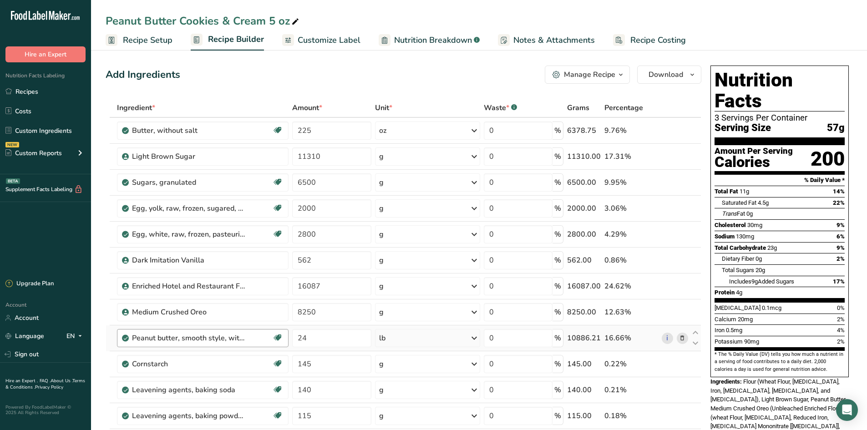
scroll to position [46, 0]
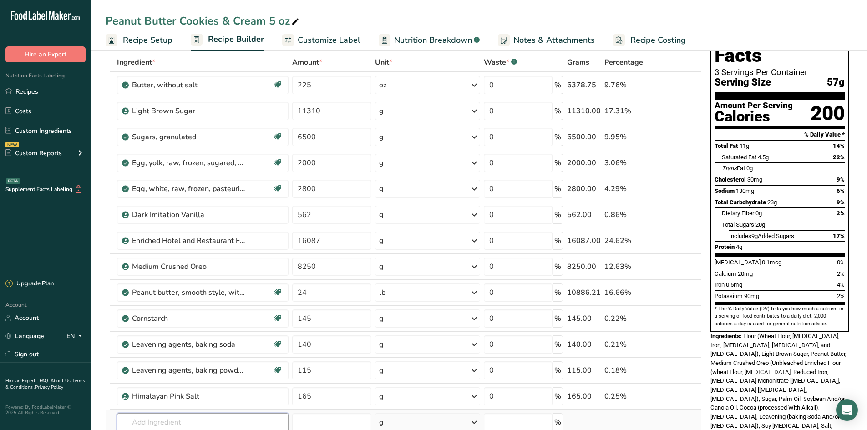
click at [150, 421] on input "text" at bounding box center [203, 422] width 172 height 18
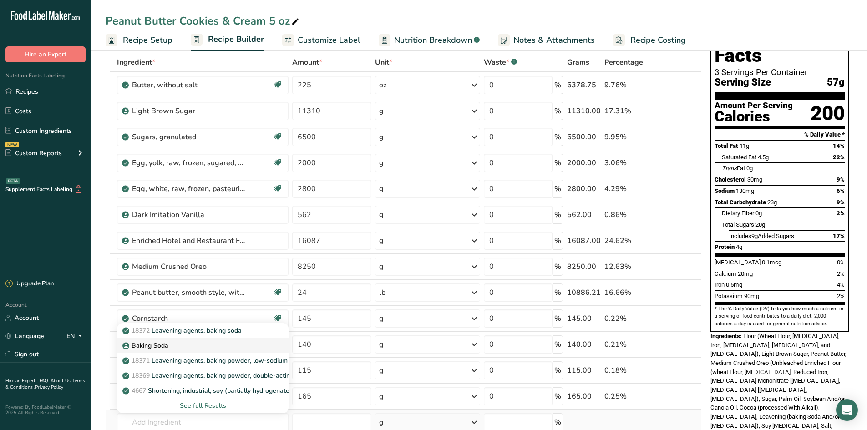
click at [157, 347] on p "Baking Soda" at bounding box center [146, 346] width 44 height 10
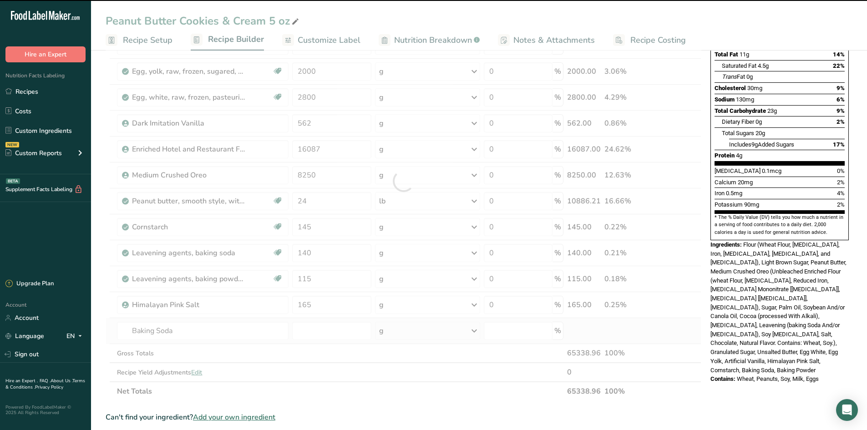
scroll to position [137, 0]
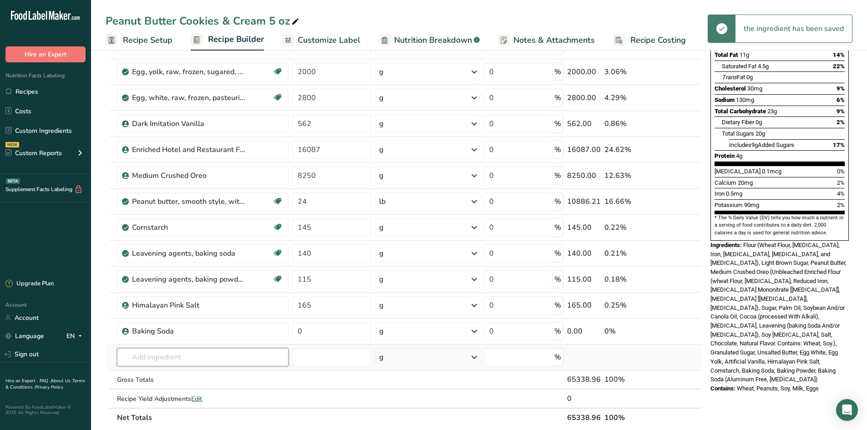
click at [149, 365] on input "text" at bounding box center [203, 357] width 172 height 18
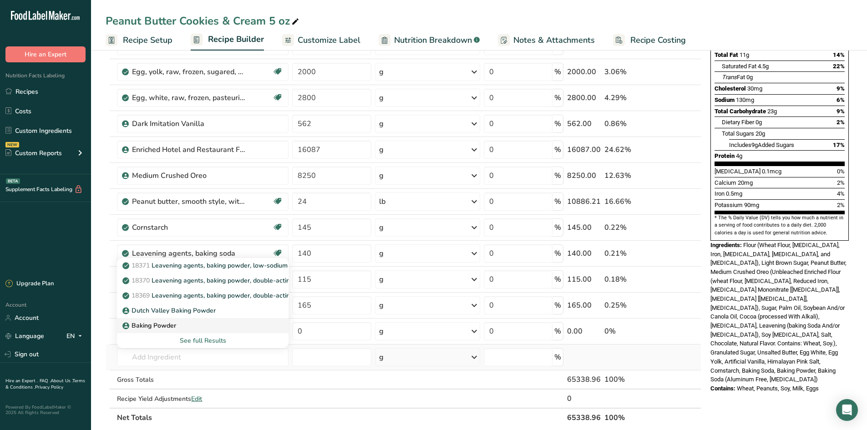
click at [174, 318] on link "Baking Powder" at bounding box center [203, 325] width 172 height 15
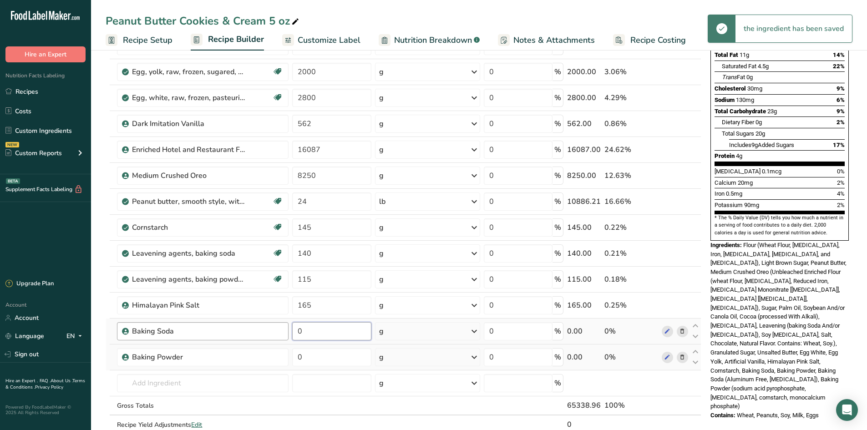
drag, startPoint x: 320, startPoint y: 332, endPoint x: 273, endPoint y: 333, distance: 46.9
click at [277, 333] on tr "Baking Soda 0 g Weight Units g kg mg See more Volume Units l Volume units requi…" at bounding box center [403, 332] width 595 height 26
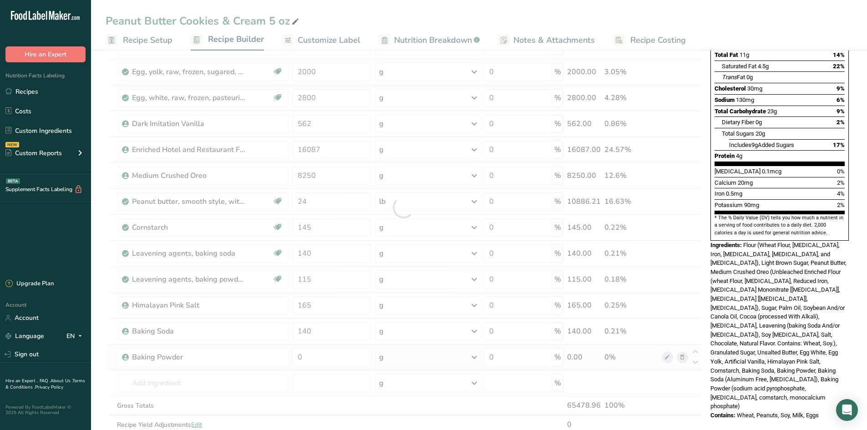
click at [332, 346] on div "Ingredient * Amount * Unit * Waste * .a-a{fill:#347362;}.b-a{fill:#fff;} Grams …" at bounding box center [404, 208] width 596 height 492
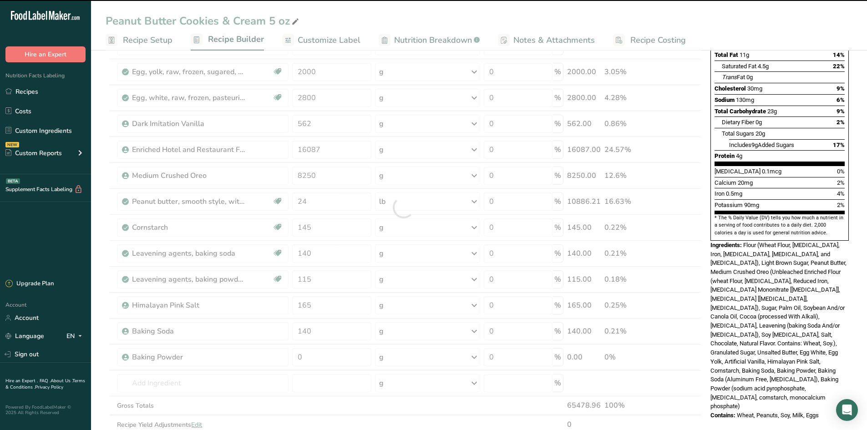
drag, startPoint x: 332, startPoint y: 351, endPoint x: 332, endPoint y: 357, distance: 5.9
click at [332, 357] on div at bounding box center [404, 208] width 596 height 492
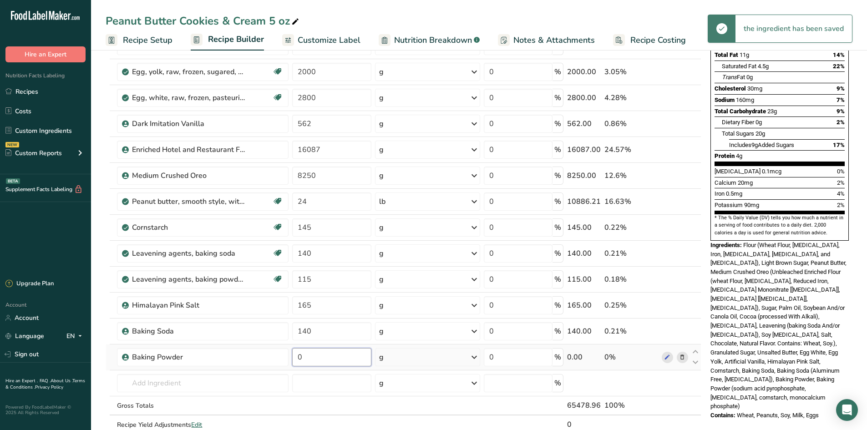
click at [332, 360] on input "0" at bounding box center [331, 357] width 79 height 18
drag, startPoint x: 332, startPoint y: 360, endPoint x: 248, endPoint y: 364, distance: 83.9
click at [248, 364] on tr "Baking Powder 0 g Weight Units g kg mg See more Volume Units l Volume units req…" at bounding box center [403, 358] width 595 height 26
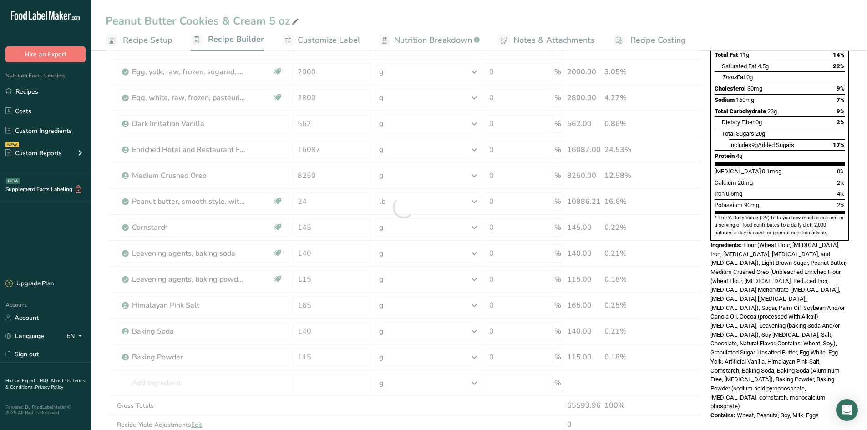
click at [101, 240] on section "Add Ingredients Manage Recipe Delete Recipe Duplicate Recipe Scale Recipe Save …" at bounding box center [479, 338] width 776 height 855
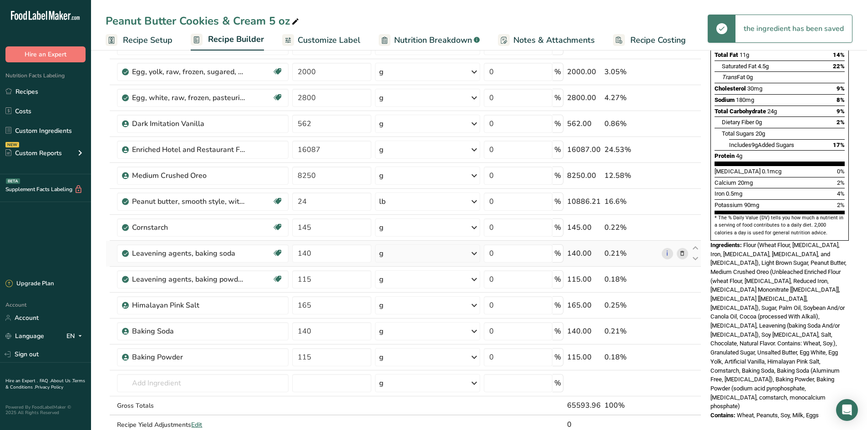
click at [684, 255] on icon at bounding box center [682, 254] width 6 height 10
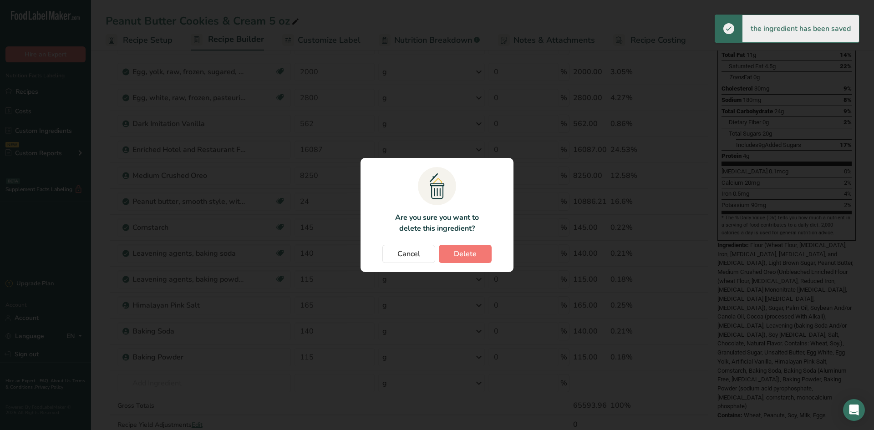
click at [484, 264] on section ".a{fill:#f5f3ed;}.b,.e{fill:#0f393a;}.c{fill:none;}.d{fill:#f2c549;}.e{stroke:r…" at bounding box center [437, 215] width 153 height 114
click at [483, 260] on button "Delete" at bounding box center [465, 254] width 53 height 18
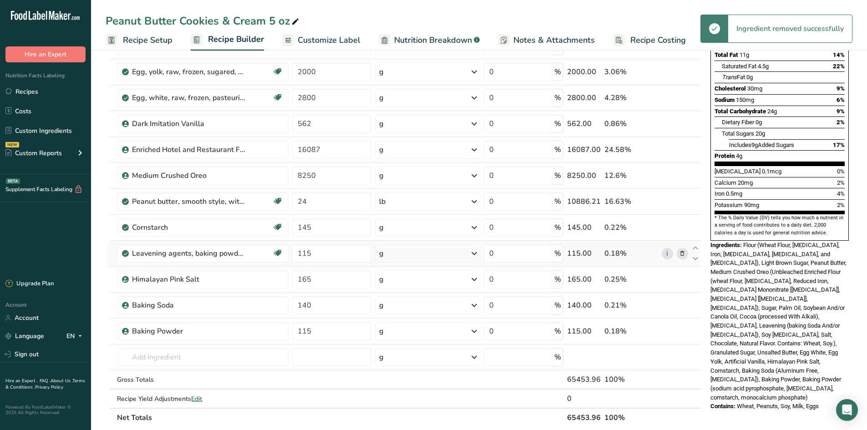
click at [687, 252] on span at bounding box center [682, 253] width 11 height 11
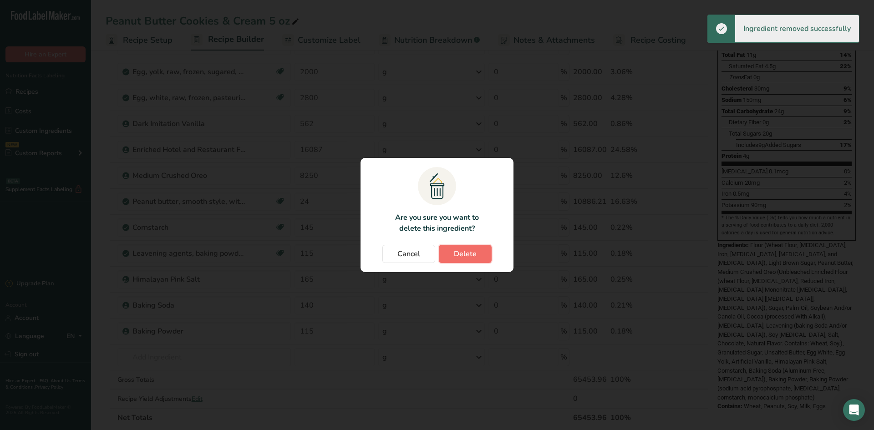
click at [475, 260] on button "Delete" at bounding box center [465, 254] width 53 height 18
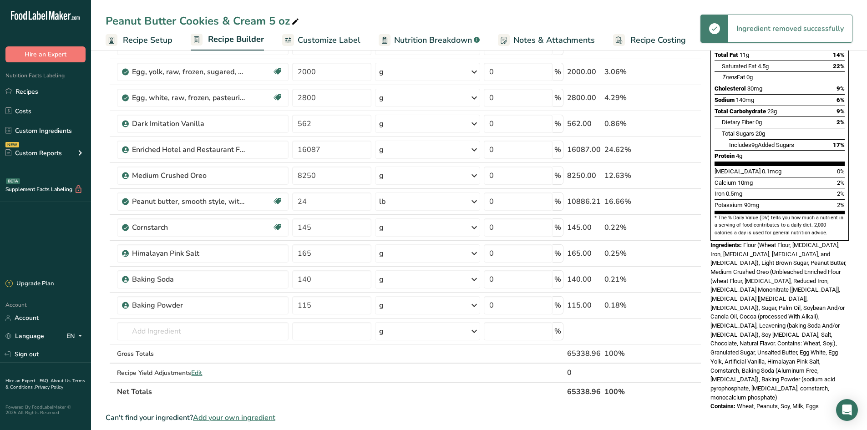
scroll to position [0, 0]
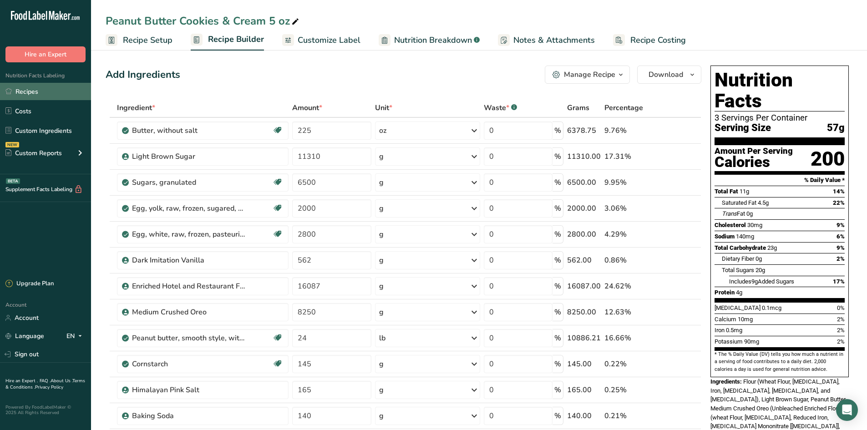
click at [42, 86] on link "Recipes" at bounding box center [45, 91] width 91 height 17
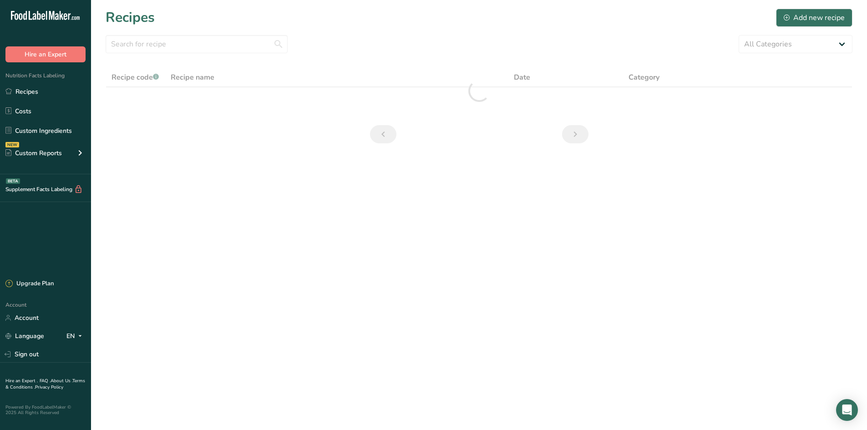
click at [814, 54] on section "Recipes Add new recipe All Categories 1.4 oz Mini Cookie 2.75 oz Cookies 3 oz C…" at bounding box center [479, 79] width 776 height 158
click at [813, 45] on select "All Categories 1.4 oz Mini Cookie 2.75 oz Cookies 3 oz Cookies (2025) 5 oz Cook…" at bounding box center [796, 44] width 114 height 18
click at [739, 35] on select "All Categories 1.4 oz Mini Cookie 2.75 oz Cookies 3 oz Cookies (2025) 5 oz Cook…" at bounding box center [796, 44] width 114 height 18
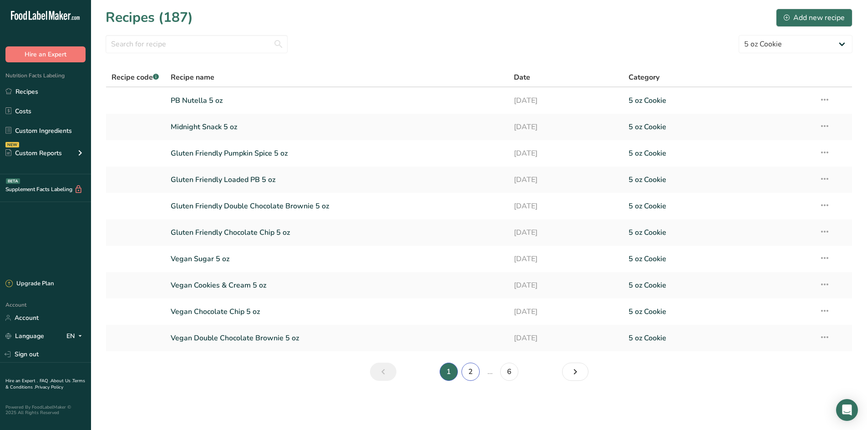
click at [469, 376] on link "2" at bounding box center [471, 372] width 18 height 18
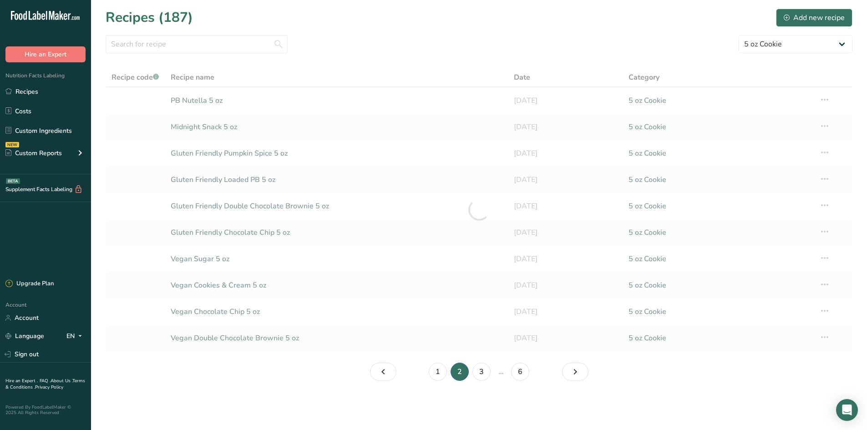
click at [488, 377] on link "3" at bounding box center [482, 372] width 18 height 18
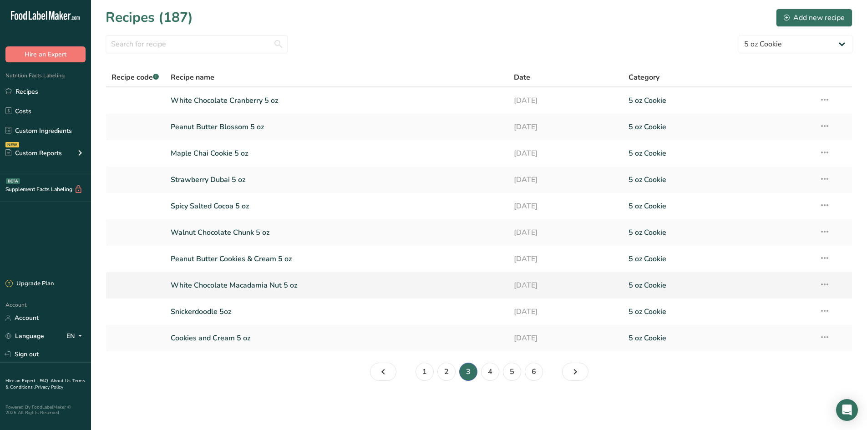
click at [210, 290] on link "White Chocolate Macadamia Nut 5 oz" at bounding box center [337, 285] width 333 height 19
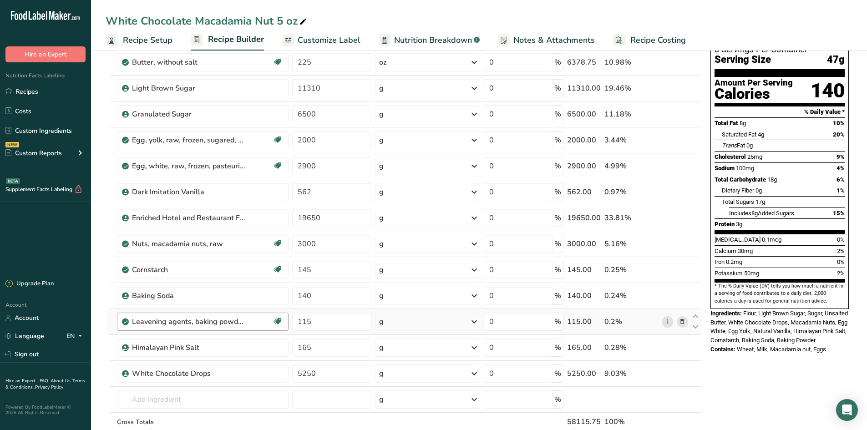
scroll to position [137, 0]
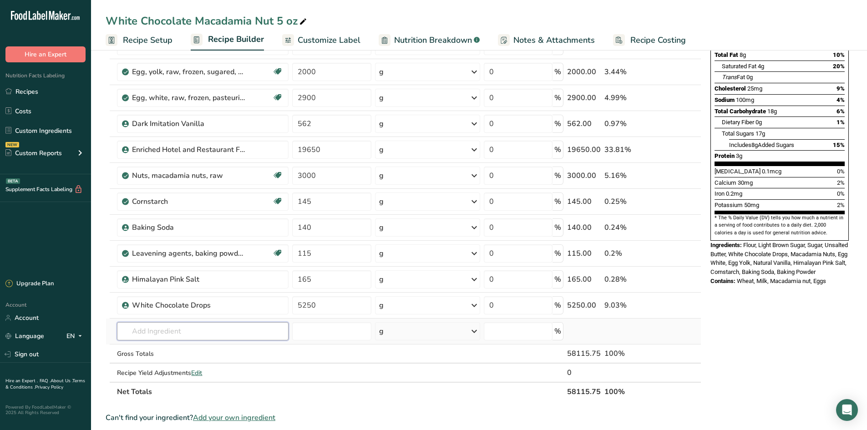
click at [181, 330] on input "text" at bounding box center [203, 331] width 172 height 18
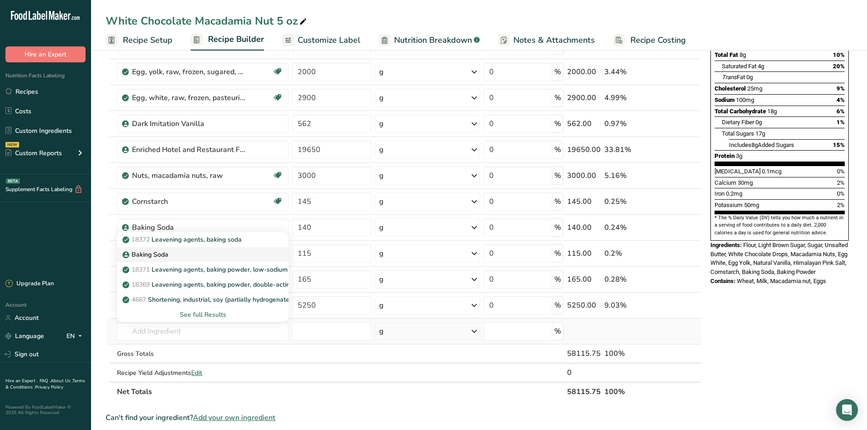
click at [170, 249] on link "Baking Soda" at bounding box center [203, 254] width 172 height 15
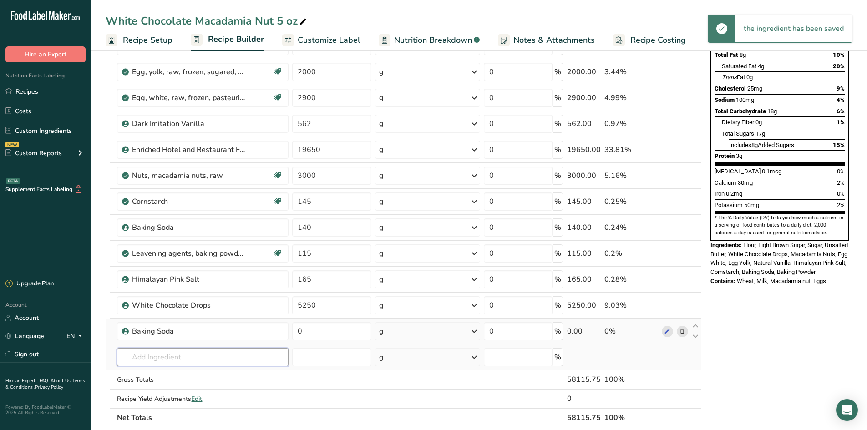
click at [161, 356] on input "text" at bounding box center [203, 357] width 172 height 18
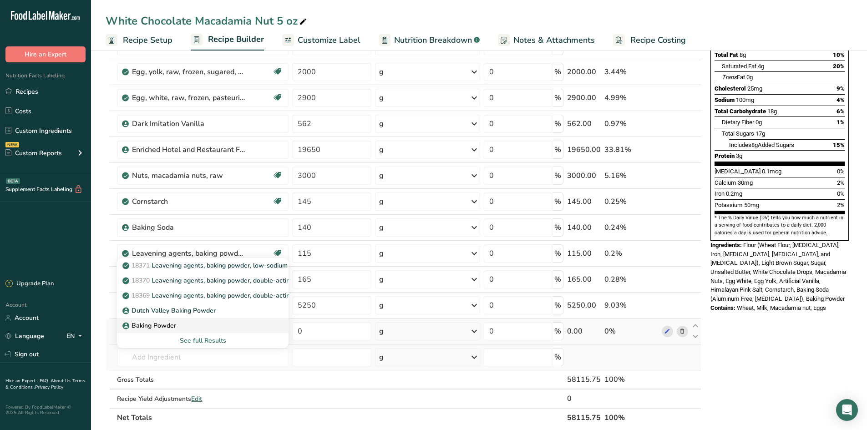
click at [181, 331] on link "Baking Powder" at bounding box center [203, 325] width 172 height 15
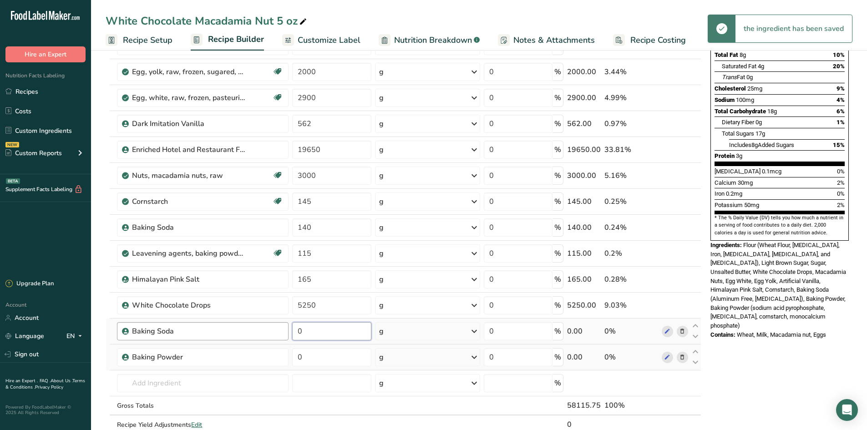
drag, startPoint x: 270, startPoint y: 332, endPoint x: 250, endPoint y: 324, distance: 21.3
click at [253, 327] on tr "Baking Soda 0 g Weight Units g kg mg See more Volume Units l Volume units requi…" at bounding box center [403, 332] width 595 height 26
click at [350, 350] on div "Ingredient * Amount * Unit * Waste * .a-a{fill:#347362;}.b-a{fill:#fff;} Grams …" at bounding box center [404, 208] width 596 height 492
drag, startPoint x: 302, startPoint y: 358, endPoint x: 292, endPoint y: 358, distance: 10.5
click at [292, 358] on td "0" at bounding box center [332, 358] width 83 height 26
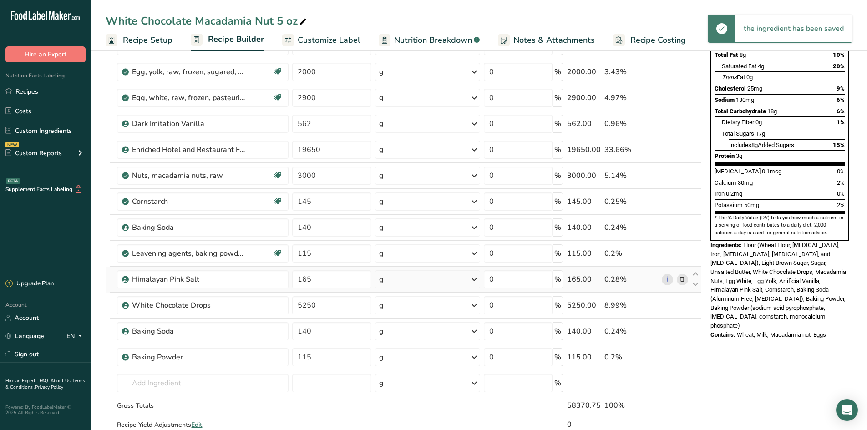
click at [111, 287] on div "Ingredient * Amount * Unit * Waste * .a-a{fill:#347362;}.b-a{fill:#fff;} Grams …" at bounding box center [404, 208] width 596 height 492
click at [683, 252] on icon at bounding box center [682, 254] width 6 height 10
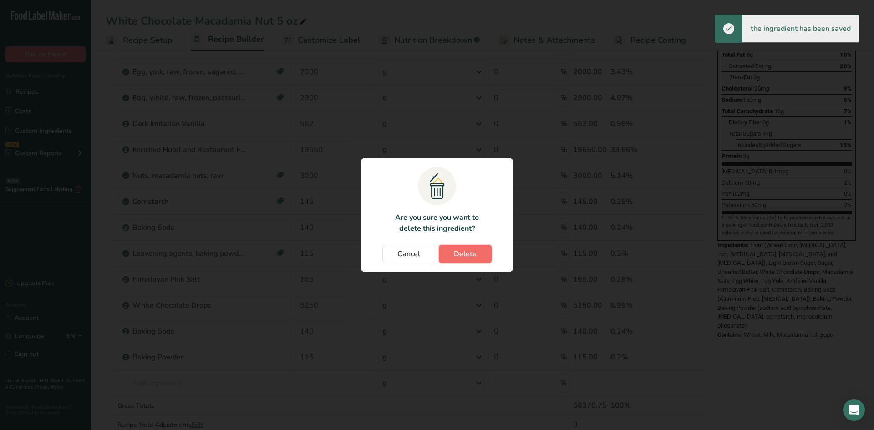
click at [469, 255] on span "Delete" at bounding box center [465, 254] width 23 height 11
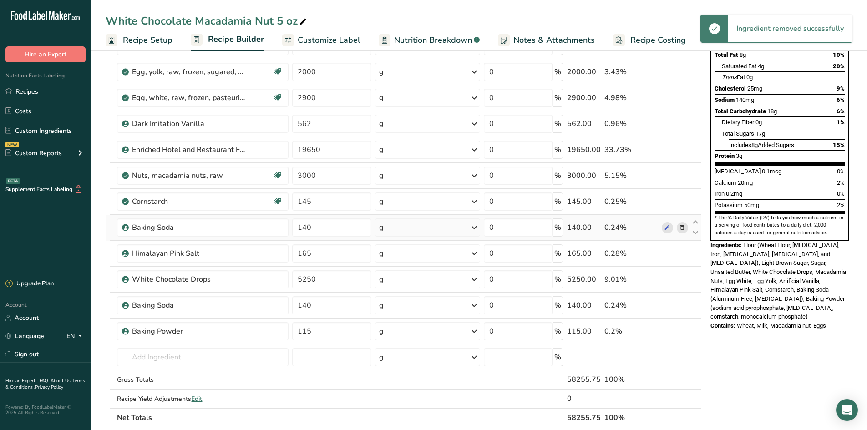
click at [682, 228] on icon at bounding box center [682, 228] width 6 height 10
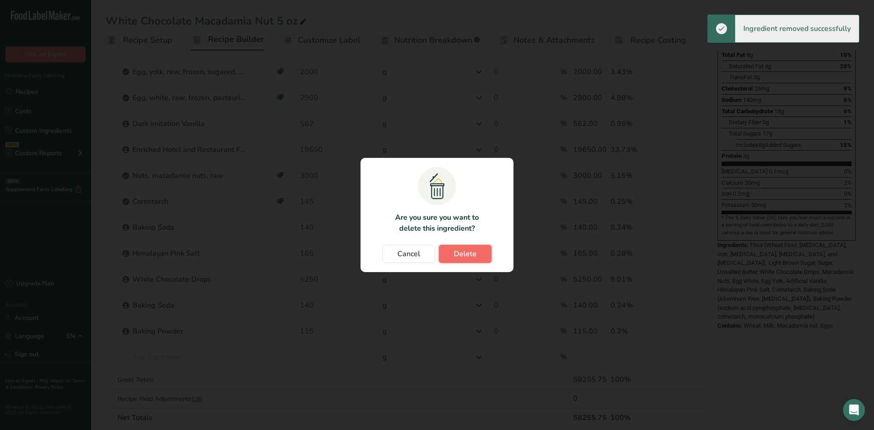
click at [488, 255] on button "Delete" at bounding box center [465, 254] width 53 height 18
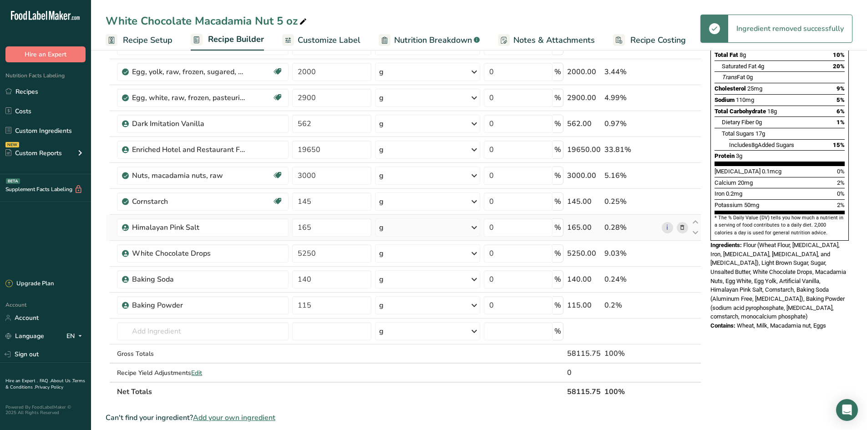
click at [107, 229] on td at bounding box center [108, 228] width 4 height 26
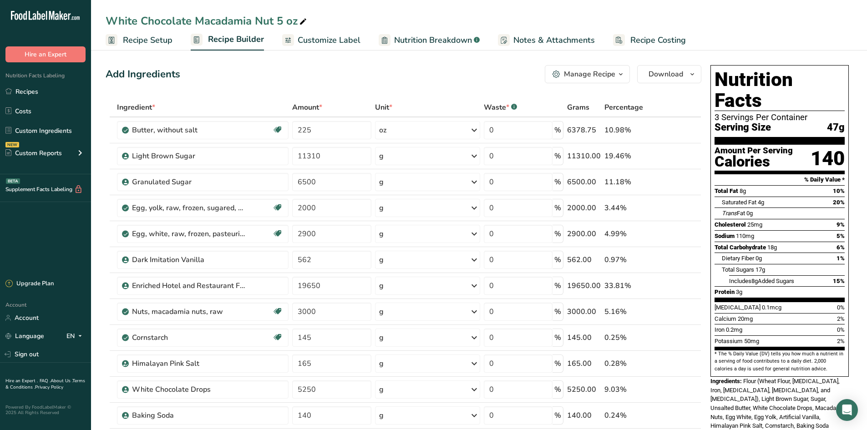
scroll to position [0, 0]
drag, startPoint x: 41, startPoint y: 88, endPoint x: 464, endPoint y: 80, distance: 422.7
click at [41, 88] on link "Recipes" at bounding box center [45, 91] width 91 height 17
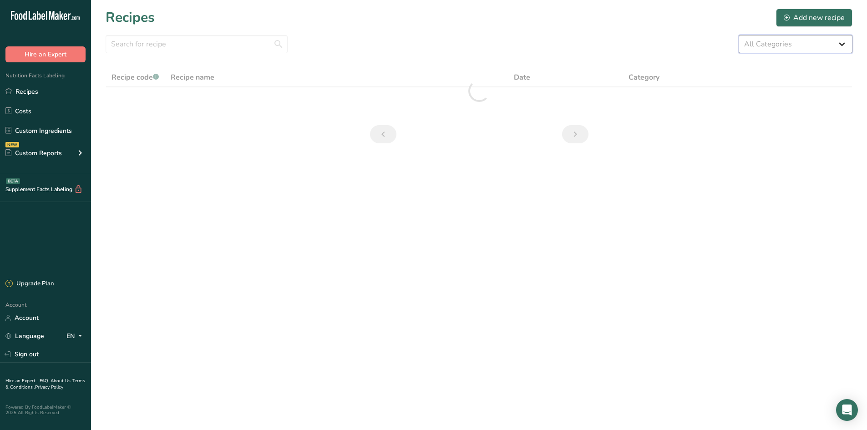
click at [829, 43] on select "All Categories 1.4 oz Mini Cookie 2.75 oz Cookies 3 oz Cookies (2025) 5 oz Cook…" at bounding box center [796, 44] width 114 height 18
click at [739, 35] on select "All Categories 1.4 oz Mini Cookie 2.75 oz Cookies 3 oz Cookies (2025) 5 oz Cook…" at bounding box center [796, 44] width 114 height 18
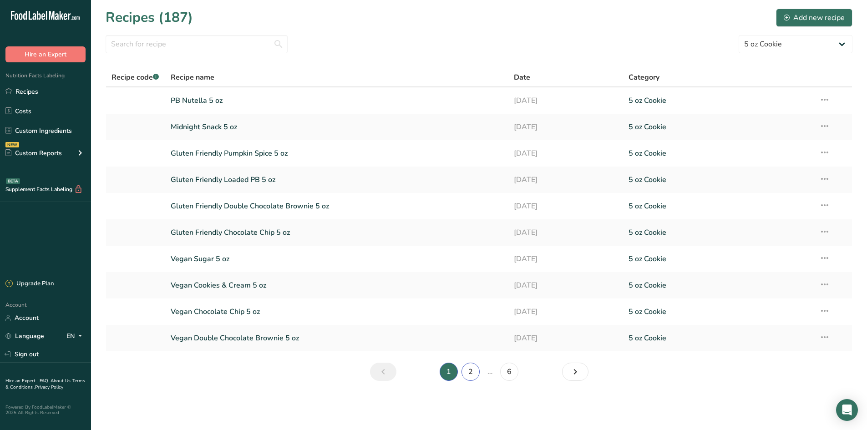
click at [462, 370] on link "2" at bounding box center [471, 372] width 18 height 18
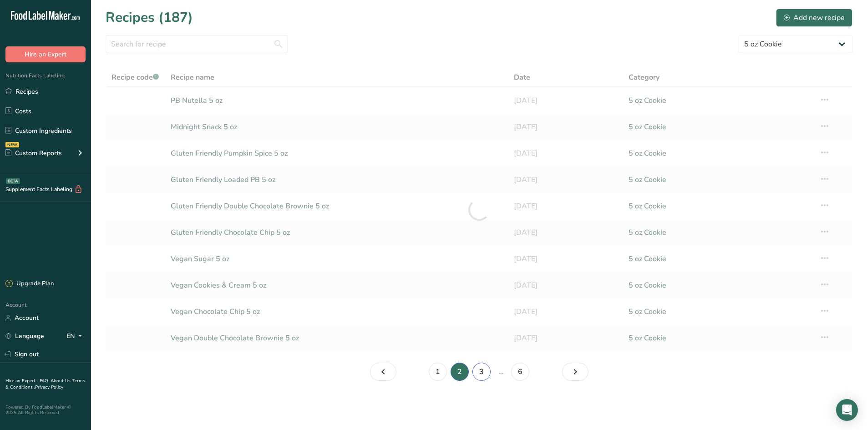
click at [477, 373] on link "3" at bounding box center [482, 372] width 18 height 18
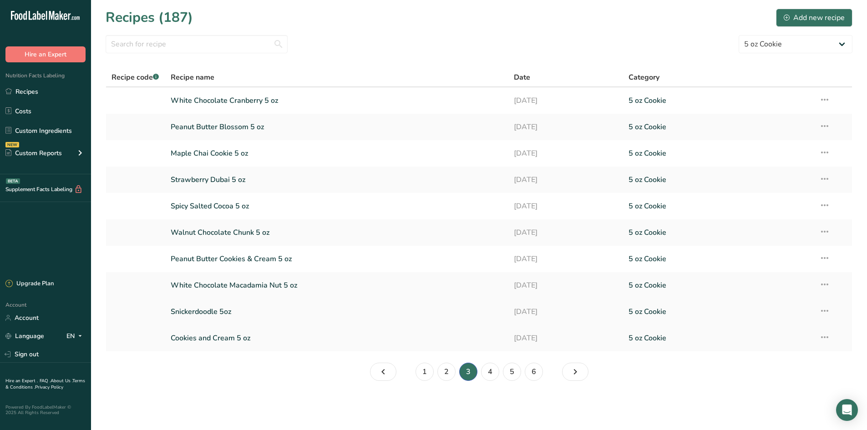
click at [214, 309] on link "Snickerdoodle 5oz" at bounding box center [337, 311] width 333 height 19
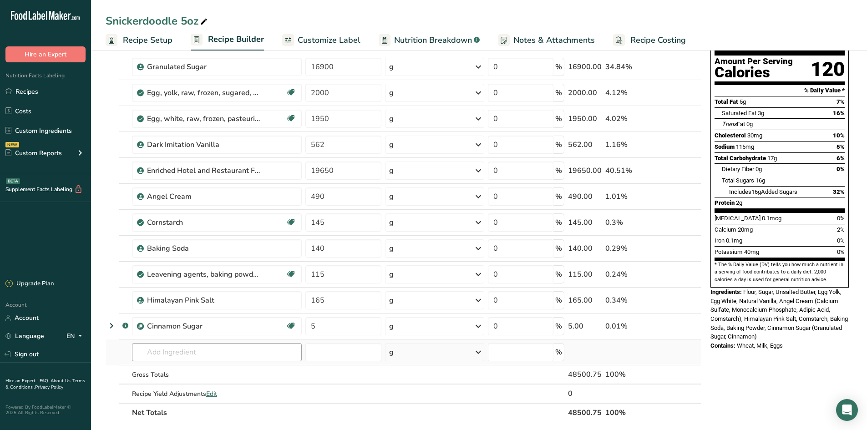
scroll to position [91, 0]
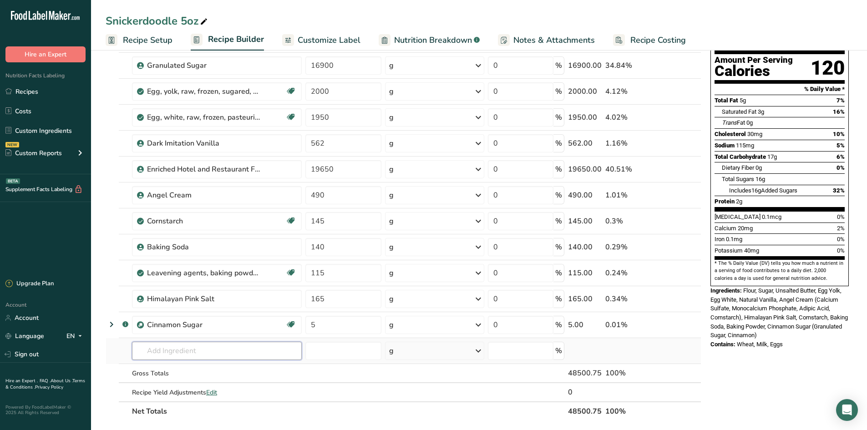
click at [155, 347] on input "text" at bounding box center [217, 351] width 170 height 18
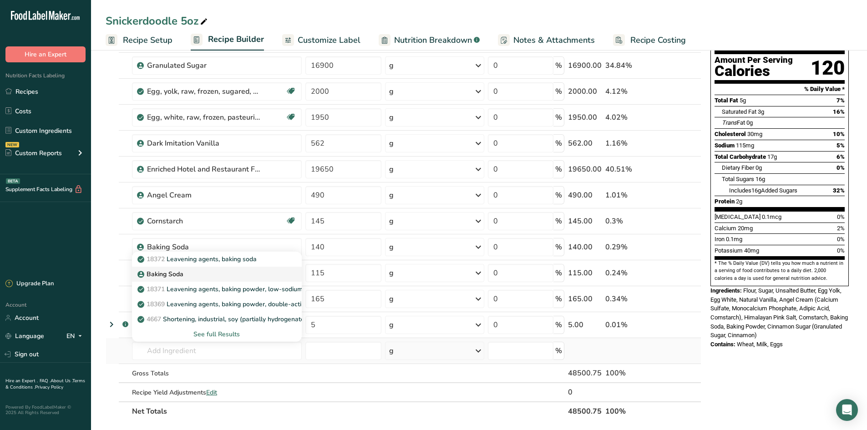
click at [187, 272] on div "Baking Soda" at bounding box center [209, 275] width 141 height 10
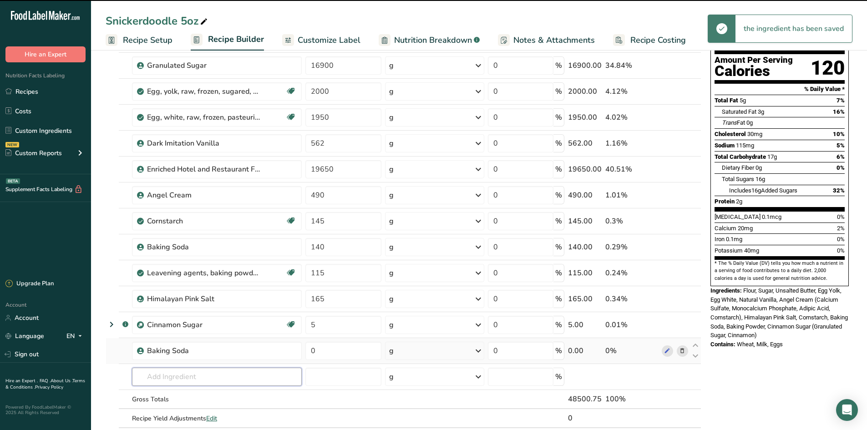
click at [179, 368] on input "text" at bounding box center [217, 377] width 170 height 18
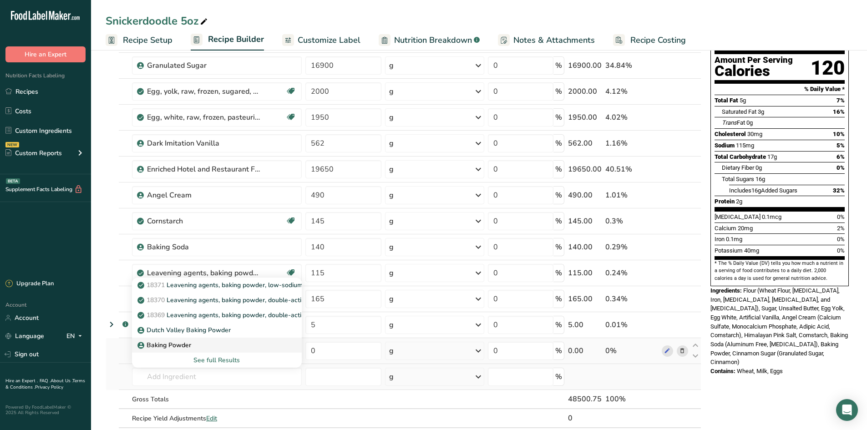
click at [185, 346] on p "Baking Powder" at bounding box center [165, 346] width 52 height 10
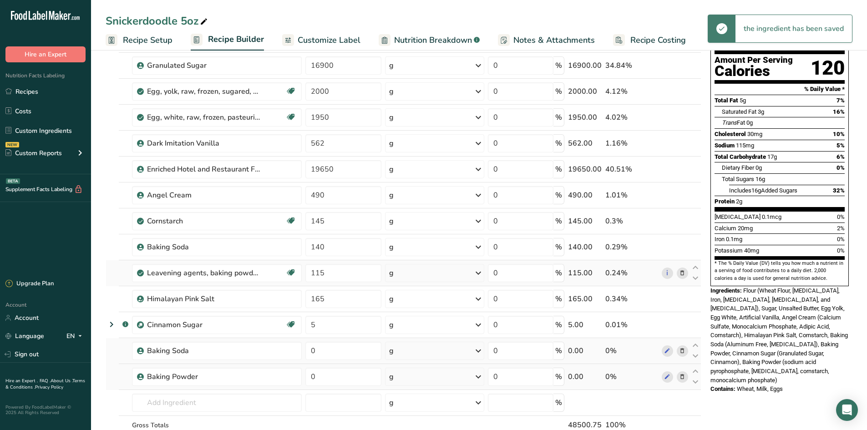
click at [688, 274] on span at bounding box center [682, 273] width 11 height 11
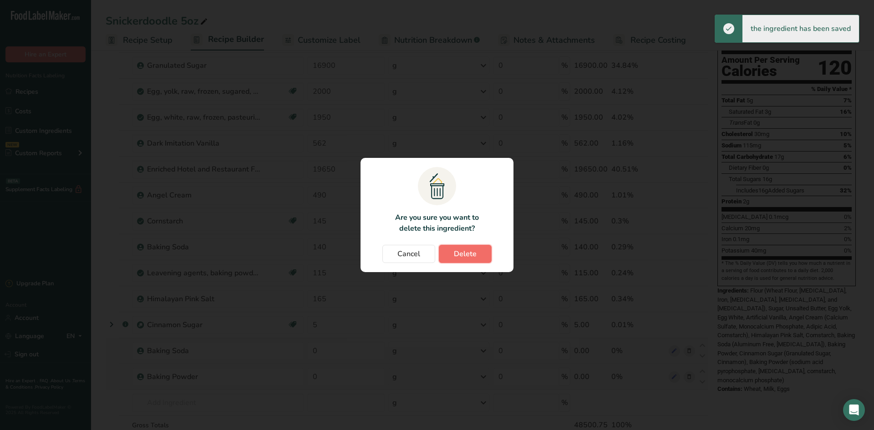
click at [463, 257] on span "Delete" at bounding box center [465, 254] width 23 height 11
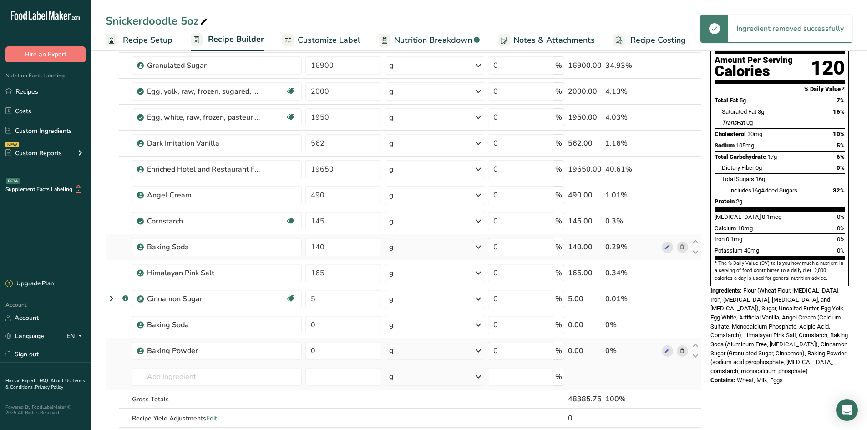
click at [681, 250] on icon at bounding box center [682, 248] width 6 height 10
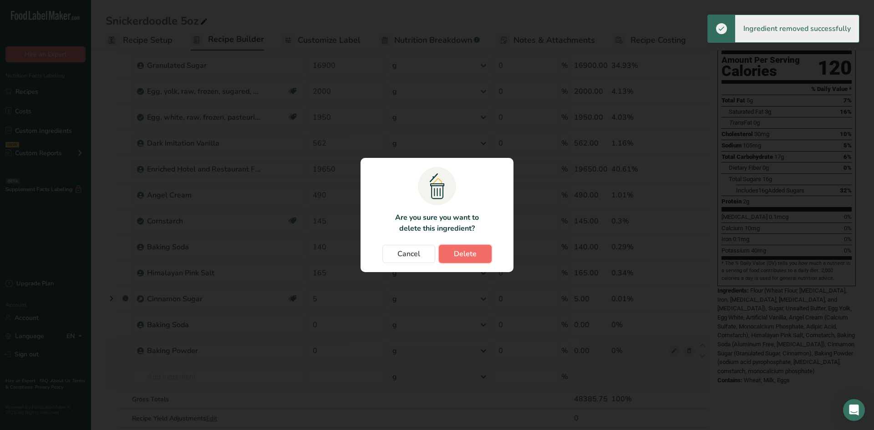
click at [464, 253] on span "Delete" at bounding box center [465, 254] width 23 height 11
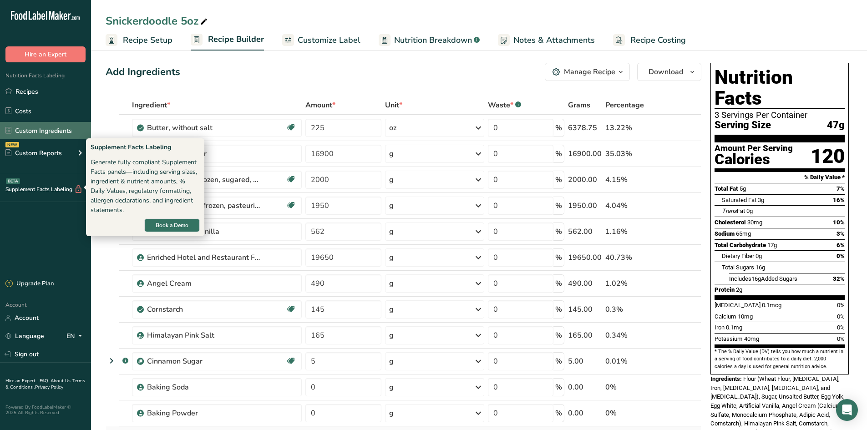
scroll to position [0, 0]
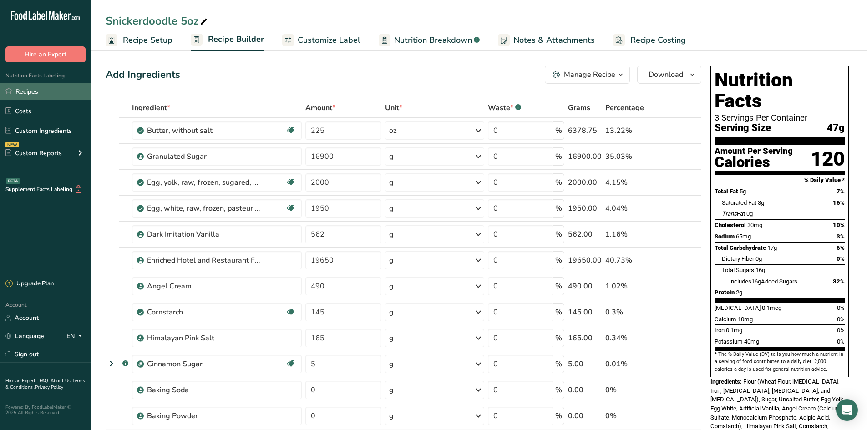
click at [37, 90] on link "Recipes" at bounding box center [45, 91] width 91 height 17
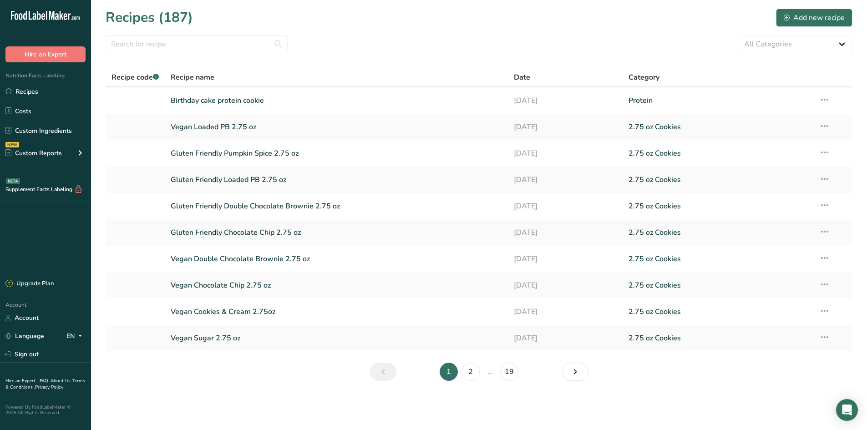
click at [464, 379] on li "2" at bounding box center [471, 372] width 22 height 18
click at [468, 378] on link "2" at bounding box center [471, 372] width 18 height 18
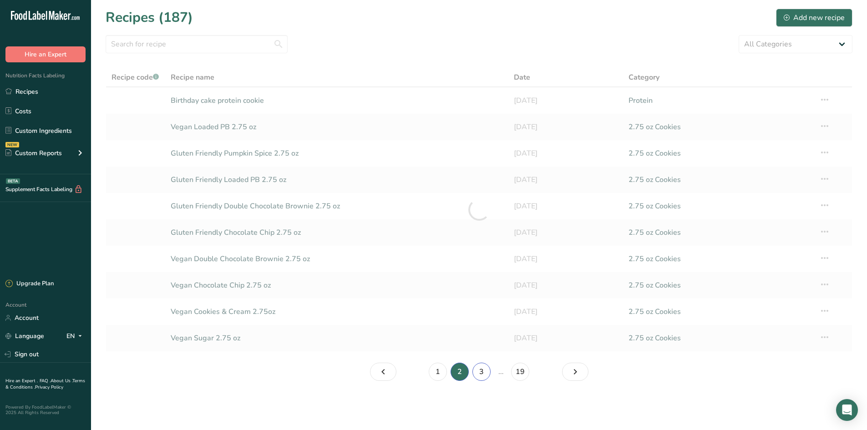
click at [475, 378] on link "3" at bounding box center [482, 372] width 18 height 18
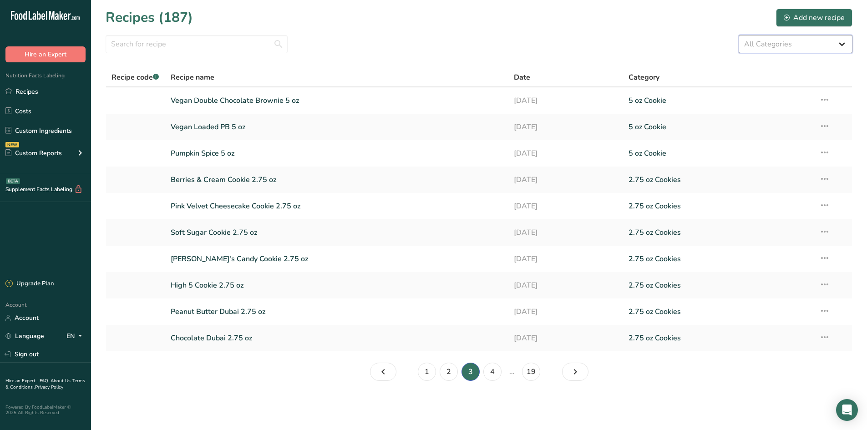
click at [746, 50] on select "All Categories 1.4 oz Mini Cookie 2.75 oz Cookies 3 oz Cookies (2025) 5 oz Cook…" at bounding box center [796, 44] width 114 height 18
click at [739, 35] on select "All Categories 1.4 oz Mini Cookie 2.75 oz Cookies 3 oz Cookies (2025) 5 oz Cook…" at bounding box center [796, 44] width 114 height 18
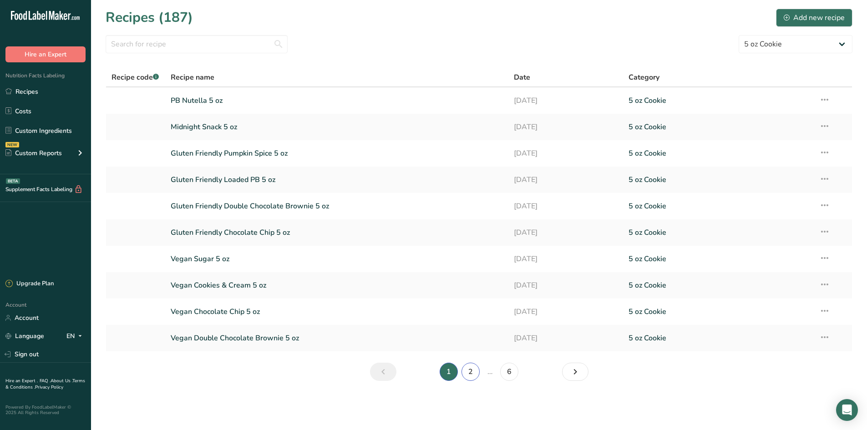
click at [476, 376] on link "2" at bounding box center [471, 372] width 18 height 18
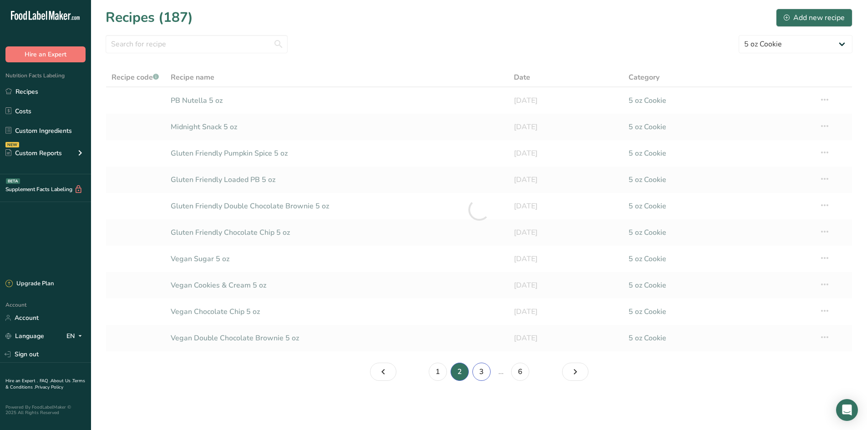
click at [477, 376] on link "3" at bounding box center [482, 372] width 18 height 18
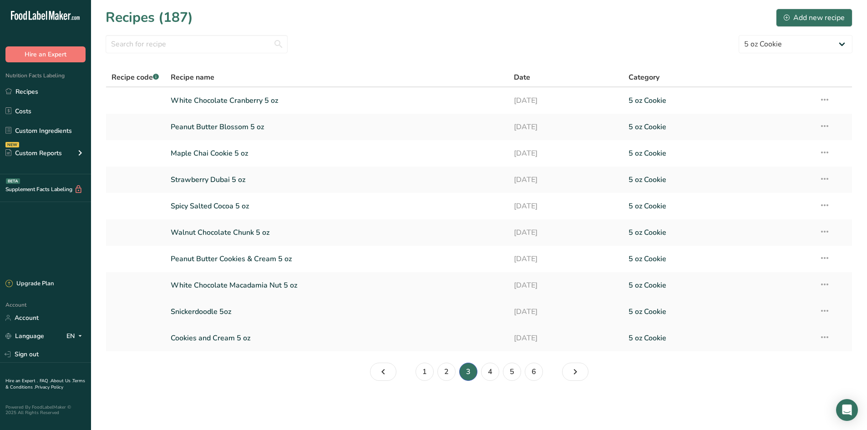
click at [194, 317] on link "Snickerdoodle 5oz" at bounding box center [337, 311] width 333 height 19
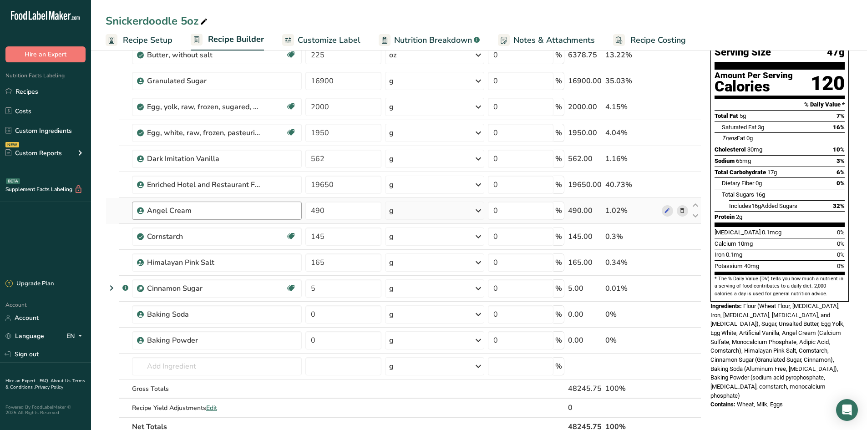
scroll to position [46, 0]
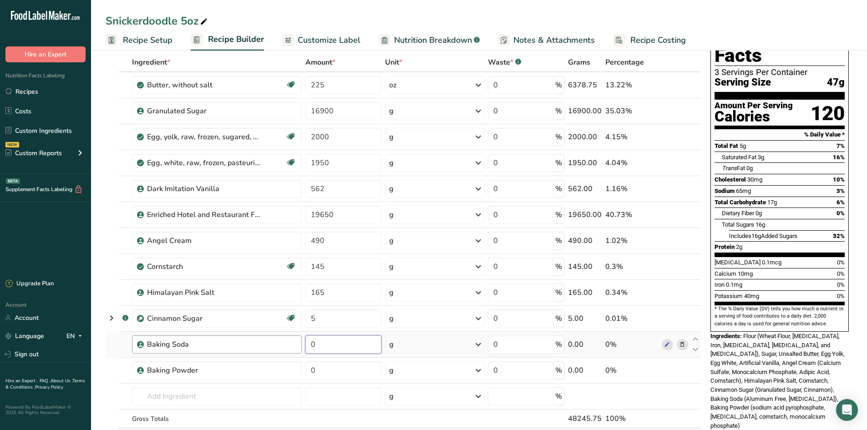
drag, startPoint x: 346, startPoint y: 345, endPoint x: 300, endPoint y: 346, distance: 45.6
click at [300, 346] on tr "Baking Soda 0 g Weight Units g kg mg See more Volume Units l Volume units requi…" at bounding box center [403, 345] width 595 height 26
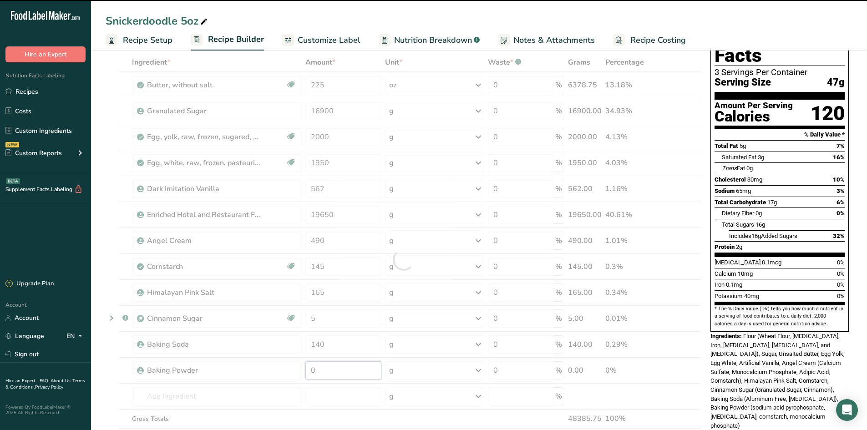
drag, startPoint x: 352, startPoint y: 370, endPoint x: 293, endPoint y: 371, distance: 58.8
click at [293, 371] on div "Ingredient * Amount * Unit * Waste * .a-a{fill:#347362;}.b-a{fill:#fff;} Grams …" at bounding box center [404, 260] width 596 height 414
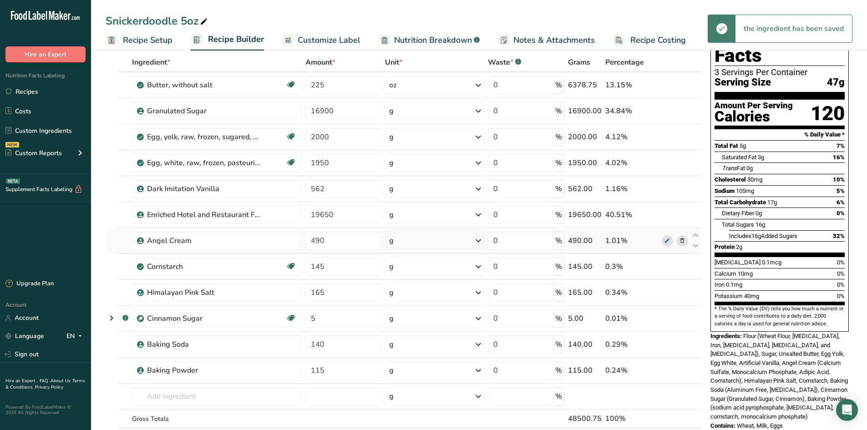
click at [109, 246] on div "Ingredient * Amount * Unit * Waste * .a-a{fill:#347362;}.b-a{fill:#fff;} Grams …" at bounding box center [404, 260] width 596 height 414
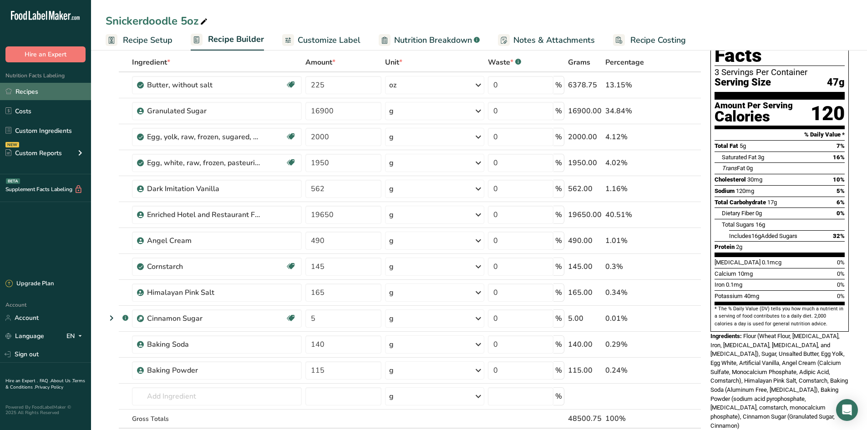
click at [32, 91] on link "Recipes" at bounding box center [45, 91] width 91 height 17
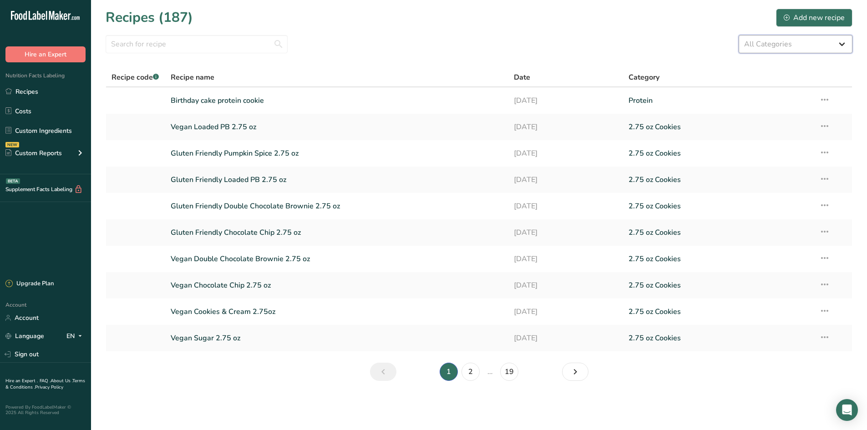
click at [796, 35] on select "All Categories 1.4 oz Mini Cookie 2.75 oz Cookies 3 oz Cookies (2025) 5 oz Cook…" at bounding box center [796, 44] width 114 height 18
click at [739, 35] on select "All Categories 1.4 oz Mini Cookie 2.75 oz Cookies 3 oz Cookies (2025) 5 oz Cook…" at bounding box center [796, 44] width 114 height 18
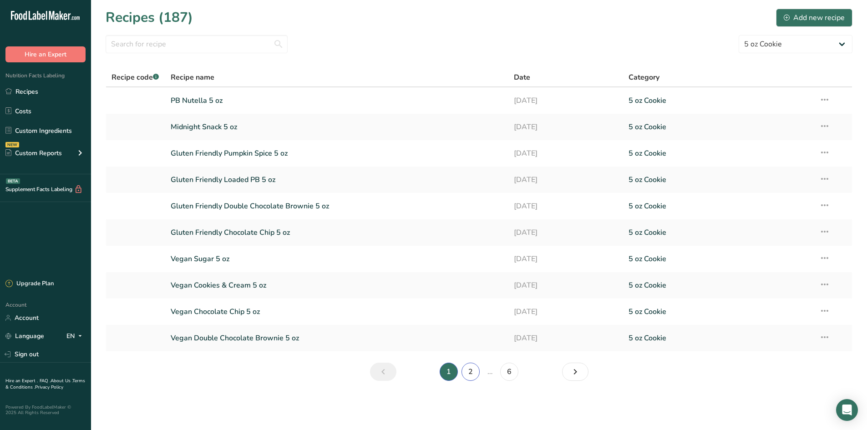
click at [474, 373] on link "2" at bounding box center [471, 372] width 18 height 18
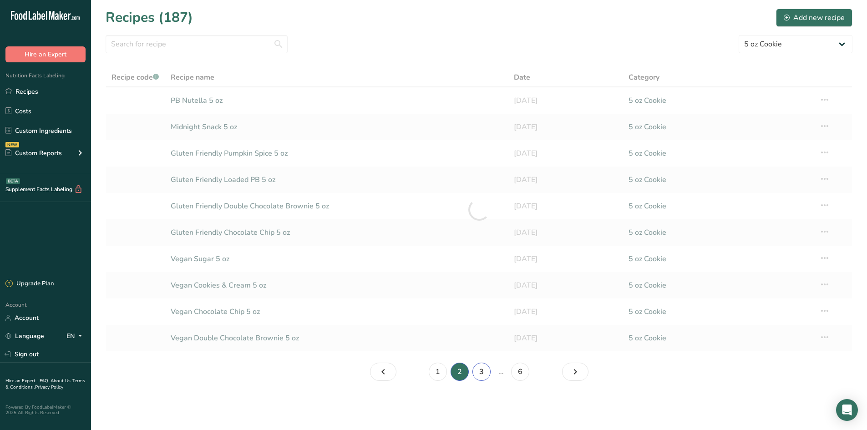
click at [483, 373] on link "3" at bounding box center [482, 372] width 18 height 18
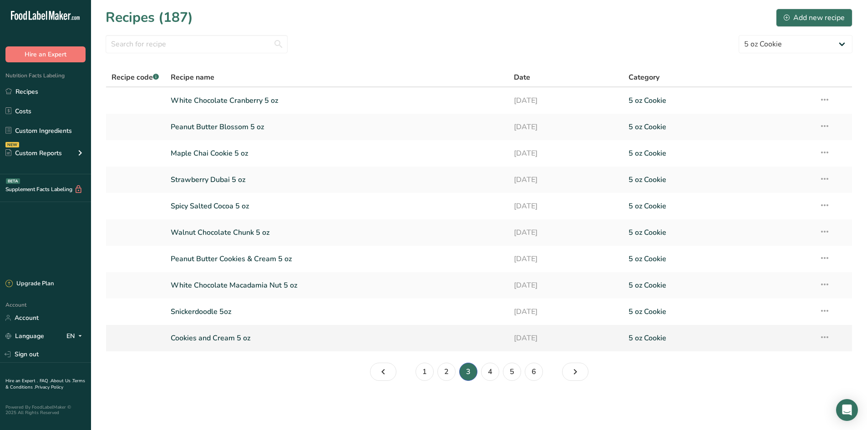
click at [290, 344] on link "Cookies and Cream 5 oz" at bounding box center [337, 338] width 333 height 19
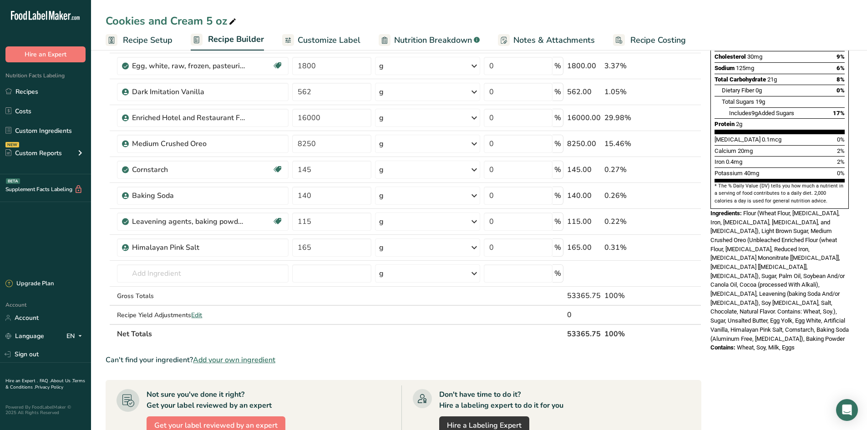
scroll to position [182, 0]
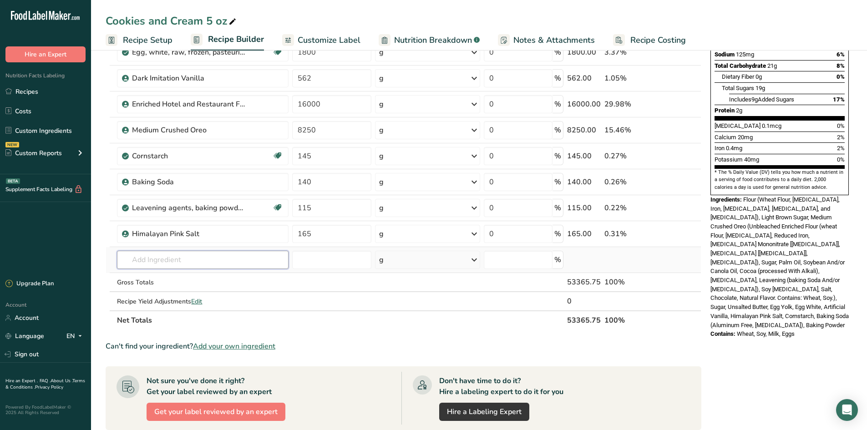
click at [171, 264] on input "text" at bounding box center [203, 260] width 172 height 18
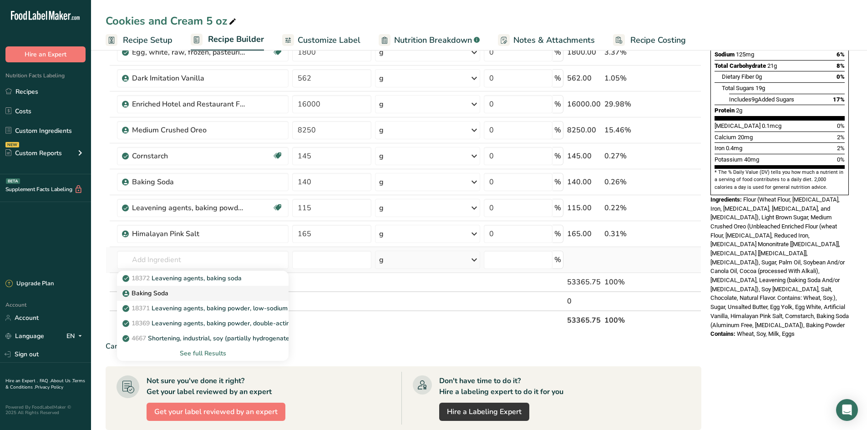
click at [177, 294] on div "Baking Soda" at bounding box center [195, 294] width 143 height 10
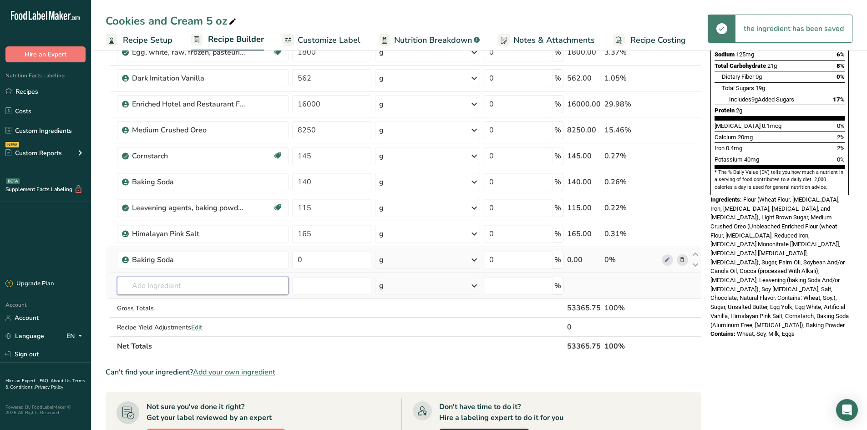
click at [168, 289] on input "text" at bounding box center [203, 286] width 172 height 18
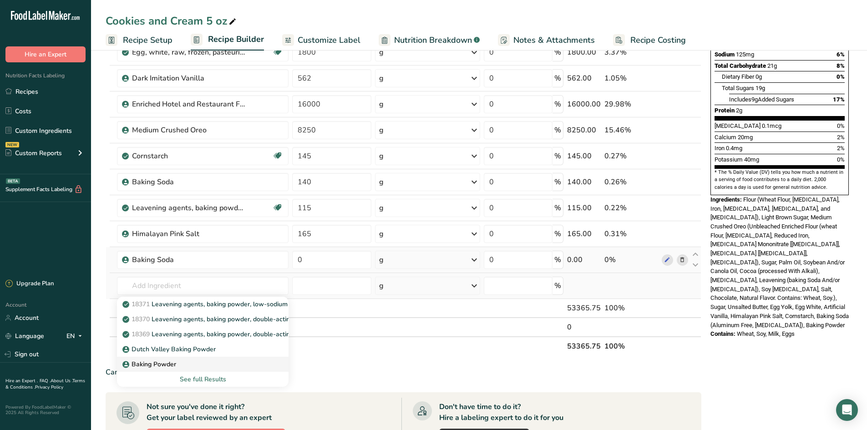
click at [176, 361] on div "Baking Powder" at bounding box center [195, 365] width 143 height 10
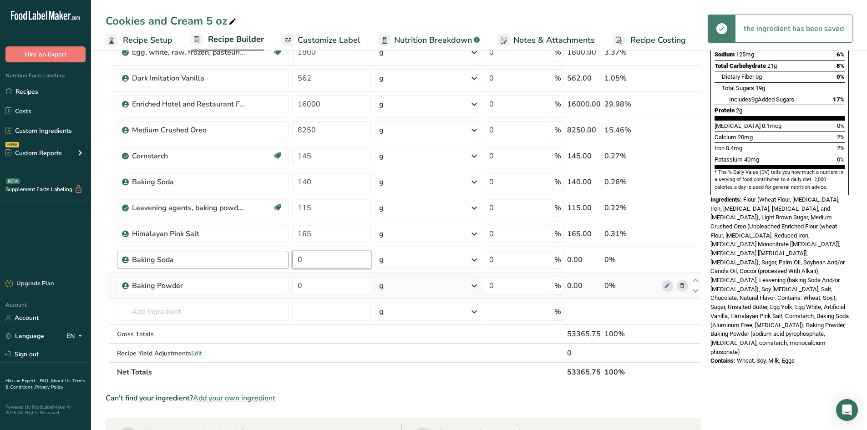
drag, startPoint x: 329, startPoint y: 262, endPoint x: 277, endPoint y: 262, distance: 51.5
click at [279, 262] on tr "Baking Soda 0 g Weight Units g kg mg See more Volume Units l Volume units requi…" at bounding box center [403, 260] width 595 height 26
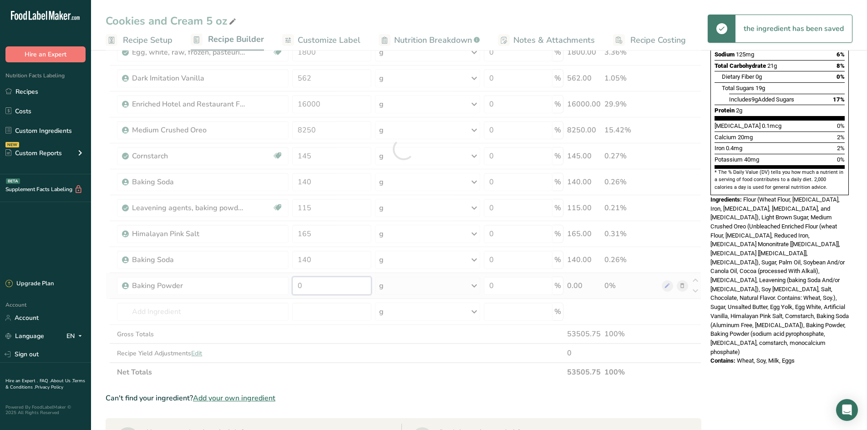
click at [312, 277] on div "Ingredient * Amount * Unit * Waste * .a-a{fill:#347362;}.b-a{fill:#fff;} Grams …" at bounding box center [404, 149] width 596 height 466
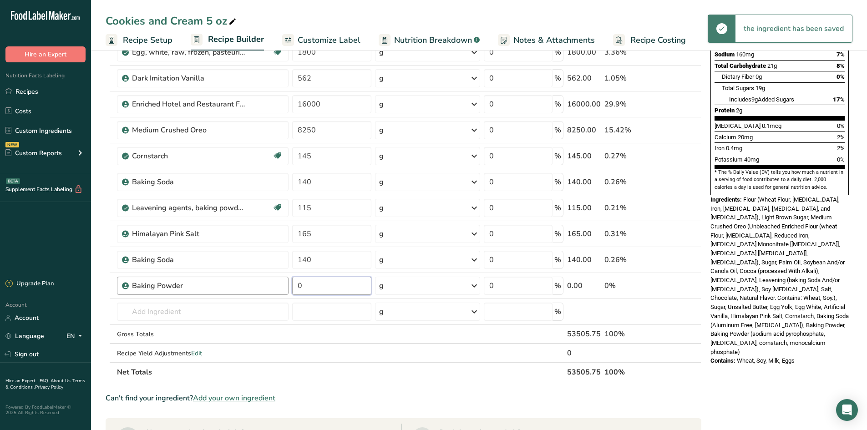
drag, startPoint x: 313, startPoint y: 287, endPoint x: 257, endPoint y: 288, distance: 55.6
click at [257, 288] on tr "Baking Powder 0 g Weight Units g kg mg See more Volume Units l Volume units req…" at bounding box center [403, 286] width 595 height 26
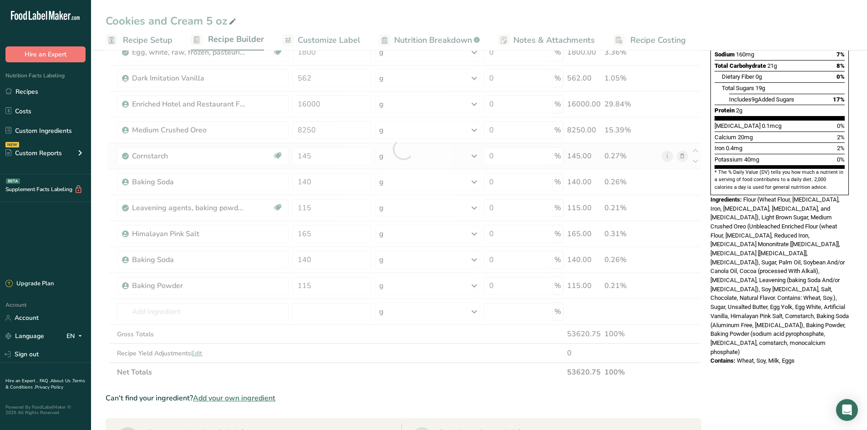
click at [108, 148] on div "Ingredient * Amount * Unit * Waste * .a-a{fill:#347362;}.b-a{fill:#fff;} Grams …" at bounding box center [404, 149] width 596 height 466
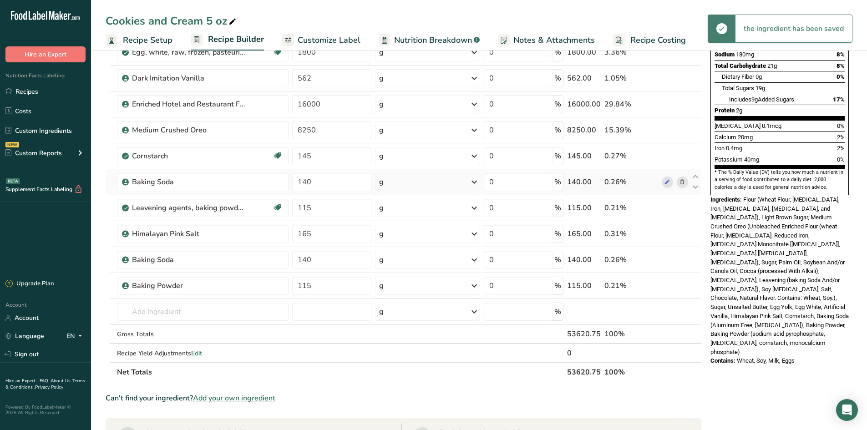
click at [687, 183] on span at bounding box center [682, 182] width 11 height 11
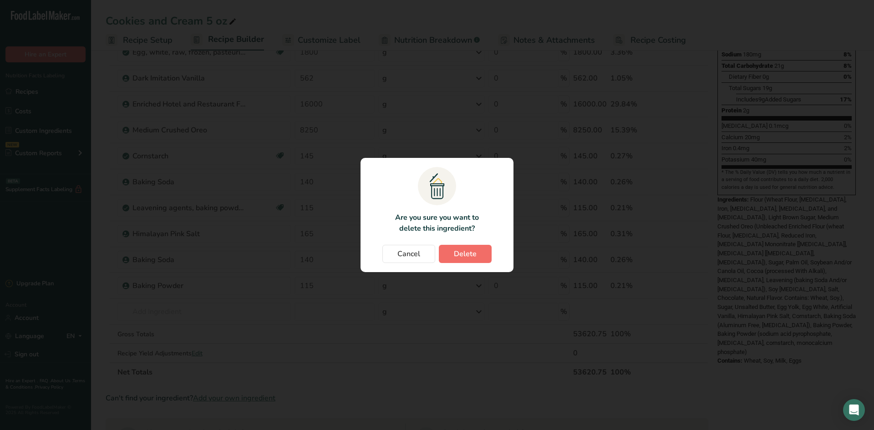
drag, startPoint x: 480, startPoint y: 244, endPoint x: 480, endPoint y: 251, distance: 6.8
click at [480, 247] on section ".a{fill:#f5f3ed;}.b,.e{fill:#0f393a;}.c{fill:none;}.d{fill:#f2c549;}.e{stroke:r…" at bounding box center [437, 215] width 153 height 114
click at [481, 257] on button "Delete" at bounding box center [465, 254] width 53 height 18
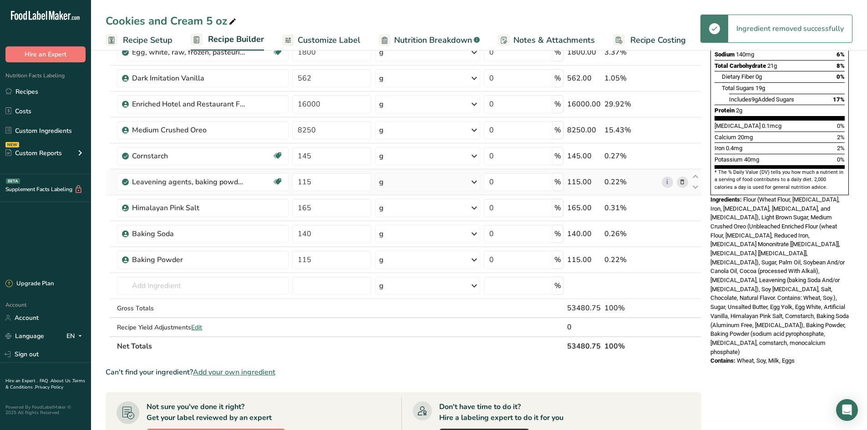
click at [686, 184] on icon at bounding box center [682, 183] width 6 height 10
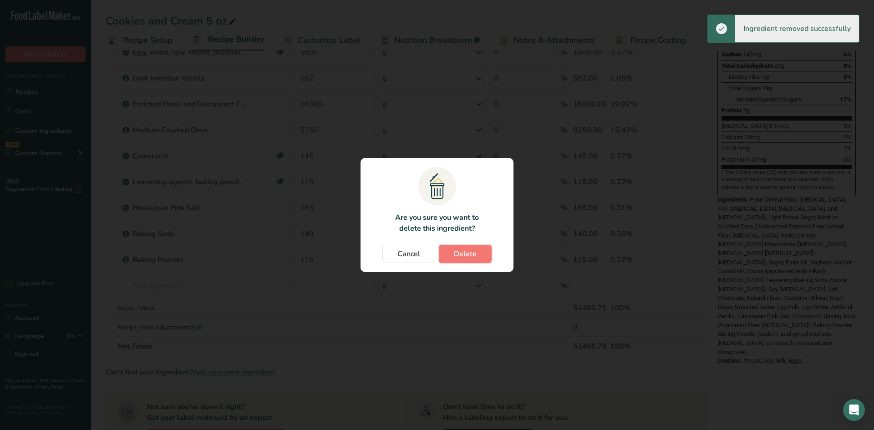
click at [489, 250] on button "Delete" at bounding box center [465, 254] width 53 height 18
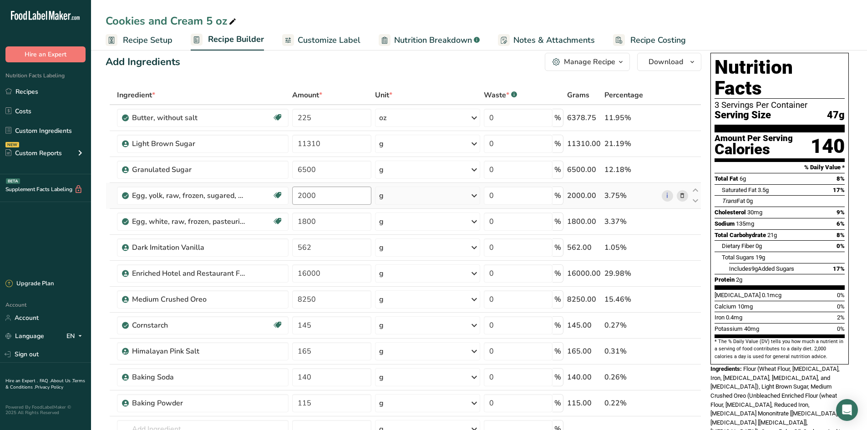
scroll to position [0, 0]
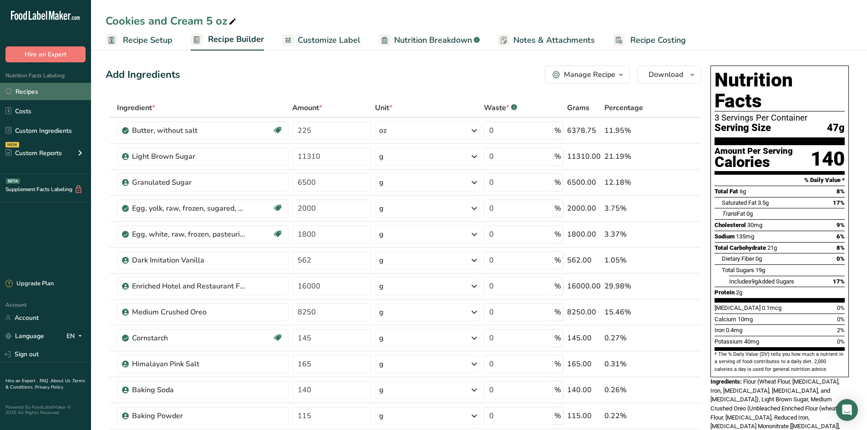
click at [16, 88] on link "Recipes" at bounding box center [45, 91] width 91 height 17
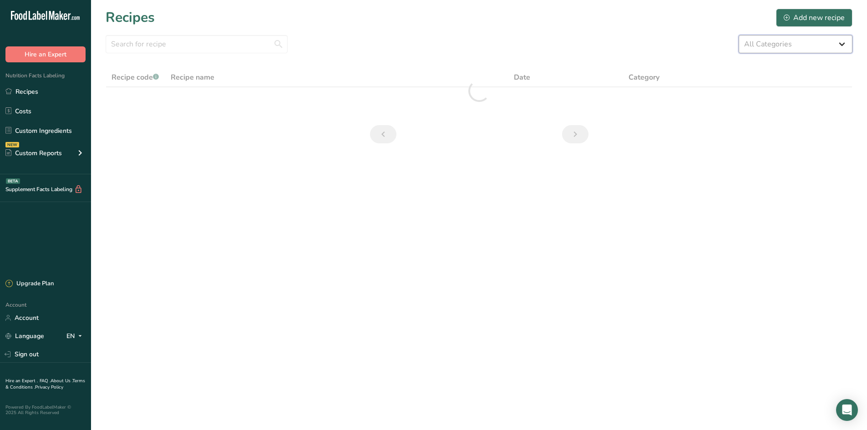
click at [744, 51] on select "All Categories 1.4 oz Mini Cookie 2.75 oz Cookies 3 oz Cookies (2025) 5 oz Cook…" at bounding box center [796, 44] width 114 height 18
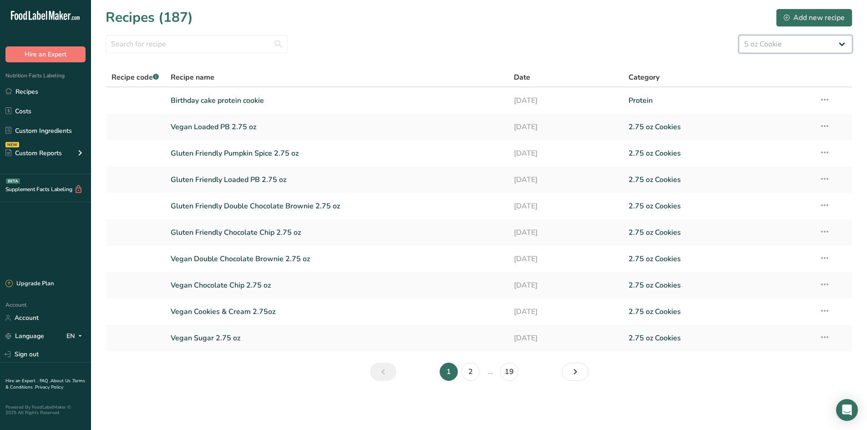
click at [739, 35] on select "All Categories 1.4 oz Mini Cookie 2.75 oz Cookies 3 oz Cookies (2025) 5 oz Cook…" at bounding box center [796, 44] width 114 height 18
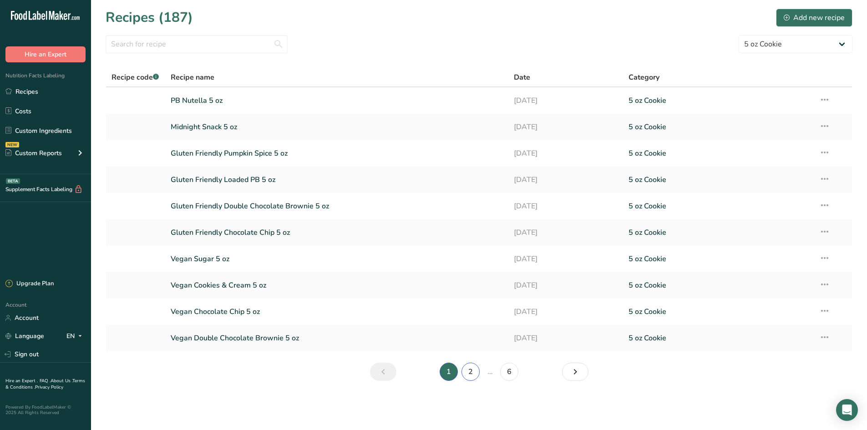
click at [472, 375] on link "2" at bounding box center [471, 372] width 18 height 18
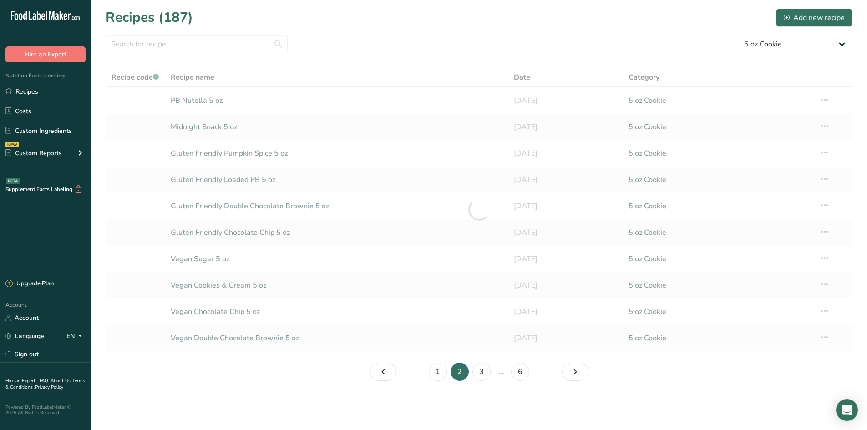
click at [493, 373] on li "…" at bounding box center [501, 372] width 17 height 18
click at [483, 372] on link "3" at bounding box center [482, 372] width 18 height 18
click at [493, 375] on link "4" at bounding box center [490, 372] width 18 height 18
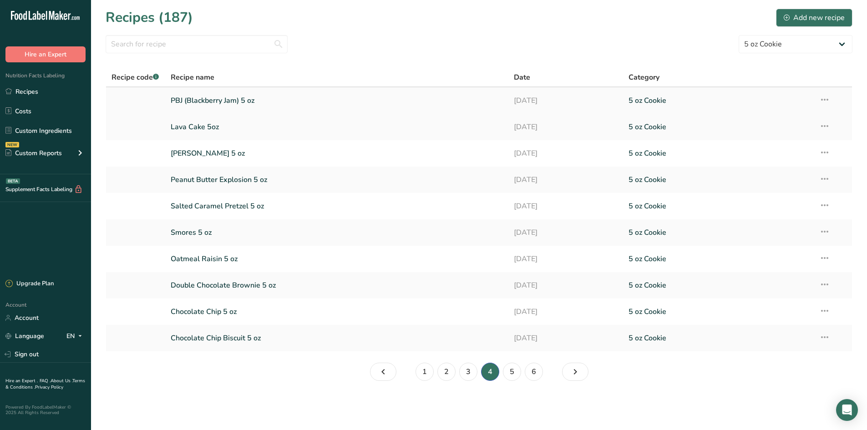
click at [263, 105] on link "PBJ (Blackberry Jam) 5 oz" at bounding box center [337, 100] width 333 height 19
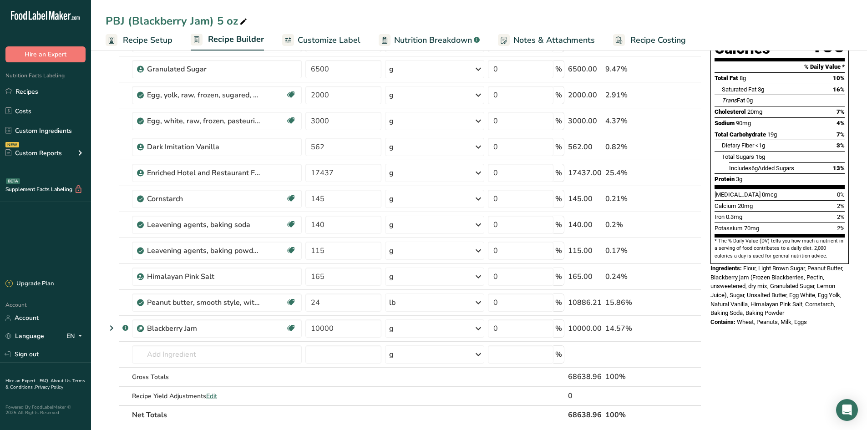
scroll to position [182, 0]
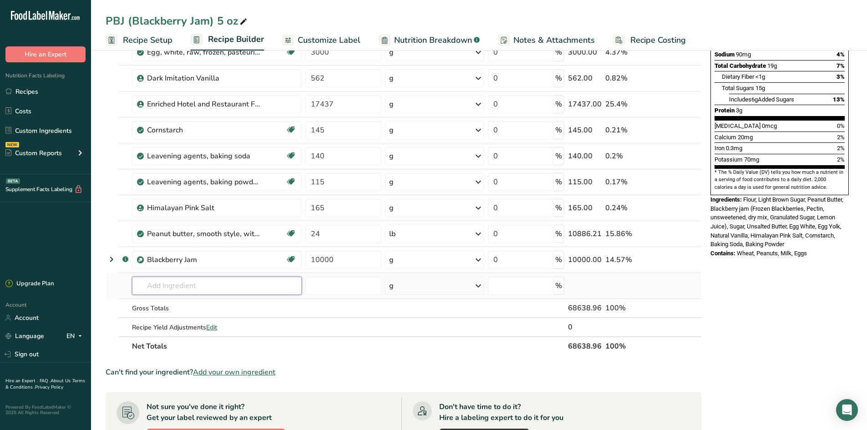
click at [170, 294] on input "text" at bounding box center [217, 286] width 170 height 18
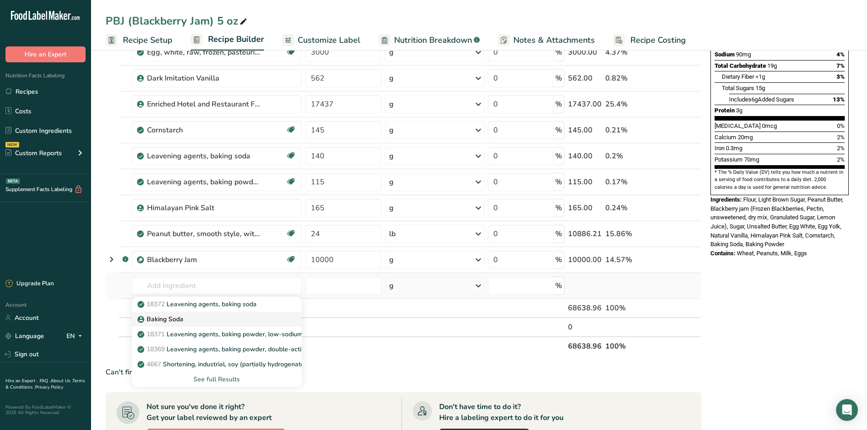
click at [184, 320] on div "Baking Soda" at bounding box center [209, 320] width 141 height 10
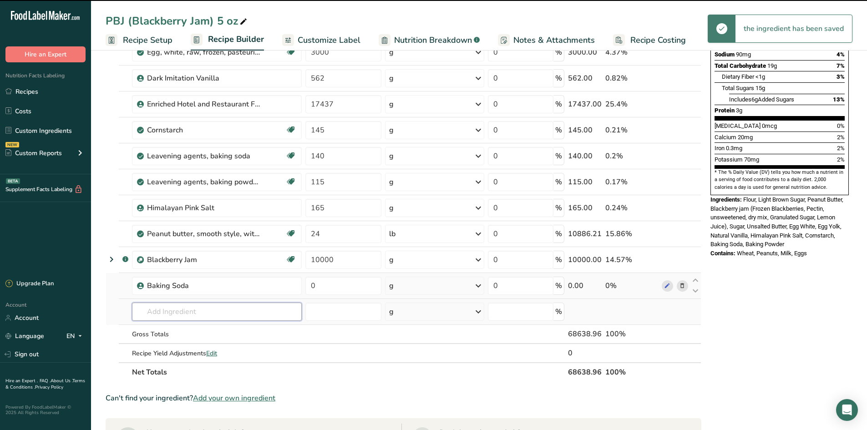
click at [186, 306] on input "text" at bounding box center [217, 312] width 170 height 18
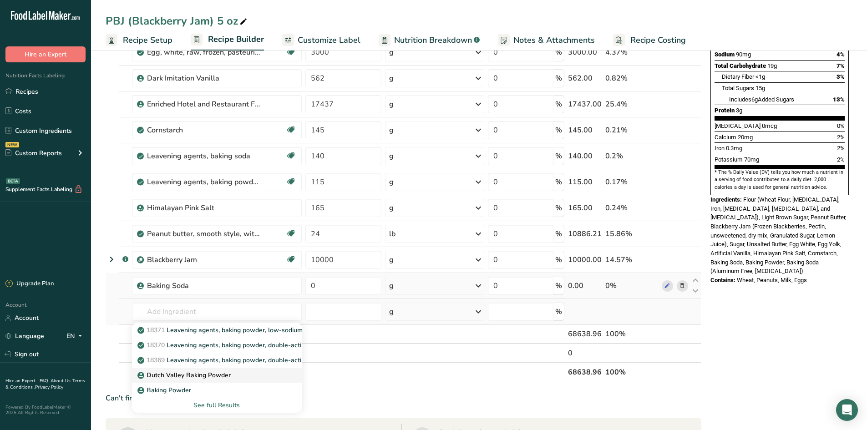
click at [200, 381] on link "Dutch Valley Baking Powder" at bounding box center [217, 375] width 170 height 15
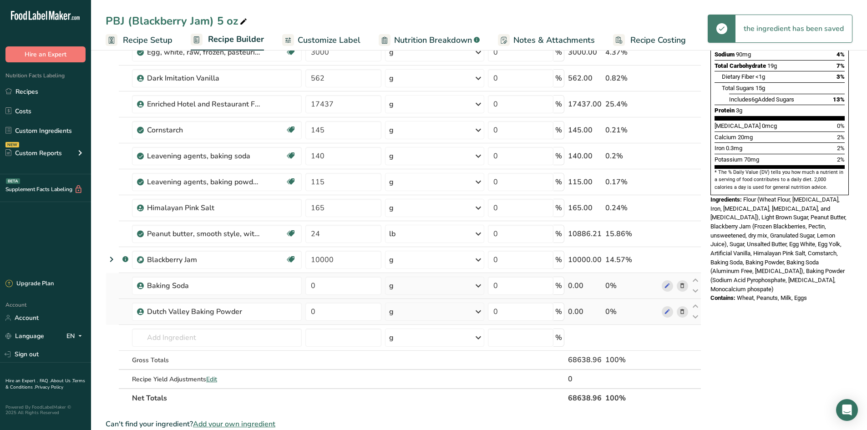
click at [682, 312] on icon at bounding box center [682, 312] width 6 height 10
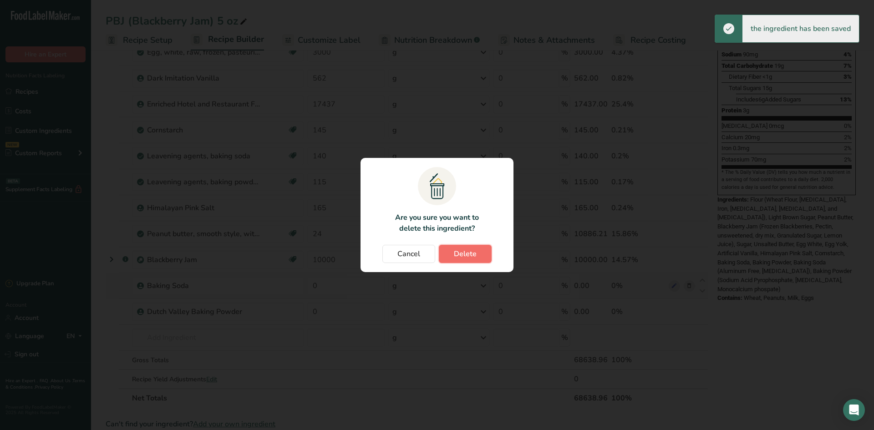
click at [479, 253] on button "Delete" at bounding box center [465, 254] width 53 height 18
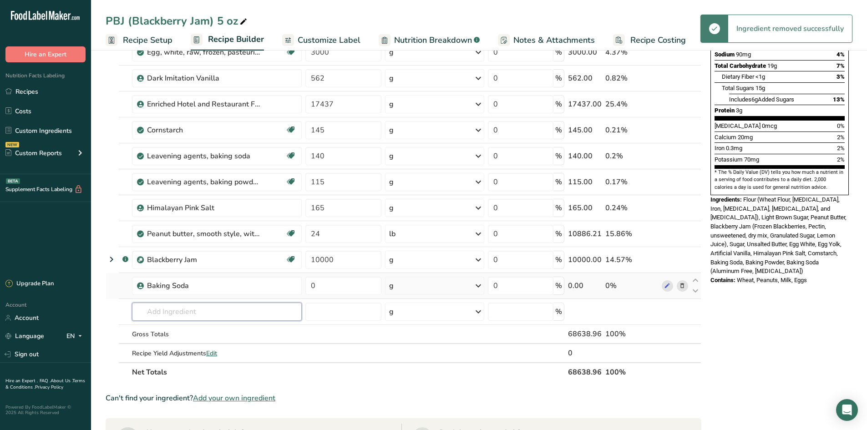
click at [158, 310] on input "text" at bounding box center [217, 312] width 170 height 18
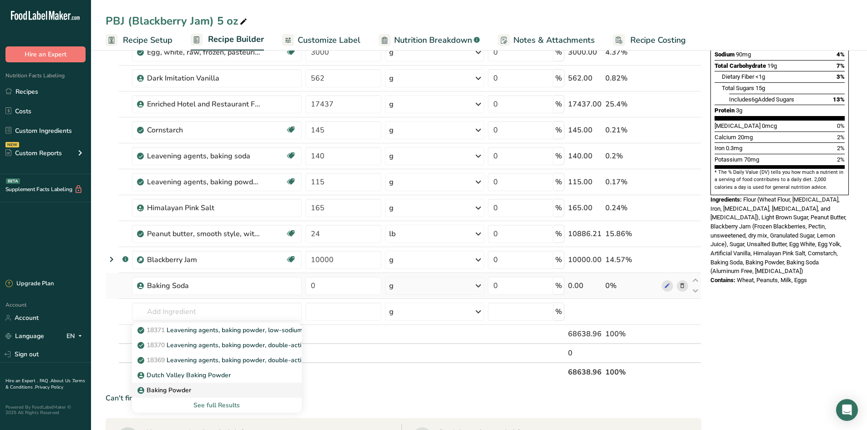
click at [195, 388] on div "Baking Powder" at bounding box center [209, 391] width 141 height 10
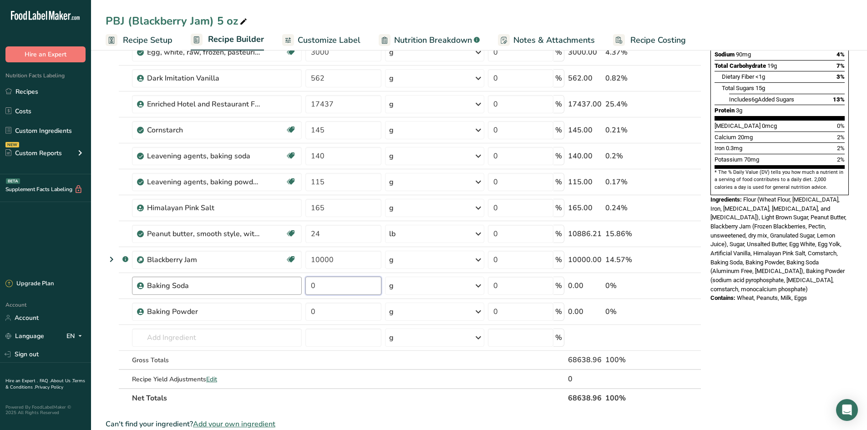
drag, startPoint x: 357, startPoint y: 282, endPoint x: 280, endPoint y: 278, distance: 77.1
click at [281, 278] on tr "Baking Soda 0 g Weight Units g kg mg See more Volume Units l Volume units requi…" at bounding box center [403, 286] width 595 height 26
click at [325, 321] on div "Ingredient * Amount * Unit * Waste * .a-a{fill:#347362;}.b-a{fill:#fff;} Grams …" at bounding box center [404, 162] width 596 height 492
drag, startPoint x: 336, startPoint y: 310, endPoint x: 301, endPoint y: 306, distance: 35.7
click at [302, 306] on tr "Baking Powder 0 g Weight Units g kg mg See more Volume Units l Volume units req…" at bounding box center [403, 312] width 595 height 26
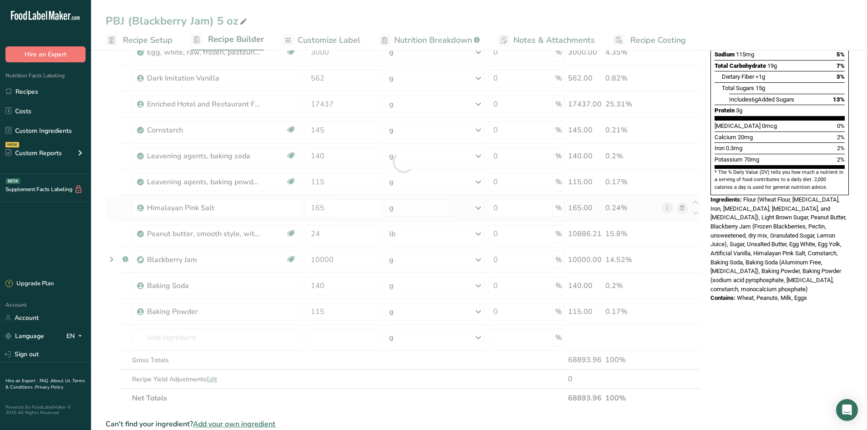
click at [122, 213] on div "Ingredient * Amount * Unit * Waste * .a-a{fill:#347362;}.b-a{fill:#fff;} Grams …" at bounding box center [404, 162] width 596 height 492
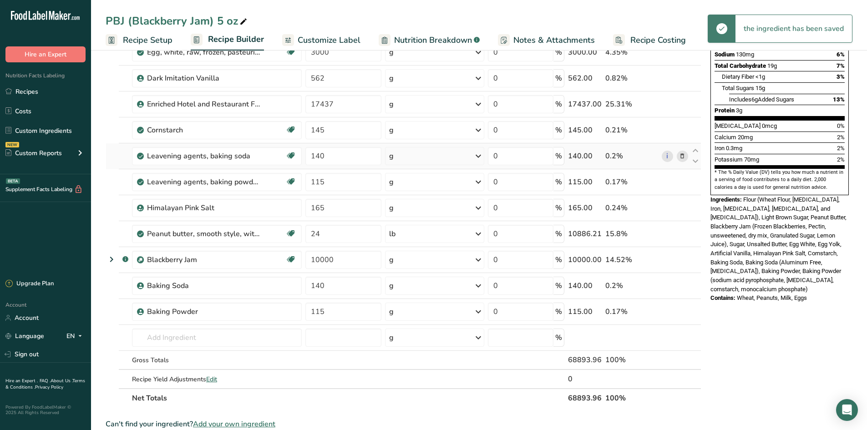
click at [685, 159] on icon at bounding box center [682, 157] width 6 height 10
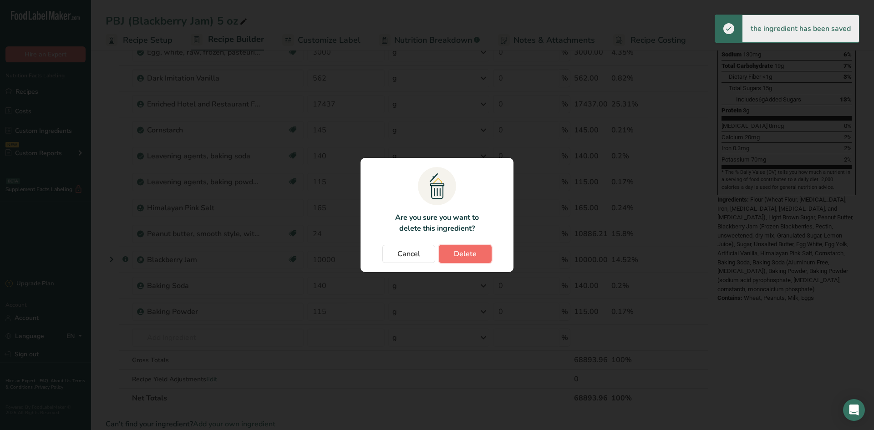
click at [476, 253] on span "Delete" at bounding box center [465, 254] width 23 height 11
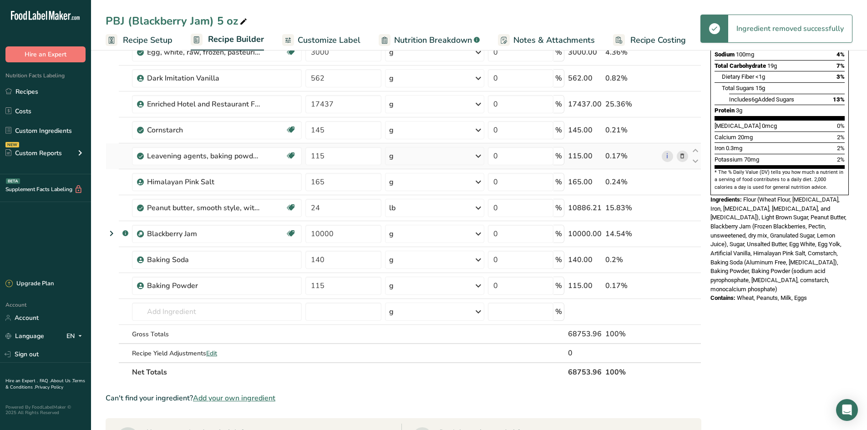
click at [686, 154] on span at bounding box center [682, 156] width 11 height 11
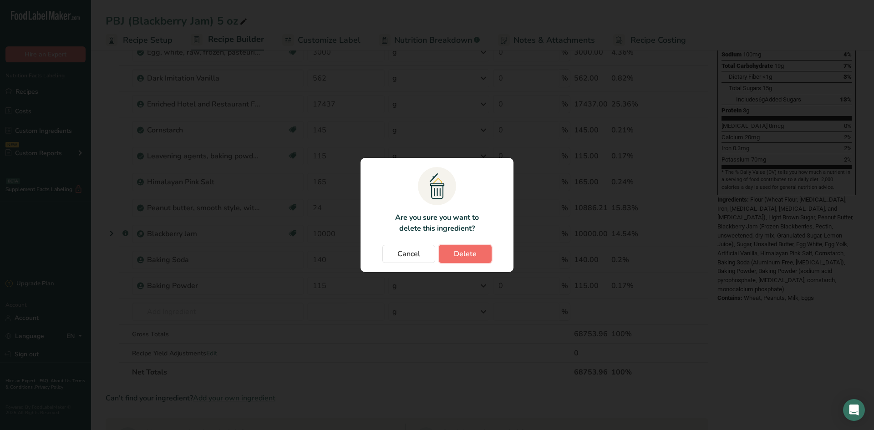
click at [443, 254] on button "Delete" at bounding box center [465, 254] width 53 height 18
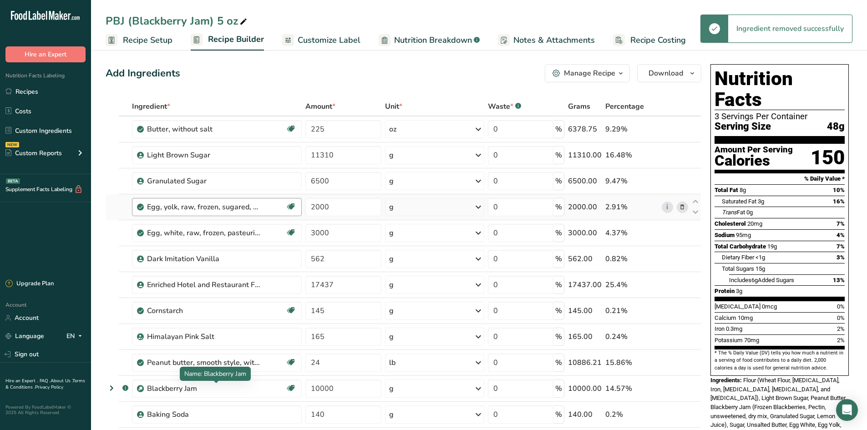
scroll to position [0, 0]
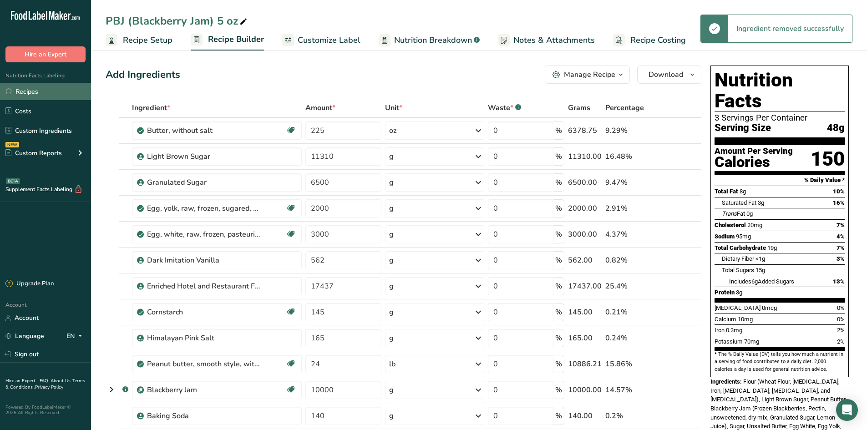
click at [35, 96] on link "Recipes" at bounding box center [45, 91] width 91 height 17
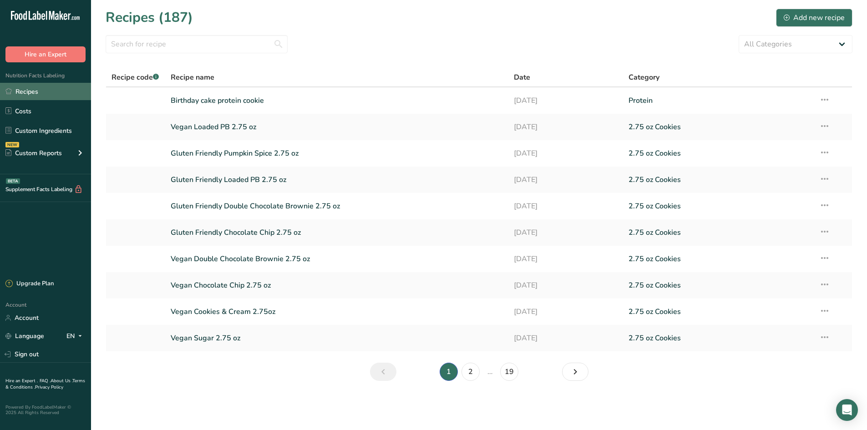
click at [59, 89] on link "Recipes" at bounding box center [45, 91] width 91 height 17
click at [842, 47] on select "All Categories 1.4 oz Mini Cookie 2.75 oz Cookies 3 oz Cookies (2025) 5 oz Cook…" at bounding box center [796, 44] width 114 height 18
click at [739, 35] on select "All Categories 1.4 oz Mini Cookie 2.75 oz Cookies 3 oz Cookies (2025) 5 oz Cook…" at bounding box center [796, 44] width 114 height 18
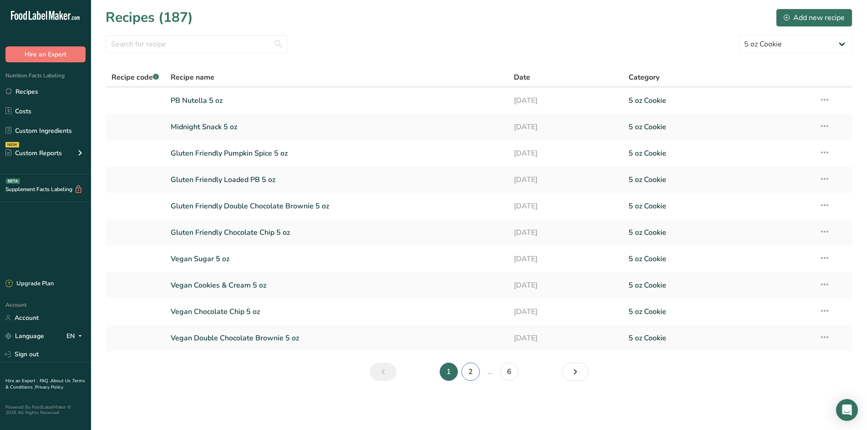
click at [470, 379] on link "2" at bounding box center [471, 372] width 18 height 18
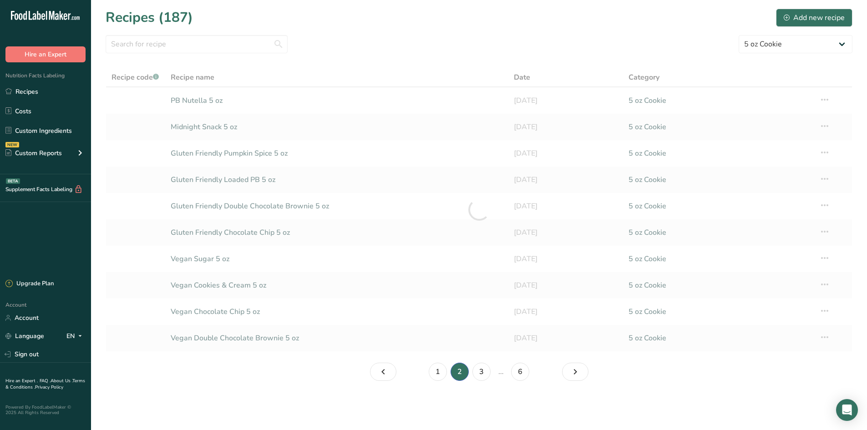
click at [471, 372] on li "3" at bounding box center [482, 372] width 22 height 18
click at [485, 374] on link "3" at bounding box center [482, 372] width 18 height 18
click at [495, 372] on link "4" at bounding box center [490, 372] width 18 height 18
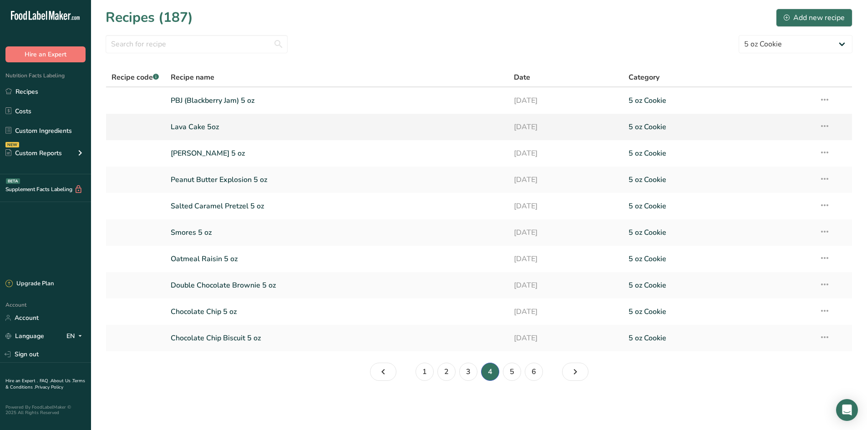
click at [237, 127] on link "Lava Cake 5oz" at bounding box center [337, 126] width 333 height 19
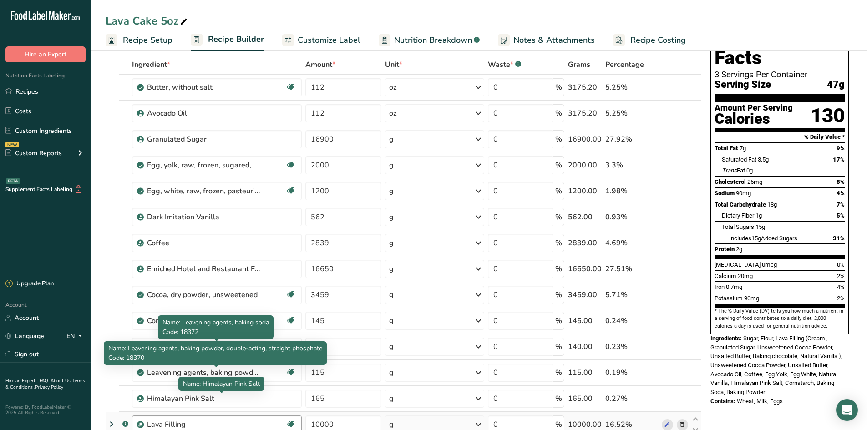
scroll to position [91, 0]
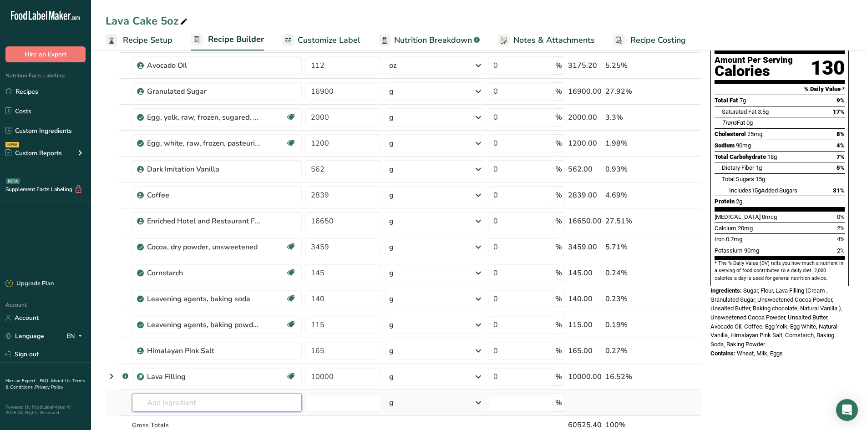
click at [188, 395] on input "text" at bounding box center [217, 403] width 170 height 18
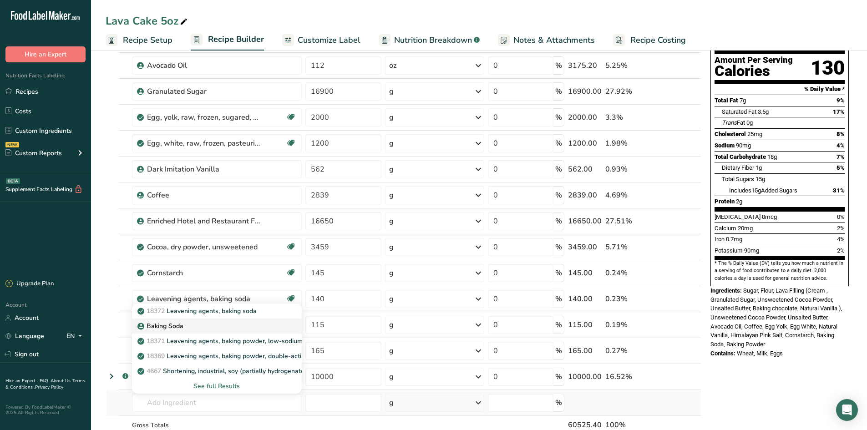
click at [177, 327] on p "Baking Soda" at bounding box center [161, 326] width 44 height 10
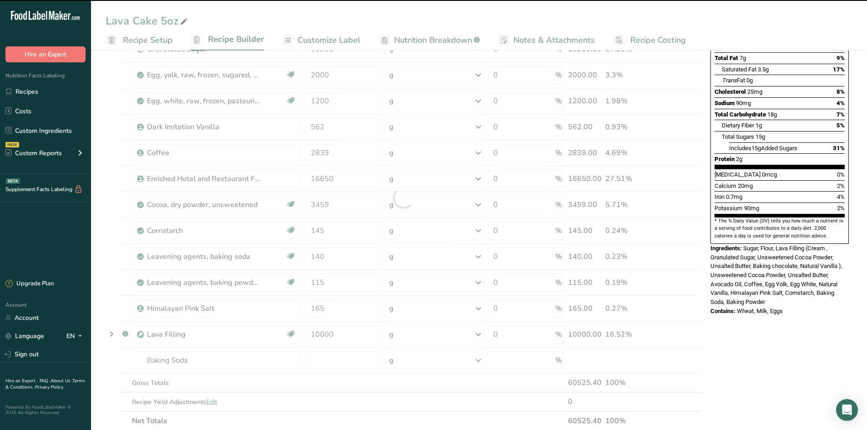
scroll to position [137, 0]
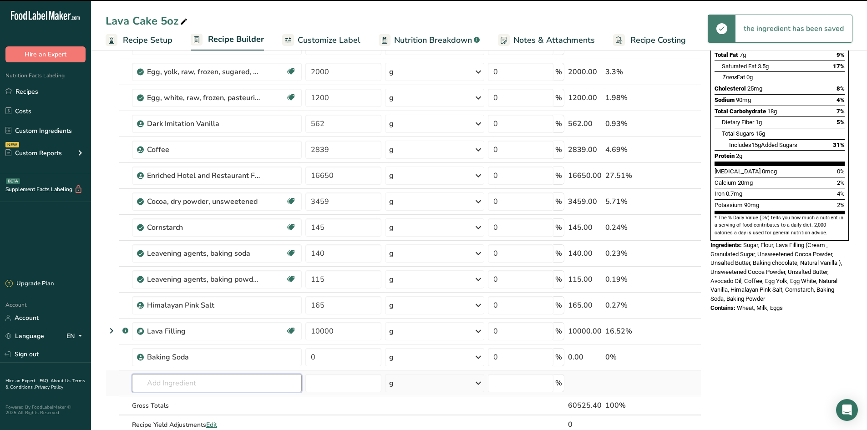
click at [176, 376] on input "text" at bounding box center [217, 383] width 170 height 18
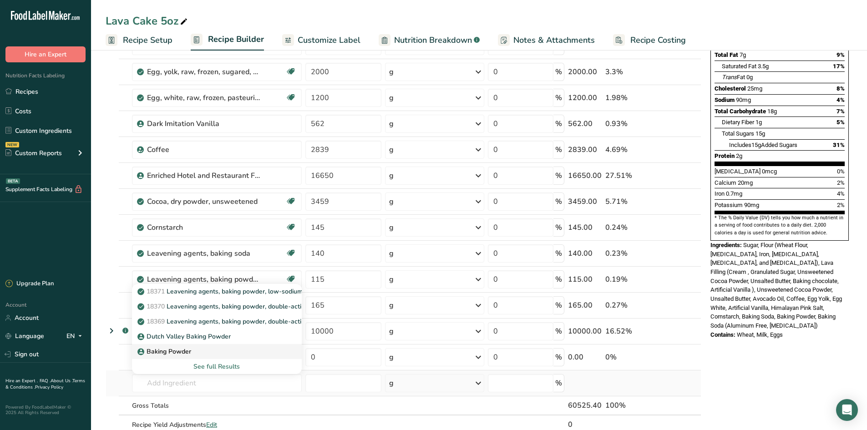
click at [195, 349] on div "Baking Powder" at bounding box center [209, 352] width 141 height 10
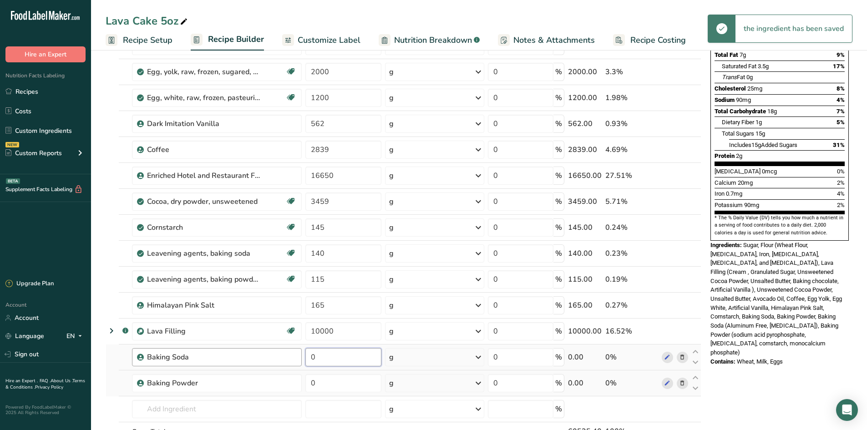
drag, startPoint x: 328, startPoint y: 356, endPoint x: 278, endPoint y: 356, distance: 50.5
click at [278, 356] on tr "Baking Soda 0 g Weight Units g kg mg See more Volume Units l Volume units requi…" at bounding box center [403, 358] width 595 height 26
click at [263, 373] on div "Ingredient * Amount * Unit * Waste * .a-a{fill:#347362;}.b-a{fill:#fff;} Grams …" at bounding box center [404, 221] width 596 height 518
click at [103, 207] on section "Add Ingredients Manage Recipe Delete Recipe Duplicate Recipe Scale Recipe Save …" at bounding box center [479, 351] width 776 height 881
click at [685, 255] on icon at bounding box center [682, 254] width 6 height 10
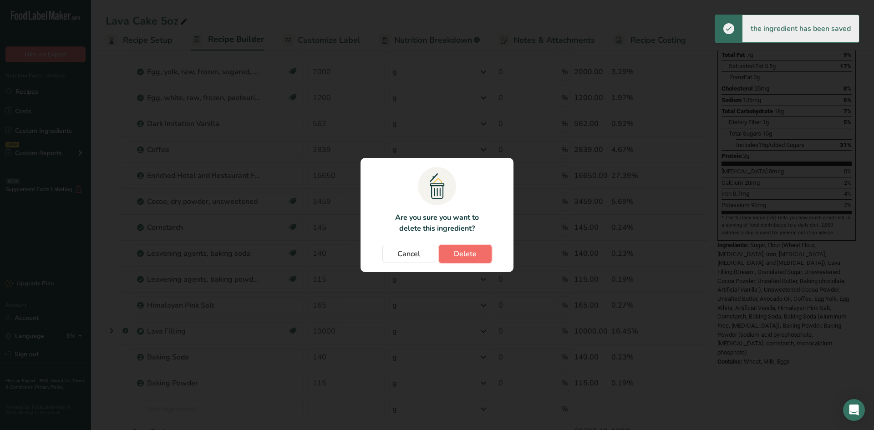
click at [455, 246] on button "Delete" at bounding box center [465, 254] width 53 height 18
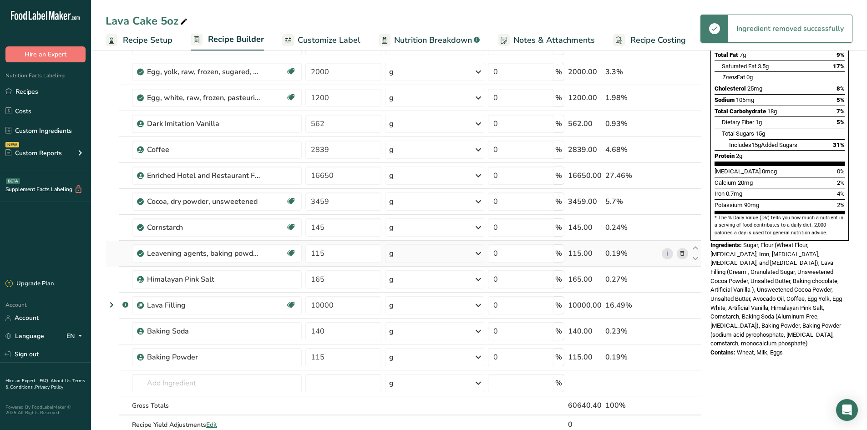
click at [681, 255] on icon at bounding box center [682, 254] width 6 height 10
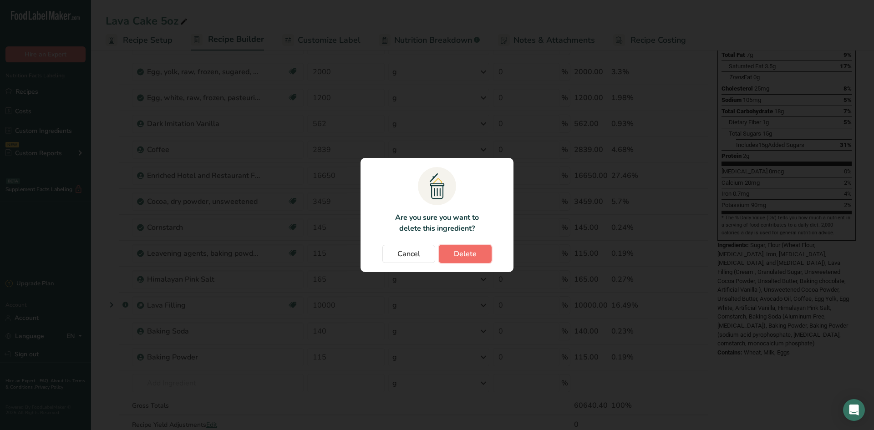
click at [479, 255] on button "Delete" at bounding box center [465, 254] width 53 height 18
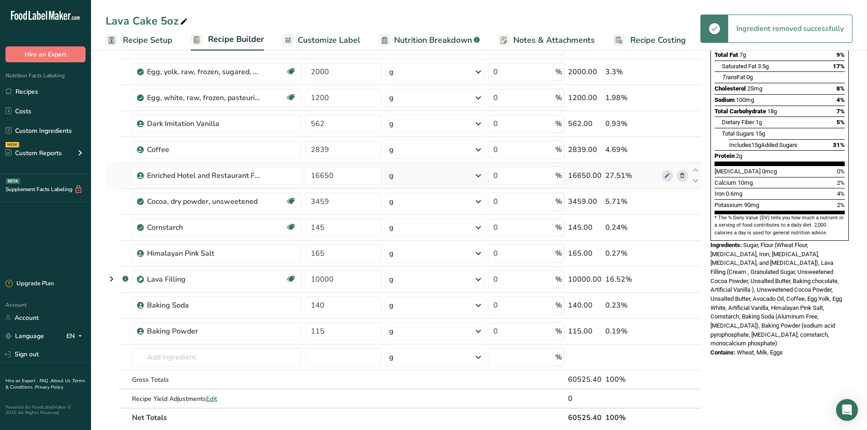
click at [111, 189] on td at bounding box center [112, 176] width 13 height 26
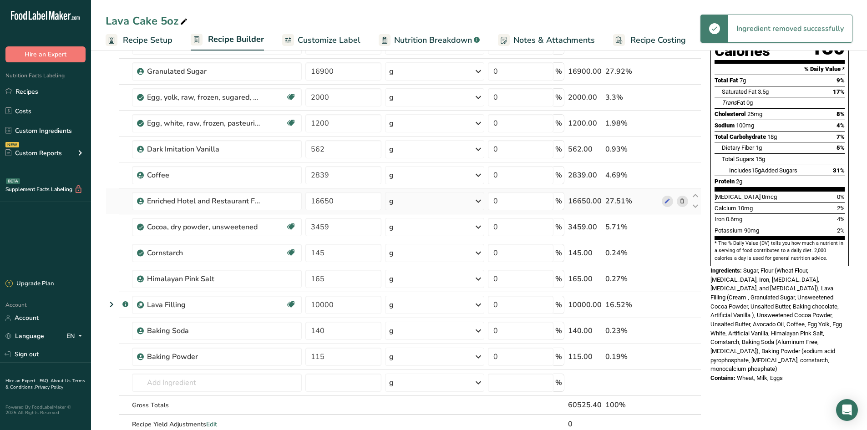
scroll to position [91, 0]
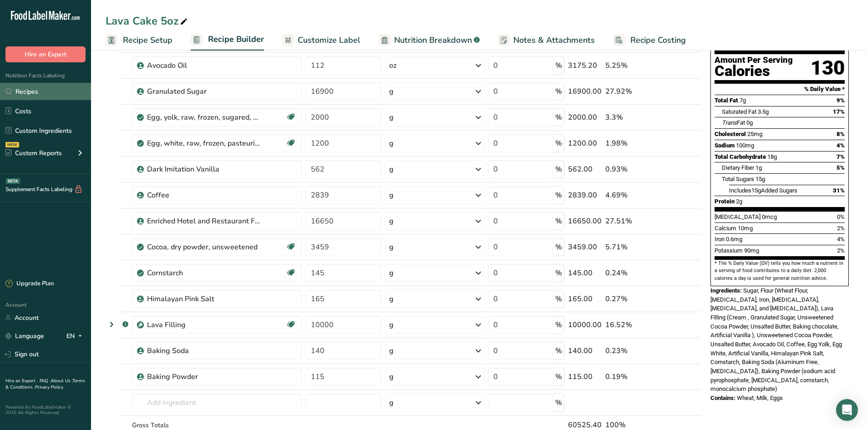
click at [37, 89] on link "Recipes" at bounding box center [45, 91] width 91 height 17
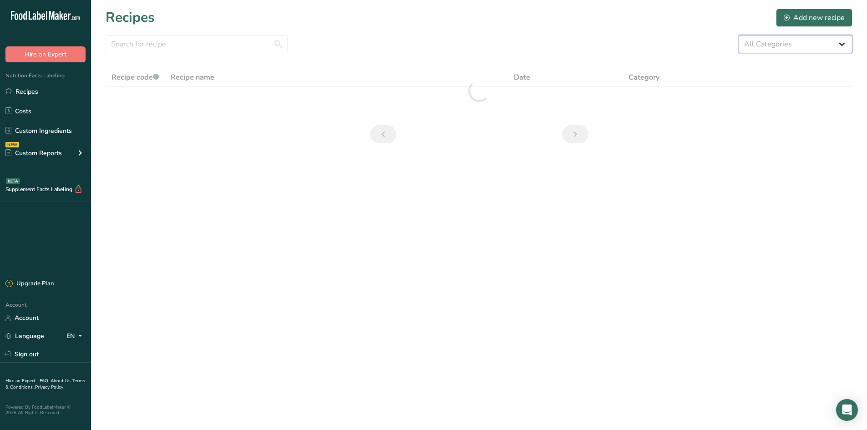
click at [825, 42] on select "All Categories 1.4 oz Mini Cookie 2.75 oz Cookies 3 oz Cookies (2025) 5 oz Cook…" at bounding box center [796, 44] width 114 height 18
click at [739, 35] on select "All Categories 1.4 oz Mini Cookie 2.75 oz Cookies 3 oz Cookies (2025) 5 oz Cook…" at bounding box center [796, 44] width 114 height 18
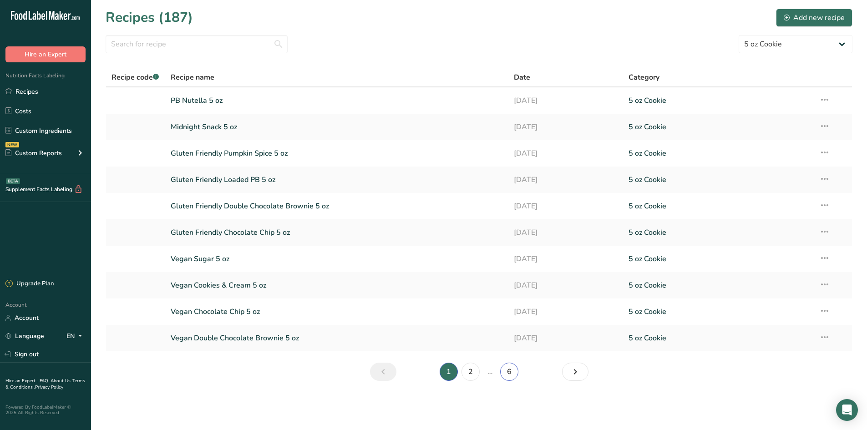
click at [506, 372] on link "6" at bounding box center [509, 372] width 18 height 18
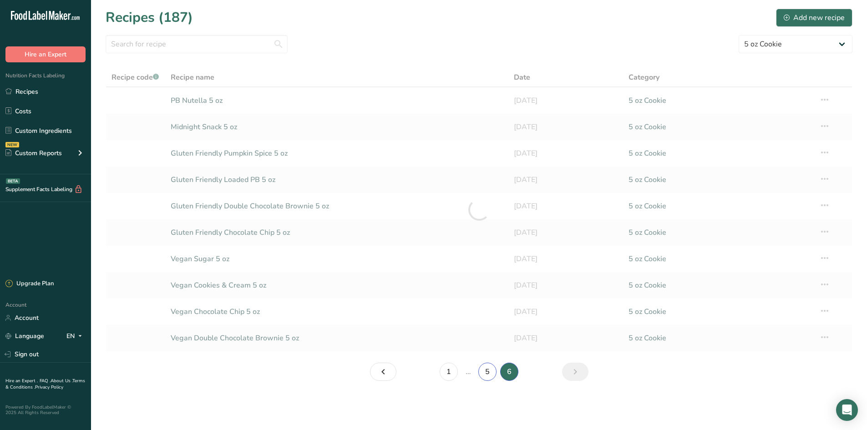
click at [484, 377] on link "5" at bounding box center [488, 372] width 18 height 18
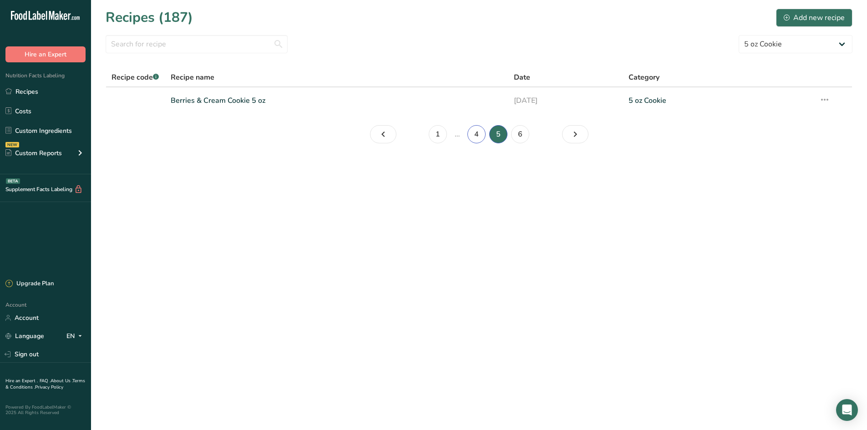
click at [481, 134] on link "4" at bounding box center [477, 134] width 18 height 18
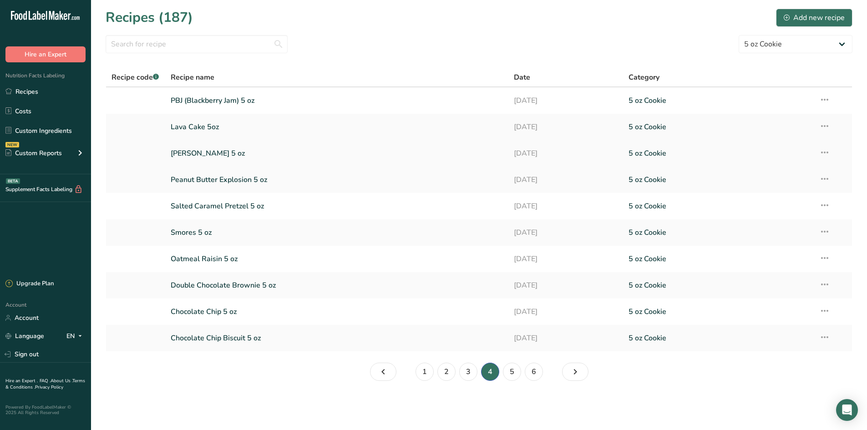
click at [192, 154] on link "[PERSON_NAME] 5 oz" at bounding box center [337, 153] width 333 height 19
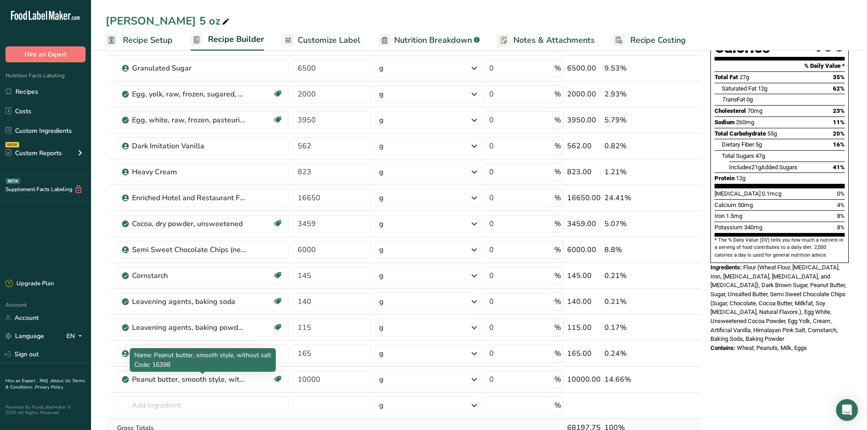
scroll to position [182, 0]
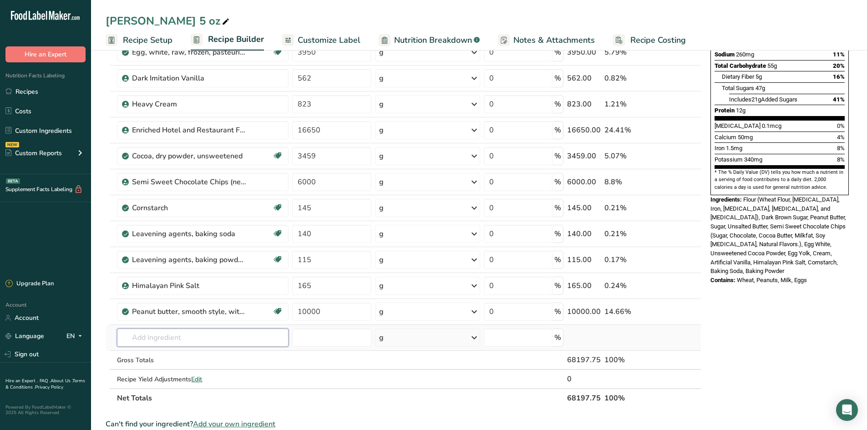
click at [146, 344] on input "text" at bounding box center [203, 338] width 172 height 18
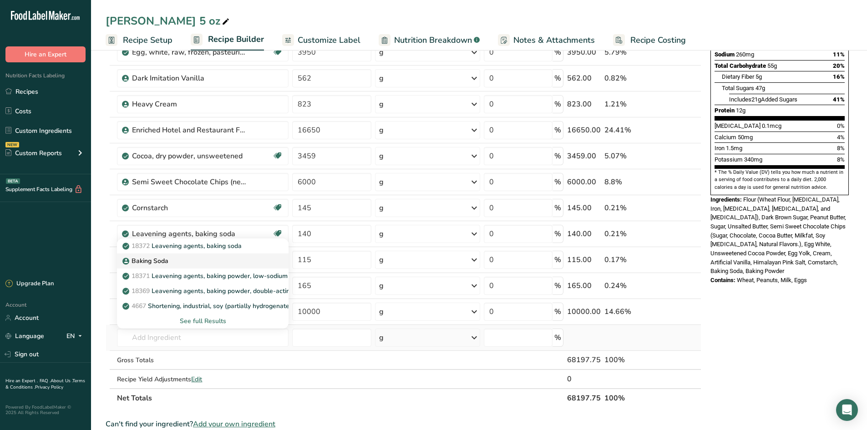
click at [176, 261] on div "Baking Soda" at bounding box center [195, 261] width 143 height 10
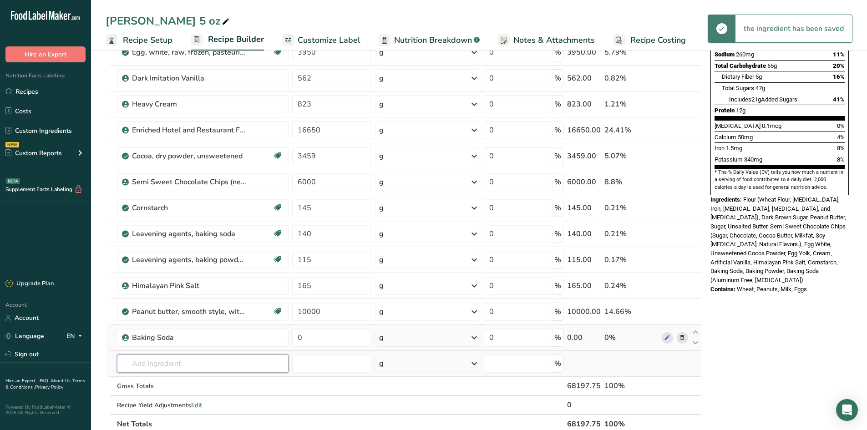
click at [159, 362] on input "text" at bounding box center [203, 364] width 172 height 18
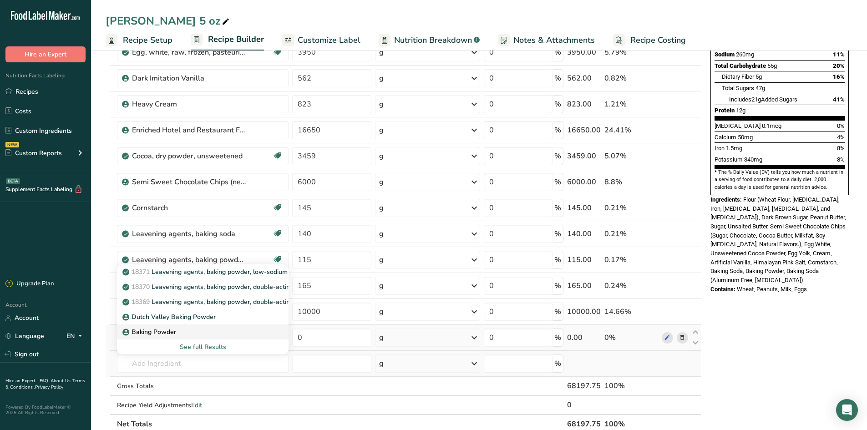
click at [164, 333] on p "Baking Powder" at bounding box center [150, 332] width 52 height 10
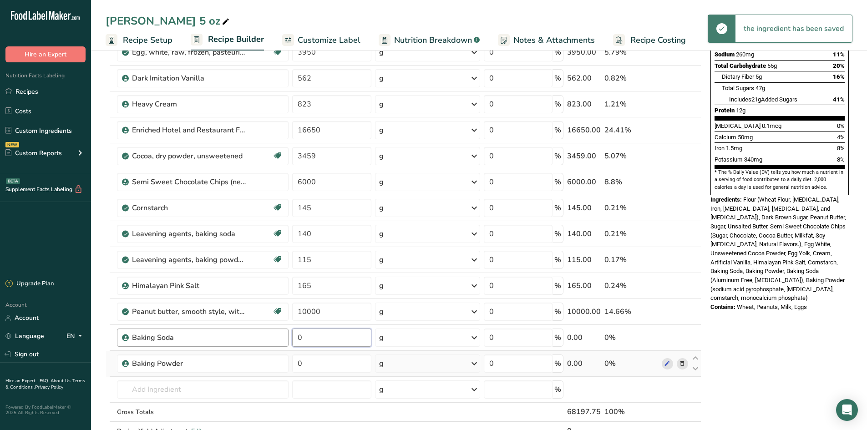
drag, startPoint x: 316, startPoint y: 337, endPoint x: 284, endPoint y: 338, distance: 31.5
click at [285, 338] on tr "Baking Soda 0 g Weight Units g kg mg See more Volume Units l Volume units requi…" at bounding box center [403, 338] width 595 height 26
click at [339, 365] on div "Ingredient * Amount * Unit * Waste * .a-a{fill:#347362;}.b-a{fill:#fff;} Grams …" at bounding box center [404, 188] width 596 height 544
drag, startPoint x: 335, startPoint y: 362, endPoint x: 285, endPoint y: 364, distance: 49.7
click at [285, 364] on tr "Baking Powder 0 g Weight Units g kg mg See more Volume Units l Volume units req…" at bounding box center [403, 364] width 595 height 26
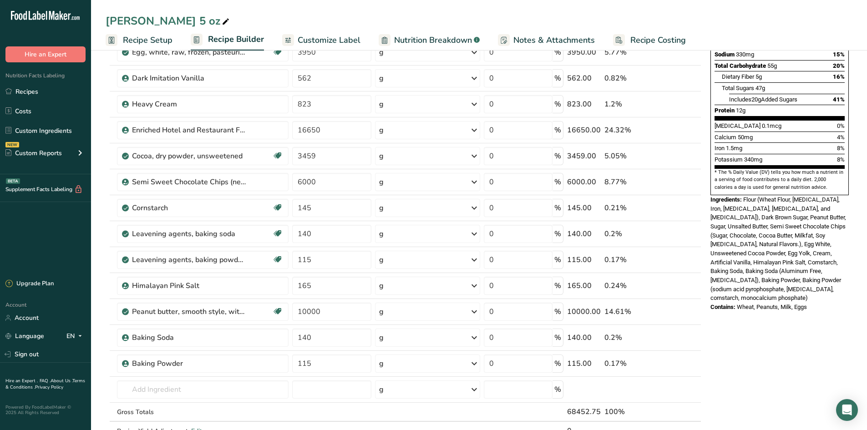
click at [106, 296] on div "Ingredient * Amount * Unit * Waste * .a-a{fill:#347362;}.b-a{fill:#fff;} Grams …" at bounding box center [404, 188] width 596 height 544
click at [679, 239] on span at bounding box center [682, 234] width 11 height 11
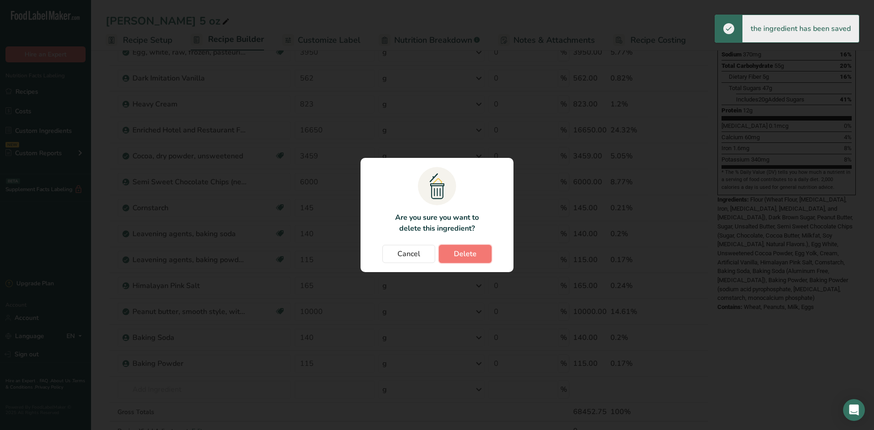
click at [459, 247] on button "Delete" at bounding box center [465, 254] width 53 height 18
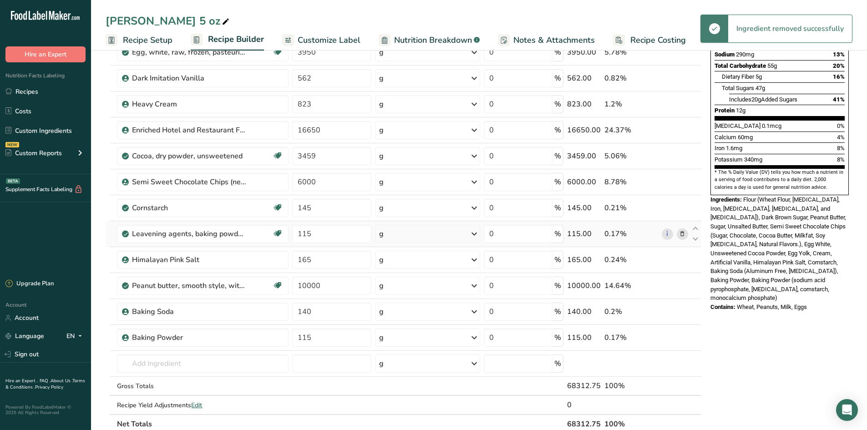
click at [680, 235] on icon at bounding box center [682, 235] width 6 height 10
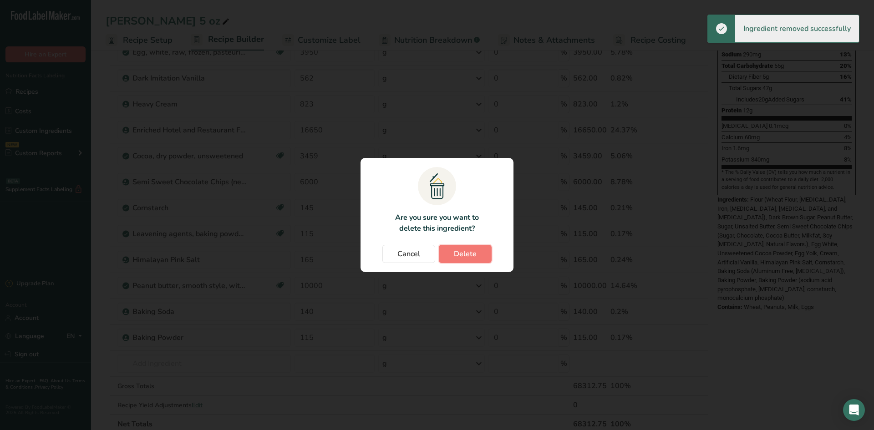
click at [474, 256] on span "Delete" at bounding box center [465, 254] width 23 height 11
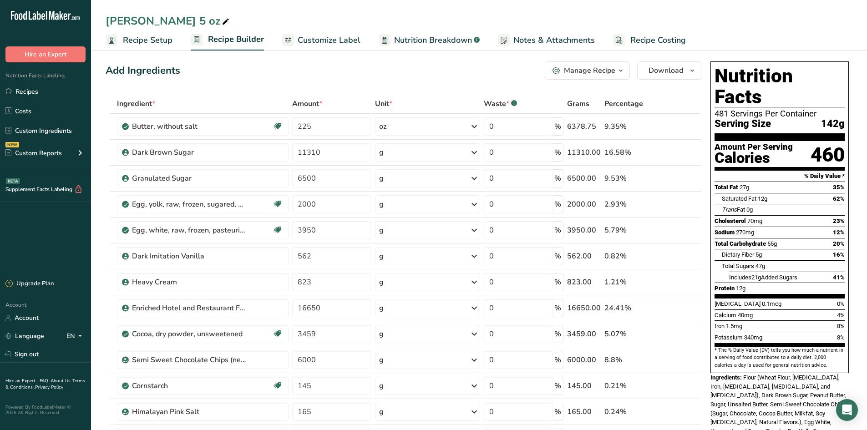
scroll to position [0, 0]
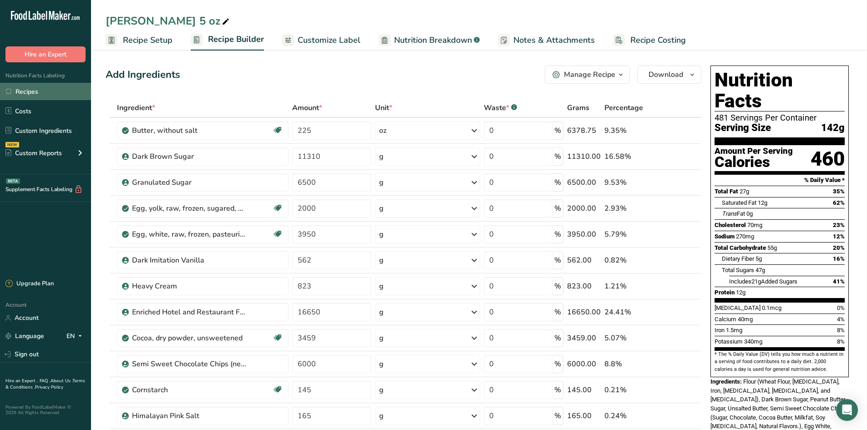
drag, startPoint x: 32, startPoint y: 89, endPoint x: 71, endPoint y: 88, distance: 38.7
click at [32, 89] on link "Recipes" at bounding box center [45, 91] width 91 height 17
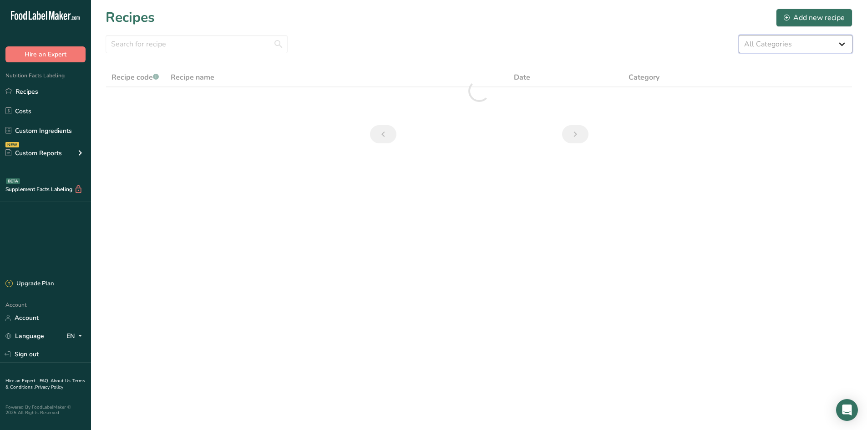
click at [776, 48] on select "All Categories 1.4 oz Mini Cookie 2.75 oz Cookies 3 oz Cookies (2025) 5 oz Cook…" at bounding box center [796, 44] width 114 height 18
click at [739, 35] on select "All Categories 1.4 oz Mini Cookie 2.75 oz Cookies 3 oz Cookies (2025) 5 oz Cook…" at bounding box center [796, 44] width 114 height 18
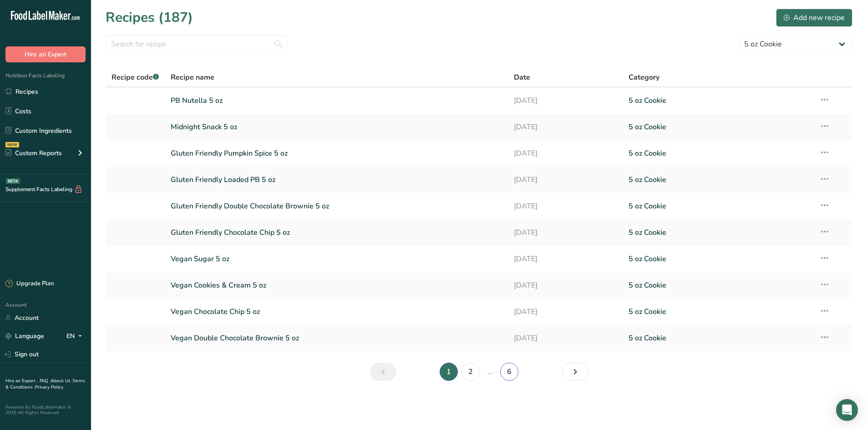
click at [516, 378] on link "6" at bounding box center [509, 372] width 18 height 18
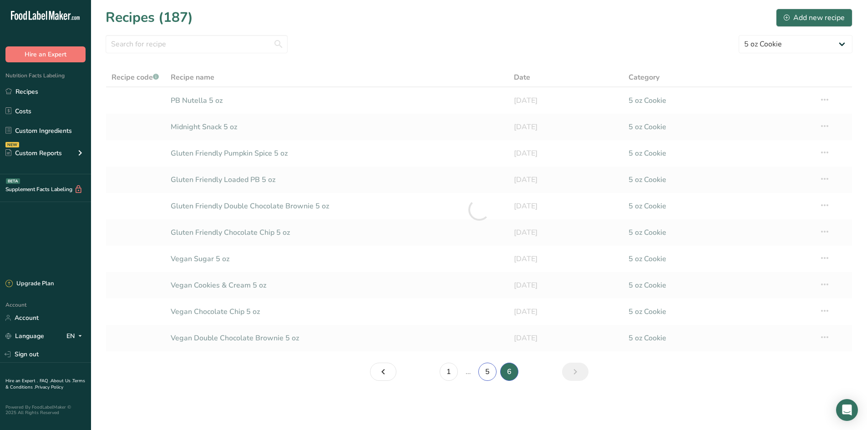
click at [486, 365] on main "Recipes (187) Add new recipe All Categories 1.4 oz Mini Cookie 2.75 oz Cookies …" at bounding box center [433, 215] width 867 height 430
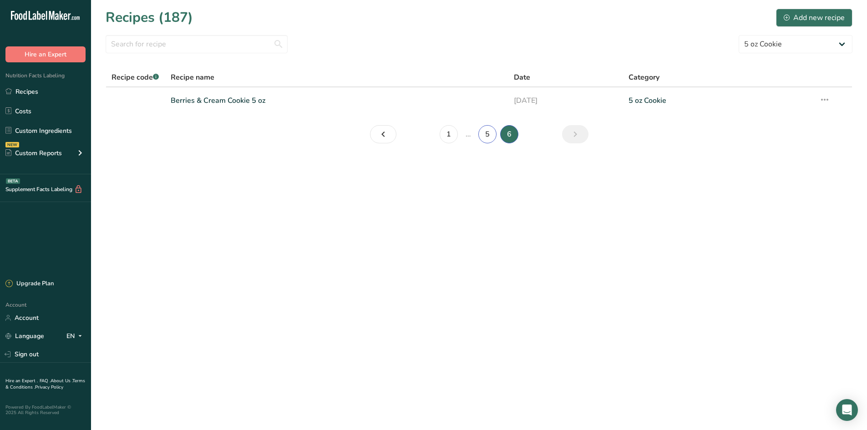
click at [489, 142] on link "5" at bounding box center [488, 134] width 18 height 18
click at [472, 136] on link "4" at bounding box center [477, 134] width 18 height 18
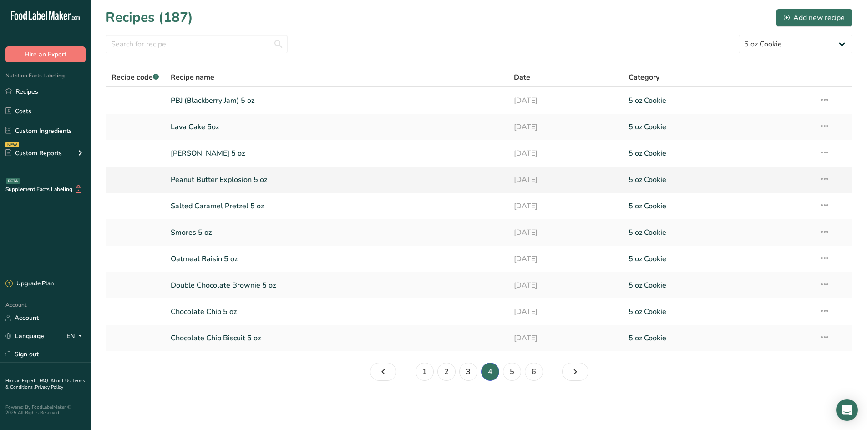
click at [228, 184] on link "Peanut Butter Explosion 5 oz" at bounding box center [337, 179] width 333 height 19
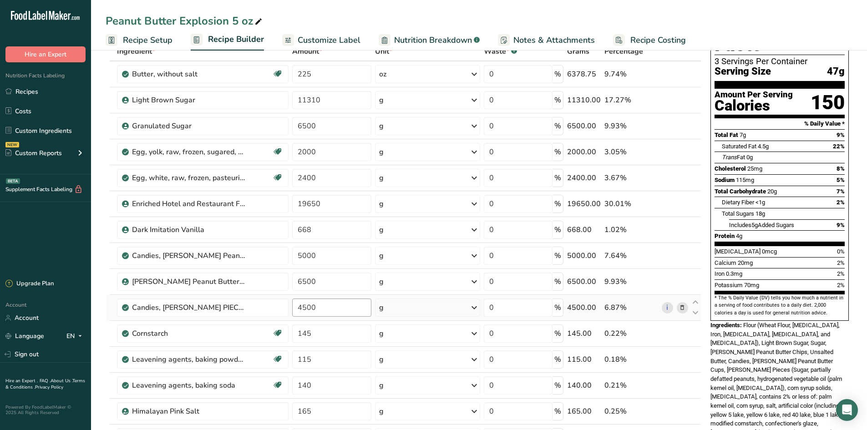
scroll to position [91, 0]
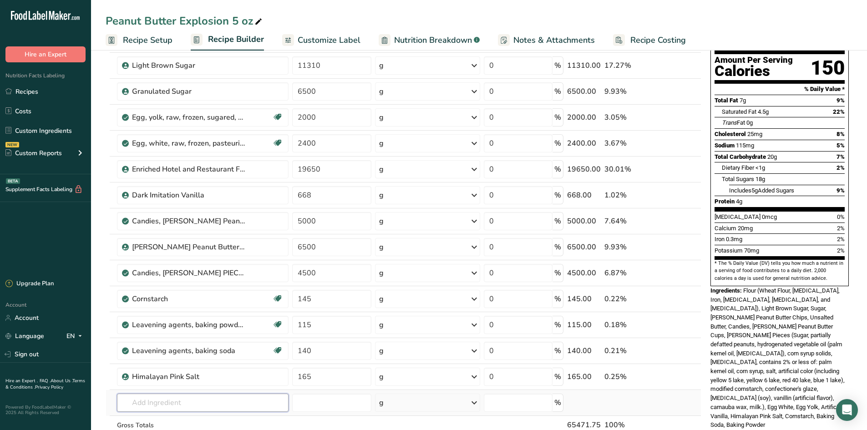
click at [174, 405] on input "text" at bounding box center [203, 403] width 172 height 18
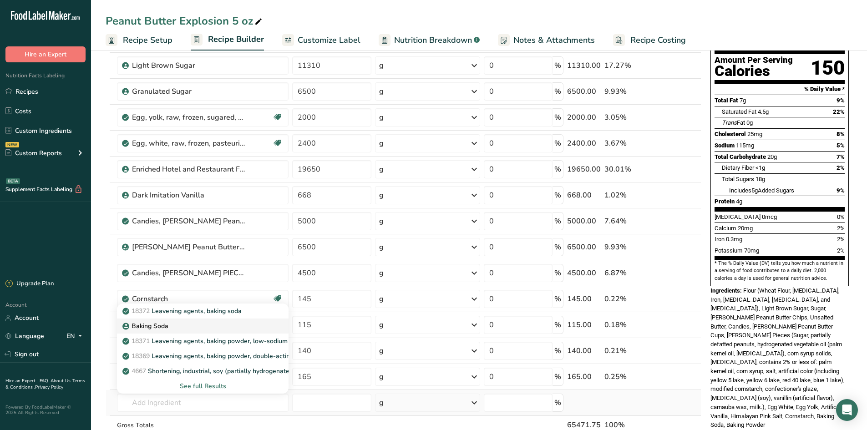
click at [155, 320] on link "Baking Soda" at bounding box center [203, 326] width 172 height 15
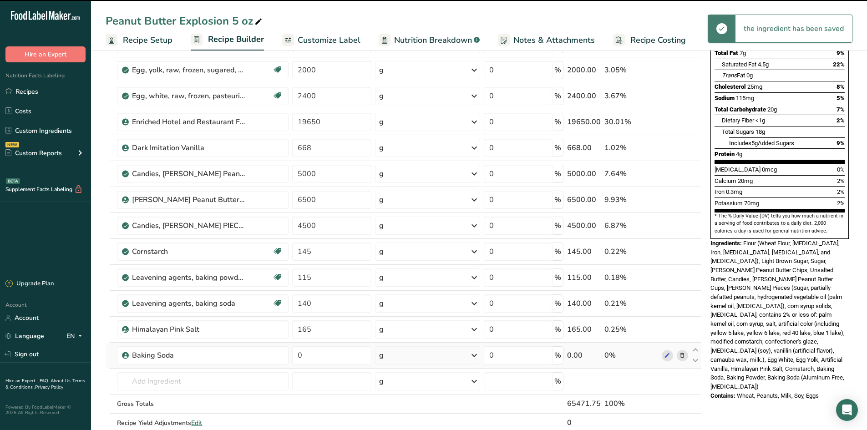
scroll to position [319, 0]
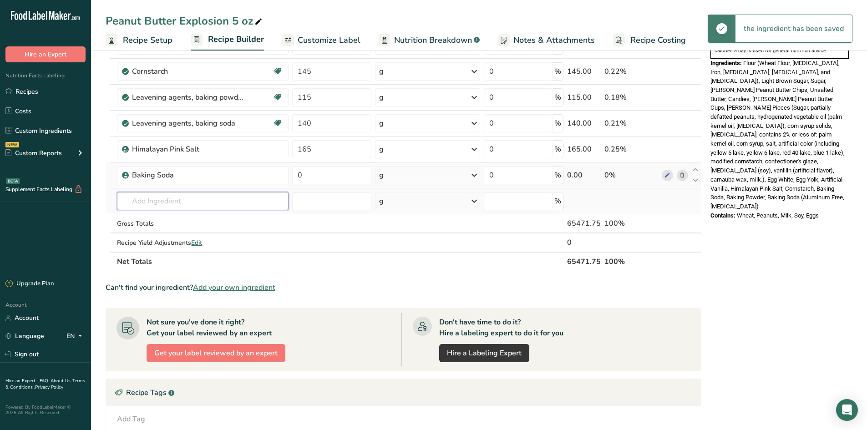
click at [143, 202] on input "text" at bounding box center [203, 201] width 172 height 18
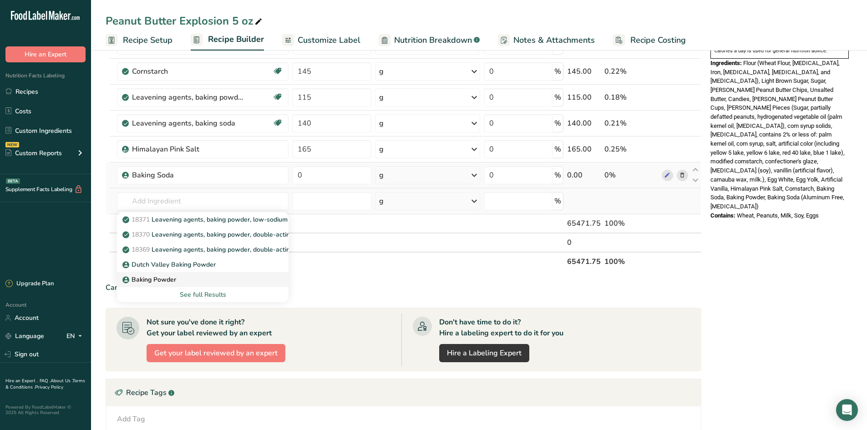
click at [168, 277] on p "Baking Powder" at bounding box center [150, 280] width 52 height 10
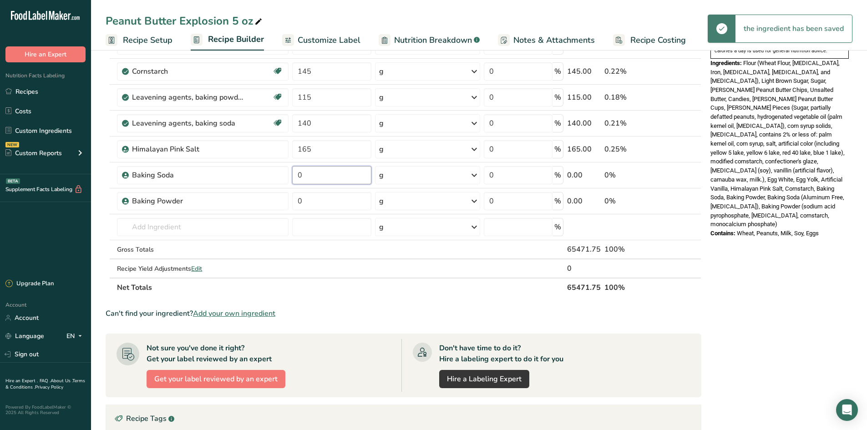
drag, startPoint x: 317, startPoint y: 175, endPoint x: 290, endPoint y: 179, distance: 27.6
click at [290, 179] on tr "Baking Soda 0 g Weight Units g kg mg See more Volume Units l Volume units requi…" at bounding box center [403, 176] width 595 height 26
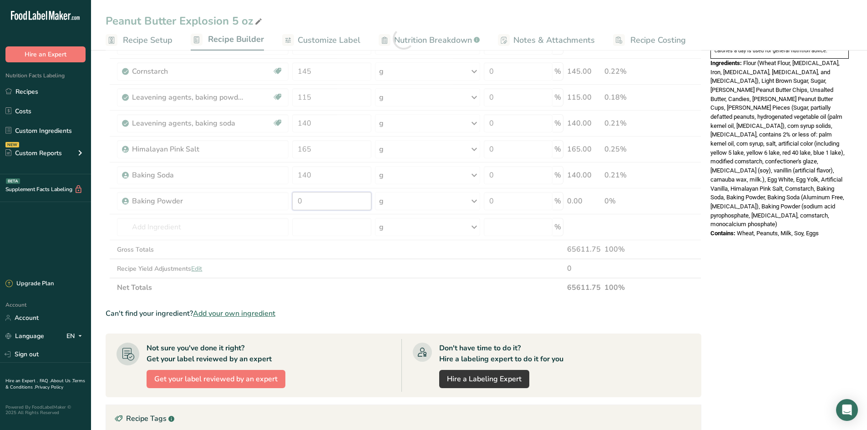
drag, startPoint x: 321, startPoint y: 201, endPoint x: 279, endPoint y: 200, distance: 42.8
click at [279, 200] on div "Ingredient * Amount * Unit * Waste * .a-a{fill:#347362;}.b-a{fill:#fff;} Grams …" at bounding box center [404, 39] width 596 height 518
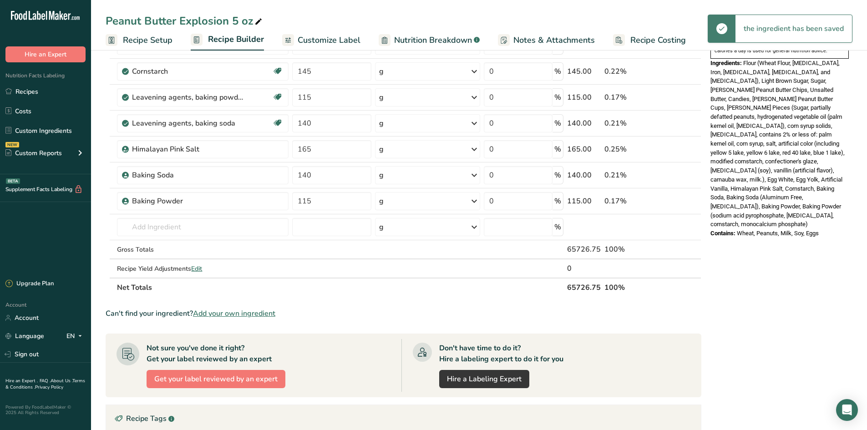
click at [103, 147] on section "Add Ingredients Manage Recipe Delete Recipe Duplicate Recipe Scale Recipe Save …" at bounding box center [479, 169] width 776 height 881
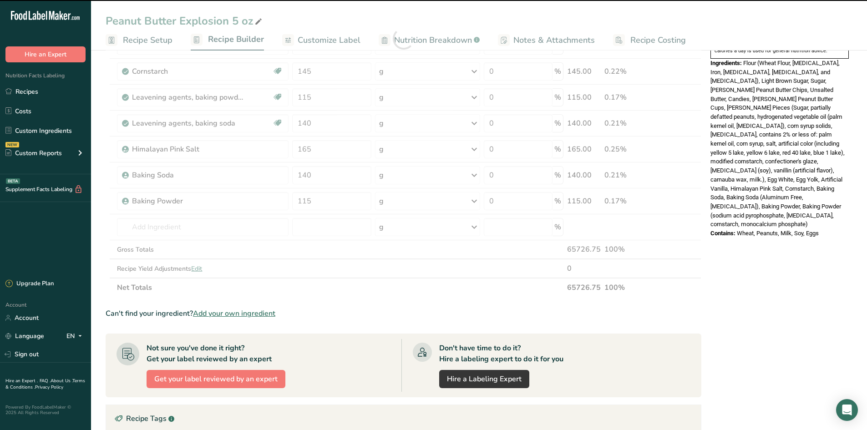
scroll to position [182, 0]
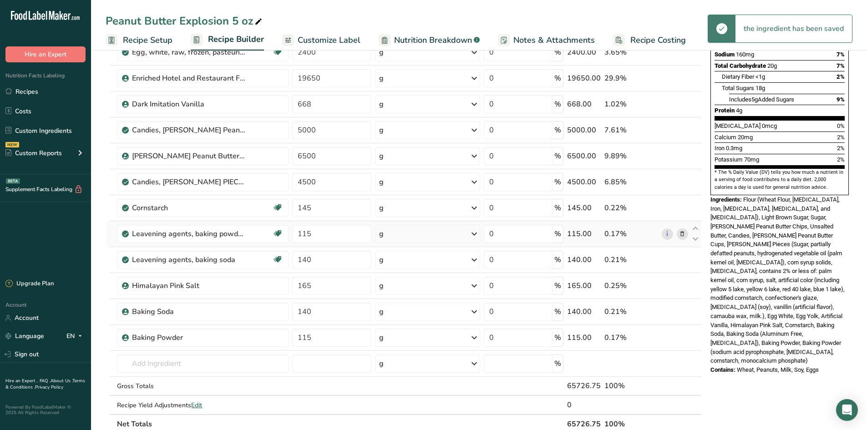
click at [681, 235] on icon at bounding box center [682, 235] width 6 height 10
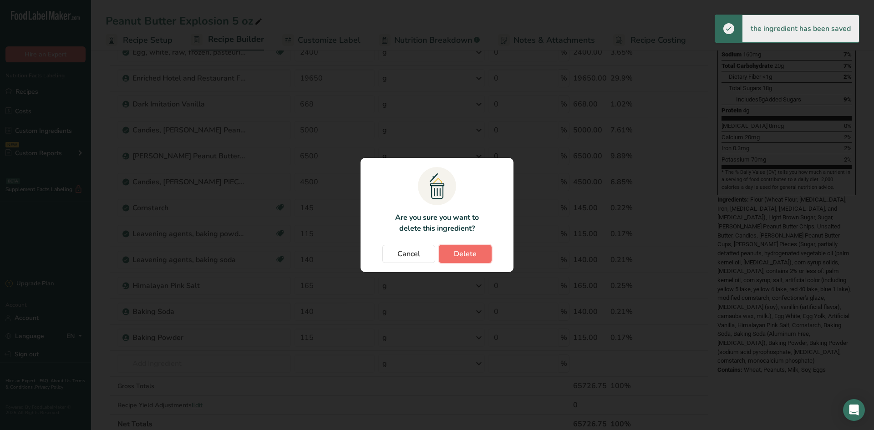
click at [478, 259] on button "Delete" at bounding box center [465, 254] width 53 height 18
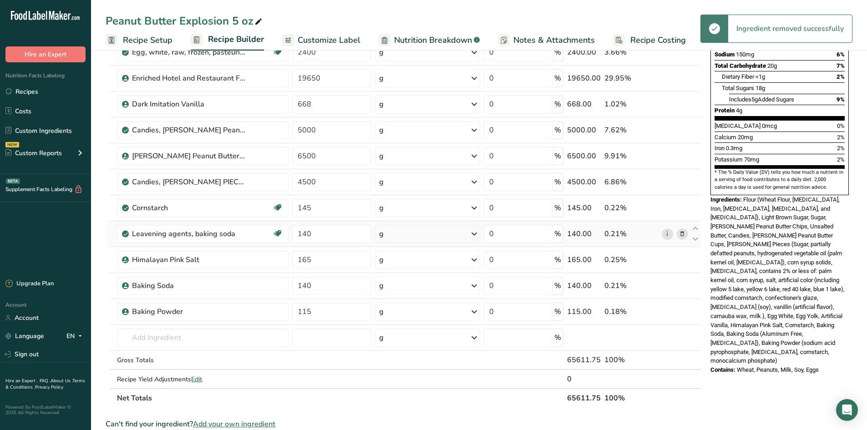
click at [684, 233] on icon at bounding box center [682, 235] width 6 height 10
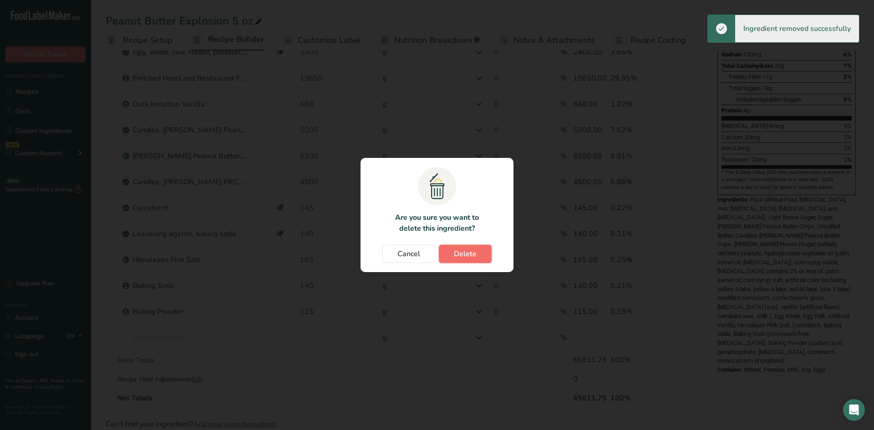
click at [480, 252] on button "Delete" at bounding box center [465, 254] width 53 height 18
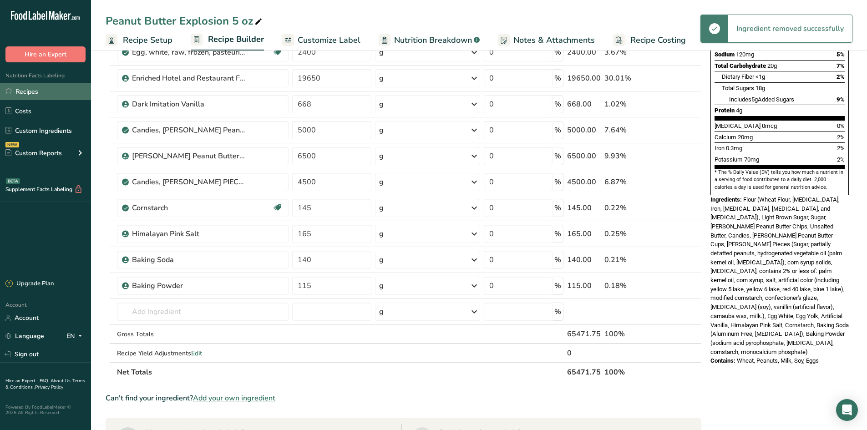
click at [35, 89] on link "Recipes" at bounding box center [45, 91] width 91 height 17
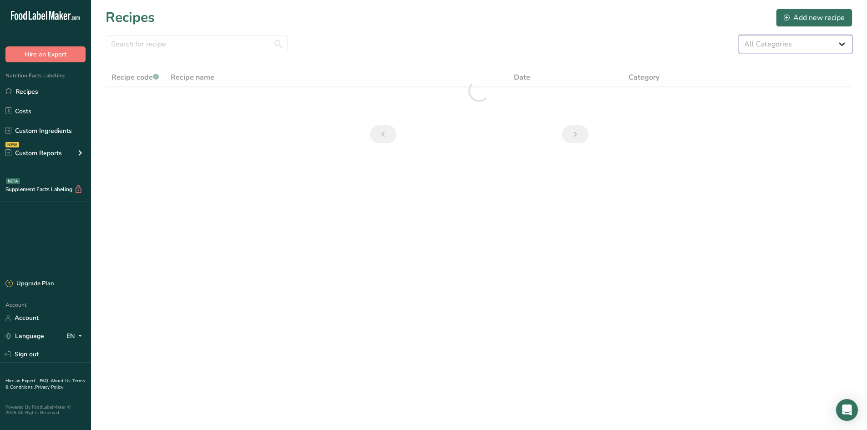
click at [770, 49] on select "All Categories 1.4 oz Mini Cookie 2.75 oz Cookies 3 oz Cookies (2025) 5 oz Cook…" at bounding box center [796, 44] width 114 height 18
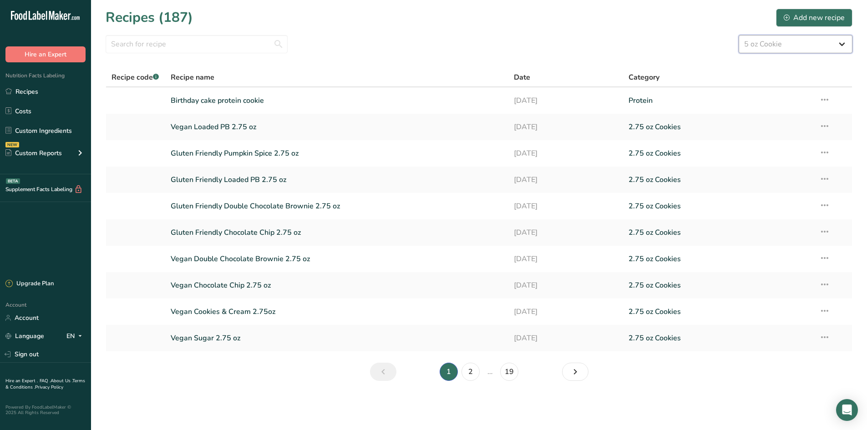
click at [739, 35] on select "All Categories 1.4 oz Mini Cookie 2.75 oz Cookies 3 oz Cookies (2025) 5 oz Cook…" at bounding box center [796, 44] width 114 height 18
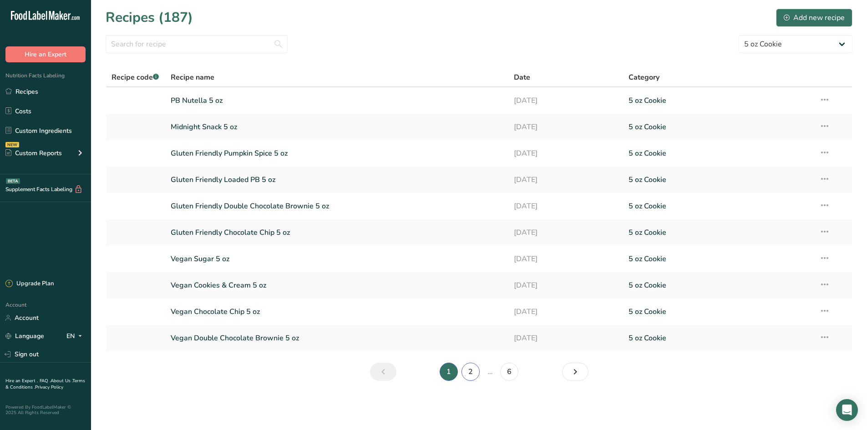
click at [469, 373] on link "2" at bounding box center [471, 372] width 18 height 18
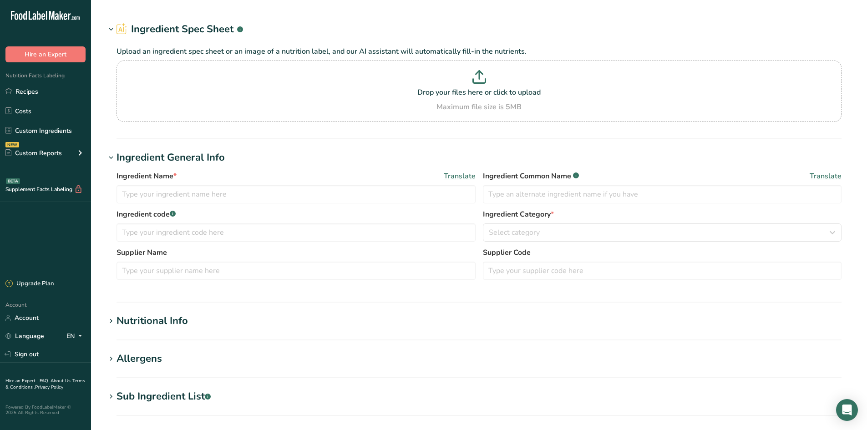
type input "Baking Powder"
type input "Leavening agents, baking soda"
type input "Baking Soda"
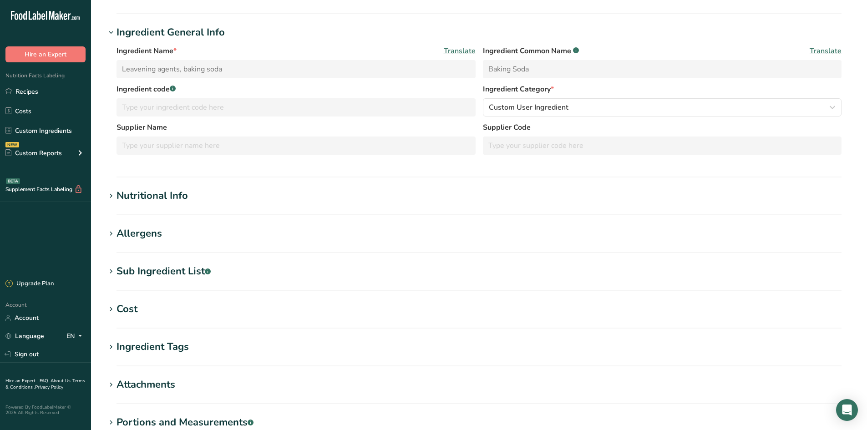
scroll to position [137, 0]
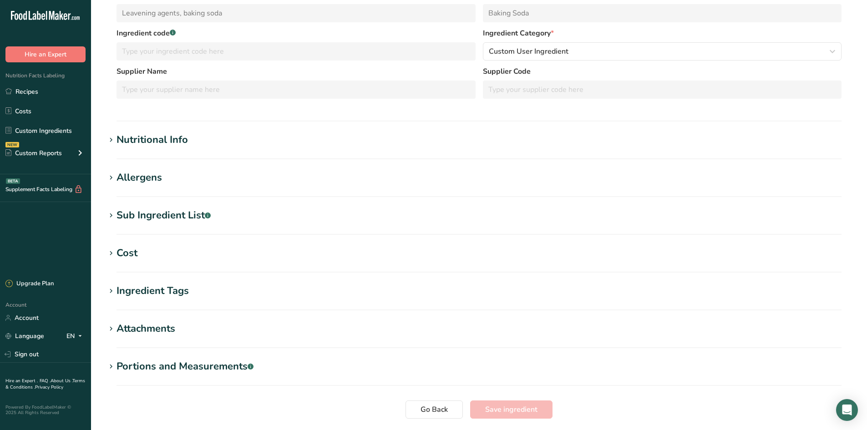
click at [164, 218] on div "Sub Ingredient List .a-a{fill:#347362;}.b-a{fill:#fff;}" at bounding box center [164, 215] width 94 height 15
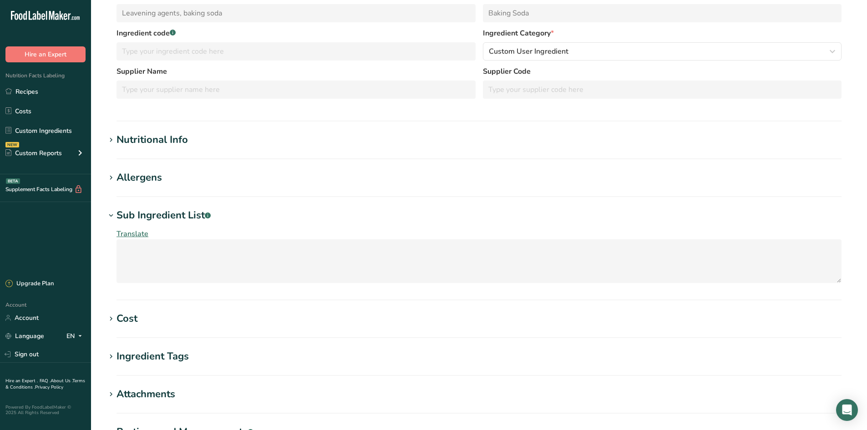
click at [177, 220] on div "Sub Ingredient List .a-a{fill:#347362;}.b-a{fill:#fff;}" at bounding box center [164, 215] width 94 height 15
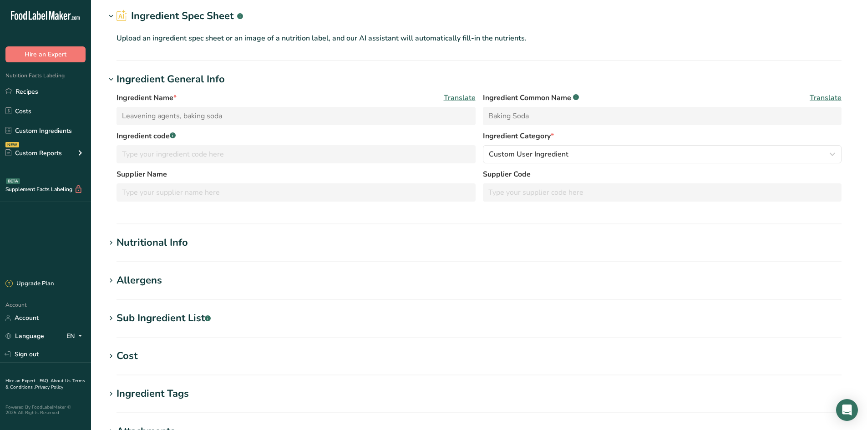
scroll to position [0, 0]
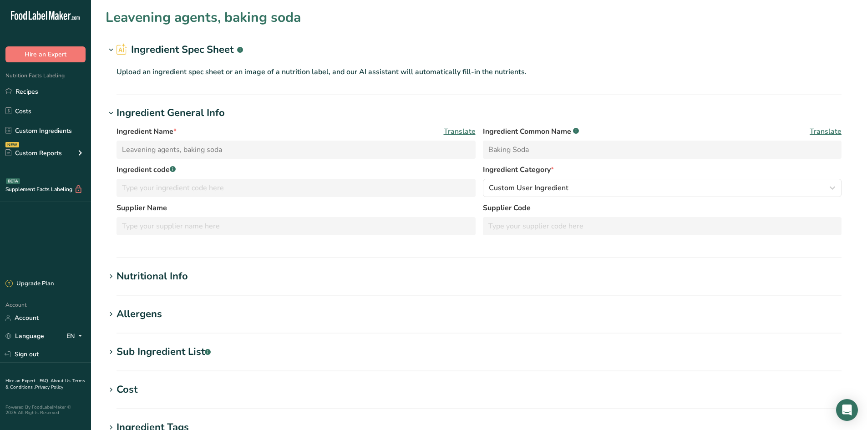
click at [180, 55] on h2 "Ingredient Spec Sheet .a-a{fill:#347362;}.b-a{fill:#fff;}" at bounding box center [180, 49] width 127 height 15
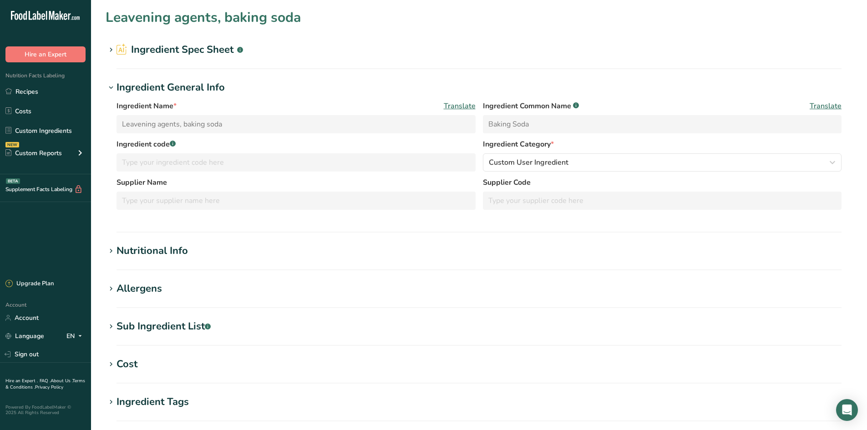
click at [198, 46] on h2 "Ingredient Spec Sheet .a-a{fill:#347362;}.b-a{fill:#fff;}" at bounding box center [180, 49] width 127 height 15
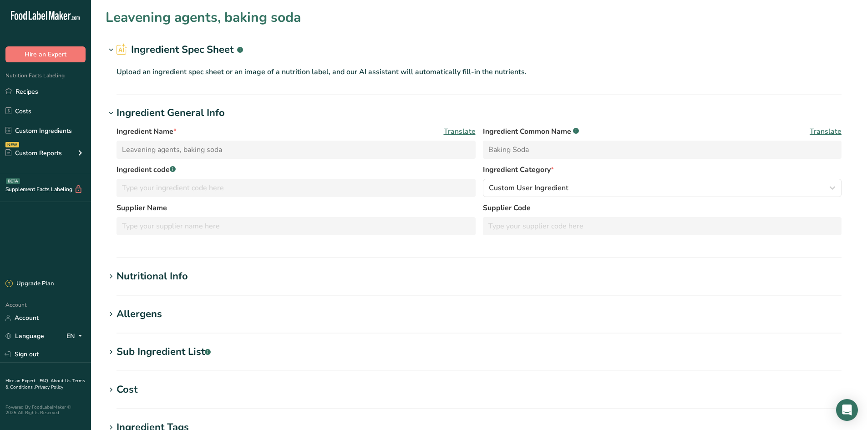
click at [198, 46] on h2 "Ingredient Spec Sheet .a-a{fill:#347362;}.b-a{fill:#fff;}" at bounding box center [180, 49] width 127 height 15
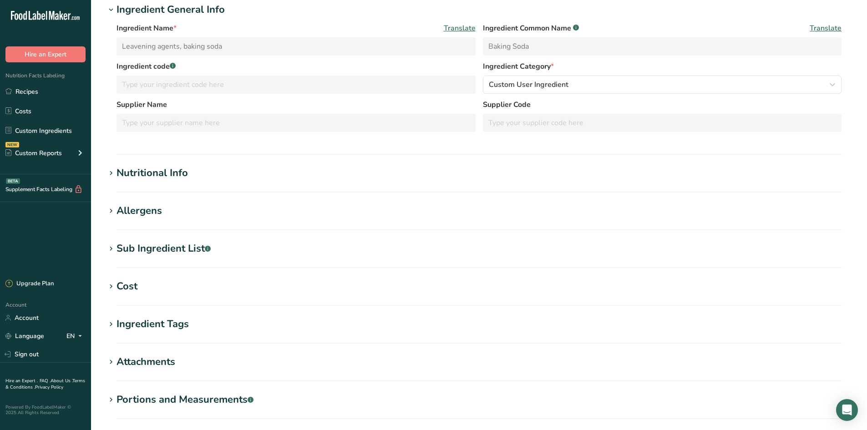
scroll to position [46, 0]
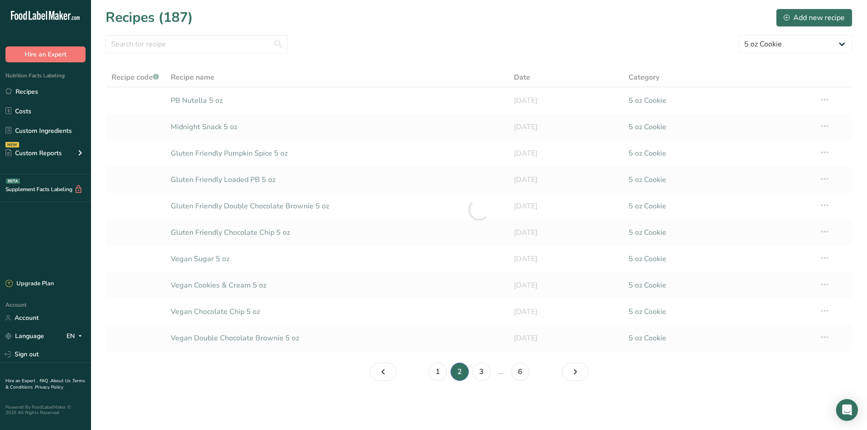
select select "2463"
click at [487, 377] on link "3" at bounding box center [482, 372] width 18 height 18
click at [492, 376] on link "4" at bounding box center [490, 372] width 18 height 18
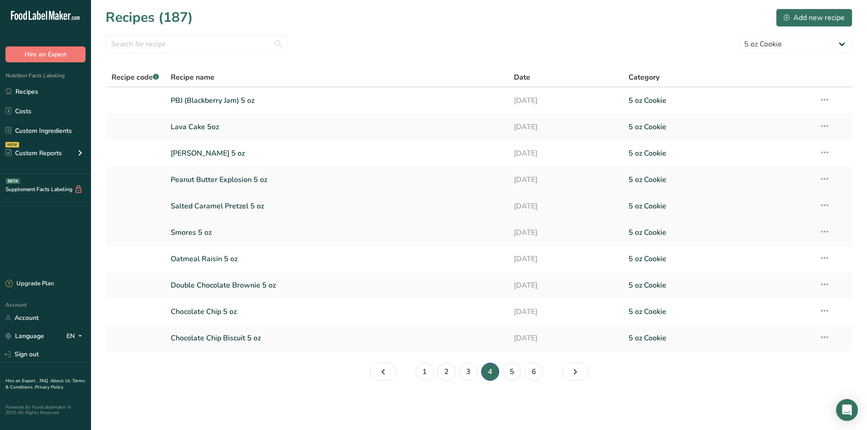
click at [265, 209] on link "Salted Caramel Pretzel 5 oz" at bounding box center [337, 206] width 333 height 19
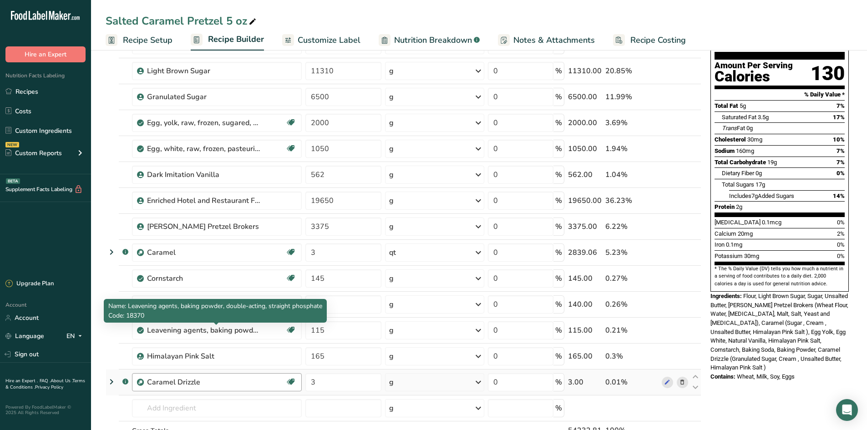
scroll to position [91, 0]
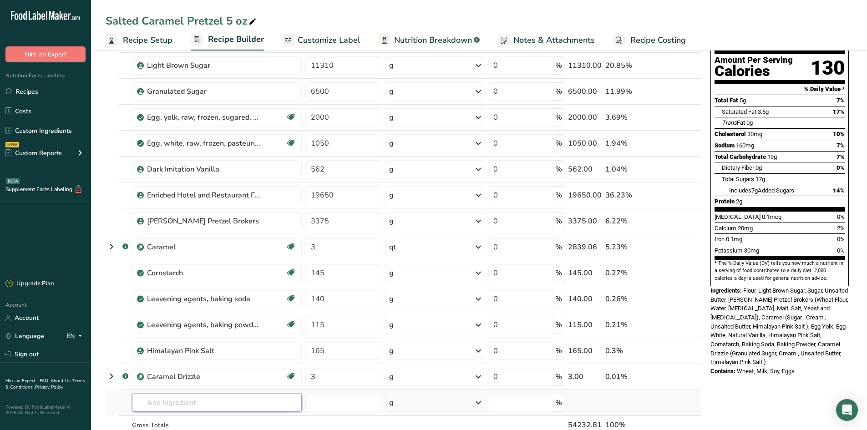
drag, startPoint x: 171, startPoint y: 397, endPoint x: 167, endPoint y: 399, distance: 5.3
click at [171, 397] on input "text" at bounding box center [217, 403] width 170 height 18
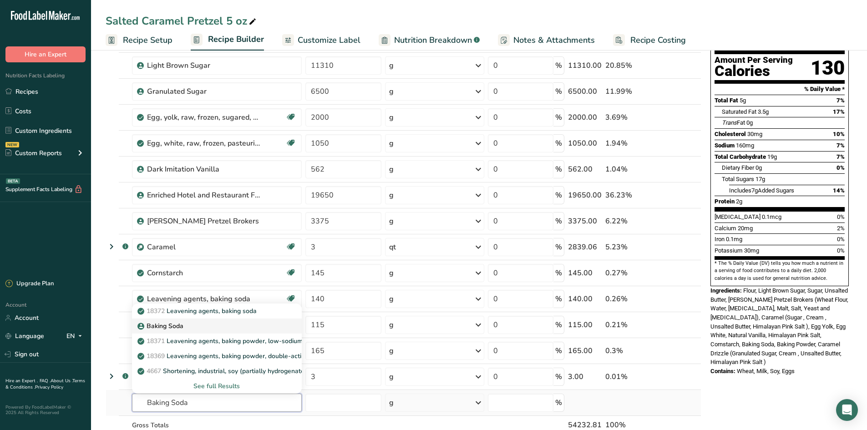
type input "Baking Soda"
click at [161, 321] on link "Baking Soda" at bounding box center [217, 326] width 170 height 15
type input "Baking Soda"
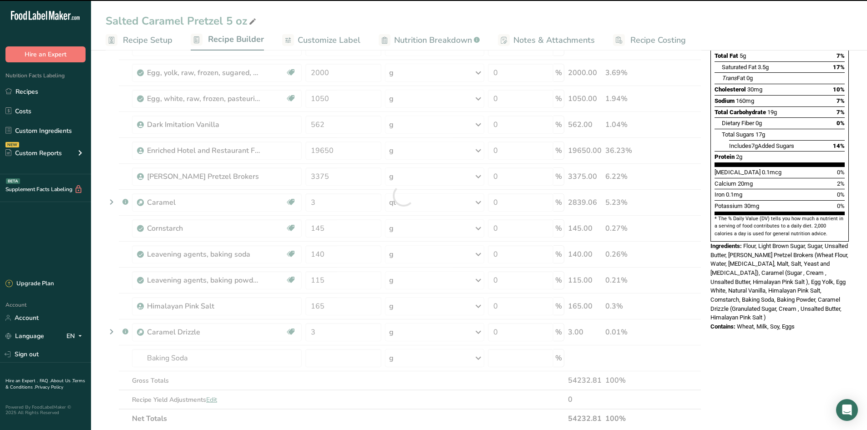
scroll to position [137, 0]
type input "0"
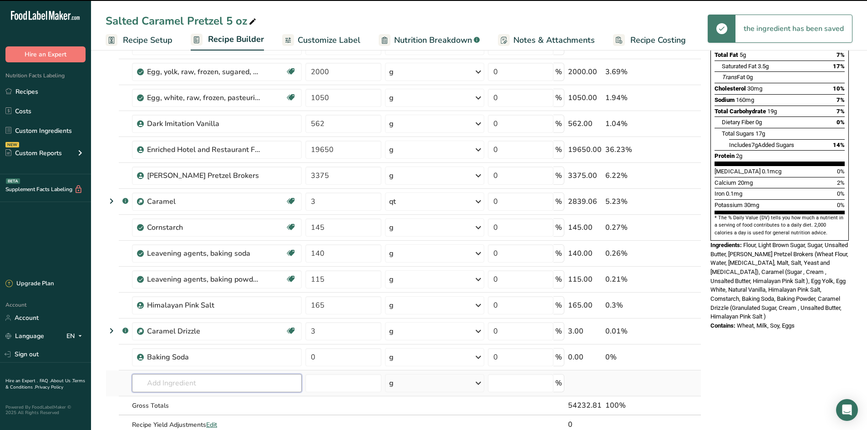
click at [179, 387] on input "text" at bounding box center [217, 383] width 170 height 18
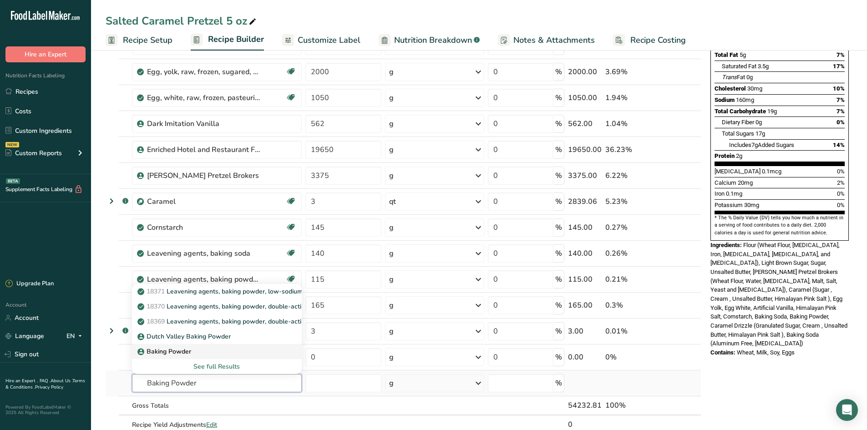
type input "Baking Powder"
click at [183, 353] on p "Baking Powder" at bounding box center [165, 352] width 52 height 10
type input "Baking Powder"
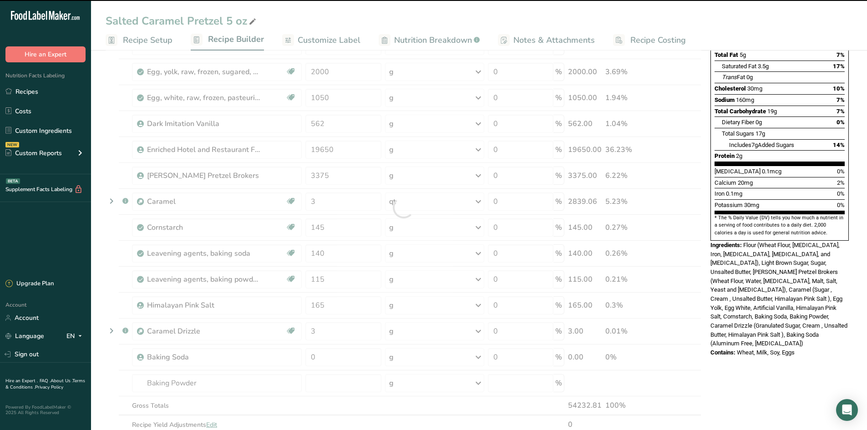
type input "0"
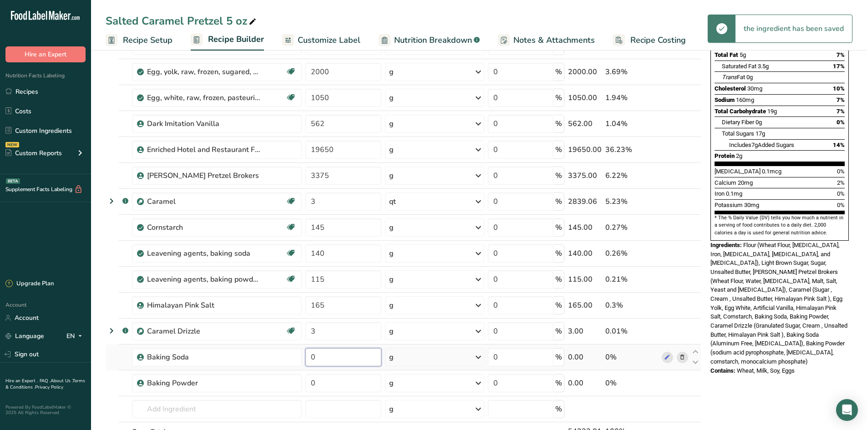
drag, startPoint x: 328, startPoint y: 357, endPoint x: 311, endPoint y: 357, distance: 17.3
click at [311, 357] on input "0" at bounding box center [344, 357] width 76 height 18
type input "140"
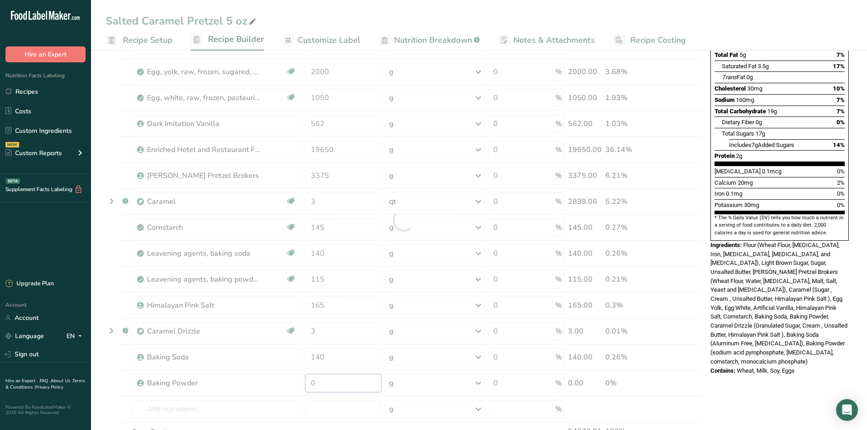
drag, startPoint x: 338, startPoint y: 381, endPoint x: 292, endPoint y: 369, distance: 47.6
click at [294, 380] on div "Ingredient * Amount * Unit * Waste * .a-a{fill:#347362;}.b-a{fill:#fff;} Grams …" at bounding box center [404, 221] width 596 height 518
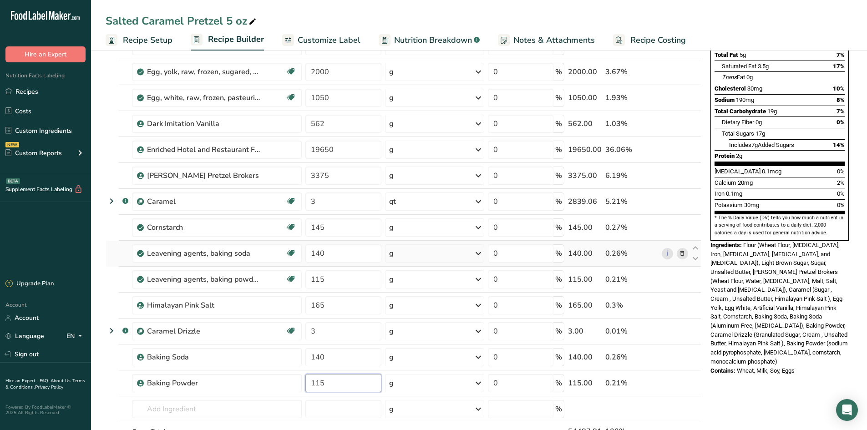
type input "115"
click at [107, 257] on div "Ingredient * Amount * Unit * Waste * .a-a{fill:#347362;}.b-a{fill:#fff;} Grams …" at bounding box center [404, 221] width 596 height 518
click at [684, 254] on icon at bounding box center [682, 254] width 6 height 10
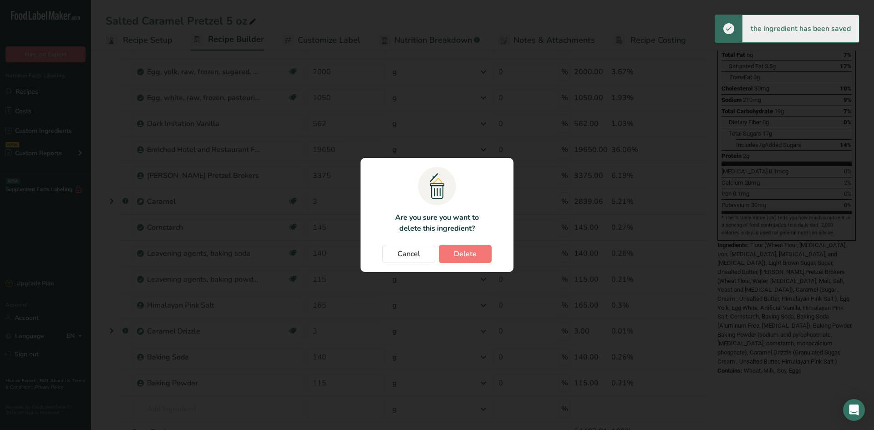
click at [481, 245] on section ".a{fill:#f5f3ed;}.b,.e{fill:#0f393a;}.c{fill:none;}.d{fill:#f2c549;}.e{stroke:r…" at bounding box center [437, 215] width 153 height 114
click at [480, 251] on button "Delete" at bounding box center [465, 254] width 53 height 18
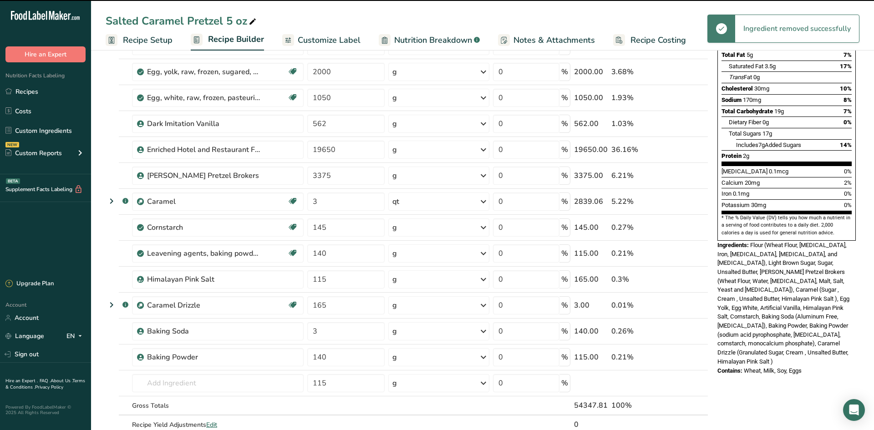
type input "115"
type input "165"
type input "3"
type input "140"
type input "115"
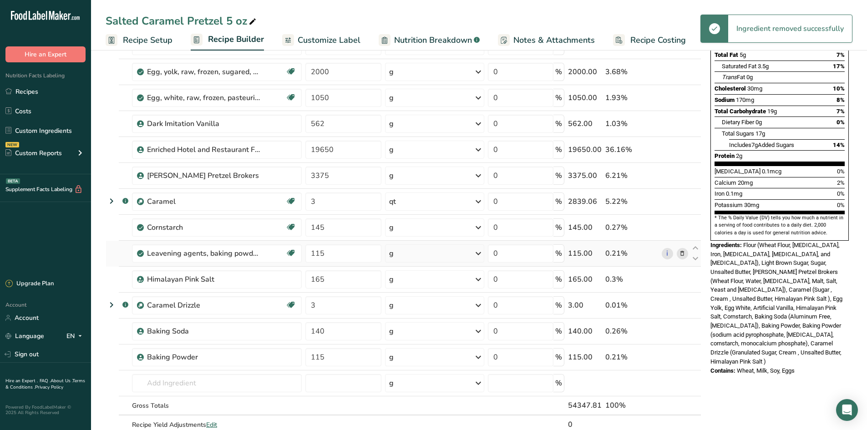
click at [683, 251] on icon at bounding box center [682, 254] width 6 height 10
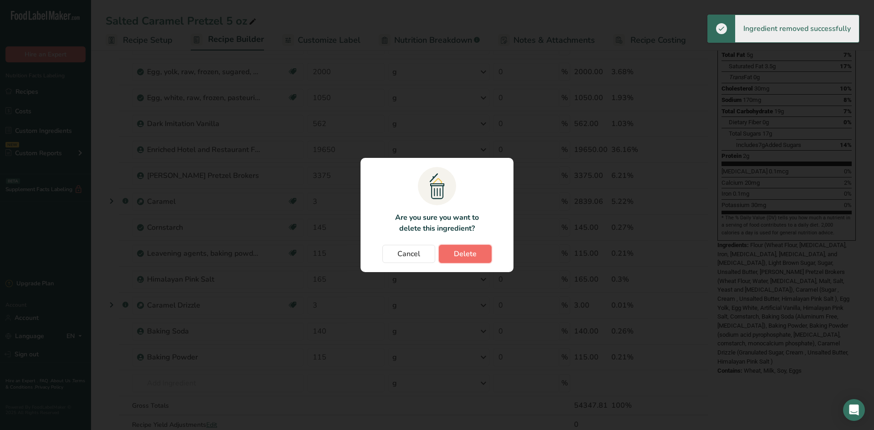
click at [488, 256] on button "Delete" at bounding box center [465, 254] width 53 height 18
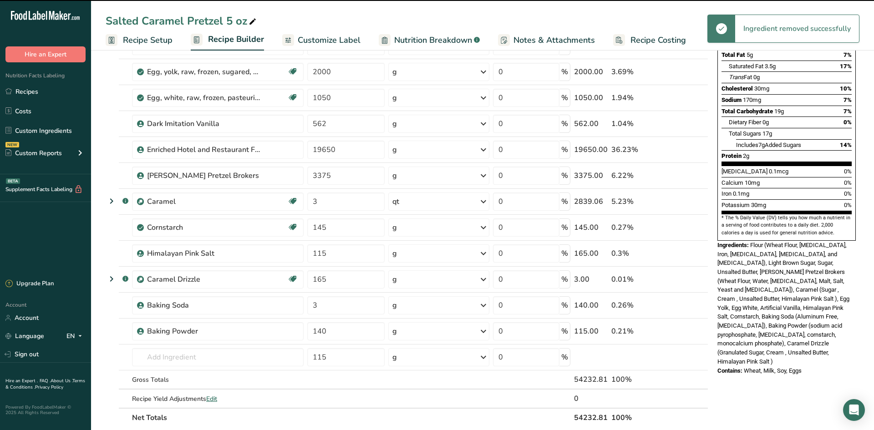
type input "165"
type input "3"
type input "140"
type input "115"
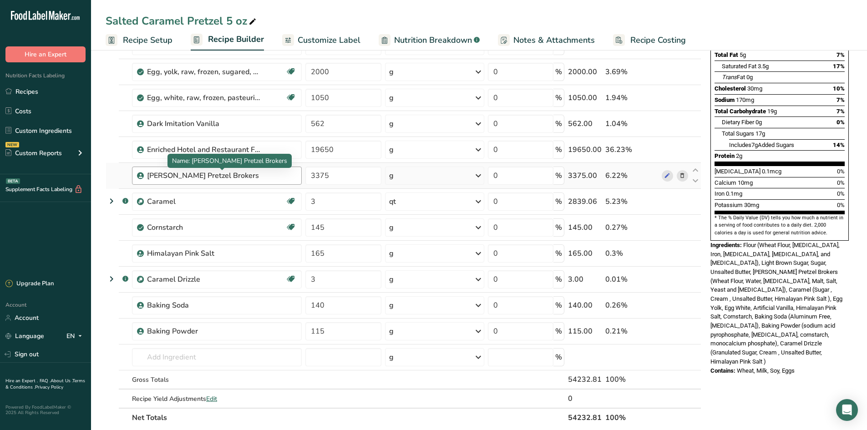
click at [253, 175] on div "[PERSON_NAME] Pretzel Brokers" at bounding box center [204, 175] width 114 height 11
drag, startPoint x: 341, startPoint y: 171, endPoint x: 310, endPoint y: 168, distance: 31.5
click at [310, 168] on input "3375" at bounding box center [344, 176] width 76 height 18
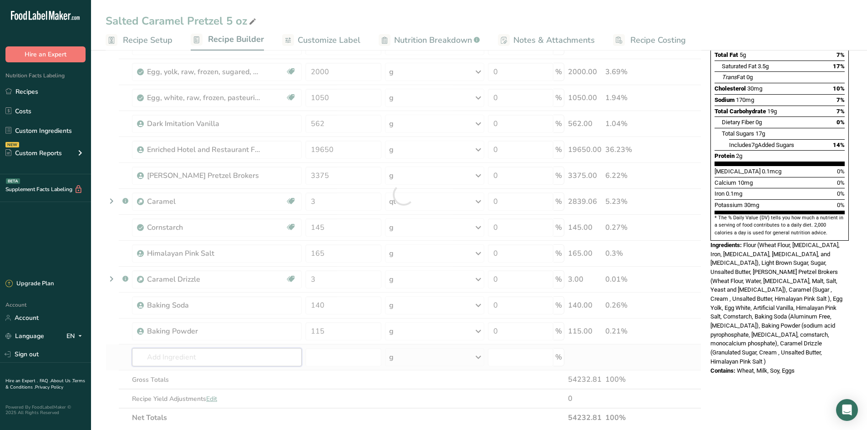
click at [196, 357] on div "Ingredient * Amount * Unit * Waste * .a-a{fill:#347362;}.b-a{fill:#fff;} Grams …" at bounding box center [404, 195] width 596 height 466
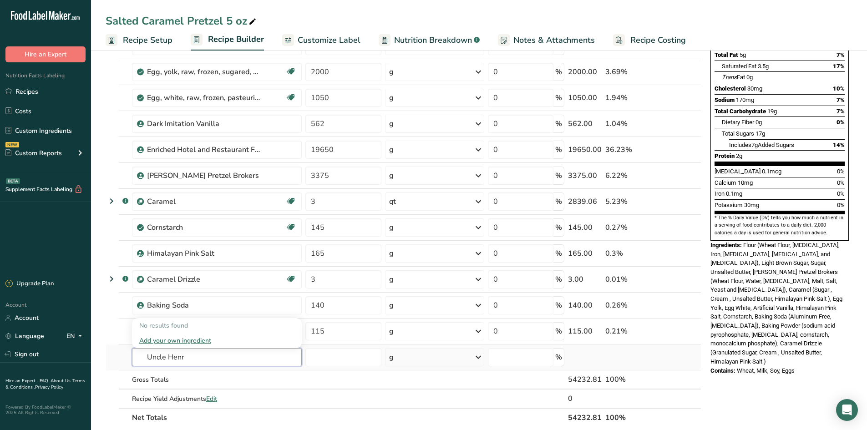
type input "Uncle Henr"
click at [191, 336] on div "Add your own ingredient" at bounding box center [217, 340] width 170 height 15
click at [191, 342] on div "Add your own ingredient" at bounding box center [216, 341] width 155 height 10
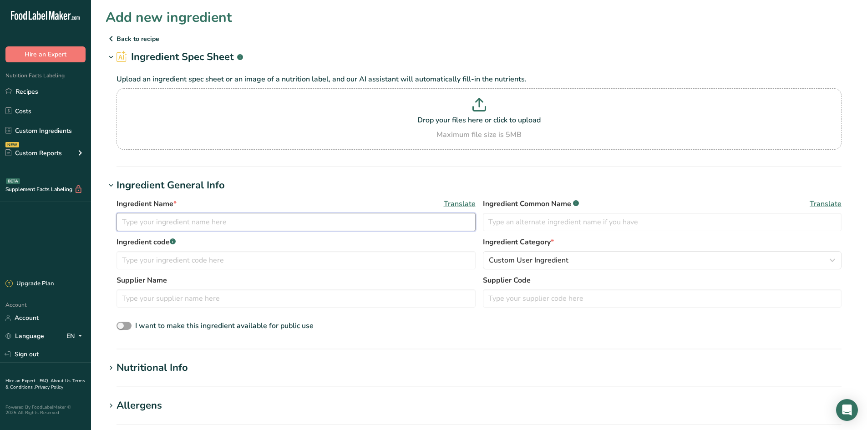
click at [170, 223] on input "text" at bounding box center [296, 222] width 359 height 18
type input "Uncle"
click at [151, 221] on input "Uncle" at bounding box center [296, 222] width 359 height 18
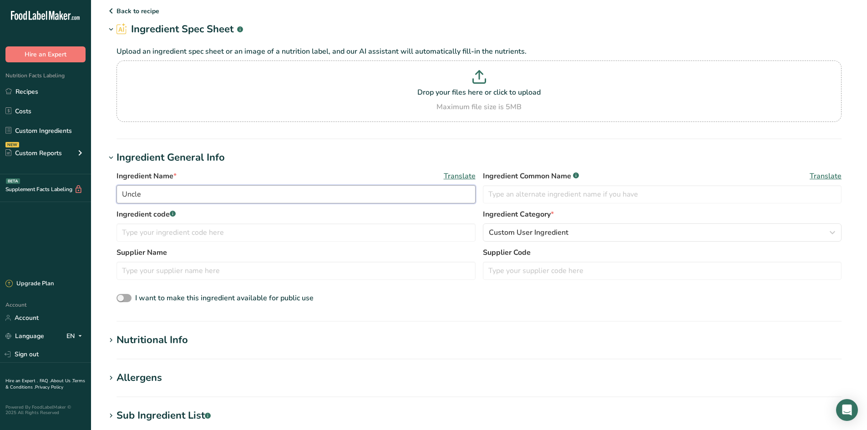
scroll to position [182, 0]
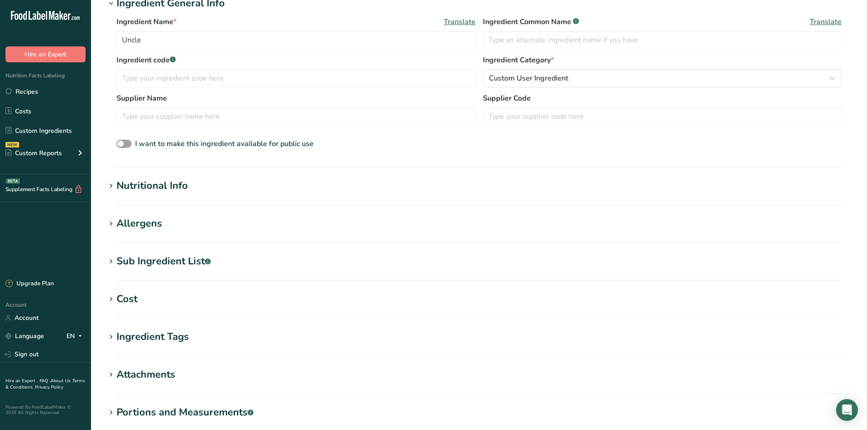
click at [161, 265] on div "Sub Ingredient List .a-a{fill:#347362;}.b-a{fill:#fff;}" at bounding box center [164, 261] width 94 height 15
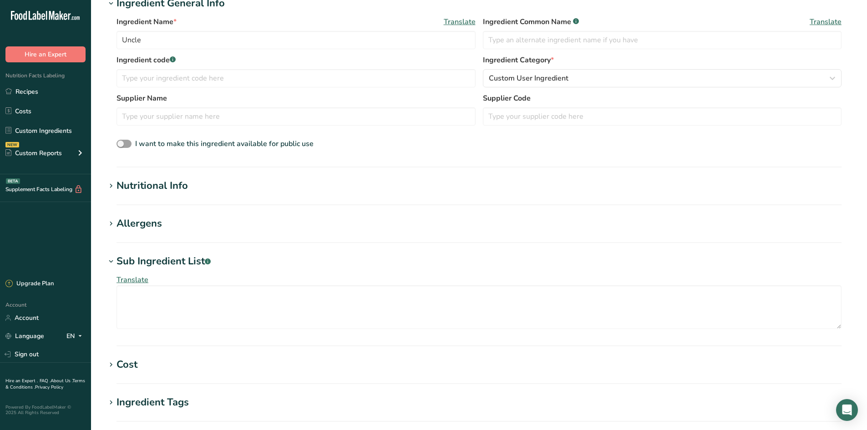
click at [161, 265] on div "Sub Ingredient List .a-a{fill:#347362;}.b-a{fill:#fff;}" at bounding box center [164, 261] width 94 height 15
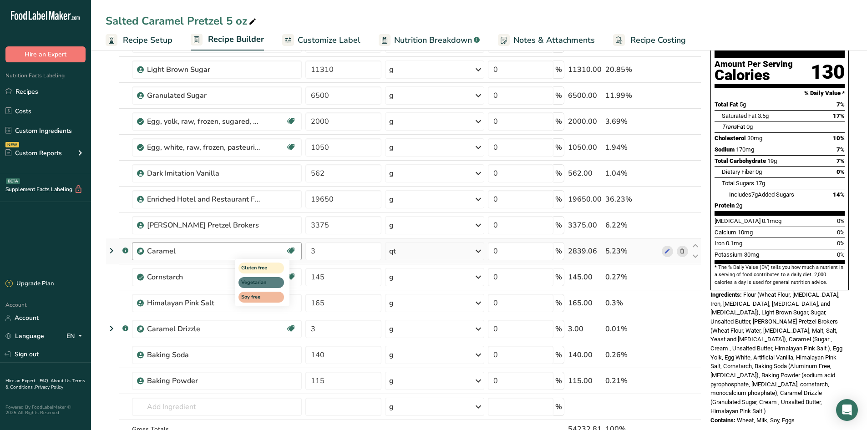
scroll to position [91, 0]
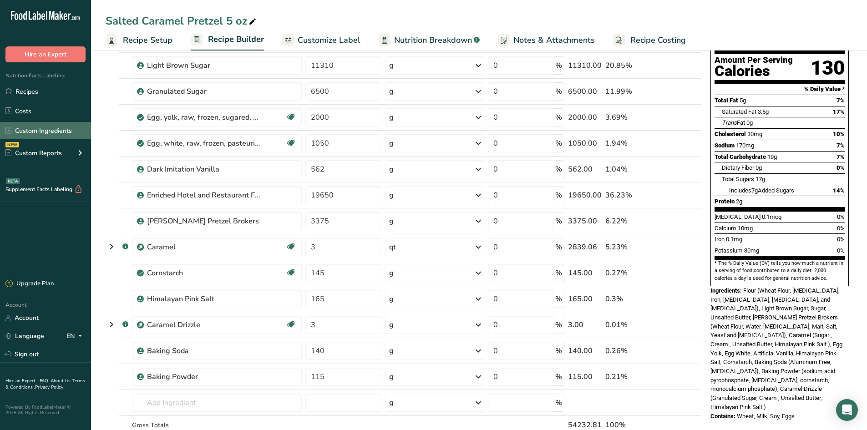
click at [34, 131] on link "Custom Ingredients" at bounding box center [45, 130] width 91 height 17
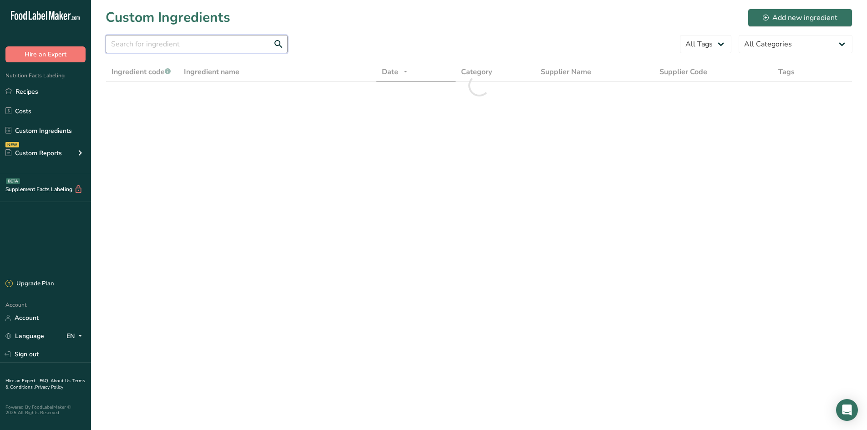
click at [219, 42] on input "text" at bounding box center [197, 44] width 182 height 18
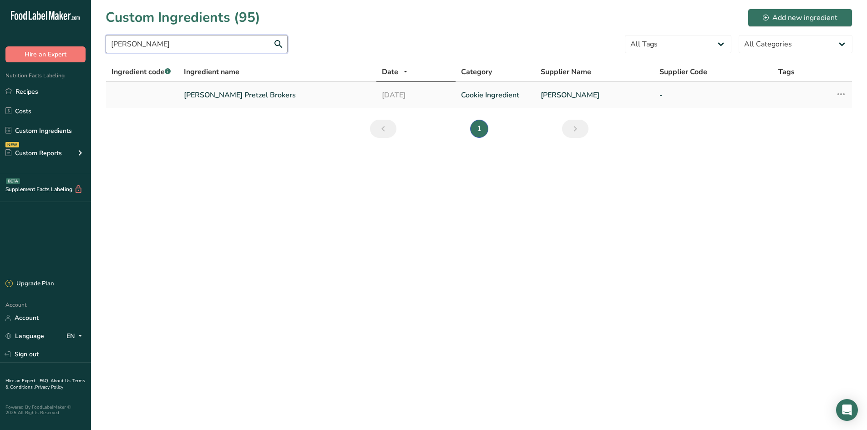
type input "[PERSON_NAME]"
click at [250, 92] on link "[PERSON_NAME] Pretzel Brokers" at bounding box center [277, 95] width 187 height 11
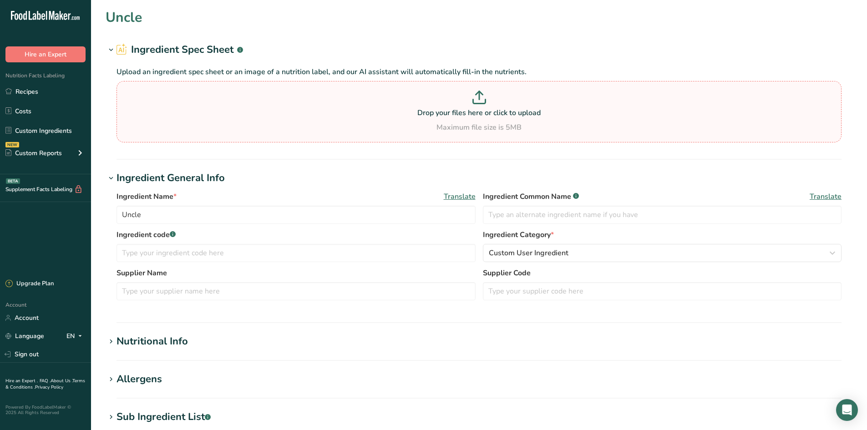
type input "[PERSON_NAME] Pretzel Brokers"
type input "[PERSON_NAME]"
type input "18"
type input "70"
type KJ "292.9"
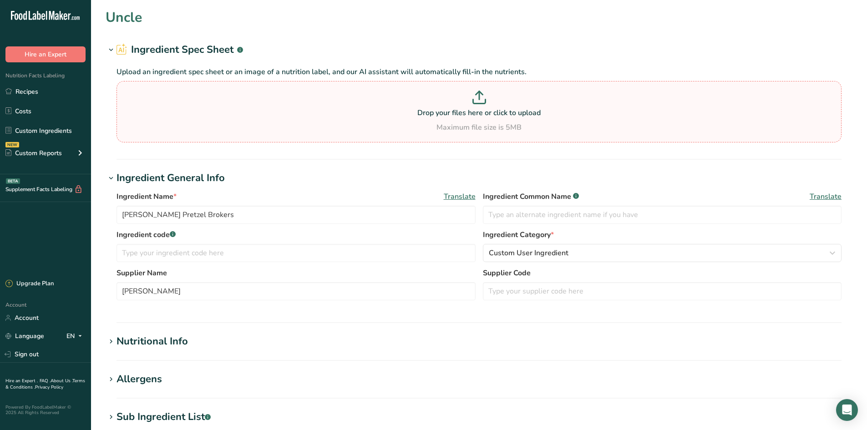
type Fat "0"
type input "0"
type input "350"
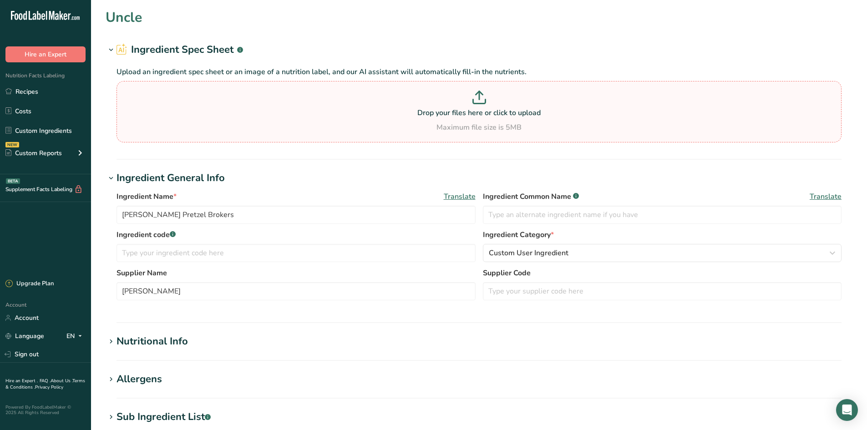
type Carbohydrates "14"
type Fiber "0"
type Sugars "0"
type input "2"
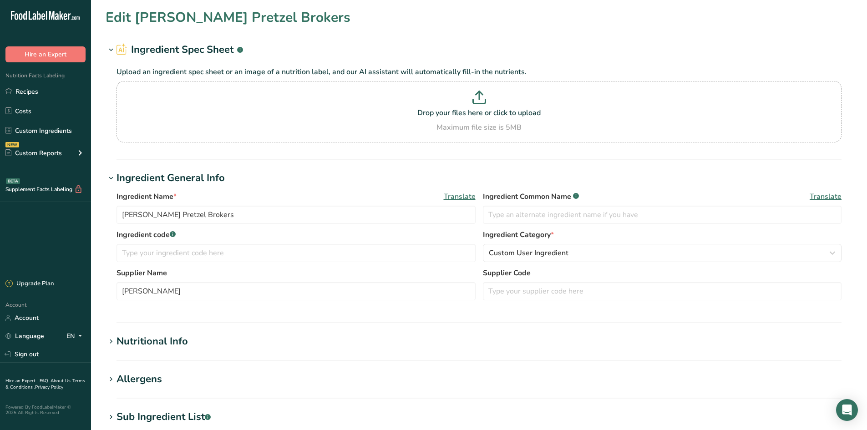
click at [229, 224] on div "Ingredient Name * Translate [PERSON_NAME] Pretzel Brokers Ingredient Common Nam…" at bounding box center [479, 210] width 725 height 38
click at [222, 214] on input "[PERSON_NAME] Pretzel Brokers" at bounding box center [296, 215] width 359 height 18
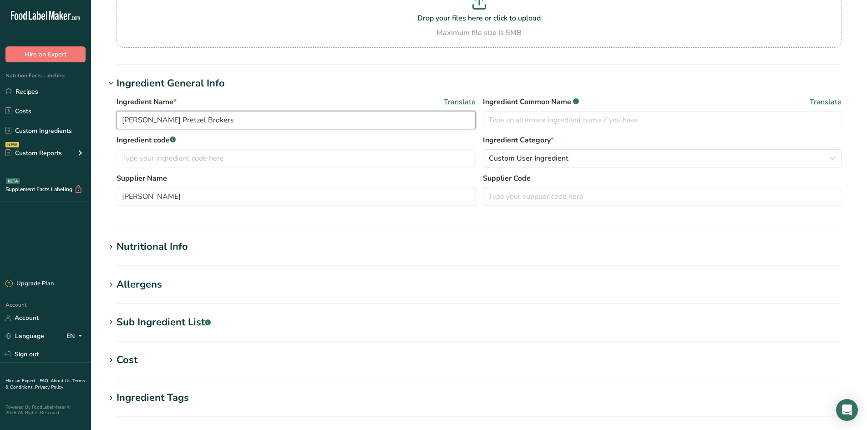
scroll to position [268, 0]
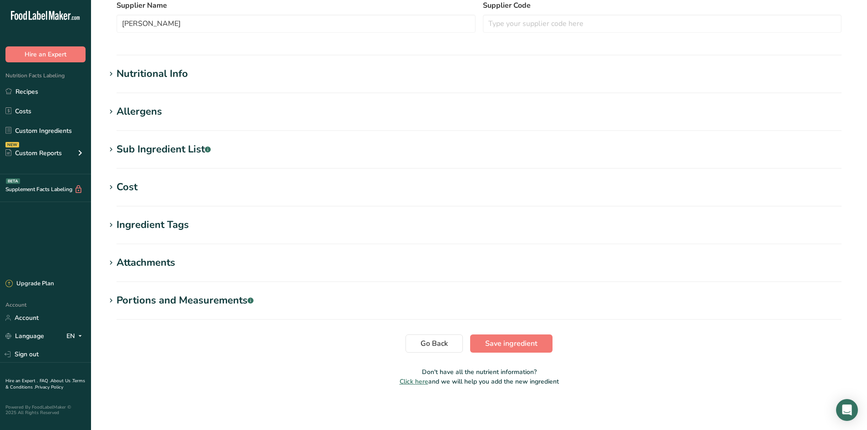
click at [164, 74] on div "Nutritional Info" at bounding box center [152, 73] width 71 height 15
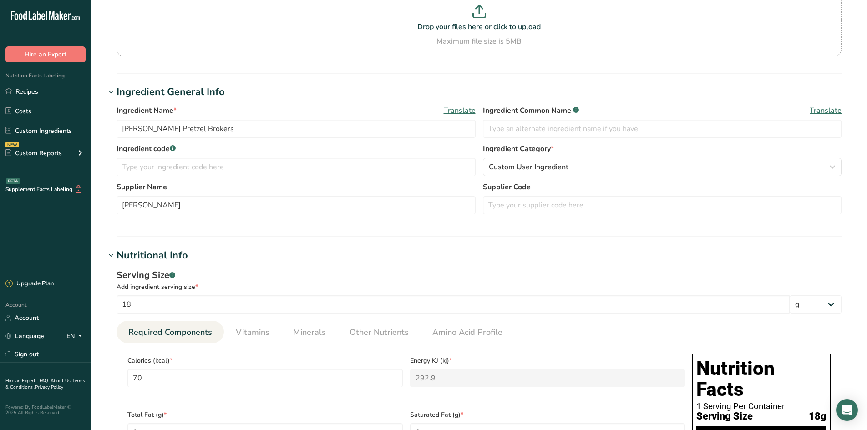
scroll to position [86, 0]
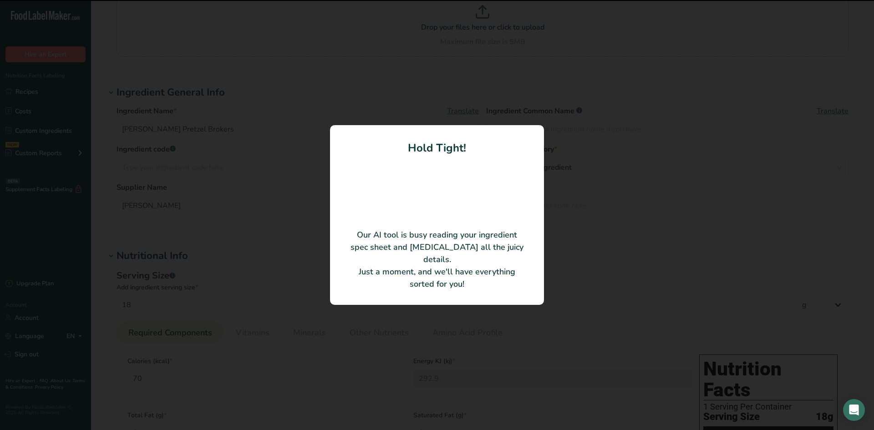
click at [661, 286] on div at bounding box center [437, 215] width 874 height 430
drag, startPoint x: 661, startPoint y: 286, endPoint x: 611, endPoint y: 285, distance: 49.7
click at [611, 285] on div at bounding box center [437, 215] width 874 height 430
type input "Pretzel"
type input "28"
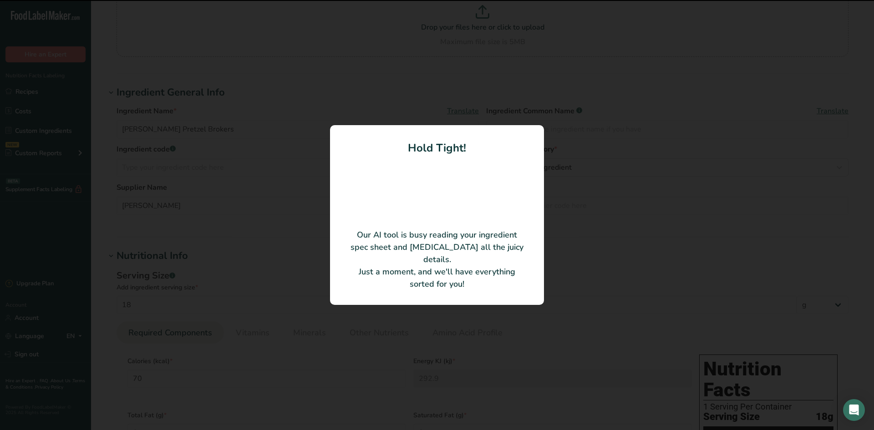
type input "80"
type KJ "334.72"
type input "0"
type Carbohydrates "0"
type input "0"
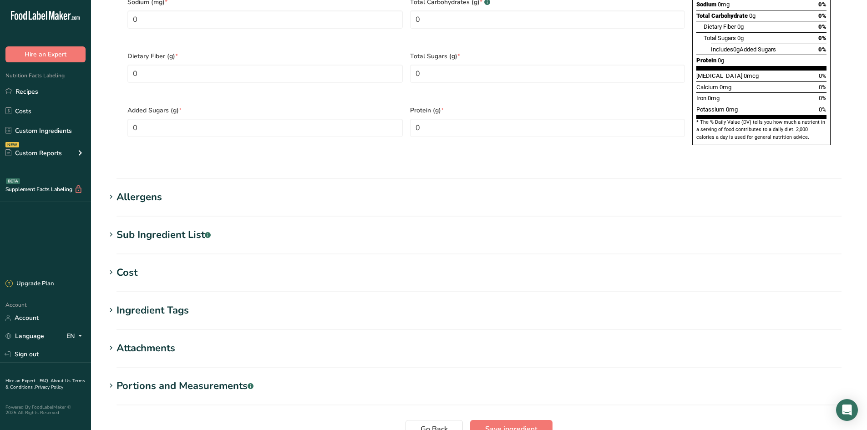
scroll to position [628, 0]
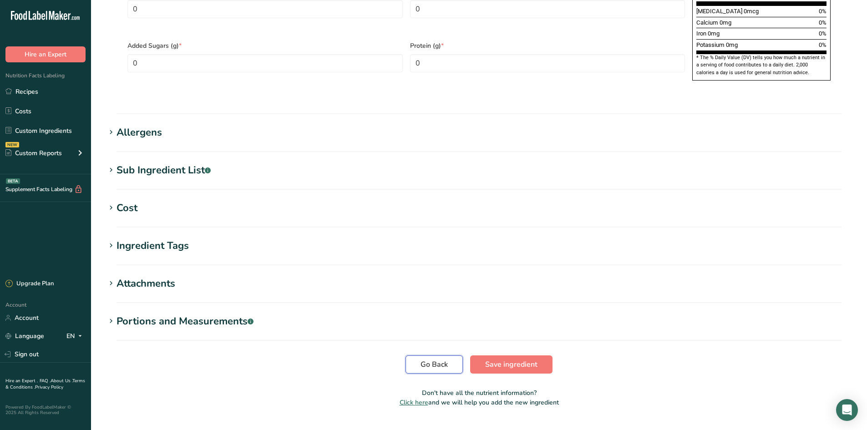
click at [416, 356] on button "Go Back" at bounding box center [434, 365] width 57 height 18
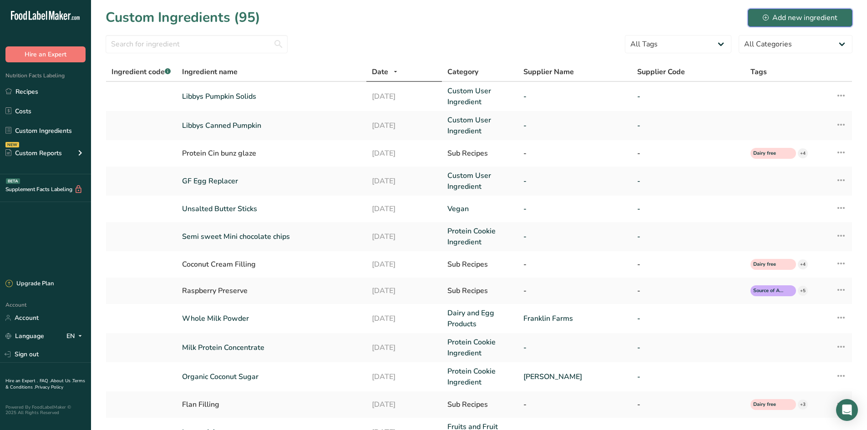
click at [798, 21] on div "Add new ingredient" at bounding box center [800, 17] width 75 height 11
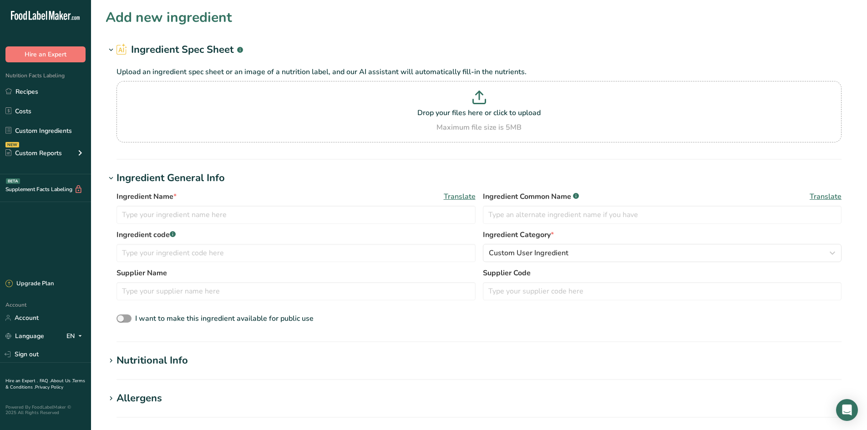
click at [186, 202] on div "Ingredient Name * Translate" at bounding box center [296, 196] width 359 height 11
click at [185, 214] on input "text" at bounding box center [296, 215] width 359 height 18
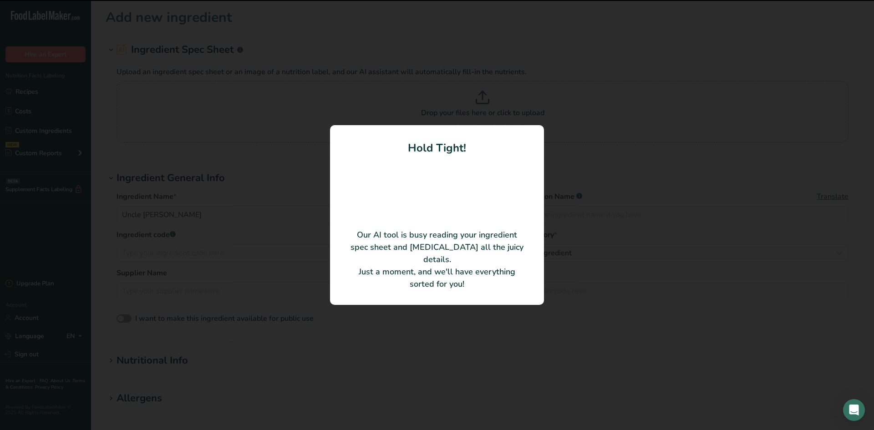
type input "Pretzels"
type input "28"
type input "80"
type KJ "334.72"
type Fat "0"
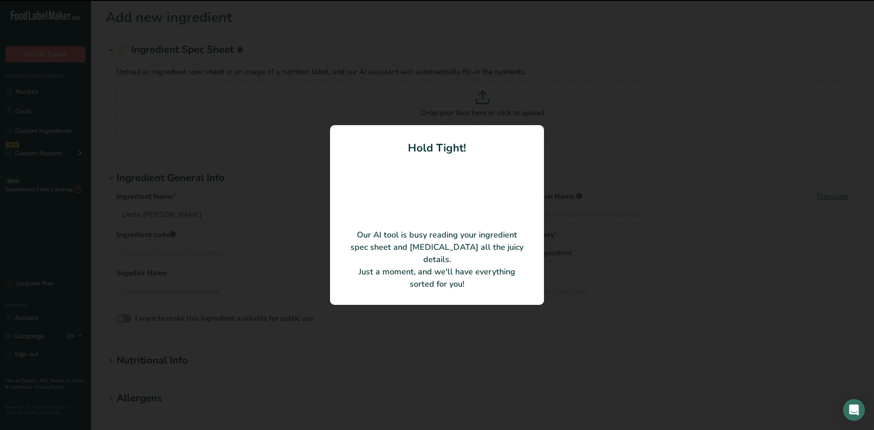
type Fat "0"
type input "0"
type Carbohydrates "0"
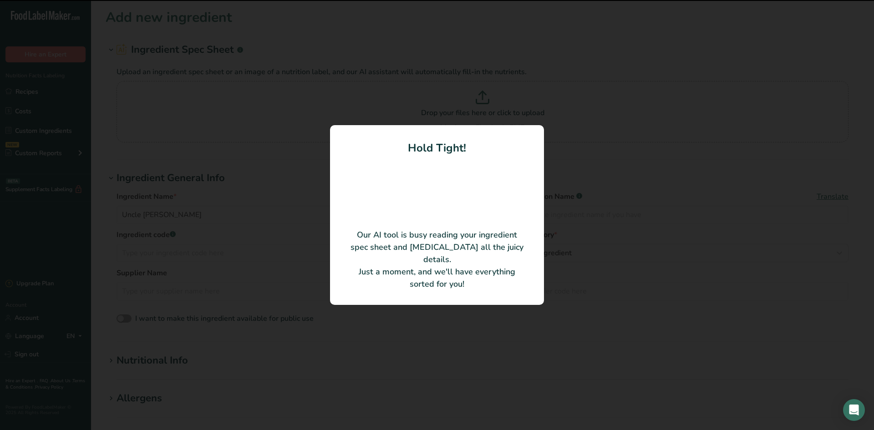
type Fiber "0"
type Sugars "0"
type input "0"
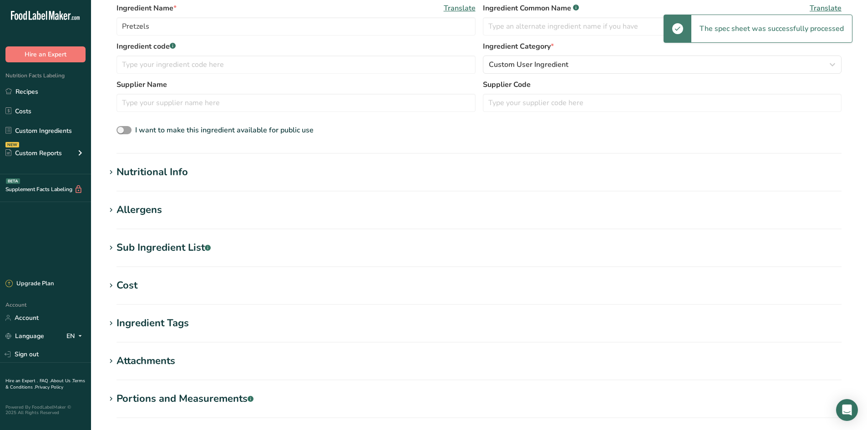
scroll to position [137, 0]
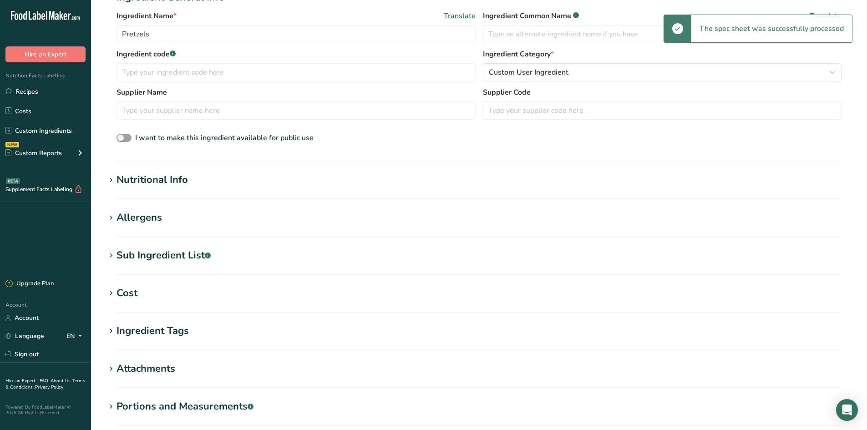
click at [179, 181] on div "Nutritional Info" at bounding box center [152, 180] width 71 height 15
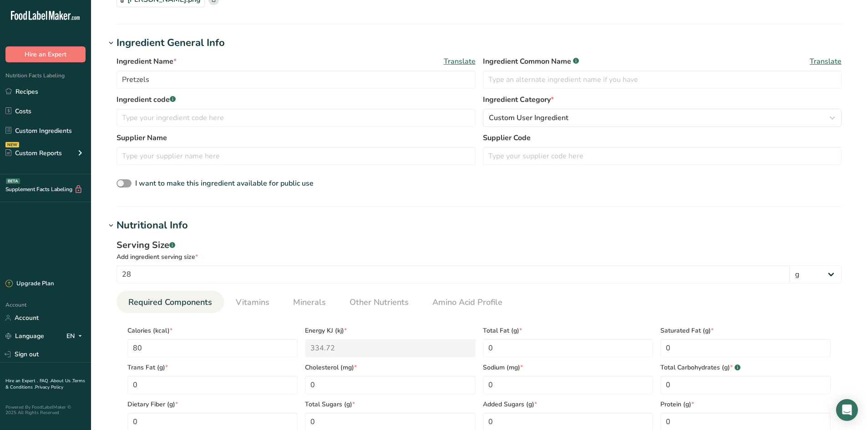
scroll to position [228, 0]
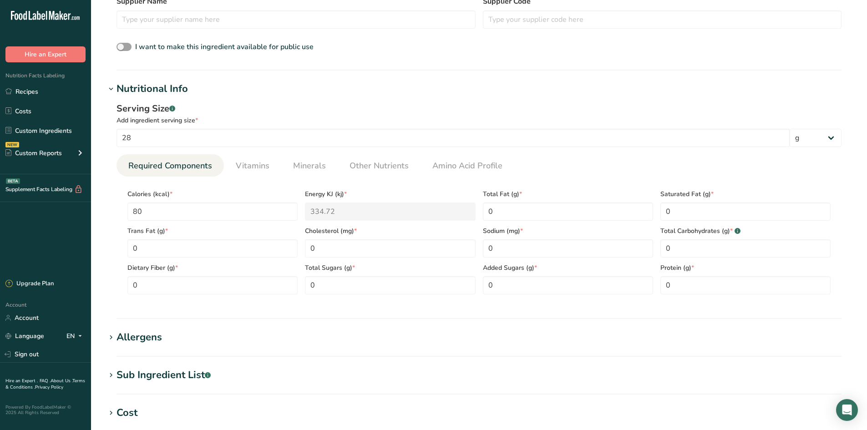
click at [174, 376] on div "Sub Ingredient List .a-a{fill:#347362;}.b-a{fill:#fff;}" at bounding box center [164, 375] width 94 height 15
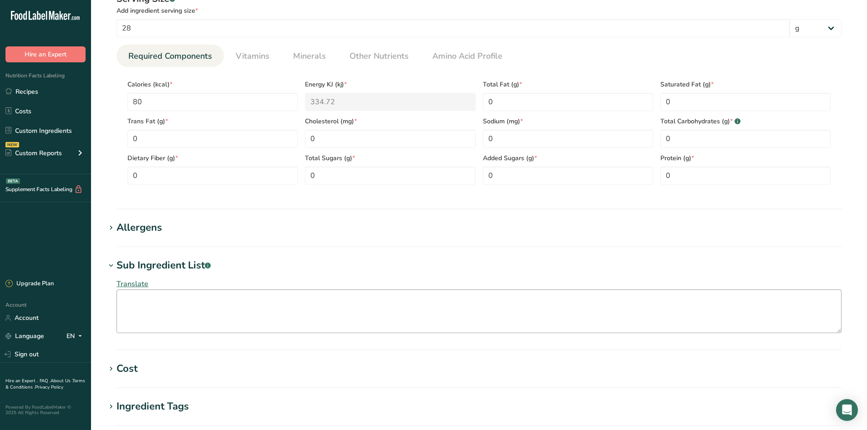
scroll to position [410, 0]
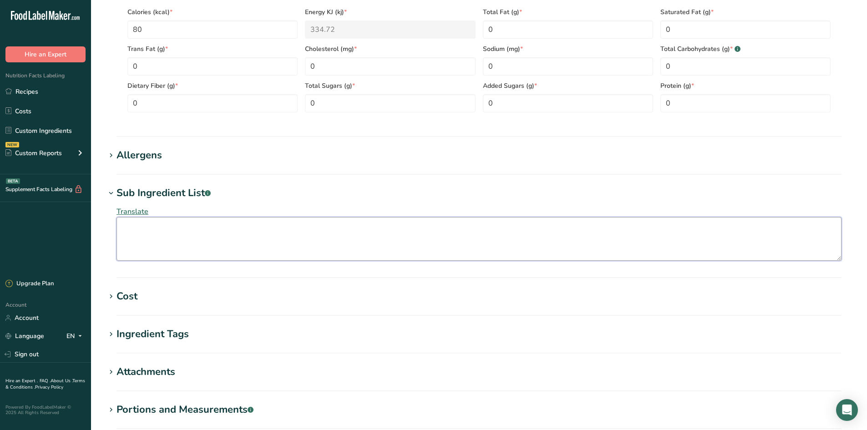
click at [171, 243] on textarea at bounding box center [479, 239] width 725 height 44
click at [233, 232] on textarea at bounding box center [479, 239] width 725 height 44
paste textarea "unenriched wheat flour, sourdough starter (unbleached wheat flour, water, yeast…"
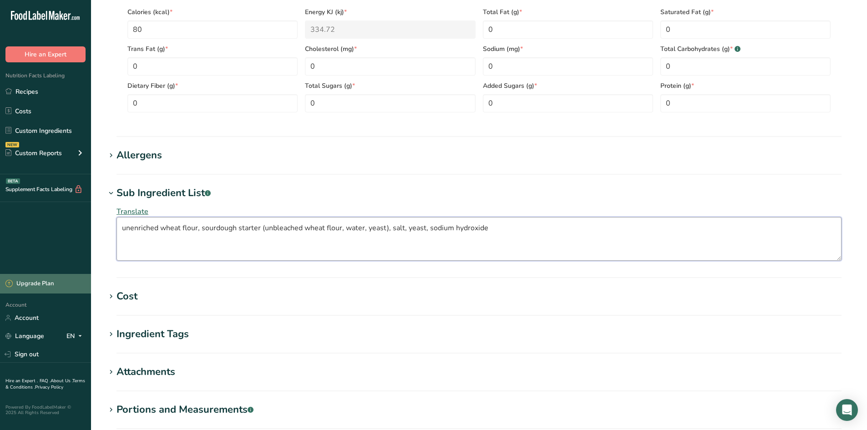
type textarea "unenriched wheat flour, sourdough starter (unbleached wheat flour, water, yeast…"
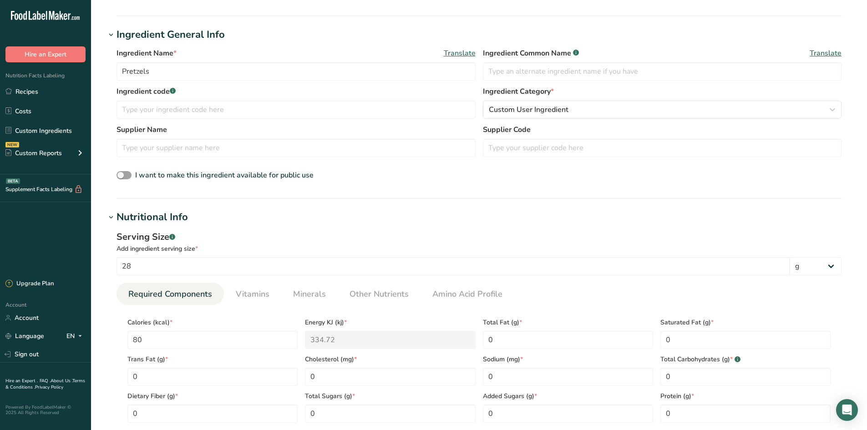
scroll to position [0, 0]
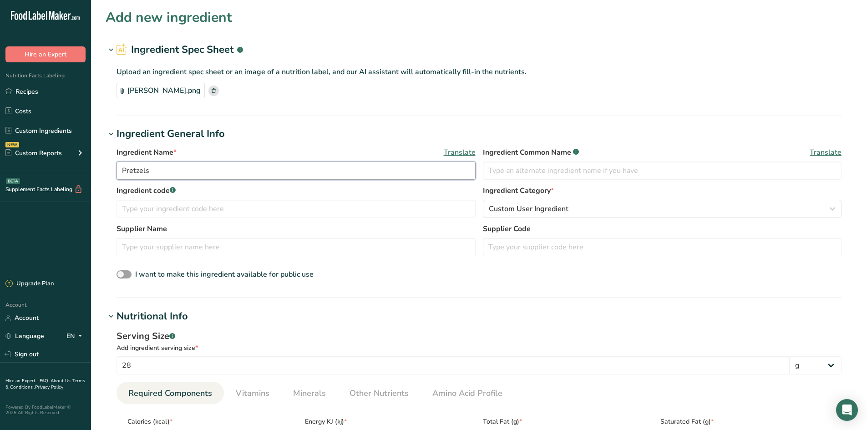
drag, startPoint x: 163, startPoint y: 175, endPoint x: 59, endPoint y: 173, distance: 104.8
type input "Uncle [PERSON_NAME]"
click at [592, 71] on p "Upload an ingredient spec sheet or an image of a nutrition label, and our AI as…" at bounding box center [479, 71] width 725 height 11
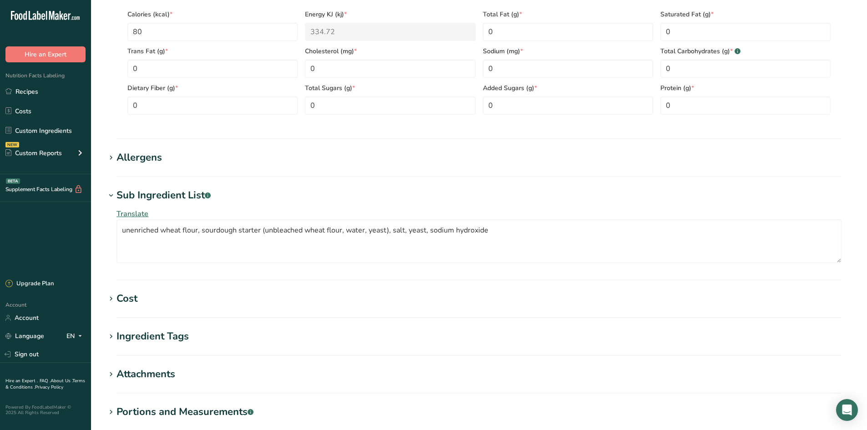
scroll to position [455, 0]
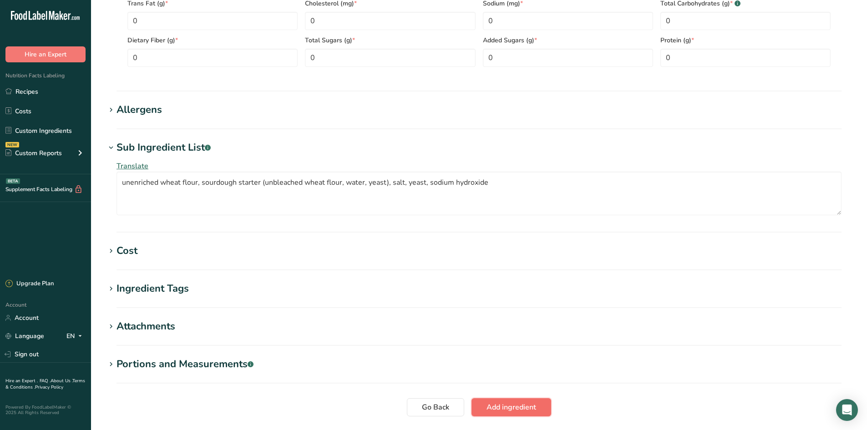
click at [501, 406] on span "Add ingredient" at bounding box center [512, 407] width 50 height 11
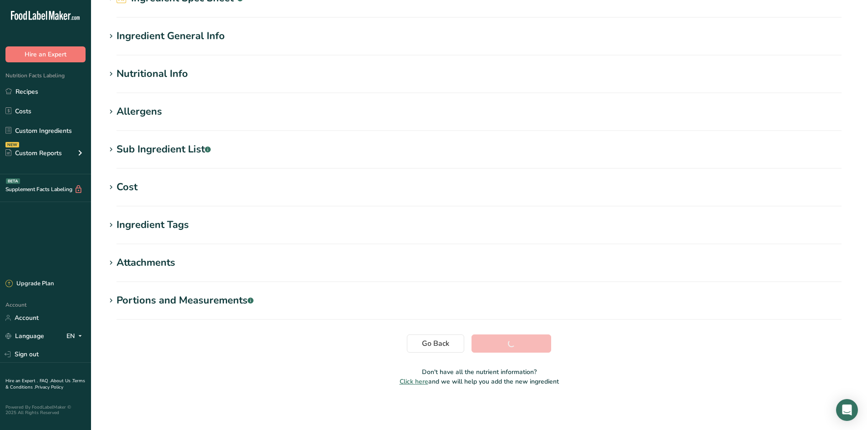
scroll to position [51, 0]
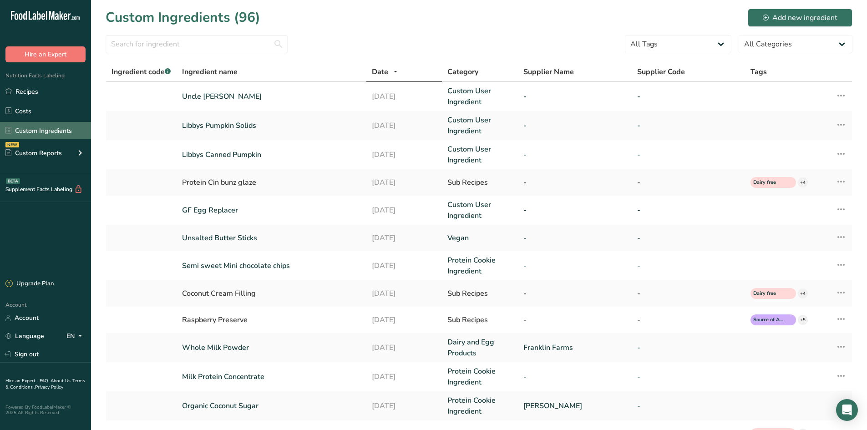
click at [26, 132] on link "Custom Ingredients" at bounding box center [45, 130] width 91 height 17
click at [31, 91] on link "Recipes" at bounding box center [45, 91] width 91 height 17
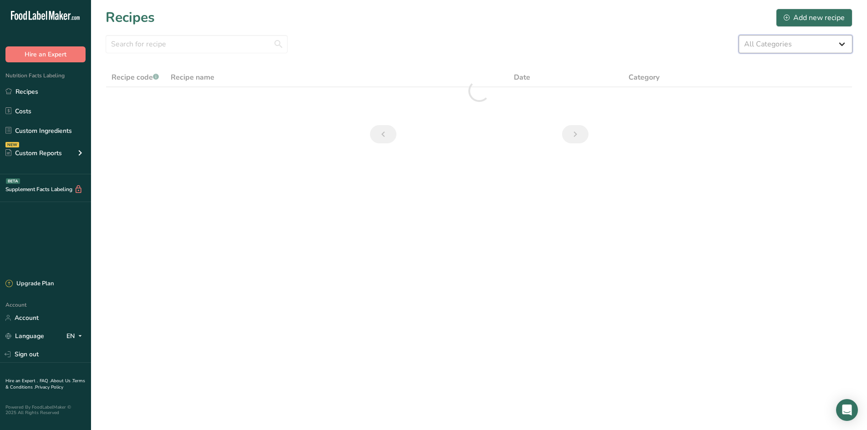
drag, startPoint x: 799, startPoint y: 45, endPoint x: 797, endPoint y: 50, distance: 5.3
click at [799, 45] on select "All Categories 1.4 oz Mini Cookie 2.75 oz Cookies 3 oz Cookies (2025) 5 oz Cook…" at bounding box center [796, 44] width 114 height 18
select select "2463"
click at [739, 35] on select "All Categories 1.4 oz Mini Cookie 2.75 oz Cookies 3 oz Cookies (2025) 5 oz Cook…" at bounding box center [796, 44] width 114 height 18
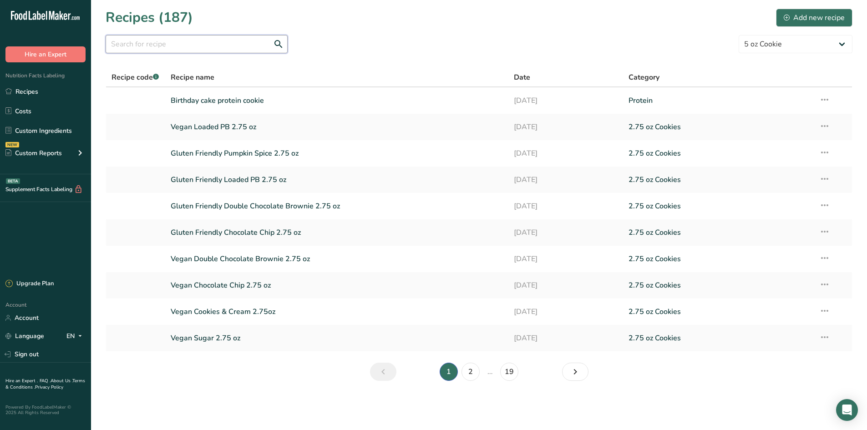
click at [176, 48] on input "text" at bounding box center [197, 44] width 182 height 18
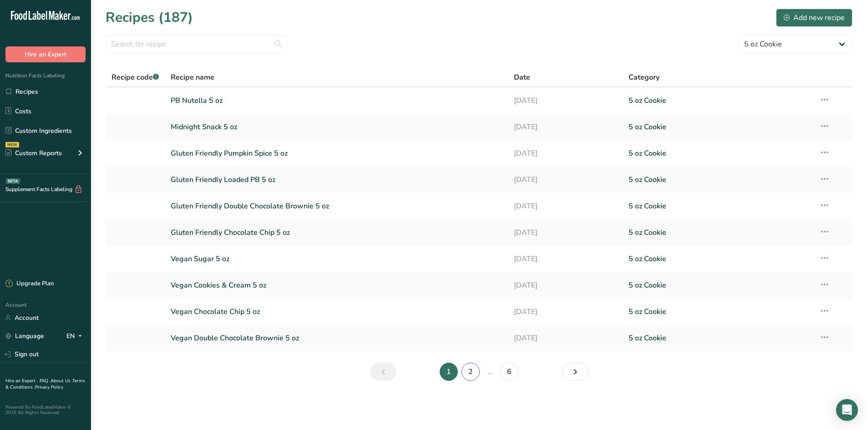
click at [469, 372] on link "2" at bounding box center [471, 372] width 18 height 18
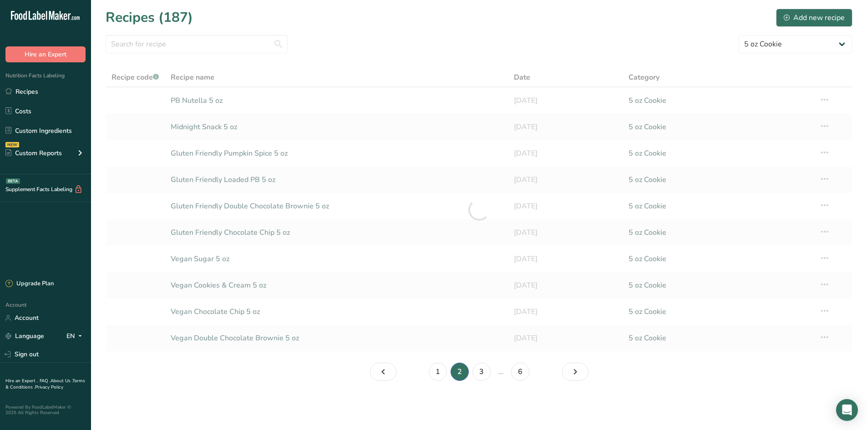
click at [469, 372] on li "2" at bounding box center [460, 372] width 22 height 18
click at [482, 372] on link "3" at bounding box center [482, 372] width 18 height 18
click at [490, 374] on link "4" at bounding box center [490, 372] width 18 height 18
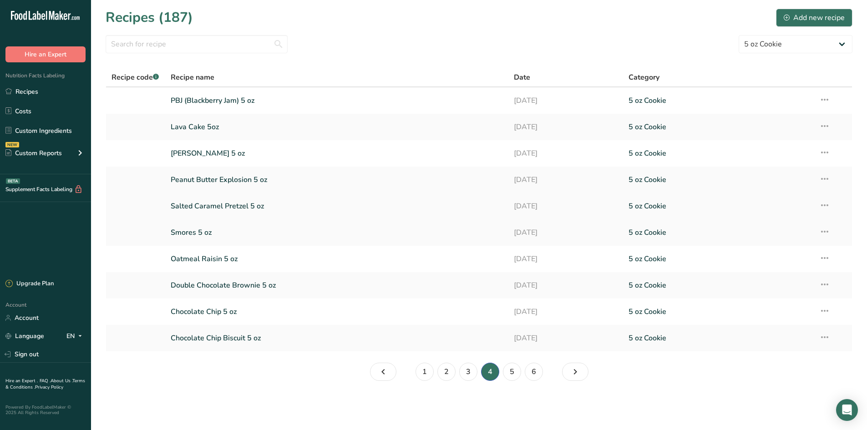
click at [228, 203] on link "Salted Caramel Pretzel 5 oz" at bounding box center [337, 206] width 333 height 19
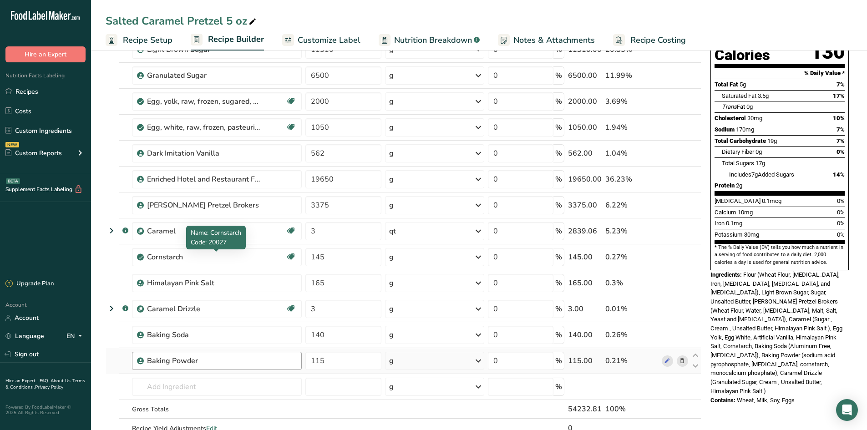
scroll to position [137, 0]
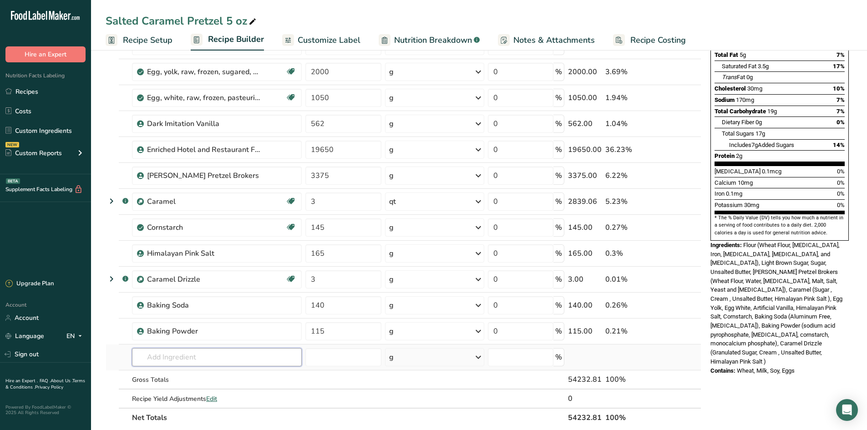
click at [180, 357] on input "text" at bounding box center [217, 357] width 170 height 18
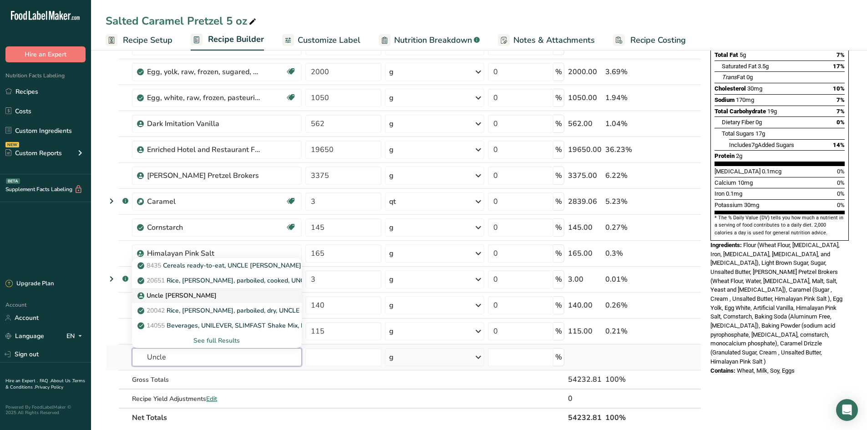
type input "Uncle"
click at [200, 296] on p "Uncle [PERSON_NAME]" at bounding box center [177, 296] width 77 height 10
type input "Uncle [PERSON_NAME]"
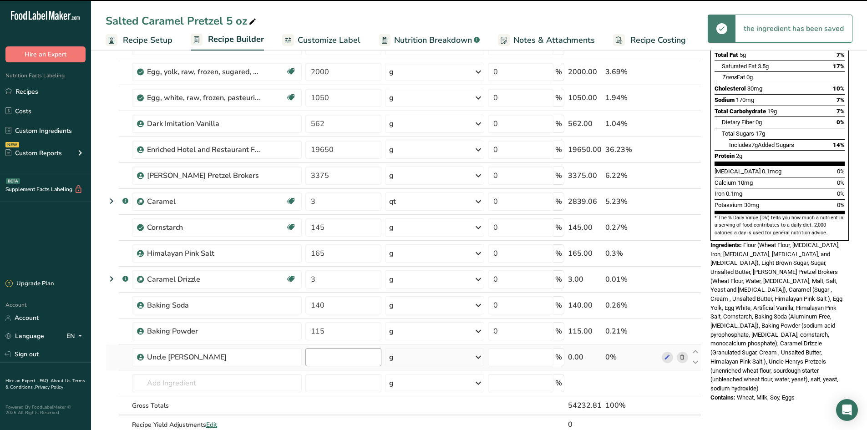
type input "0"
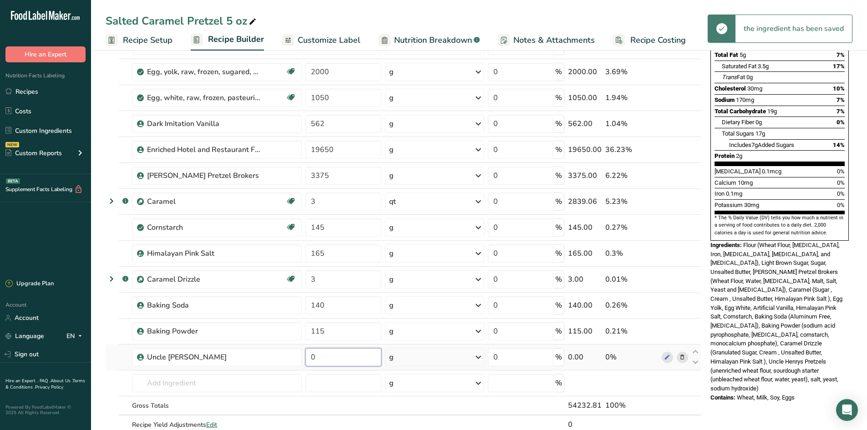
click at [332, 358] on input "0" at bounding box center [344, 357] width 76 height 18
drag, startPoint x: 332, startPoint y: 358, endPoint x: 299, endPoint y: 360, distance: 32.9
click at [299, 360] on tr "Uncle [PERSON_NAME] 0 g Weight Units g kg mg See more Volume Units l Volume uni…" at bounding box center [403, 358] width 595 height 26
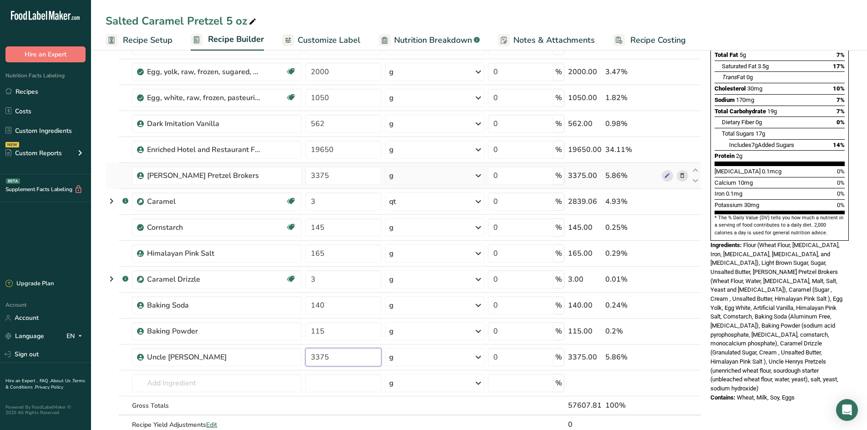
type input "3375"
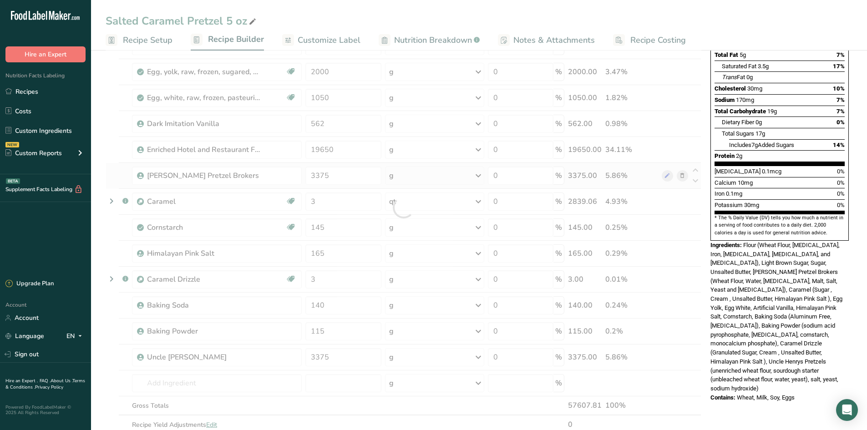
click at [119, 178] on div "Ingredient * Amount * Unit * Waste * .a-a{fill:#347362;}.b-a{fill:#fff;} Grams …" at bounding box center [404, 208] width 596 height 492
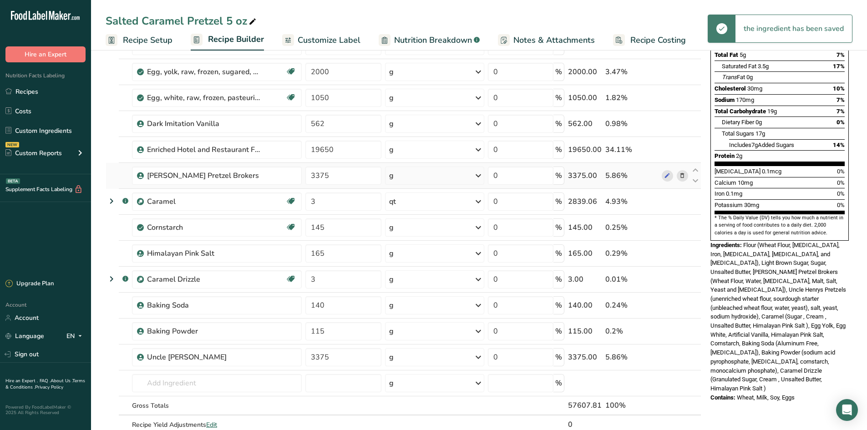
click at [684, 173] on icon at bounding box center [682, 176] width 6 height 10
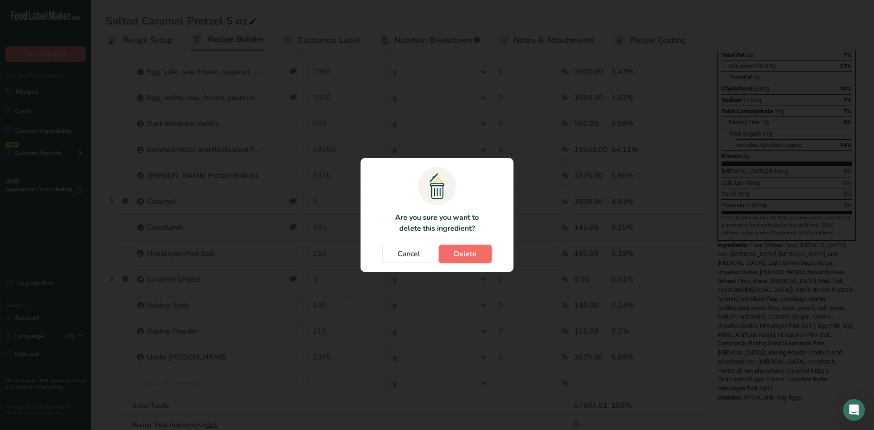
click at [481, 255] on button "Delete" at bounding box center [465, 254] width 53 height 18
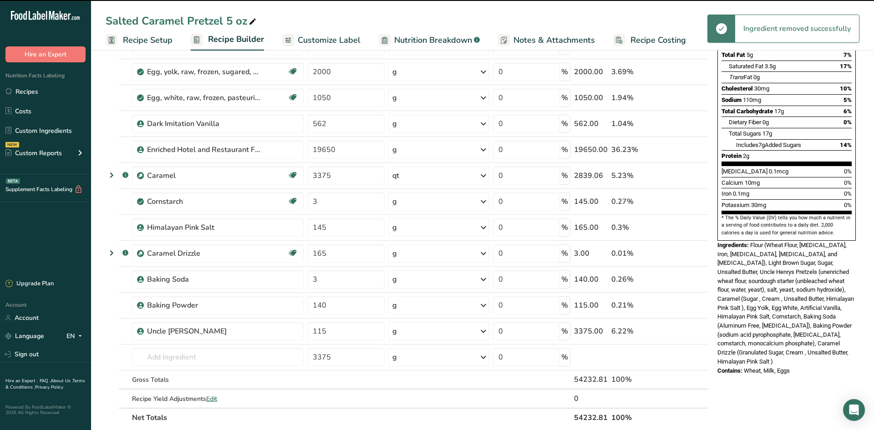
type input "3"
type input "145"
type input "165"
type input "3"
type input "140"
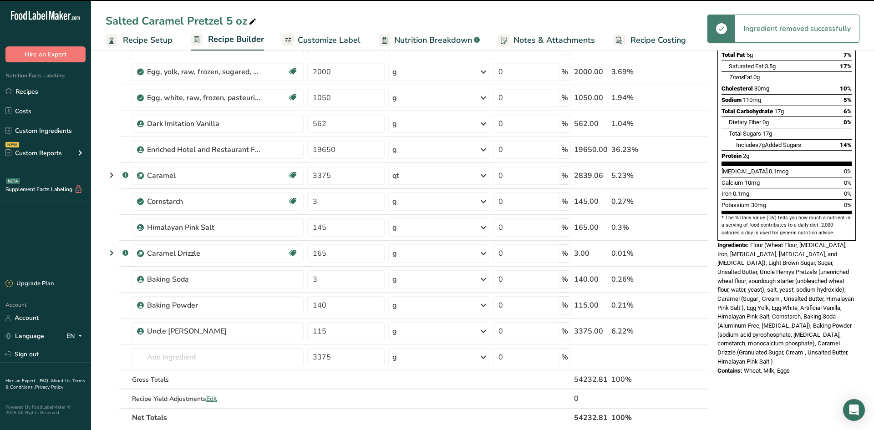
type input "115"
type input "3375"
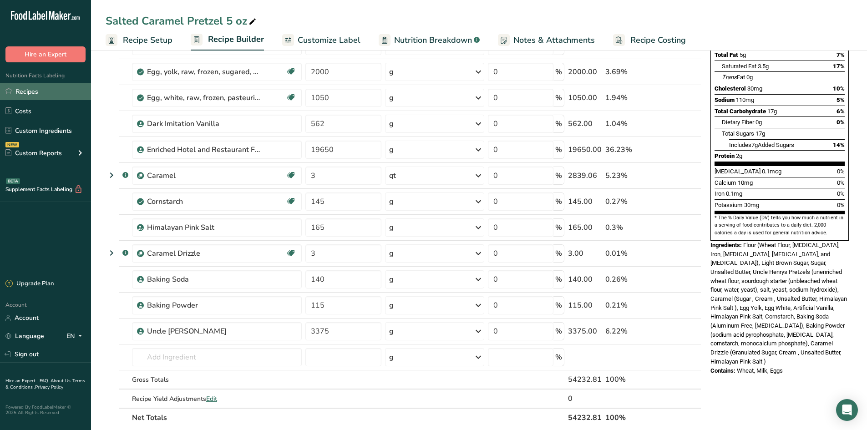
click at [53, 90] on link "Recipes" at bounding box center [45, 91] width 91 height 17
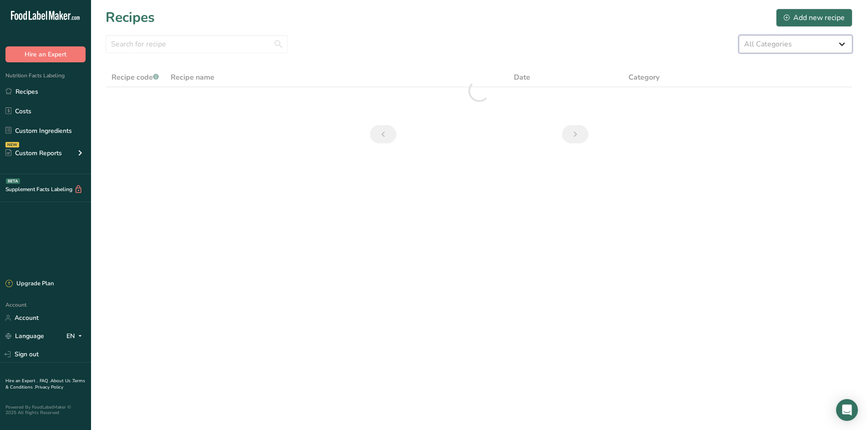
click at [831, 46] on select "All Categories 1.4 oz Mini Cookie 2.75 oz Cookies 3 oz Cookies (2025) 5 oz Cook…" at bounding box center [796, 44] width 114 height 18
select select "2463"
click at [739, 35] on select "All Categories 1.4 oz Mini Cookie 2.75 oz Cookies 3 oz Cookies (2025) 5 oz Cook…" at bounding box center [796, 44] width 114 height 18
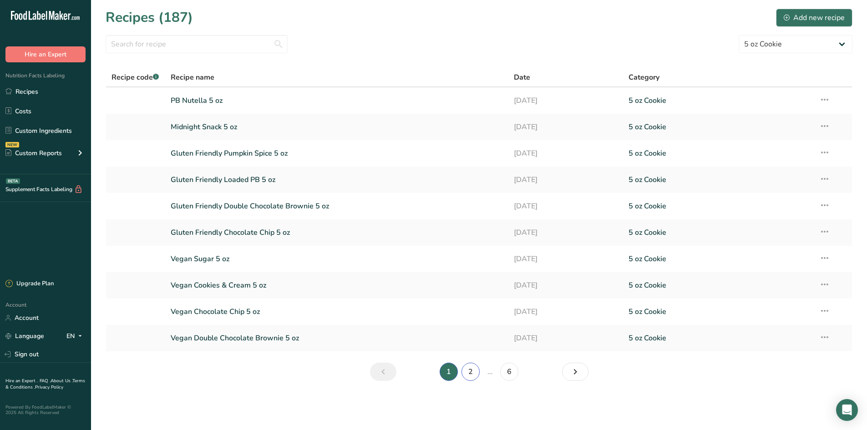
click at [475, 372] on link "2" at bounding box center [471, 372] width 18 height 18
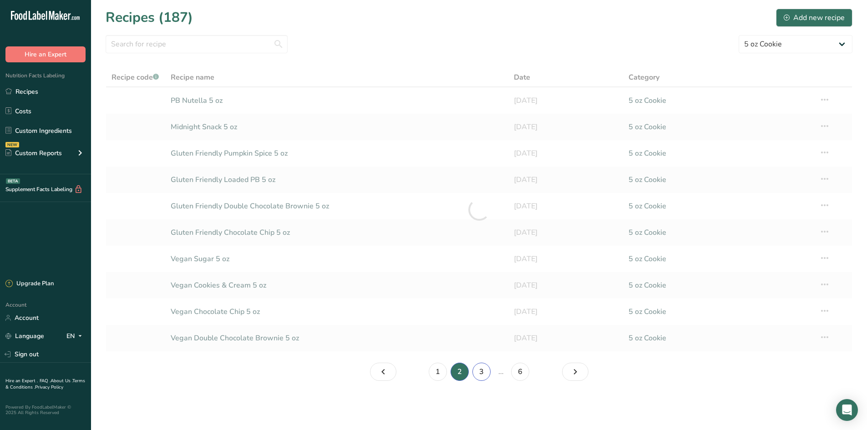
click at [480, 374] on link "3" at bounding box center [482, 372] width 18 height 18
click at [491, 374] on link "4" at bounding box center [490, 372] width 18 height 18
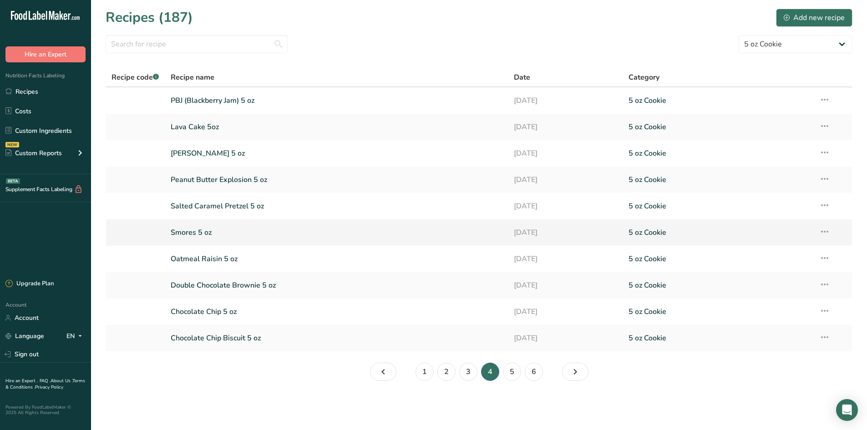
click at [250, 235] on link "Smores 5 oz" at bounding box center [337, 232] width 333 height 19
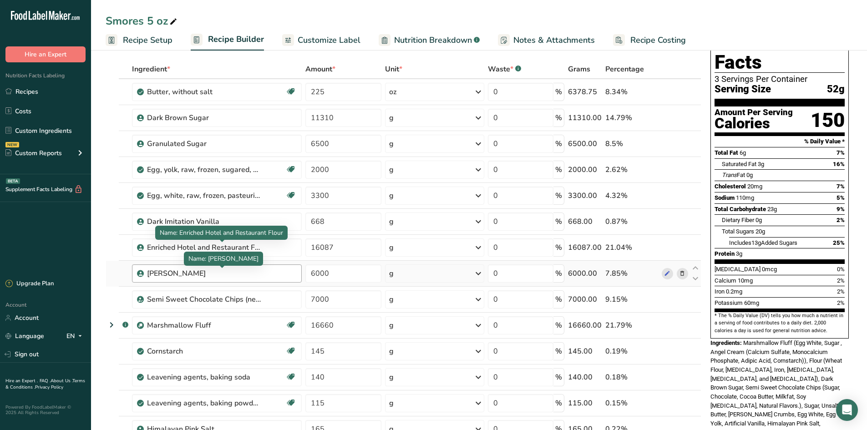
scroll to position [91, 0]
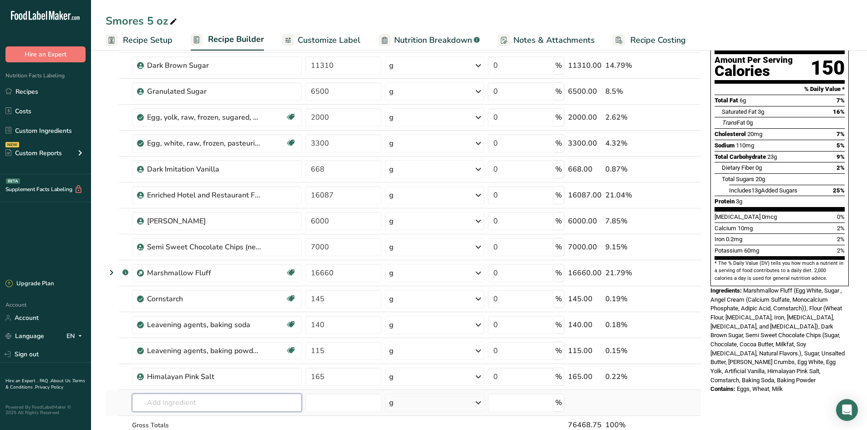
click at [217, 405] on input "text" at bounding box center [217, 403] width 170 height 18
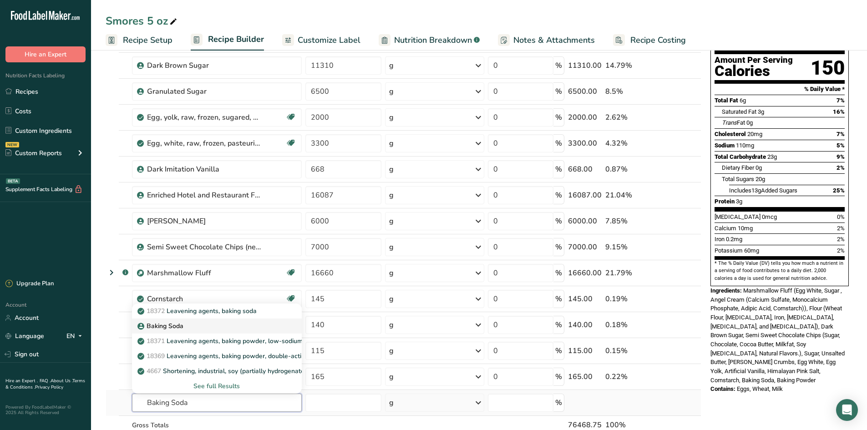
type input "Baking Soda"
click at [219, 325] on div "Baking Soda" at bounding box center [209, 326] width 141 height 10
type input "Baking Soda"
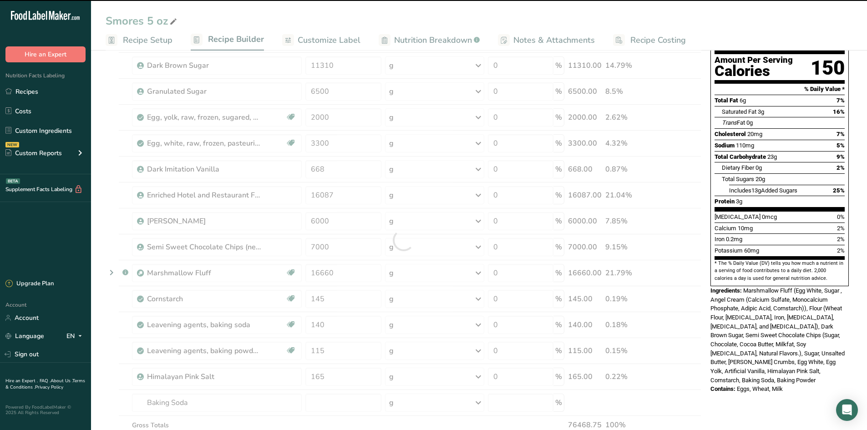
scroll to position [228, 0]
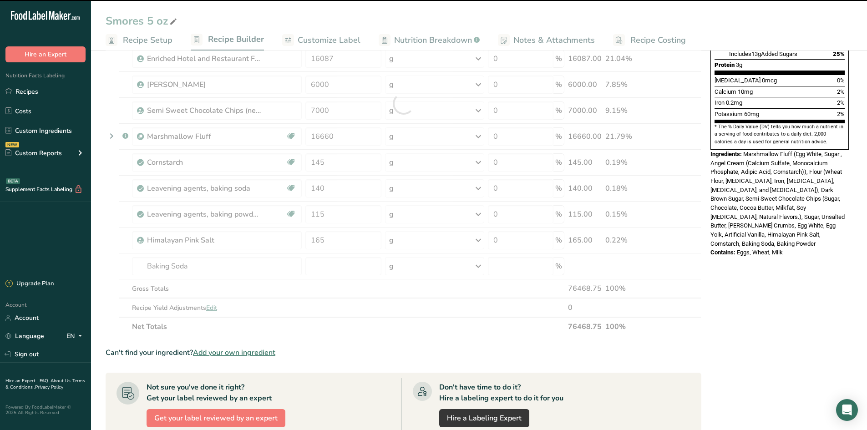
type input "0"
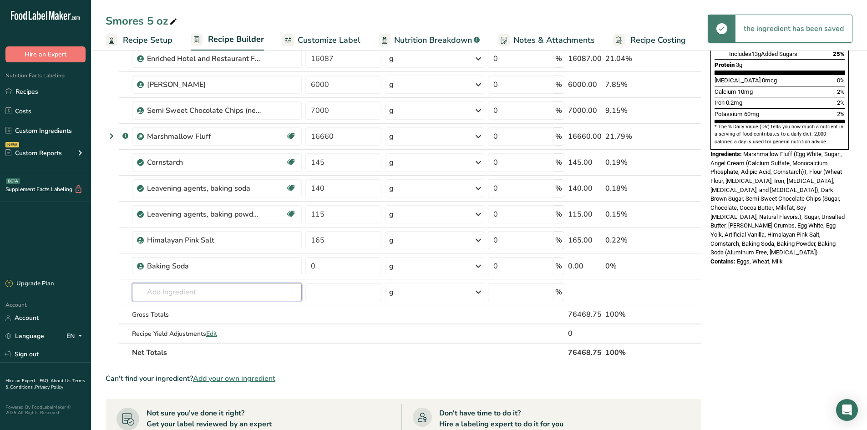
click at [190, 284] on input "text" at bounding box center [217, 292] width 170 height 18
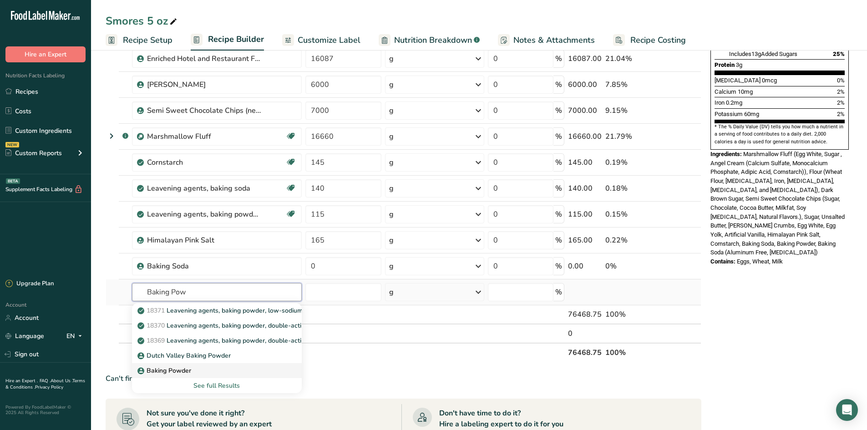
type input "Baking Pow"
click at [199, 370] on div "Baking Powder" at bounding box center [209, 371] width 141 height 10
type input "Baking Powder"
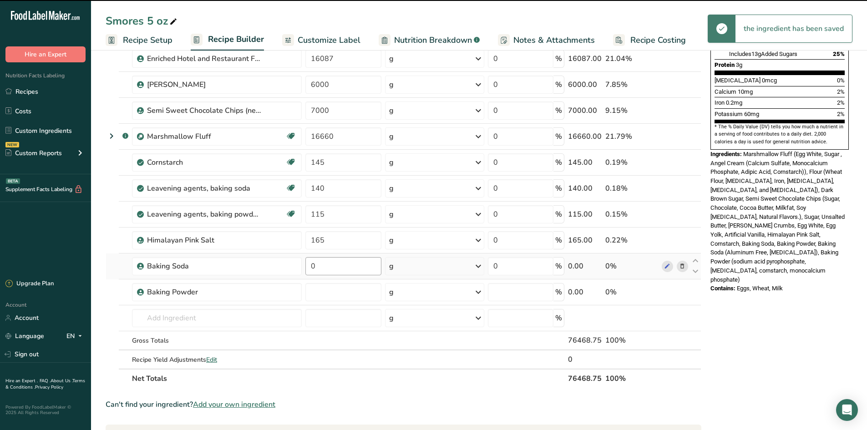
type input "0"
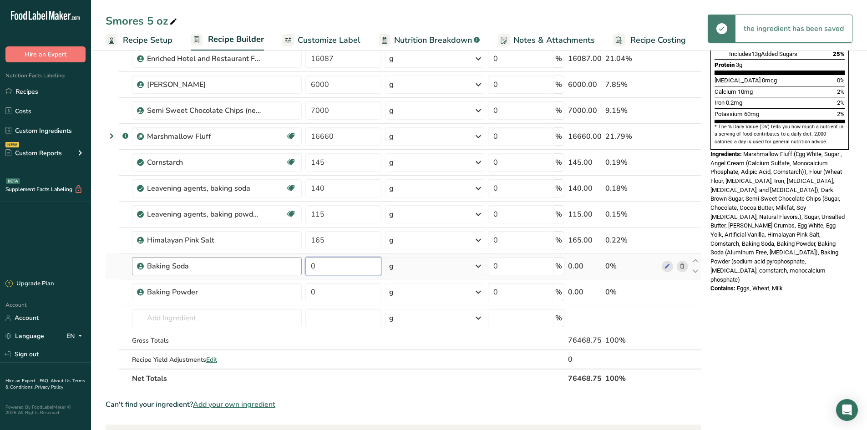
drag, startPoint x: 327, startPoint y: 265, endPoint x: 301, endPoint y: 264, distance: 26.0
click at [301, 264] on tr "Baking Soda 0 g Weight Units g kg mg See more Volume Units l Volume units requi…" at bounding box center [403, 267] width 595 height 26
type input "140"
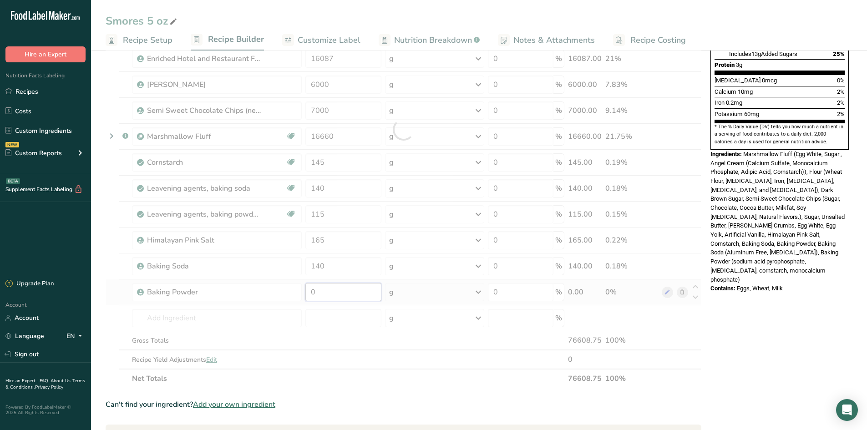
click at [361, 299] on div "Ingredient * Amount * Unit * Waste * .a-a{fill:#347362;}.b-a{fill:#fff;} Grams …" at bounding box center [404, 130] width 596 height 518
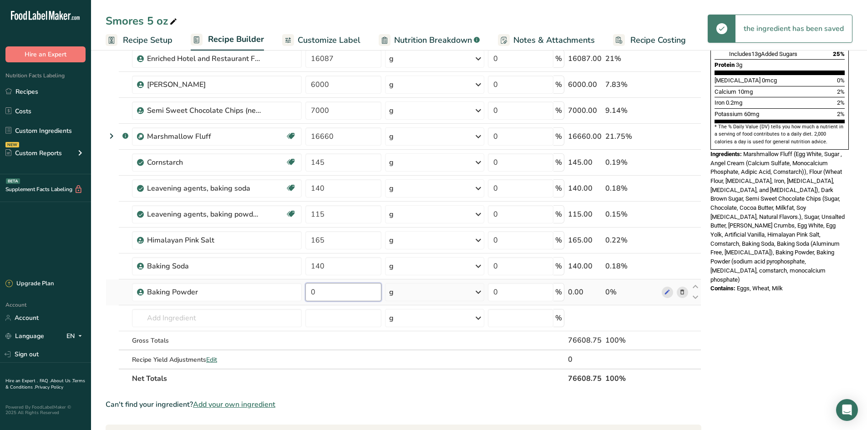
drag, startPoint x: 323, startPoint y: 291, endPoint x: 238, endPoint y: 283, distance: 85.6
click at [237, 284] on tr "Baking Powder 0 g Weight Units g kg mg See more Volume Units l Volume units req…" at bounding box center [403, 293] width 595 height 26
type input "115"
click at [119, 234] on div "Ingredient * Amount * Unit * Waste * .a-a{fill:#347362;}.b-a{fill:#fff;} Grams …" at bounding box center [404, 130] width 596 height 518
click at [684, 188] on icon at bounding box center [682, 189] width 6 height 10
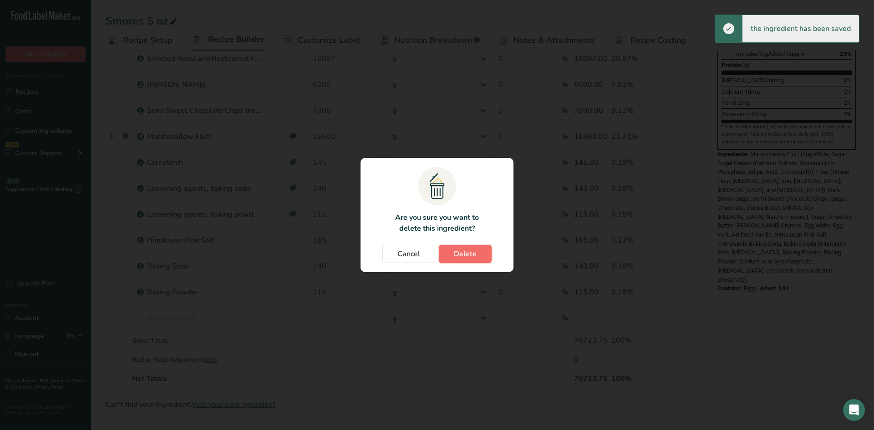
click at [469, 250] on span "Delete" at bounding box center [465, 254] width 23 height 11
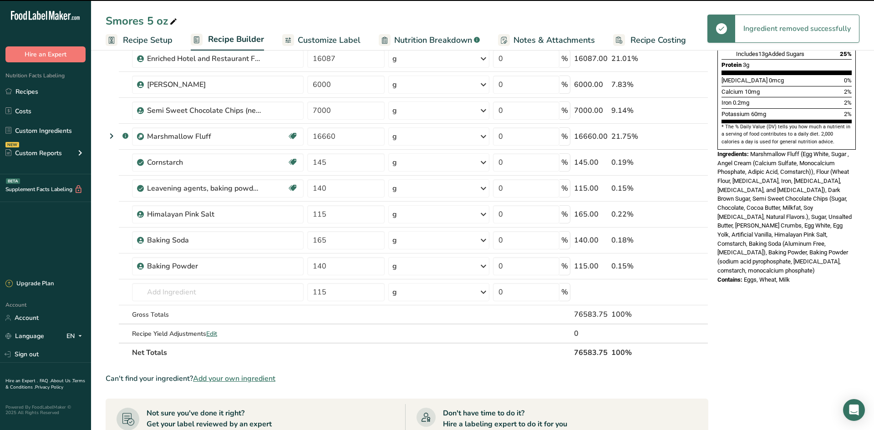
type input "115"
type input "165"
type input "140"
type input "115"
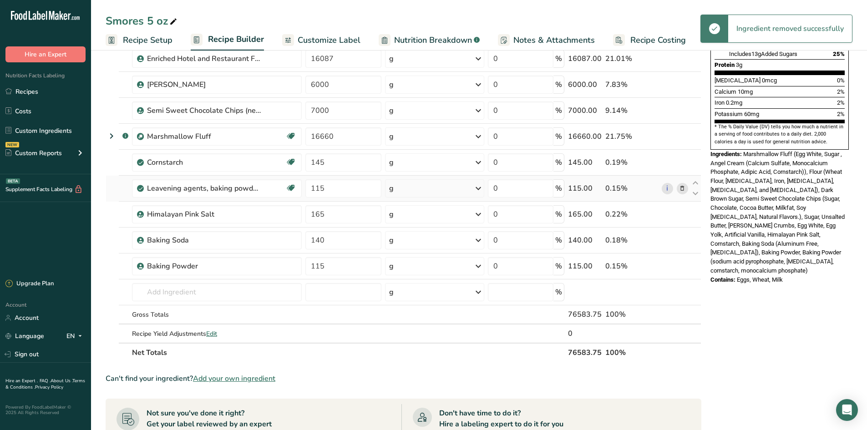
click at [688, 187] on span at bounding box center [682, 188] width 11 height 11
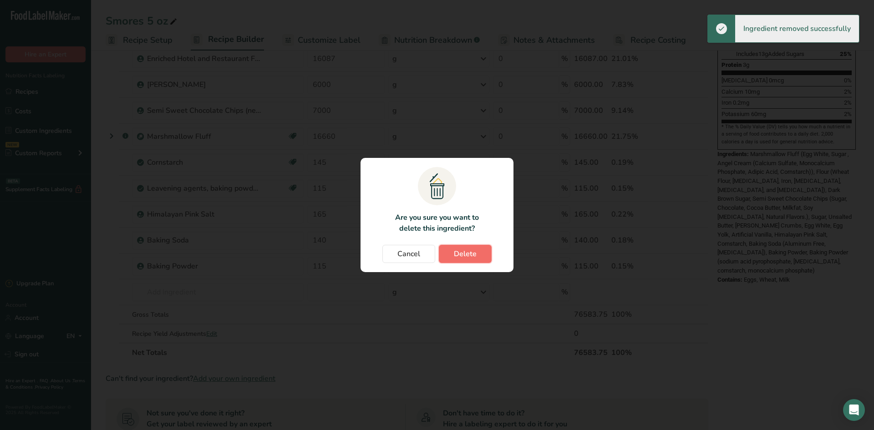
click at [484, 250] on button "Delete" at bounding box center [465, 254] width 53 height 18
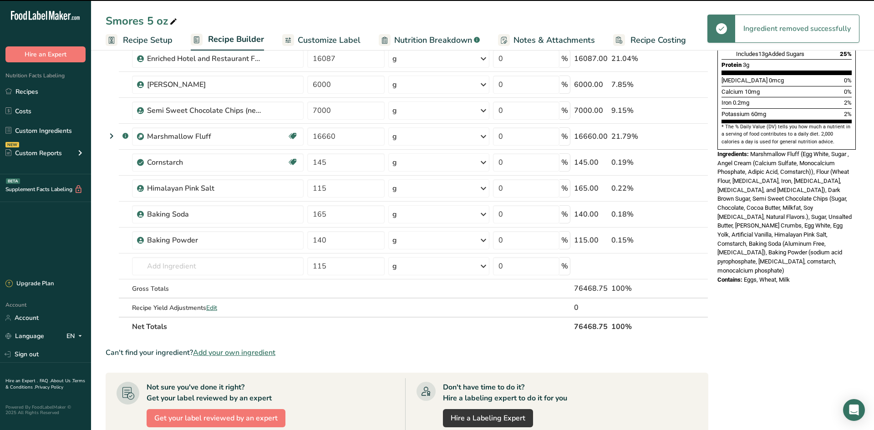
type input "165"
type input "140"
type input "115"
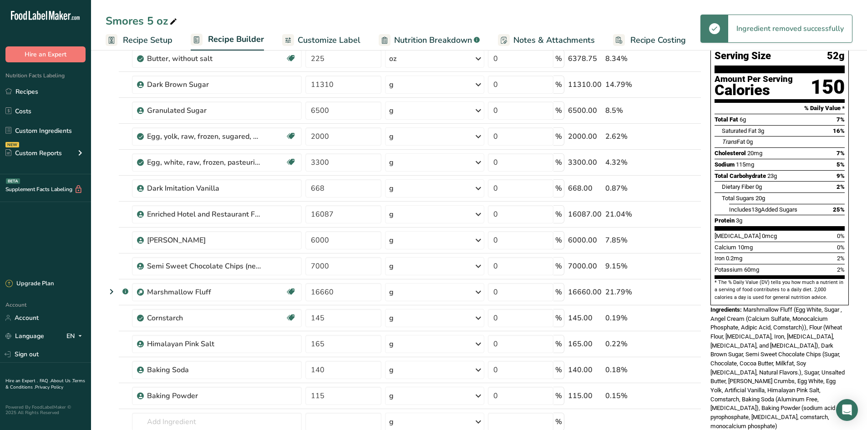
scroll to position [0, 0]
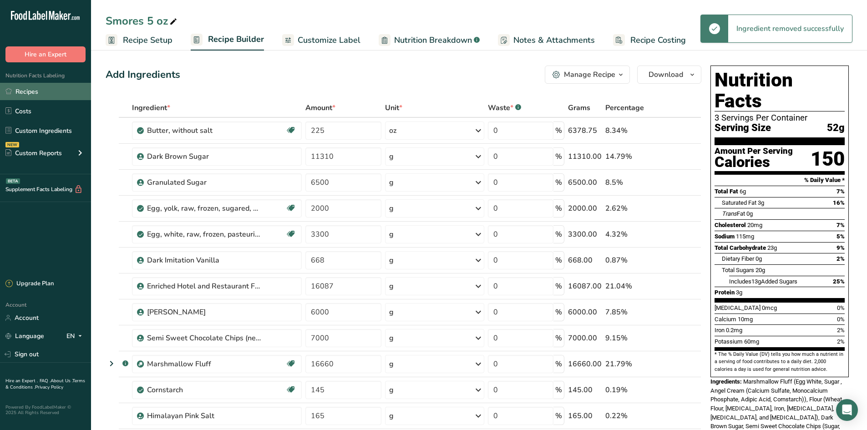
click at [47, 88] on link "Recipes" at bounding box center [45, 91] width 91 height 17
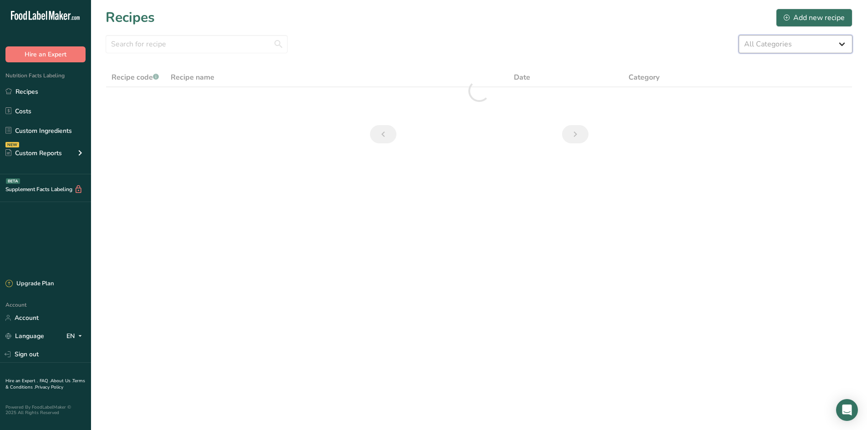
click at [838, 39] on select "All Categories 1.4 oz Mini Cookie 2.75 oz Cookies 3 oz Cookies (2025) 5 oz Cook…" at bounding box center [796, 44] width 114 height 18
select select "2463"
click at [739, 35] on select "All Categories 1.4 oz Mini Cookie 2.75 oz Cookies 3 oz Cookies (2025) 5 oz Cook…" at bounding box center [796, 44] width 114 height 18
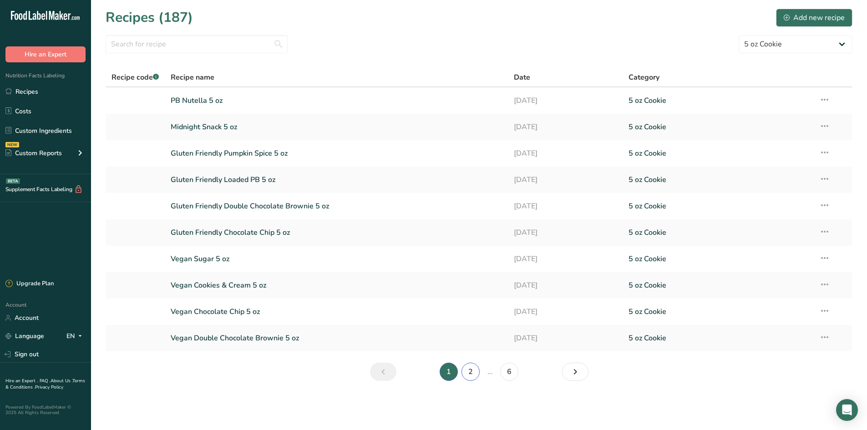
click at [474, 378] on link "2" at bounding box center [471, 372] width 18 height 18
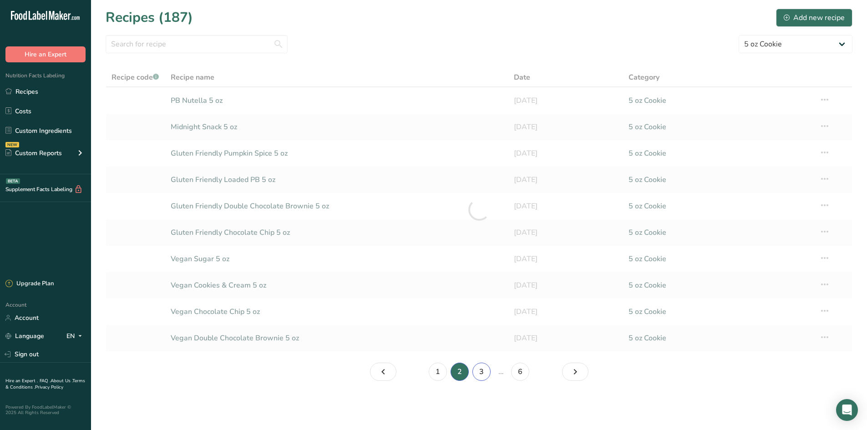
click at [488, 370] on link "3" at bounding box center [482, 372] width 18 height 18
click at [494, 373] on link "4" at bounding box center [490, 372] width 18 height 18
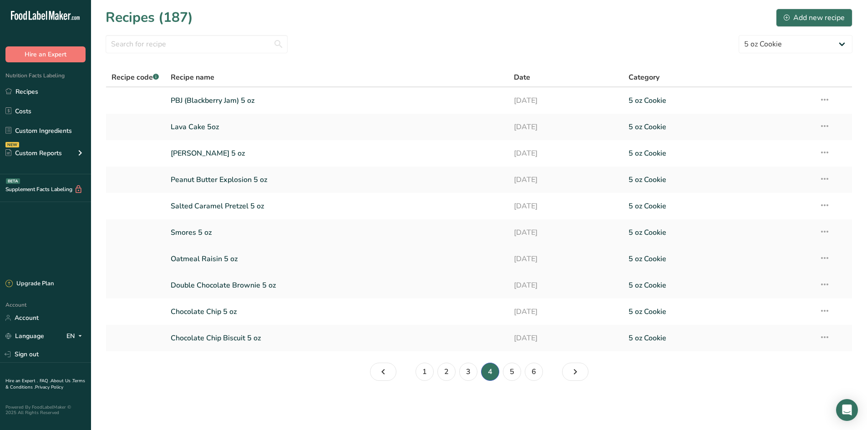
click at [221, 261] on link "Oatmeal Raisin 5 oz" at bounding box center [337, 259] width 333 height 19
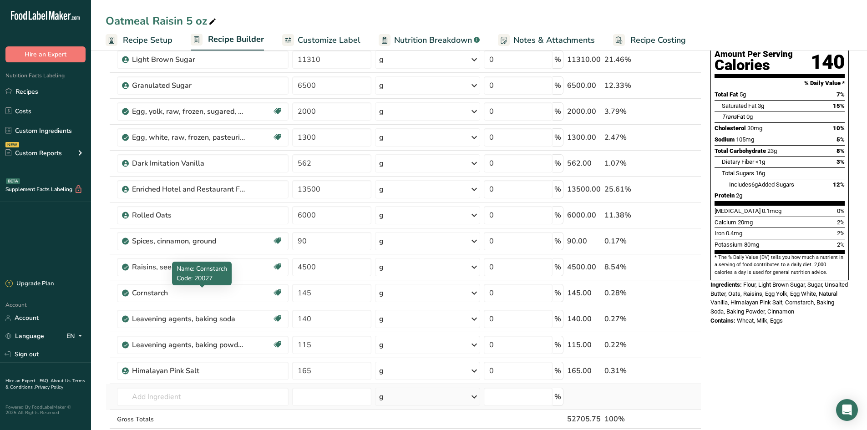
scroll to position [137, 0]
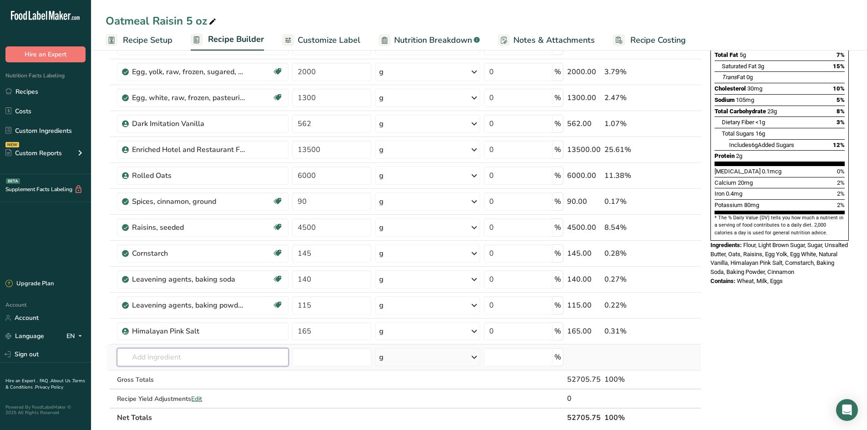
click at [186, 362] on input "text" at bounding box center [203, 357] width 172 height 18
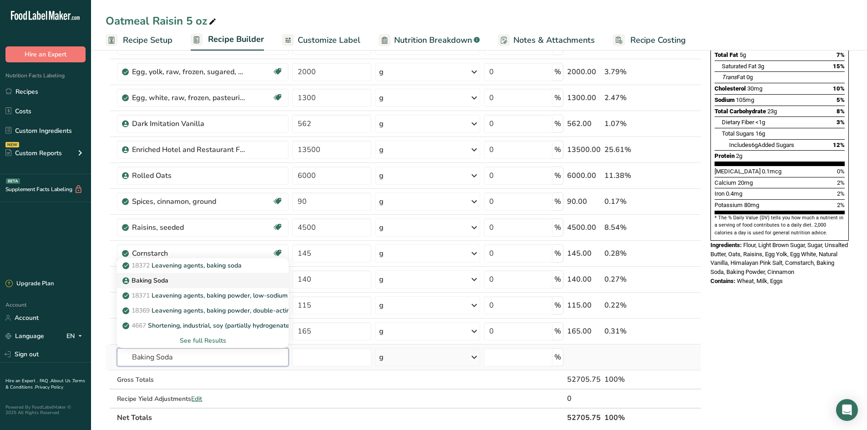
type input "Baking Soda"
click at [156, 284] on p "Baking Soda" at bounding box center [146, 281] width 44 height 10
type input "Baking Soda"
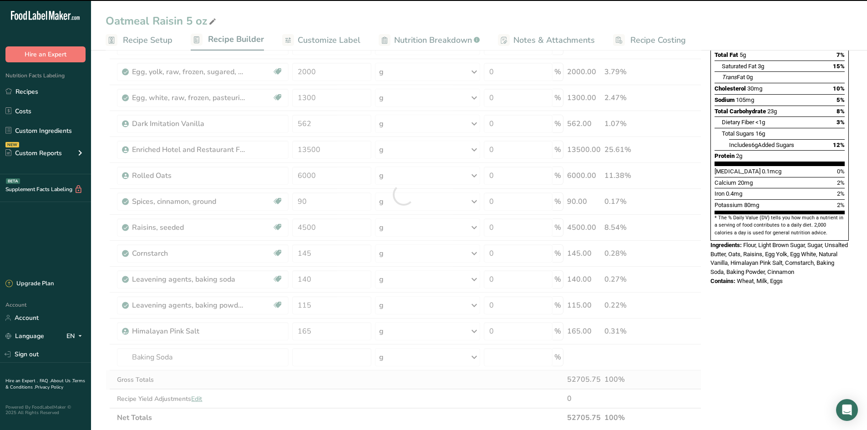
type input "0"
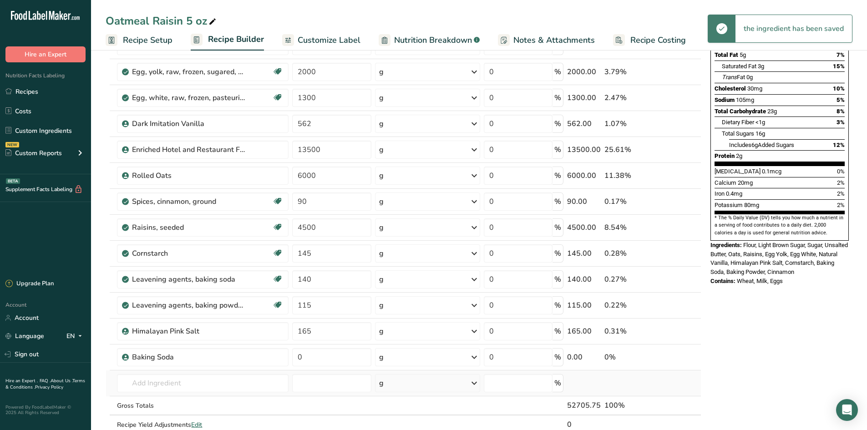
click at [164, 372] on td "18372 Leavening agents, baking soda Baking Soda 18371 Leavening agents, baking …" at bounding box center [202, 384] width 175 height 26
click at [169, 384] on input "text" at bounding box center [203, 383] width 172 height 18
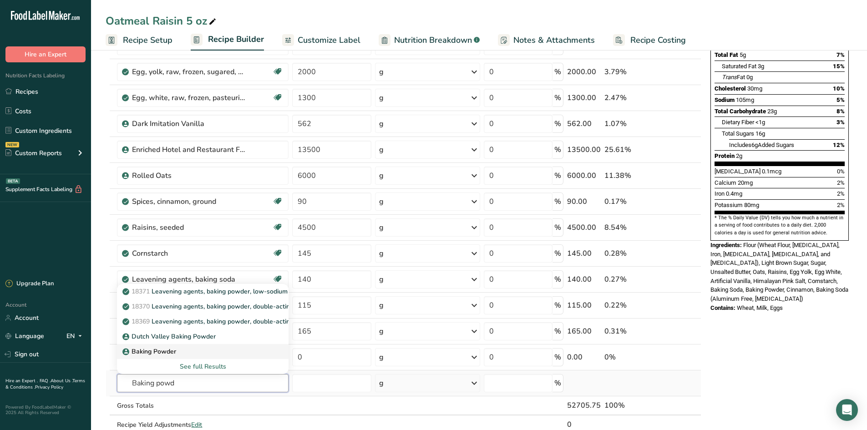
type input "Baking powd"
click at [185, 355] on div "Baking Powder" at bounding box center [195, 352] width 143 height 10
type input "Baking Powder"
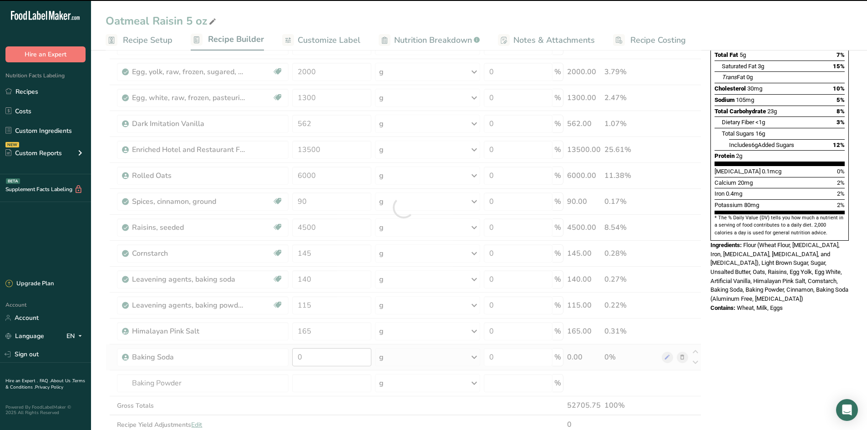
type input "0"
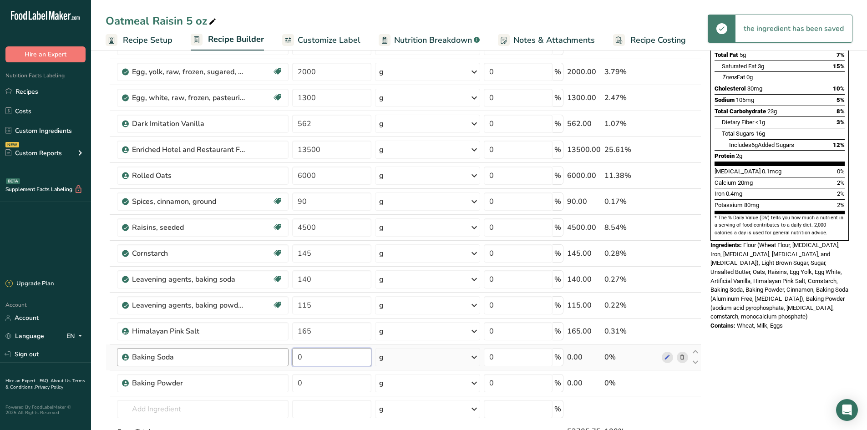
drag, startPoint x: 321, startPoint y: 356, endPoint x: 271, endPoint y: 365, distance: 50.8
click at [271, 365] on tr "Baking Soda 0 g Weight Units g kg mg See more Volume Units l Volume units requi…" at bounding box center [403, 358] width 595 height 26
type input "140"
click at [261, 392] on div "Ingredient * Amount * Unit * Waste * .a-a{fill:#347362;}.b-a{fill:#fff;} Grams …" at bounding box center [404, 221] width 596 height 518
type input "115"
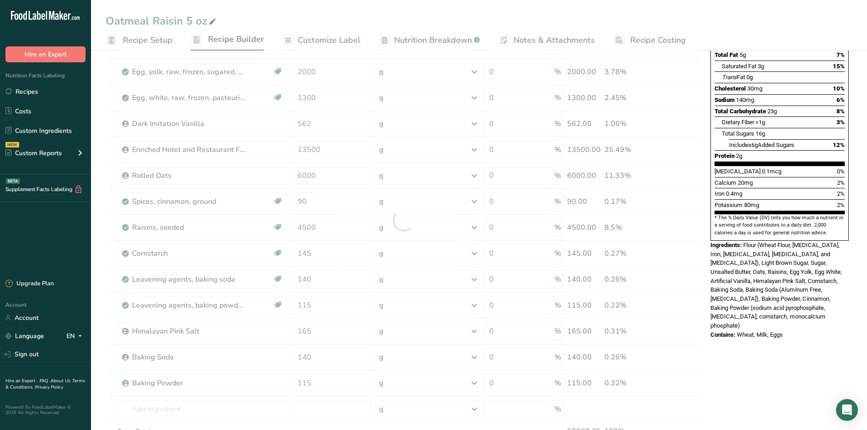
click at [93, 258] on section "Add Ingredients Manage Recipe Delete Recipe Duplicate Recipe Scale Recipe Save …" at bounding box center [479, 351] width 776 height 881
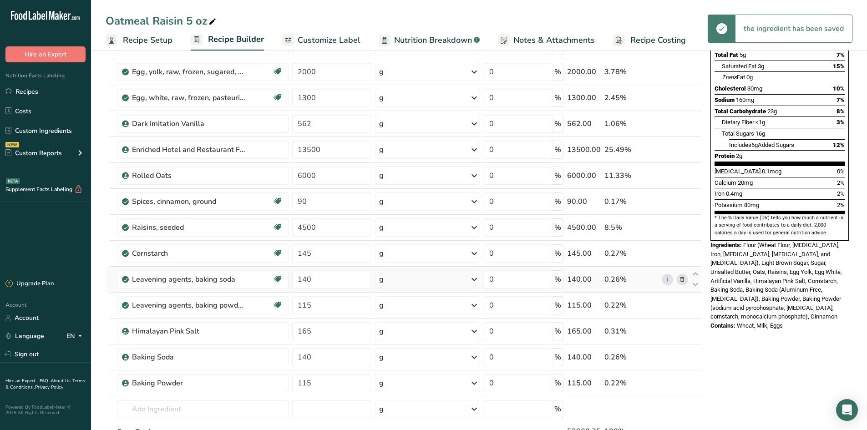
click at [686, 277] on icon at bounding box center [682, 280] width 6 height 10
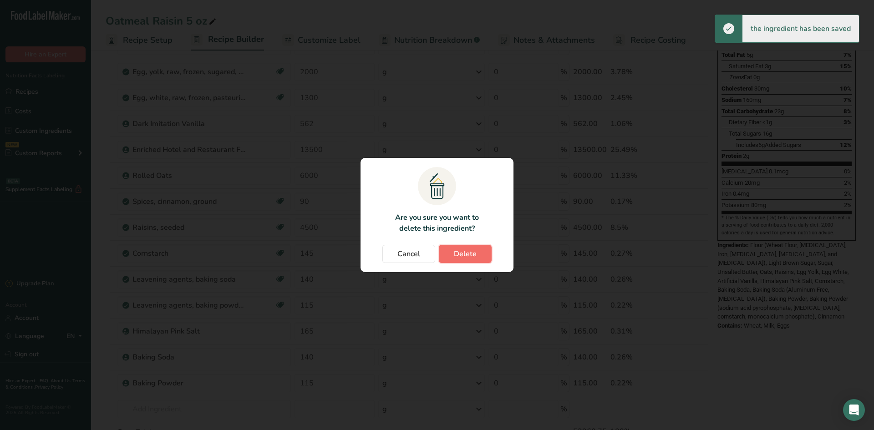
click at [475, 257] on span "Delete" at bounding box center [465, 254] width 23 height 11
type input "115"
type input "165"
type input "140"
type input "115"
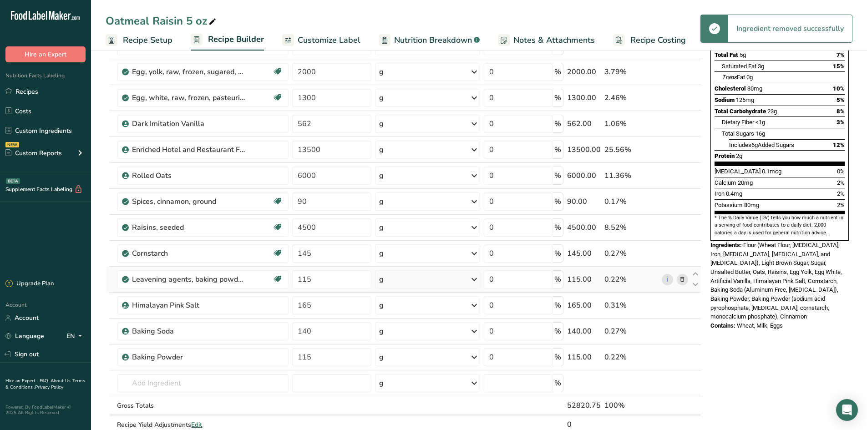
click at [679, 276] on icon at bounding box center [682, 280] width 6 height 10
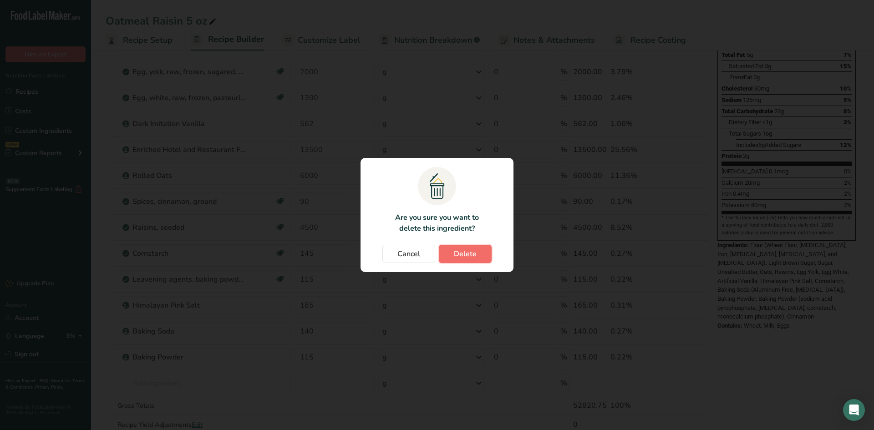
click at [449, 250] on button "Delete" at bounding box center [465, 254] width 53 height 18
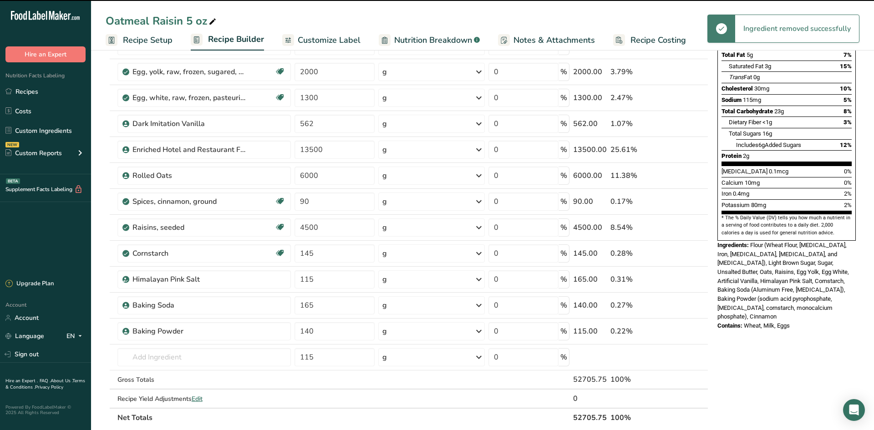
type input "165"
type input "140"
type input "115"
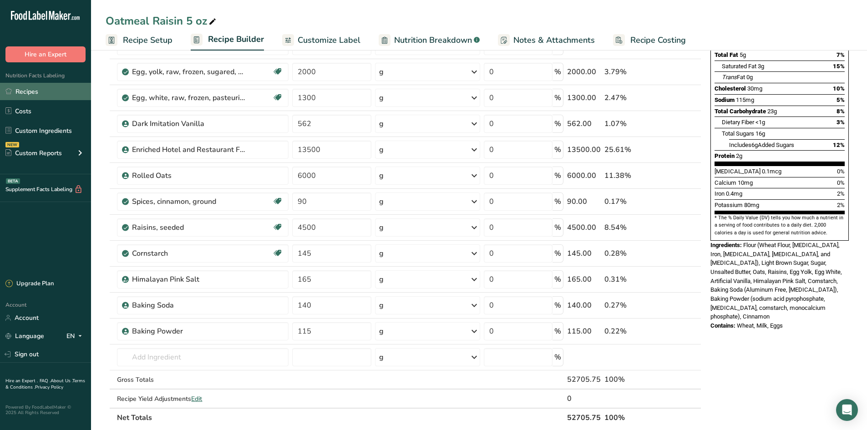
click at [50, 93] on link "Recipes" at bounding box center [45, 91] width 91 height 17
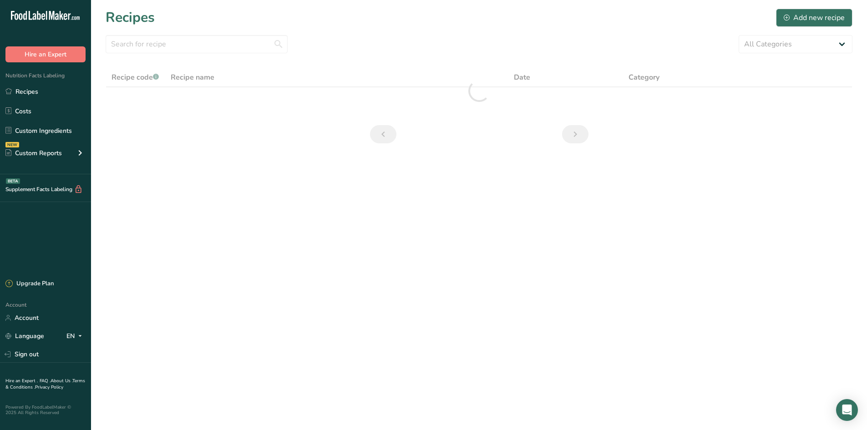
click at [770, 35] on section "Recipes Add new recipe All Categories 1.4 oz Mini Cookie 2.75 oz Cookies 3 oz C…" at bounding box center [479, 79] width 776 height 158
drag, startPoint x: 770, startPoint y: 36, endPoint x: 770, endPoint y: 44, distance: 7.3
click at [770, 40] on select "All Categories 1.4 oz Mini Cookie 2.75 oz Cookies 3 oz Cookies (2025) 5 oz Cook…" at bounding box center [796, 44] width 114 height 18
select select "2463"
click at [739, 35] on select "All Categories 1.4 oz Mini Cookie 2.75 oz Cookies 3 oz Cookies (2025) 5 oz Cook…" at bounding box center [796, 44] width 114 height 18
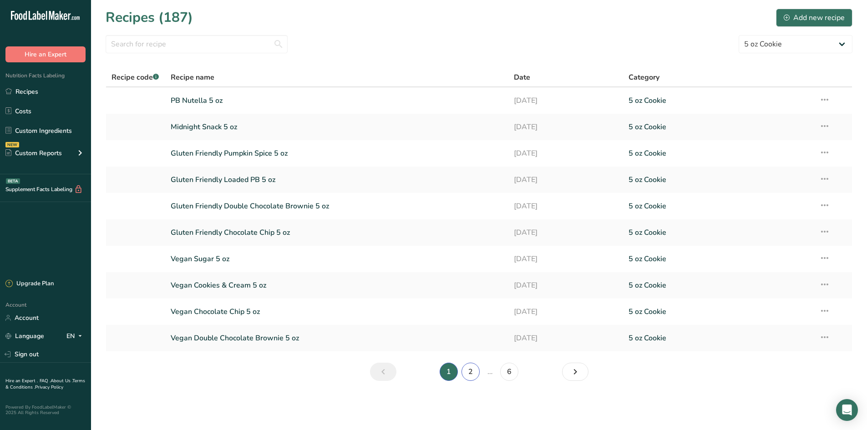
click at [469, 374] on link "2" at bounding box center [471, 372] width 18 height 18
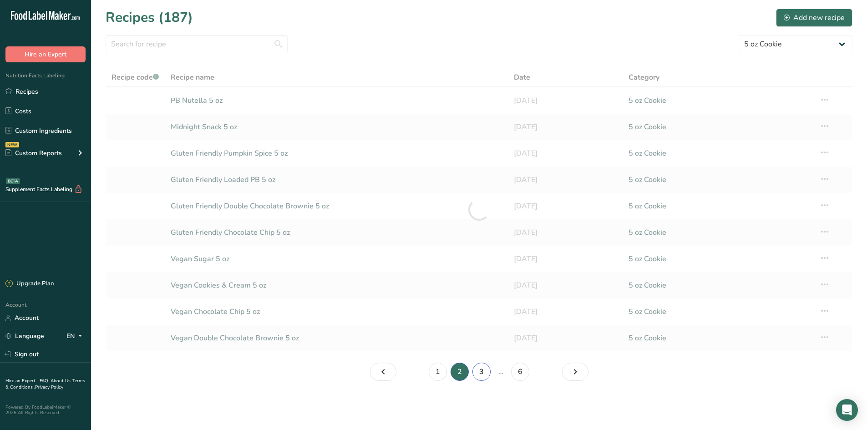
click at [480, 377] on link "3" at bounding box center [482, 372] width 18 height 18
click at [496, 371] on link "4" at bounding box center [490, 372] width 18 height 18
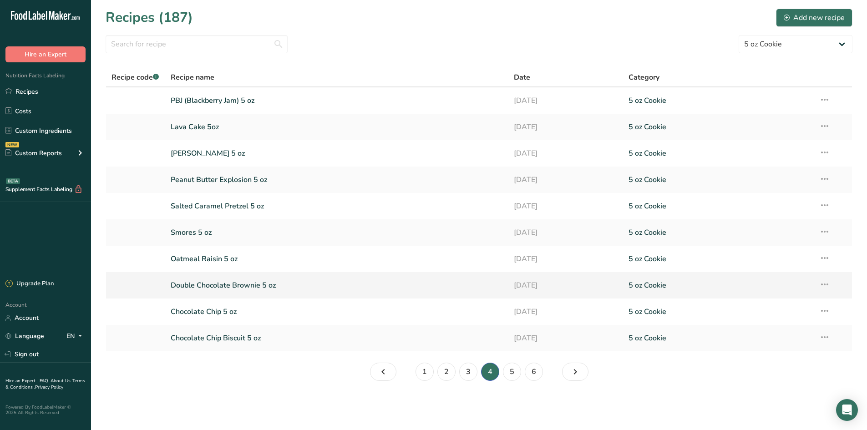
click at [256, 287] on link "Double Chocolate Brownie 5 oz" at bounding box center [337, 285] width 333 height 19
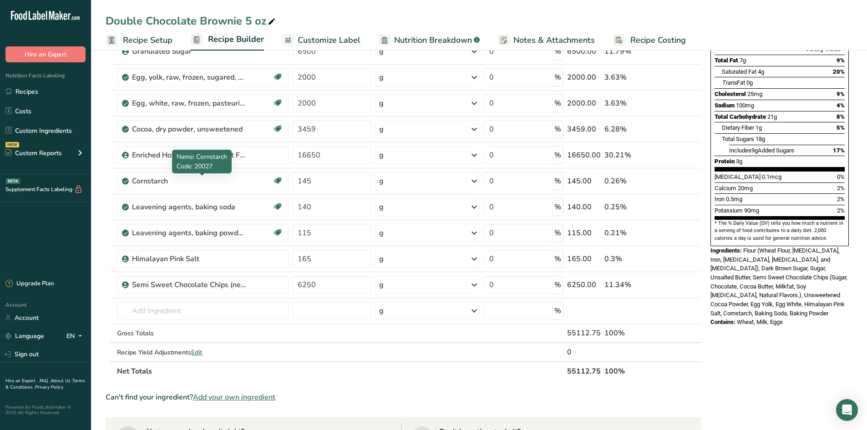
scroll to position [137, 0]
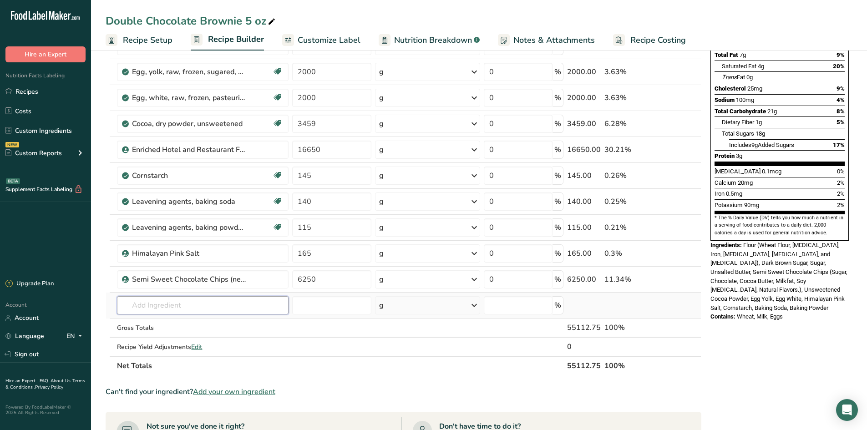
click at [173, 311] on input "text" at bounding box center [203, 305] width 172 height 18
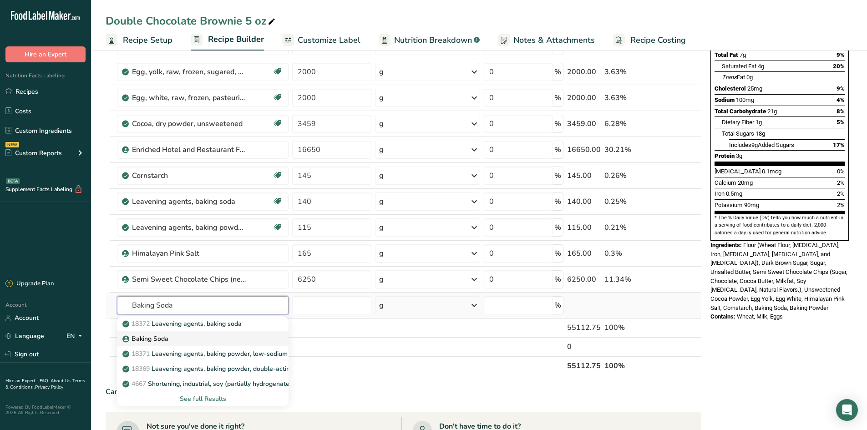
type input "Baking Soda"
click at [181, 336] on div "Baking Soda" at bounding box center [195, 339] width 143 height 10
type input "Baking Soda"
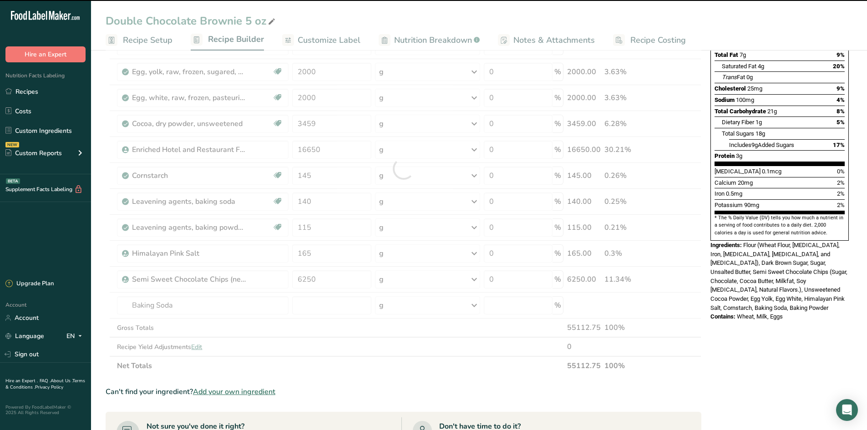
type input "0"
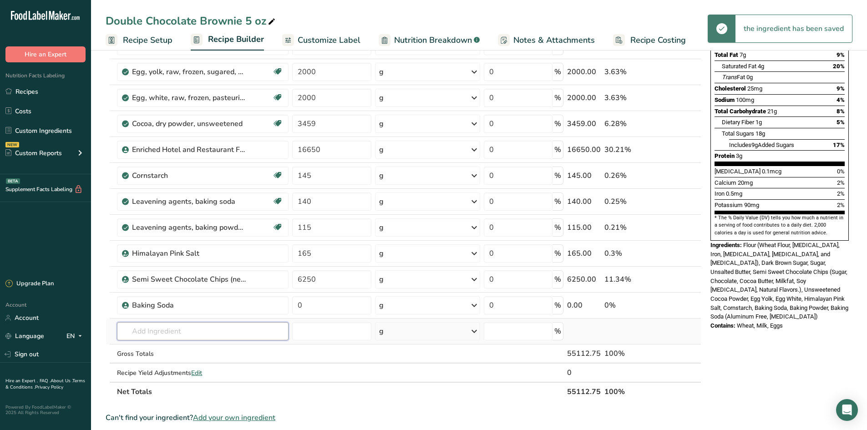
click at [169, 332] on input "text" at bounding box center [203, 331] width 172 height 18
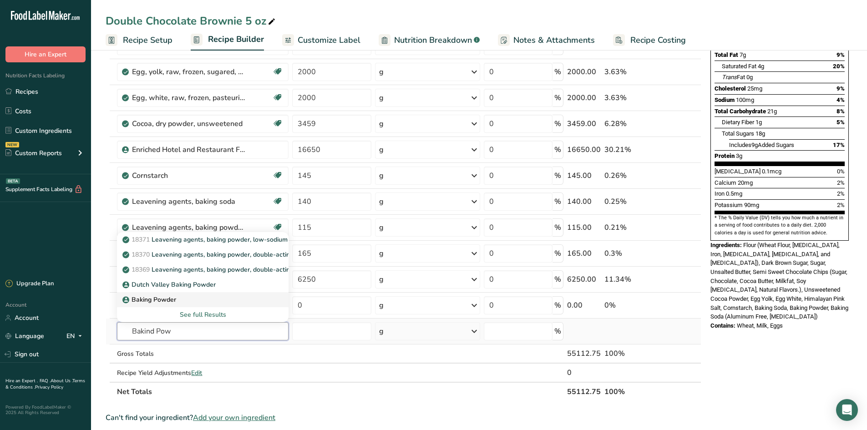
type input "Bakind Pow"
click at [186, 297] on div "Baking Powder" at bounding box center [195, 300] width 143 height 10
type input "Baking Powder"
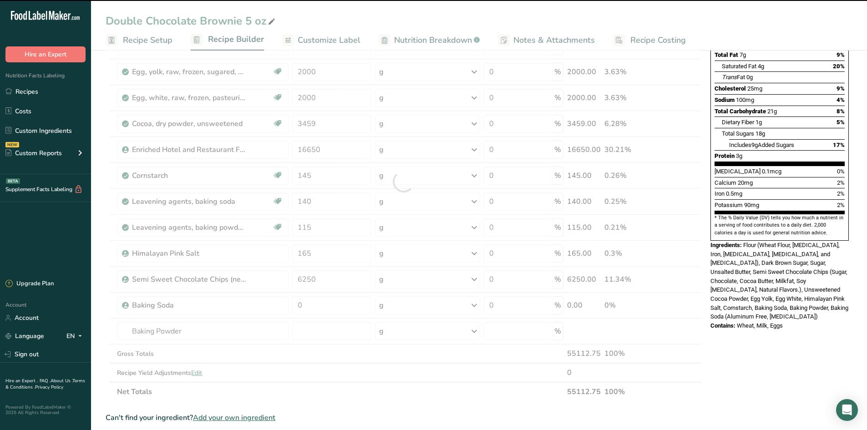
type input "0"
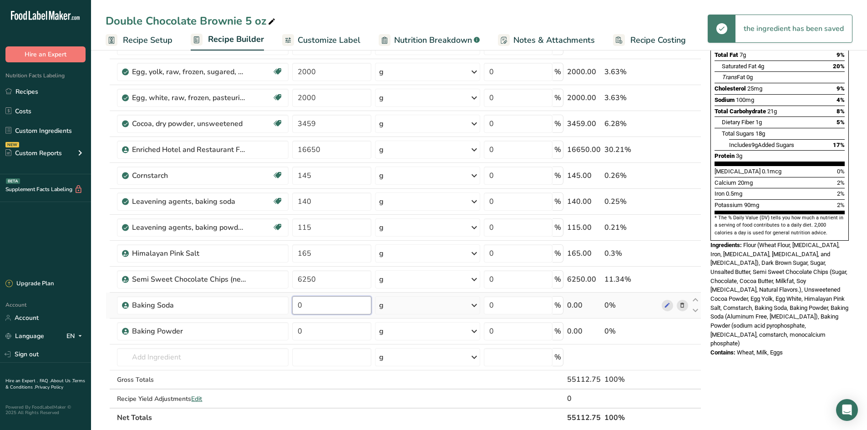
drag, startPoint x: 318, startPoint y: 307, endPoint x: 303, endPoint y: 309, distance: 15.6
click at [303, 309] on input "0" at bounding box center [331, 305] width 79 height 18
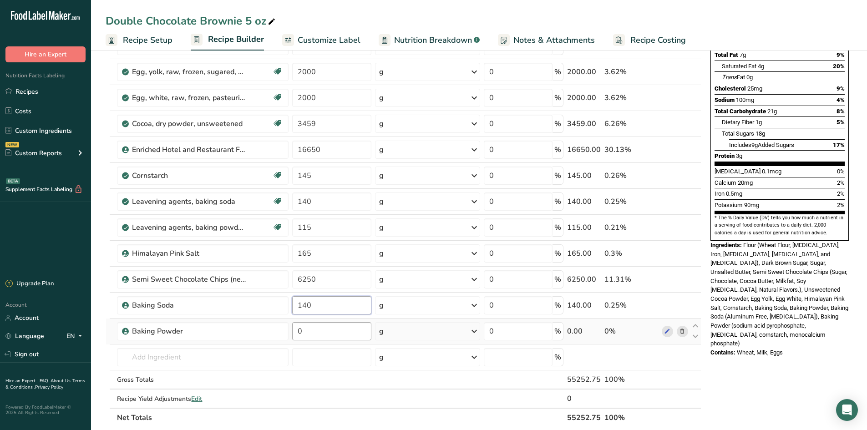
type input "140"
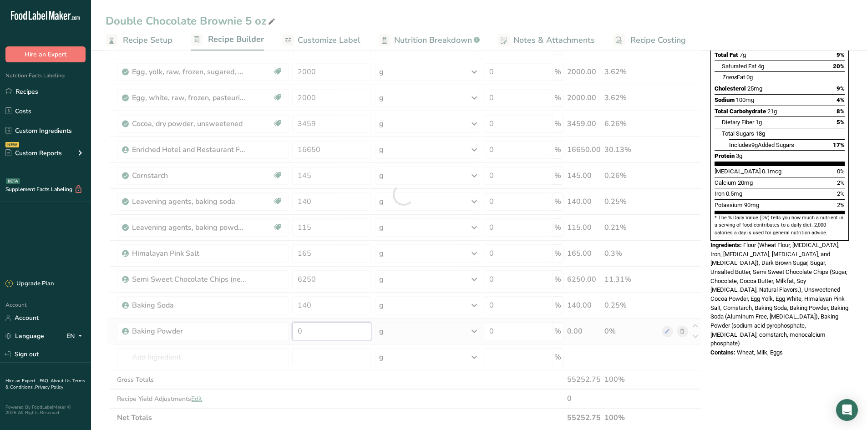
click at [327, 329] on div "Ingredient * Amount * Unit * Waste * .a-a{fill:#347362;}.b-a{fill:#fff;} Grams …" at bounding box center [404, 195] width 596 height 466
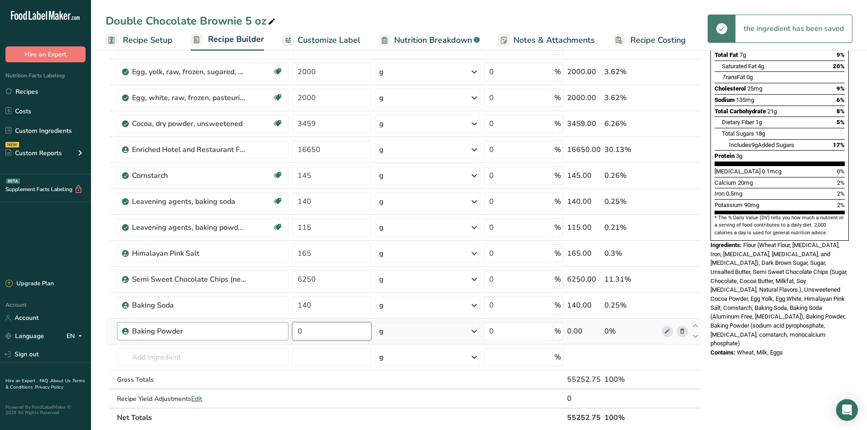
drag, startPoint x: 325, startPoint y: 330, endPoint x: 286, endPoint y: 328, distance: 38.7
click at [286, 328] on tr "Baking Powder 0 g Weight Units g kg mg See more Volume Units l Volume units req…" at bounding box center [403, 332] width 595 height 26
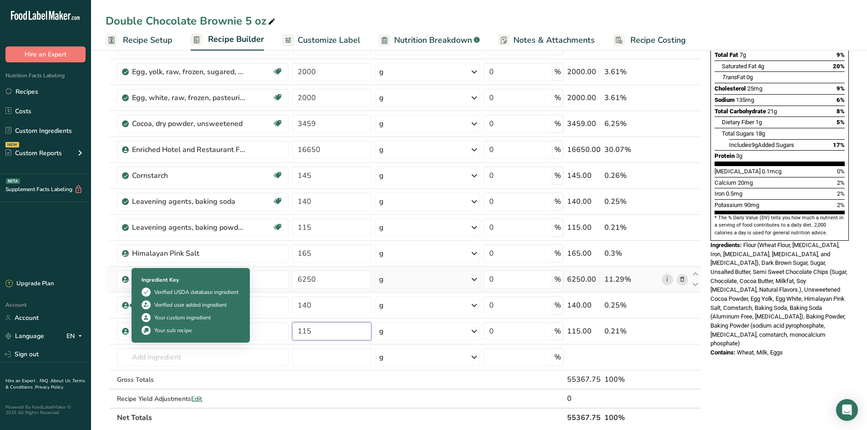
type input "115"
click at [107, 295] on div "Ingredient * Amount * Unit * Waste * .a-a{fill:#347362;}.b-a{fill:#fff;} Grams …" at bounding box center [404, 195] width 596 height 466
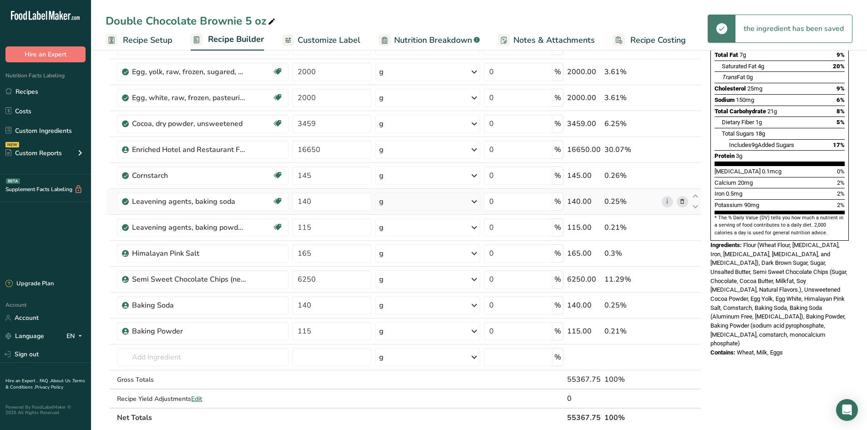
click at [683, 204] on icon at bounding box center [682, 202] width 6 height 10
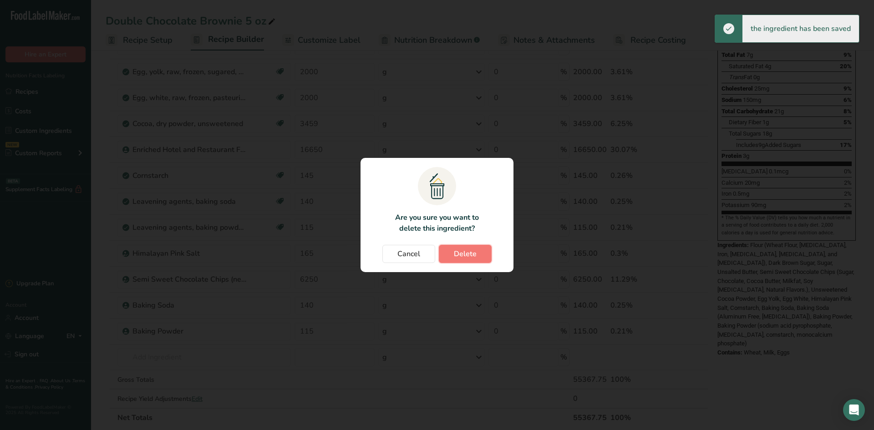
drag, startPoint x: 482, startPoint y: 254, endPoint x: 484, endPoint y: 248, distance: 6.6
click at [482, 253] on button "Delete" at bounding box center [465, 254] width 53 height 18
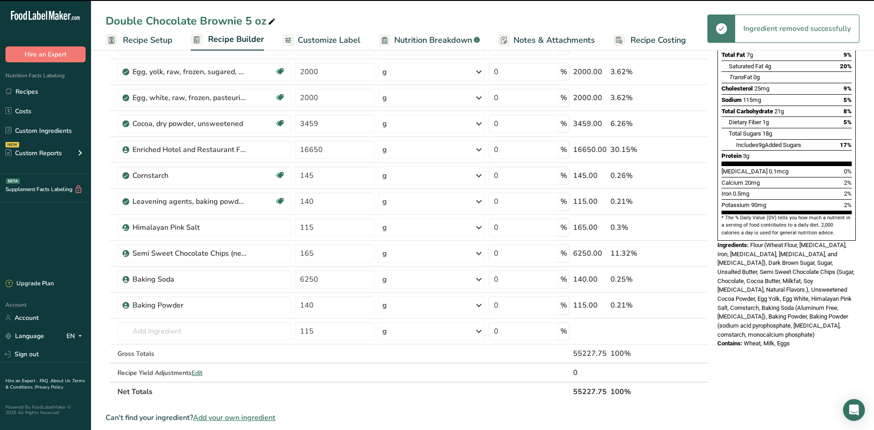
type input "115"
type input "165"
type input "6250"
type input "140"
type input "115"
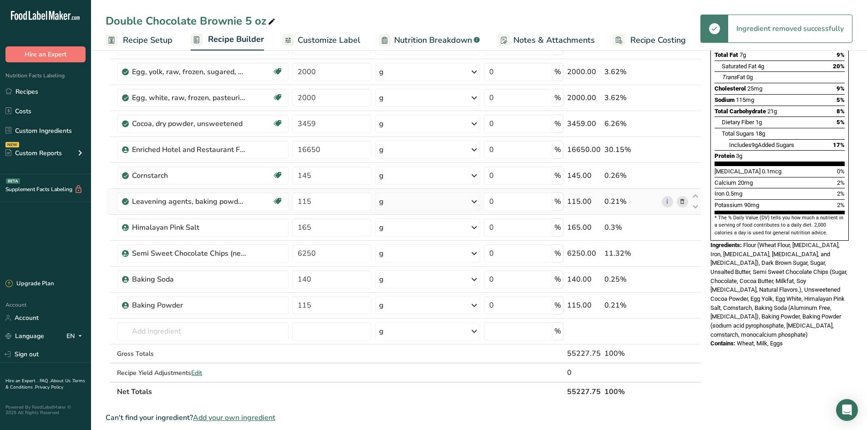
click at [686, 200] on icon at bounding box center [682, 202] width 6 height 10
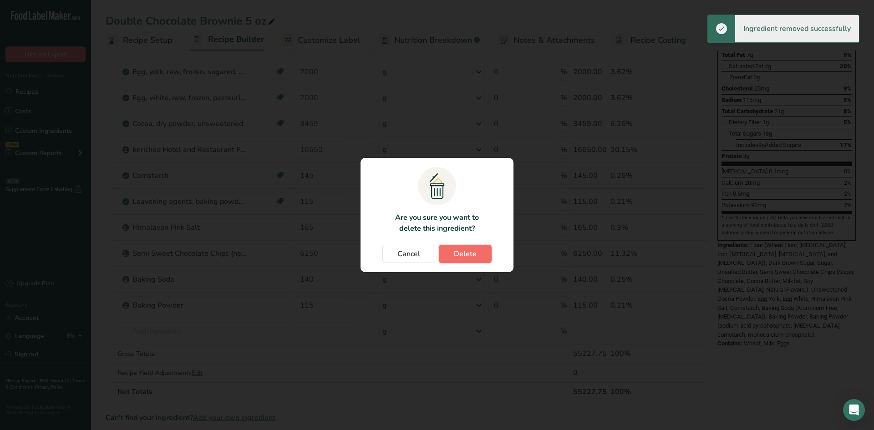
click at [449, 258] on button "Delete" at bounding box center [465, 254] width 53 height 18
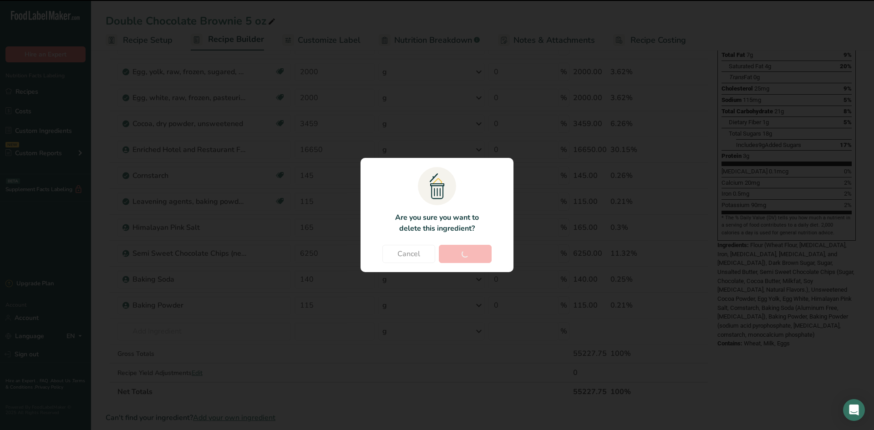
type input "165"
type input "6250"
type input "140"
type input "115"
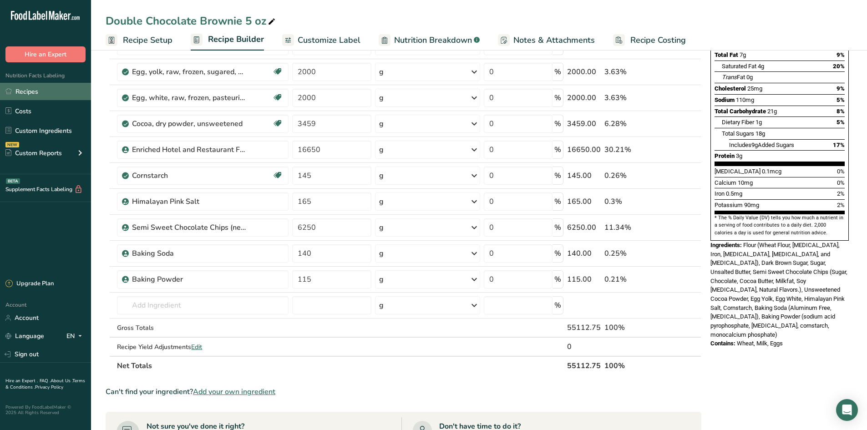
click at [29, 90] on link "Recipes" at bounding box center [45, 91] width 91 height 17
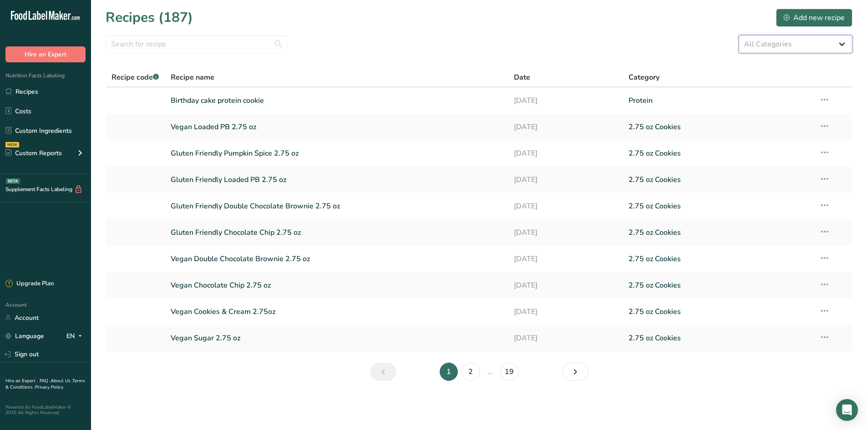
click at [759, 50] on select "All Categories 1.4 oz Mini Cookie 2.75 oz Cookies 3 oz Cookies (2025) 5 oz Cook…" at bounding box center [796, 44] width 114 height 18
select select "2463"
click at [739, 35] on select "All Categories 1.4 oz Mini Cookie 2.75 oz Cookies 3 oz Cookies (2025) 5 oz Cook…" at bounding box center [796, 44] width 114 height 18
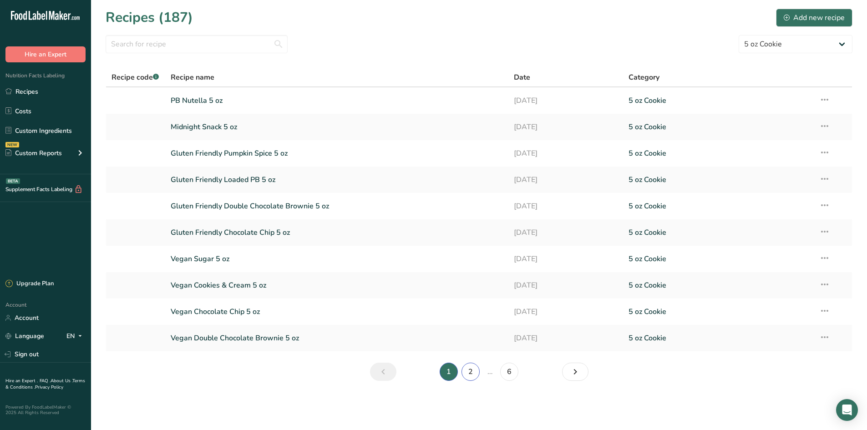
click at [475, 372] on link "2" at bounding box center [471, 372] width 18 height 18
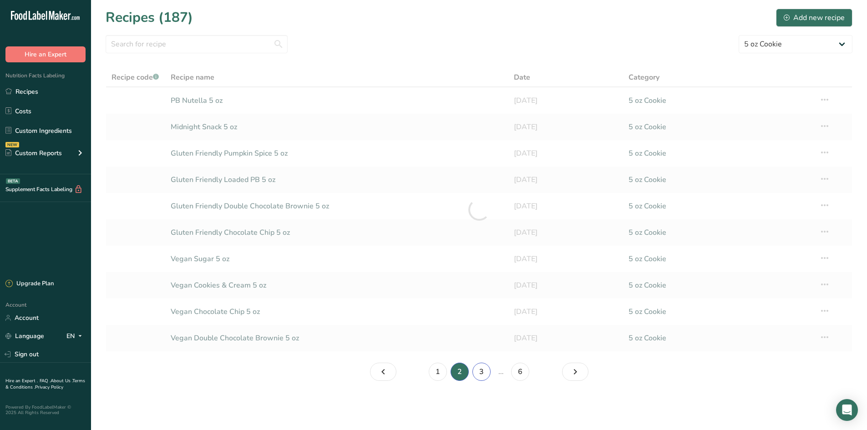
click at [481, 377] on link "3" at bounding box center [482, 372] width 18 height 18
click at [489, 378] on link "4" at bounding box center [490, 372] width 18 height 18
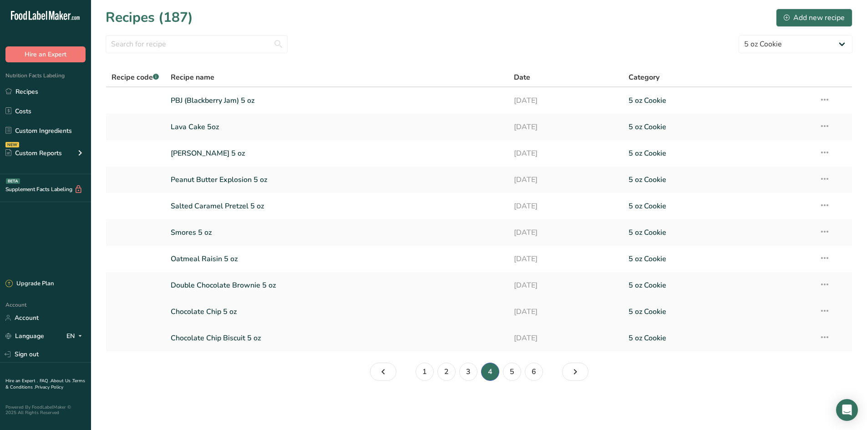
click at [256, 313] on link "Chocolate Chip 5 oz" at bounding box center [337, 311] width 333 height 19
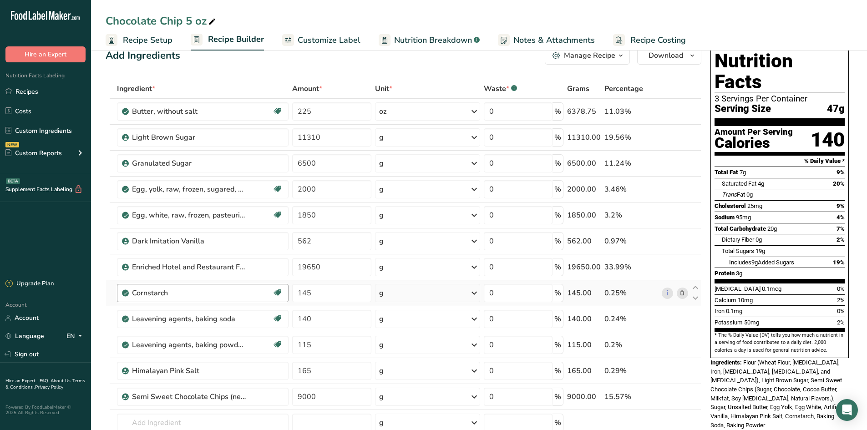
scroll to position [46, 0]
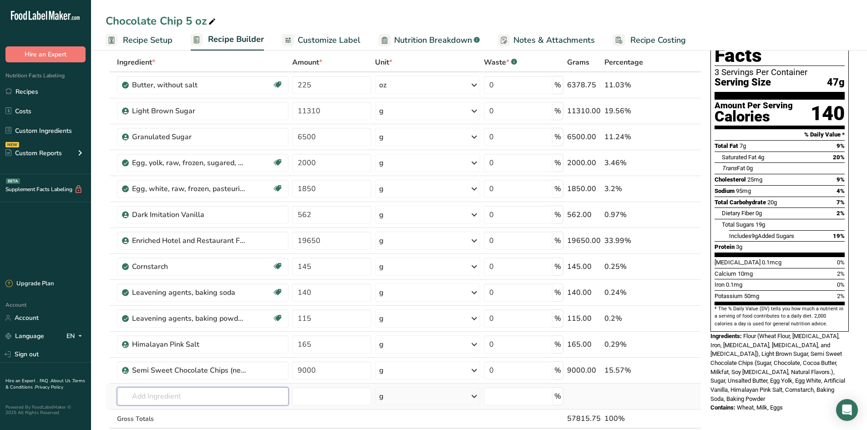
click at [166, 397] on input "text" at bounding box center [203, 397] width 172 height 18
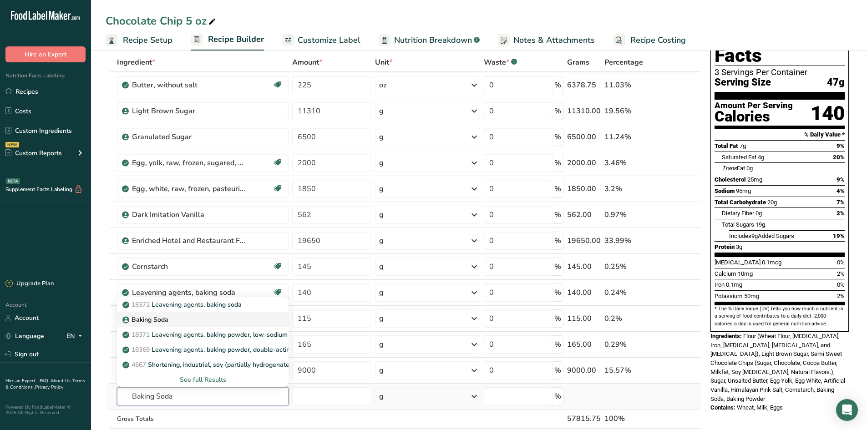
type input "Baking Soda"
click at [170, 324] on div "Baking Soda" at bounding box center [195, 320] width 143 height 10
type input "Baking Soda"
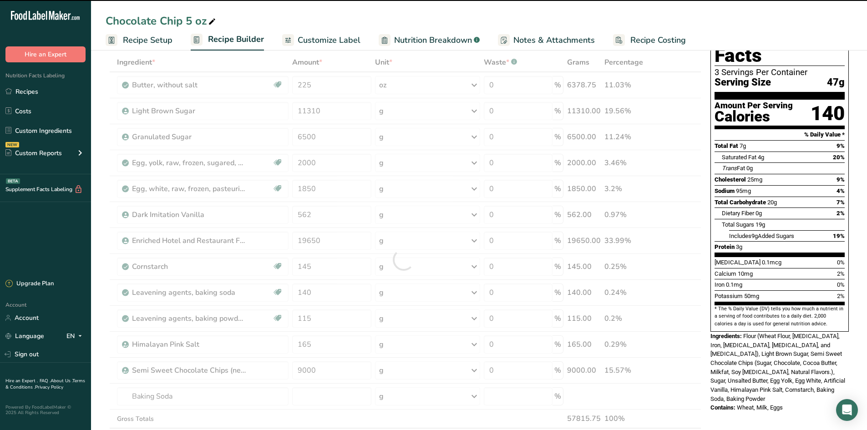
type input "0"
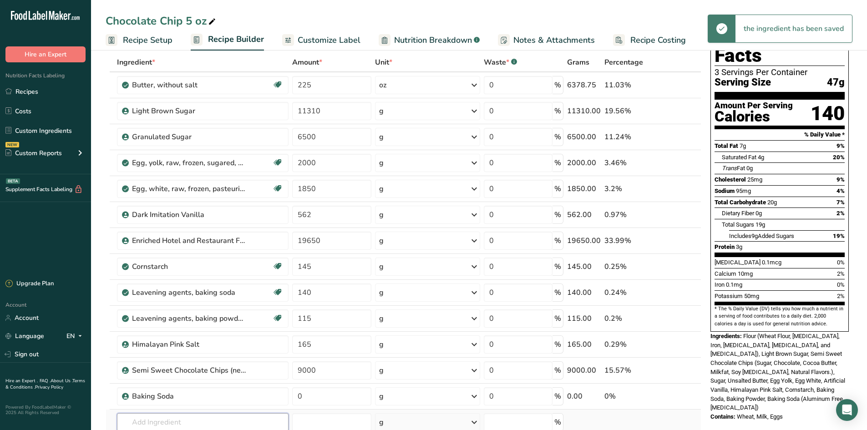
click at [170, 417] on input "text" at bounding box center [203, 422] width 172 height 18
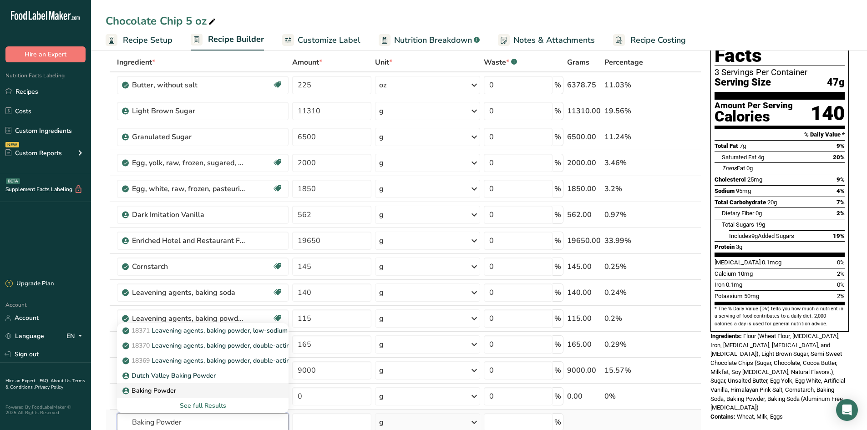
type input "Baking Powder"
click at [166, 391] on p "Baking Powder" at bounding box center [150, 391] width 52 height 10
type input "Baking Powder"
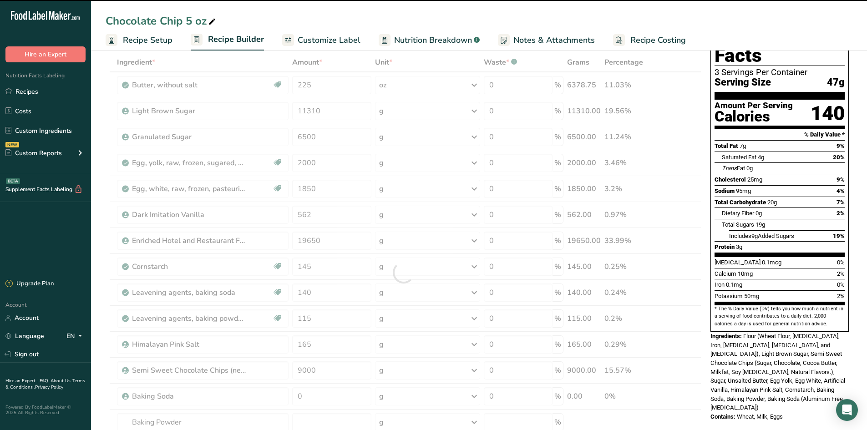
drag, startPoint x: 97, startPoint y: 379, endPoint x: 100, endPoint y: 375, distance: 5.6
click at [97, 379] on section "Add Ingredients Manage Recipe Delete Recipe Duplicate Recipe Scale Recipe Save …" at bounding box center [479, 403] width 776 height 803
type input "0"
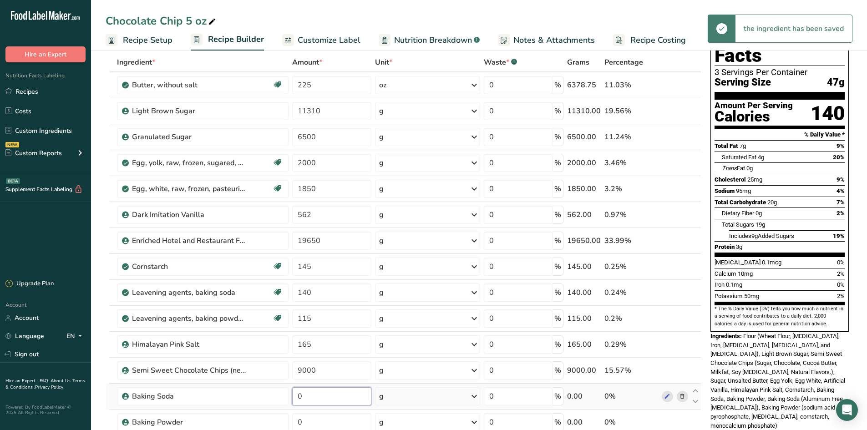
drag, startPoint x: 319, startPoint y: 391, endPoint x: 289, endPoint y: 395, distance: 30.3
click at [292, 394] on input "0" at bounding box center [331, 397] width 79 height 18
type input "140"
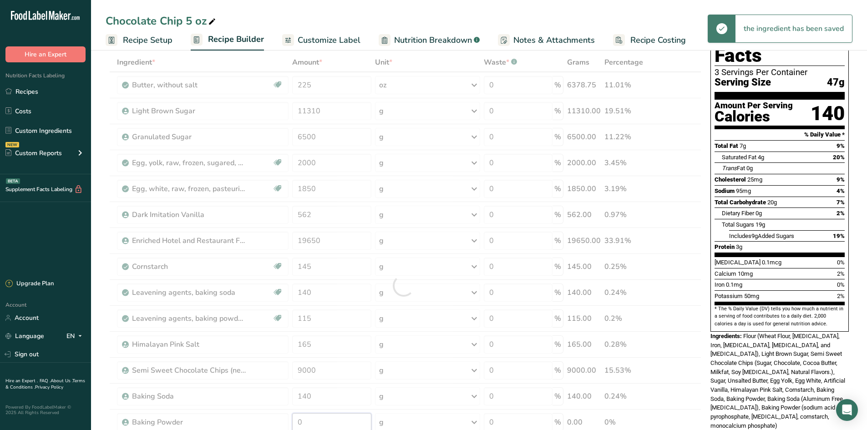
drag, startPoint x: 332, startPoint y: 422, endPoint x: 276, endPoint y: 420, distance: 57.0
click at [276, 420] on div "Ingredient * Amount * Unit * Waste * .a-a{fill:#347362;}.b-a{fill:#fff;} Grams …" at bounding box center [404, 286] width 596 height 466
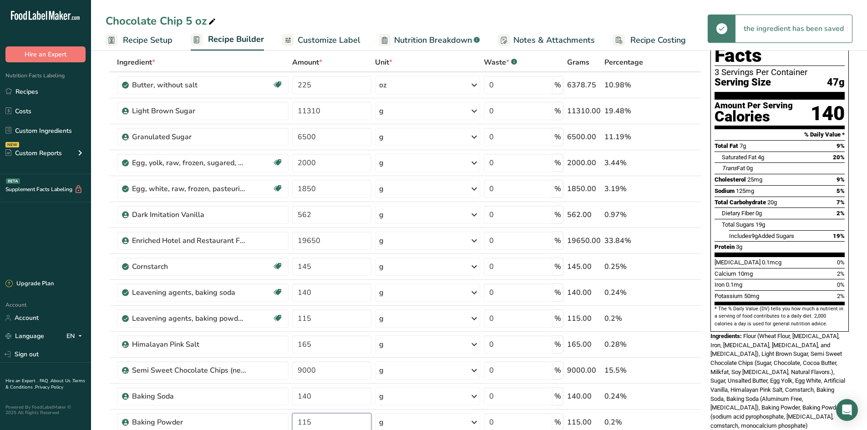
type input "115"
click at [99, 301] on section "Add Ingredients Manage Recipe Delete Recipe Duplicate Recipe Scale Recipe Save …" at bounding box center [479, 416] width 776 height 829
click at [678, 289] on span at bounding box center [682, 292] width 11 height 11
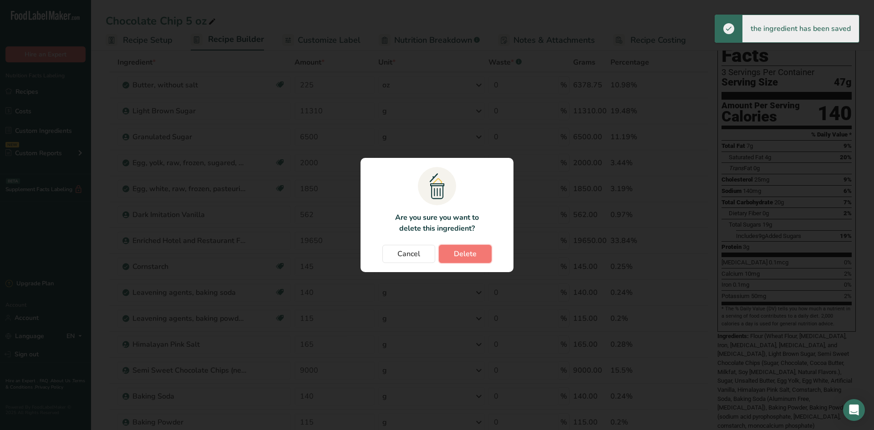
click at [483, 254] on button "Delete" at bounding box center [465, 254] width 53 height 18
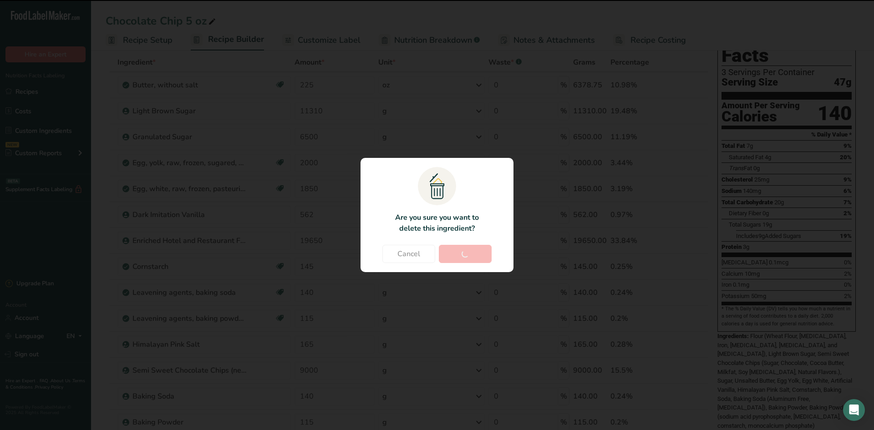
type input "115"
type input "165"
type input "9000"
type input "140"
type input "115"
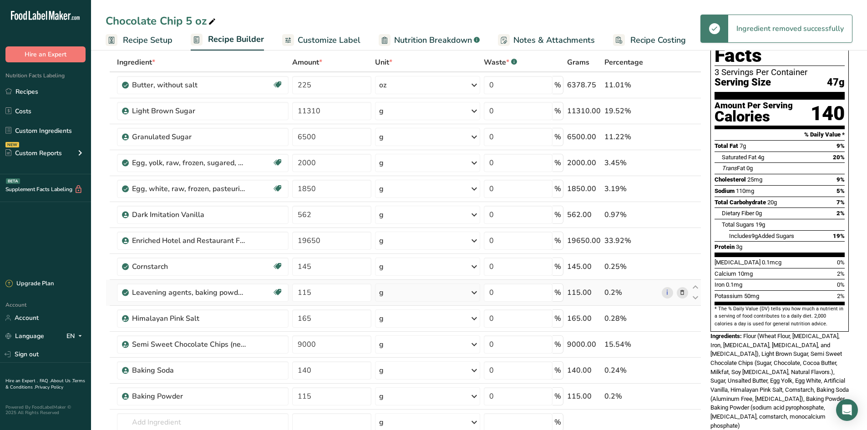
click at [680, 291] on icon at bounding box center [682, 293] width 6 height 10
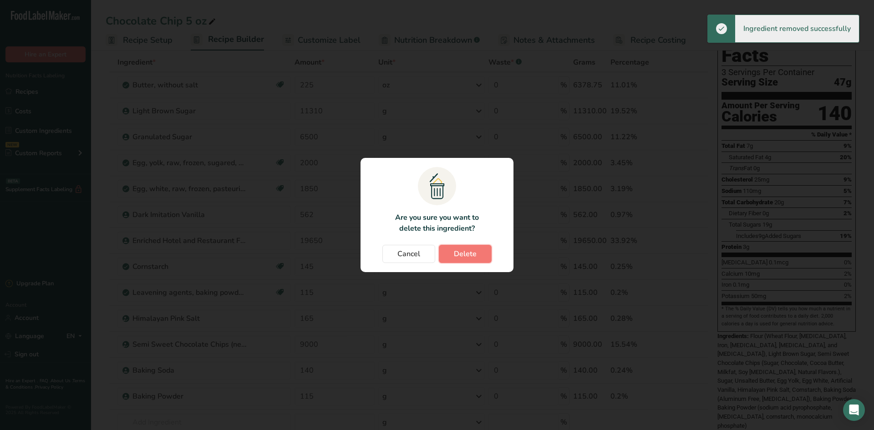
click at [477, 257] on button "Delete" at bounding box center [465, 254] width 53 height 18
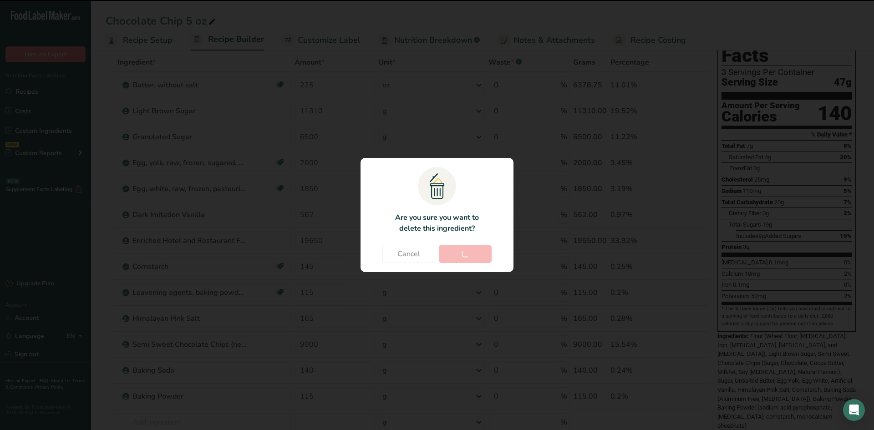
type input "165"
type input "9000"
type input "140"
type input "115"
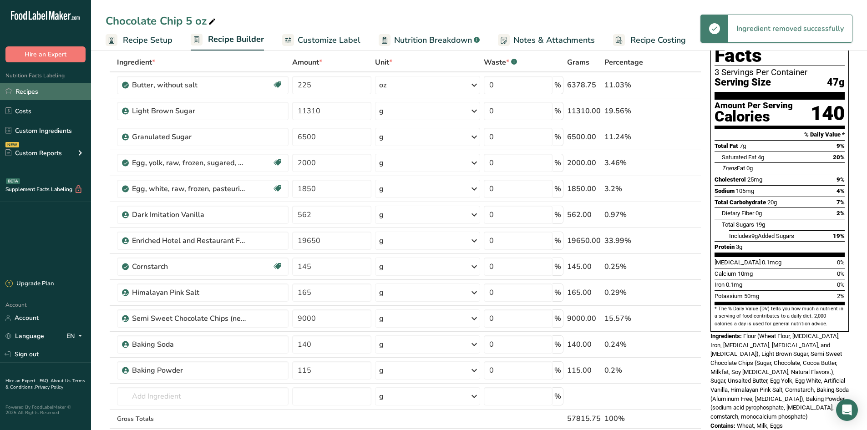
click at [34, 89] on link "Recipes" at bounding box center [45, 91] width 91 height 17
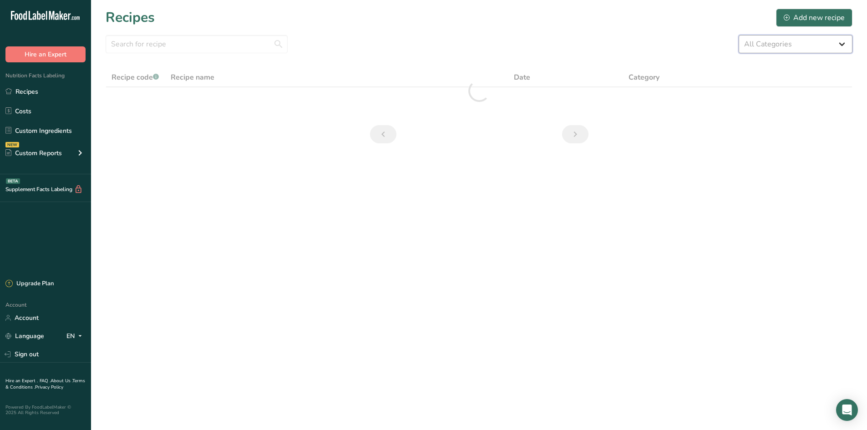
click at [811, 39] on select "All Categories 1.4 oz Mini Cookie 2.75 oz Cookies 3 oz Cookies (2025) 5 oz Cook…" at bounding box center [796, 44] width 114 height 18
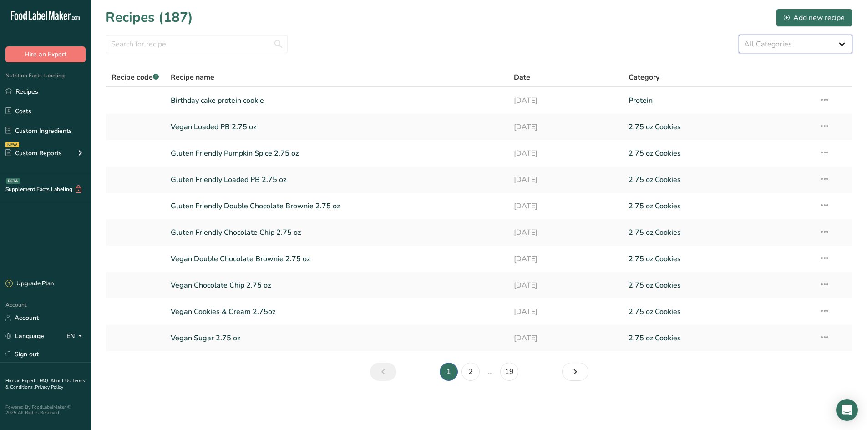
select select "2463"
click at [739, 35] on select "All Categories 1.4 oz Mini Cookie 2.75 oz Cookies 3 oz Cookies (2025) 5 oz Cook…" at bounding box center [796, 44] width 114 height 18
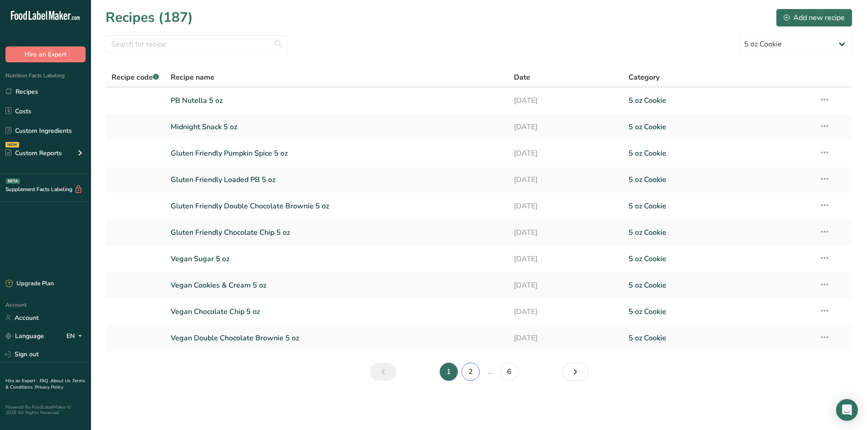
click at [473, 377] on link "2" at bounding box center [471, 372] width 18 height 18
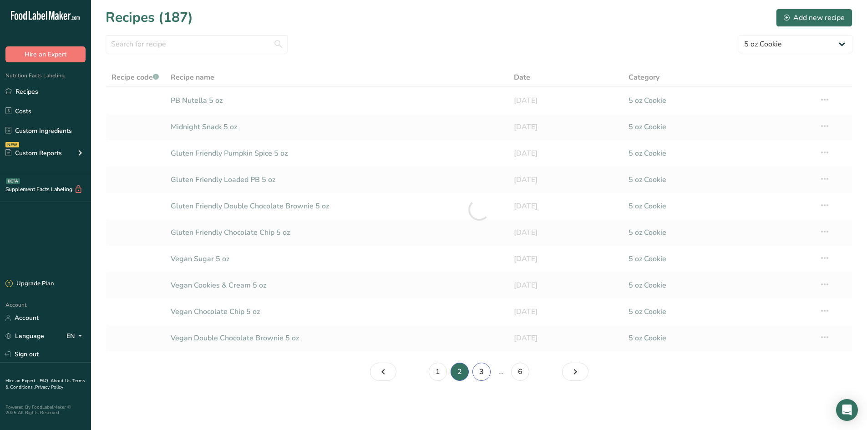
click at [484, 377] on link "3" at bounding box center [482, 372] width 18 height 18
drag, startPoint x: 501, startPoint y: 374, endPoint x: 493, endPoint y: 370, distance: 9.0
click at [501, 373] on li "5" at bounding box center [512, 372] width 22 height 18
click at [493, 371] on link "4" at bounding box center [490, 372] width 18 height 18
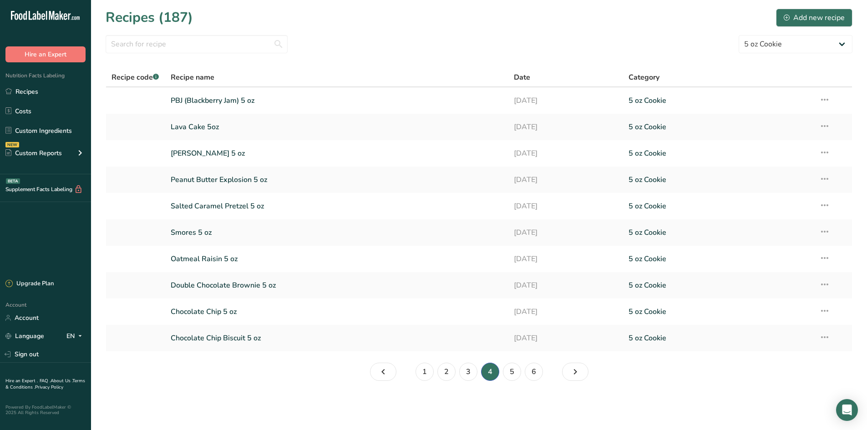
click at [246, 335] on link "Chocolate Chip Biscuit 5 oz" at bounding box center [337, 338] width 333 height 19
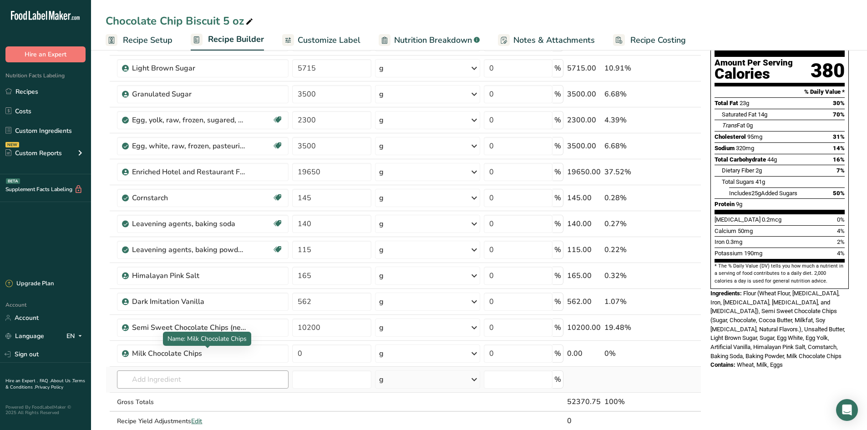
scroll to position [137, 0]
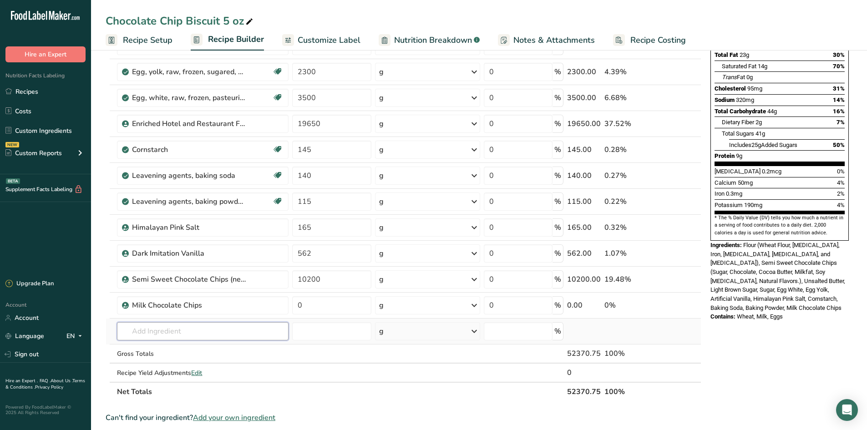
click at [157, 330] on input "text" at bounding box center [203, 331] width 172 height 18
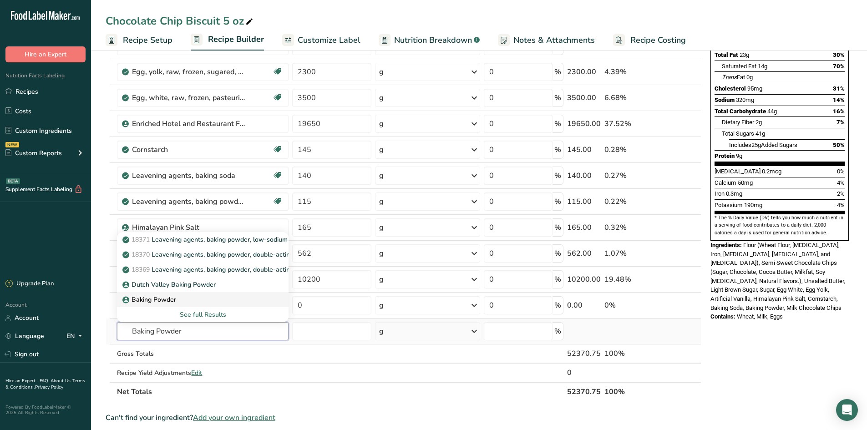
type input "Baking Powder"
click at [160, 297] on p "Baking Powder" at bounding box center [150, 300] width 52 height 10
type input "Baking Powder"
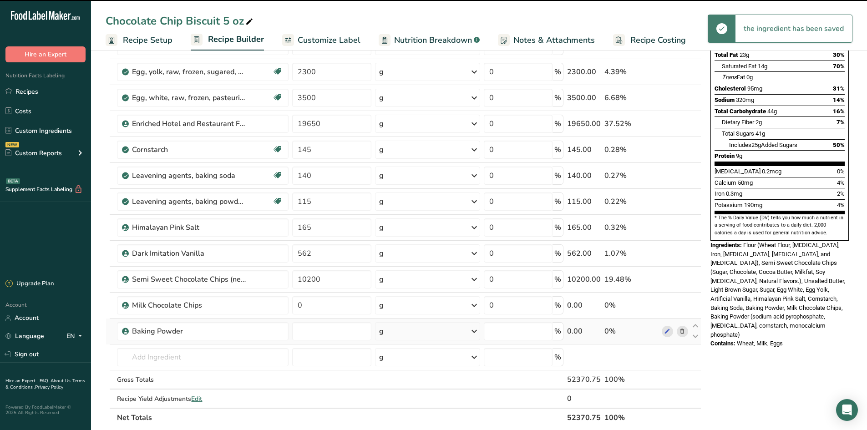
type input "0"
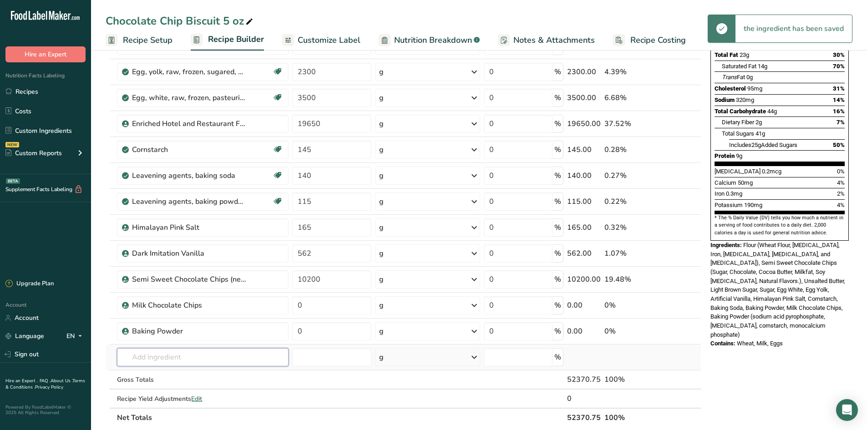
click at [169, 358] on input "text" at bounding box center [203, 357] width 172 height 18
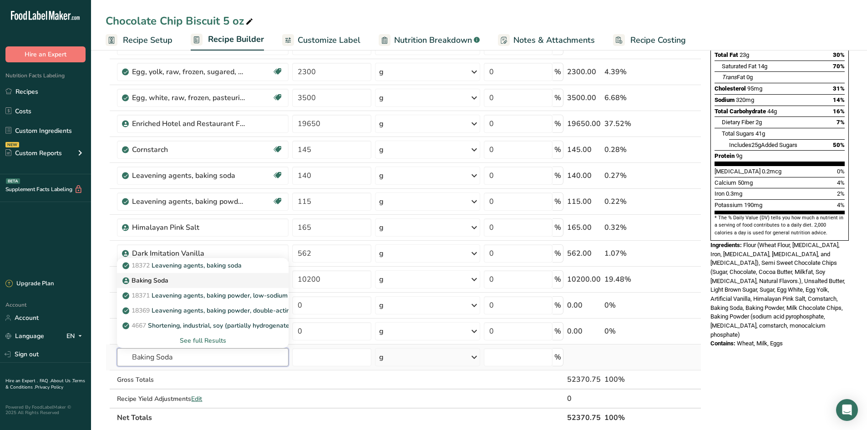
type input "Baking Soda"
click at [180, 280] on div "Baking Soda" at bounding box center [195, 281] width 143 height 10
type input "Baking Soda"
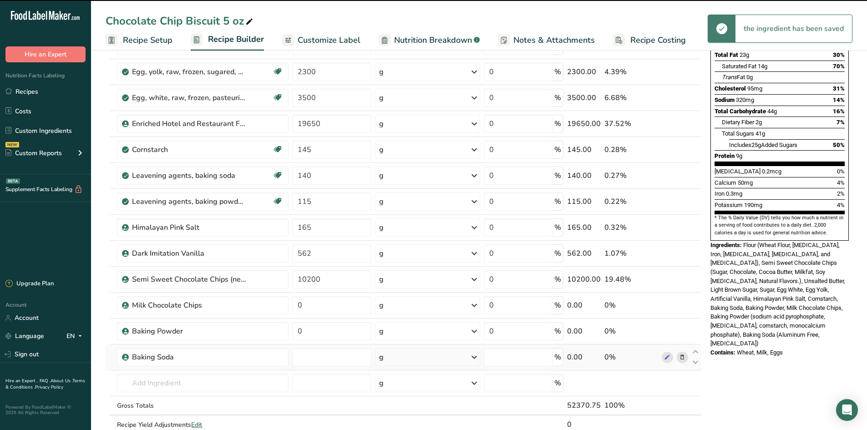
type input "0"
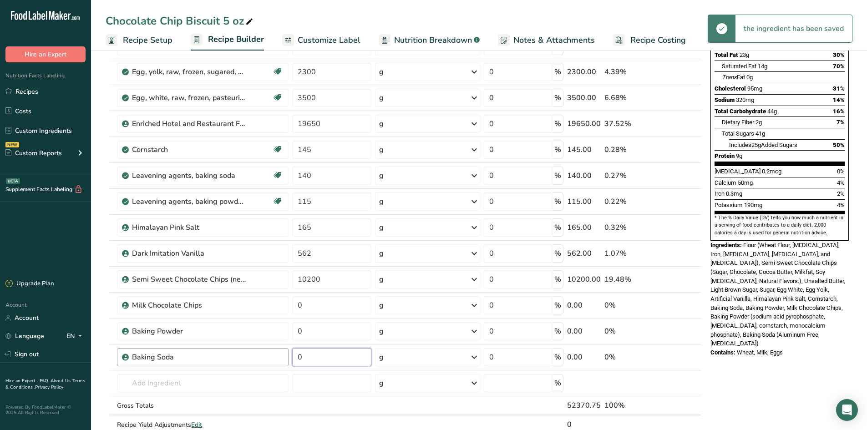
drag, startPoint x: 312, startPoint y: 358, endPoint x: 276, endPoint y: 356, distance: 36.0
click at [276, 356] on tr "Baking Soda 0 g Weight Units g kg mg See more Volume Units l Volume units requi…" at bounding box center [403, 358] width 595 height 26
type input "140"
click at [296, 330] on div "Ingredient * Amount * Unit * Waste * .a-a{fill:#347362;}.b-a{fill:#fff;} Grams …" at bounding box center [404, 208] width 596 height 492
type input "115"
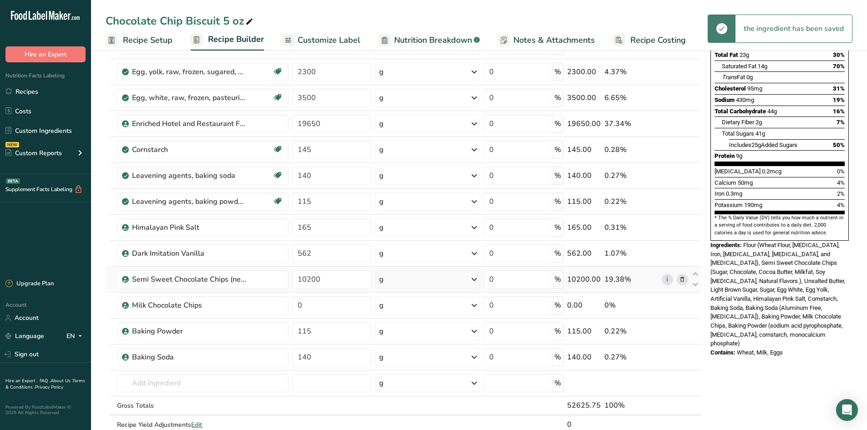
click at [108, 281] on div "Ingredient * Amount * Unit * Waste * .a-a{fill:#347362;}.b-a{fill:#fff;} Grams …" at bounding box center [404, 208] width 596 height 492
click at [685, 174] on icon at bounding box center [682, 176] width 6 height 10
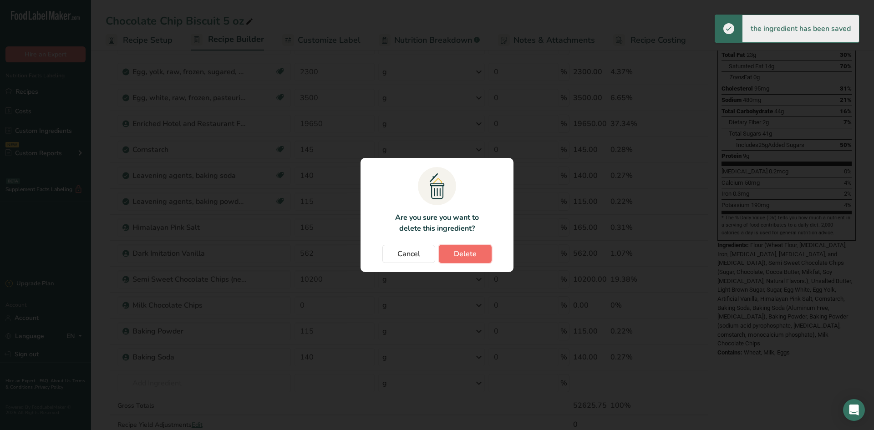
click at [479, 253] on button "Delete" at bounding box center [465, 254] width 53 height 18
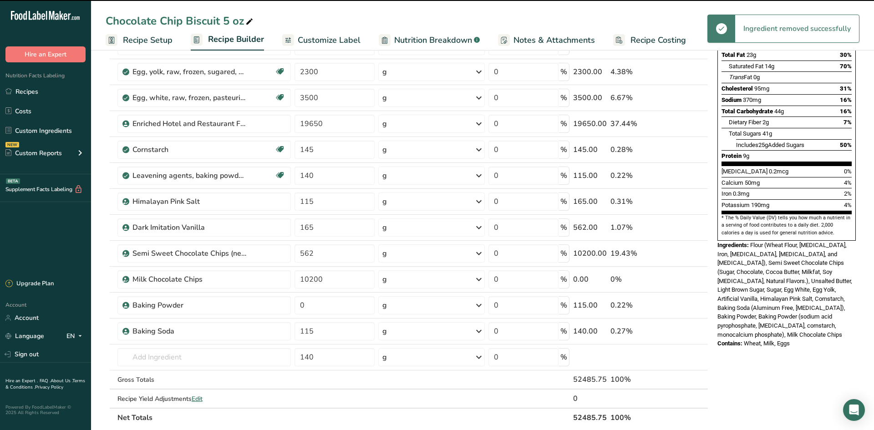
type input "115"
type input "165"
type input "562"
type input "10200"
type input "0"
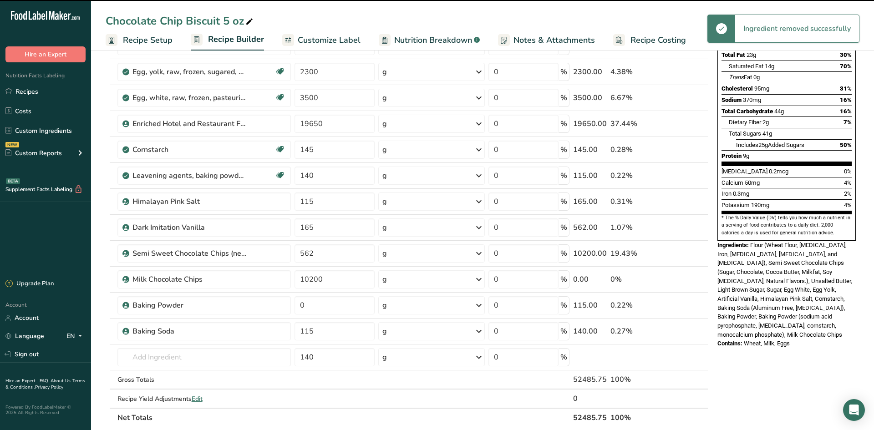
type input "115"
type input "140"
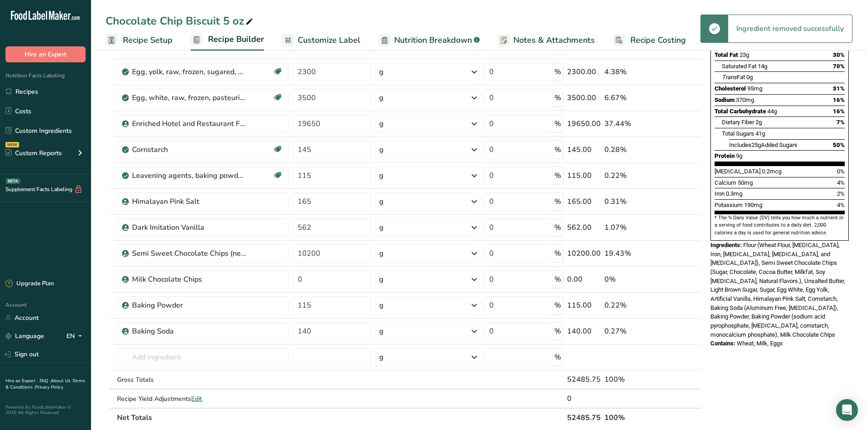
drag, startPoint x: 684, startPoint y: 175, endPoint x: 680, endPoint y: 179, distance: 5.5
click at [684, 175] on icon at bounding box center [682, 176] width 6 height 10
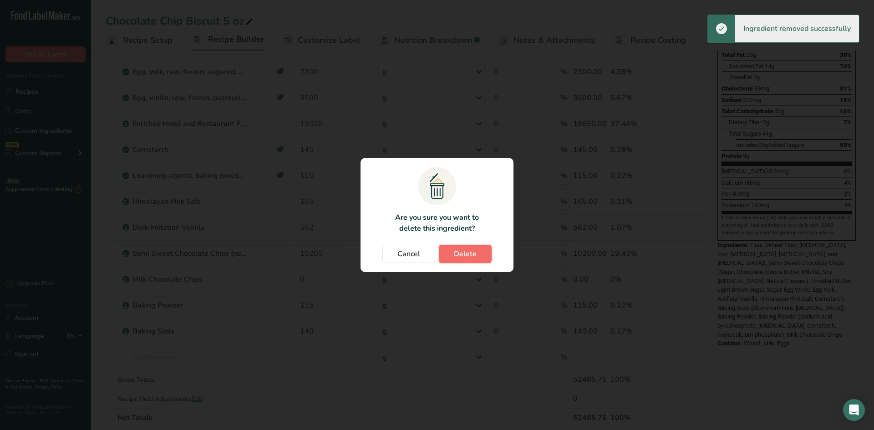
click at [480, 260] on button "Delete" at bounding box center [465, 254] width 53 height 18
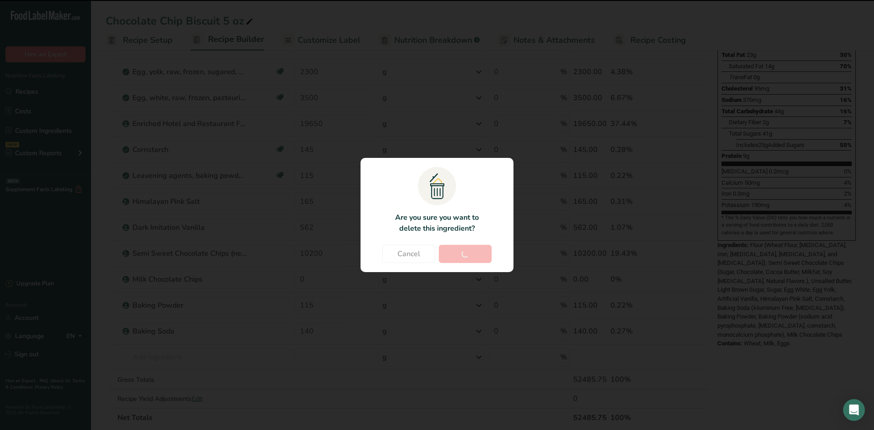
type input "165"
type input "562"
type input "10200"
type input "0"
type input "115"
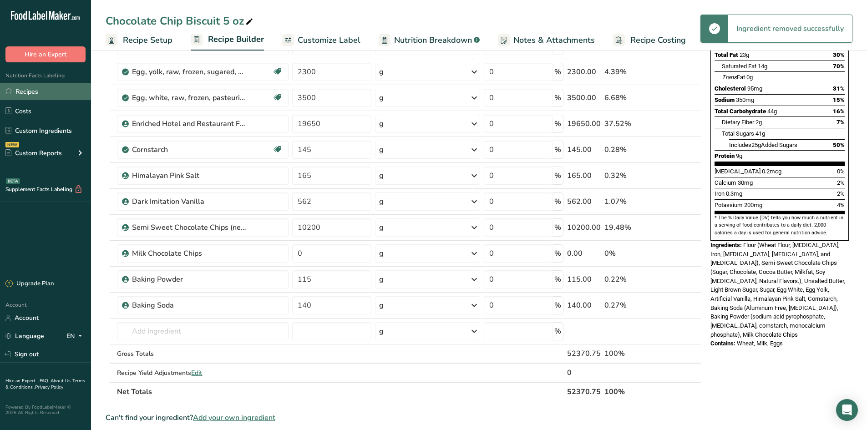
click at [56, 93] on link "Recipes" at bounding box center [45, 91] width 91 height 17
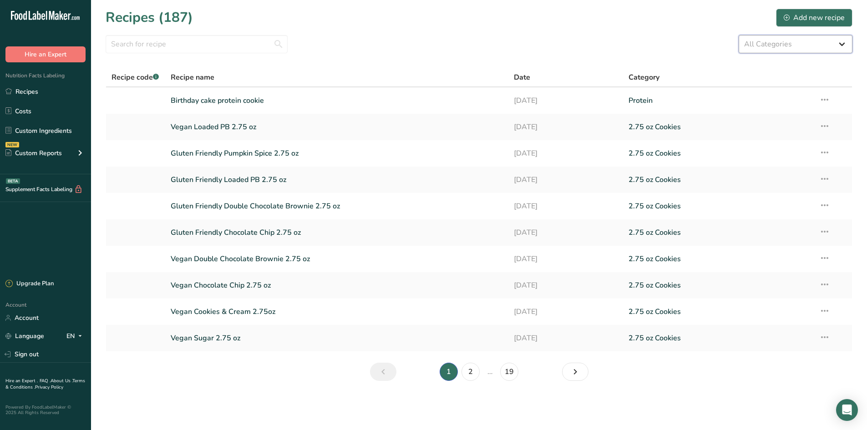
drag, startPoint x: 773, startPoint y: 46, endPoint x: 767, endPoint y: 53, distance: 9.0
click at [770, 51] on select "All Categories 1.4 oz Mini Cookie 2.75 oz Cookies 3 oz Cookies (2025) 5 oz Cook…" at bounding box center [796, 44] width 114 height 18
click at [739, 35] on select "All Categories 1.4 oz Mini Cookie 2.75 oz Cookies 3 oz Cookies (2025) 5 oz Cook…" at bounding box center [796, 44] width 114 height 18
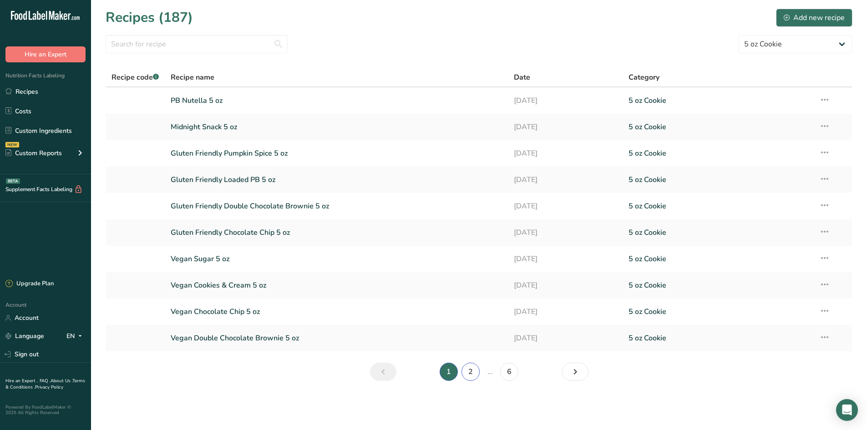
click at [474, 378] on link "2" at bounding box center [471, 372] width 18 height 18
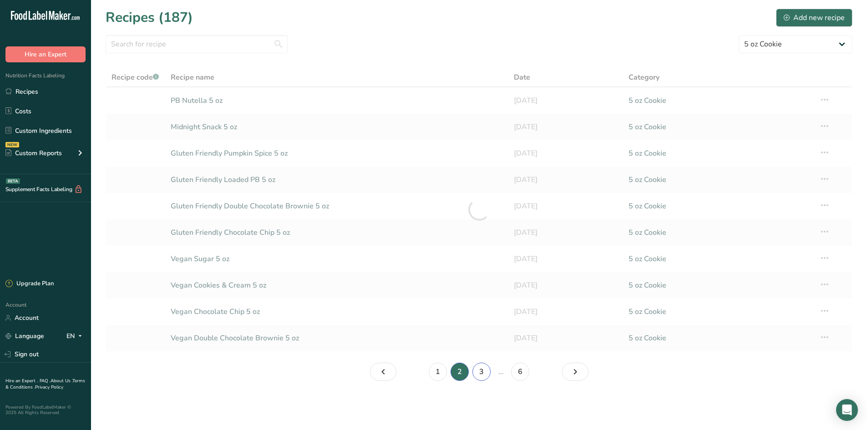
click at [487, 371] on link "3" at bounding box center [482, 372] width 18 height 18
click at [498, 372] on link "4" at bounding box center [490, 372] width 18 height 18
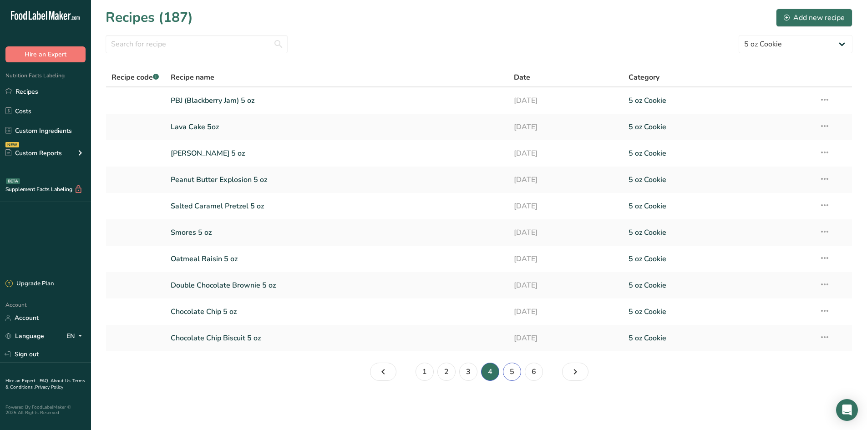
click at [516, 367] on link "5" at bounding box center [512, 372] width 18 height 18
click at [224, 96] on link "Cinnamon Bun 5 oz" at bounding box center [337, 100] width 333 height 19
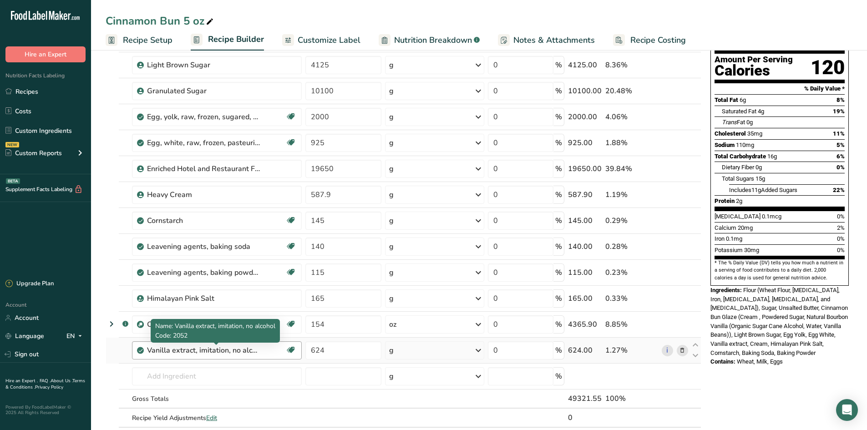
scroll to position [91, 0]
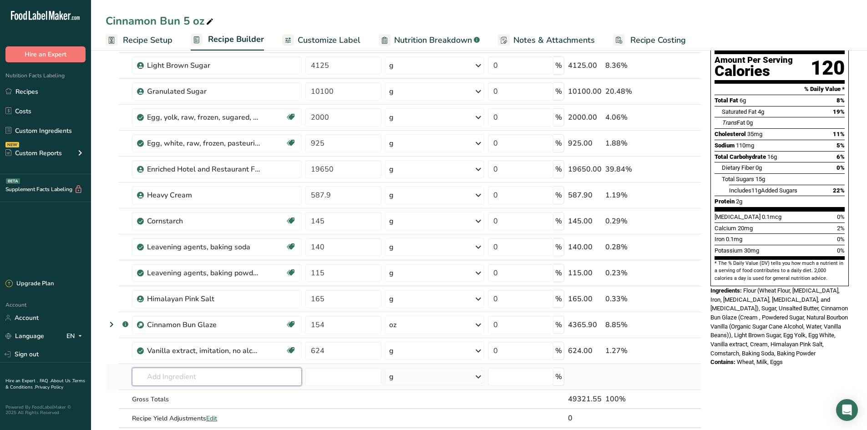
drag, startPoint x: 206, startPoint y: 379, endPoint x: 195, endPoint y: 382, distance: 11.4
click at [206, 379] on input "text" at bounding box center [217, 377] width 170 height 18
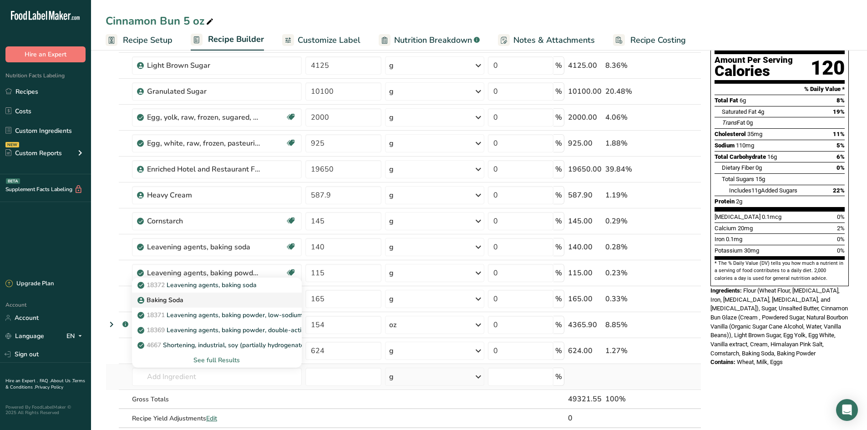
click at [170, 297] on p "Baking Soda" at bounding box center [161, 301] width 44 height 10
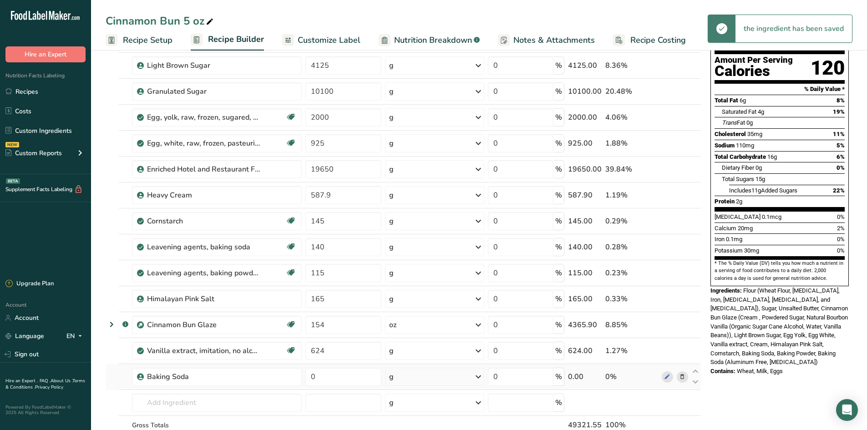
click at [179, 386] on td "Baking Soda" at bounding box center [216, 377] width 173 height 26
click at [183, 408] on input "text" at bounding box center [217, 403] width 170 height 18
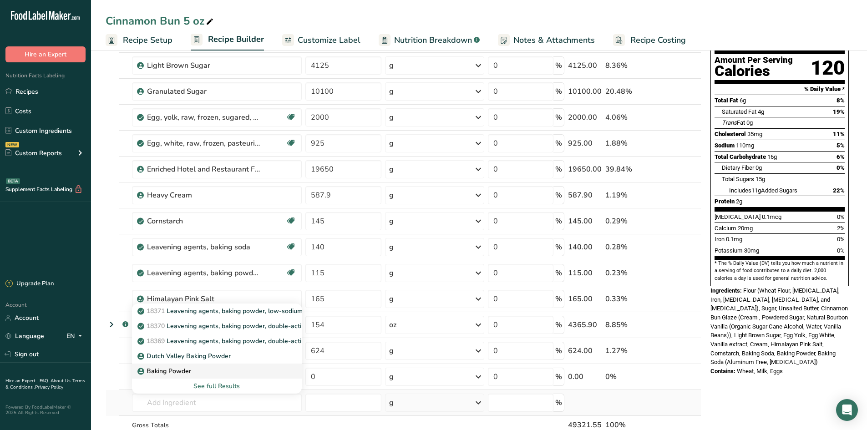
click at [194, 366] on link "Baking Powder" at bounding box center [217, 371] width 170 height 15
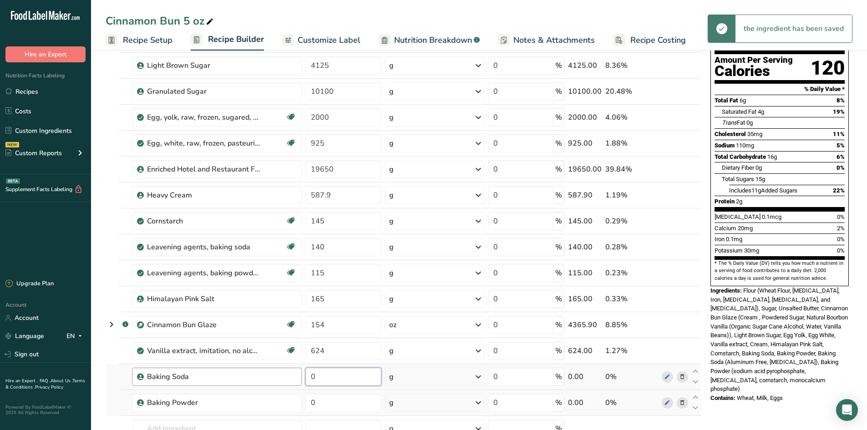
drag, startPoint x: 337, startPoint y: 377, endPoint x: 301, endPoint y: 376, distance: 36.0
click at [301, 376] on tr "Baking Soda 0 g Weight Units g kg mg See more Volume Units l Volume units requi…" at bounding box center [403, 377] width 595 height 26
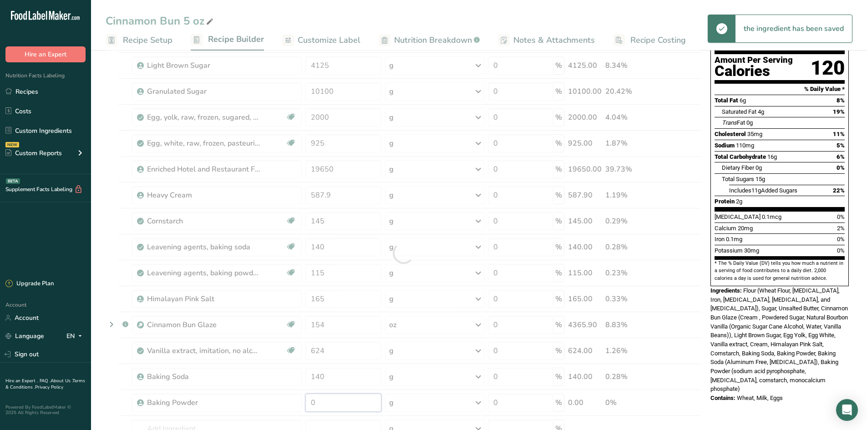
drag, startPoint x: 341, startPoint y: 401, endPoint x: 302, endPoint y: 392, distance: 39.3
click at [303, 392] on div "Ingredient * Amount * Unit * Waste * .a-a{fill:#347362;}.b-a{fill:#fff;} Grams …" at bounding box center [404, 253] width 596 height 492
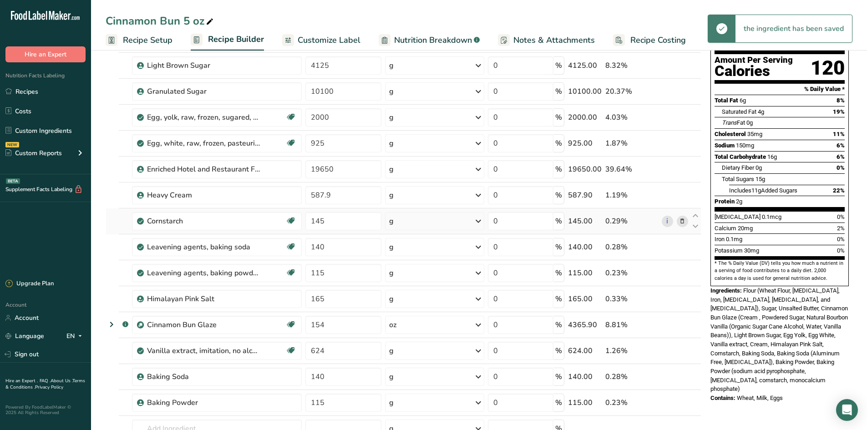
click at [110, 234] on div "Ingredient * Amount * Unit * Waste * .a-a{fill:#347362;}.b-a{fill:#fff;} Grams …" at bounding box center [404, 253] width 596 height 492
click at [686, 249] on icon at bounding box center [682, 248] width 6 height 10
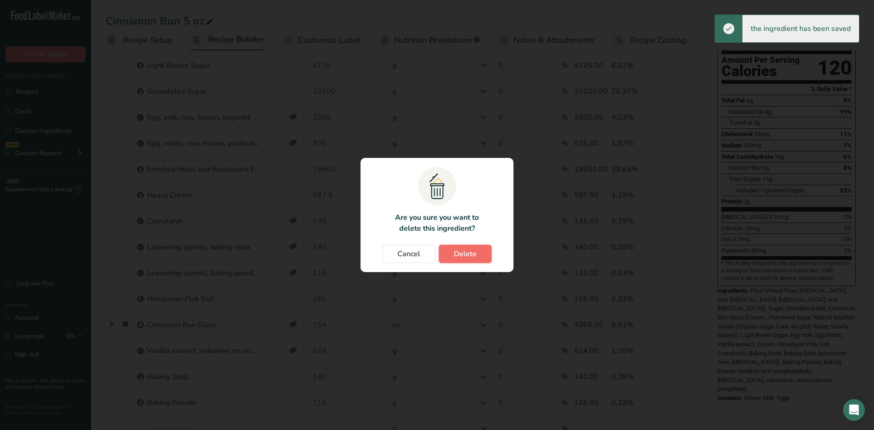
click at [473, 256] on span "Delete" at bounding box center [465, 254] width 23 height 11
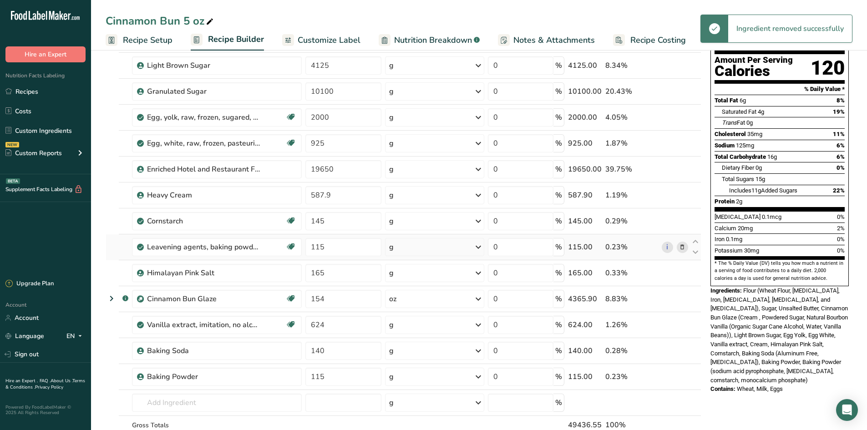
click at [680, 248] on icon at bounding box center [682, 248] width 6 height 10
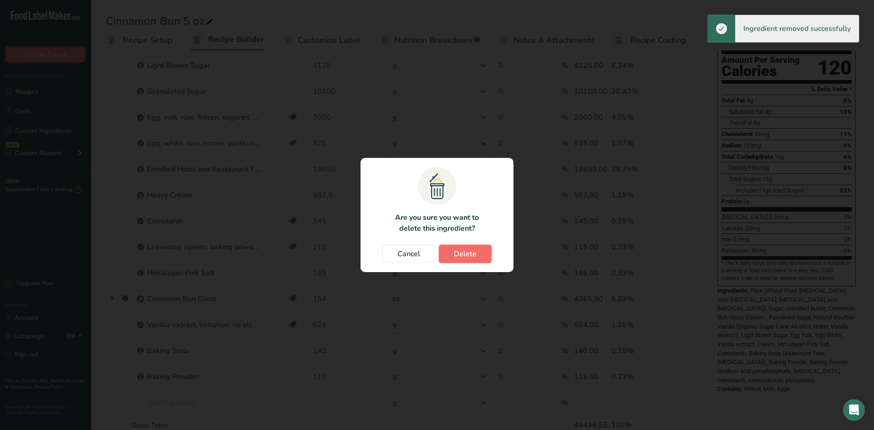
click at [454, 251] on button "Delete" at bounding box center [465, 254] width 53 height 18
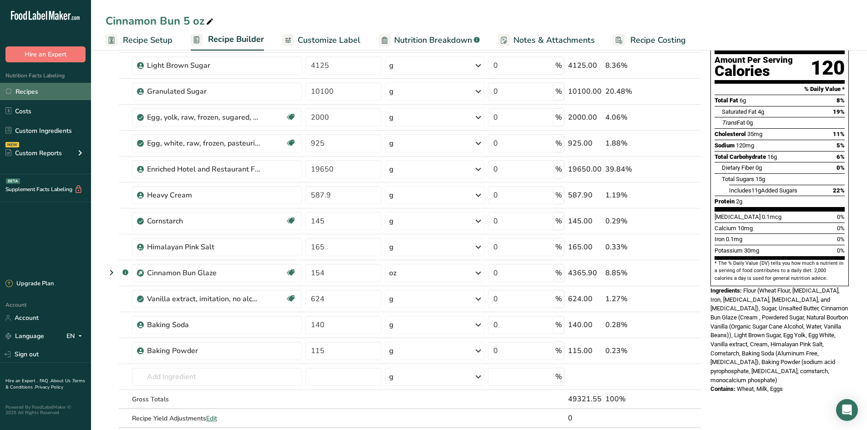
click at [46, 97] on link "Recipes" at bounding box center [45, 91] width 91 height 17
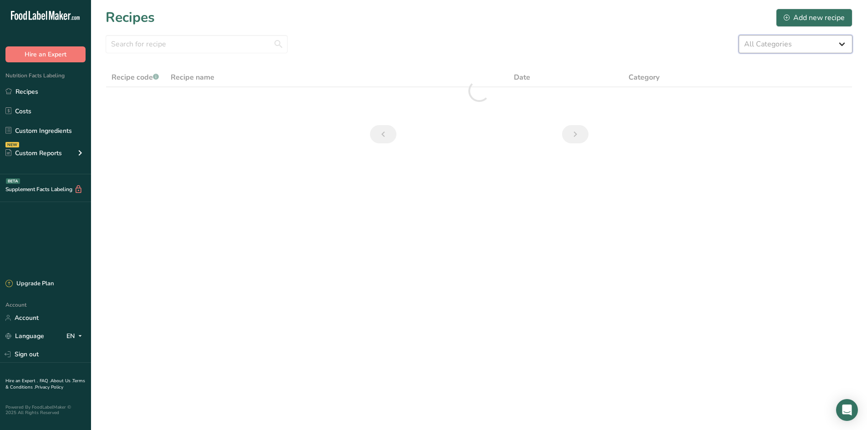
drag, startPoint x: 783, startPoint y: 45, endPoint x: 784, endPoint y: 52, distance: 7.8
click at [783, 45] on select "All Categories 1.4 oz Mini Cookie 2.75 oz Cookies 3 oz Cookies (2025) 5 oz Cook…" at bounding box center [796, 44] width 114 height 18
click at [739, 35] on select "All Categories 1.4 oz Mini Cookie 2.75 oz Cookies 3 oz Cookies (2025) 5 oz Cook…" at bounding box center [796, 44] width 114 height 18
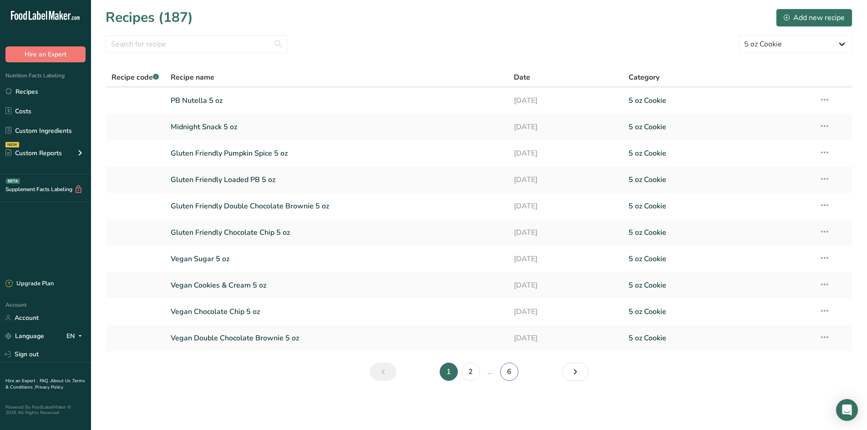
click at [515, 375] on link "6" at bounding box center [509, 372] width 18 height 18
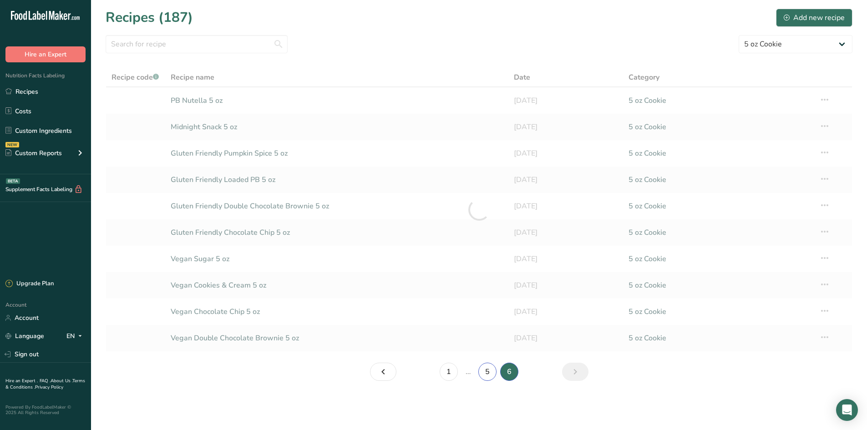
click at [496, 375] on link "5" at bounding box center [488, 372] width 18 height 18
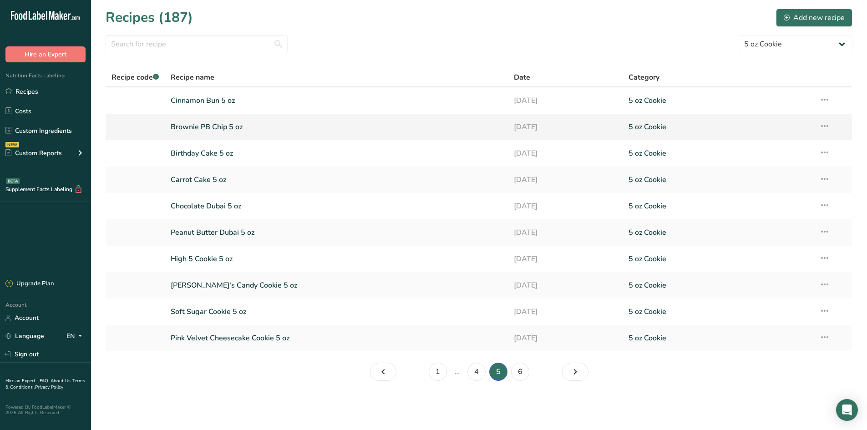
click at [214, 117] on td "Brownie PB Chip 5 oz" at bounding box center [337, 127] width 344 height 26
click at [220, 129] on link "Brownie PB Chip 5 oz" at bounding box center [337, 126] width 333 height 19
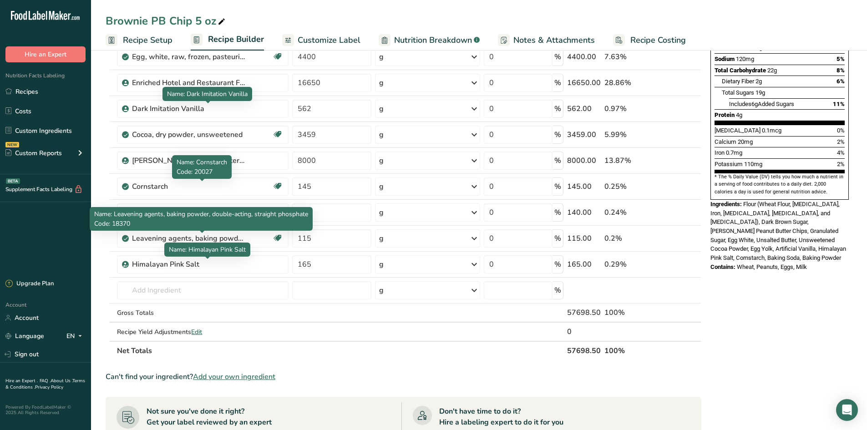
scroll to position [182, 0]
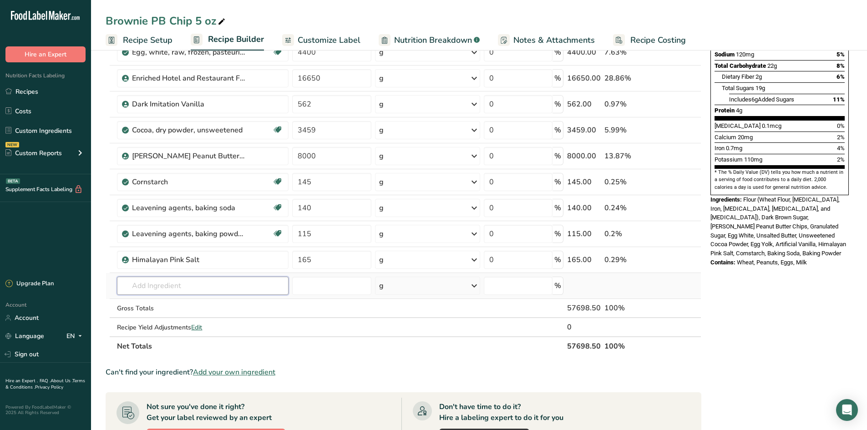
click at [175, 287] on input "text" at bounding box center [203, 286] width 172 height 18
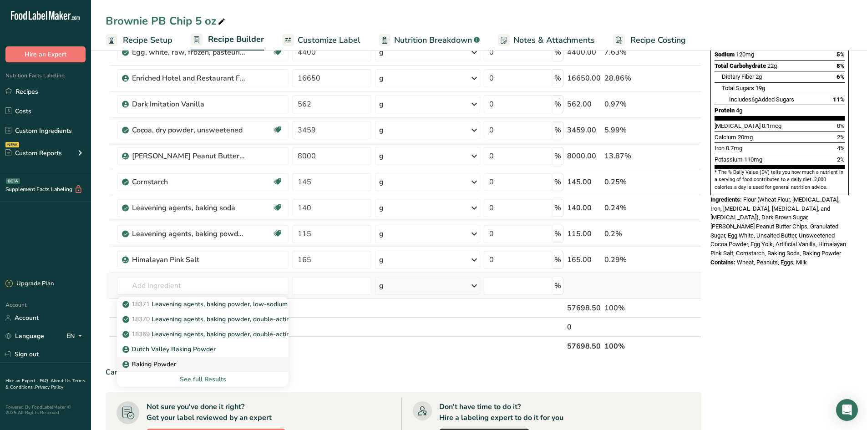
click at [163, 367] on p "Baking Powder" at bounding box center [150, 365] width 52 height 10
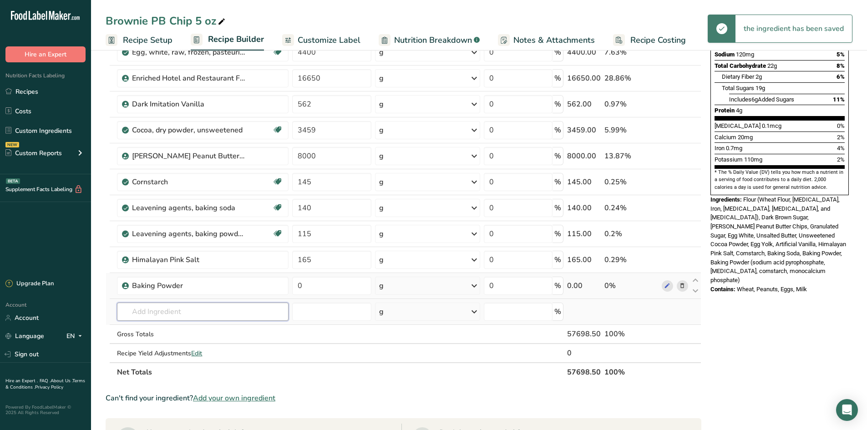
click at [175, 317] on input "text" at bounding box center [203, 312] width 172 height 18
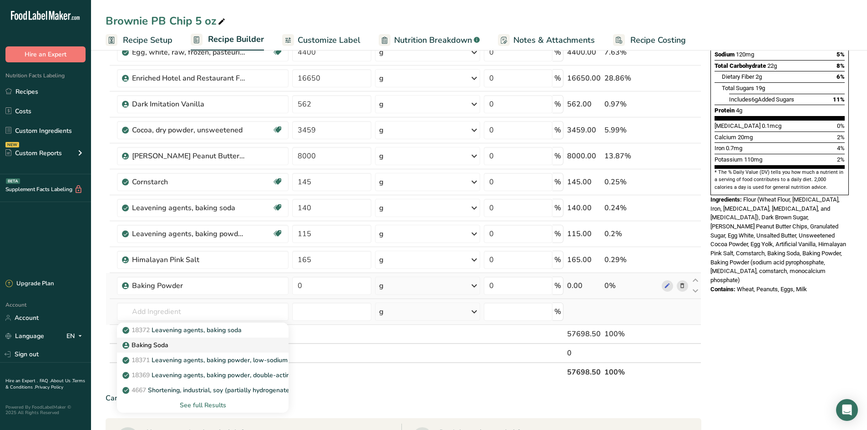
click at [171, 344] on div "Baking Soda" at bounding box center [195, 346] width 143 height 10
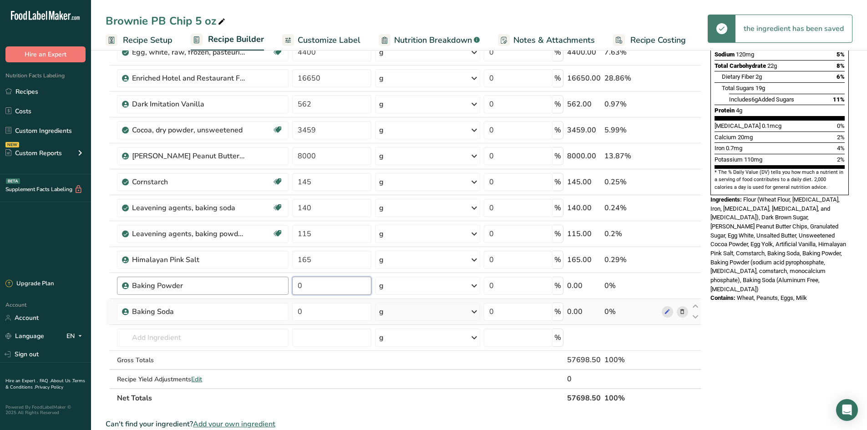
drag, startPoint x: 321, startPoint y: 294, endPoint x: 248, endPoint y: 291, distance: 73.4
click at [248, 291] on tr "Baking Powder 0 g Weight Units g kg mg See more Volume Units l Volume units req…" at bounding box center [403, 286] width 595 height 26
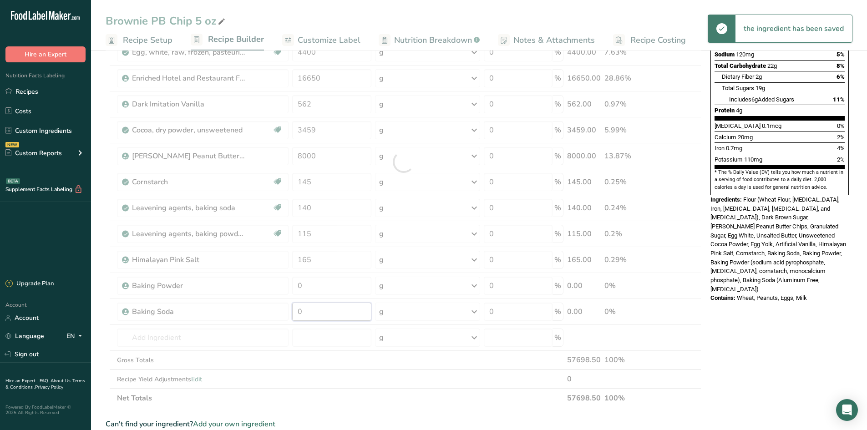
drag, startPoint x: 340, startPoint y: 314, endPoint x: 279, endPoint y: 310, distance: 61.1
click at [279, 310] on div "Ingredient * Amount * Unit * Waste * .a-a{fill:#347362;}.b-a{fill:#fff;} Grams …" at bounding box center [404, 162] width 596 height 492
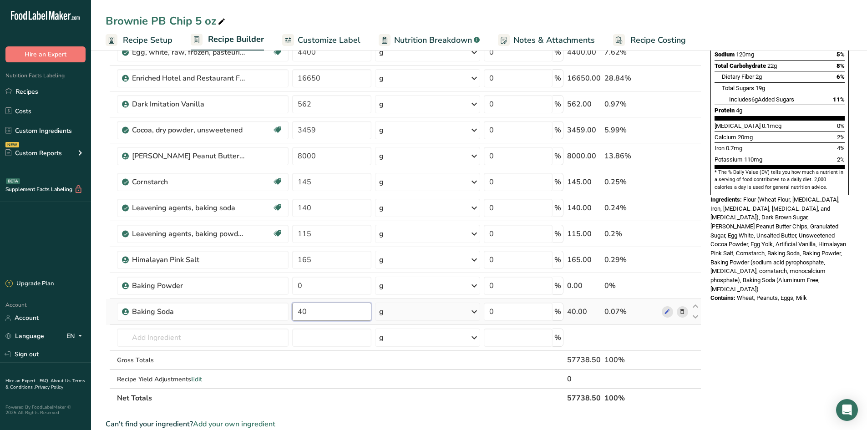
drag, startPoint x: 316, startPoint y: 316, endPoint x: 291, endPoint y: 315, distance: 26.0
click at [291, 315] on td "40" at bounding box center [332, 312] width 83 height 26
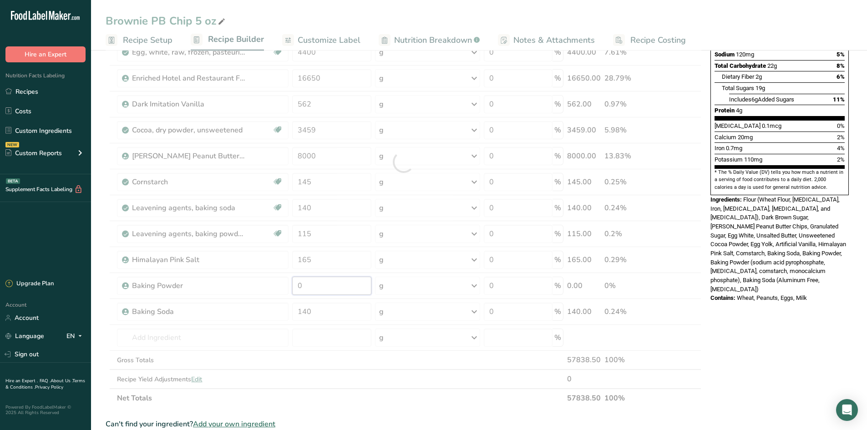
drag, startPoint x: 321, startPoint y: 289, endPoint x: 282, endPoint y: 284, distance: 39.5
click at [282, 284] on div "Ingredient * Amount * Unit * Waste * .a-a{fill:#347362;}.b-a{fill:#fff;} Grams …" at bounding box center [404, 162] width 596 height 492
drag, startPoint x: 111, startPoint y: 211, endPoint x: 347, endPoint y: 251, distance: 239.7
click at [115, 214] on div "Ingredient * Amount * Unit * Waste * .a-a{fill:#347362;}.b-a{fill:#fff;} Grams …" at bounding box center [404, 162] width 596 height 492
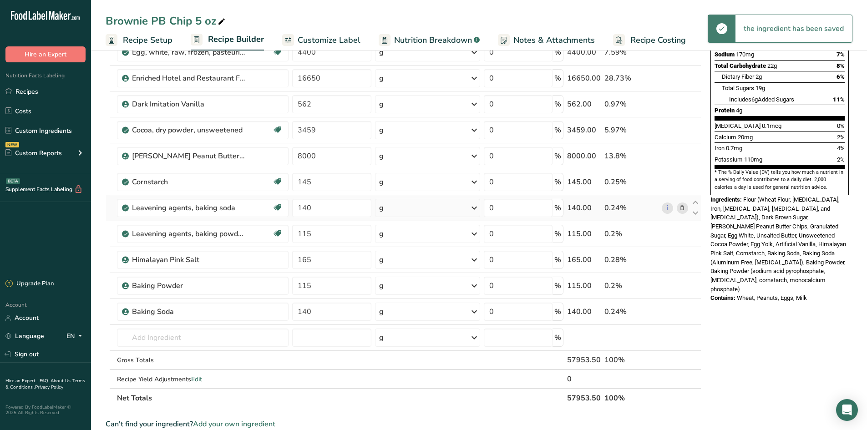
click at [680, 211] on icon at bounding box center [682, 209] width 6 height 10
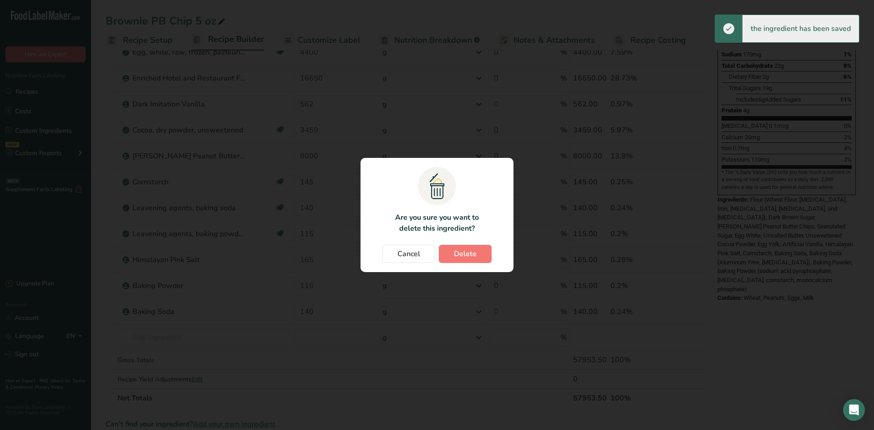
click at [478, 264] on section ".a{fill:#f5f3ed;}.b,.e{fill:#0f393a;}.c{fill:none;}.d{fill:#f2c549;}.e{stroke:r…" at bounding box center [437, 215] width 153 height 114
drag, startPoint x: 475, startPoint y: 254, endPoint x: 474, endPoint y: 261, distance: 7.5
click at [474, 257] on span "Delete" at bounding box center [465, 254] width 23 height 11
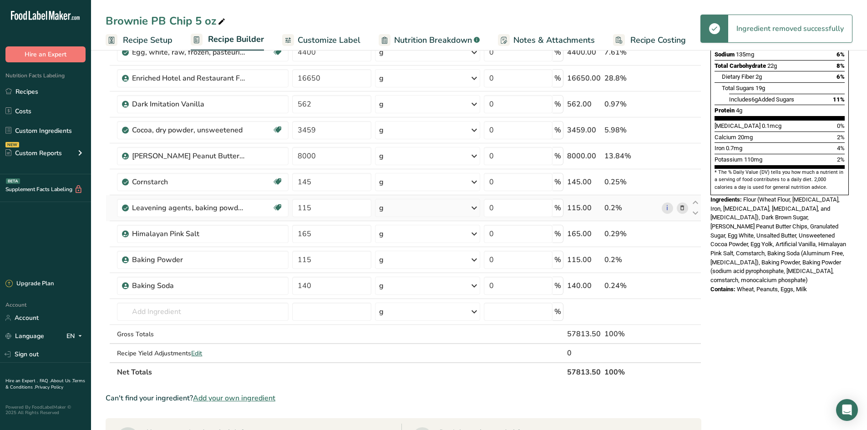
click at [683, 207] on icon at bounding box center [682, 209] width 6 height 10
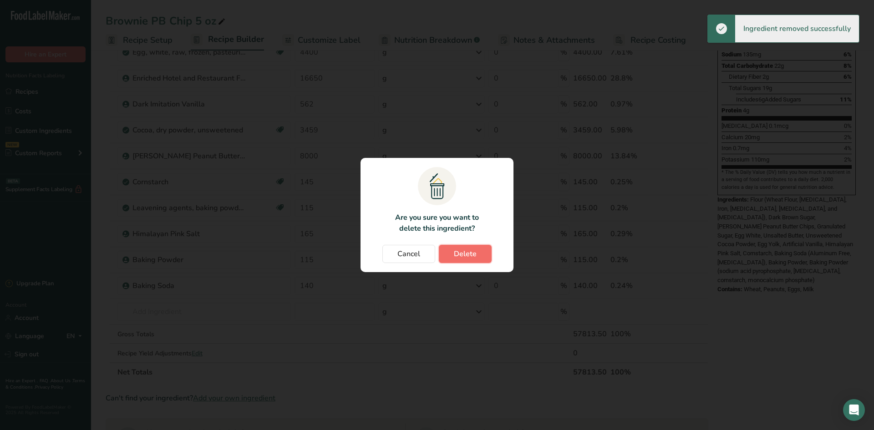
click at [477, 253] on button "Delete" at bounding box center [465, 254] width 53 height 18
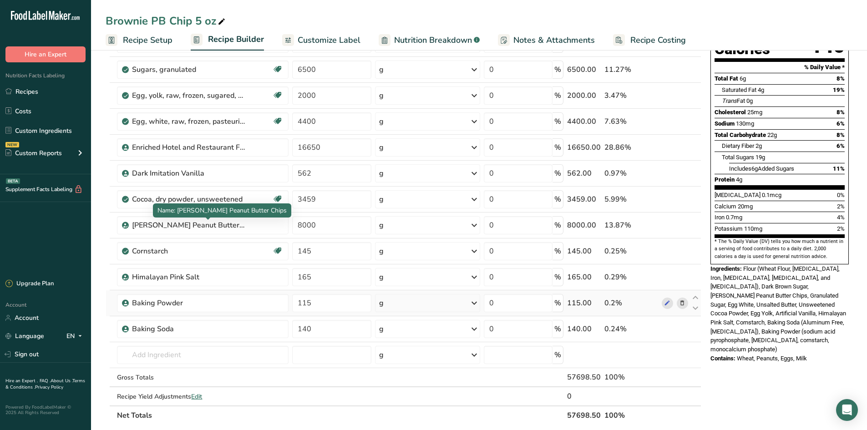
scroll to position [137, 0]
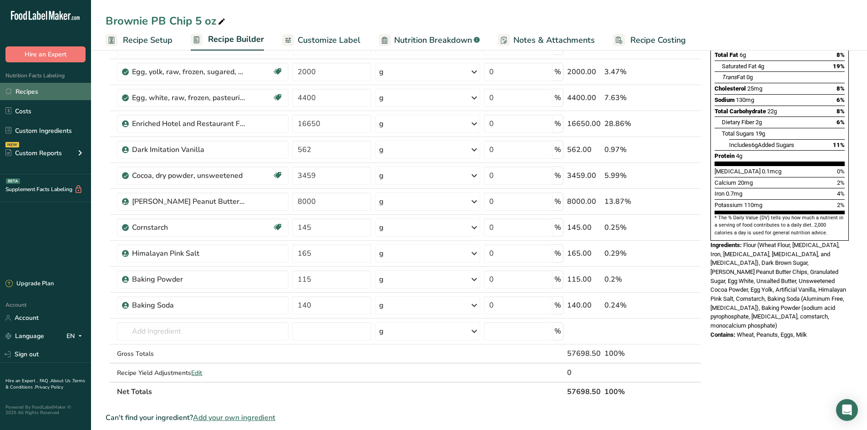
click at [36, 89] on link "Recipes" at bounding box center [45, 91] width 91 height 17
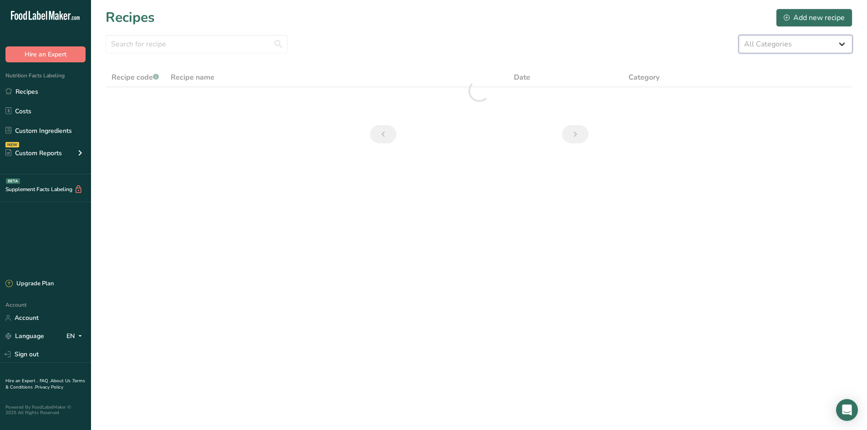
click at [806, 41] on select "All Categories 1.4 oz Mini Cookie 2.75 oz Cookies 3 oz Cookies (2025) 5 oz Cook…" at bounding box center [796, 44] width 114 height 18
click at [739, 35] on select "All Categories 1.4 oz Mini Cookie 2.75 oz Cookies 3 oz Cookies (2025) 5 oz Cook…" at bounding box center [796, 44] width 114 height 18
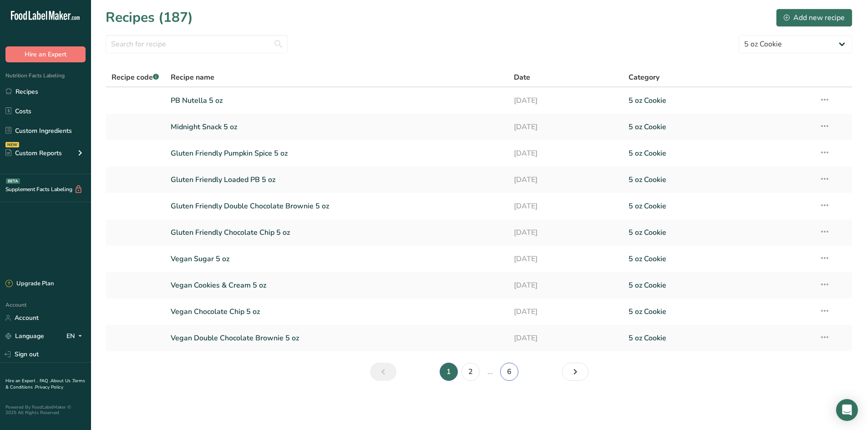
click at [512, 377] on link "6" at bounding box center [509, 372] width 18 height 18
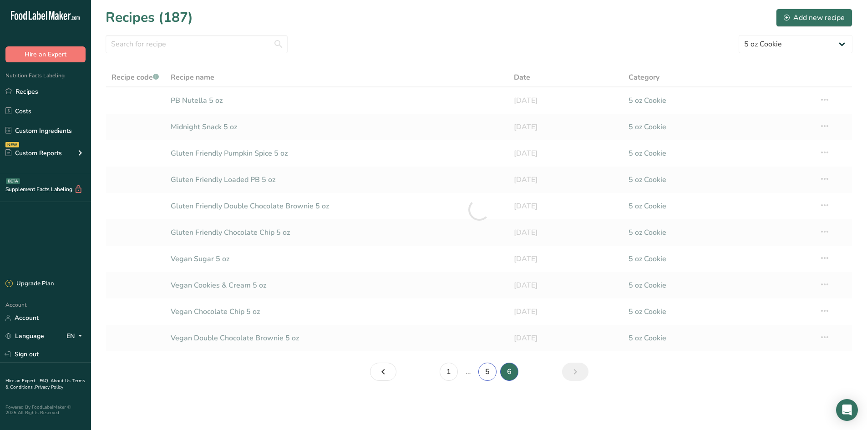
click at [487, 373] on link "5" at bounding box center [488, 372] width 18 height 18
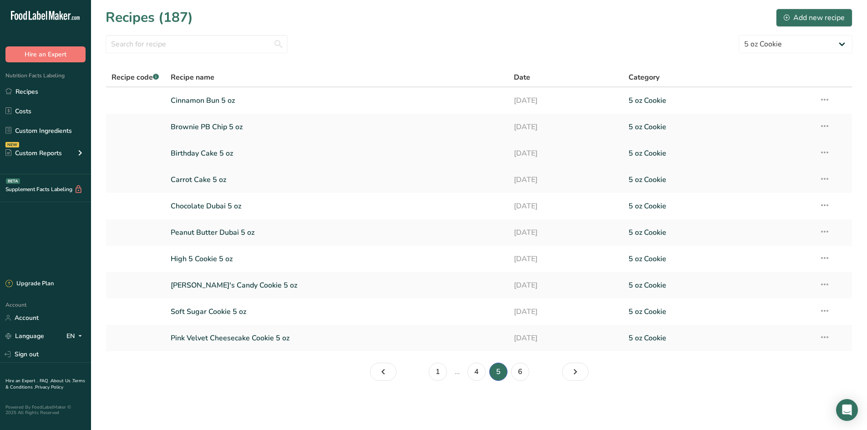
click at [263, 158] on link "Birthday Cake 5 oz" at bounding box center [337, 153] width 333 height 19
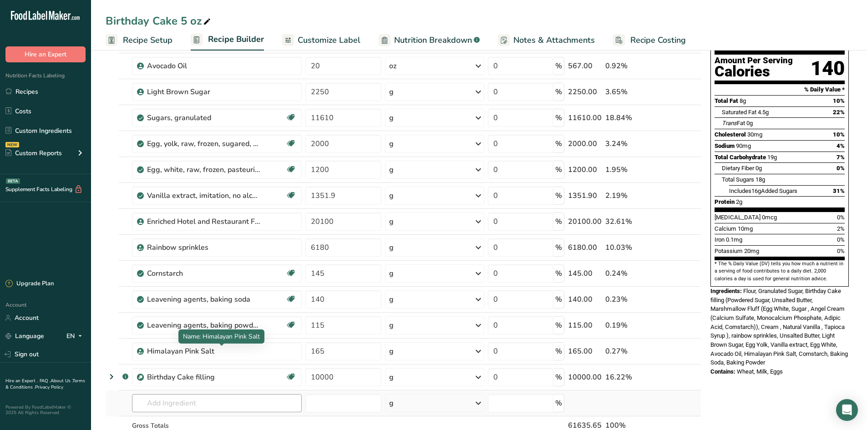
scroll to position [91, 0]
click at [176, 402] on input "text" at bounding box center [217, 403] width 170 height 18
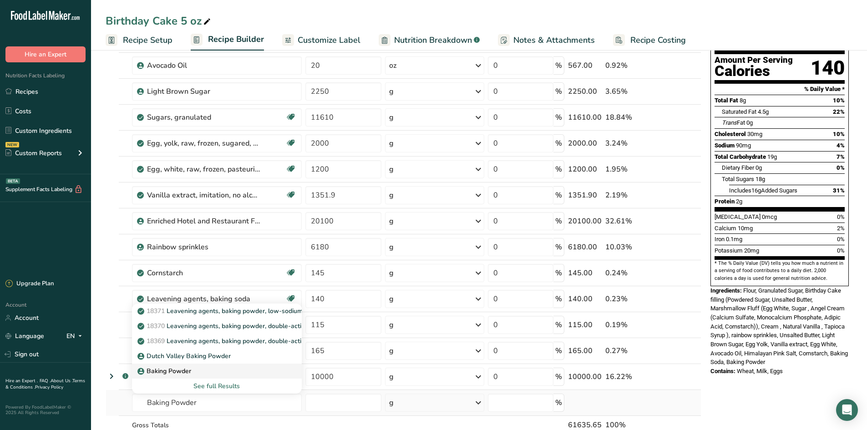
click at [181, 372] on p "Baking Powder" at bounding box center [165, 372] width 52 height 10
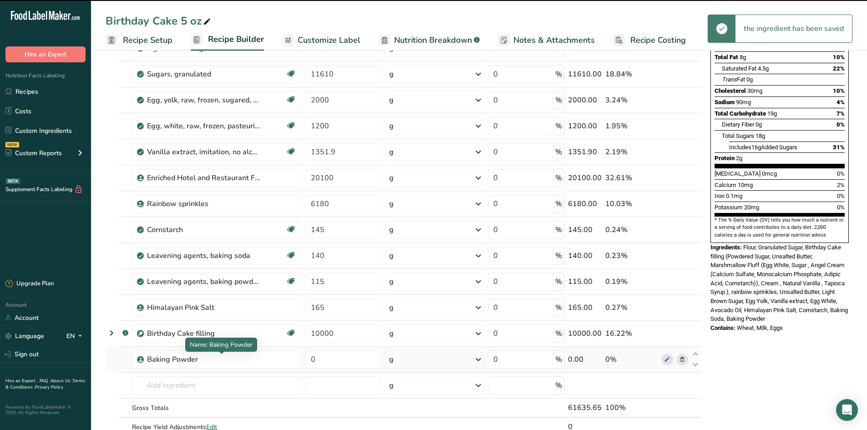
scroll to position [182, 0]
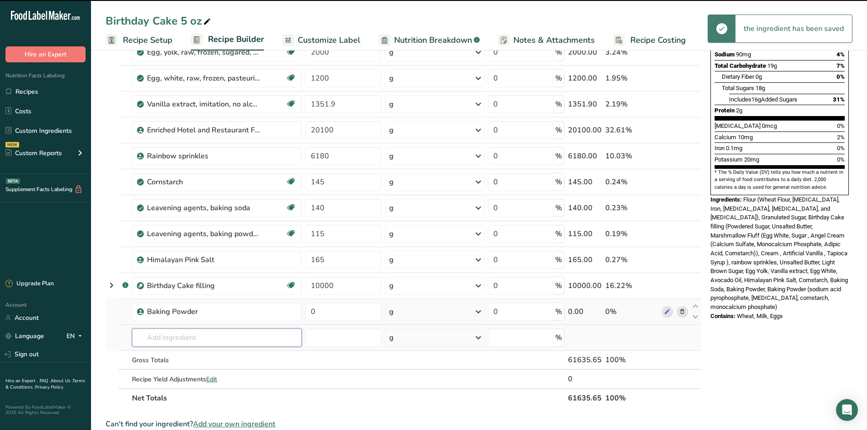
click at [163, 337] on input "text" at bounding box center [217, 338] width 170 height 18
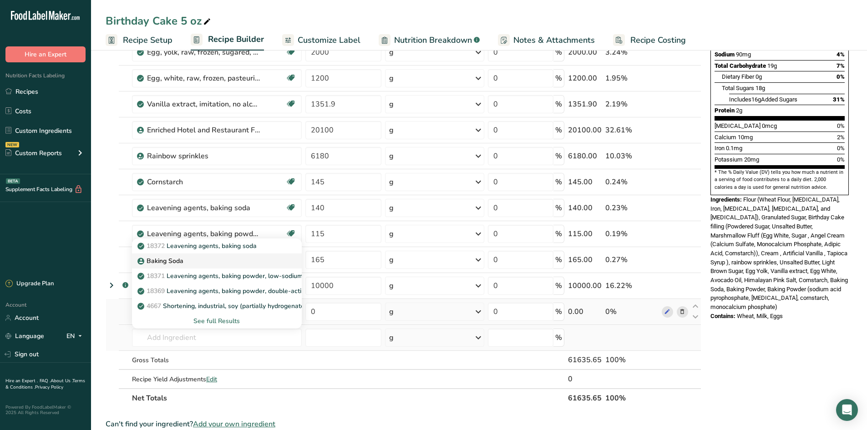
click at [195, 259] on div "Baking Soda" at bounding box center [209, 261] width 141 height 10
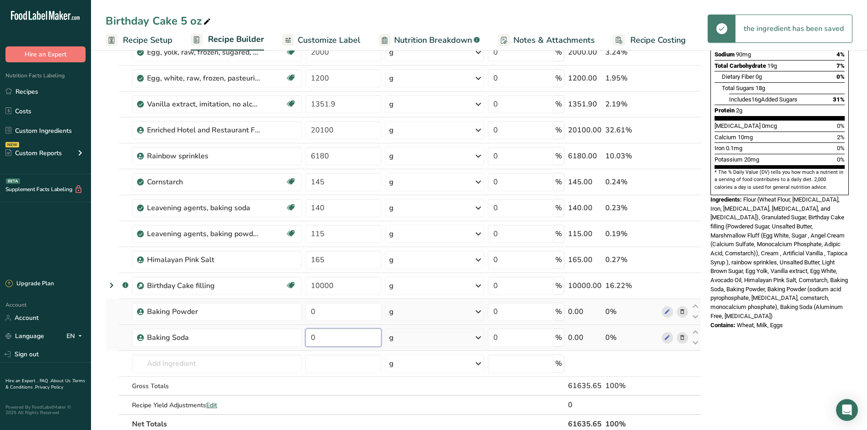
click at [325, 337] on input "0" at bounding box center [344, 338] width 76 height 18
drag, startPoint x: 325, startPoint y: 337, endPoint x: 289, endPoint y: 336, distance: 36.5
click at [291, 336] on tr "Baking Soda 0 g Weight Units g kg mg See more Volume Units l Volume units requi…" at bounding box center [403, 338] width 595 height 26
click at [350, 318] on div "Ingredient * Amount * Unit * Waste * .a-a{fill:#347362;}.b-a{fill:#fff;} Grams …" at bounding box center [404, 175] width 596 height 518
drag, startPoint x: 331, startPoint y: 311, endPoint x: 291, endPoint y: 311, distance: 40.1
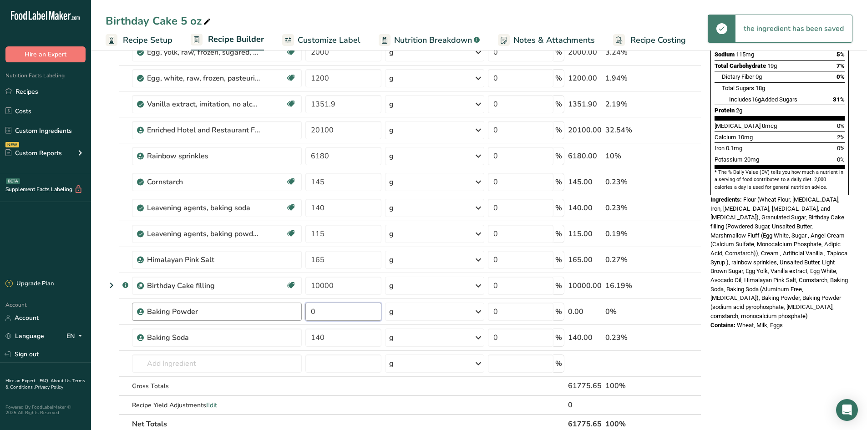
click at [291, 311] on tr "Baking Powder 0 g Weight Units g kg mg See more Volume Units l Volume units req…" at bounding box center [403, 312] width 595 height 26
click at [118, 224] on div "Ingredient * Amount * Unit * Waste * .a-a{fill:#347362;}.b-a{fill:#fff;} Grams …" at bounding box center [404, 175] width 596 height 518
click at [680, 206] on icon at bounding box center [682, 209] width 6 height 10
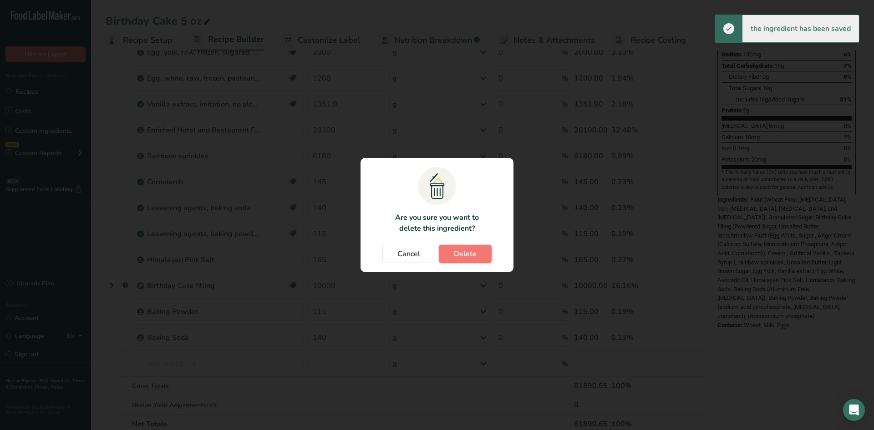
click at [485, 250] on button "Delete" at bounding box center [465, 254] width 53 height 18
click at [485, 255] on div "Cancel [GEOGRAPHIC_DATA]" at bounding box center [437, 254] width 135 height 18
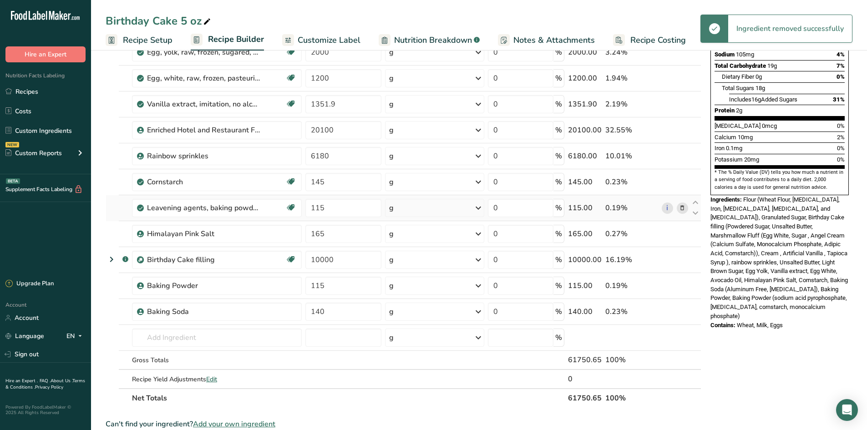
click at [680, 203] on span at bounding box center [682, 208] width 11 height 11
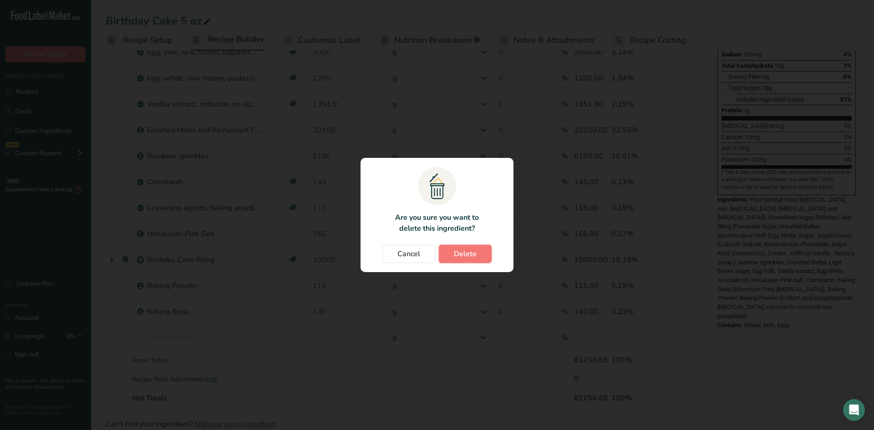
click at [465, 251] on span "Delete" at bounding box center [465, 254] width 23 height 11
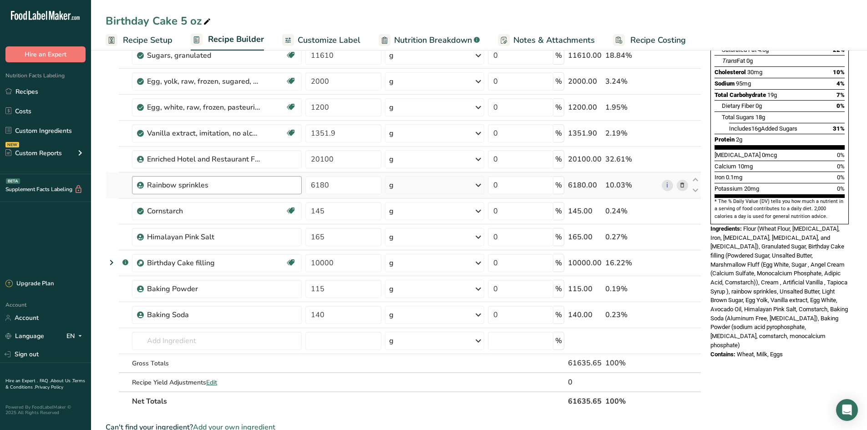
scroll to position [137, 0]
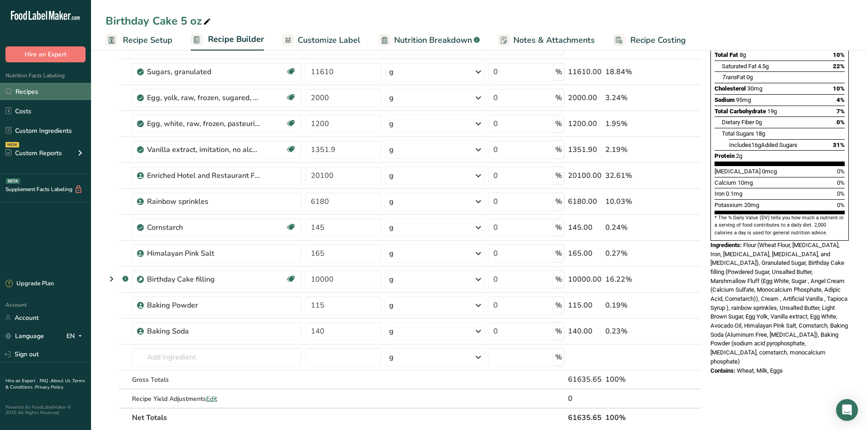
click at [36, 87] on link "Recipes" at bounding box center [45, 91] width 91 height 17
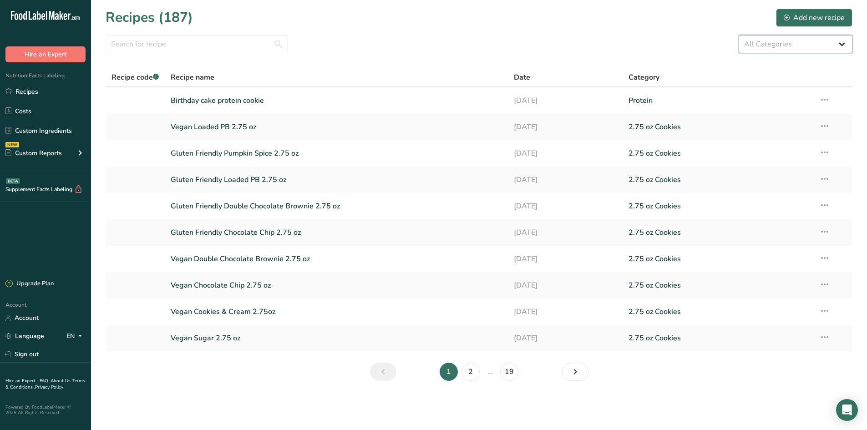
click at [759, 48] on select "All Categories 1.4 oz Mini Cookie 2.75 oz Cookies 3 oz Cookies (2025) 5 oz Cook…" at bounding box center [796, 44] width 114 height 18
click at [739, 35] on select "All Categories 1.4 oz Mini Cookie 2.75 oz Cookies 3 oz Cookies (2025) 5 oz Cook…" at bounding box center [796, 44] width 114 height 18
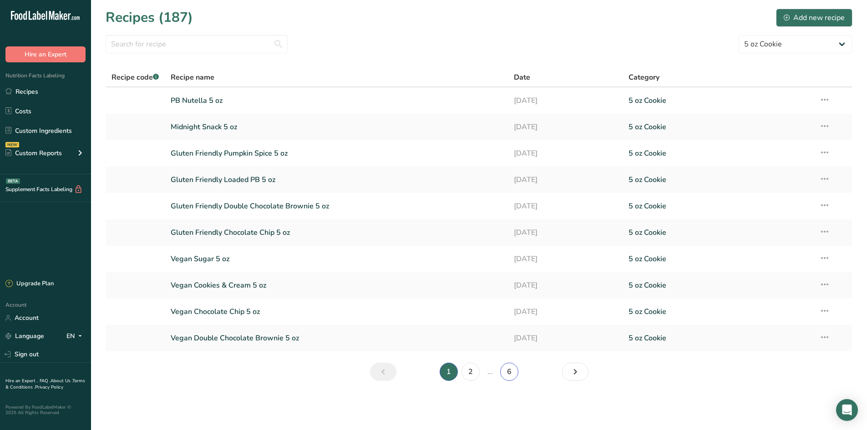
click at [511, 373] on link "6" at bounding box center [509, 372] width 18 height 18
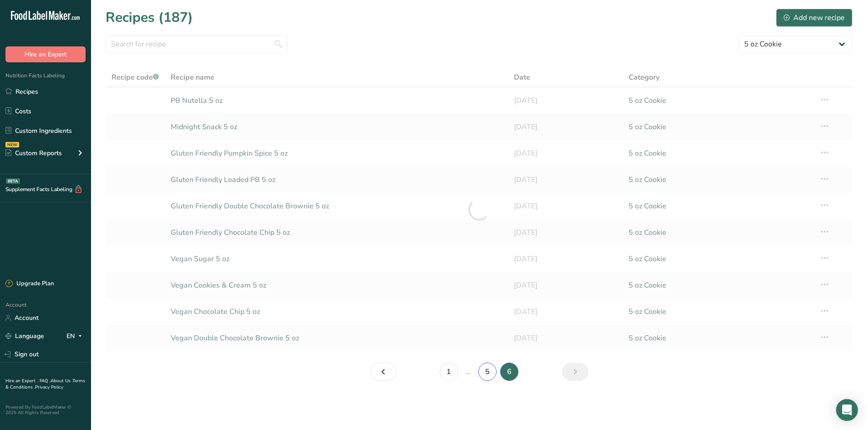
click at [494, 375] on link "5" at bounding box center [488, 372] width 18 height 18
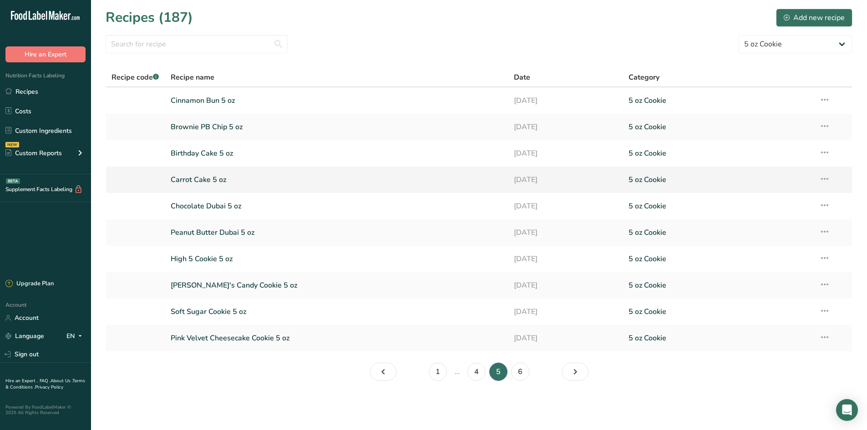
click at [275, 174] on link "Carrot Cake 5 oz" at bounding box center [337, 179] width 333 height 19
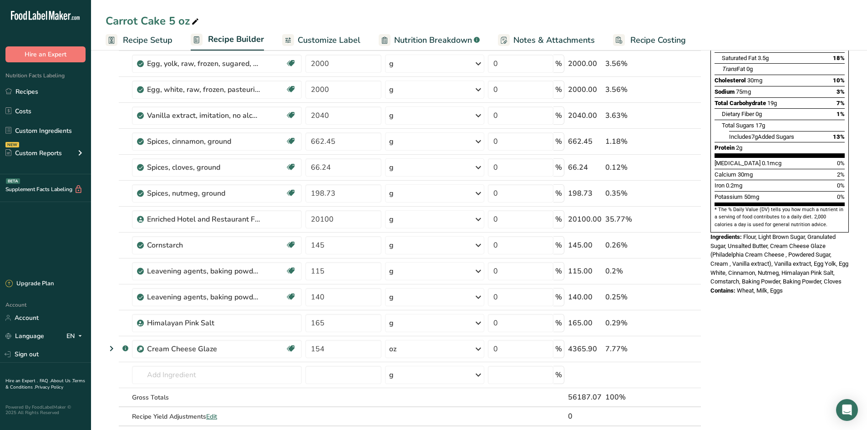
scroll to position [228, 0]
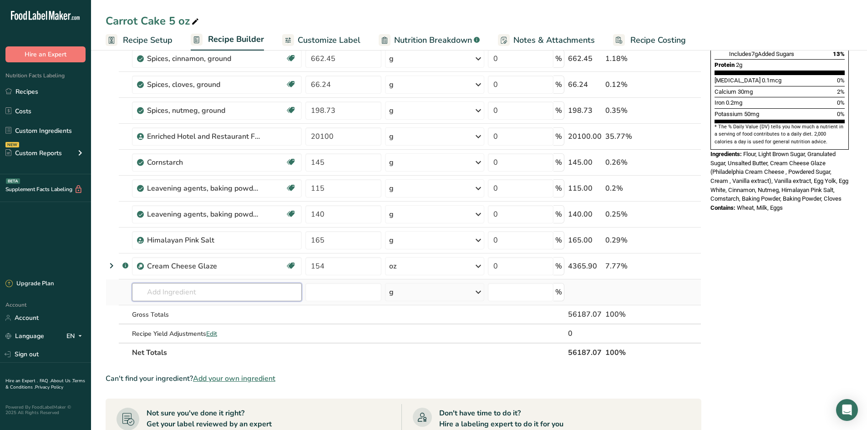
click at [163, 300] on input "text" at bounding box center [217, 292] width 170 height 18
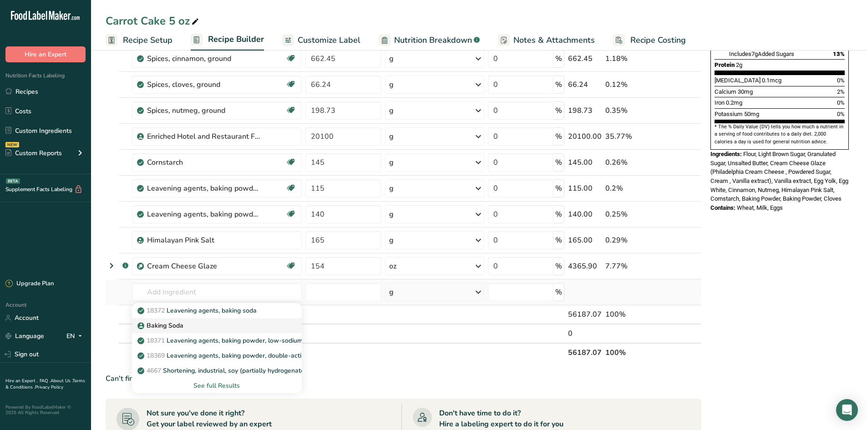
click at [224, 326] on div "Baking Soda" at bounding box center [209, 326] width 141 height 10
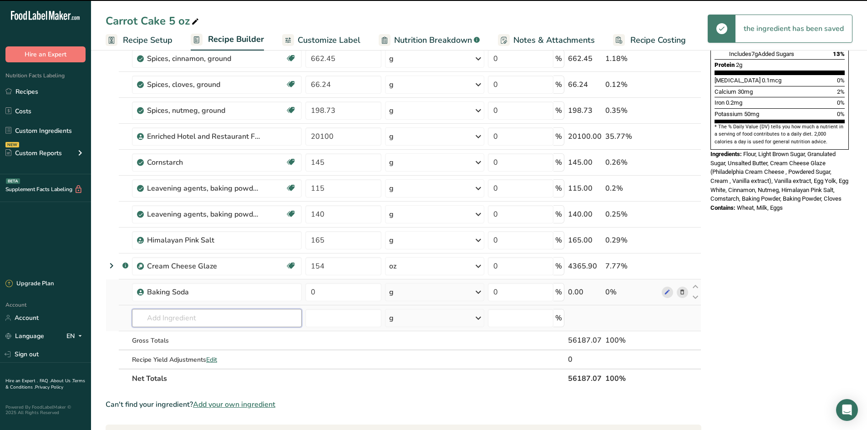
click at [218, 320] on input "text" at bounding box center [217, 318] width 170 height 18
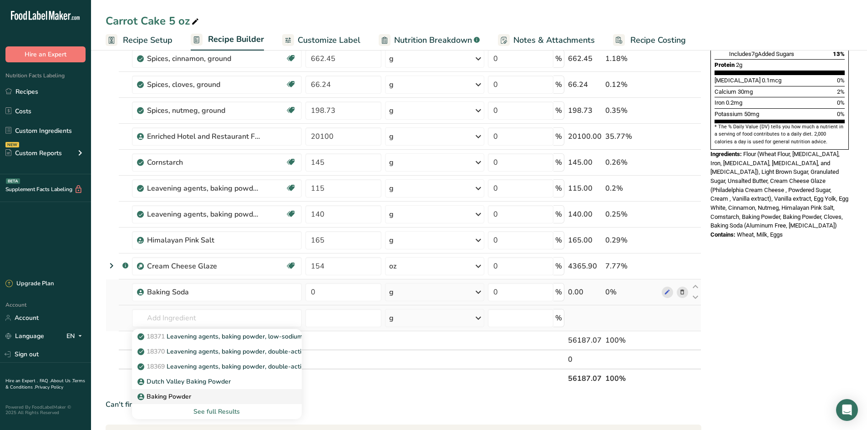
click at [217, 397] on div "Baking Powder" at bounding box center [209, 397] width 141 height 10
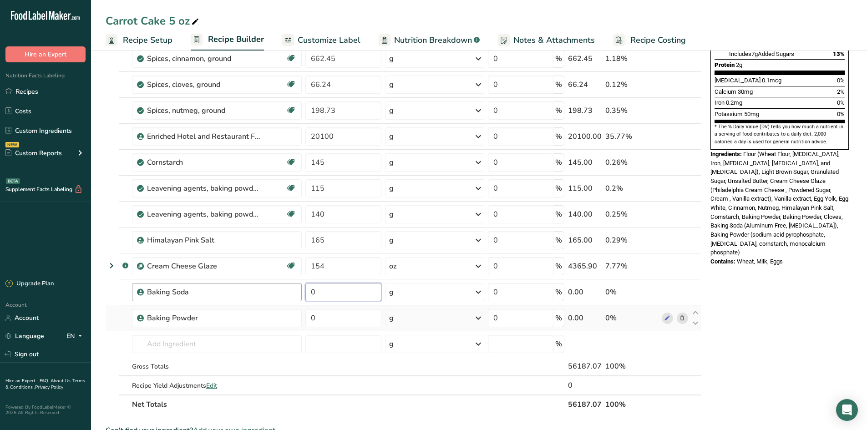
drag, startPoint x: 329, startPoint y: 292, endPoint x: 300, endPoint y: 291, distance: 29.2
click at [300, 291] on tr "Baking Soda 0 g Weight Units g kg mg See more Volume Units l Volume units requi…" at bounding box center [403, 293] width 595 height 26
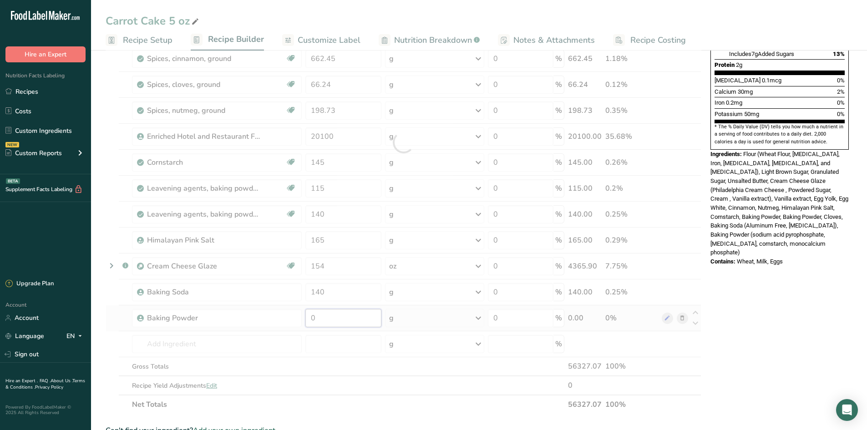
click at [365, 321] on div "Ingredient * Amount * Unit * Waste * .a-a{fill:#347362;}.b-a{fill:#fff;} Grams …" at bounding box center [404, 143] width 596 height 544
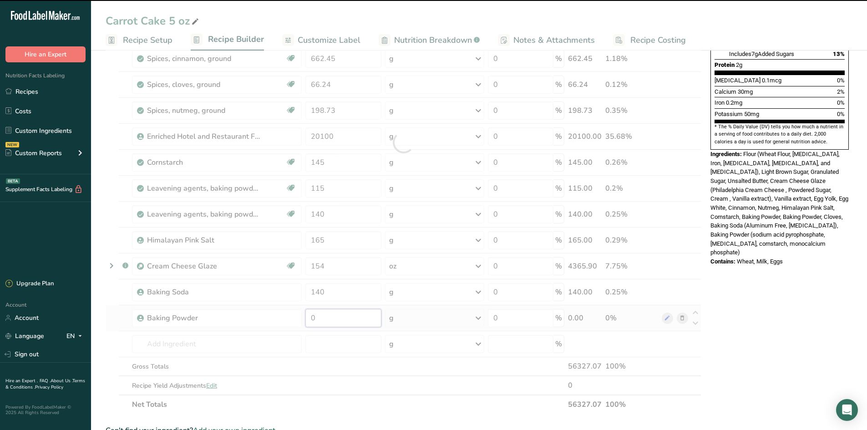
drag, startPoint x: 365, startPoint y: 321, endPoint x: 337, endPoint y: 316, distance: 28.3
click at [327, 323] on input "0" at bounding box center [344, 318] width 76 height 18
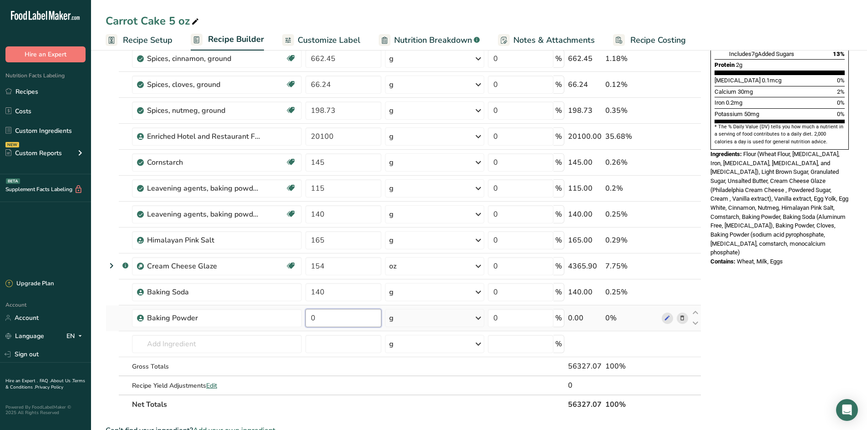
drag, startPoint x: 337, startPoint y: 316, endPoint x: 308, endPoint y: 321, distance: 29.7
click at [308, 321] on input "0" at bounding box center [344, 318] width 76 height 18
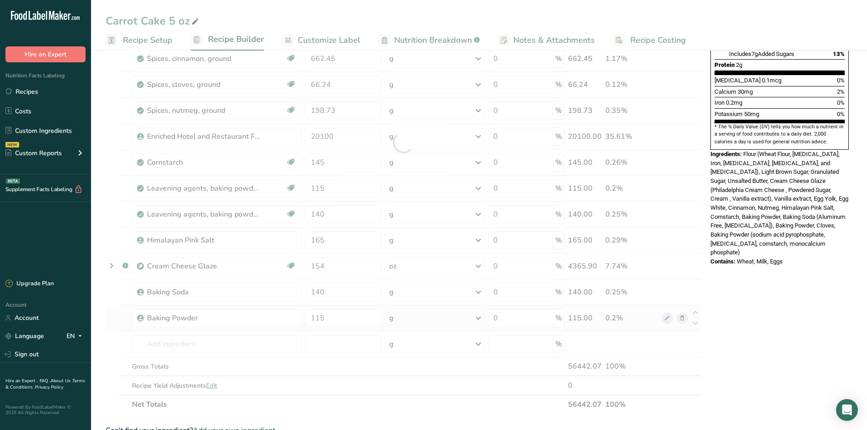
click at [117, 313] on div "Ingredient * Amount * Unit * Waste * .a-a{fill:#347362;}.b-a{fill:#fff;} Grams …" at bounding box center [404, 143] width 596 height 544
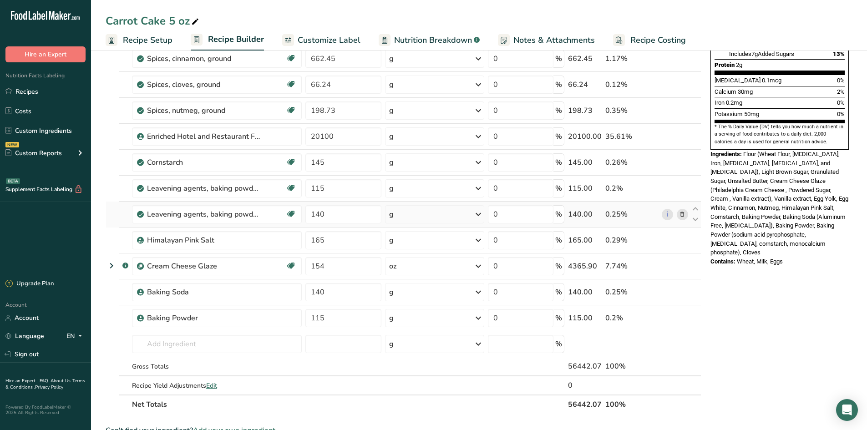
click at [681, 214] on icon at bounding box center [682, 215] width 6 height 10
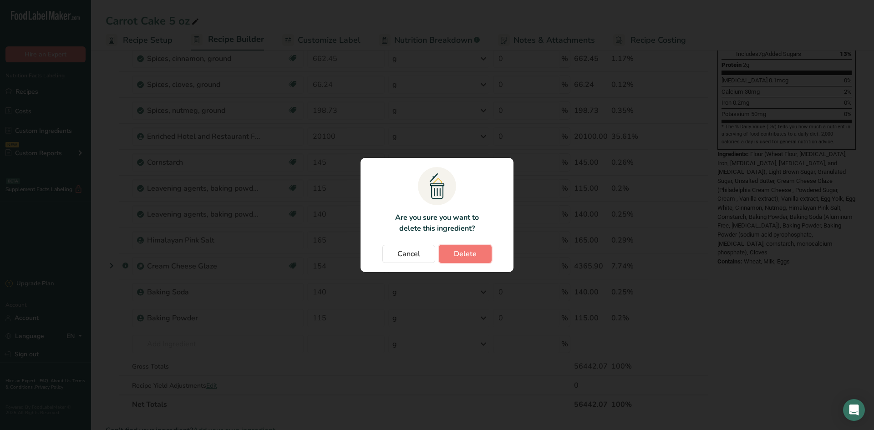
click at [454, 247] on button "Delete" at bounding box center [465, 254] width 53 height 18
click at [469, 248] on div "Cancel [GEOGRAPHIC_DATA]" at bounding box center [437, 254] width 135 height 18
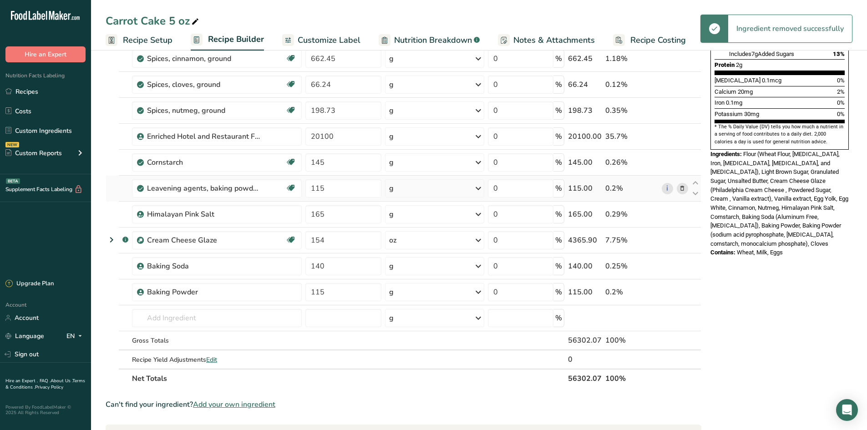
click at [684, 187] on icon at bounding box center [682, 189] width 6 height 10
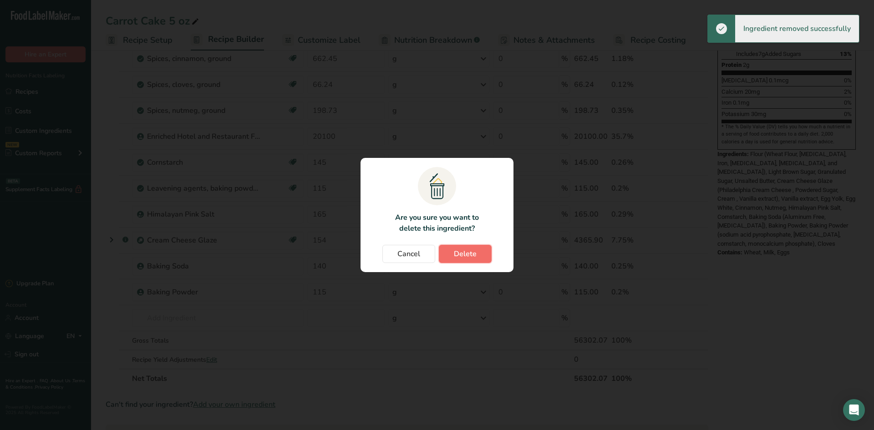
click at [452, 250] on button "Delete" at bounding box center [465, 254] width 53 height 18
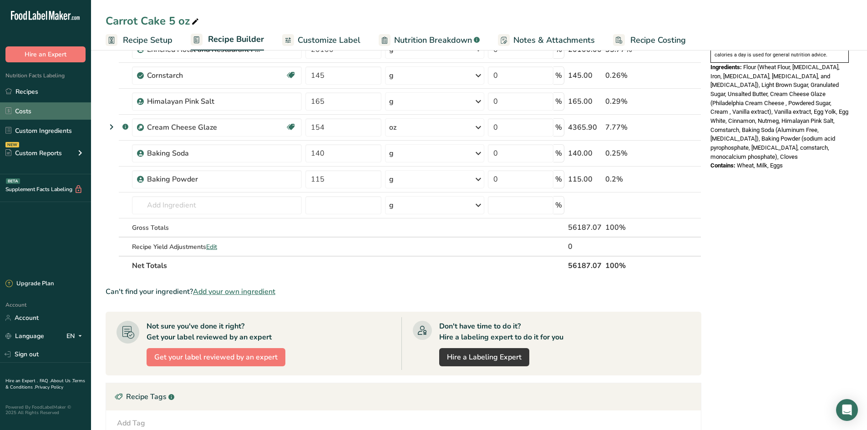
scroll to position [319, 0]
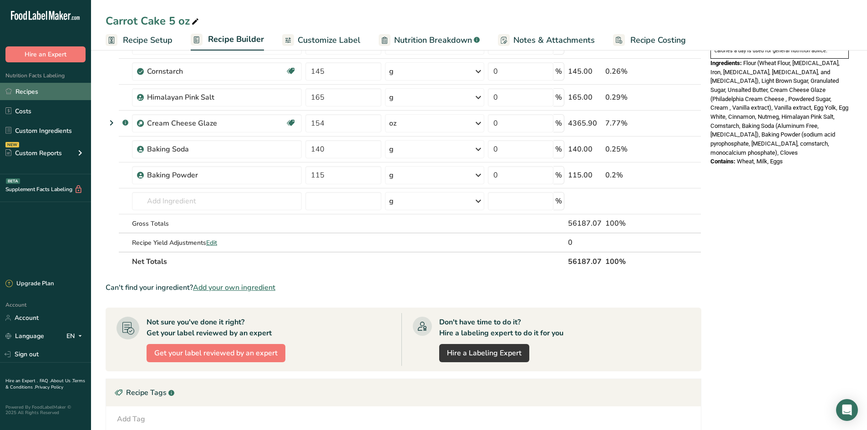
click at [62, 84] on link "Recipes" at bounding box center [45, 91] width 91 height 17
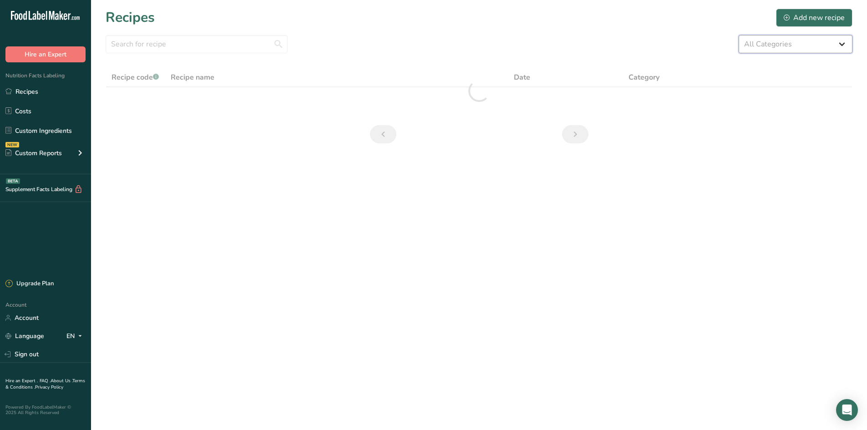
click at [827, 41] on select "All Categories 1.4 oz Mini Cookie 2.75 oz Cookies 3 oz Cookies (2025) 5 oz Cook…" at bounding box center [796, 44] width 114 height 18
click at [739, 35] on select "All Categories 1.4 oz Mini Cookie 2.75 oz Cookies 3 oz Cookies (2025) 5 oz Cook…" at bounding box center [796, 44] width 114 height 18
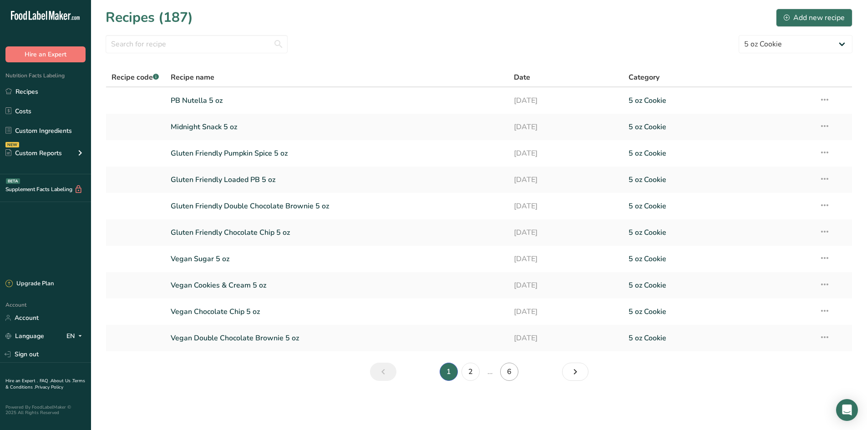
drag, startPoint x: 497, startPoint y: 369, endPoint x: 503, endPoint y: 373, distance: 7.0
click at [500, 371] on ul "1 2 … 6" at bounding box center [479, 372] width 162 height 18
click at [503, 373] on link "6" at bounding box center [509, 372] width 18 height 18
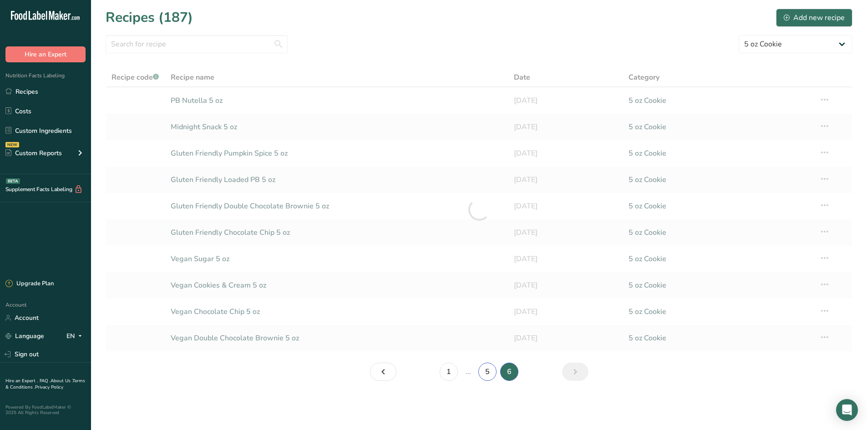
click at [484, 373] on link "5" at bounding box center [488, 372] width 18 height 18
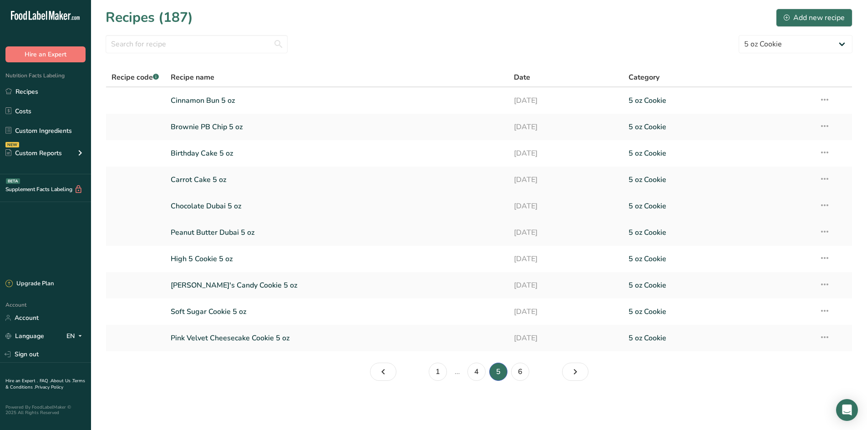
click at [184, 212] on link "Chocolate Dubai 5 oz" at bounding box center [337, 206] width 333 height 19
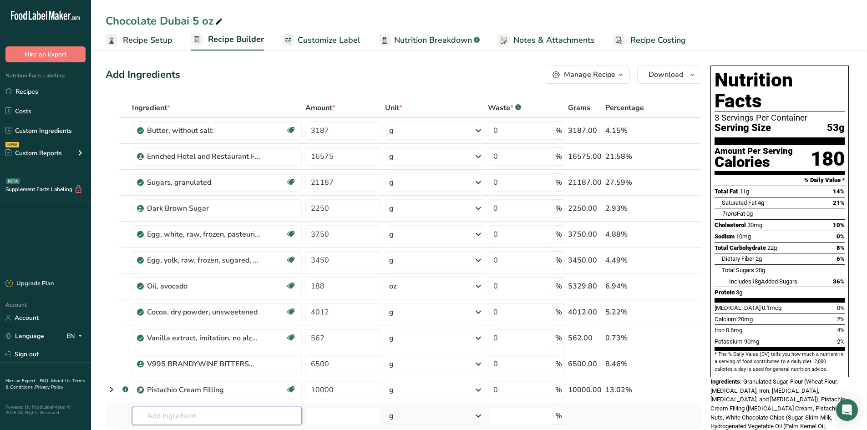
click at [184, 420] on input "text" at bounding box center [217, 416] width 170 height 18
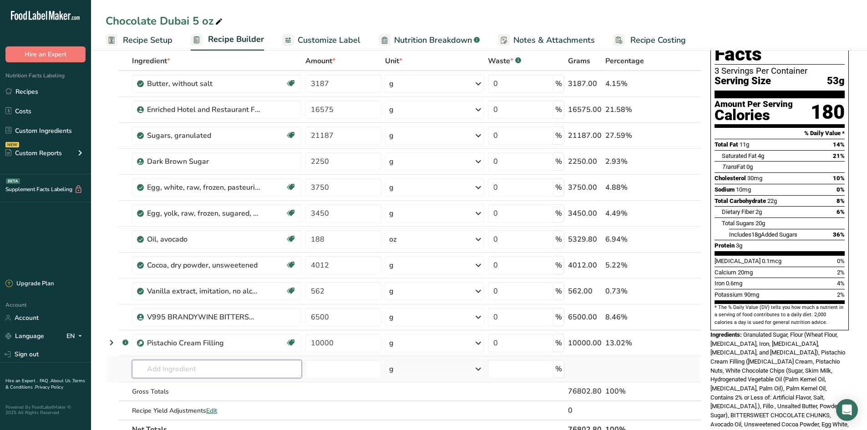
scroll to position [46, 0]
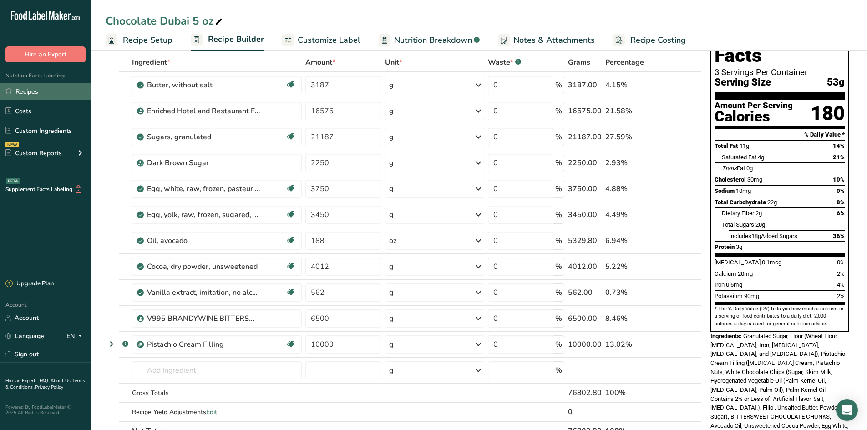
click at [44, 87] on link "Recipes" at bounding box center [45, 91] width 91 height 17
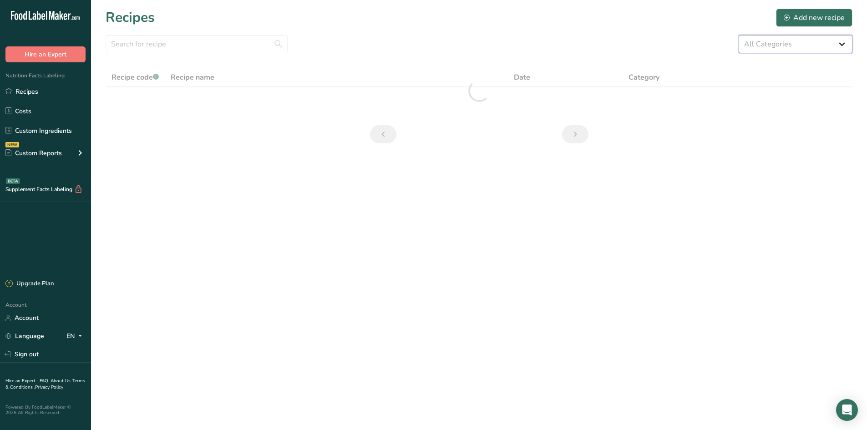
click at [813, 40] on select "All Categories 1.4 oz Mini Cookie 2.75 oz Cookies 3 oz Cookies (2025) 5 oz Cook…" at bounding box center [796, 44] width 114 height 18
click at [739, 35] on select "All Categories 1.4 oz Mini Cookie 2.75 oz Cookies 3 oz Cookies (2025) 5 oz Cook…" at bounding box center [796, 44] width 114 height 18
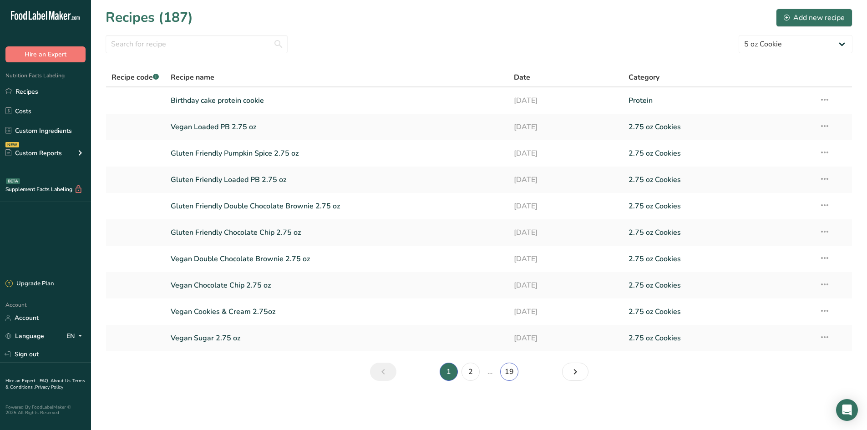
click at [504, 374] on link "19" at bounding box center [509, 372] width 18 height 18
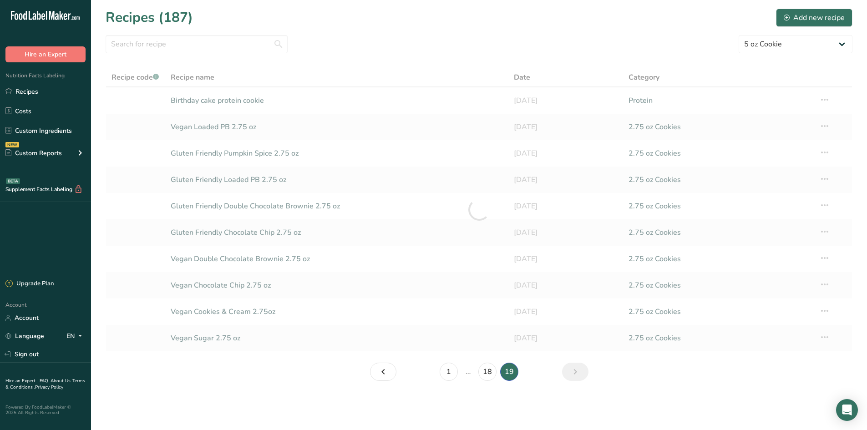
click at [494, 373] on main "Recipes (187) Add new recipe All Categories 1.4 oz Mini Cookie 2.75 oz Cookies …" at bounding box center [433, 215] width 867 height 430
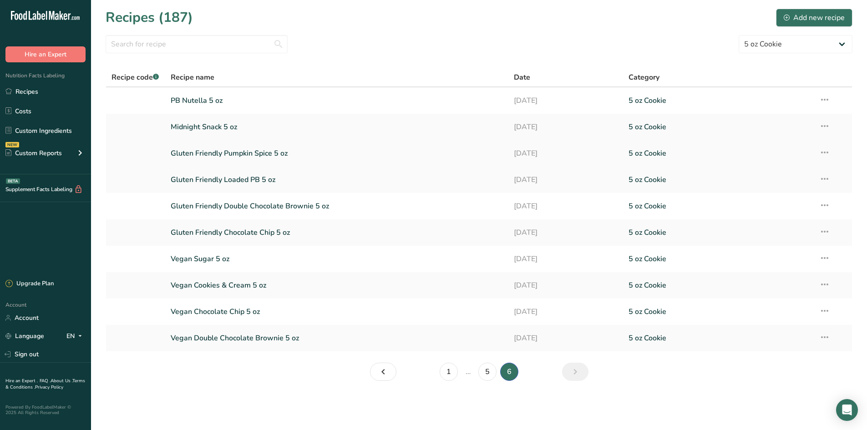
click at [486, 147] on link "Gluten Friendly Pumpkin Spice 5 oz" at bounding box center [337, 153] width 333 height 19
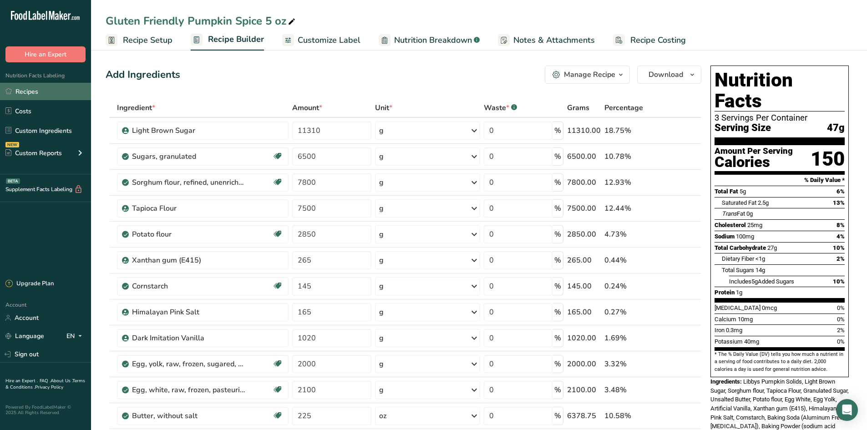
click at [36, 90] on link "Recipes" at bounding box center [45, 91] width 91 height 17
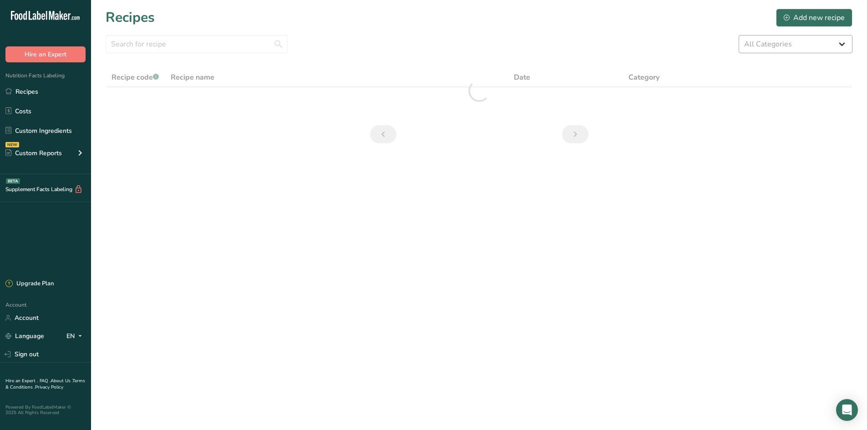
drag, startPoint x: 818, startPoint y: 61, endPoint x: 812, endPoint y: 48, distance: 14.5
click at [816, 56] on section "Recipes Add new recipe All Categories 1.4 oz Mini Cookie 2.75 oz Cookies 3 oz C…" at bounding box center [479, 79] width 776 height 158
drag, startPoint x: 812, startPoint y: 48, endPoint x: 807, endPoint y: 53, distance: 7.4
click at [812, 48] on select "All Categories 1.4 oz Mini Cookie 2.75 oz Cookies 3 oz Cookies (2025) 5 oz Cook…" at bounding box center [796, 44] width 114 height 18
click at [739, 35] on select "All Categories 1.4 oz Mini Cookie 2.75 oz Cookies 3 oz Cookies (2025) 5 oz Cook…" at bounding box center [796, 44] width 114 height 18
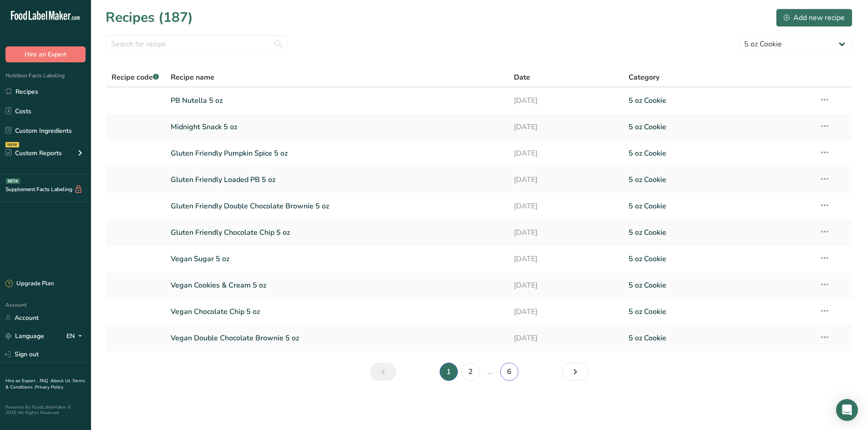
click at [505, 374] on link "6" at bounding box center [509, 372] width 18 height 18
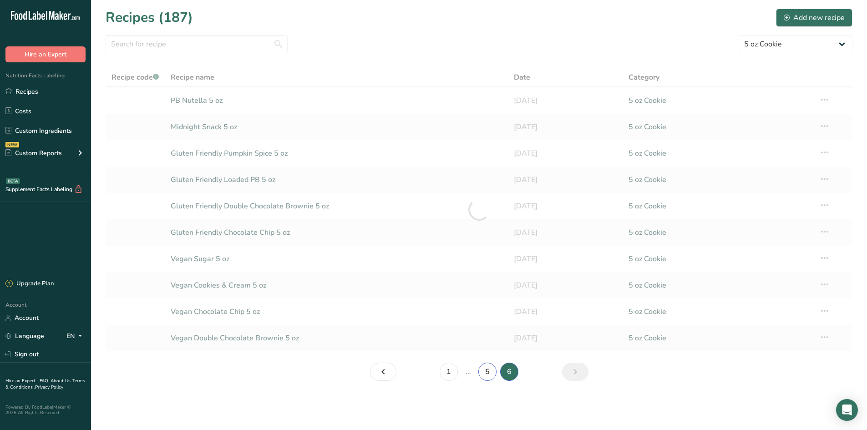
click at [489, 378] on link "5" at bounding box center [488, 372] width 18 height 18
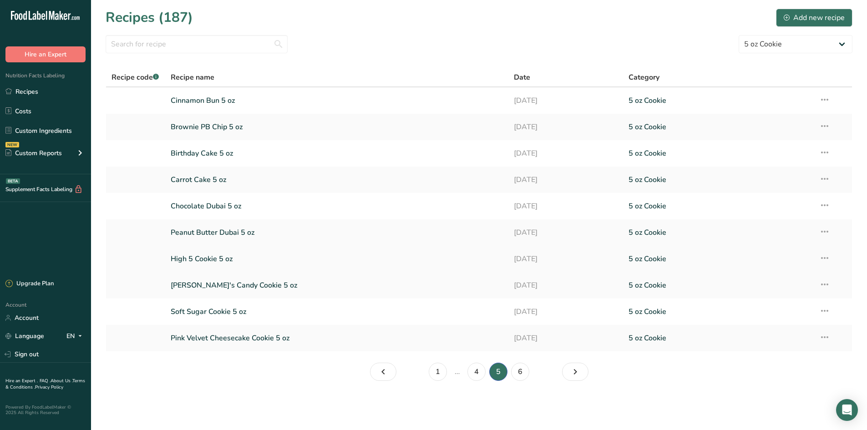
click at [240, 256] on link "High 5 Cookie 5 oz" at bounding box center [337, 259] width 333 height 19
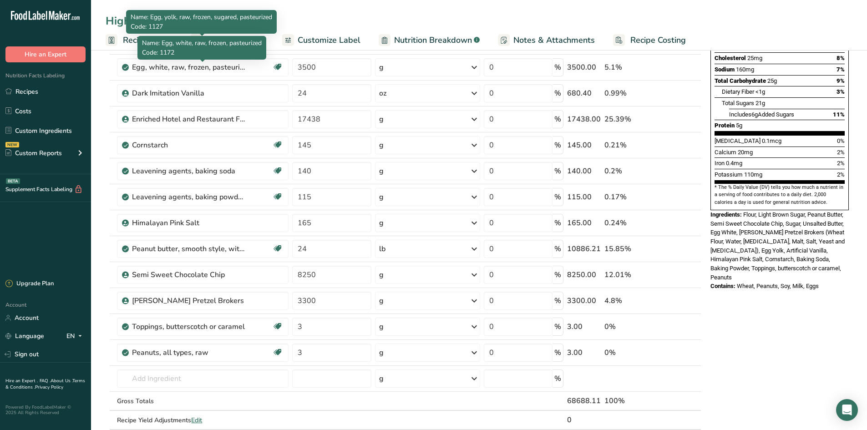
scroll to position [319, 0]
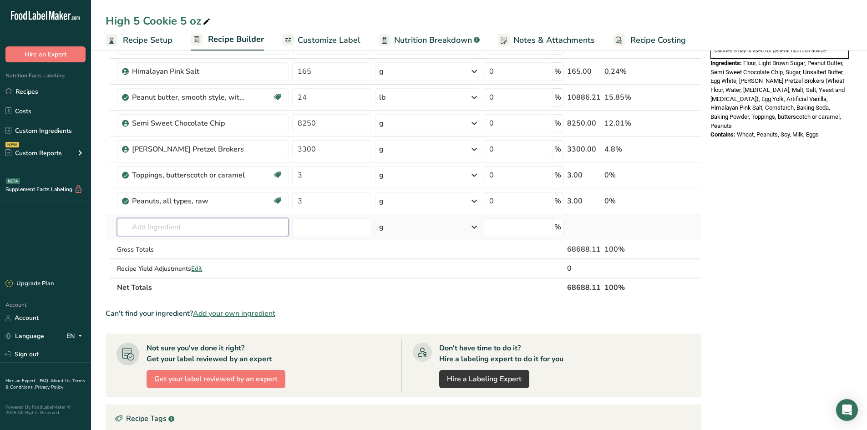
click at [163, 230] on input "text" at bounding box center [203, 227] width 172 height 18
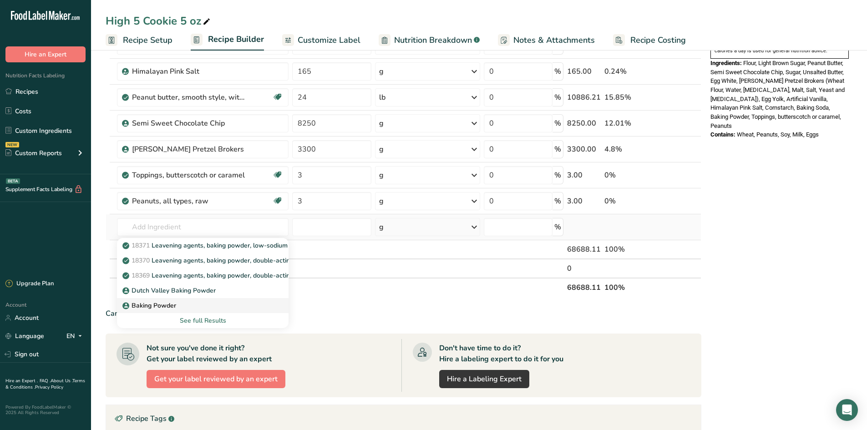
click at [171, 303] on p "Baking Powder" at bounding box center [150, 306] width 52 height 10
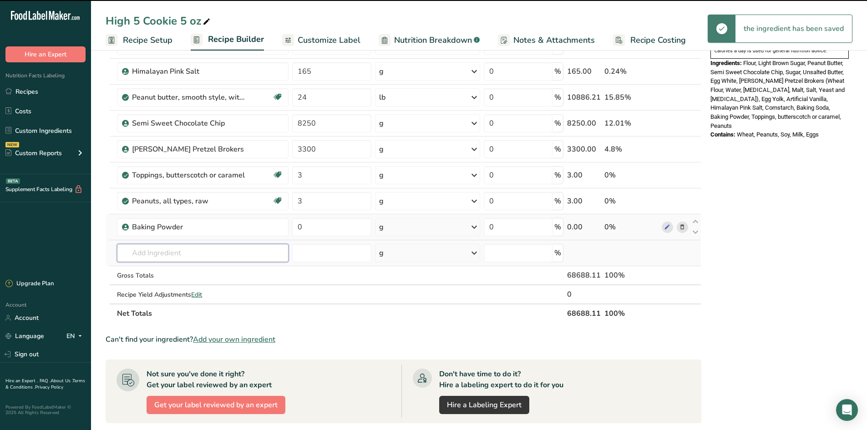
click at [159, 255] on input "text" at bounding box center [203, 253] width 172 height 18
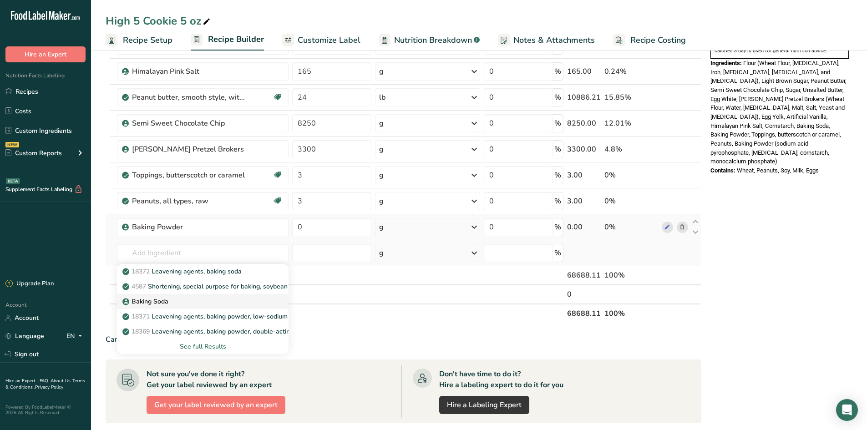
click at [161, 303] on p "Baking Soda" at bounding box center [146, 302] width 44 height 10
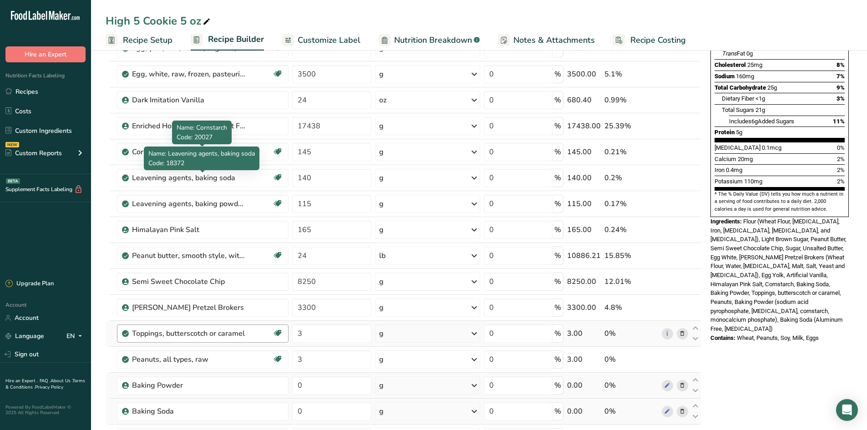
scroll to position [228, 0]
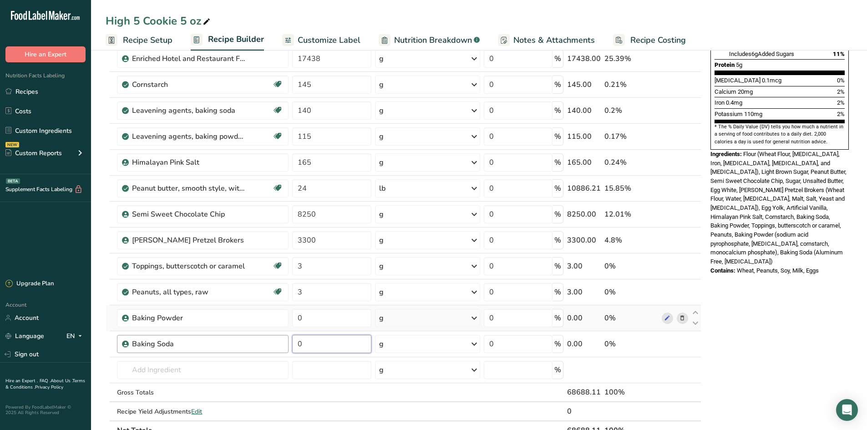
drag, startPoint x: 296, startPoint y: 344, endPoint x: 258, endPoint y: 339, distance: 37.6
click at [265, 338] on tr "Baking Soda 0 g Weight Units g kg mg See more Volume Units l Volume units requi…" at bounding box center [403, 345] width 595 height 26
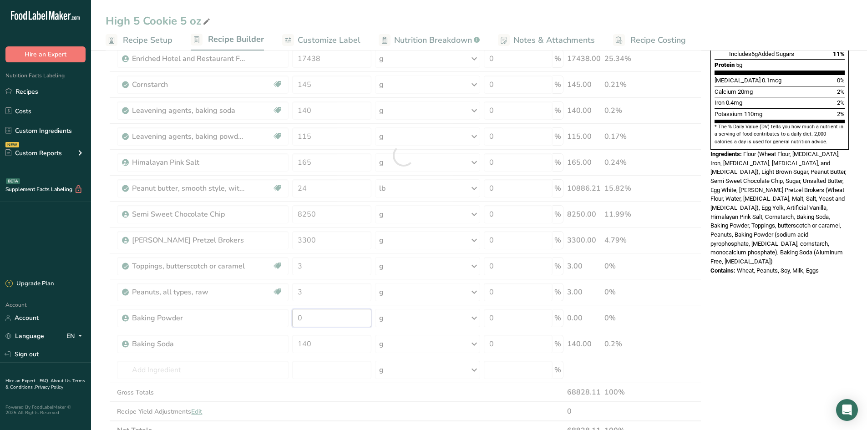
drag, startPoint x: 312, startPoint y: 318, endPoint x: 285, endPoint y: 311, distance: 28.2
click at [286, 316] on div "Ingredient * Amount * Unit * Waste * .a-a{fill:#347362;}.b-a{fill:#fff;} Grams …" at bounding box center [404, 156] width 596 height 570
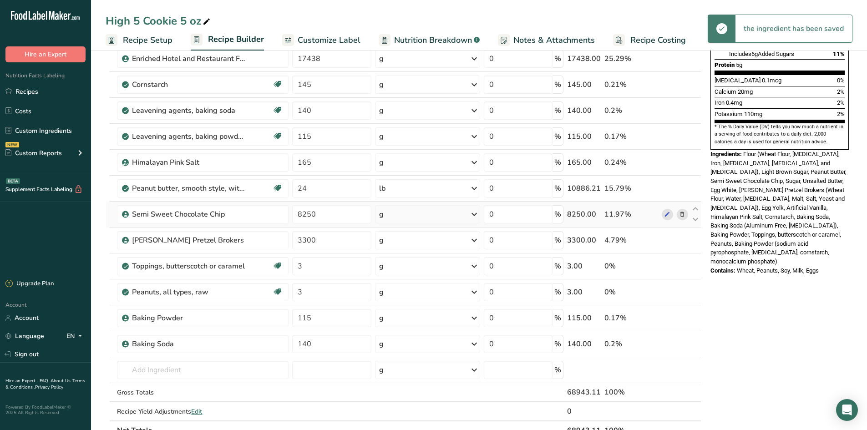
click at [108, 223] on div "Ingredient * Amount * Unit * Waste * .a-a{fill:#347362;}.b-a{fill:#fff;} Grams …" at bounding box center [404, 156] width 596 height 570
click at [168, 373] on input "text" at bounding box center [203, 370] width 172 height 18
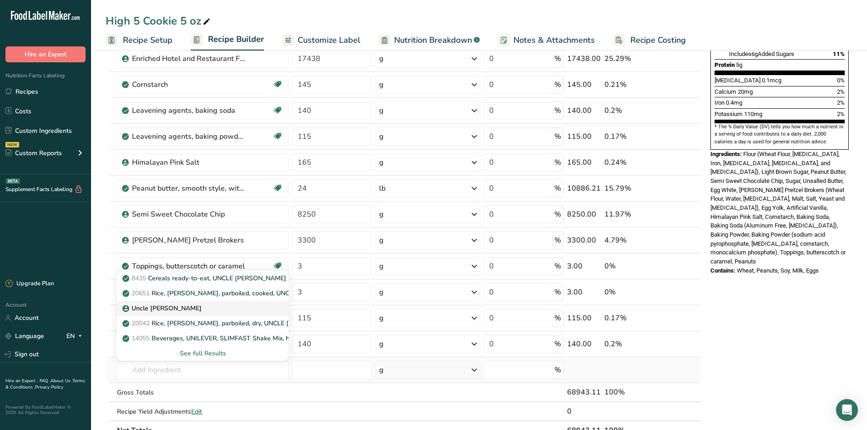
click at [175, 303] on link "Uncle [PERSON_NAME]" at bounding box center [203, 308] width 172 height 15
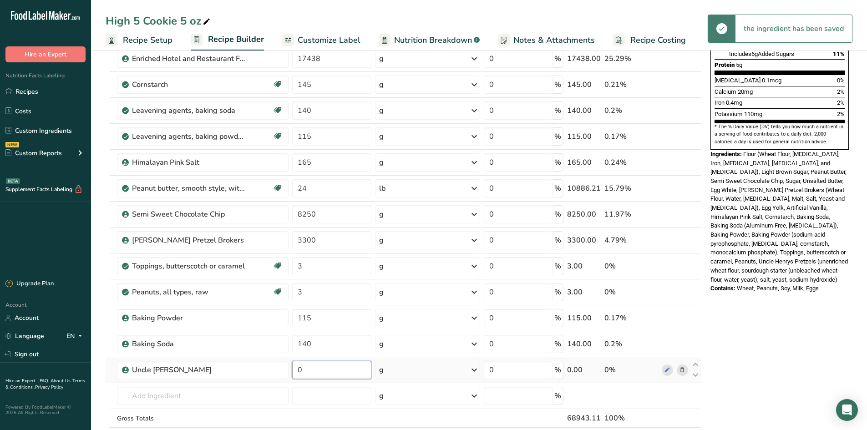
click at [331, 373] on input "0" at bounding box center [331, 370] width 79 height 18
drag, startPoint x: 331, startPoint y: 373, endPoint x: 281, endPoint y: 379, distance: 50.0
click at [281, 379] on tr "Uncle [PERSON_NAME] 0 g Weight Units g kg mg See more Volume Units l Volume uni…" at bounding box center [403, 370] width 595 height 26
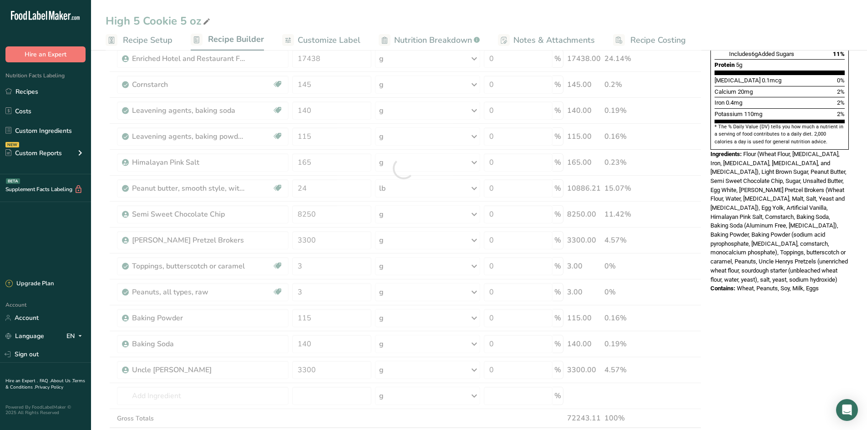
click at [95, 237] on section "Add Ingredients Manage Recipe Delete Recipe Duplicate Recipe Scale Recipe Save …" at bounding box center [479, 299] width 776 height 959
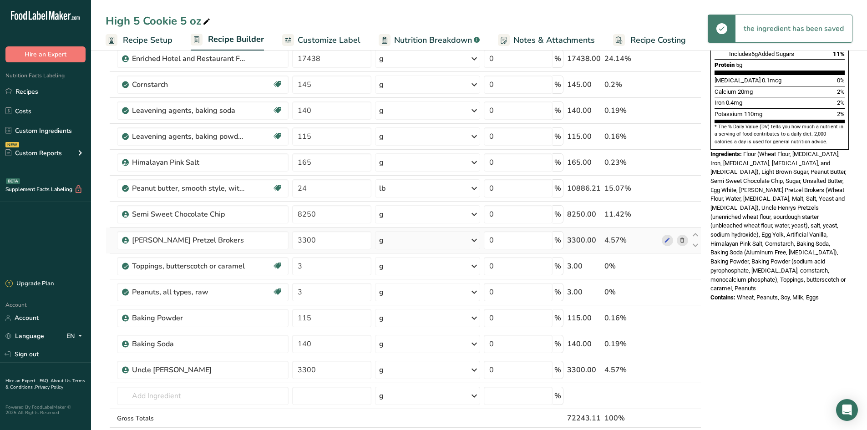
click at [680, 240] on icon at bounding box center [682, 241] width 6 height 10
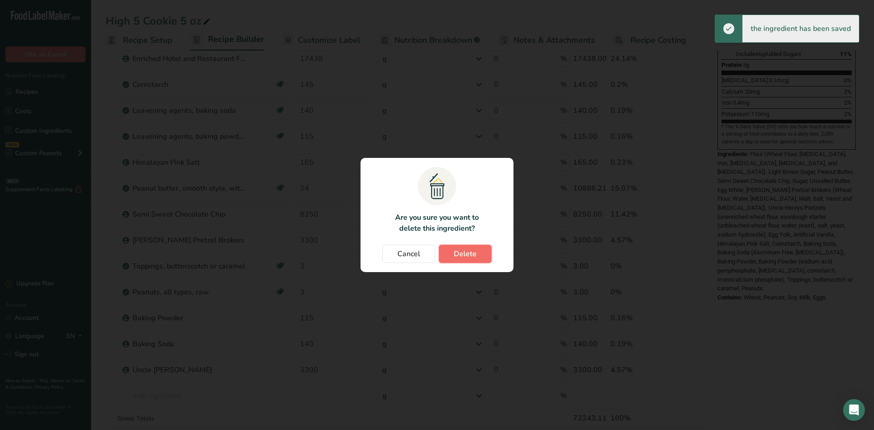
click at [470, 251] on span "Delete" at bounding box center [465, 254] width 23 height 11
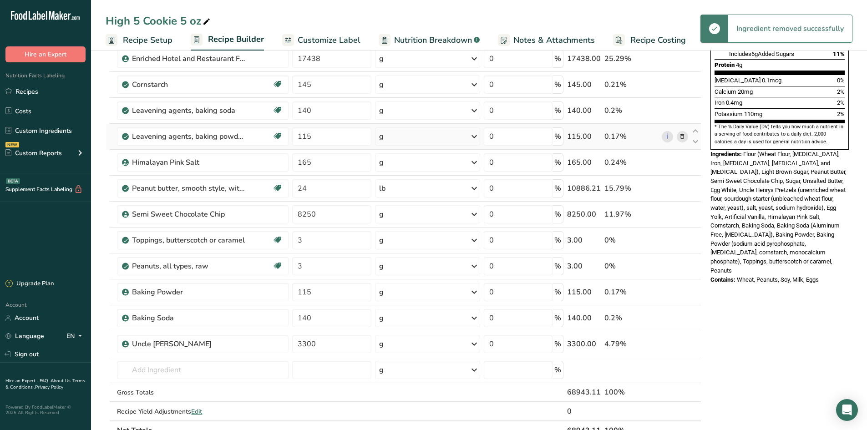
click at [680, 140] on icon at bounding box center [682, 137] width 6 height 10
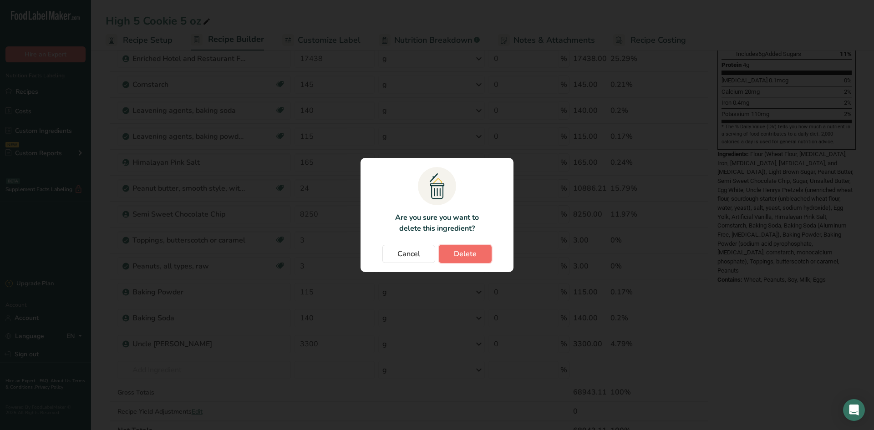
click at [456, 262] on button "Delete" at bounding box center [465, 254] width 53 height 18
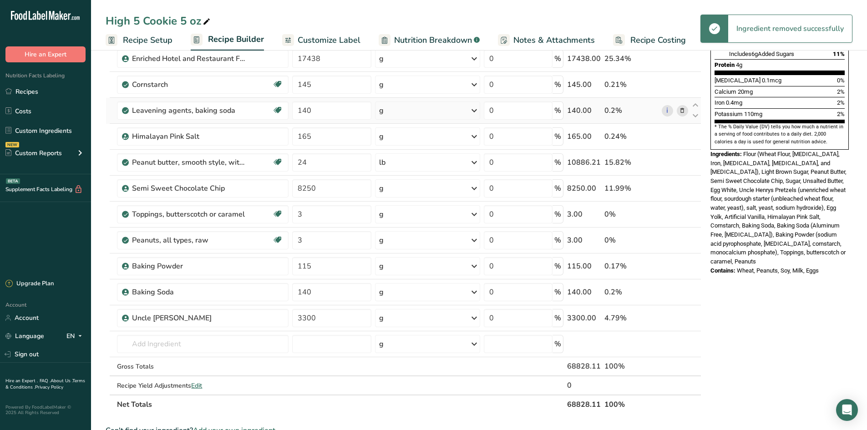
click at [683, 113] on icon at bounding box center [682, 111] width 6 height 10
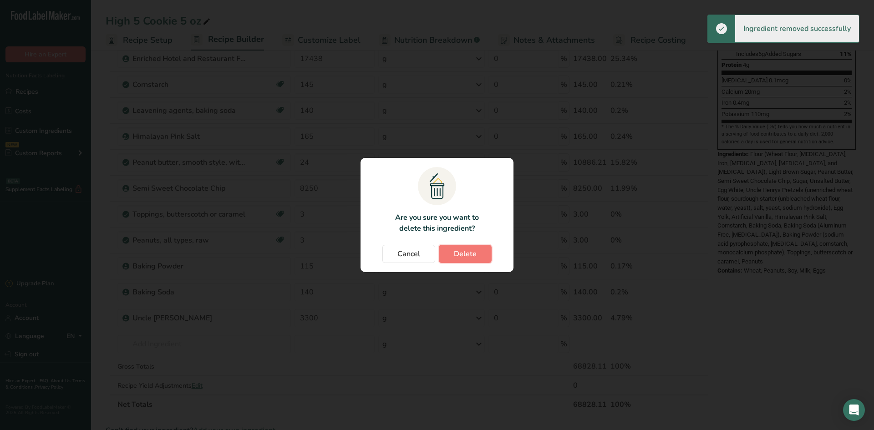
click at [482, 252] on button "Delete" at bounding box center [465, 254] width 53 height 18
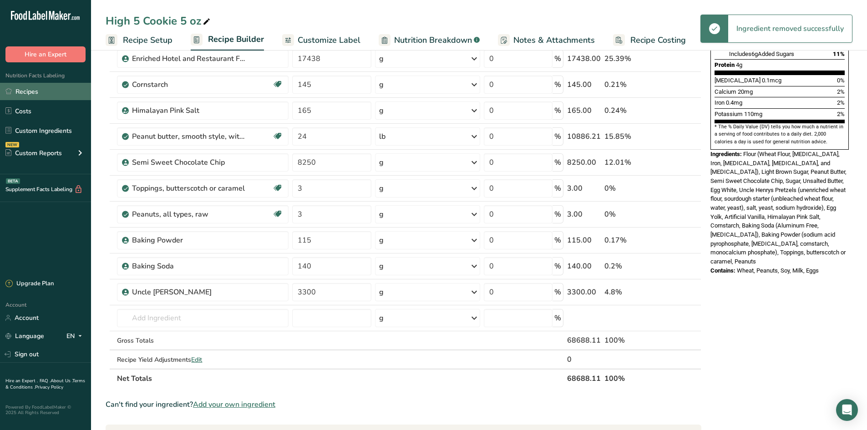
click at [72, 91] on link "Recipes" at bounding box center [45, 91] width 91 height 17
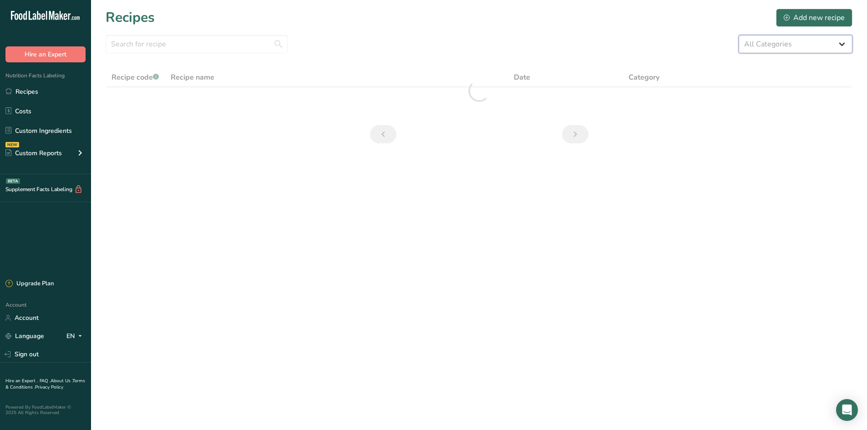
drag, startPoint x: 825, startPoint y: 46, endPoint x: 820, endPoint y: 53, distance: 8.2
click at [824, 46] on select "All Categories 1.4 oz Mini Cookie 2.75 oz Cookies 3 oz Cookies (2025) 5 oz Cook…" at bounding box center [796, 44] width 114 height 18
click at [739, 35] on select "All Categories 1.4 oz Mini Cookie 2.75 oz Cookies 3 oz Cookies (2025) 5 oz Cook…" at bounding box center [796, 44] width 114 height 18
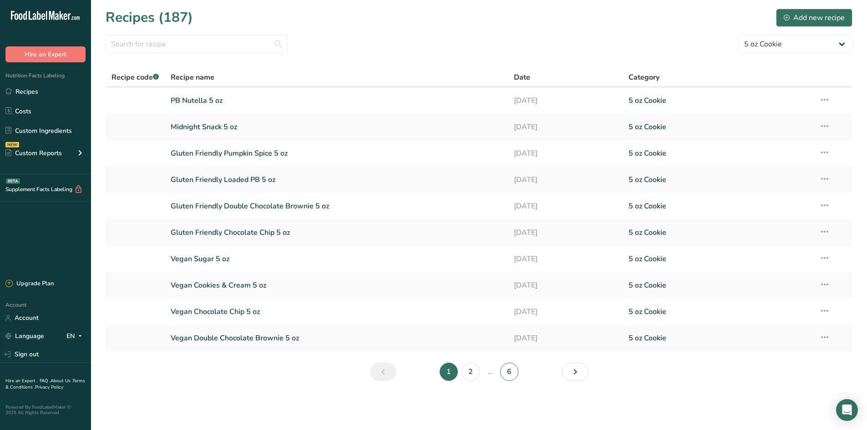
click at [508, 371] on link "6" at bounding box center [509, 372] width 18 height 18
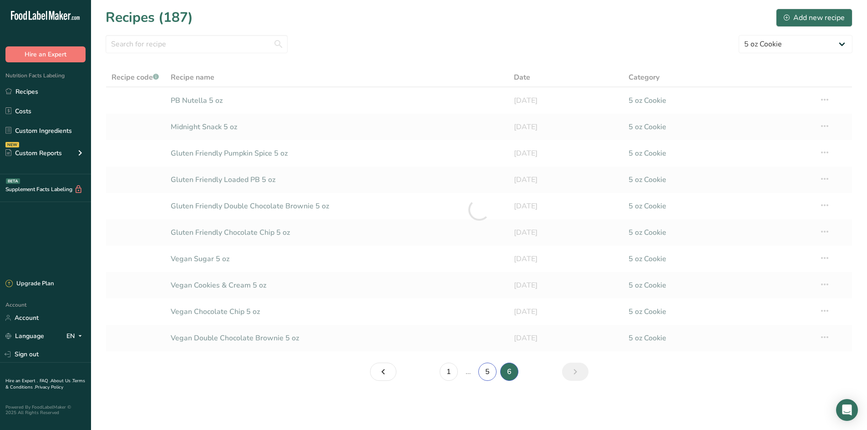
click at [483, 376] on main "Recipes (187) Add new recipe All Categories 1.4 oz Mini Cookie 2.75 oz Cookies …" at bounding box center [433, 215] width 867 height 430
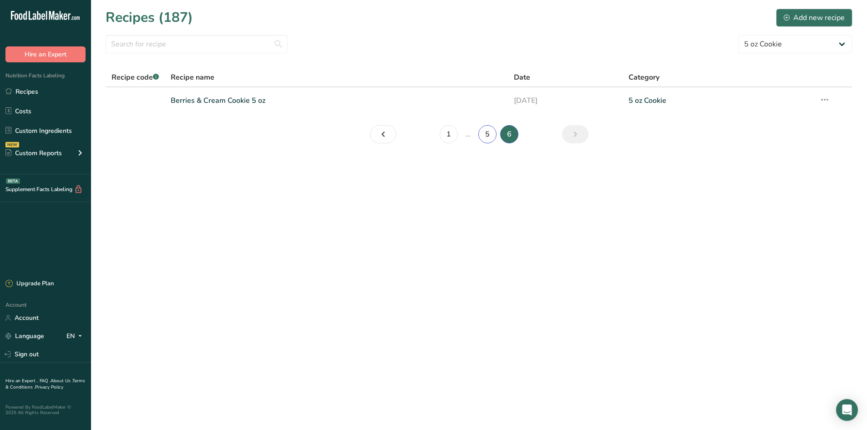
click at [487, 141] on link "5" at bounding box center [488, 134] width 18 height 18
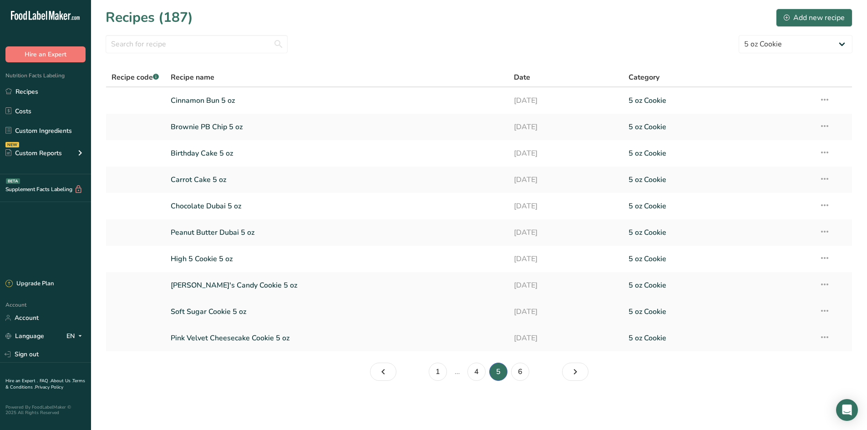
click at [271, 314] on link "Soft Sugar Cookie 5 oz" at bounding box center [337, 311] width 333 height 19
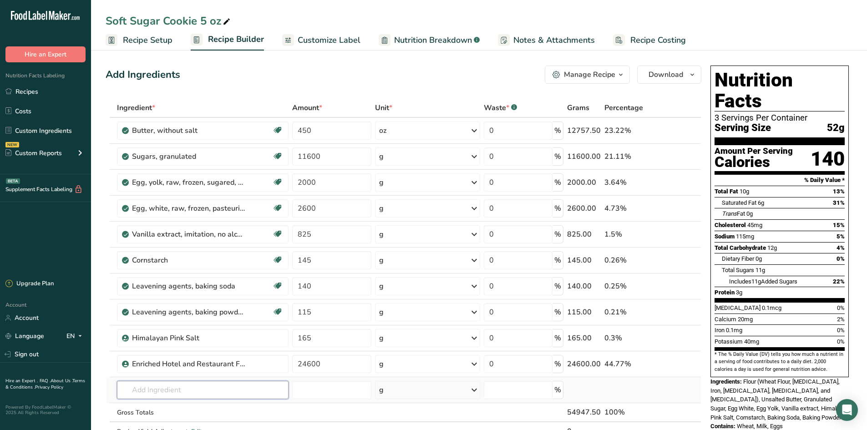
click at [184, 388] on input "text" at bounding box center [203, 390] width 172 height 18
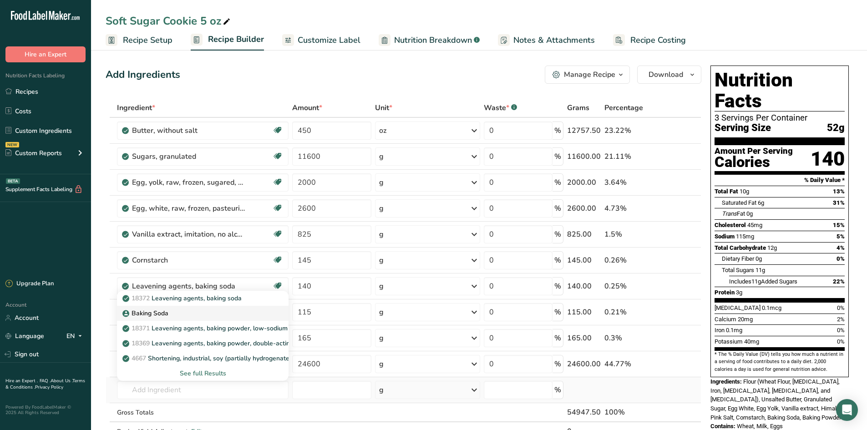
click at [195, 308] on link "Baking Soda" at bounding box center [203, 313] width 172 height 15
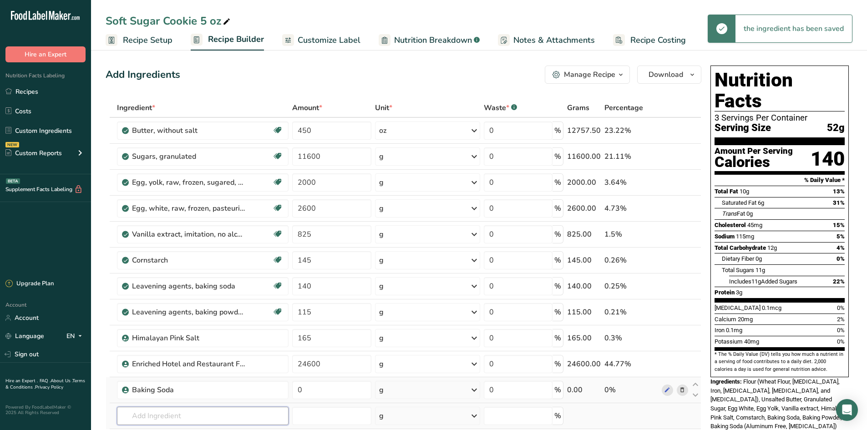
click at [161, 413] on input "text" at bounding box center [203, 416] width 172 height 18
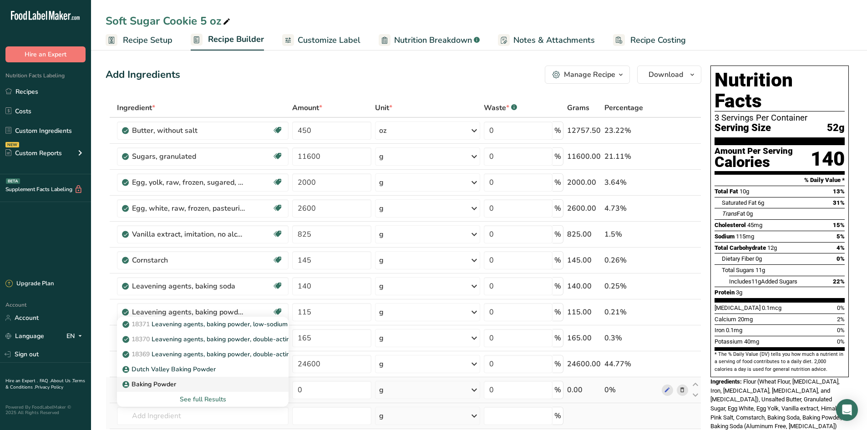
click at [157, 382] on p "Baking Powder" at bounding box center [150, 385] width 52 height 10
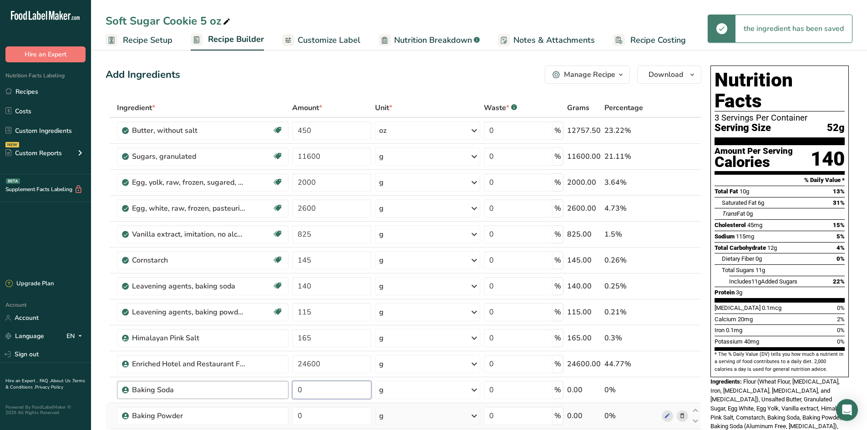
drag, startPoint x: 321, startPoint y: 383, endPoint x: 287, endPoint y: 384, distance: 34.2
click at [290, 384] on tr "Baking Soda 0 g Weight Units g kg mg See more Volume Units l Volume units requi…" at bounding box center [403, 391] width 595 height 26
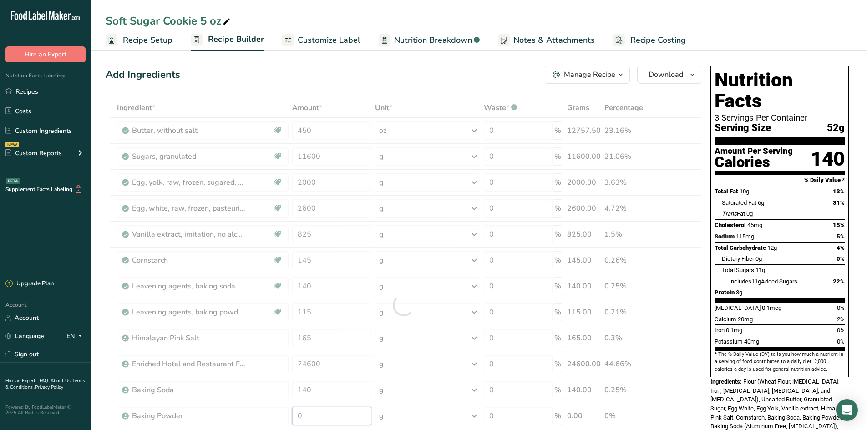
drag, startPoint x: 312, startPoint y: 415, endPoint x: 281, endPoint y: 403, distance: 33.8
click at [291, 408] on div "Ingredient * Amount * Unit * Waste * .a-a{fill:#347362;}.b-a{fill:#fff;} Grams …" at bounding box center [404, 305] width 596 height 414
drag, startPoint x: 101, startPoint y: 276, endPoint x: 151, endPoint y: 277, distance: 50.6
click at [101, 274] on section "Add Ingredients Manage Recipe Delete Recipe Duplicate Recipe Scale Recipe Save …" at bounding box center [479, 435] width 776 height 777
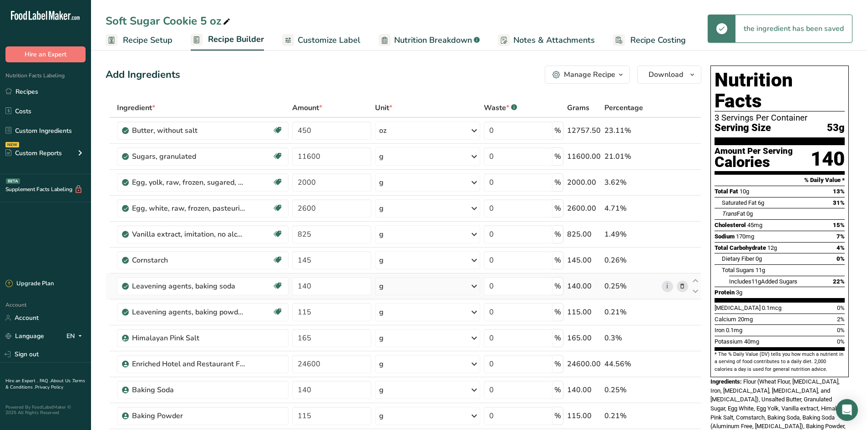
click at [682, 288] on icon at bounding box center [682, 287] width 6 height 10
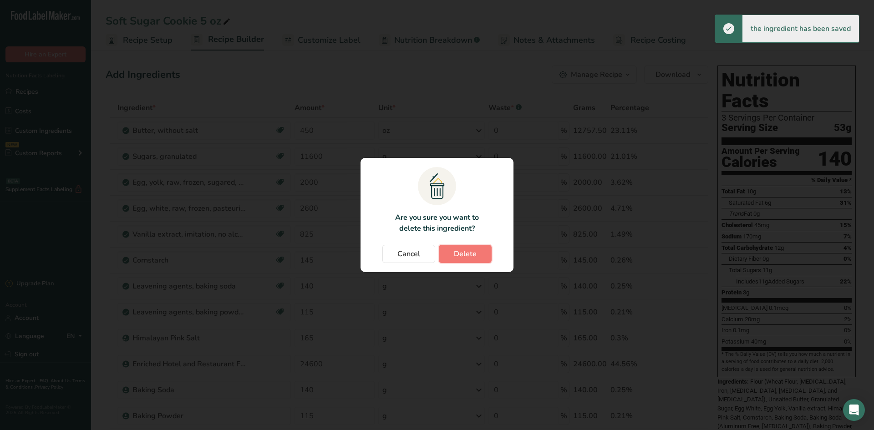
drag, startPoint x: 454, startPoint y: 257, endPoint x: 331, endPoint y: 287, distance: 126.7
click at [453, 257] on button "Delete" at bounding box center [465, 254] width 53 height 18
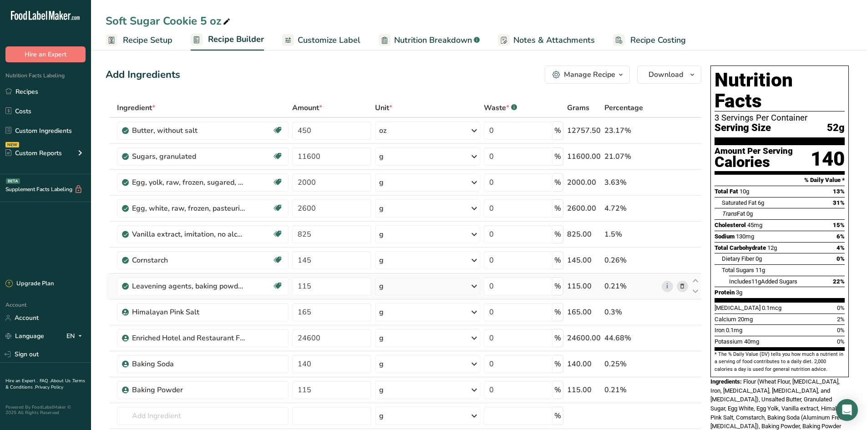
click at [684, 286] on icon at bounding box center [682, 287] width 6 height 10
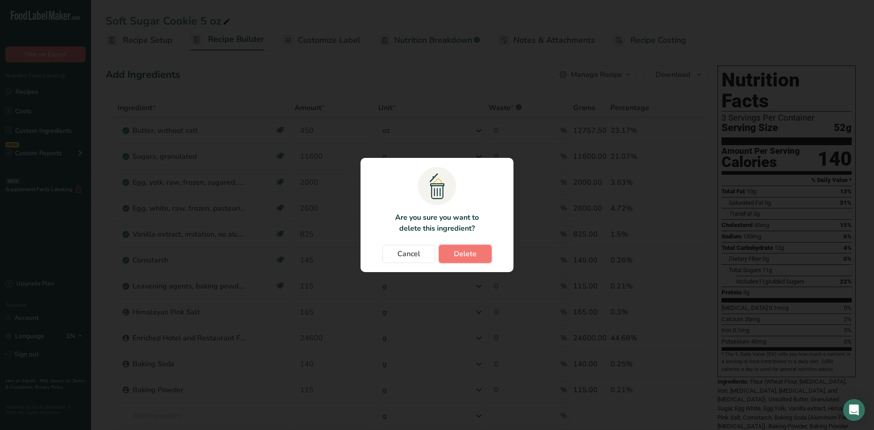
drag, startPoint x: 442, startPoint y: 261, endPoint x: 446, endPoint y: 259, distance: 4.9
click at [442, 260] on button "Delete" at bounding box center [465, 254] width 53 height 18
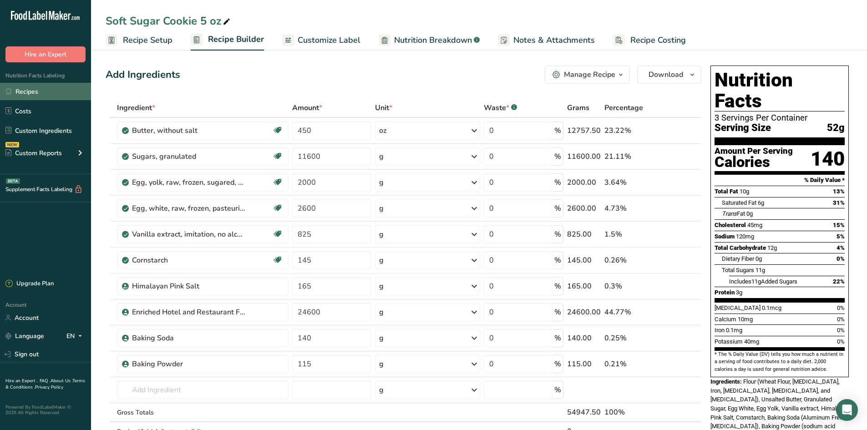
click at [61, 89] on link "Recipes" at bounding box center [45, 91] width 91 height 17
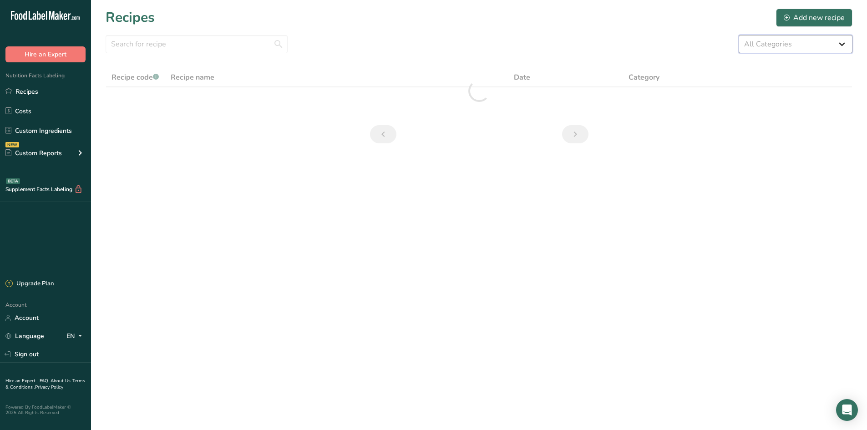
click at [780, 40] on select "All Categories 1.4 oz Mini Cookie 2.75 oz Cookies 3 oz Cookies (2025) 5 oz Cook…" at bounding box center [796, 44] width 114 height 18
click at [739, 35] on select "All Categories 1.4 oz Mini Cookie 2.75 oz Cookies 3 oz Cookies (2025) 5 oz Cook…" at bounding box center [796, 44] width 114 height 18
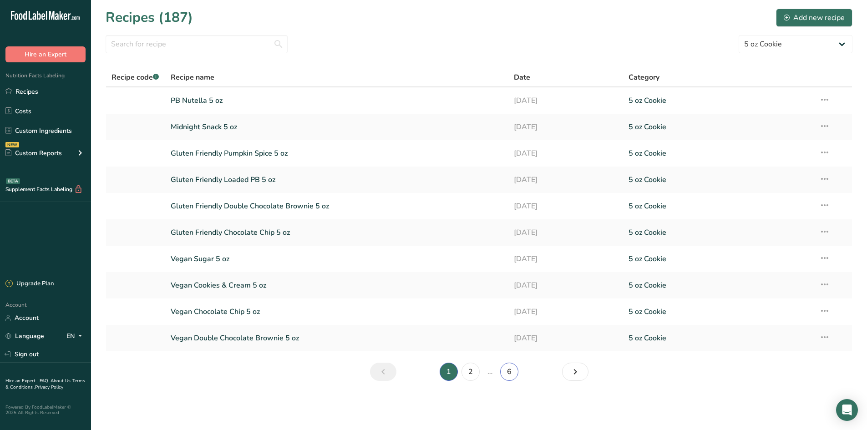
click at [511, 374] on link "6" at bounding box center [509, 372] width 18 height 18
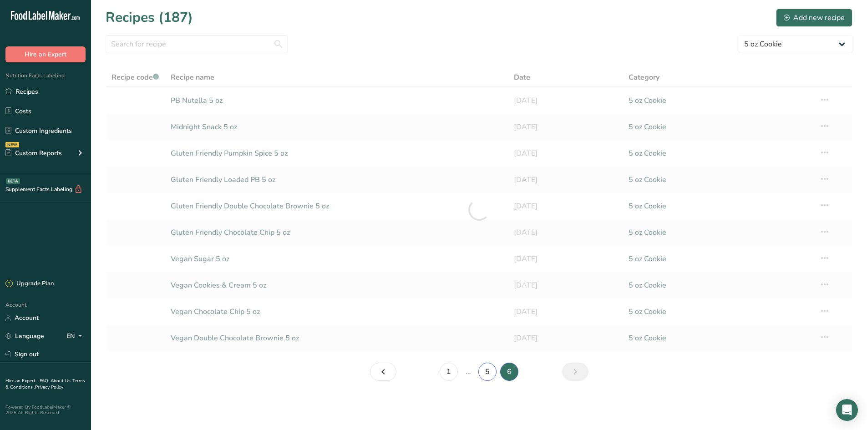
click at [491, 379] on link "5" at bounding box center [488, 372] width 18 height 18
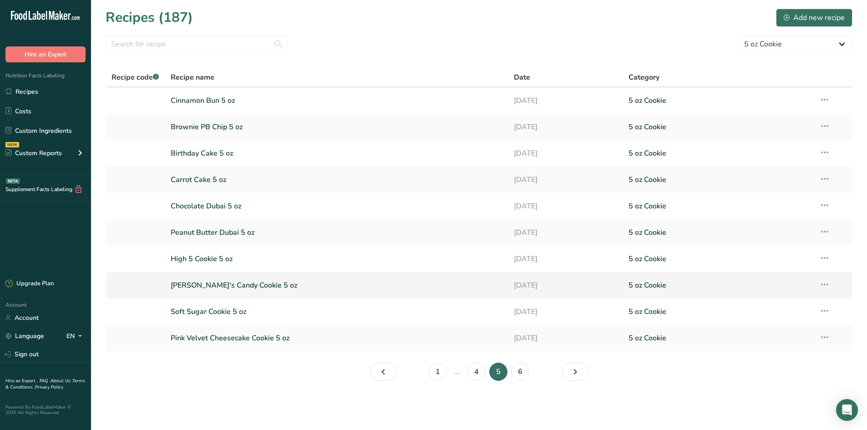
click at [224, 282] on link "[PERSON_NAME]'s Candy Cookie 5 oz" at bounding box center [337, 285] width 333 height 19
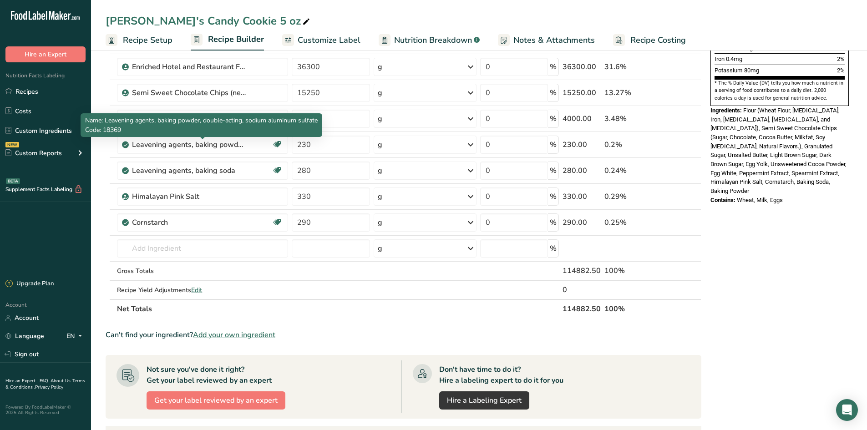
scroll to position [273, 0]
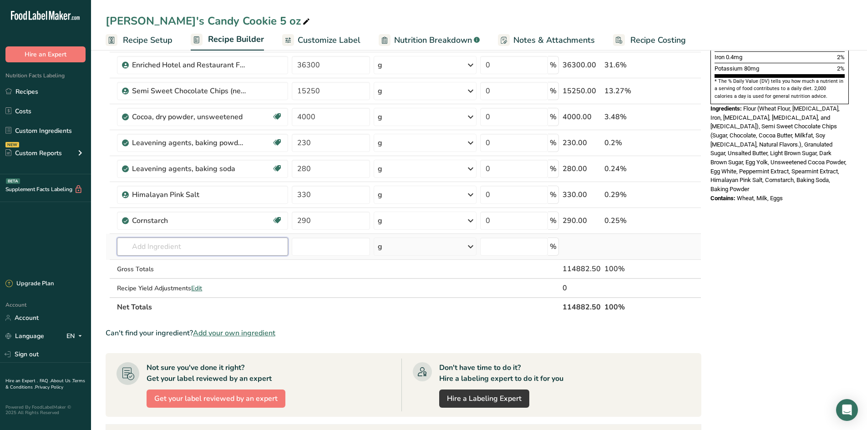
click at [149, 250] on input "text" at bounding box center [202, 247] width 171 height 18
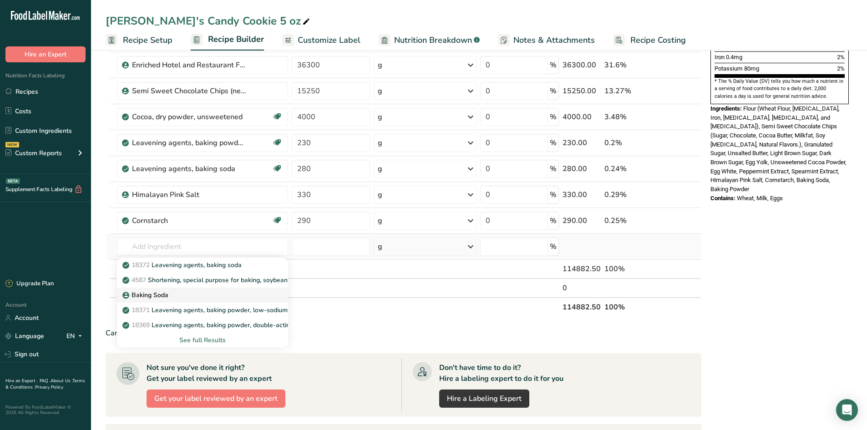
click at [173, 298] on div "Baking Soda" at bounding box center [195, 296] width 142 height 10
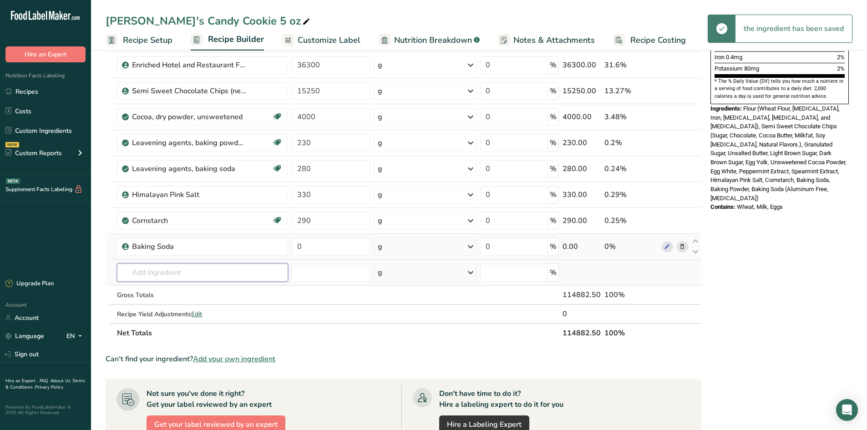
click at [158, 277] on input "text" at bounding box center [202, 273] width 171 height 18
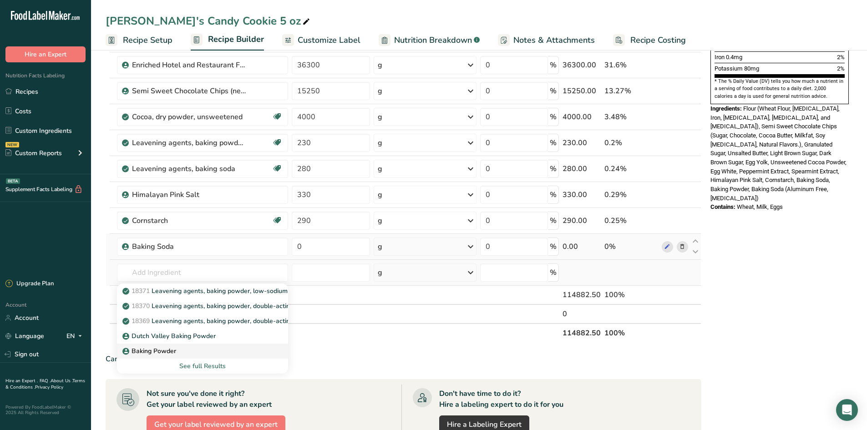
click at [184, 351] on div "Baking Powder" at bounding box center [195, 352] width 142 height 10
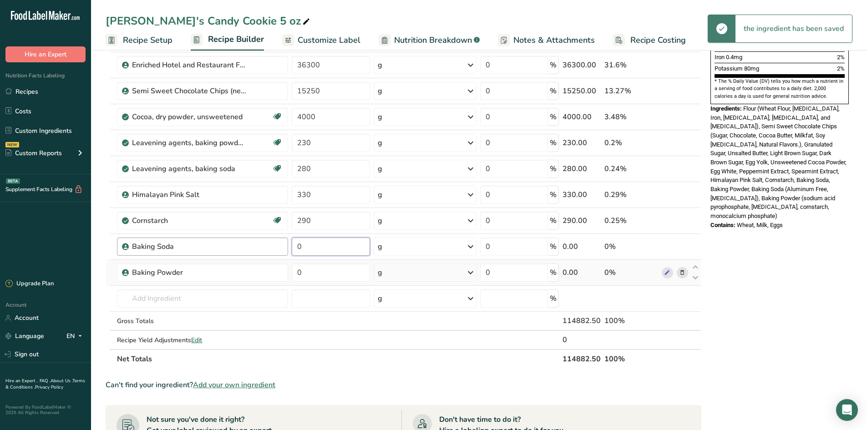
drag, startPoint x: 322, startPoint y: 248, endPoint x: 274, endPoint y: 250, distance: 48.3
click at [274, 250] on tr "Baking Soda 0 g Weight Units g kg mg See more Volume Units l Volume units requi…" at bounding box center [403, 247] width 595 height 26
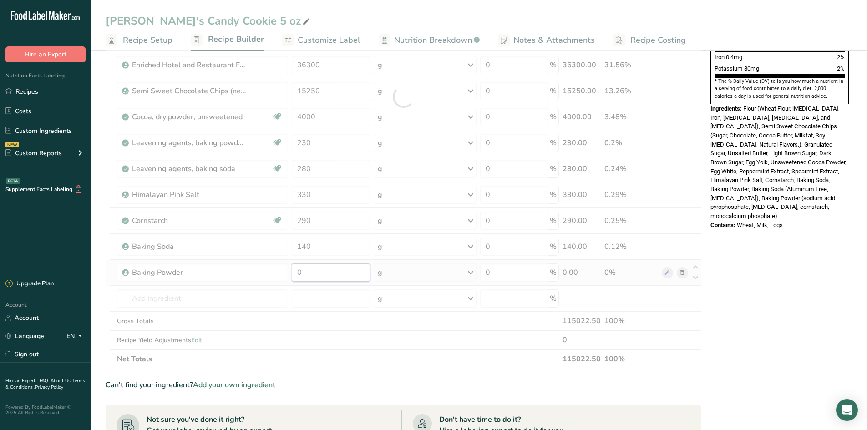
click at [310, 272] on div "Ingredient * Amount * Unit * Waste * .a-a{fill:#347362;}.b-a{fill:#fff;} Grams …" at bounding box center [404, 97] width 596 height 544
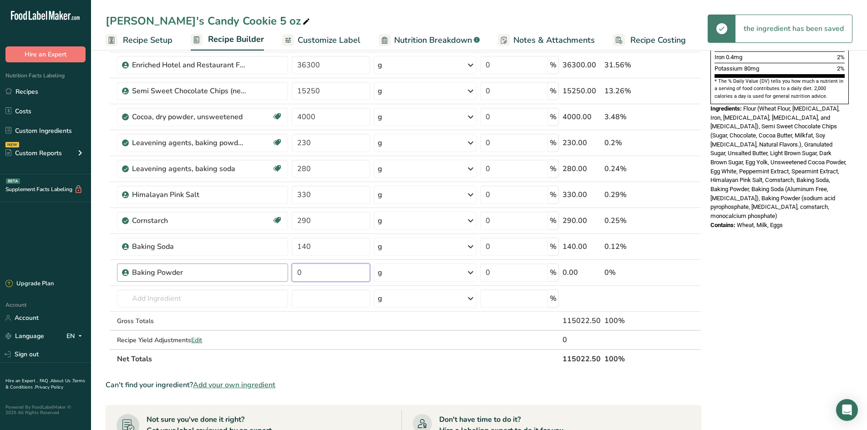
drag, startPoint x: 310, startPoint y: 276, endPoint x: 276, endPoint y: 275, distance: 33.7
click at [276, 275] on tr "Baking Powder 0 g Weight Units g kg mg See more Volume Units l Volume units req…" at bounding box center [403, 273] width 595 height 26
click at [104, 128] on section "Add Ingredients Manage Recipe Delete Recipe Duplicate Recipe Scale Recipe Save …" at bounding box center [479, 227] width 776 height 907
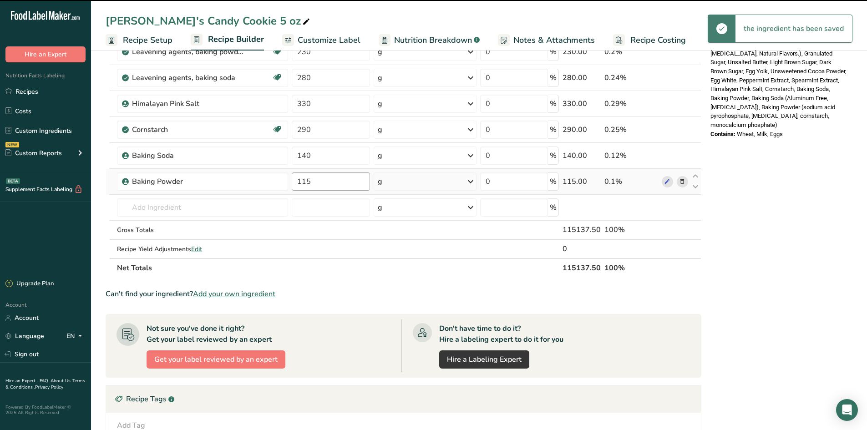
scroll to position [319, 0]
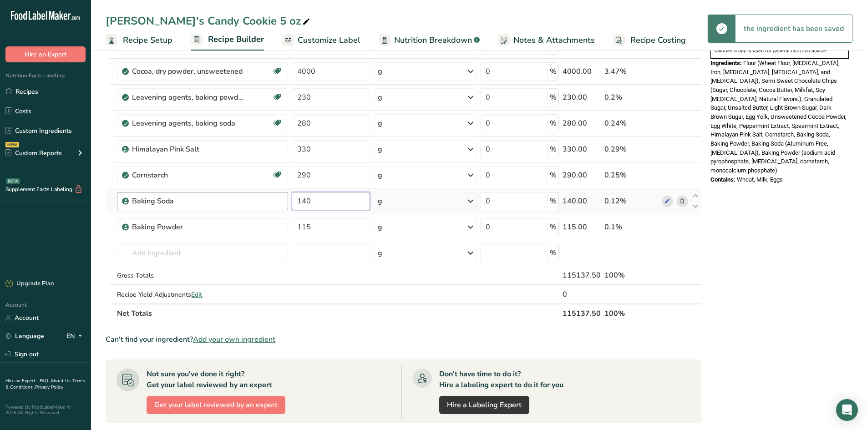
drag, startPoint x: 317, startPoint y: 200, endPoint x: 261, endPoint y: 197, distance: 56.1
click at [261, 197] on tr "Baking Soda 140 g Weight Units g kg mg See more Volume Units l Volume units req…" at bounding box center [403, 202] width 595 height 26
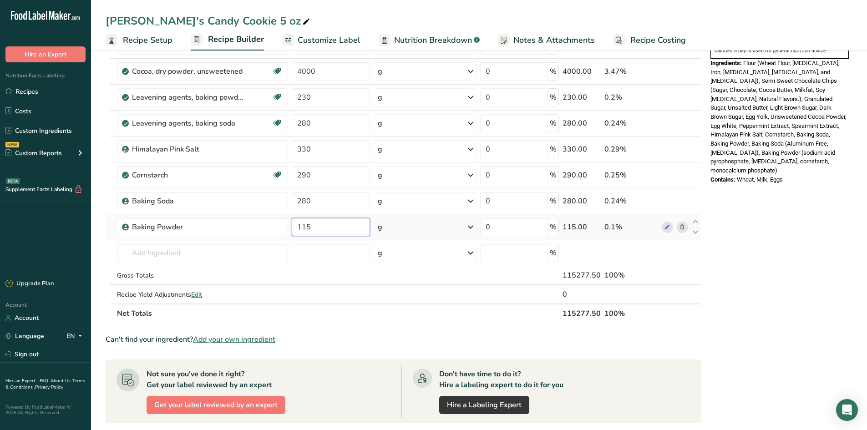
click at [328, 234] on div "Ingredient * Amount * Unit * Waste * .a-a{fill:#347362;}.b-a{fill:#fff;} Grams …" at bounding box center [404, 52] width 596 height 544
drag, startPoint x: 329, startPoint y: 228, endPoint x: 276, endPoint y: 224, distance: 53.4
click at [276, 224] on tr "Baking Powder 115 g Weight Units g kg mg See more Volume Units l Volume units r…" at bounding box center [403, 227] width 595 height 26
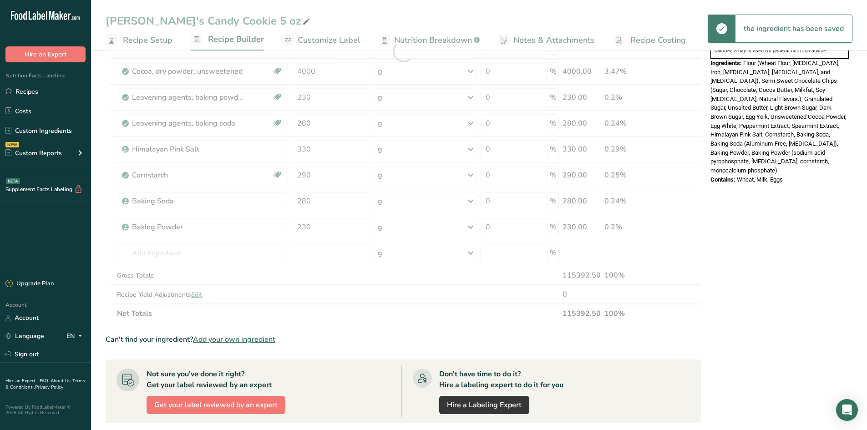
click at [310, 304] on div "Ingredient * Amount * Unit * Waste * .a-a{fill:#347362;}.b-a{fill:#fff;} Grams …" at bounding box center [404, 52] width 596 height 544
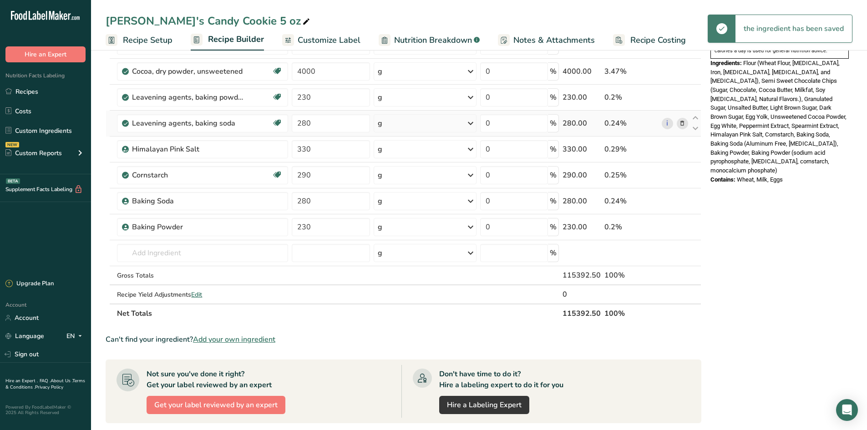
click at [685, 124] on icon at bounding box center [682, 124] width 6 height 10
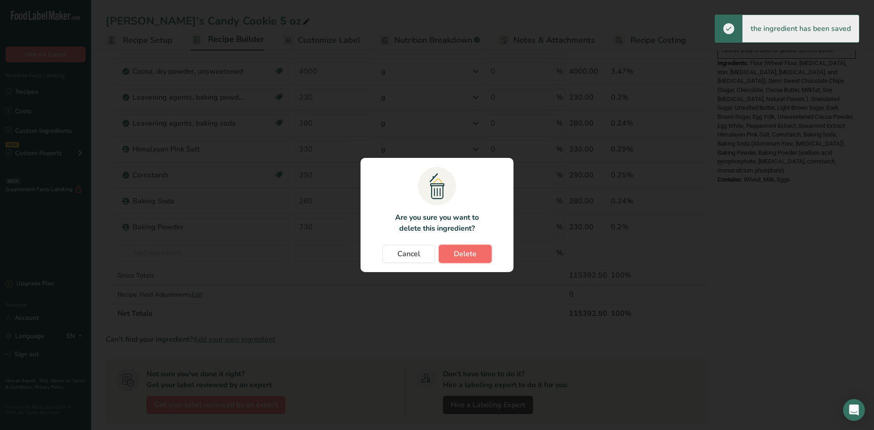
click at [475, 253] on span "Delete" at bounding box center [465, 254] width 23 height 11
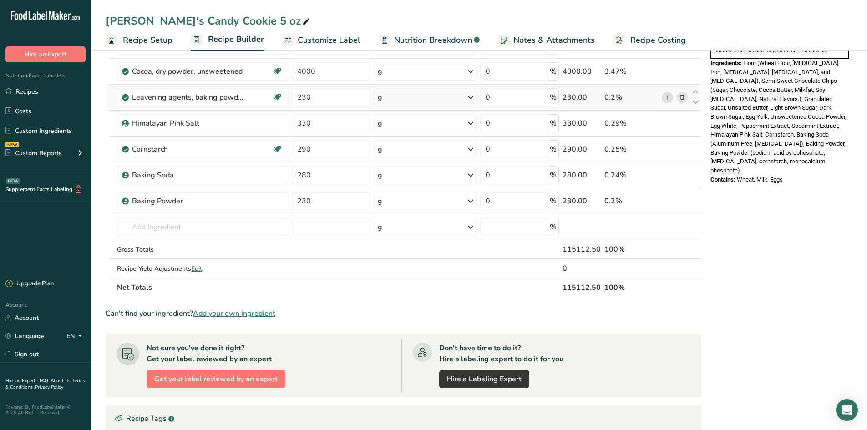
click at [686, 98] on icon at bounding box center [682, 98] width 6 height 10
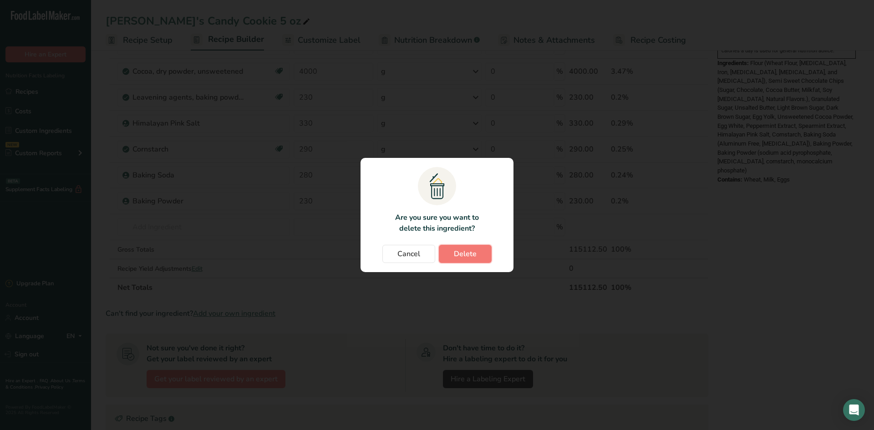
click at [473, 255] on span "Delete" at bounding box center [465, 254] width 23 height 11
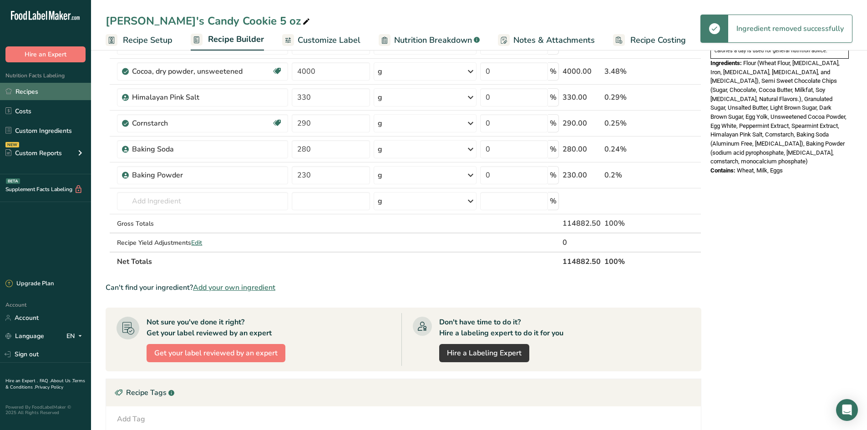
click at [53, 83] on link "Recipes" at bounding box center [45, 91] width 91 height 17
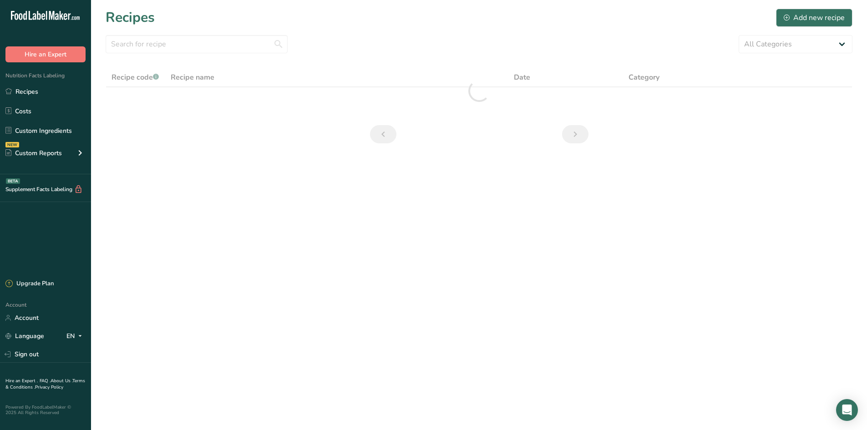
click at [816, 53] on section "Recipes Add new recipe All Categories 1.4 oz Mini Cookie 2.75 oz Cookies 3 oz C…" at bounding box center [479, 79] width 776 height 158
drag, startPoint x: 807, startPoint y: 44, endPoint x: 802, endPoint y: 52, distance: 9.4
click at [806, 44] on select "All Categories 1.4 oz Mini Cookie 2.75 oz Cookies 3 oz Cookies (2025) 5 oz Cook…" at bounding box center [796, 44] width 114 height 18
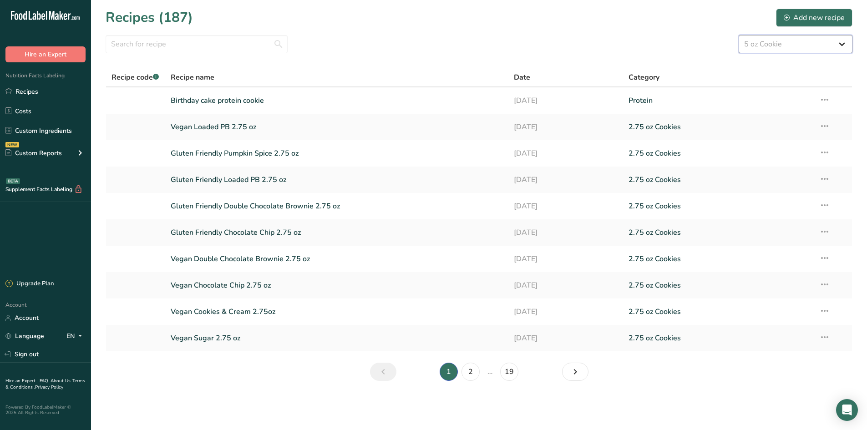
click at [739, 35] on select "All Categories 1.4 oz Mini Cookie 2.75 oz Cookies 3 oz Cookies (2025) 5 oz Cook…" at bounding box center [796, 44] width 114 height 18
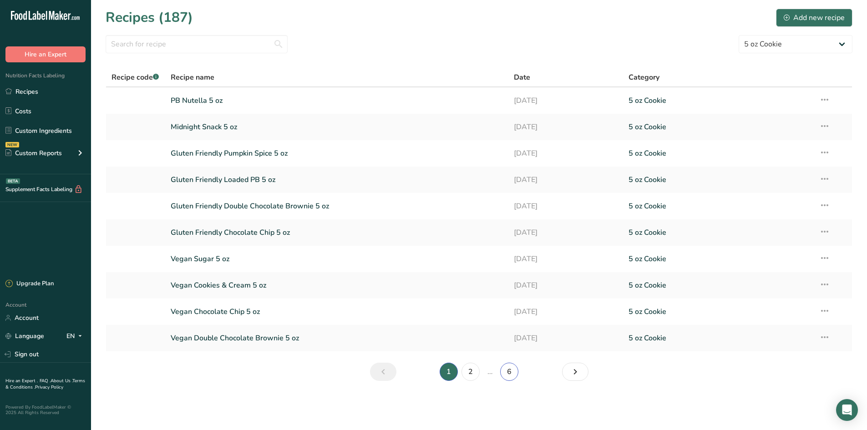
click at [514, 375] on link "6" at bounding box center [509, 372] width 18 height 18
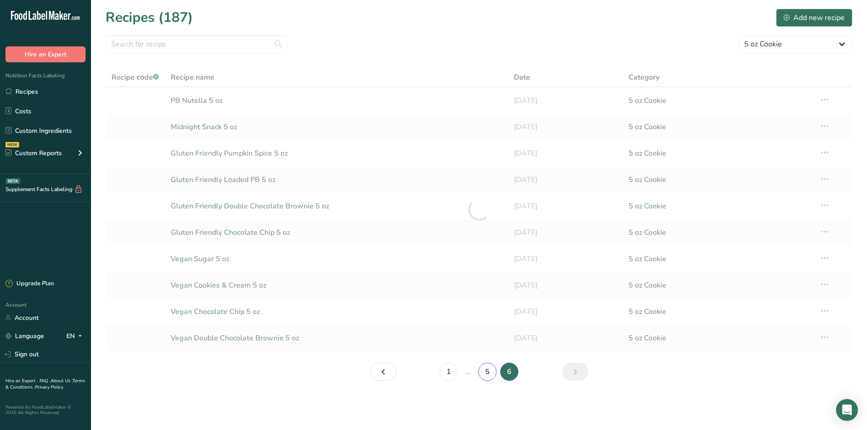
click at [494, 376] on main "Recipes (187) Add new recipe All Categories 1.4 oz Mini Cookie 2.75 oz Cookies …" at bounding box center [433, 215] width 867 height 430
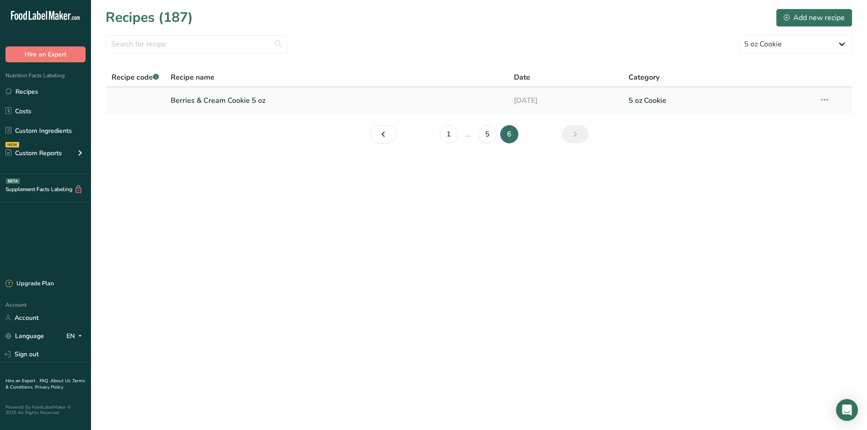
click at [262, 101] on link "Berries & Cream Cookie 5 oz" at bounding box center [337, 100] width 333 height 19
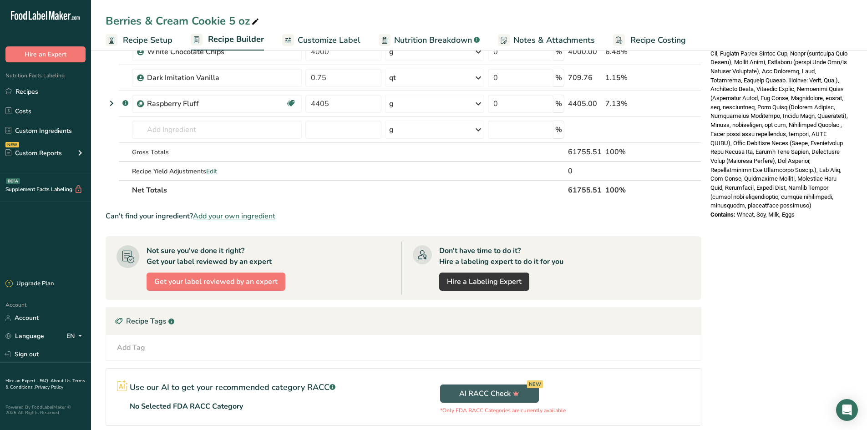
scroll to position [319, 0]
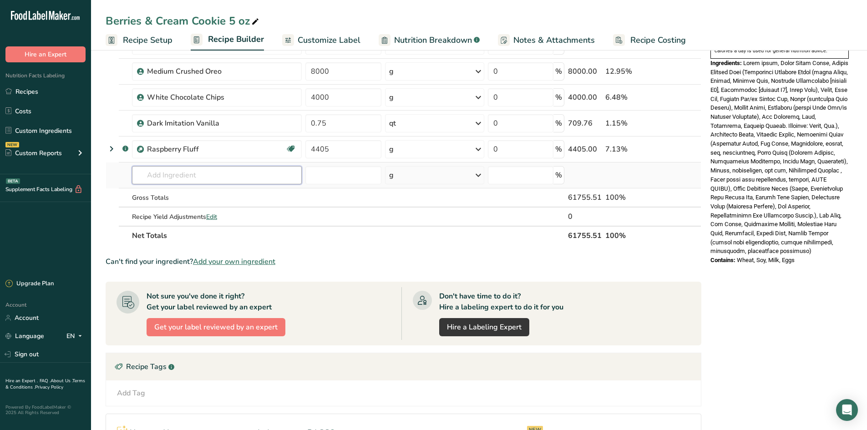
click at [194, 177] on input "text" at bounding box center [217, 175] width 170 height 18
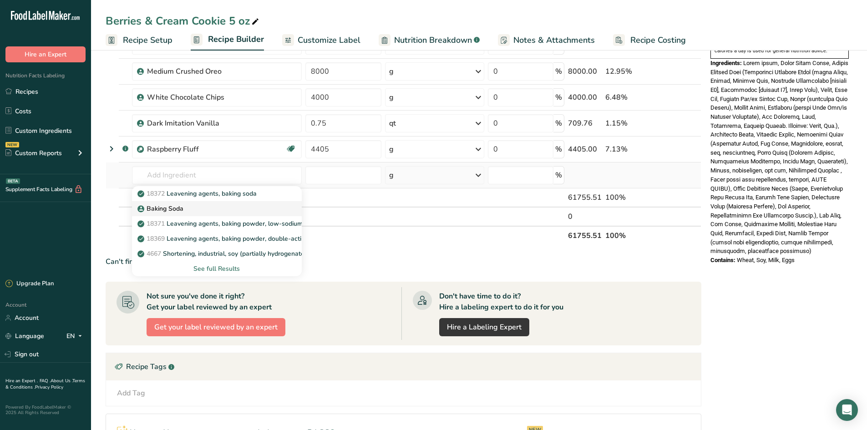
click at [172, 215] on link "Baking Soda" at bounding box center [217, 208] width 170 height 15
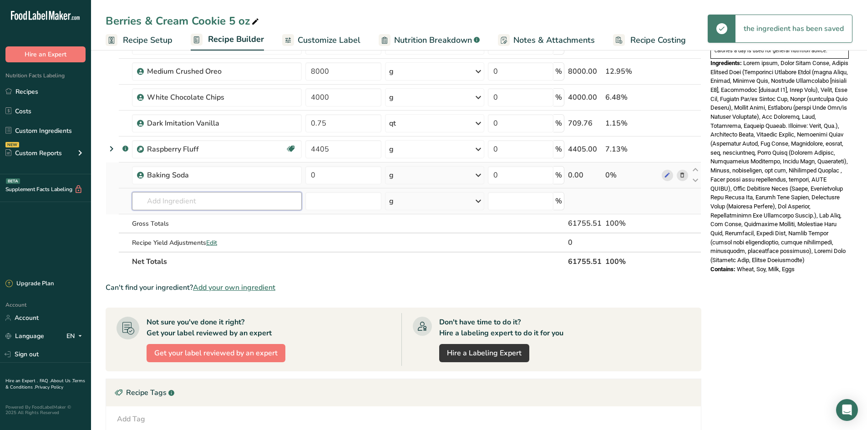
click at [169, 205] on input "text" at bounding box center [217, 201] width 170 height 18
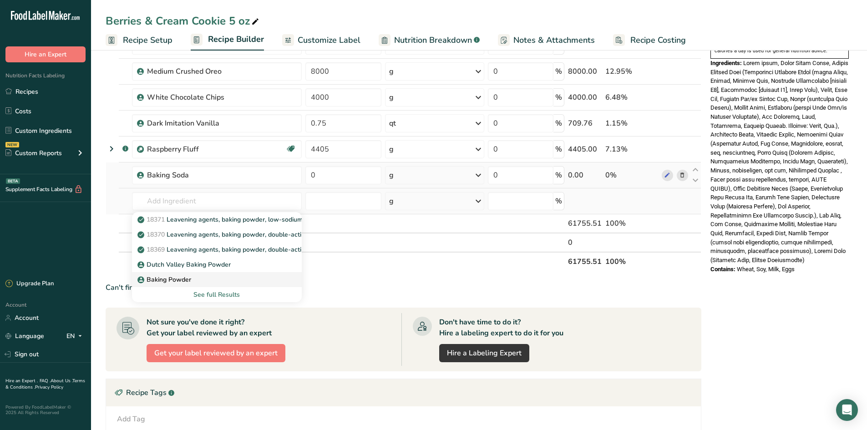
click at [183, 275] on p "Baking Powder" at bounding box center [165, 280] width 52 height 10
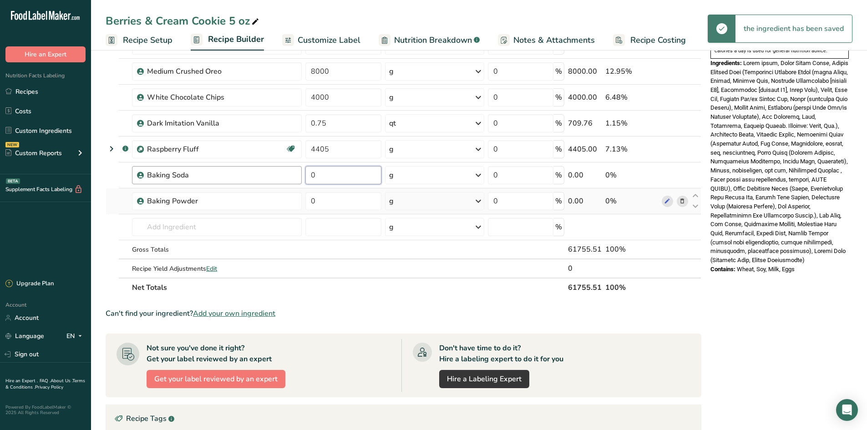
drag, startPoint x: 319, startPoint y: 173, endPoint x: 295, endPoint y: 171, distance: 23.7
click at [295, 171] on tr "Baking Soda 0 g Weight Units g kg mg See more Volume Units l Volume units requi…" at bounding box center [403, 176] width 595 height 26
click at [287, 190] on div "Ingredient * Amount * Unit * Waste * .a-a{fill:#347362;}.b-a{fill:#fff;} Grams …" at bounding box center [404, 39] width 596 height 518
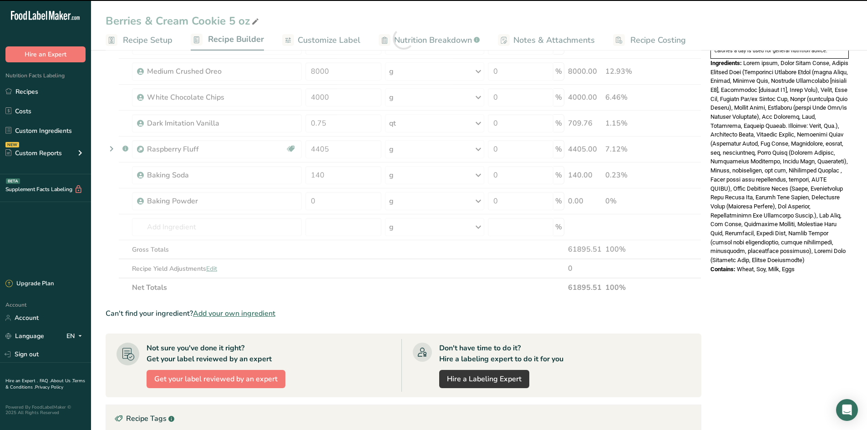
click at [330, 208] on div at bounding box center [404, 39] width 596 height 518
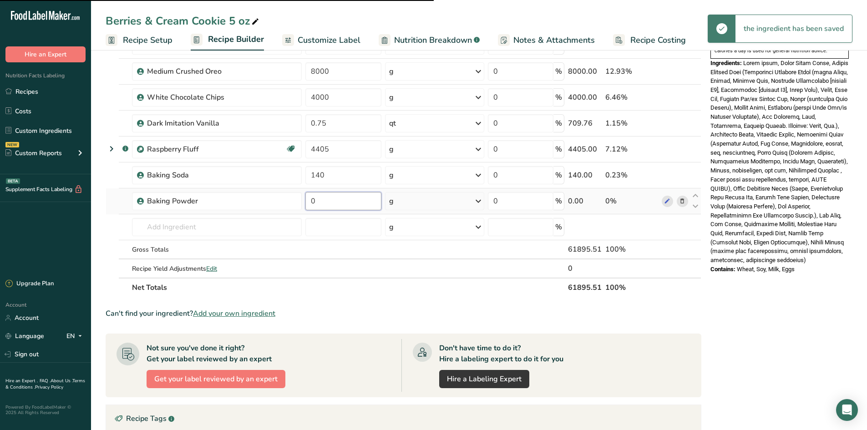
click at [326, 205] on input "0" at bounding box center [344, 201] width 76 height 18
drag, startPoint x: 320, startPoint y: 200, endPoint x: 296, endPoint y: 201, distance: 23.7
click at [296, 201] on tr "Baking Powder 0 g Weight Units g kg mg See more Volume Units l Volume units req…" at bounding box center [403, 202] width 595 height 26
click at [119, 107] on div "Ingredient * Amount * Unit * Waste * .a-a{fill:#347362;}.b-a{fill:#fff;} Grams …" at bounding box center [404, 39] width 596 height 518
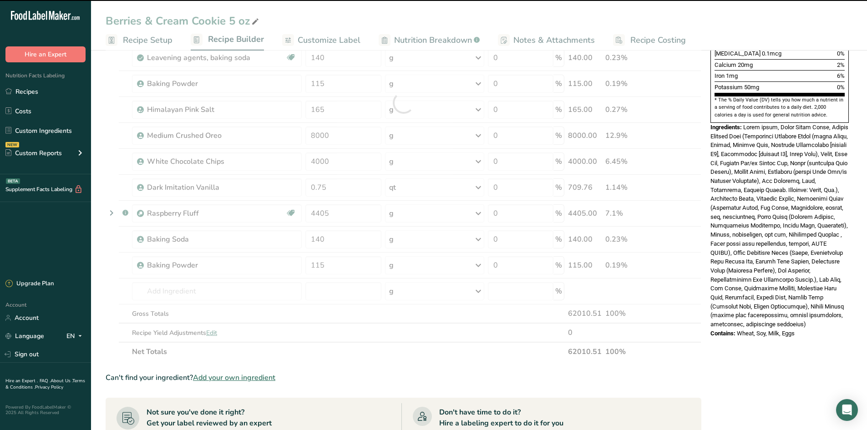
scroll to position [182, 0]
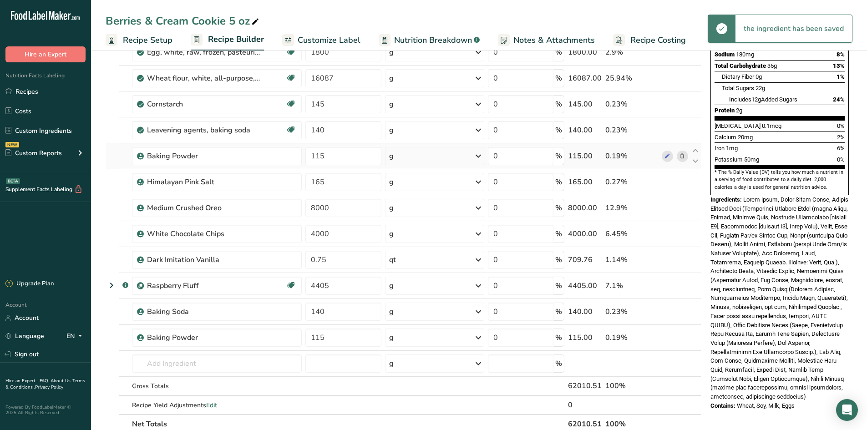
click at [684, 158] on icon at bounding box center [682, 157] width 6 height 10
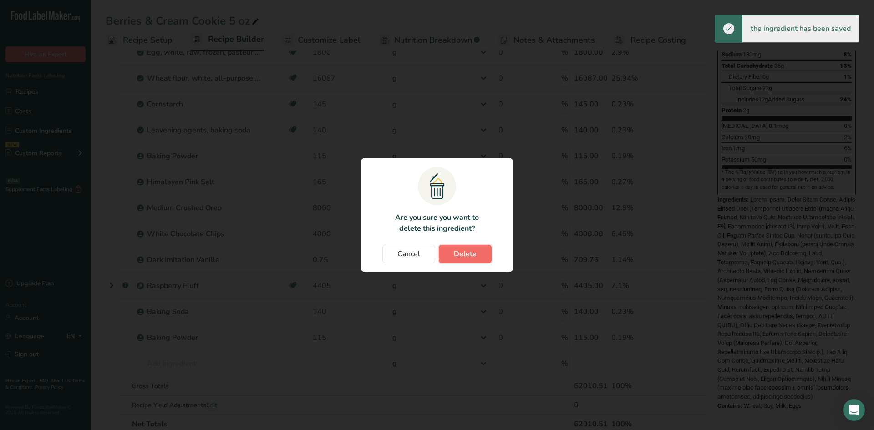
click at [456, 256] on span "Delete" at bounding box center [465, 254] width 23 height 11
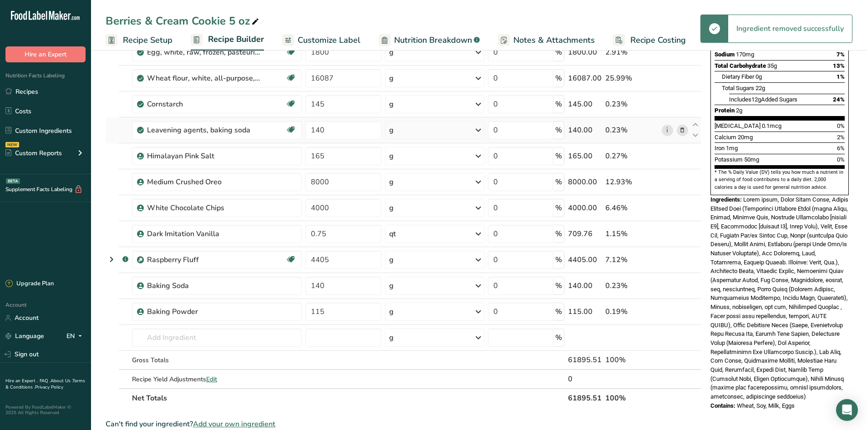
click at [686, 130] on icon at bounding box center [682, 131] width 6 height 10
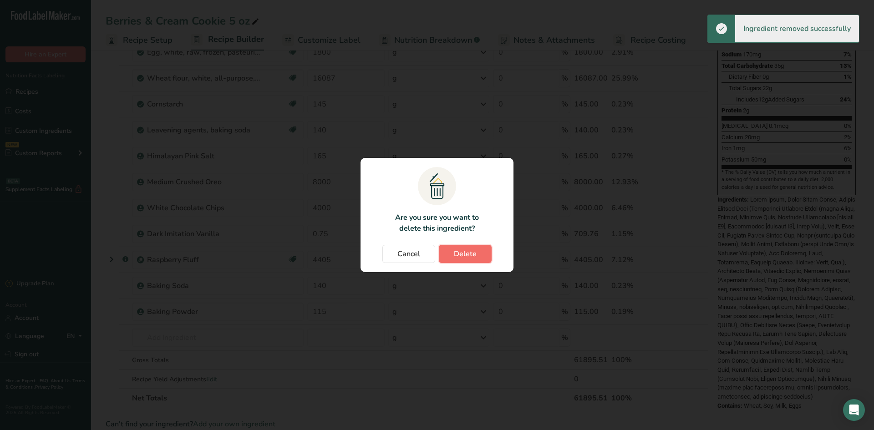
click at [449, 251] on button "Delete" at bounding box center [465, 254] width 53 height 18
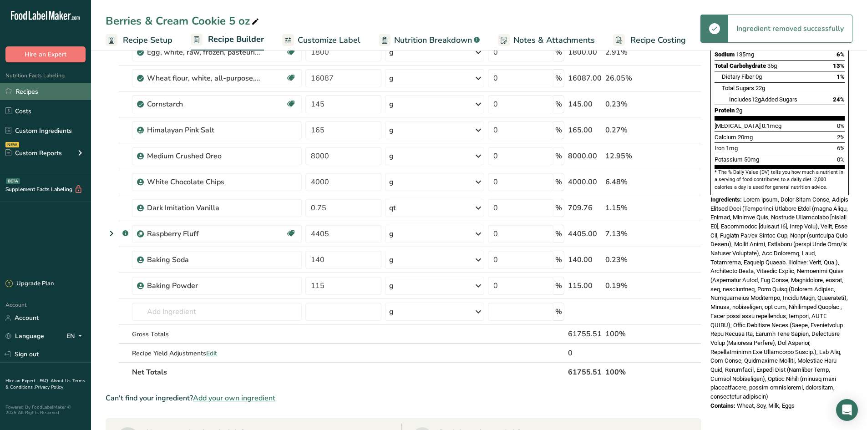
click at [31, 87] on link "Recipes" at bounding box center [45, 91] width 91 height 17
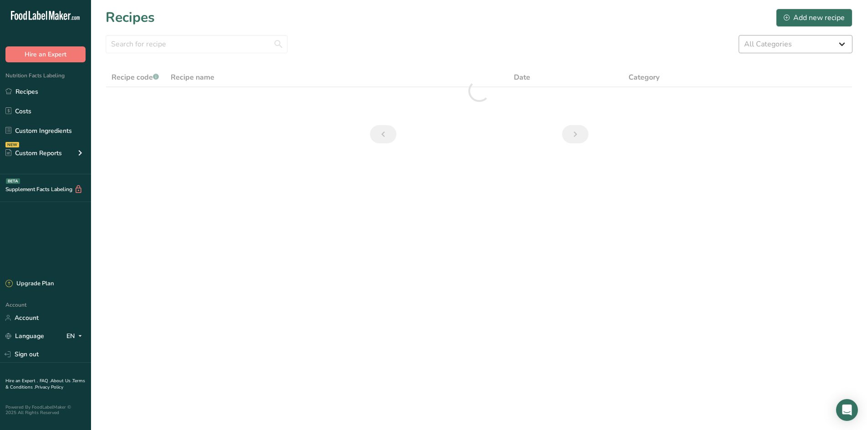
drag, startPoint x: 814, startPoint y: 33, endPoint x: 815, endPoint y: 41, distance: 7.3
click at [814, 35] on section "Recipes Add new recipe All Categories 1.4 oz Mini Cookie 2.75 oz Cookies 3 oz C…" at bounding box center [479, 79] width 776 height 158
click at [815, 41] on select "All Categories 1.4 oz Mini Cookie 2.75 oz Cookies 3 oz Cookies (2025) 5 oz Cook…" at bounding box center [796, 44] width 114 height 18
click at [739, 35] on select "All Categories 1.4 oz Mini Cookie 2.75 oz Cookies 3 oz Cookies (2025) 5 oz Cook…" at bounding box center [796, 44] width 114 height 18
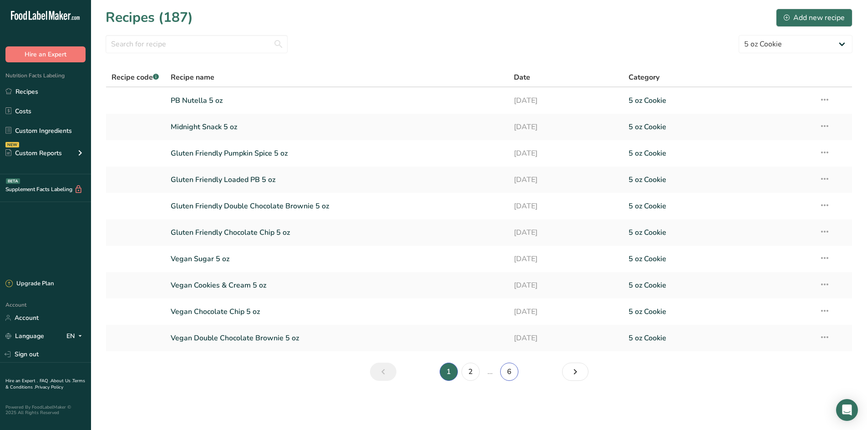
click at [514, 376] on link "6" at bounding box center [509, 372] width 18 height 18
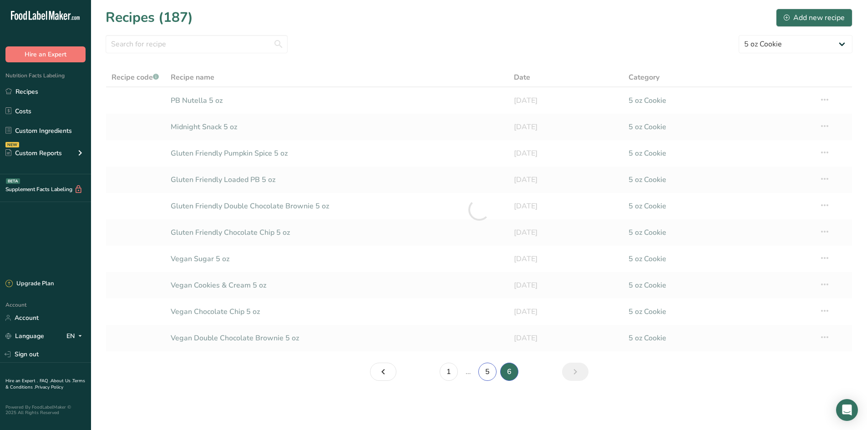
click at [492, 373] on link "5" at bounding box center [488, 372] width 18 height 18
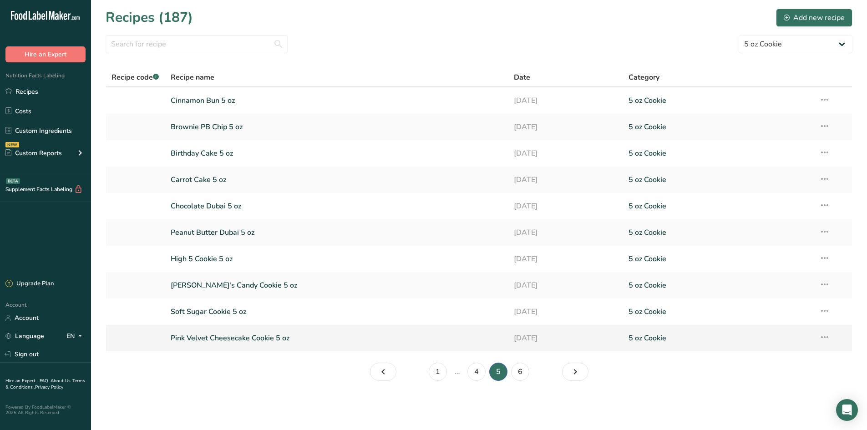
click at [201, 337] on link "Pink Velvet Cheesecake Cookie 5 oz" at bounding box center [337, 338] width 333 height 19
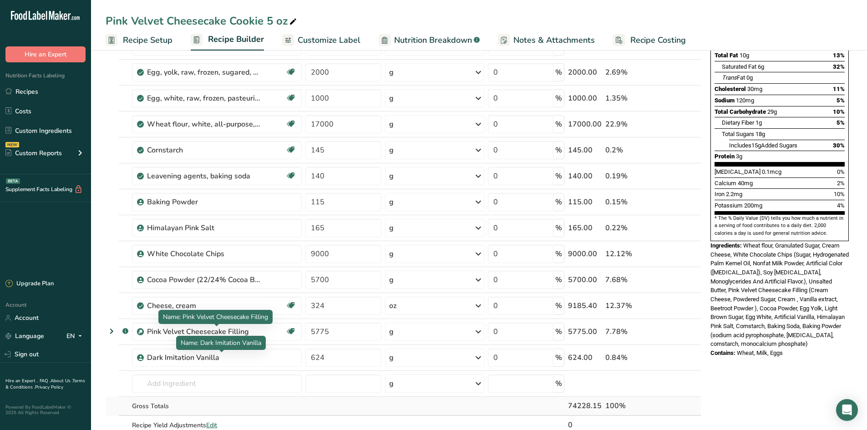
scroll to position [137, 0]
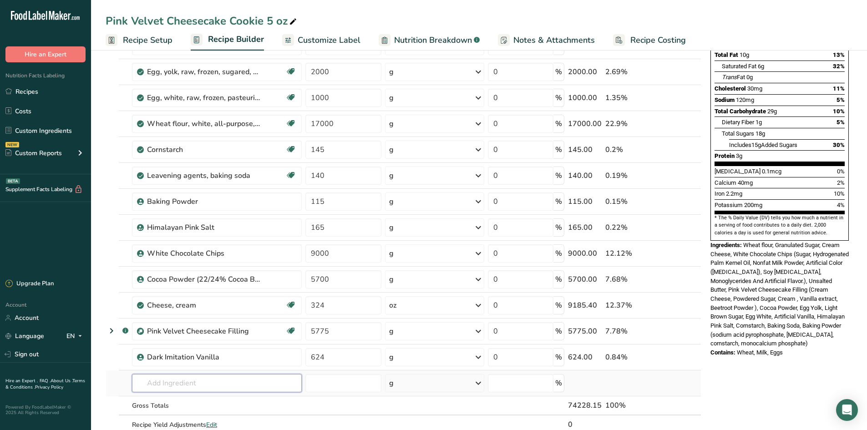
click at [159, 382] on input "text" at bounding box center [217, 383] width 170 height 18
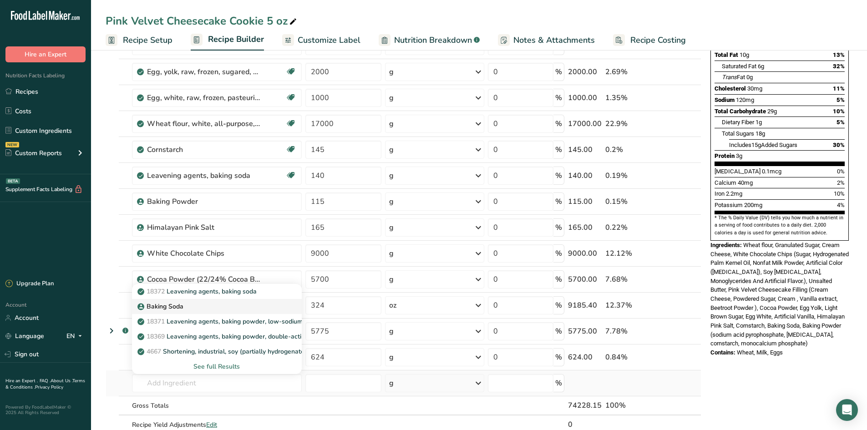
click at [182, 304] on p "Baking Soda" at bounding box center [161, 307] width 44 height 10
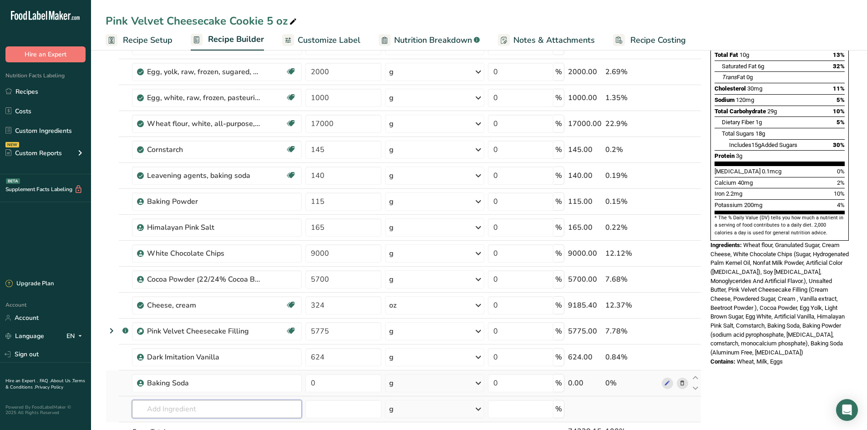
click at [199, 413] on input "text" at bounding box center [217, 409] width 170 height 18
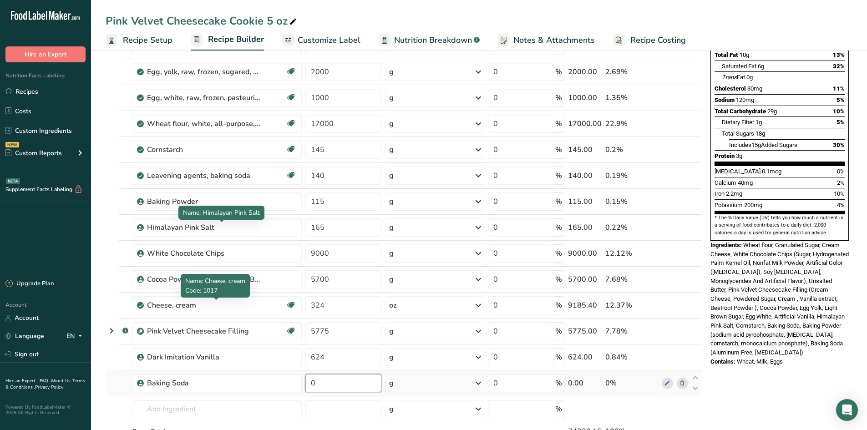
click at [306, 378] on input "0" at bounding box center [344, 383] width 76 height 18
click at [321, 380] on input "0" at bounding box center [344, 383] width 76 height 18
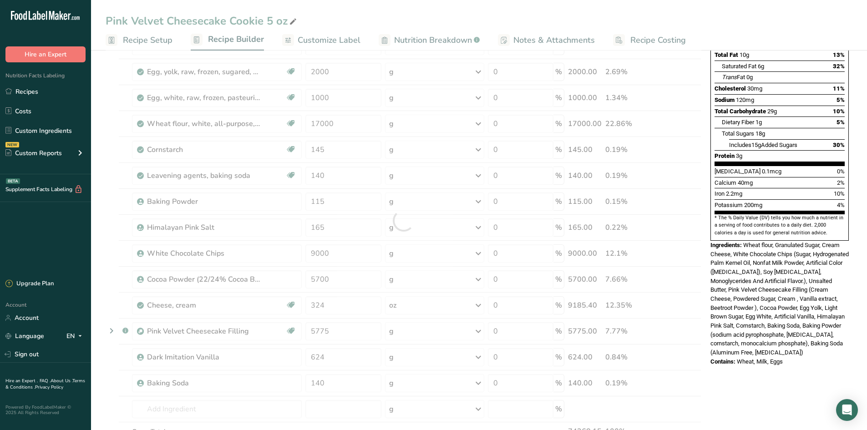
click at [100, 207] on section "Add Ingredients Manage Recipe Delete Recipe Duplicate Recipe Scale Recipe Save …" at bounding box center [479, 351] width 776 height 881
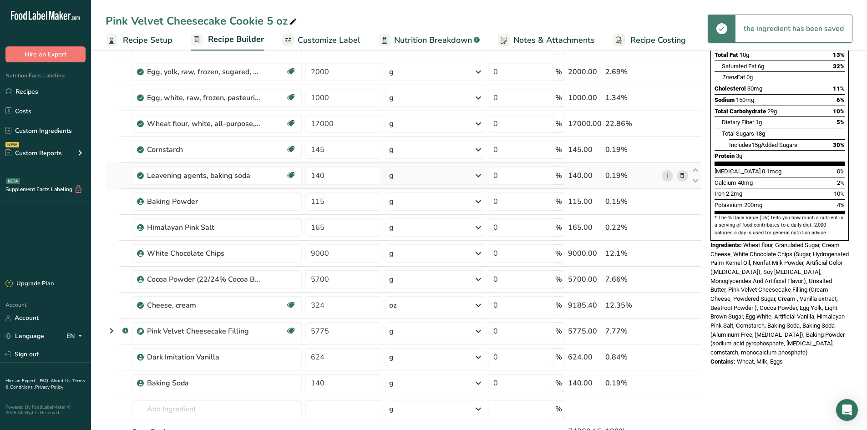
click at [681, 179] on icon at bounding box center [682, 176] width 6 height 10
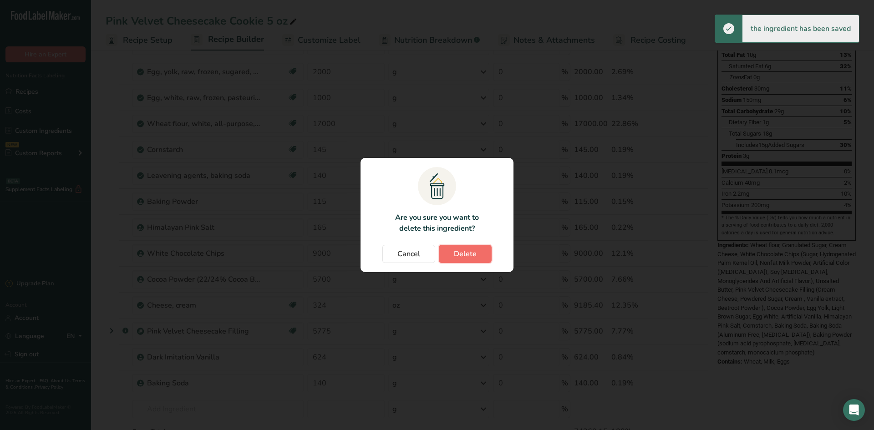
click at [482, 248] on button "Delete" at bounding box center [465, 254] width 53 height 18
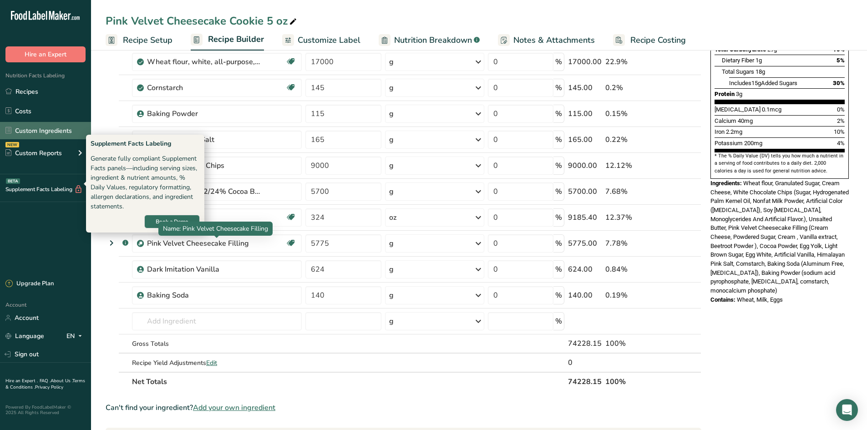
scroll to position [182, 0]
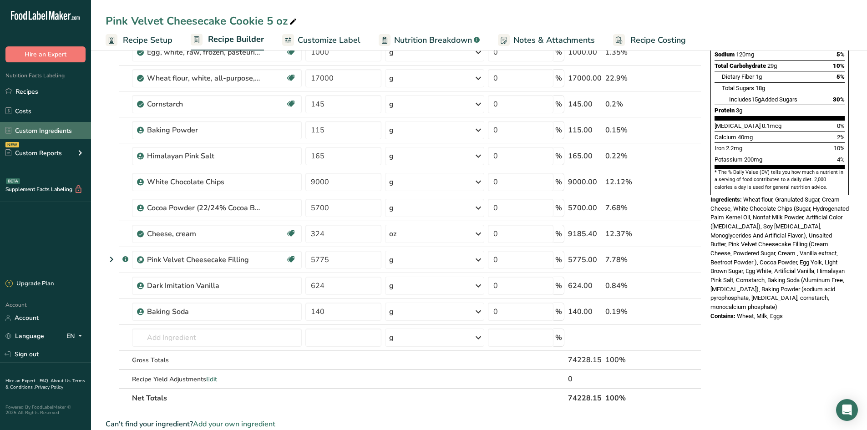
click at [56, 128] on link "Custom Ingredients" at bounding box center [45, 130] width 91 height 17
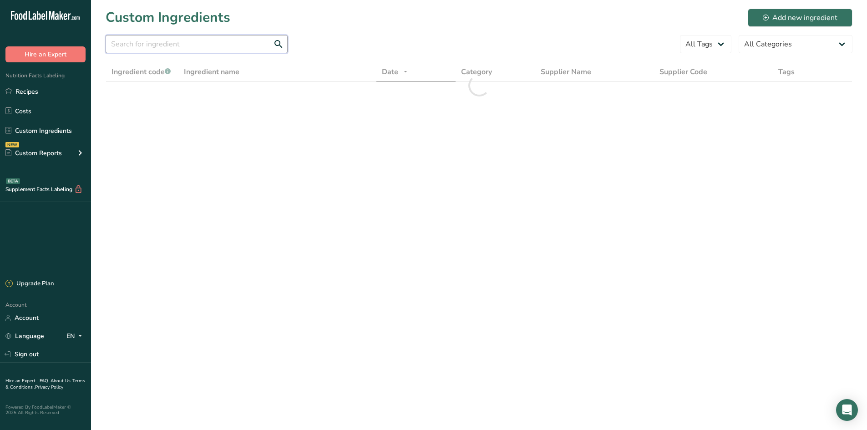
click at [152, 40] on input "text" at bounding box center [197, 44] width 182 height 18
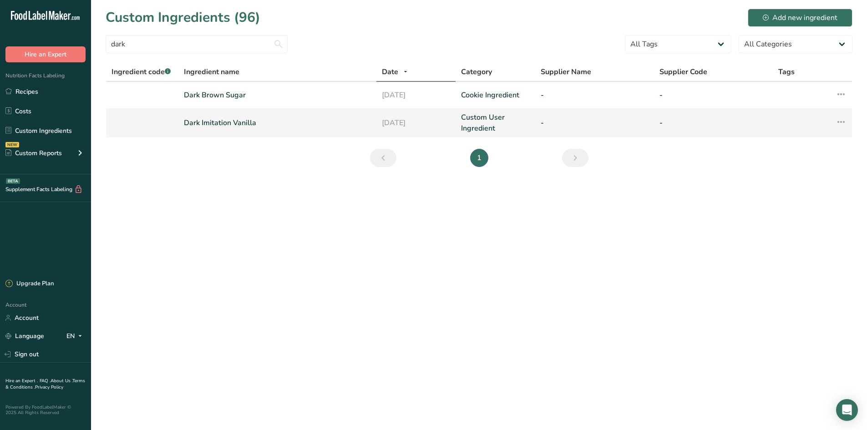
click at [262, 126] on link "Dark Imitation Vanilla" at bounding box center [277, 122] width 187 height 11
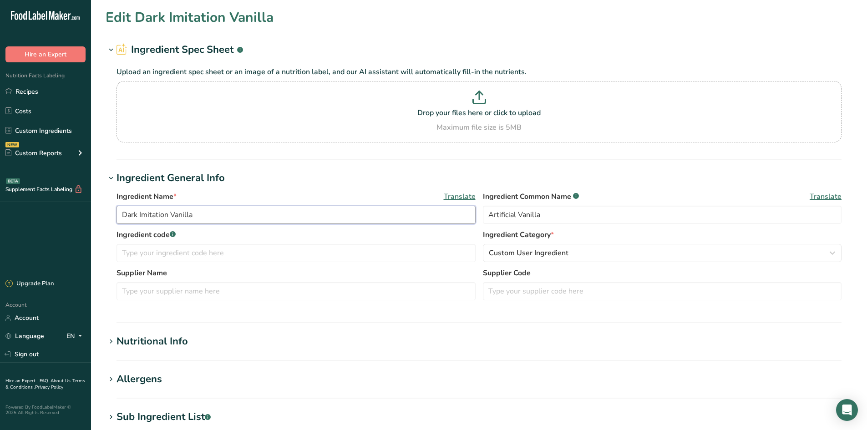
click at [211, 219] on input "Dark Imitation Vanilla" at bounding box center [296, 215] width 359 height 18
drag, startPoint x: 160, startPoint y: 216, endPoint x: 109, endPoint y: 216, distance: 51.5
click at [109, 216] on div "Ingredient Name * Translate Dark Imitation Vanilla Ingredient Common Name .a-a{…" at bounding box center [479, 249] width 747 height 126
click at [187, 290] on input "text" at bounding box center [296, 291] width 359 height 18
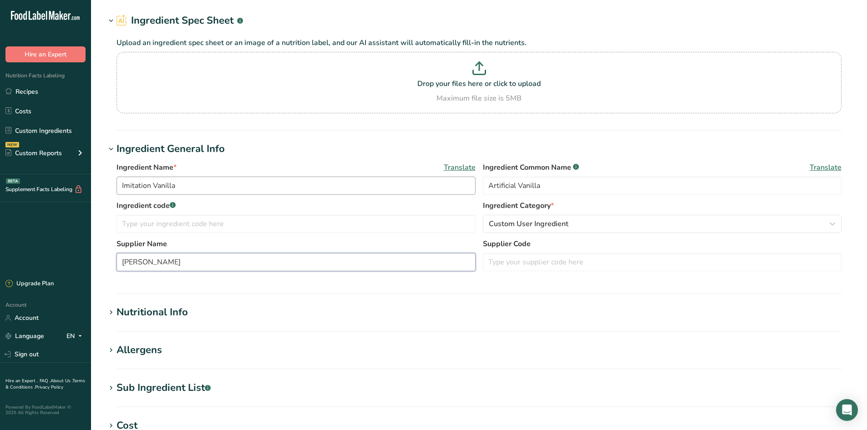
scroll to position [91, 0]
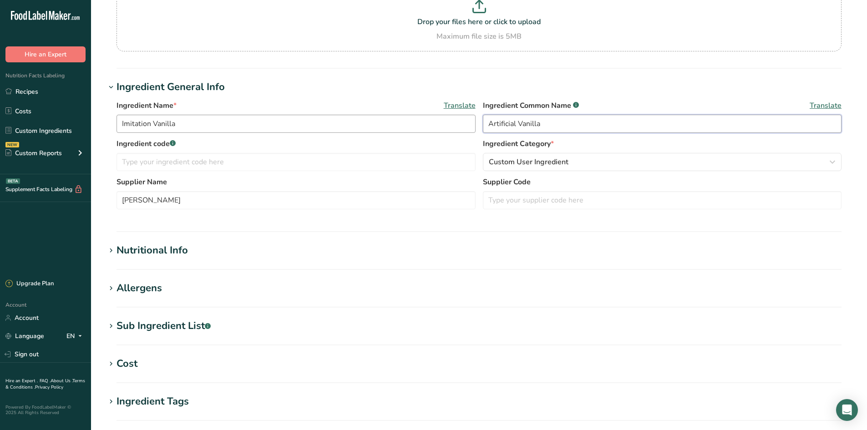
drag, startPoint x: 594, startPoint y: 122, endPoint x: 451, endPoint y: 131, distance: 143.3
click at [452, 131] on div "Ingredient Name * Translate Imitation Vanilla Ingredient Common Name .a-a{fill:…" at bounding box center [479, 119] width 725 height 38
click at [571, 156] on button "Custom User Ingredient" at bounding box center [662, 162] width 359 height 18
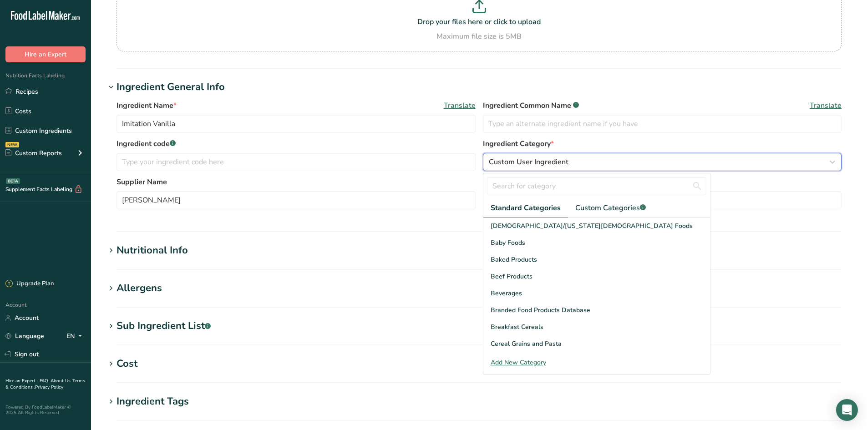
click at [571, 156] on button "Custom User Ingredient" at bounding box center [662, 162] width 359 height 18
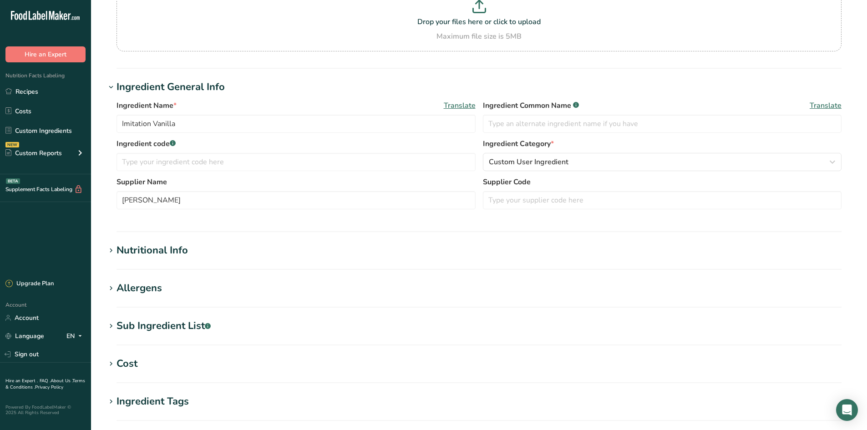
click at [154, 254] on div "Nutritional Info" at bounding box center [152, 250] width 71 height 15
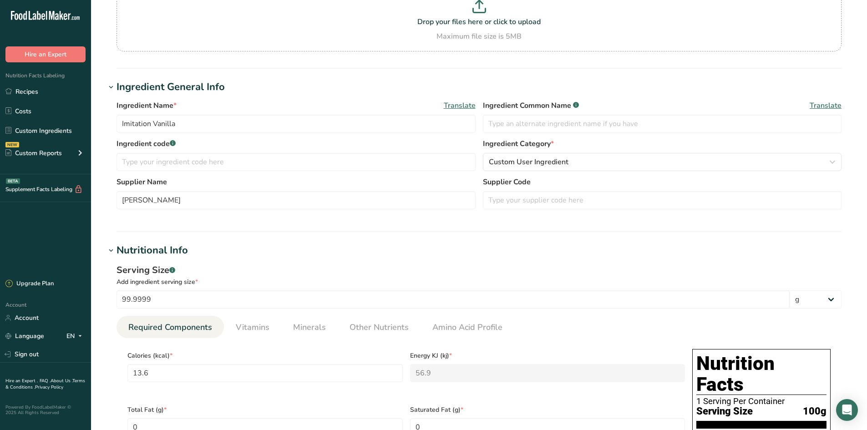
click at [154, 254] on div "Nutritional Info" at bounding box center [152, 250] width 71 height 15
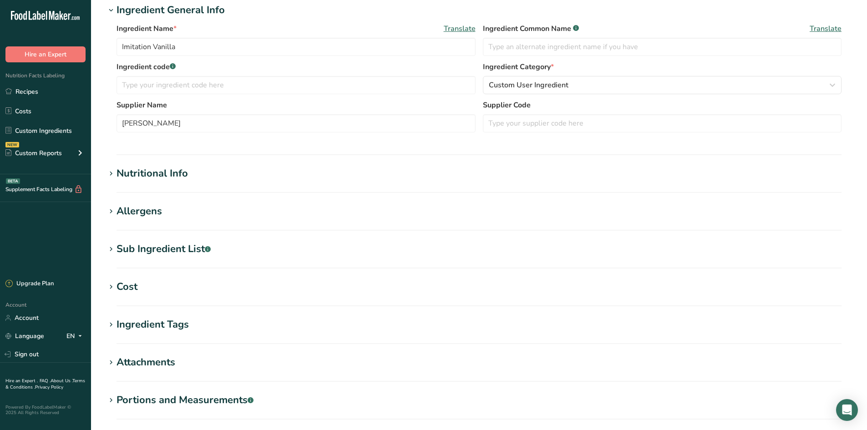
scroll to position [182, 0]
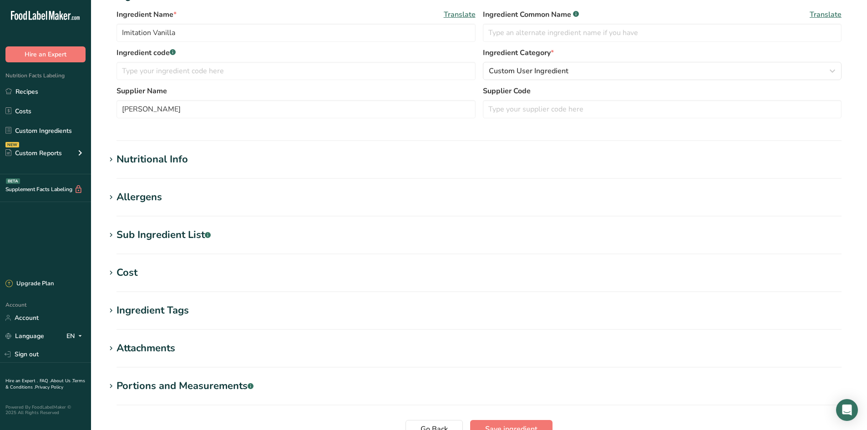
click at [153, 236] on div "Sub Ingredient List .a-a{fill:#347362;}.b-a{fill:#fff;}" at bounding box center [164, 235] width 94 height 15
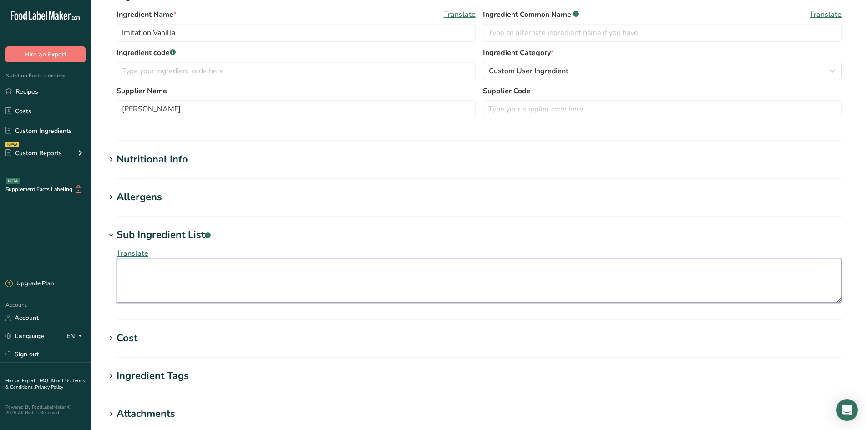
click at [183, 300] on textarea at bounding box center [479, 281] width 725 height 44
paste textarea "Water, Sugar, Alcohol, Vanilla Extract, Caramel Color, Ethyl Vanillin."
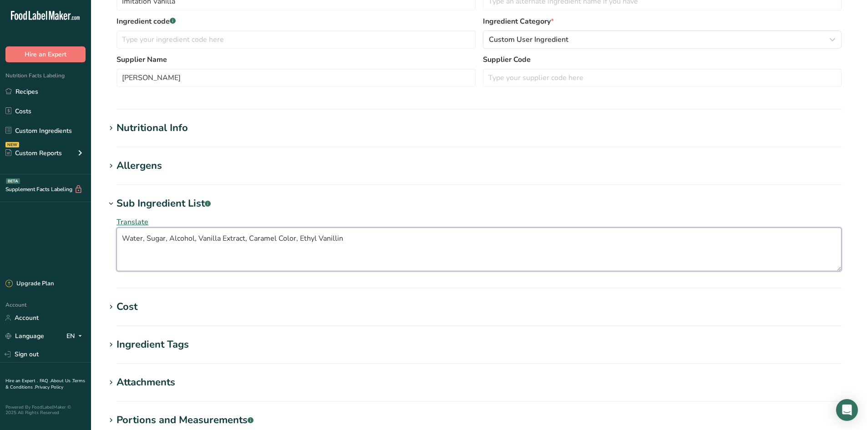
scroll to position [273, 0]
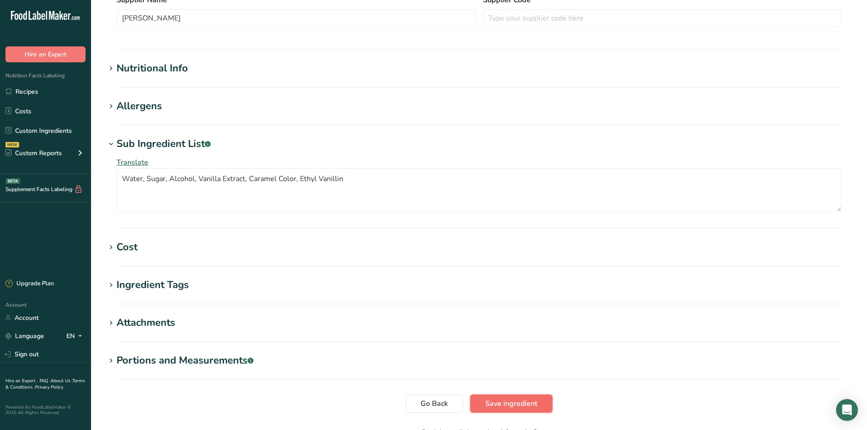
click at [521, 407] on span "Save ingredient" at bounding box center [511, 403] width 52 height 11
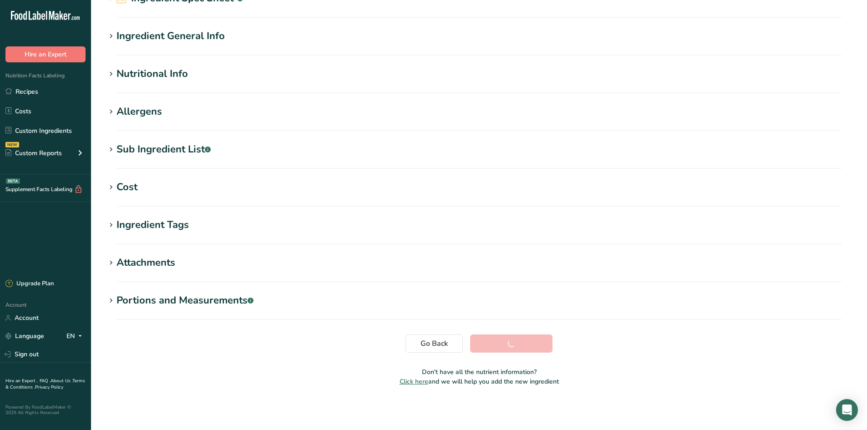
scroll to position [51, 0]
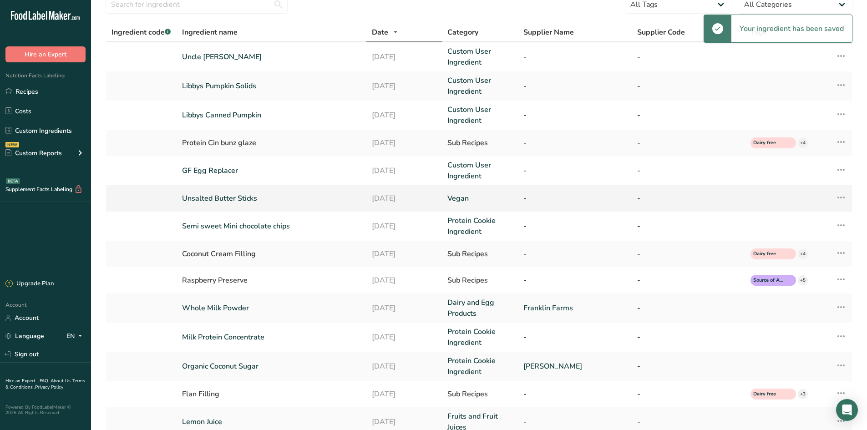
scroll to position [12, 0]
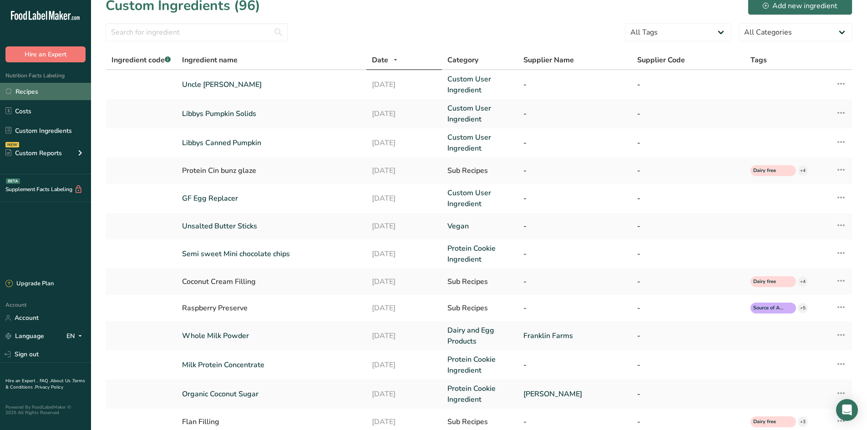
click at [56, 97] on link "Recipes" at bounding box center [45, 91] width 91 height 17
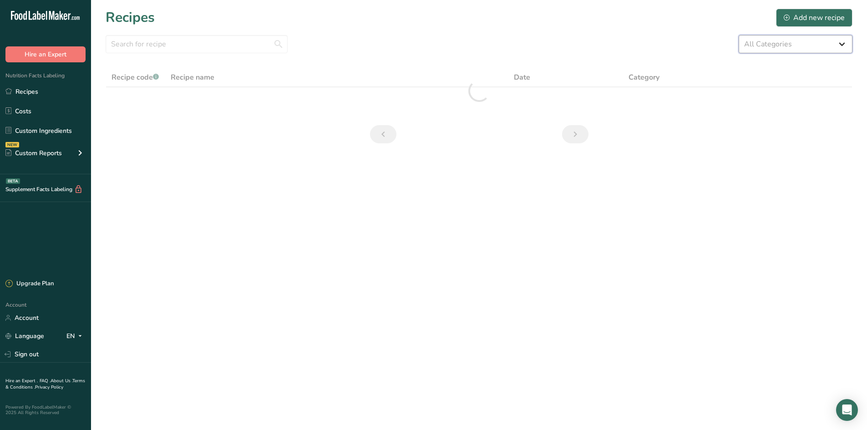
drag, startPoint x: 775, startPoint y: 44, endPoint x: 770, endPoint y: 53, distance: 9.8
click at [775, 44] on select "All Categories 1.4 oz Mini Cookie 2.75 oz Cookies 3 oz Cookies (2025) 5 oz Cook…" at bounding box center [796, 44] width 114 height 18
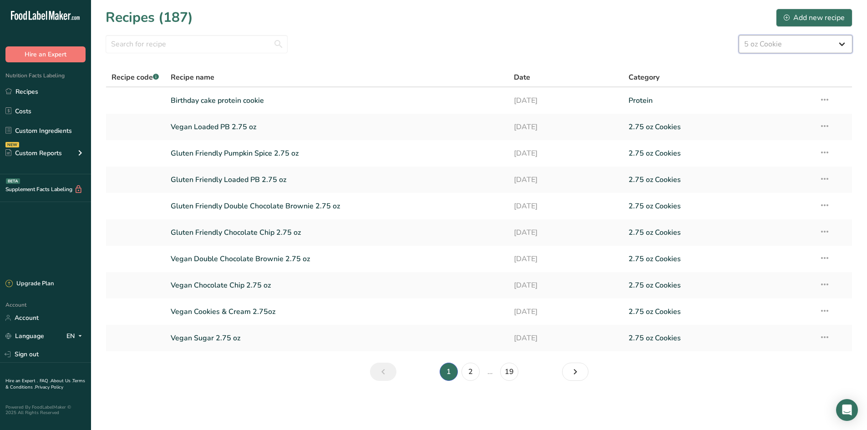
click at [739, 35] on select "All Categories 1.4 oz Mini Cookie 2.75 oz Cookies 3 oz Cookies (2025) 5 oz Cook…" at bounding box center [796, 44] width 114 height 18
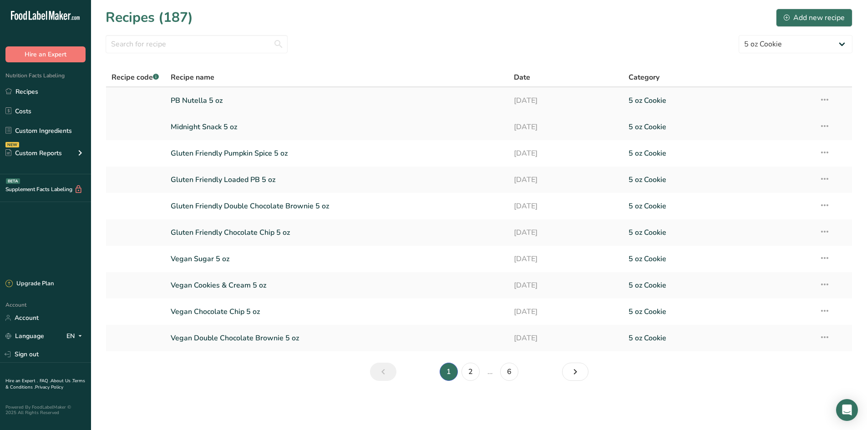
click at [258, 95] on link "PB Nutella 5 oz" at bounding box center [337, 100] width 333 height 19
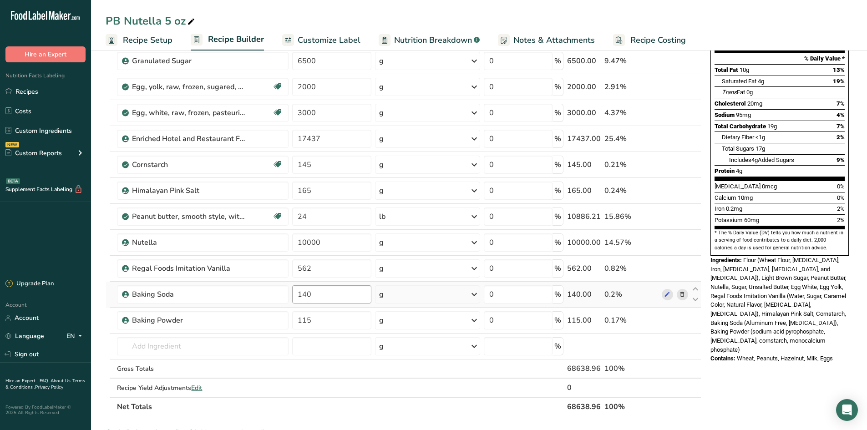
scroll to position [137, 0]
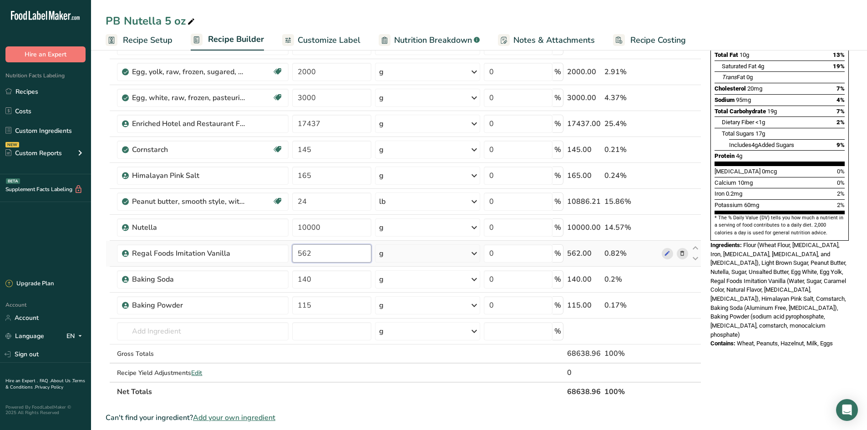
drag, startPoint x: 331, startPoint y: 259, endPoint x: 291, endPoint y: 260, distance: 39.6
click at [291, 260] on td "562" at bounding box center [332, 254] width 83 height 26
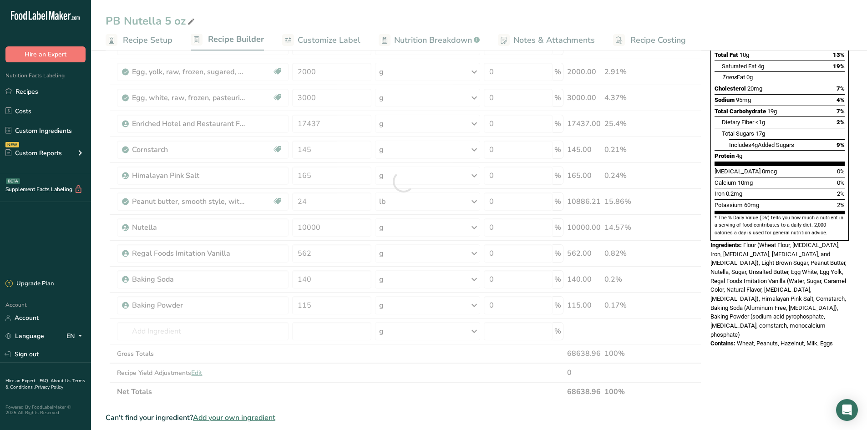
click at [382, 11] on div "PB Nutella 5 oz Recipe Setup Recipe Builder Customize Label Nutrition Breakdown…" at bounding box center [479, 312] width 776 height 803
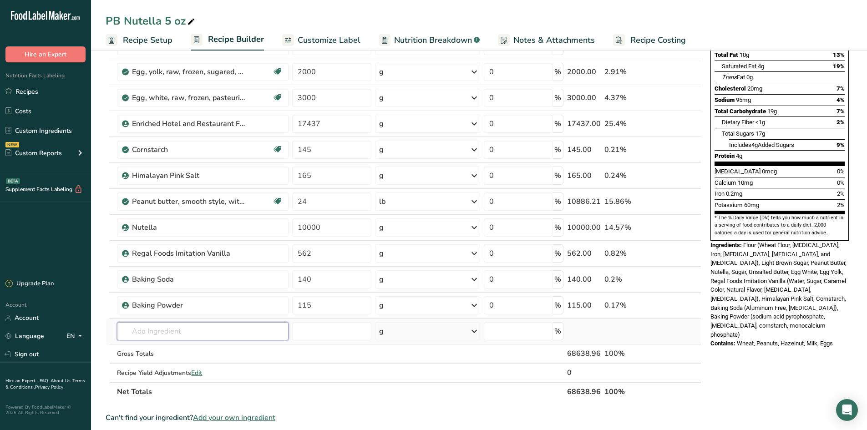
click at [185, 335] on input "text" at bounding box center [203, 331] width 172 height 18
click at [168, 269] on p "Imitation Vanilla" at bounding box center [151, 270] width 55 height 10
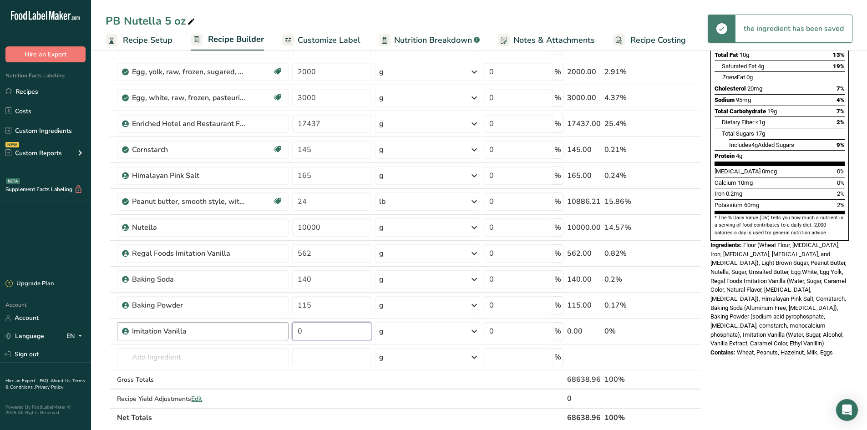
drag, startPoint x: 270, startPoint y: 335, endPoint x: 257, endPoint y: 335, distance: 13.7
click at [257, 335] on tr "Imitation Vanilla 0 g Weight Units g kg mg See more Volume Units l Volume units…" at bounding box center [403, 332] width 595 height 26
click at [100, 239] on section "Add Ingredients Manage Recipe Delete Recipe Duplicate Recipe Scale Recipe Save …" at bounding box center [479, 325] width 776 height 829
click at [682, 255] on icon at bounding box center [682, 254] width 6 height 10
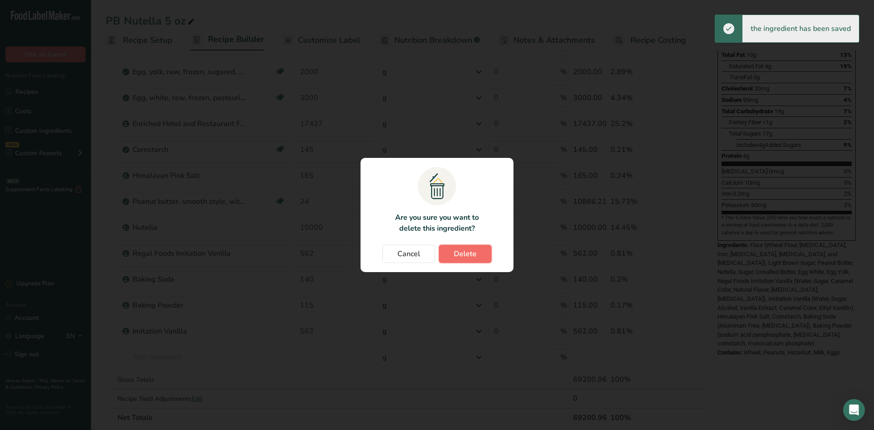
click at [469, 256] on span "Delete" at bounding box center [465, 254] width 23 height 11
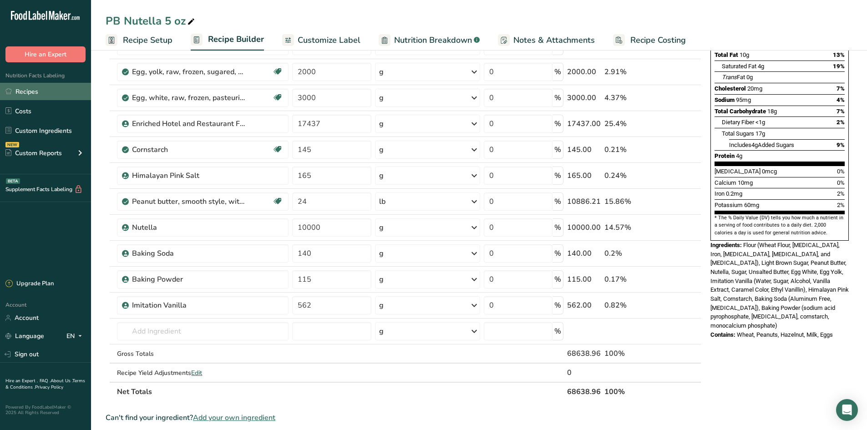
click at [32, 92] on link "Recipes" at bounding box center [45, 91] width 91 height 17
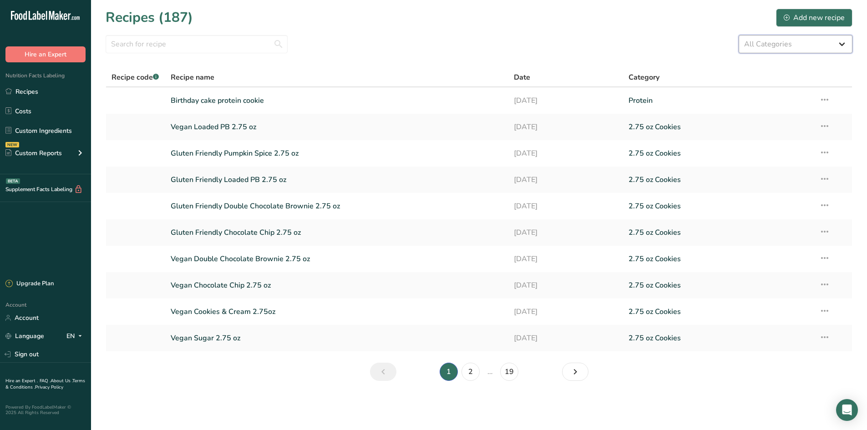
click at [797, 39] on select "All Categories 1.4 oz Mini Cookie 2.75 oz Cookies 3 oz Cookies (2025) 5 oz Cook…" at bounding box center [796, 44] width 114 height 18
click at [739, 35] on select "All Categories 1.4 oz Mini Cookie 2.75 oz Cookies 3 oz Cookies (2025) 5 oz Cook…" at bounding box center [796, 44] width 114 height 18
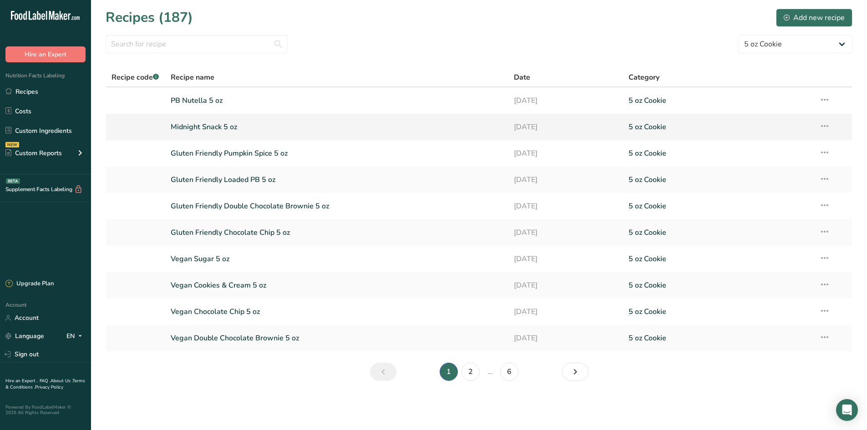
click at [231, 133] on link "Midnight Snack 5 oz" at bounding box center [337, 126] width 333 height 19
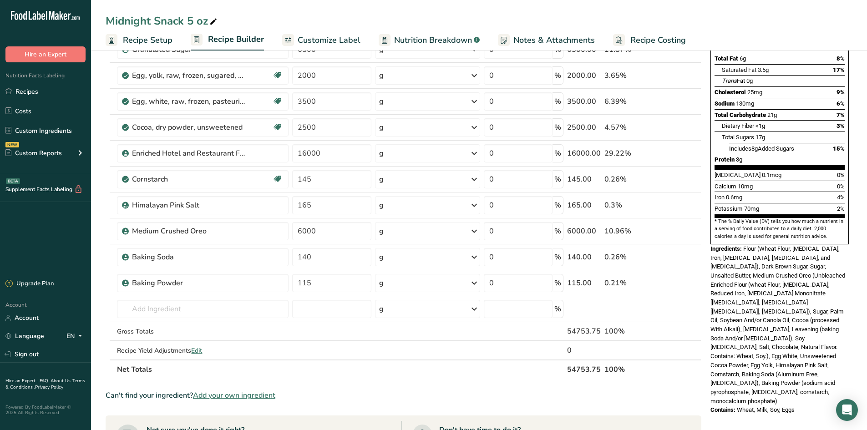
scroll to position [137, 0]
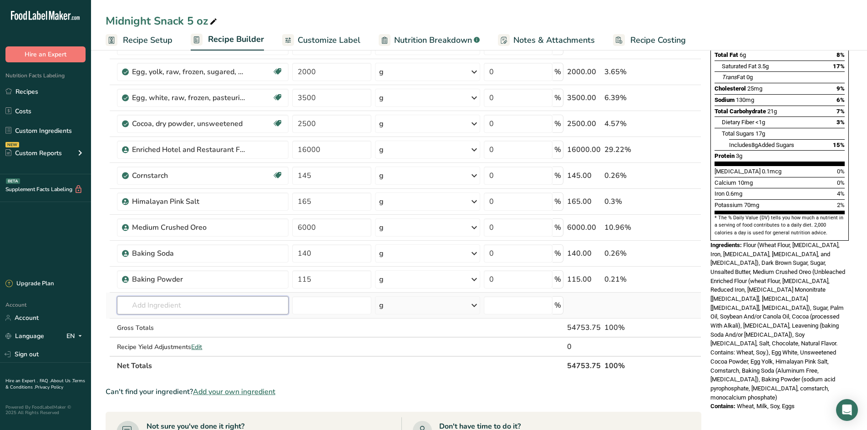
click at [245, 301] on input "text" at bounding box center [203, 305] width 172 height 18
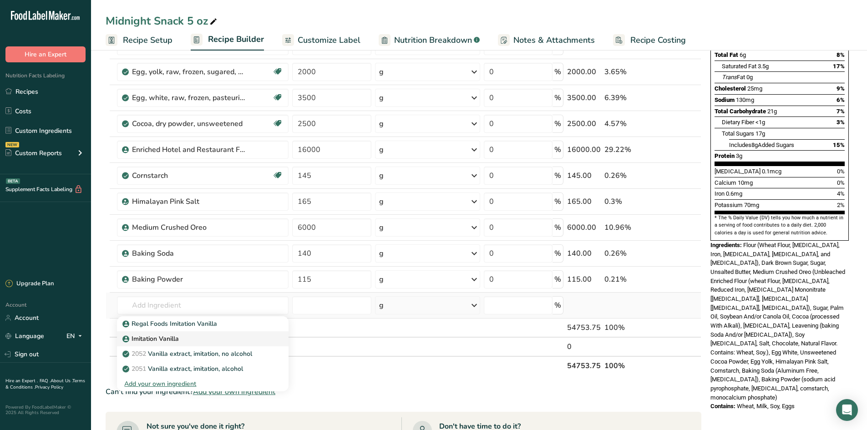
click at [201, 337] on div "Imitation Vanilla" at bounding box center [195, 339] width 143 height 10
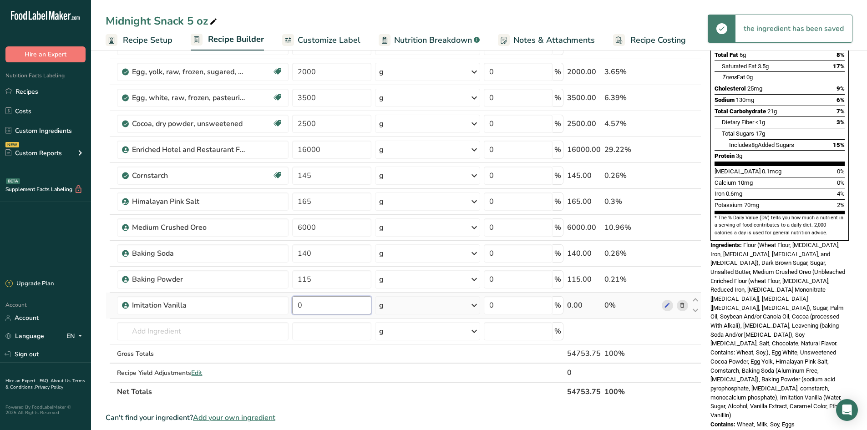
click at [318, 304] on input "0" at bounding box center [331, 305] width 79 height 18
drag, startPoint x: 318, startPoint y: 304, endPoint x: 287, endPoint y: 290, distance: 34.4
click at [287, 293] on tr "Imitation Vanilla 0 g Weight Units g kg mg See more Volume Units l Volume units…" at bounding box center [403, 306] width 595 height 26
click at [107, 231] on div "Ingredient * Amount * Unit * Waste * .a-a{fill:#347362;}.b-a{fill:#fff;} Grams …" at bounding box center [404, 182] width 596 height 440
click at [35, 85] on link "Recipes" at bounding box center [45, 91] width 91 height 17
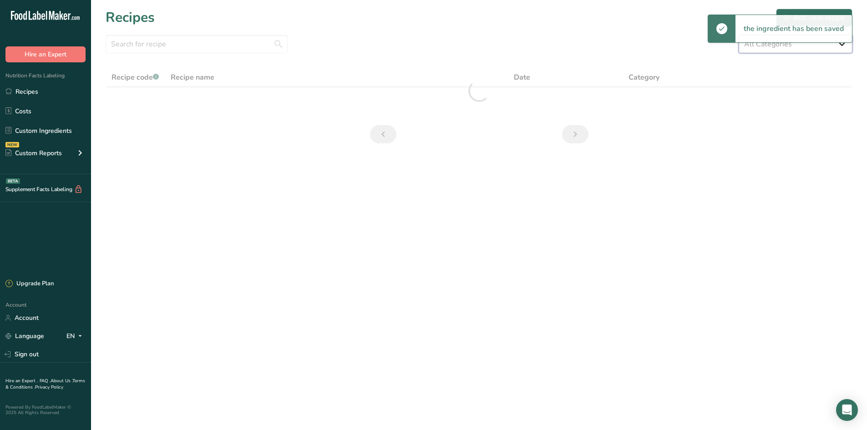
click at [779, 50] on select "All Categories 1.4 oz Mini Cookie 2.75 oz Cookies 3 oz Cookies (2025) 5 oz Cook…" at bounding box center [796, 44] width 114 height 18
click at [739, 35] on select "All Categories 1.4 oz Mini Cookie 2.75 oz Cookies 3 oz Cookies (2025) 5 oz Cook…" at bounding box center [796, 44] width 114 height 18
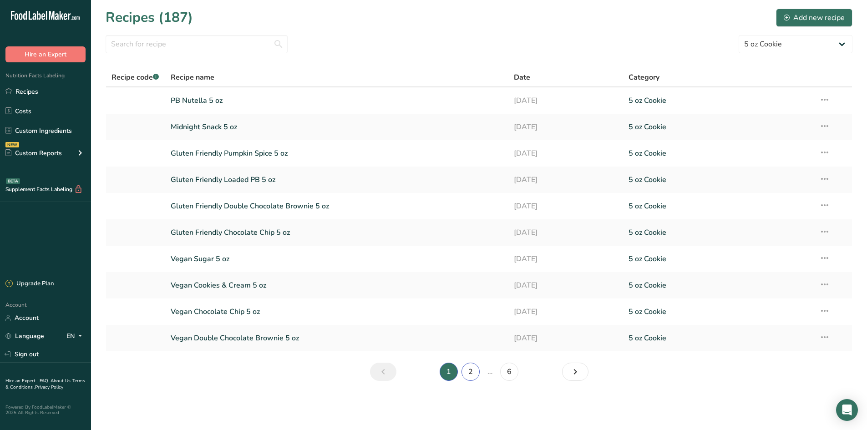
click at [471, 375] on link "2" at bounding box center [471, 372] width 18 height 18
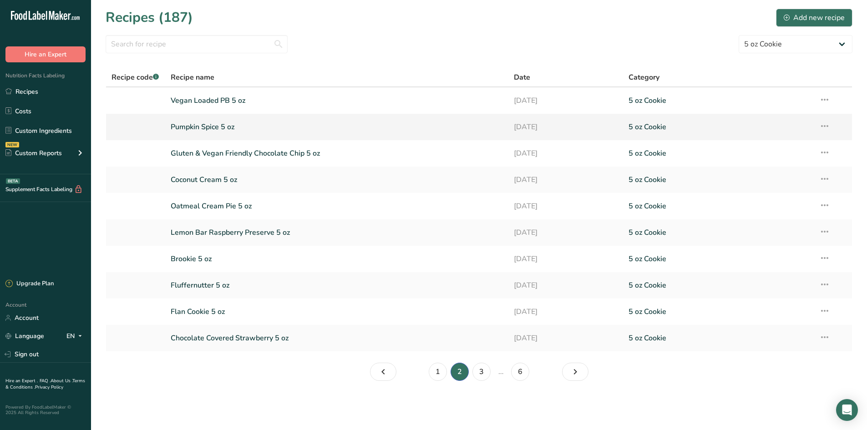
click at [262, 128] on link "Pumpkin Spice 5 oz" at bounding box center [337, 126] width 333 height 19
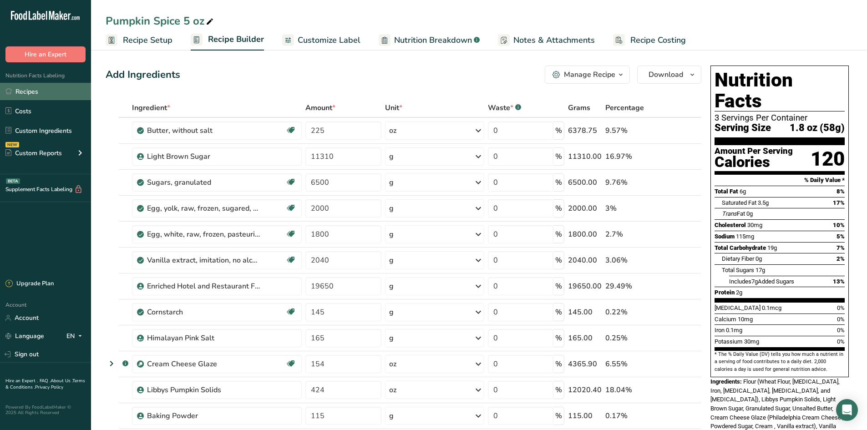
click at [42, 93] on link "Recipes" at bounding box center [45, 91] width 91 height 17
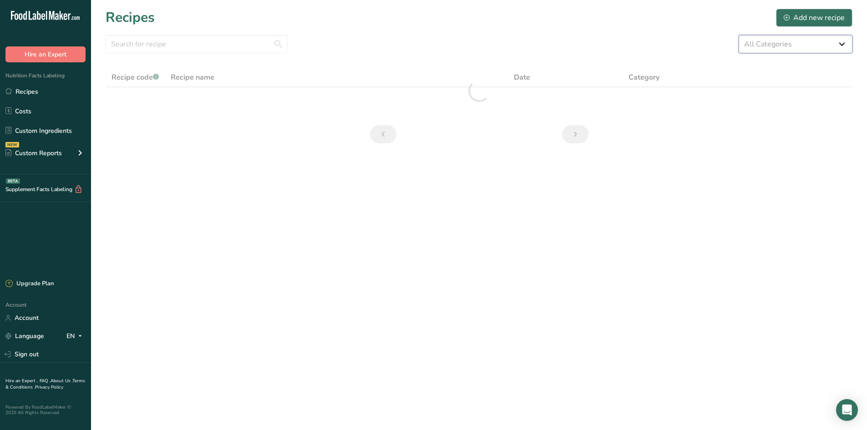
click at [765, 44] on select "All Categories 1.4 oz Mini Cookie 2.75 oz Cookies 3 oz Cookies (2025) 5 oz Cook…" at bounding box center [796, 44] width 114 height 18
click at [739, 35] on select "All Categories 1.4 oz Mini Cookie 2.75 oz Cookies 3 oz Cookies (2025) 5 oz Cook…" at bounding box center [796, 44] width 114 height 18
